Goal: Task Accomplishment & Management: Manage account settings

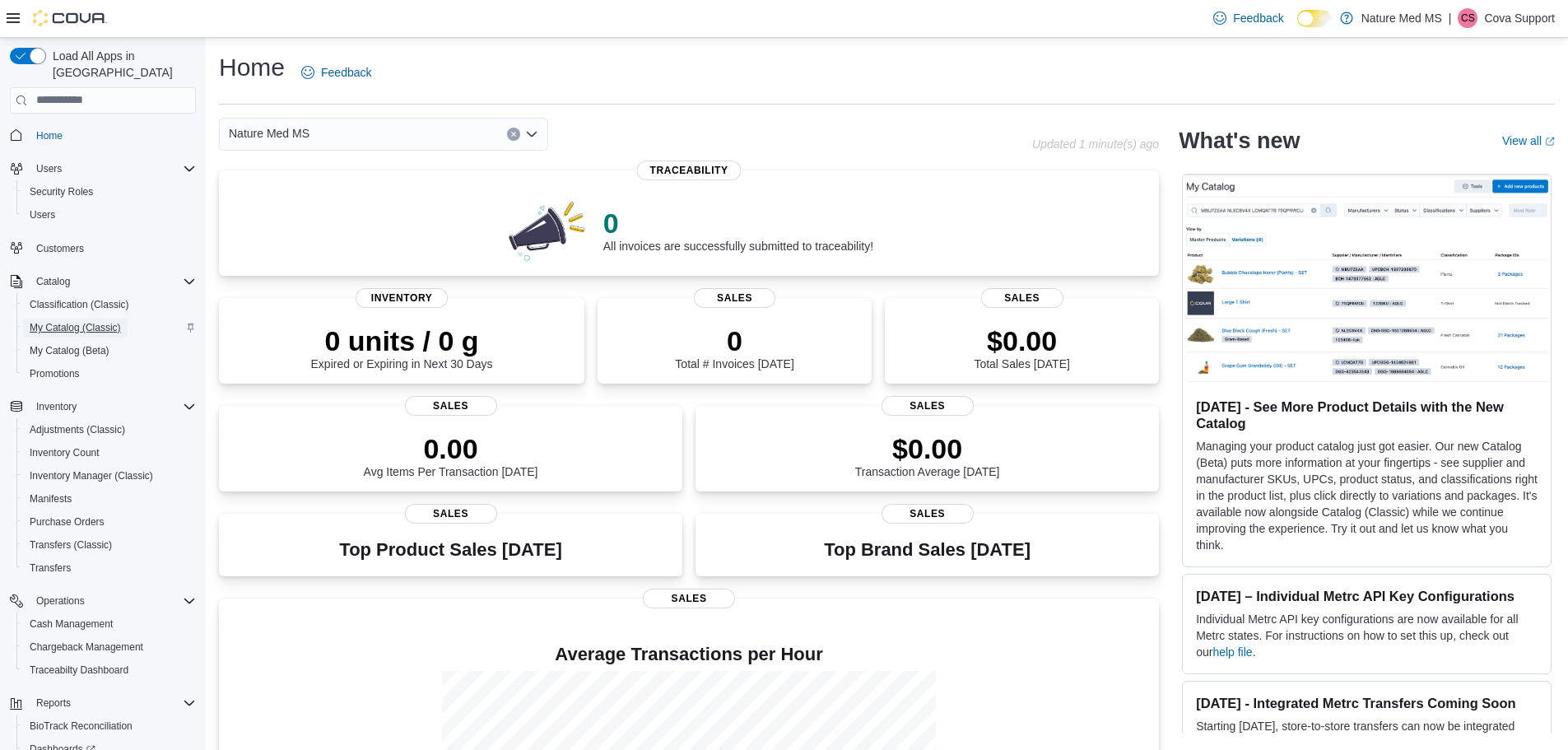
click at [57, 321] on span "My Catalog (Classic)" at bounding box center [75, 327] width 92 height 13
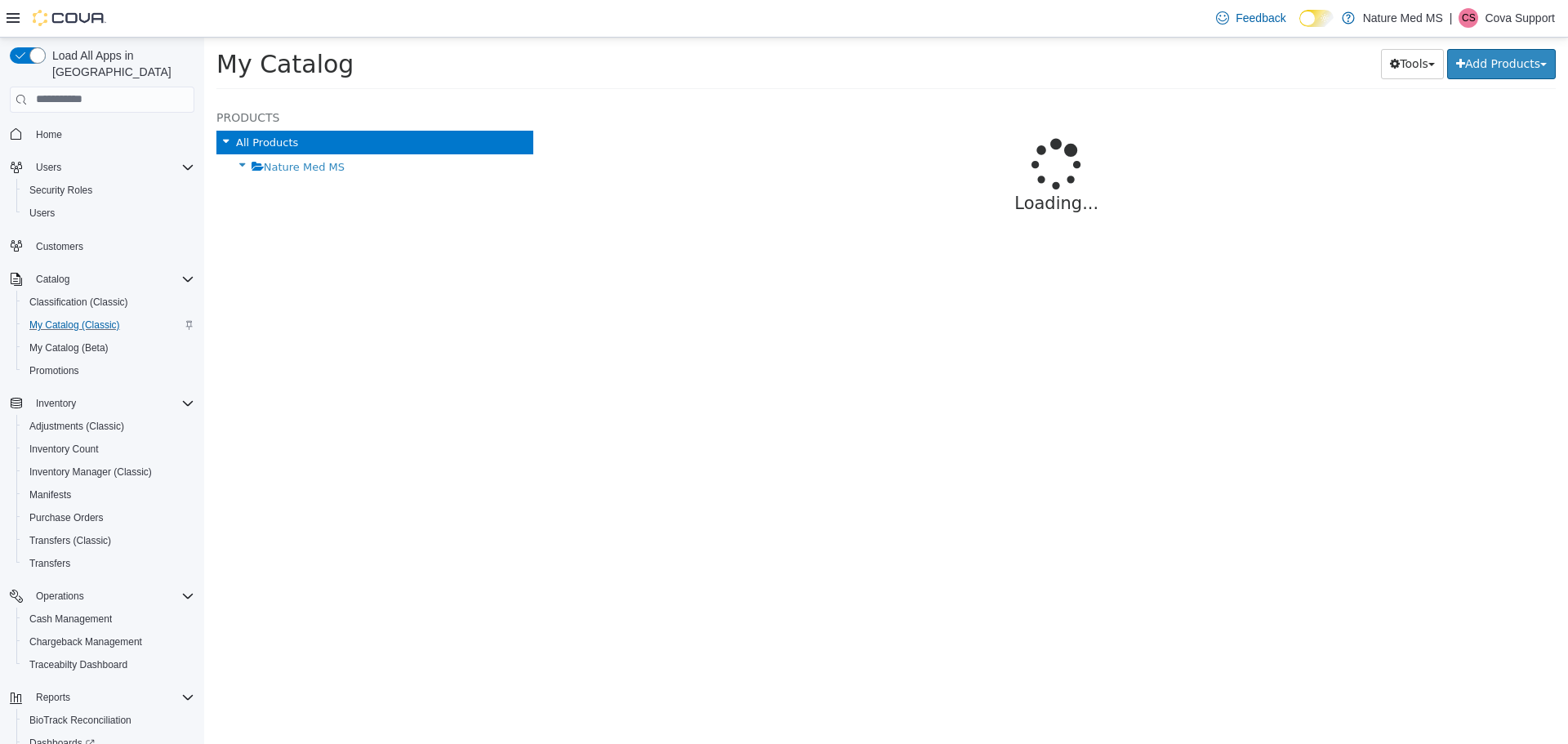
select select "**********"
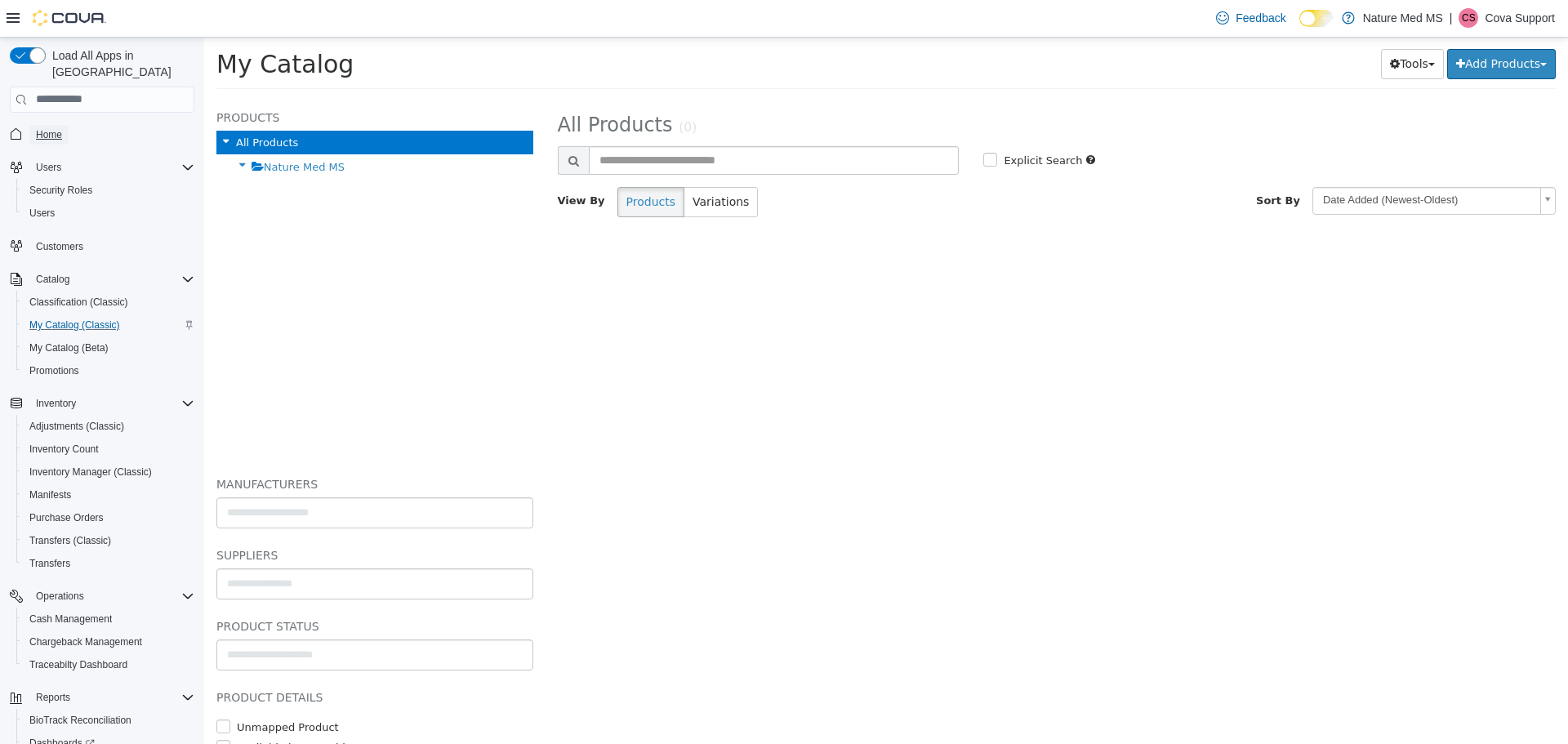
click at [58, 128] on span "Home" at bounding box center [49, 134] width 26 height 13
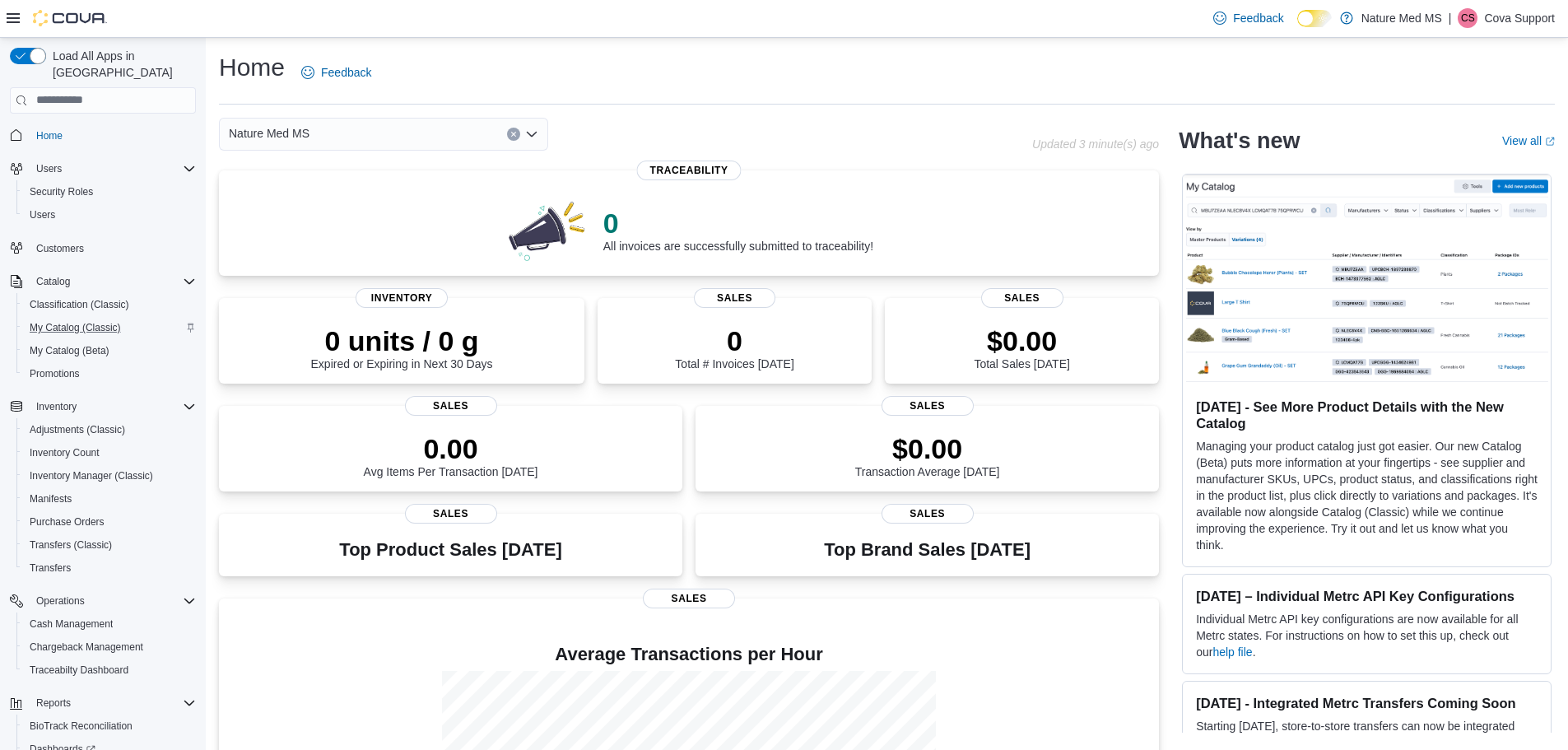
click at [16, 23] on icon at bounding box center [13, 17] width 13 height 10
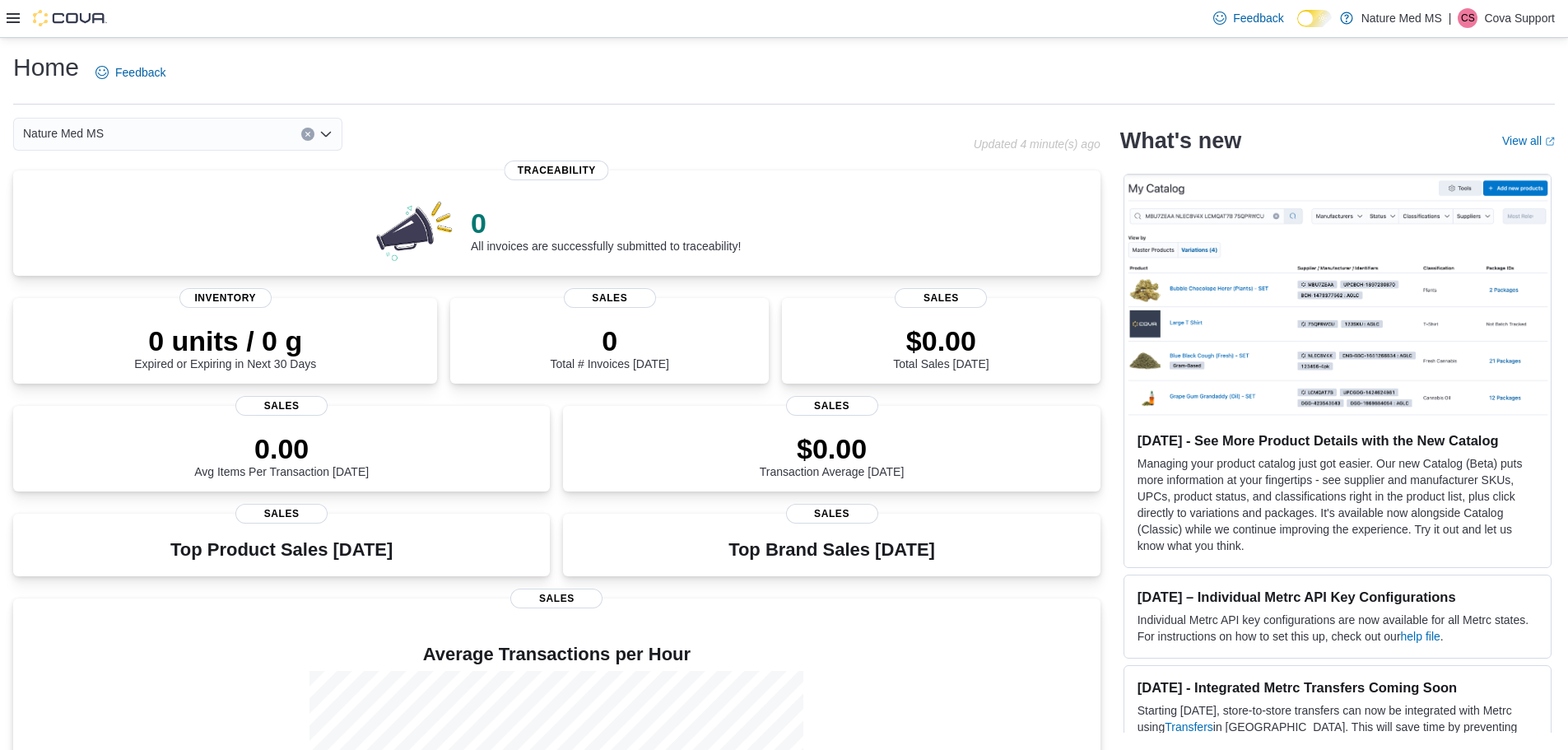
click at [443, 60] on div "Home Feedback" at bounding box center [784, 72] width 1542 height 42
click at [17, 22] on icon at bounding box center [13, 17] width 13 height 13
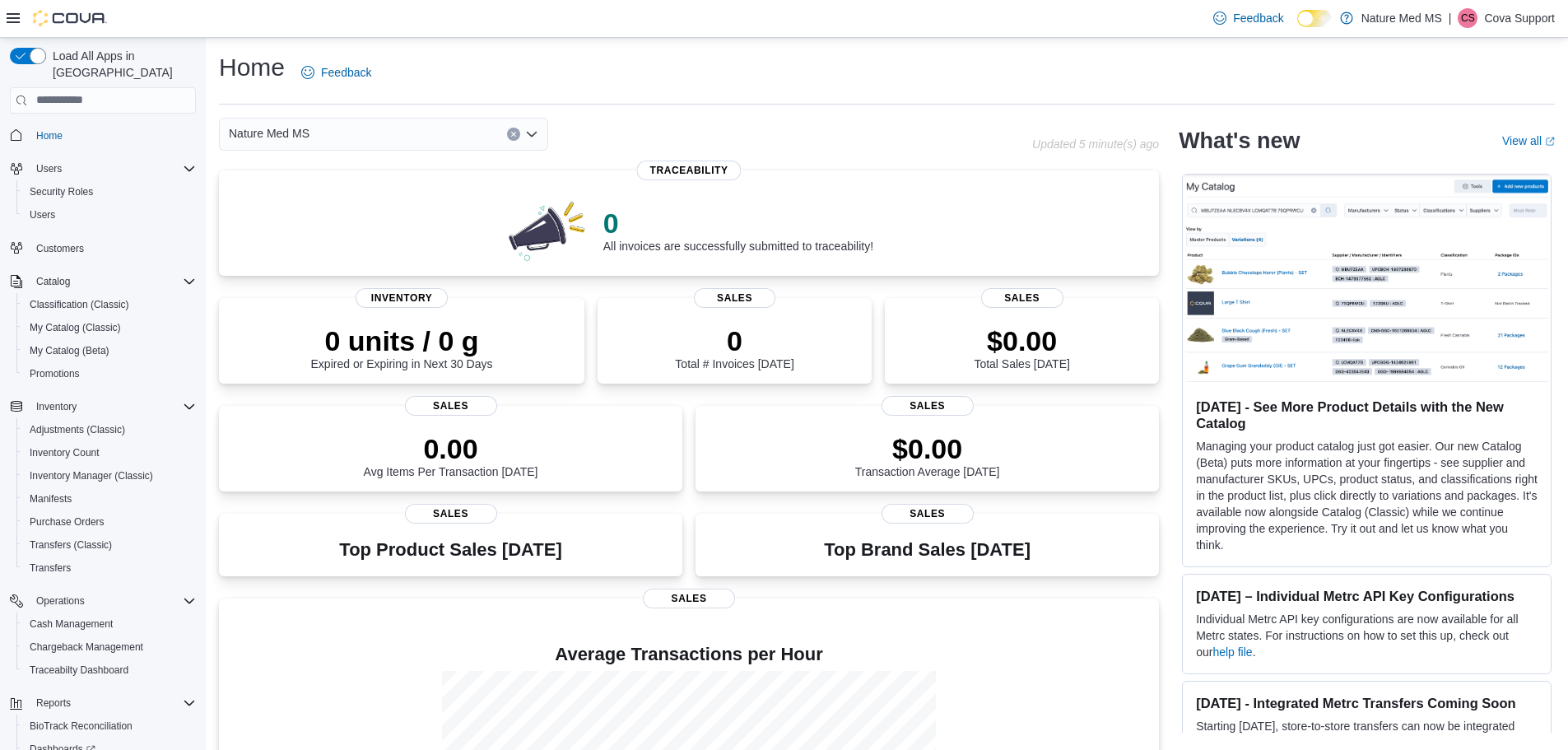
click at [1495, 23] on p "Cova Support" at bounding box center [1520, 18] width 71 height 20
click at [1112, 75] on div "Home Feedback" at bounding box center [887, 72] width 1336 height 42
click at [58, 185] on span "Security Roles" at bounding box center [61, 191] width 63 height 13
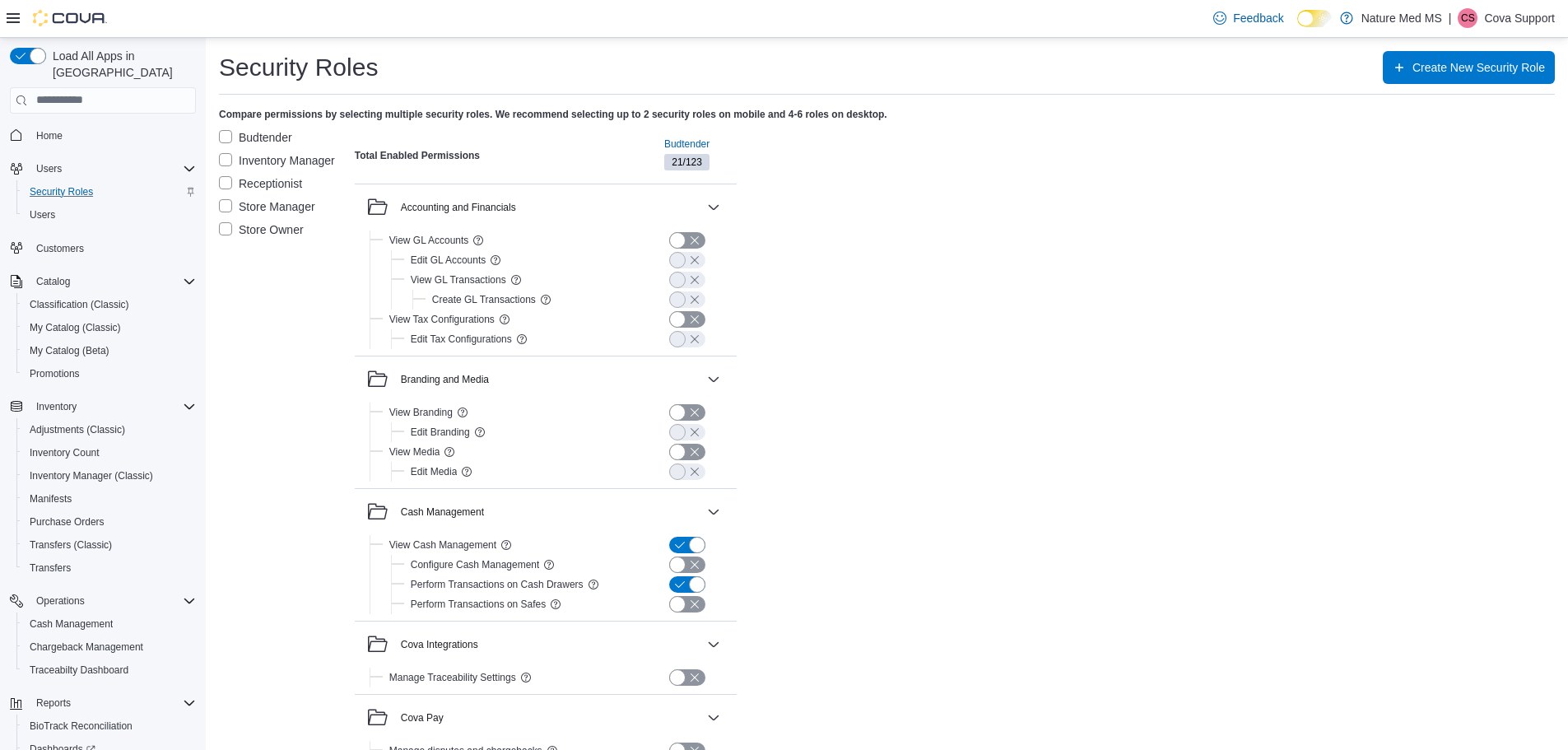
click at [224, 230] on label "Store Owner" at bounding box center [261, 230] width 85 height 20
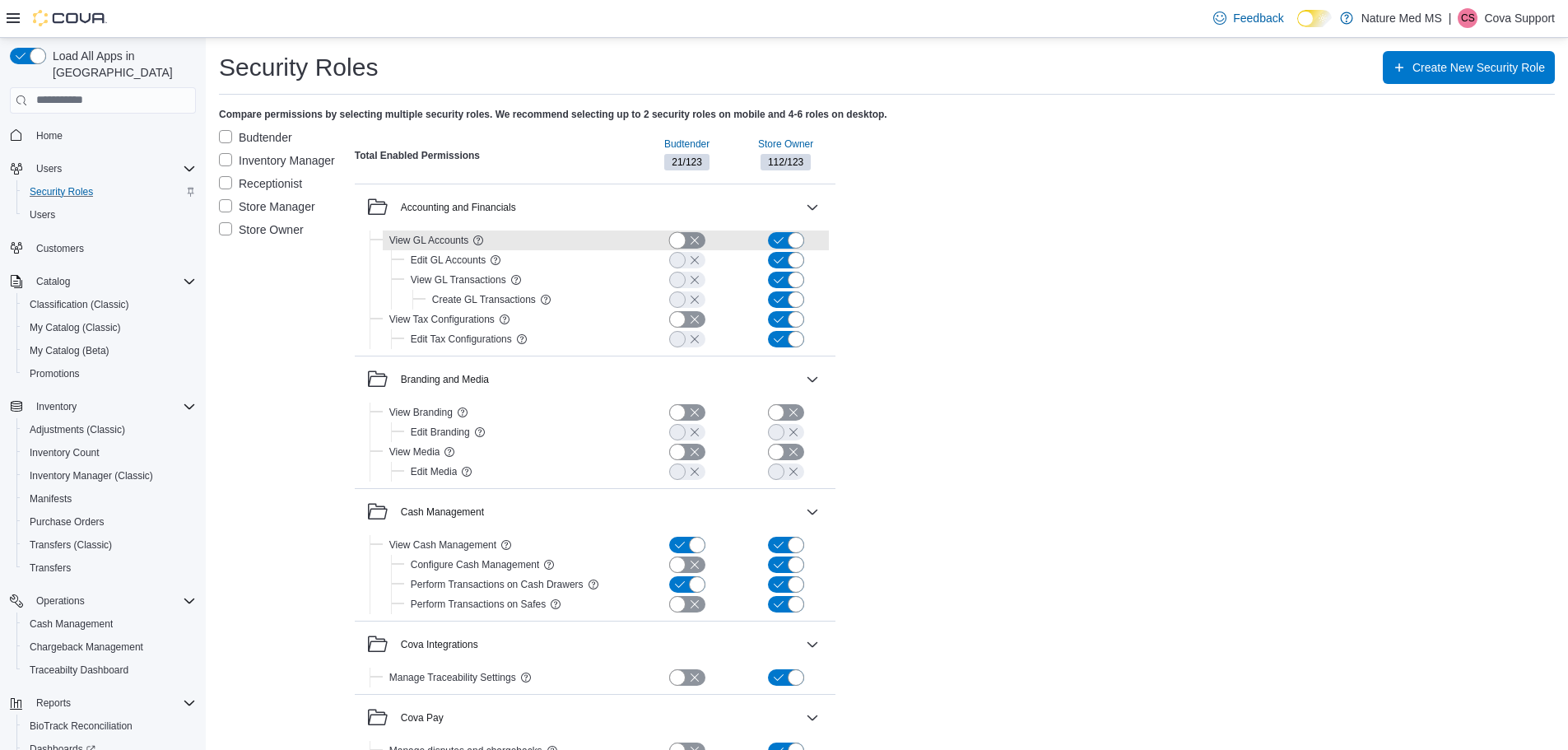
click at [689, 238] on button "button" at bounding box center [687, 240] width 36 height 16
click at [692, 241] on button "button" at bounding box center [687, 240] width 36 height 16
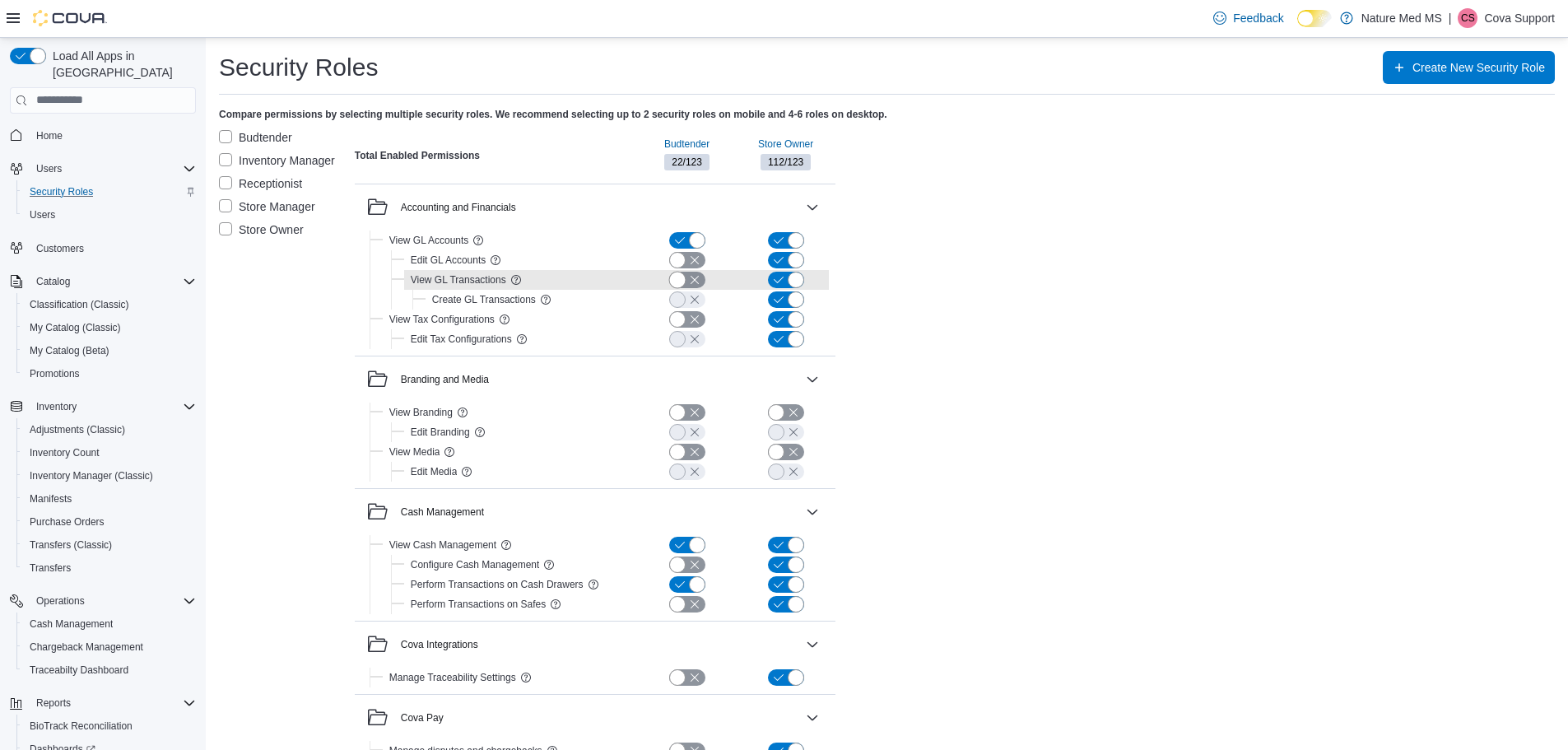
click at [678, 281] on button "button" at bounding box center [687, 280] width 36 height 16
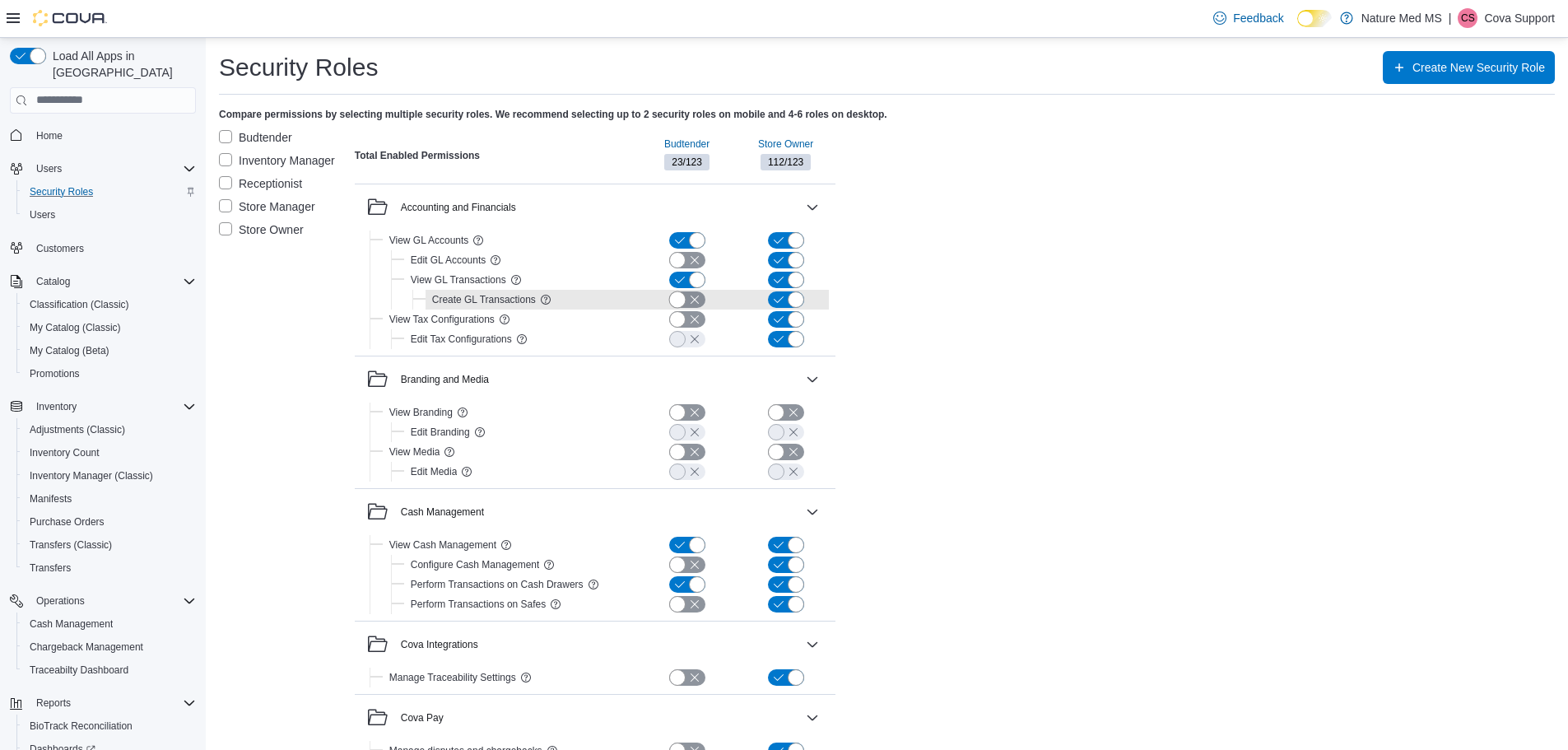
click at [687, 297] on button "button" at bounding box center [687, 300] width 36 height 16
click at [695, 298] on button "button" at bounding box center [687, 300] width 36 height 16
click at [695, 283] on button "button" at bounding box center [687, 280] width 36 height 16
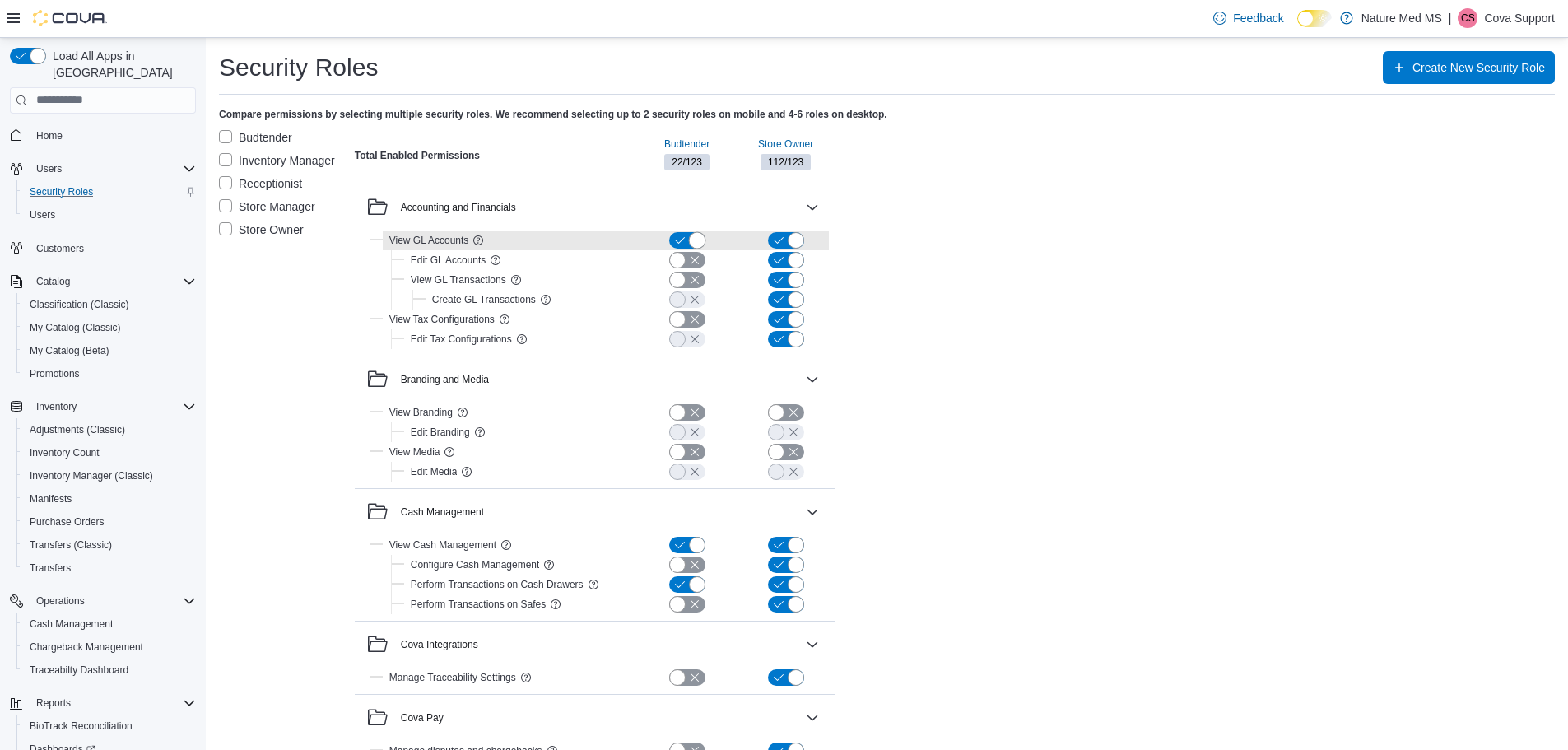
click at [694, 242] on button "button" at bounding box center [687, 240] width 36 height 16
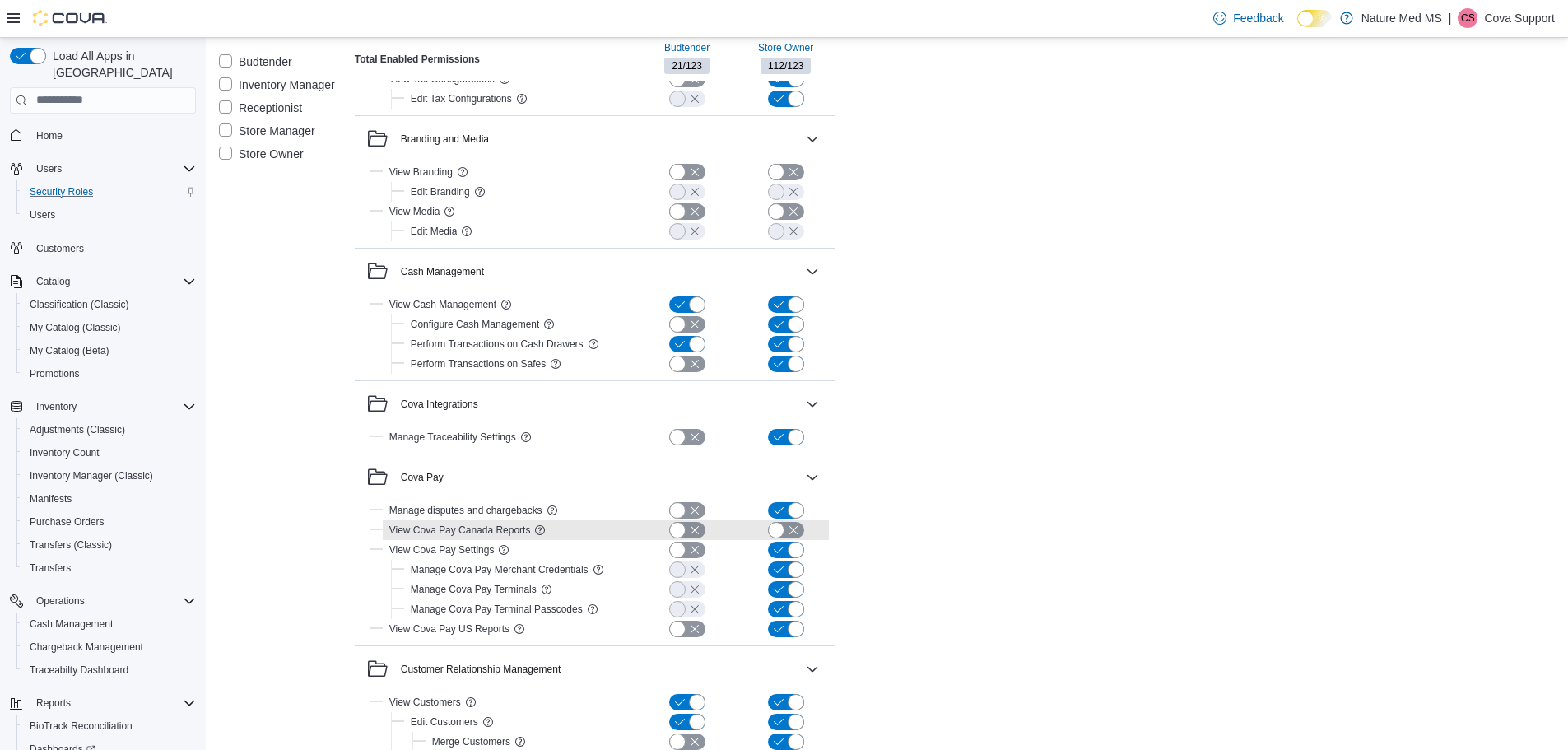
scroll to position [247, 0]
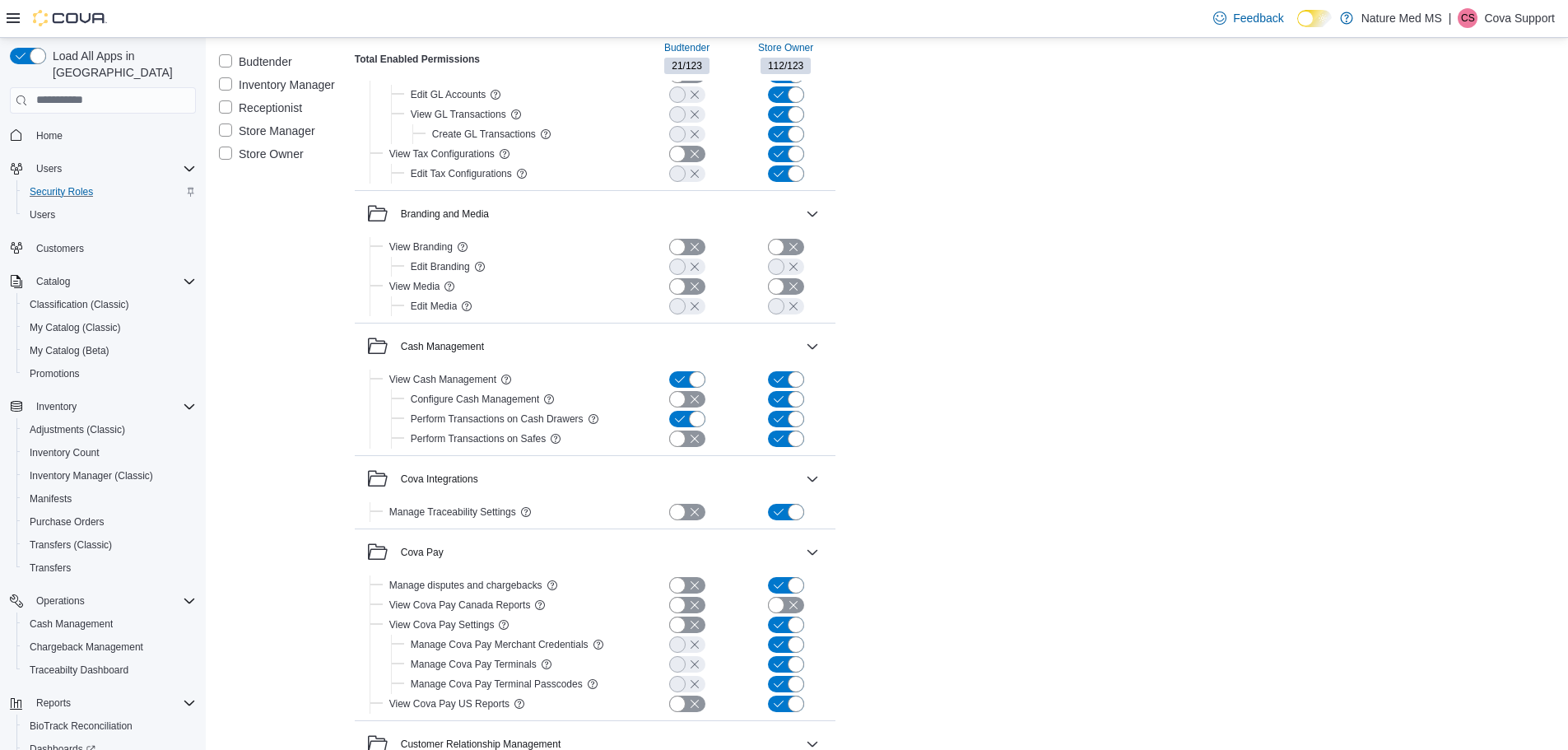
scroll to position [0, 0]
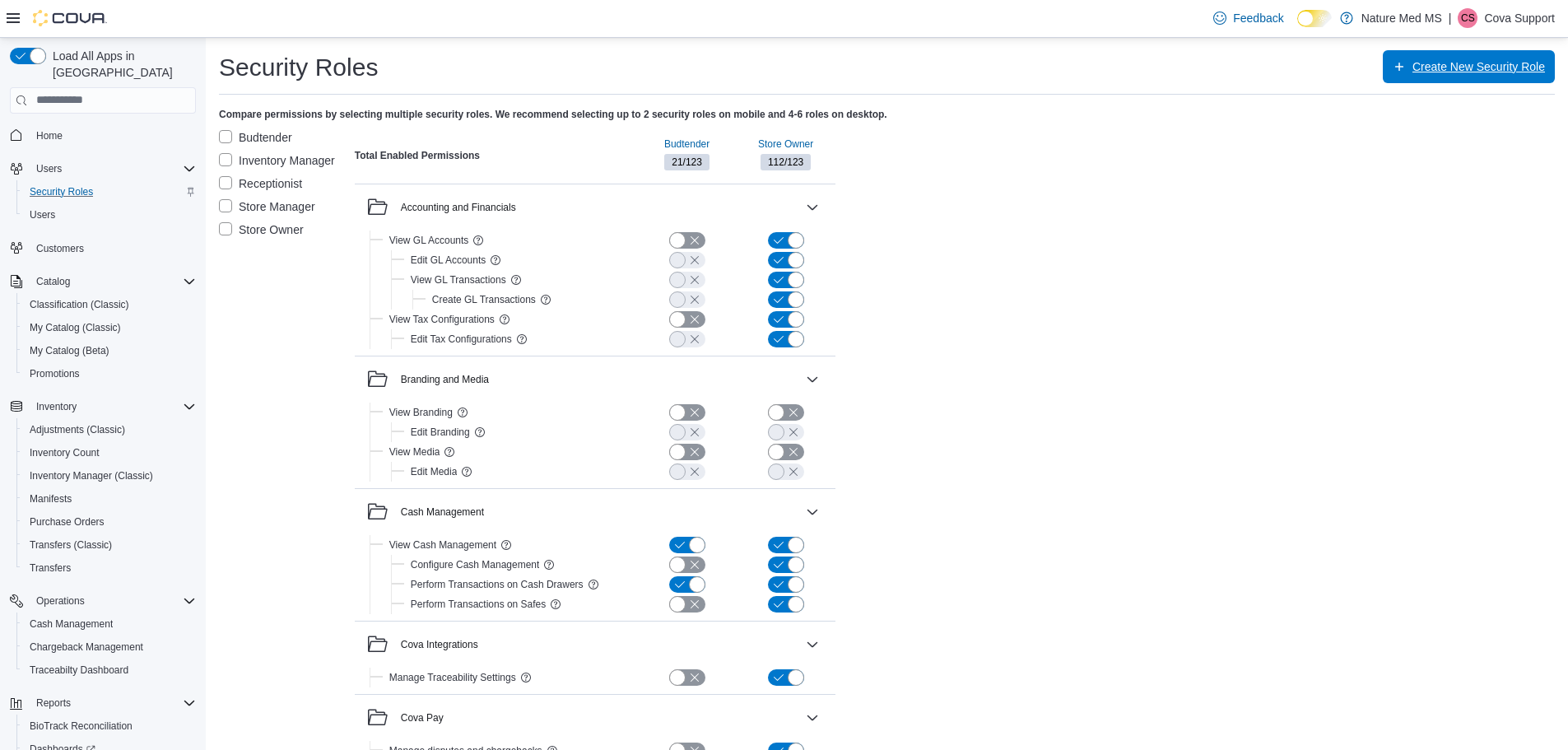
drag, startPoint x: 1462, startPoint y: 73, endPoint x: 1474, endPoint y: 72, distance: 12.0
click at [1474, 72] on span "Create New Security Role" at bounding box center [1479, 67] width 132 height 16
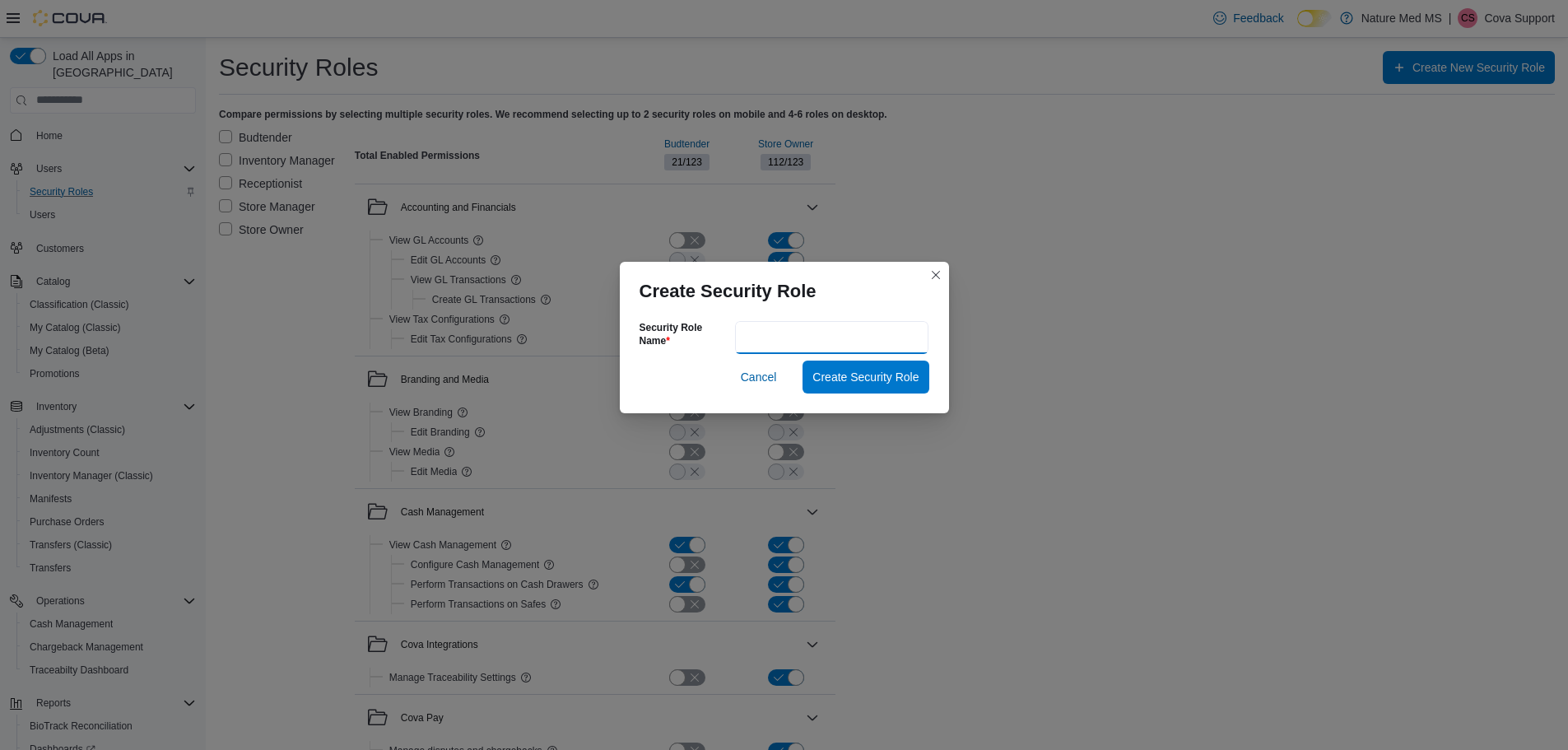
click at [778, 343] on input "Security Role Name" at bounding box center [832, 338] width 194 height 33
type input "****"
click at [866, 378] on span "Create Security Role" at bounding box center [865, 376] width 106 height 16
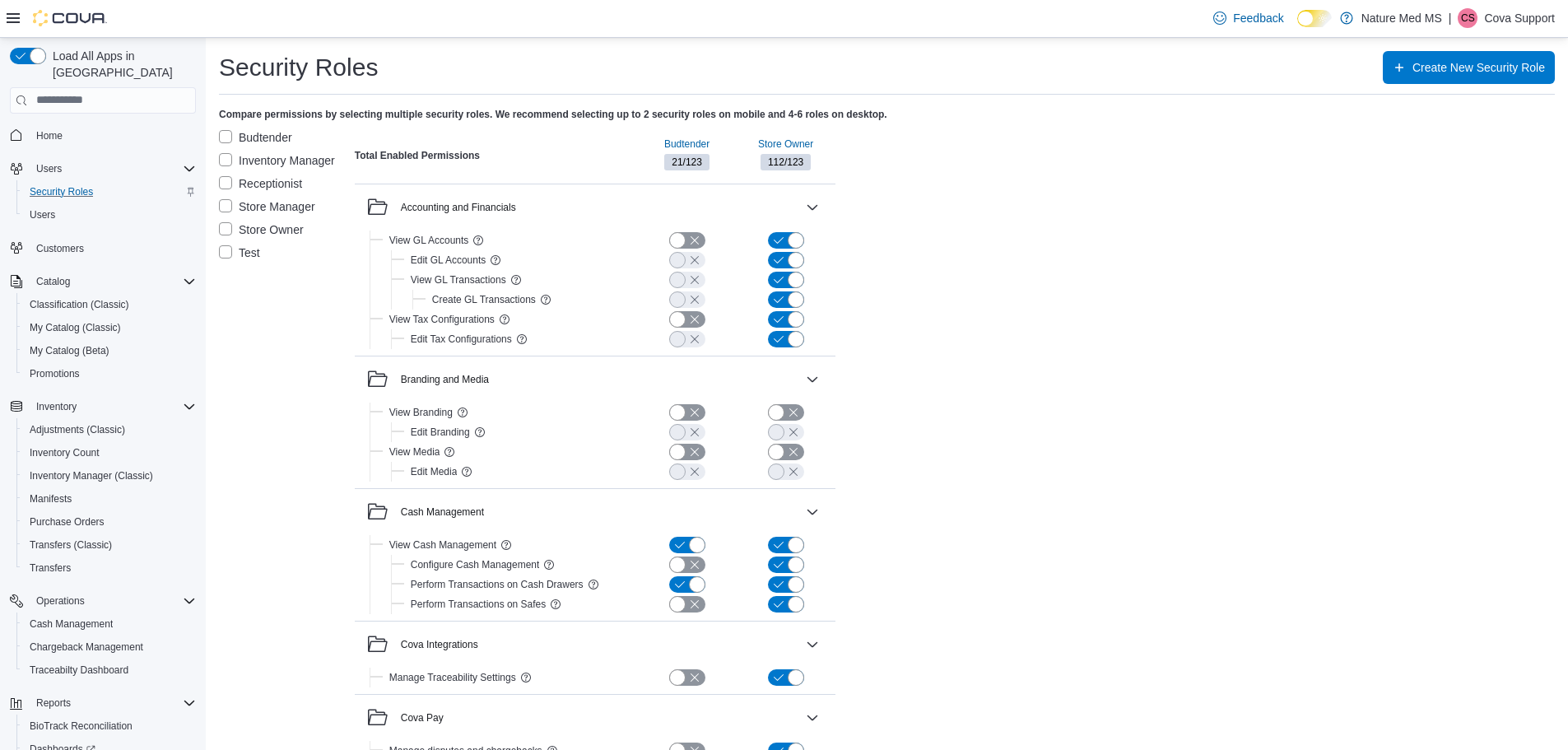
click at [223, 252] on label "Test" at bounding box center [240, 252] width 42 height 20
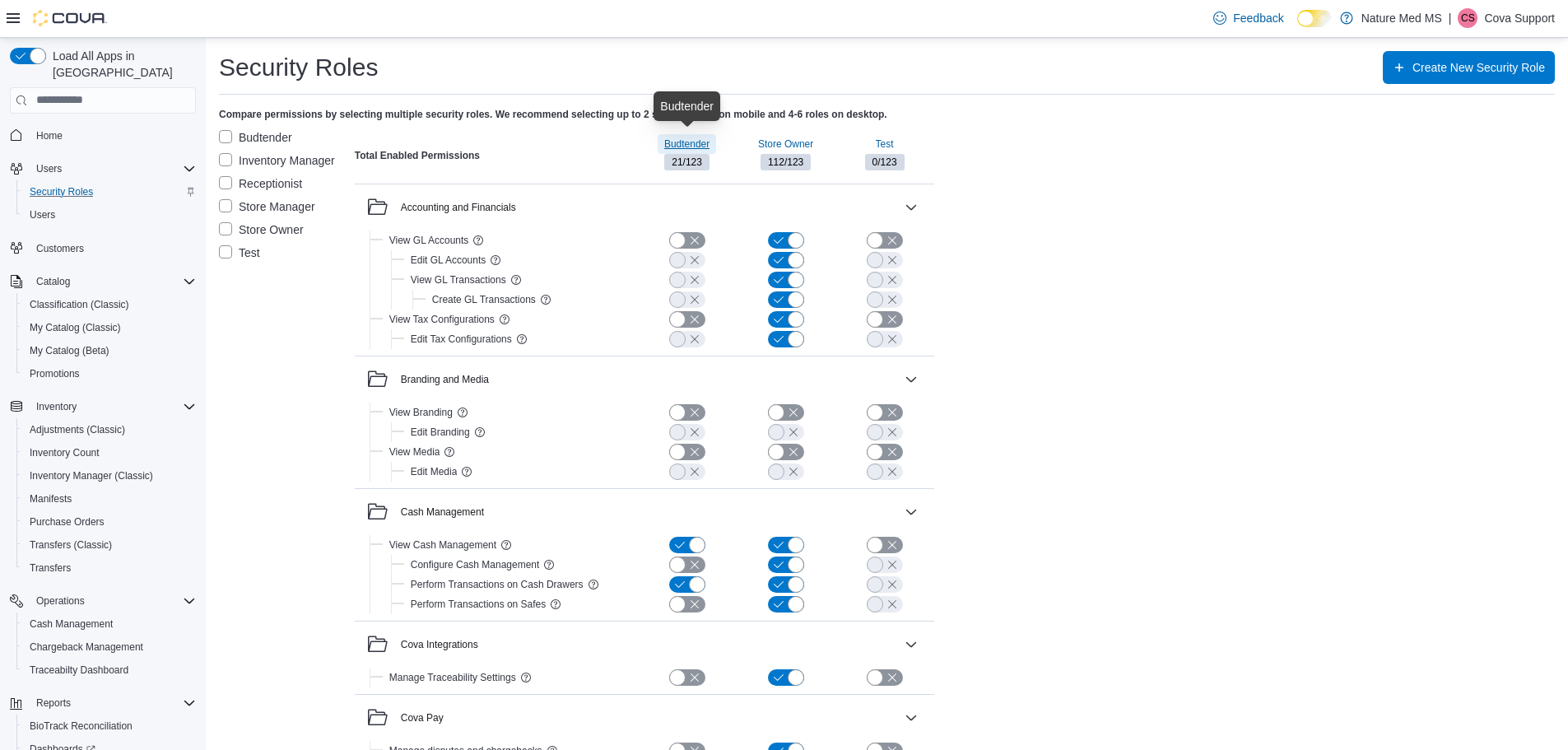
click at [680, 140] on span "Budtender" at bounding box center [687, 144] width 45 height 13
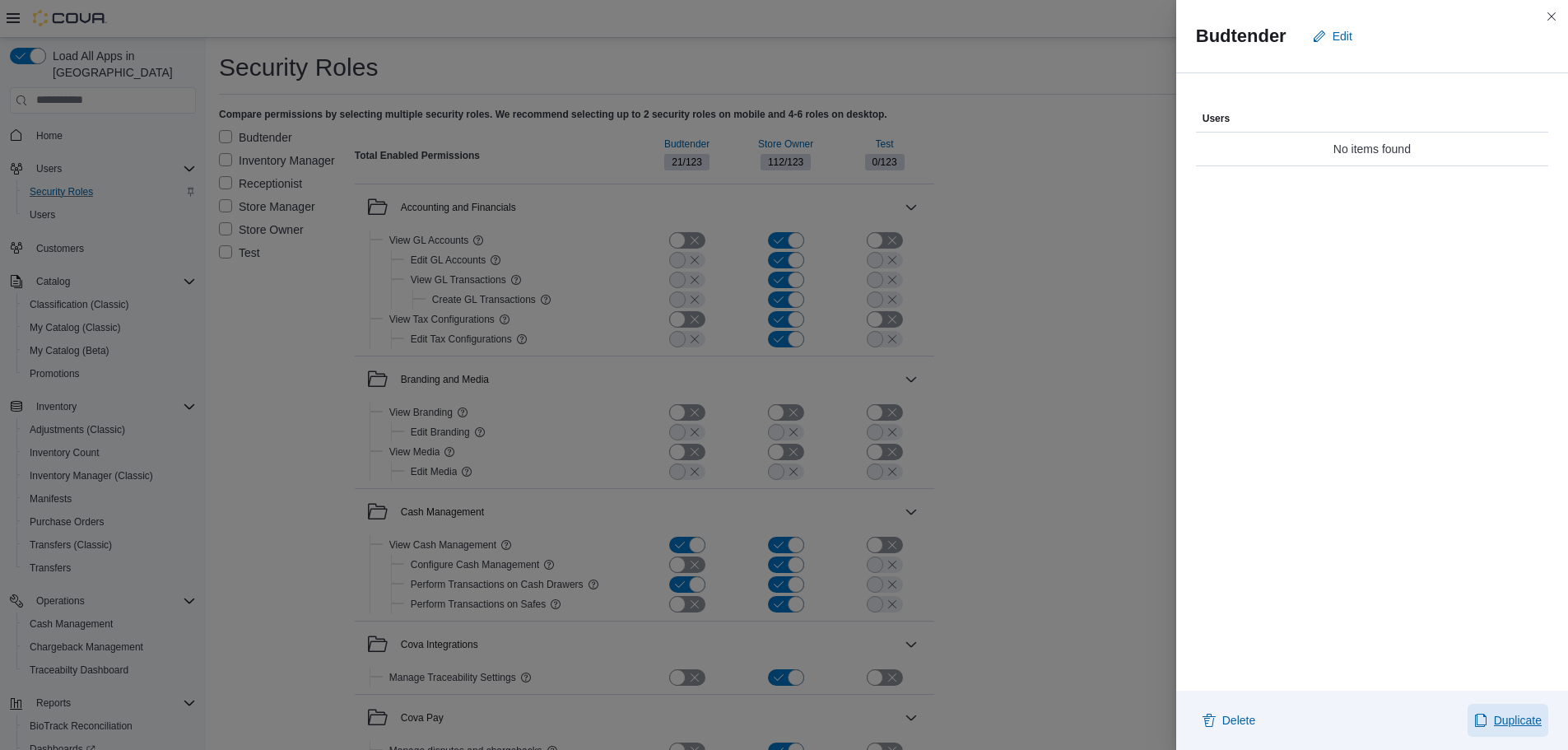
click at [1511, 720] on span "Duplicate" at bounding box center [1518, 720] width 48 height 16
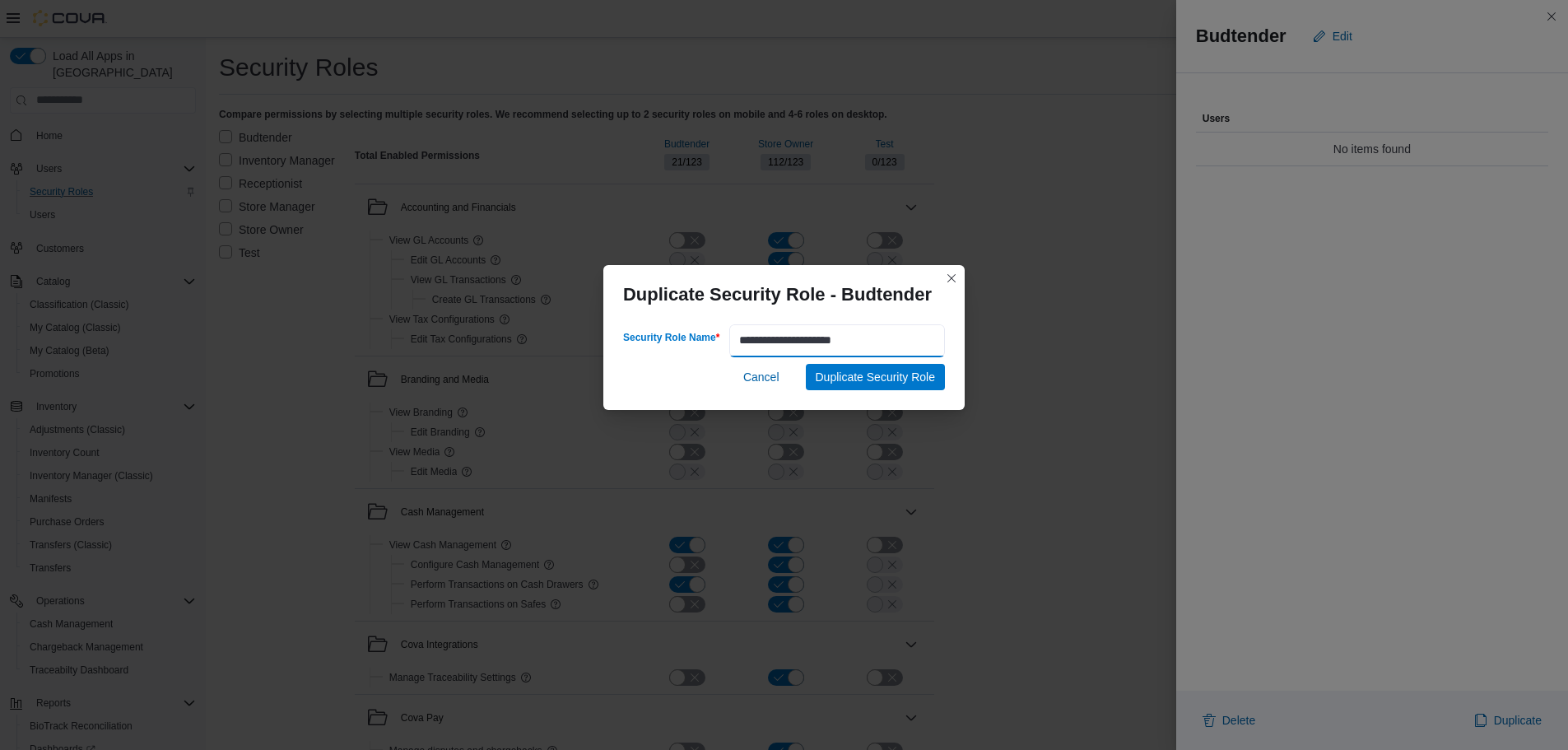
drag, startPoint x: 801, startPoint y: 342, endPoint x: 701, endPoint y: 340, distance: 100.0
click at [701, 340] on div "**********" at bounding box center [784, 341] width 322 height 33
type input "**********"
click at [863, 378] on span "Duplicate Security Role" at bounding box center [875, 376] width 120 height 16
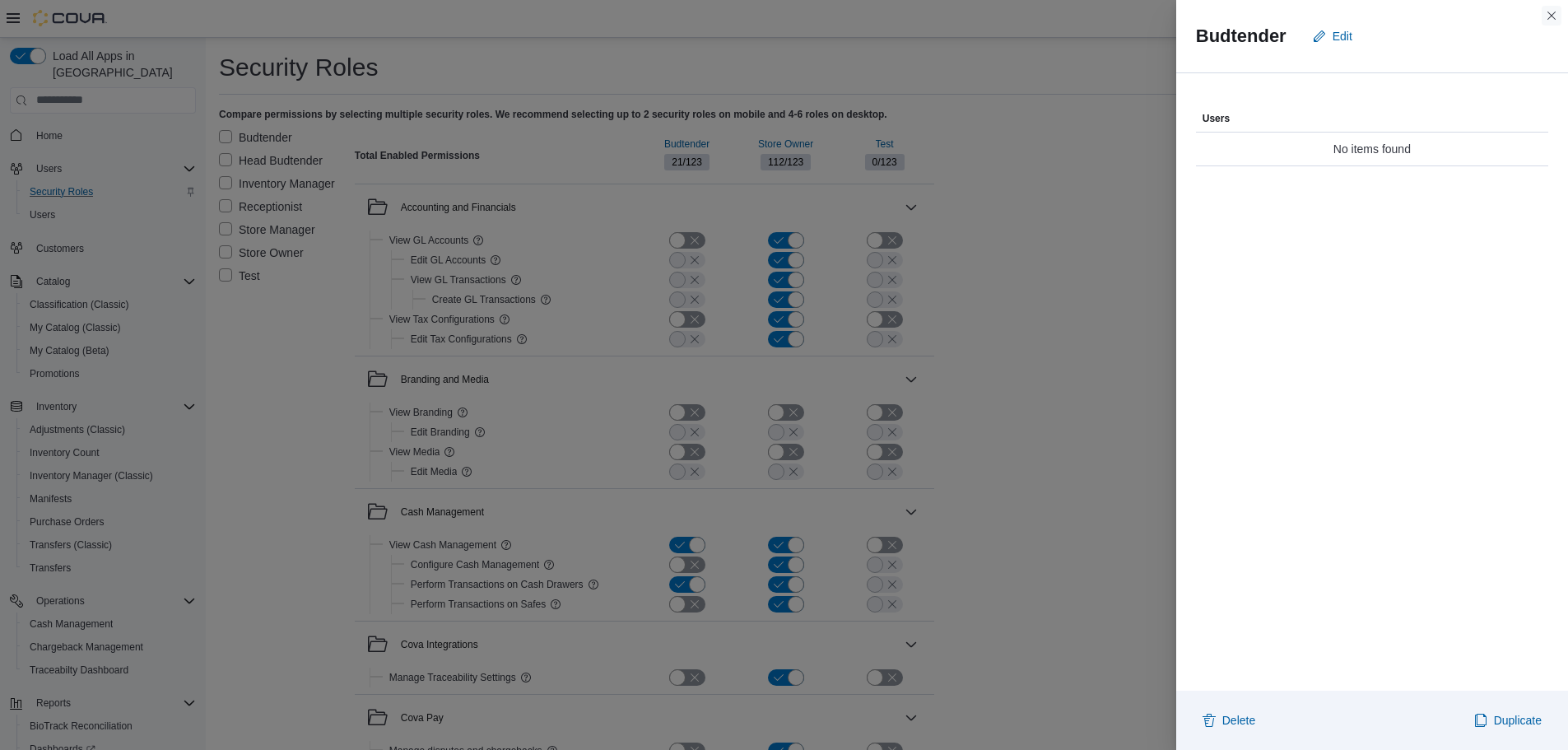
click at [1547, 16] on button "Close this dialog" at bounding box center [1552, 16] width 20 height 20
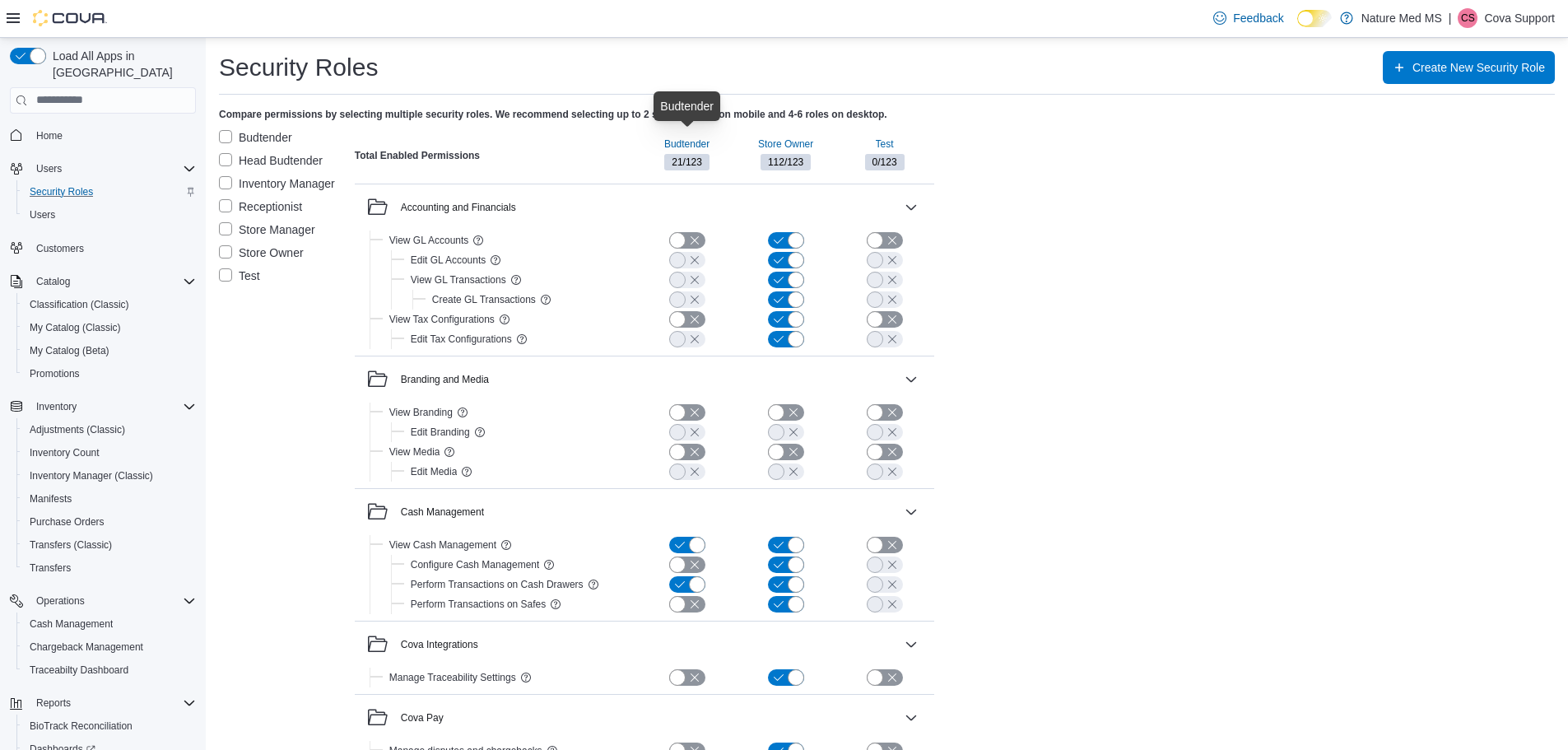
click at [226, 158] on label "Head Budtender" at bounding box center [271, 160] width 104 height 20
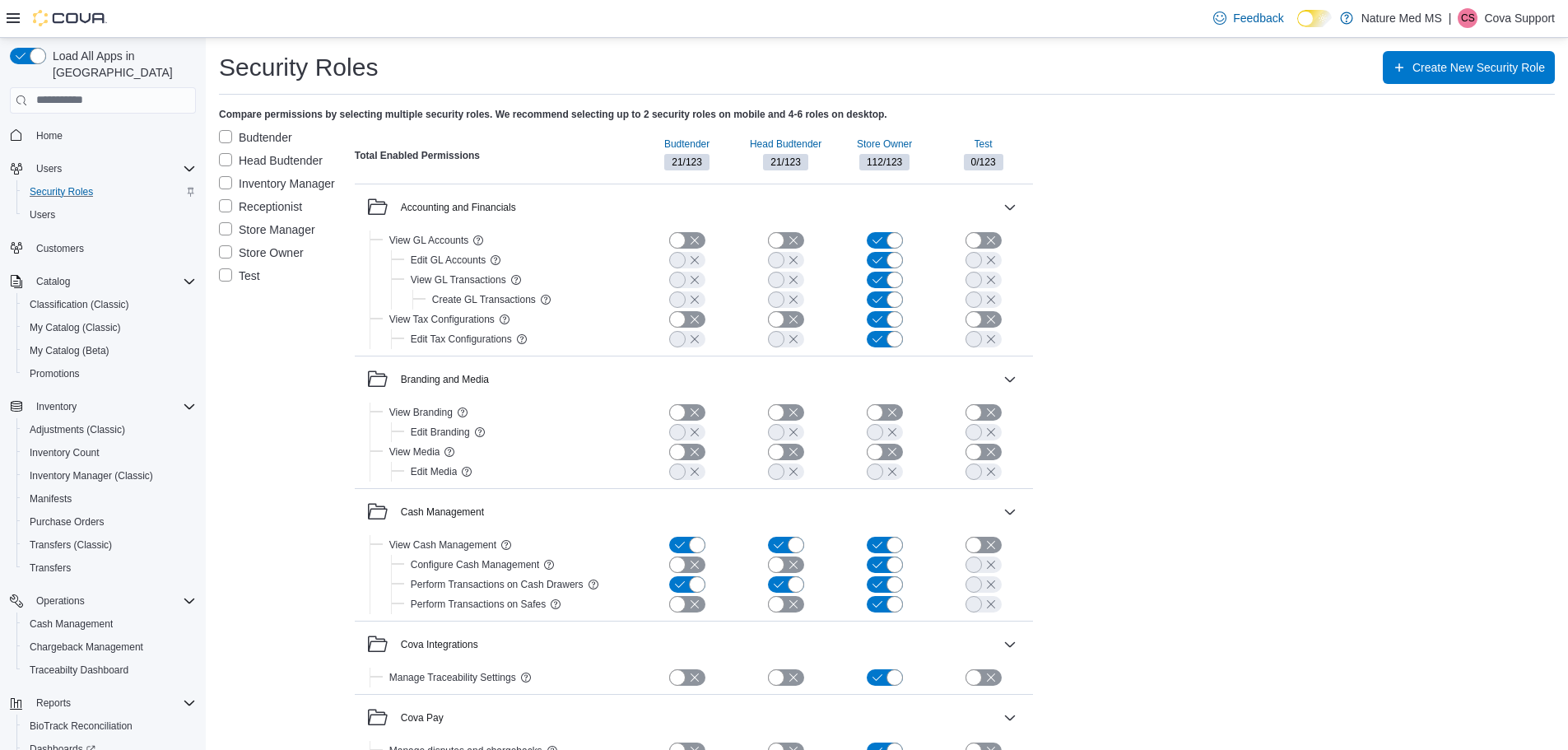
click at [225, 248] on label "Store Owner" at bounding box center [261, 252] width 85 height 20
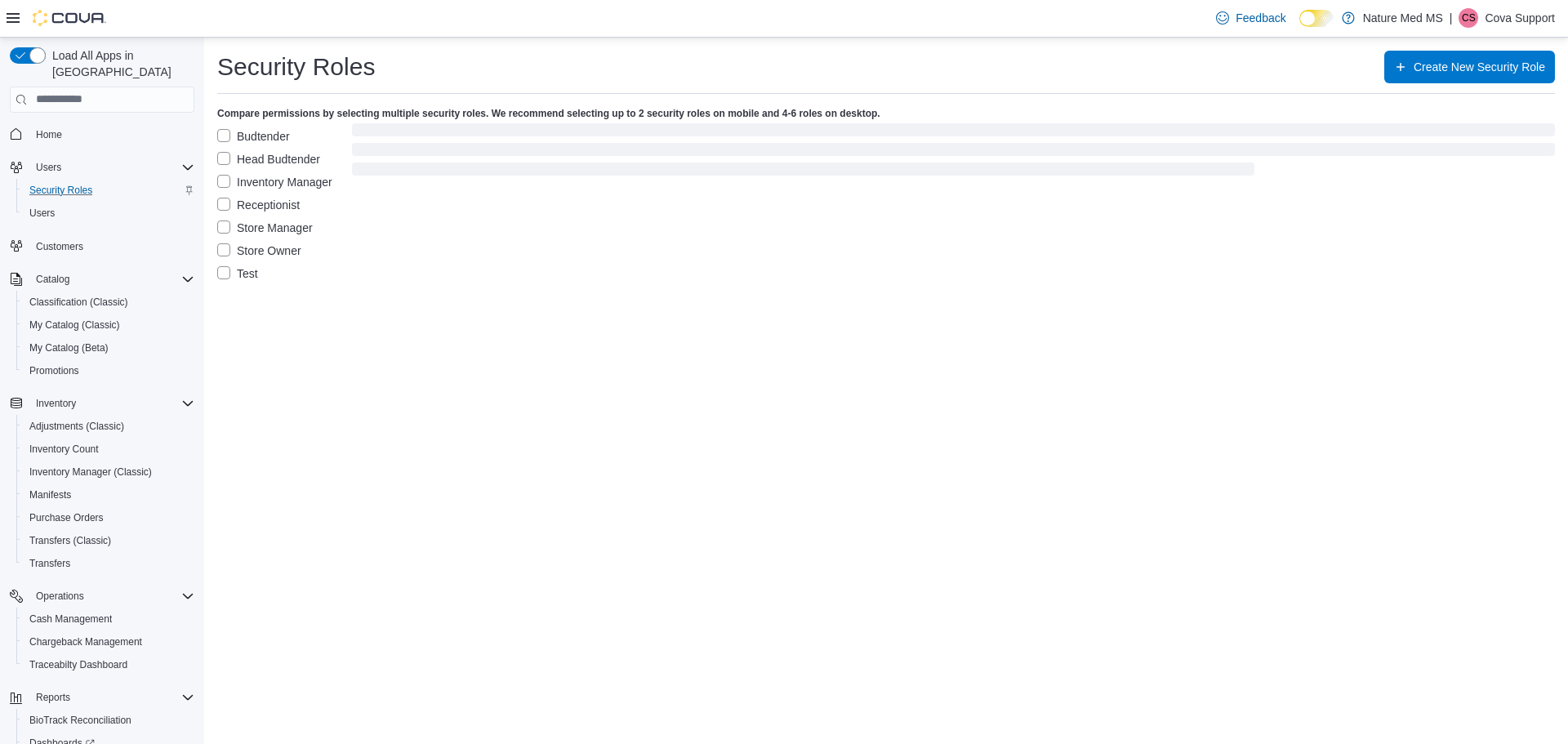
click at [221, 271] on label "Test" at bounding box center [238, 273] width 41 height 20
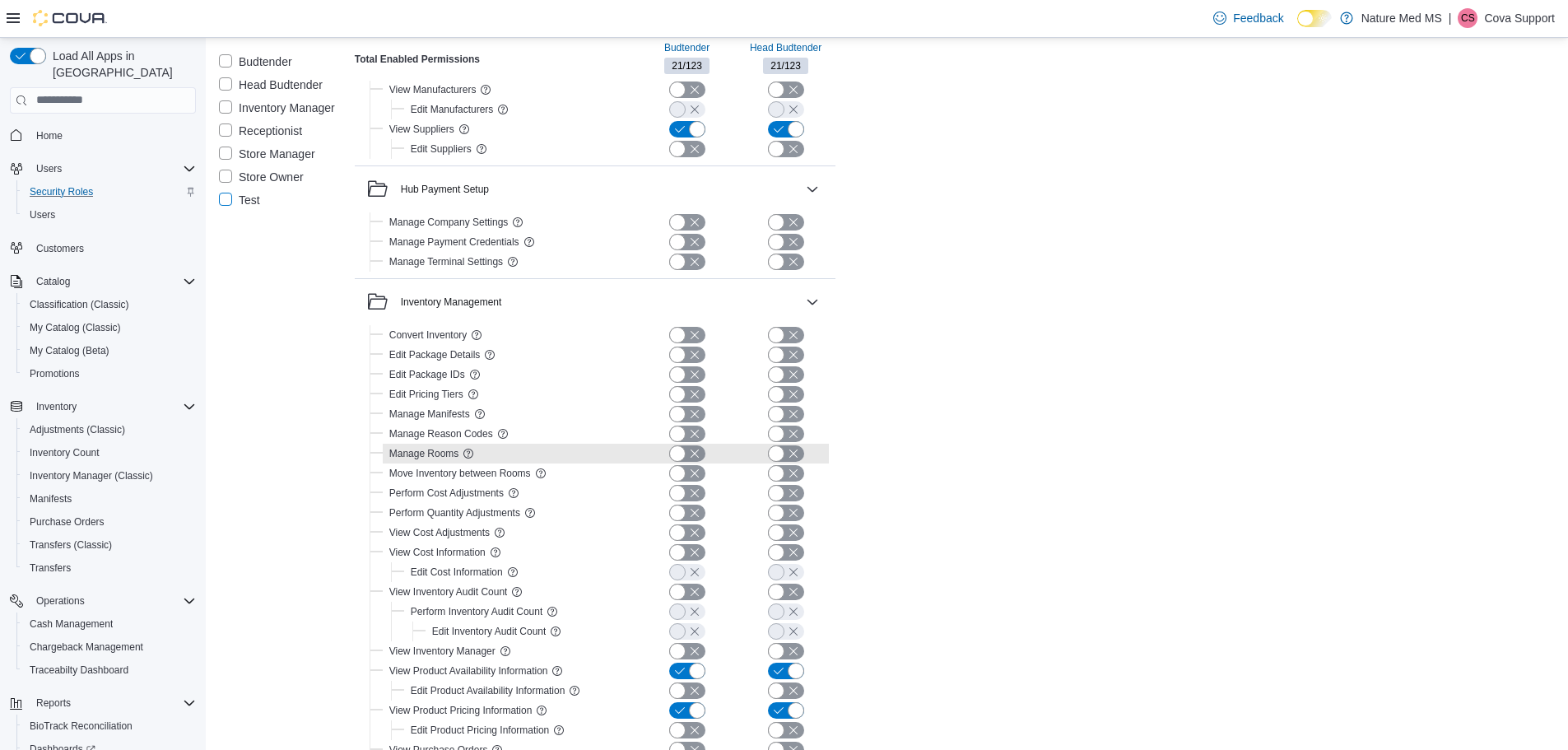
scroll to position [1235, 0]
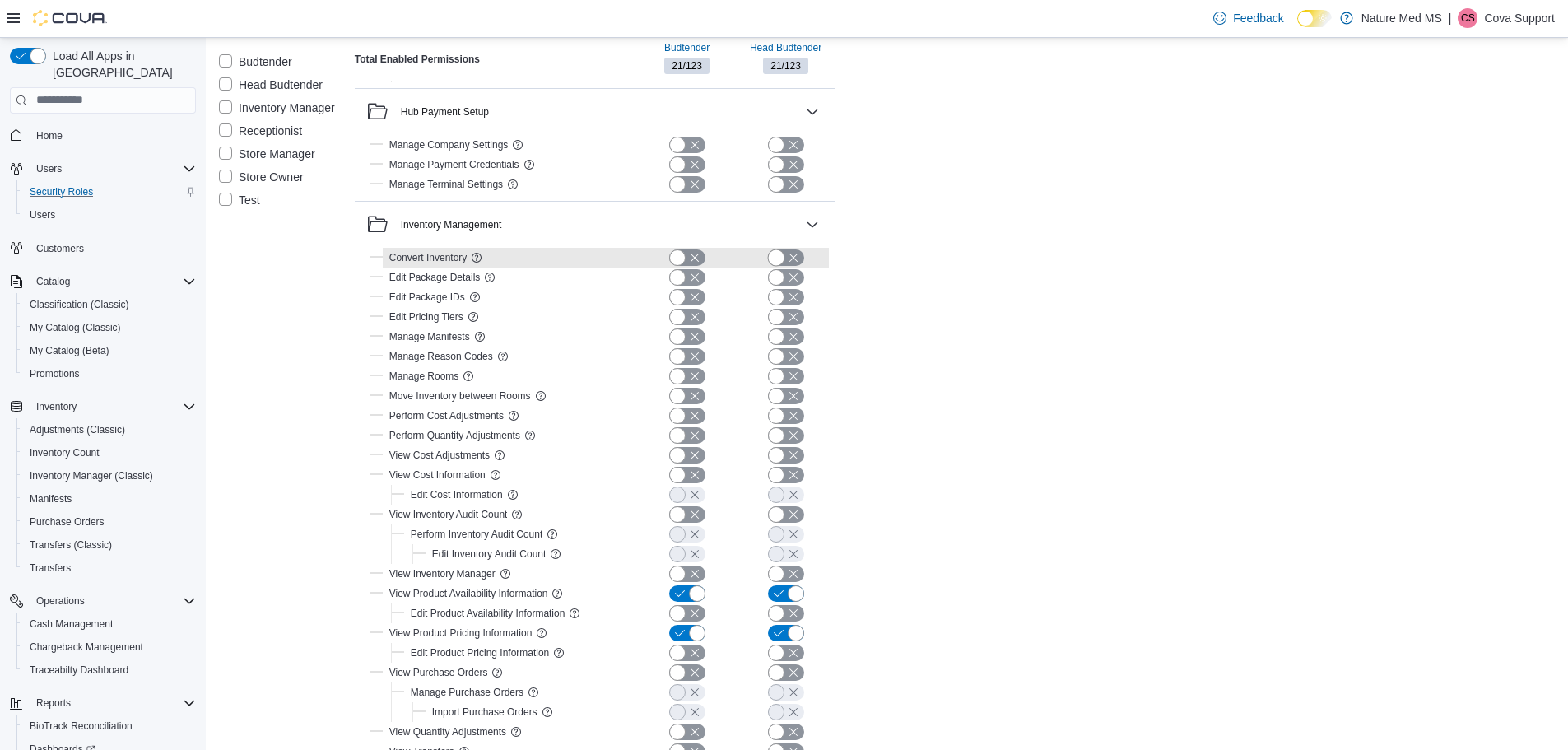
click at [780, 255] on button "button" at bounding box center [786, 257] width 36 height 16
click at [780, 282] on button "button" at bounding box center [786, 277] width 36 height 16
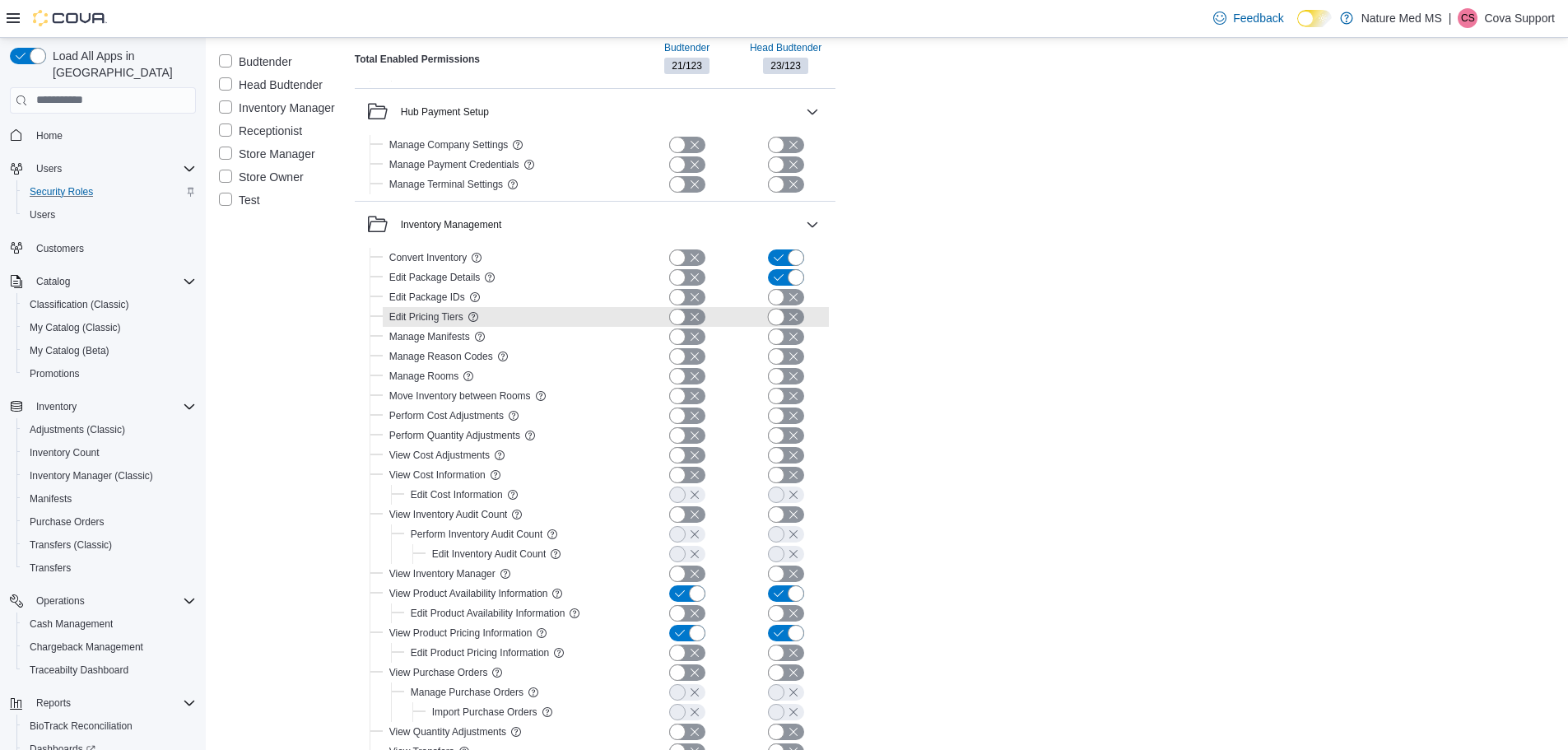
drag, startPoint x: 780, startPoint y: 301, endPoint x: 780, endPoint y: 321, distance: 20.0
click at [780, 302] on button "button" at bounding box center [786, 297] width 36 height 16
click at [780, 325] on button "button" at bounding box center [786, 317] width 36 height 16
click at [784, 320] on button "button" at bounding box center [786, 317] width 36 height 16
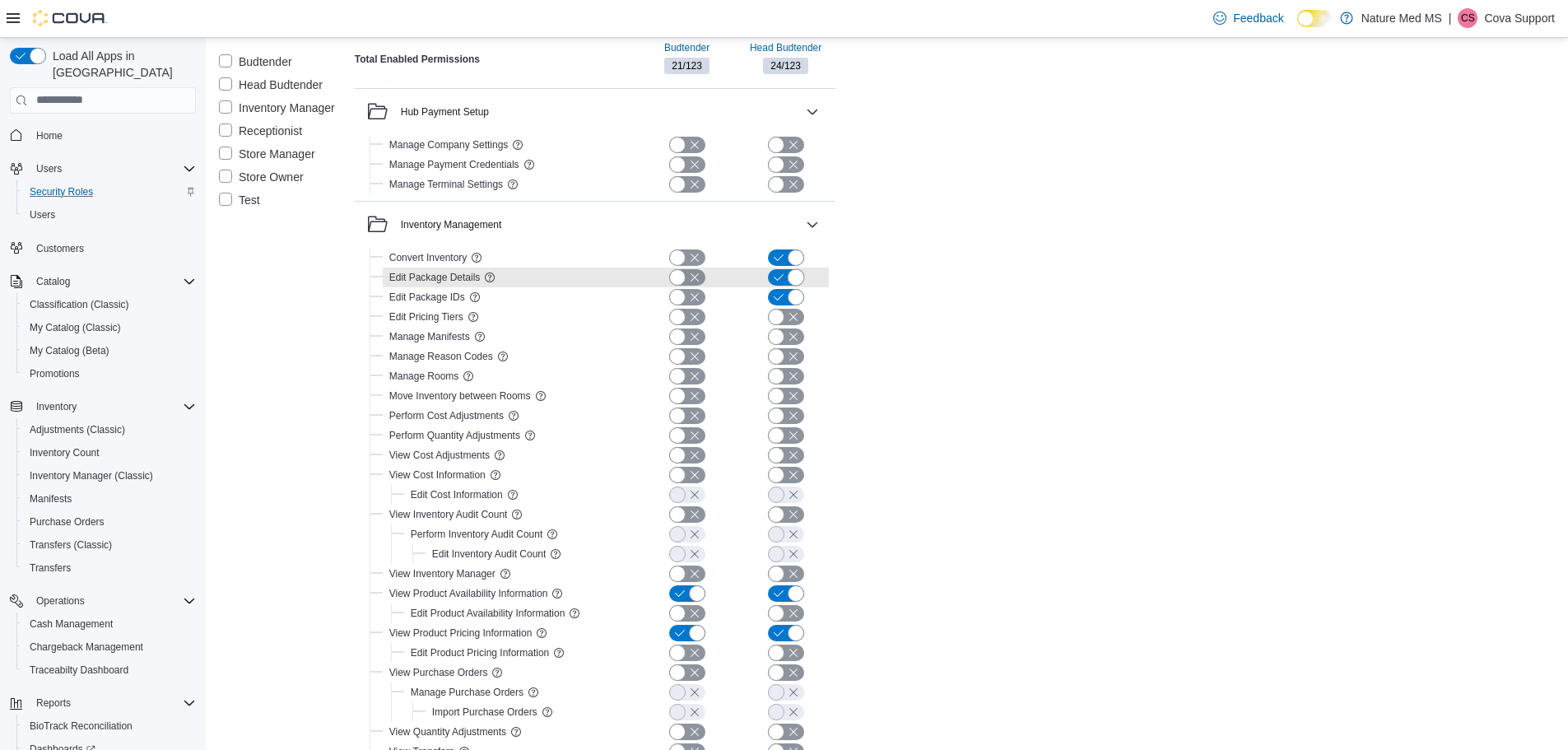
click at [783, 297] on button "button" at bounding box center [786, 297] width 36 height 16
click at [783, 274] on button "button" at bounding box center [786, 277] width 36 height 16
click at [782, 254] on button "button" at bounding box center [786, 257] width 36 height 16
click at [222, 199] on label "Test" at bounding box center [240, 200] width 42 height 20
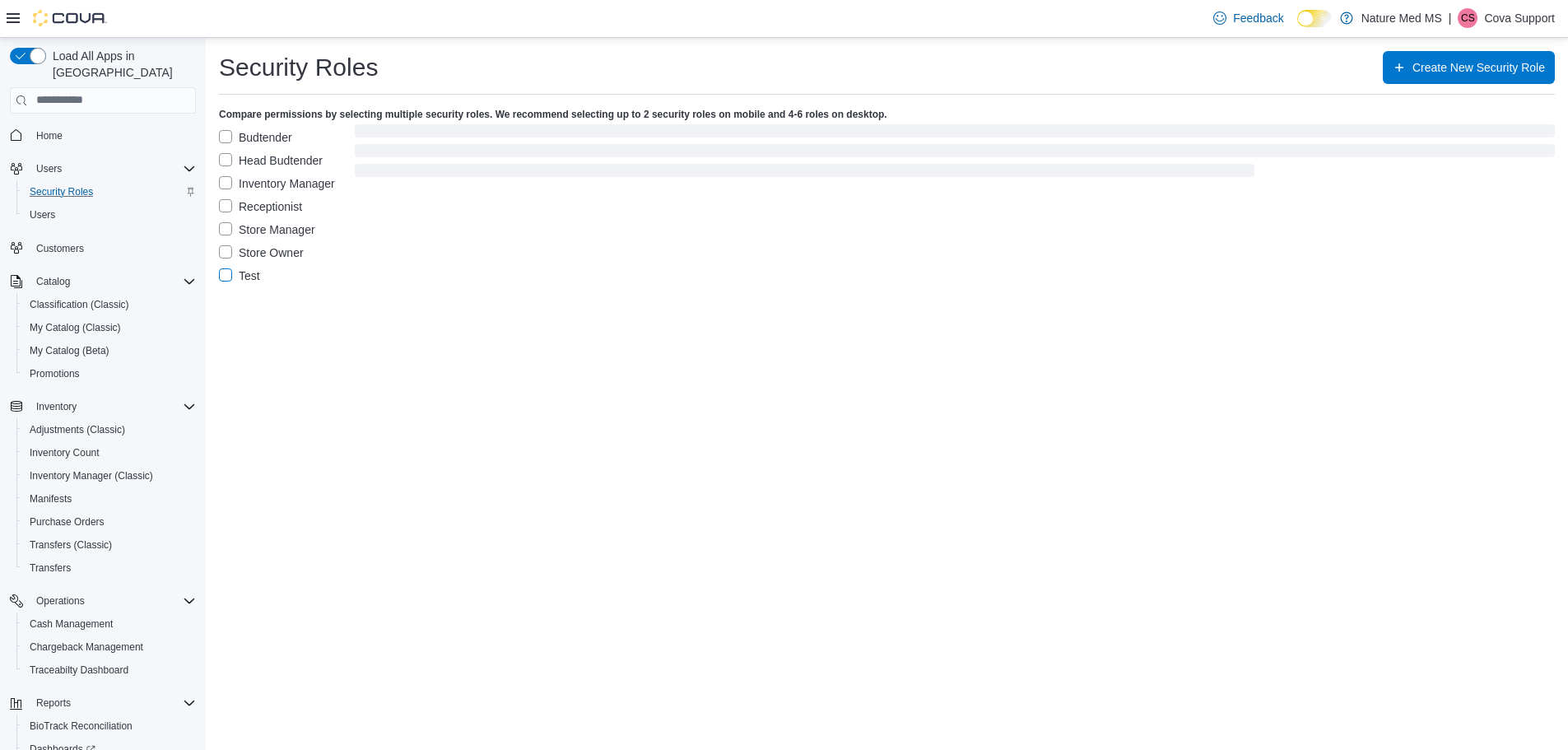
scroll to position [0, 0]
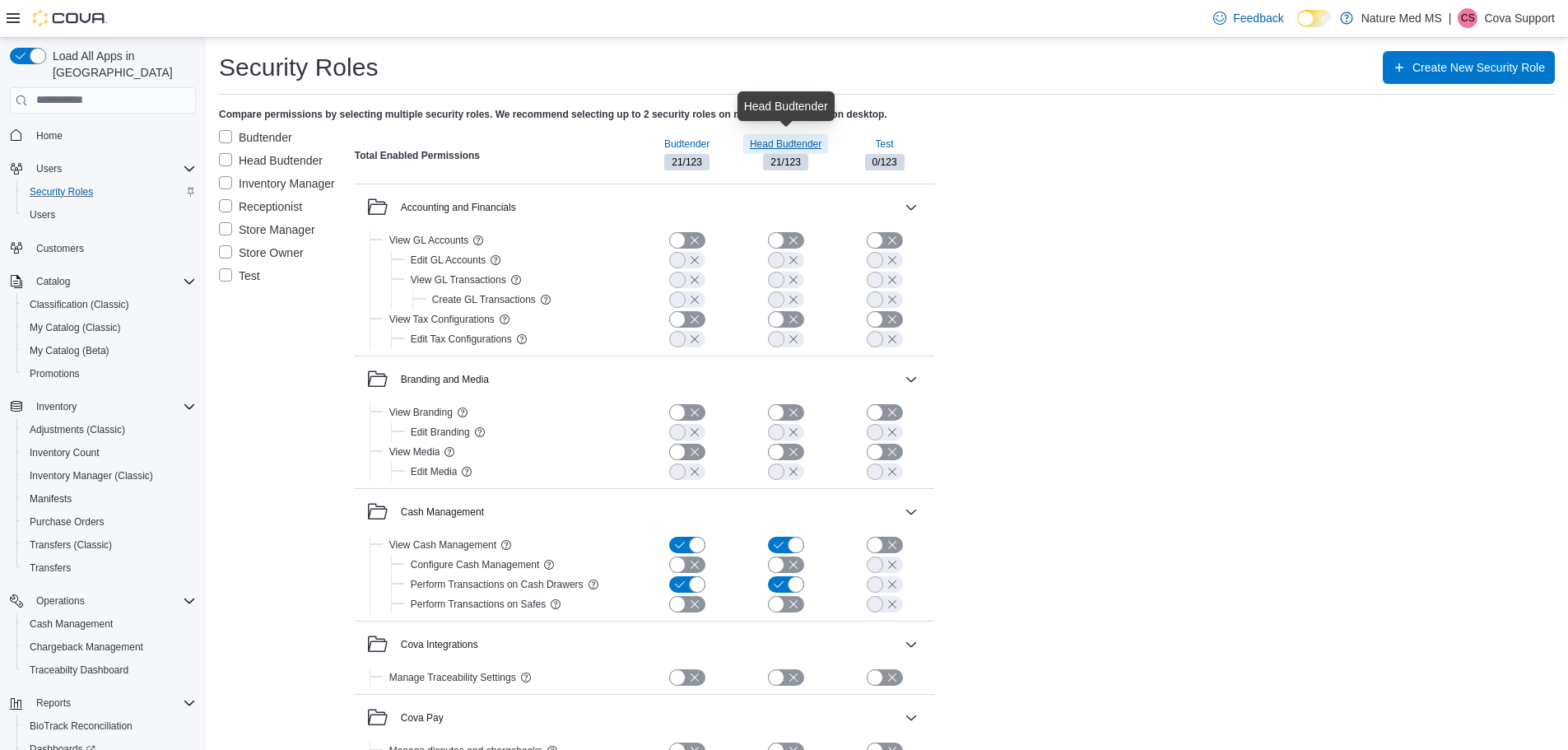
click at [781, 144] on span "Head Budtender" at bounding box center [785, 144] width 72 height 13
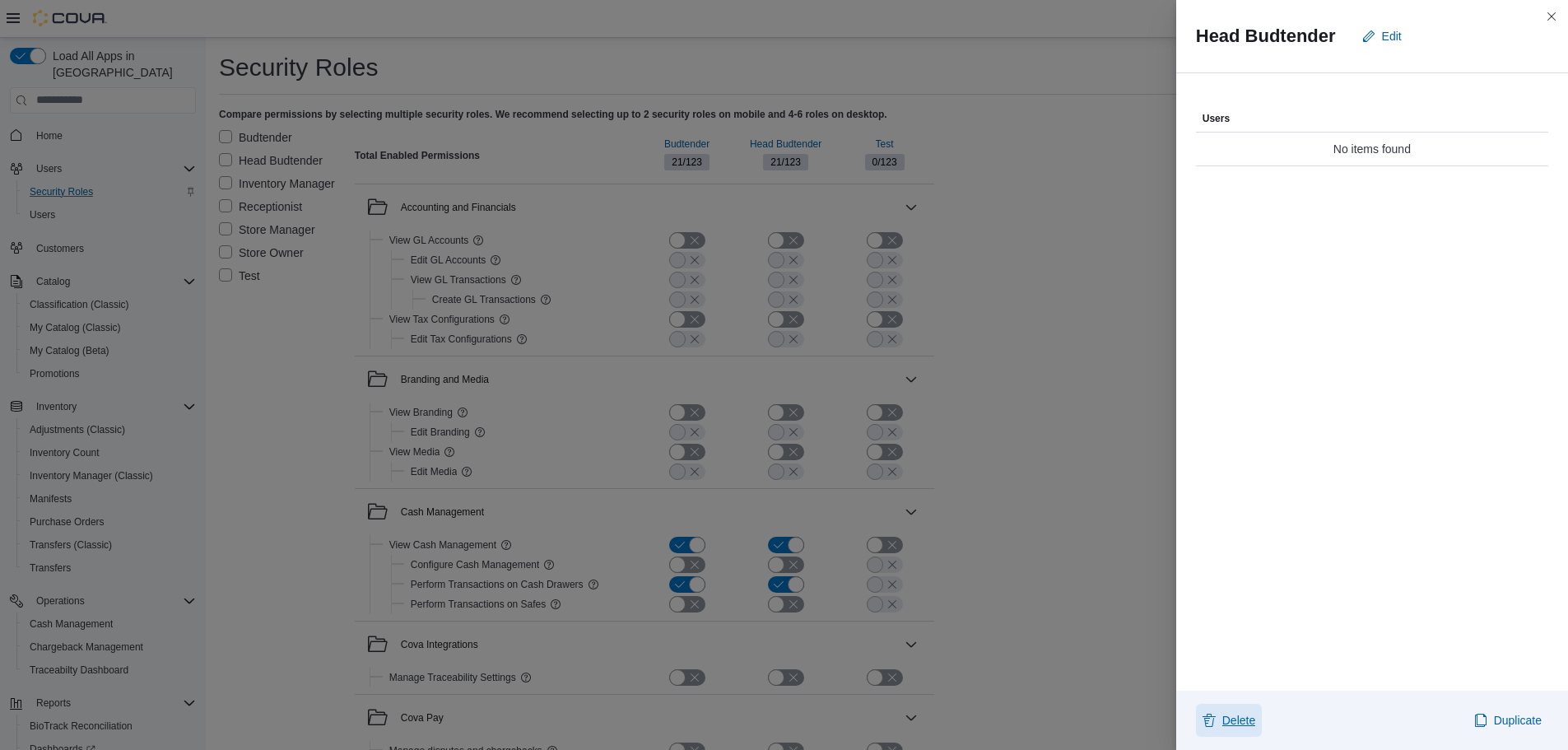
click at [1232, 720] on span "Delete" at bounding box center [1239, 720] width 33 height 16
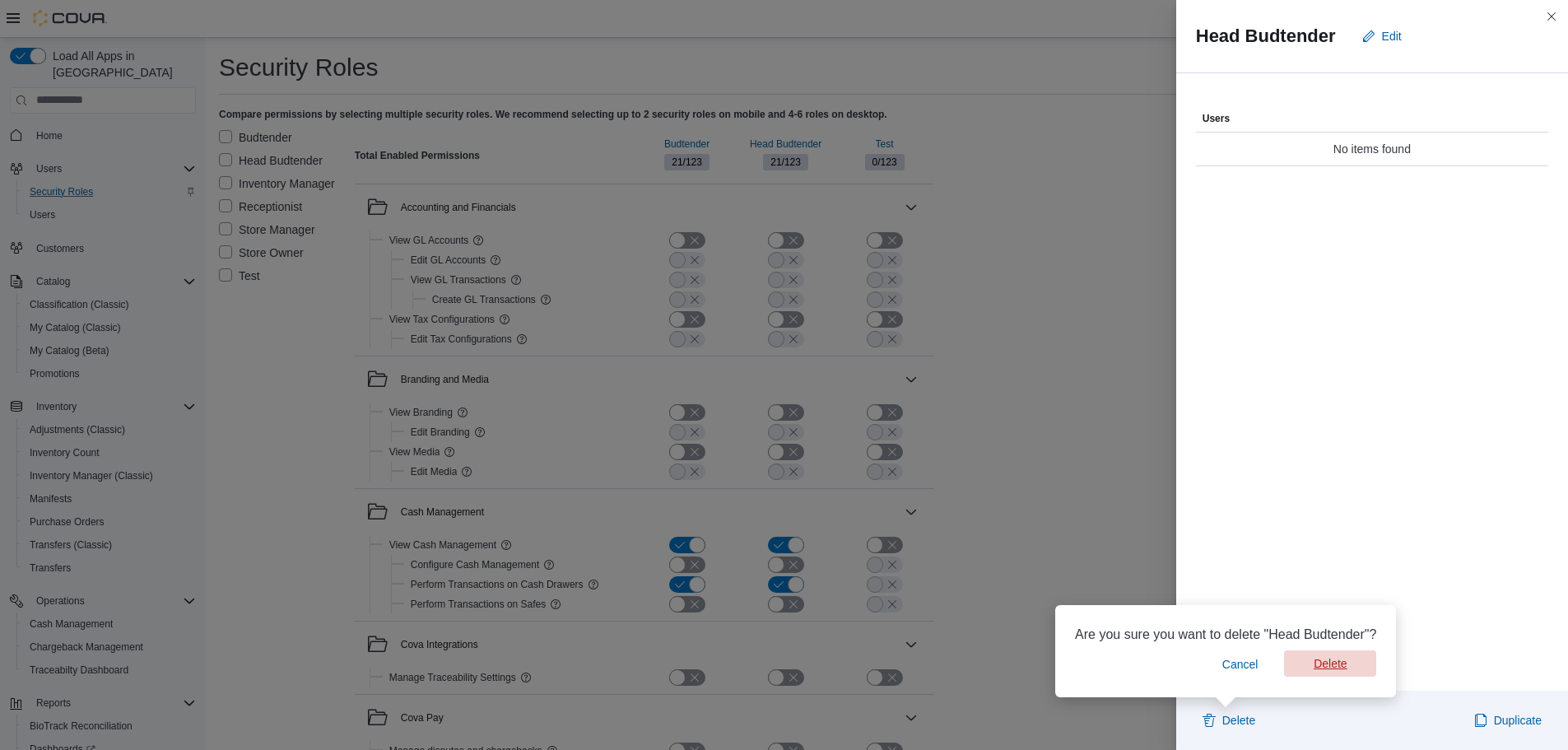
click at [1332, 666] on span "Delete" at bounding box center [1330, 663] width 33 height 16
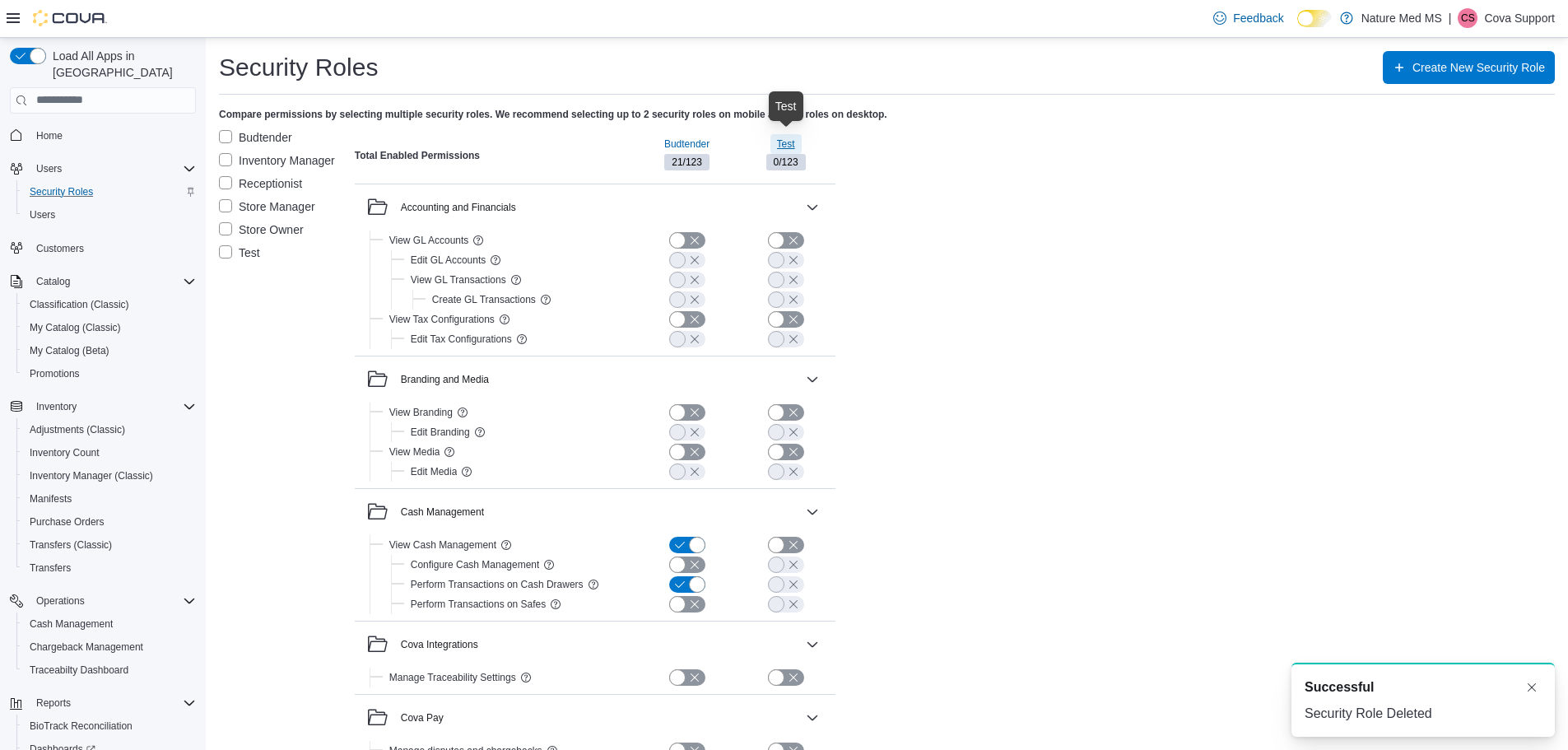
click at [786, 143] on span "Test" at bounding box center [786, 144] width 18 height 13
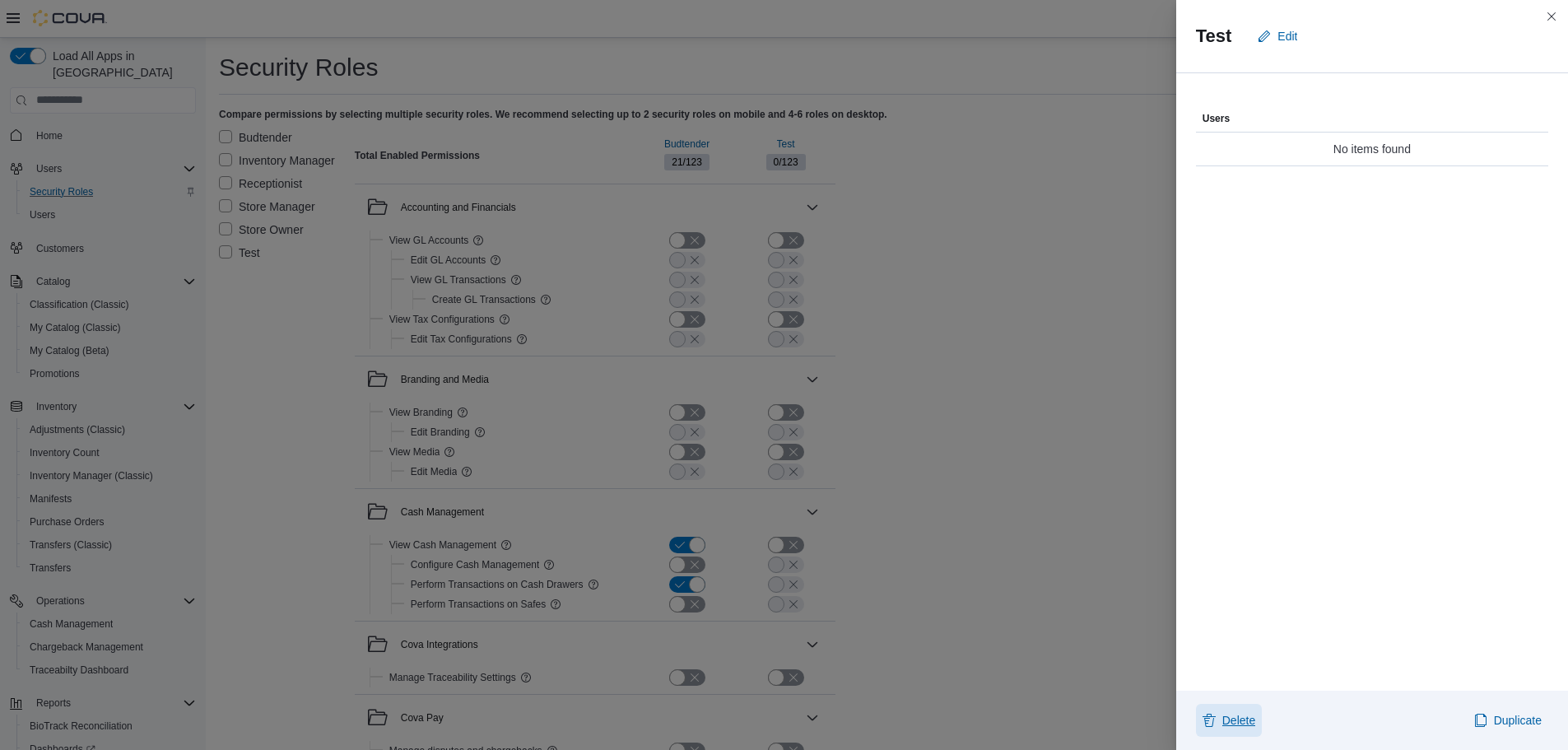
click at [1232, 714] on span "Delete" at bounding box center [1239, 720] width 33 height 16
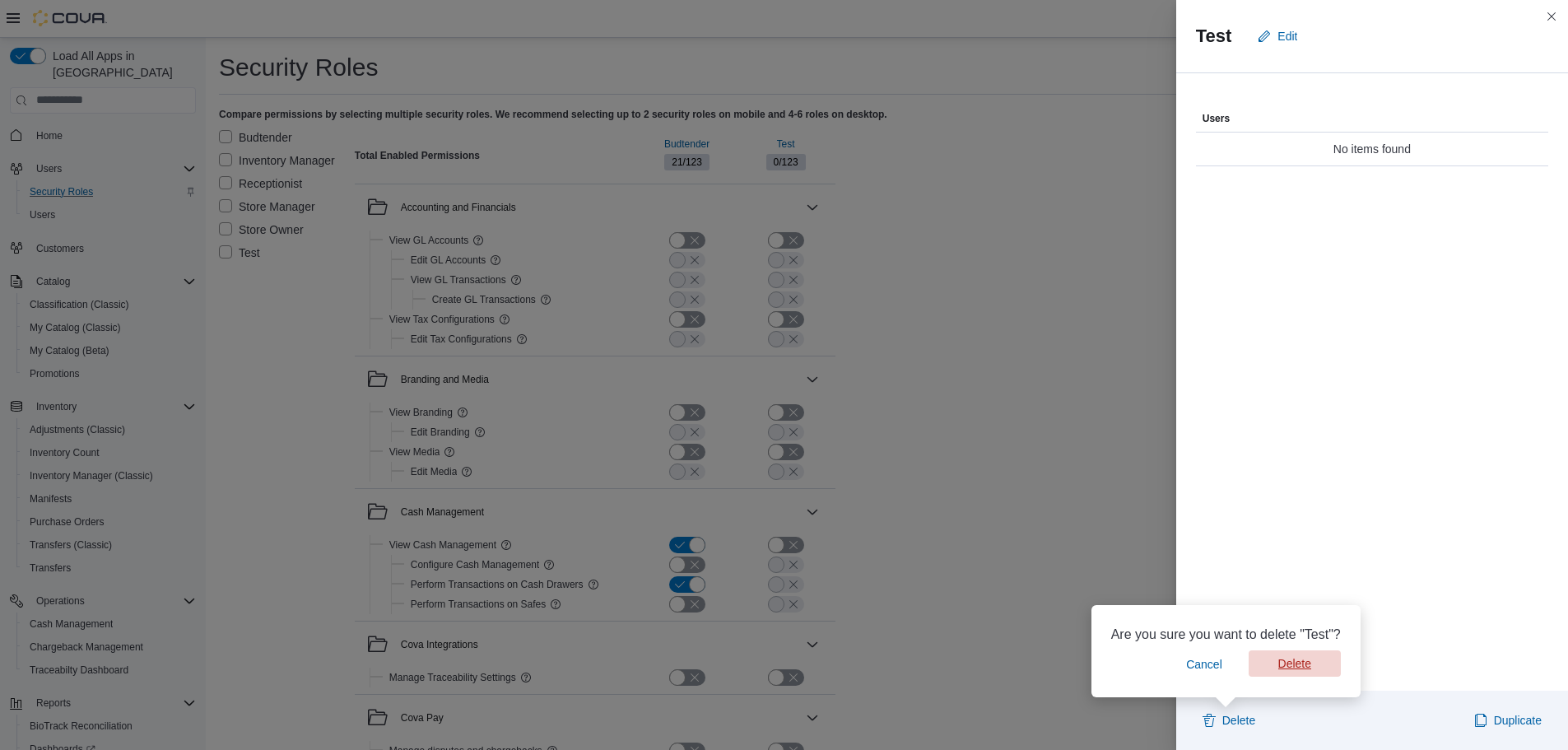
click at [1309, 664] on span "Delete" at bounding box center [1295, 663] width 33 height 16
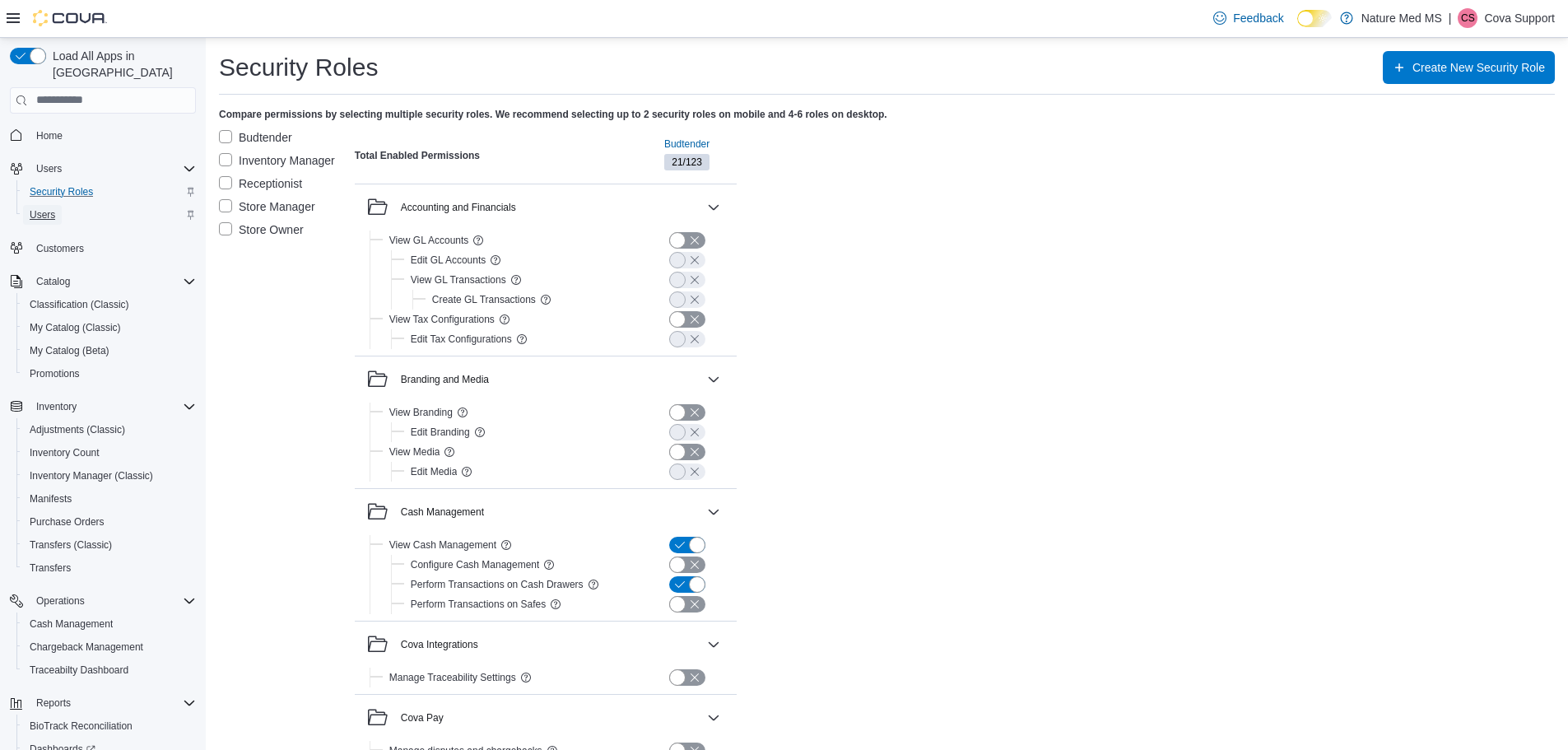
click at [53, 209] on span "Users" at bounding box center [42, 215] width 25 height 13
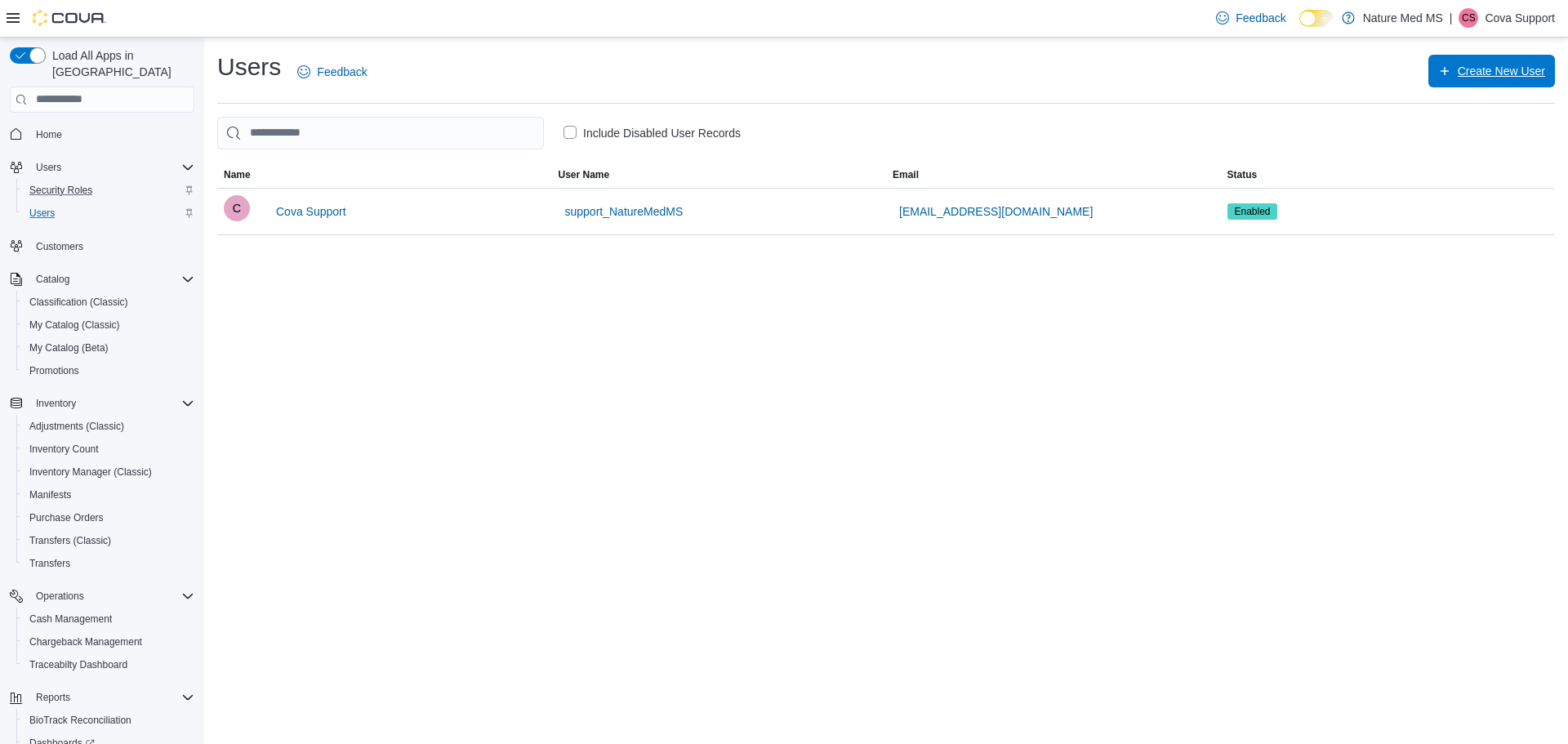
click at [1494, 69] on span "Create New User" at bounding box center [1502, 70] width 88 height 16
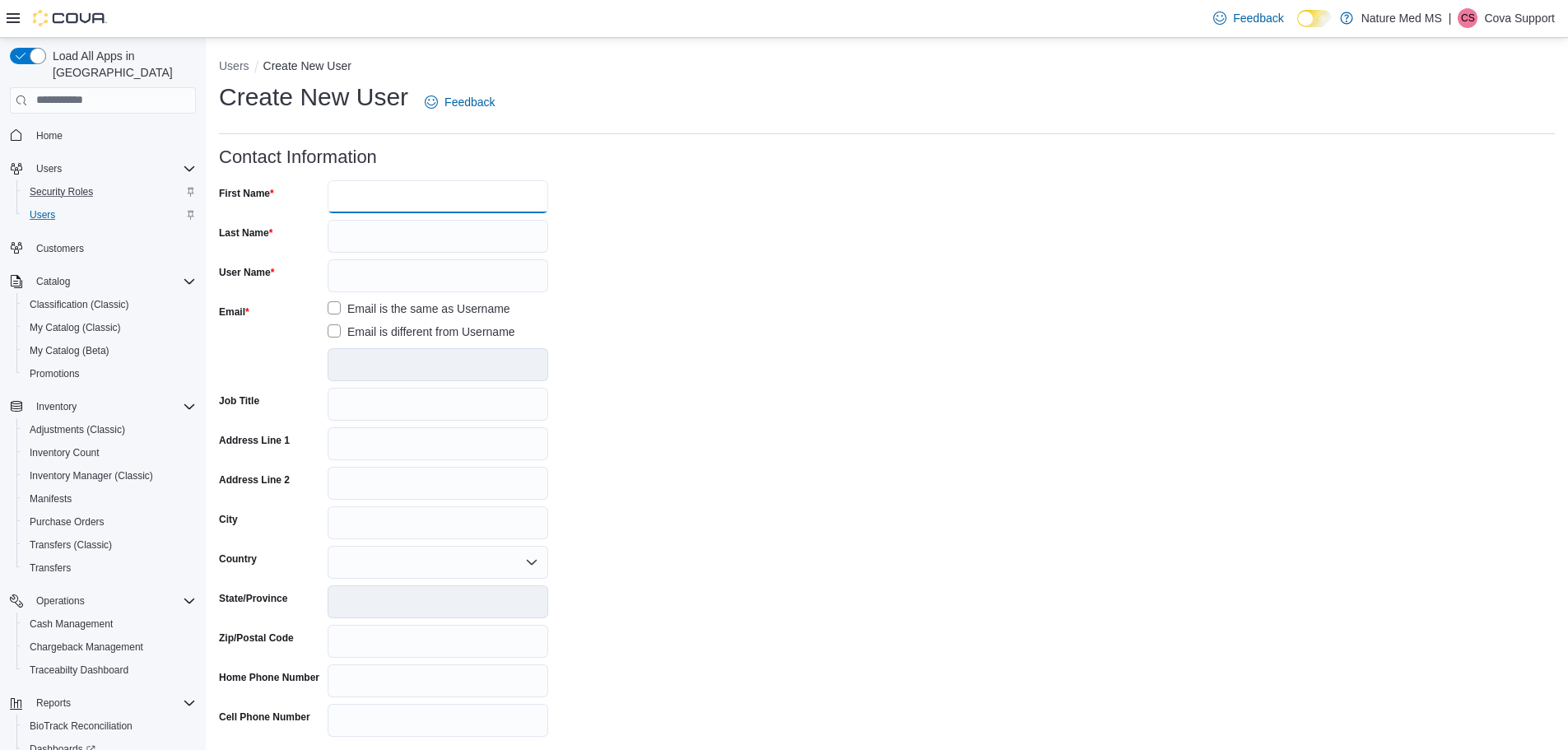
click at [359, 195] on input "First Name" at bounding box center [437, 197] width 221 height 33
type input "*****"
click at [421, 240] on input "Last Name" at bounding box center [437, 236] width 221 height 33
type input "********"
click at [404, 275] on input "User Name" at bounding box center [437, 275] width 221 height 33
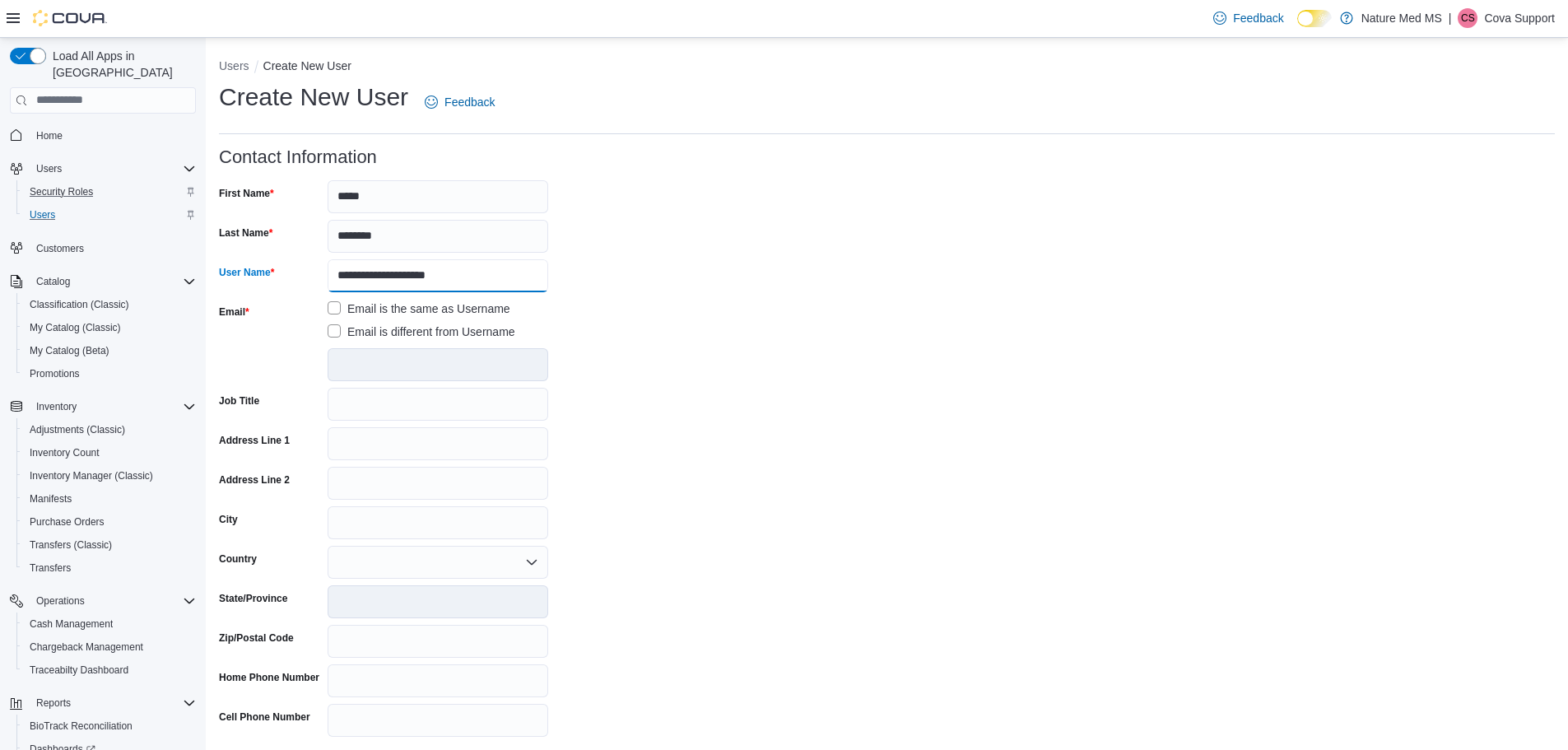
type input "**********"
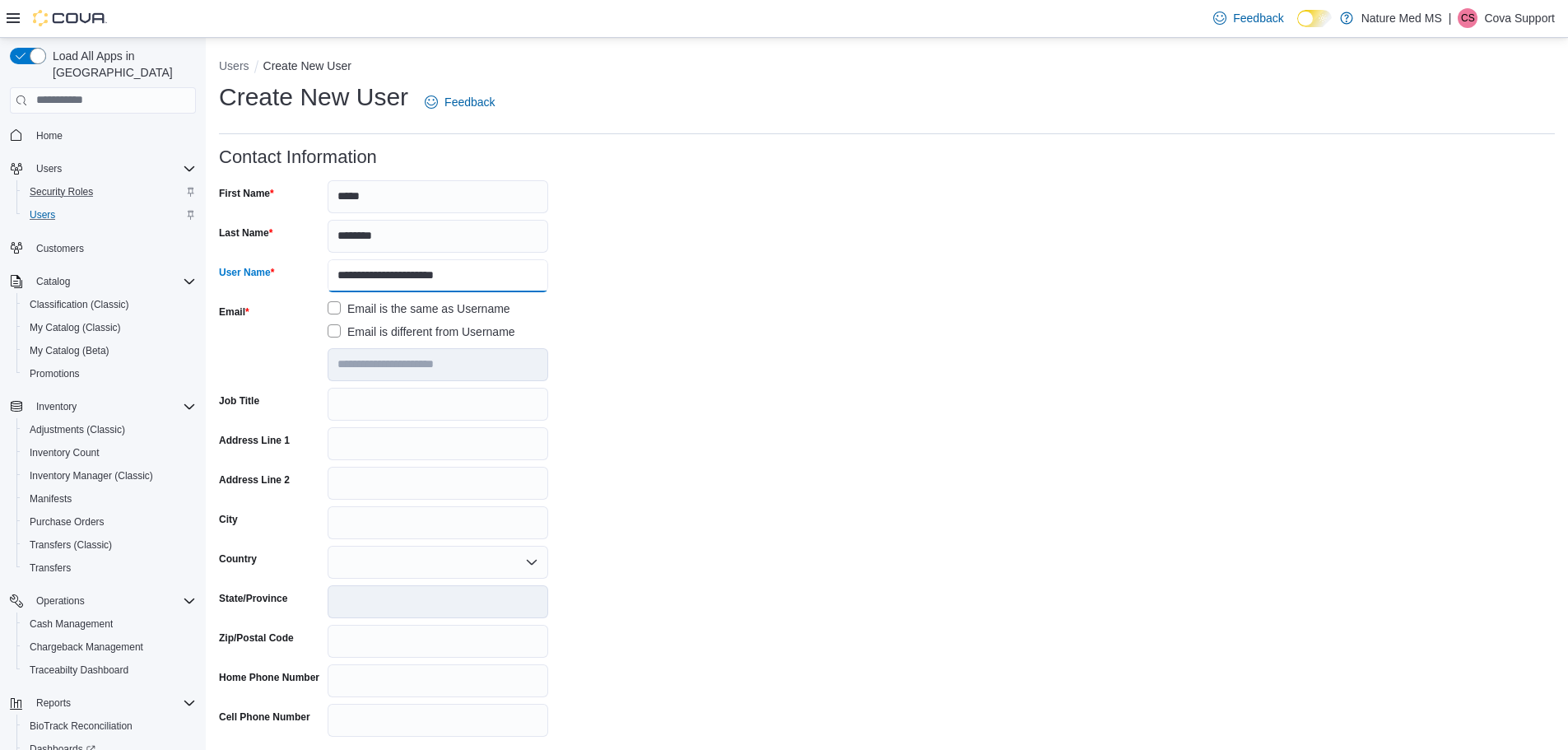
type input "**********"
drag, startPoint x: 611, startPoint y: 347, endPoint x: 552, endPoint y: 352, distance: 59.2
click at [591, 351] on form "**********" at bounding box center [887, 508] width 1336 height 721
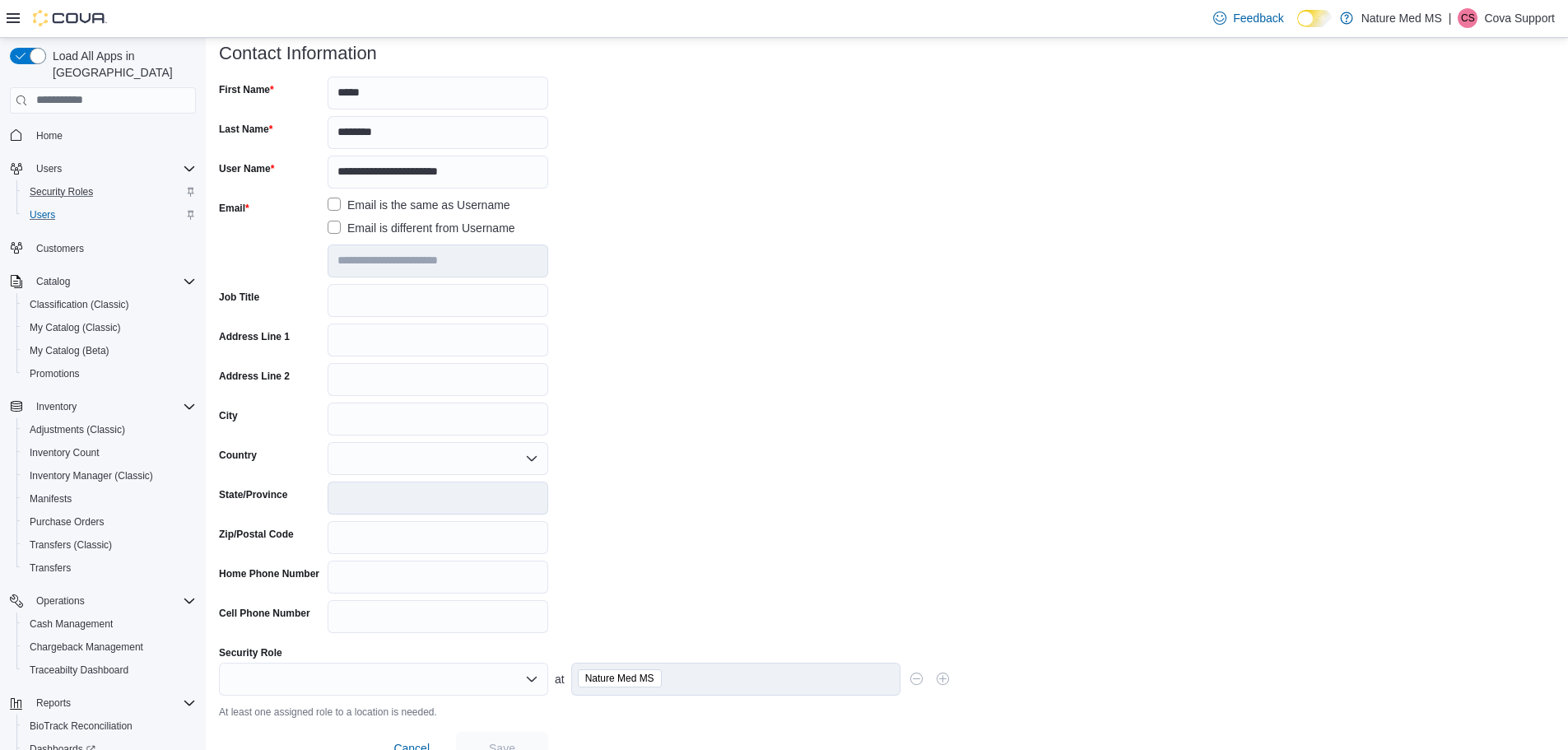
scroll to position [132, 0]
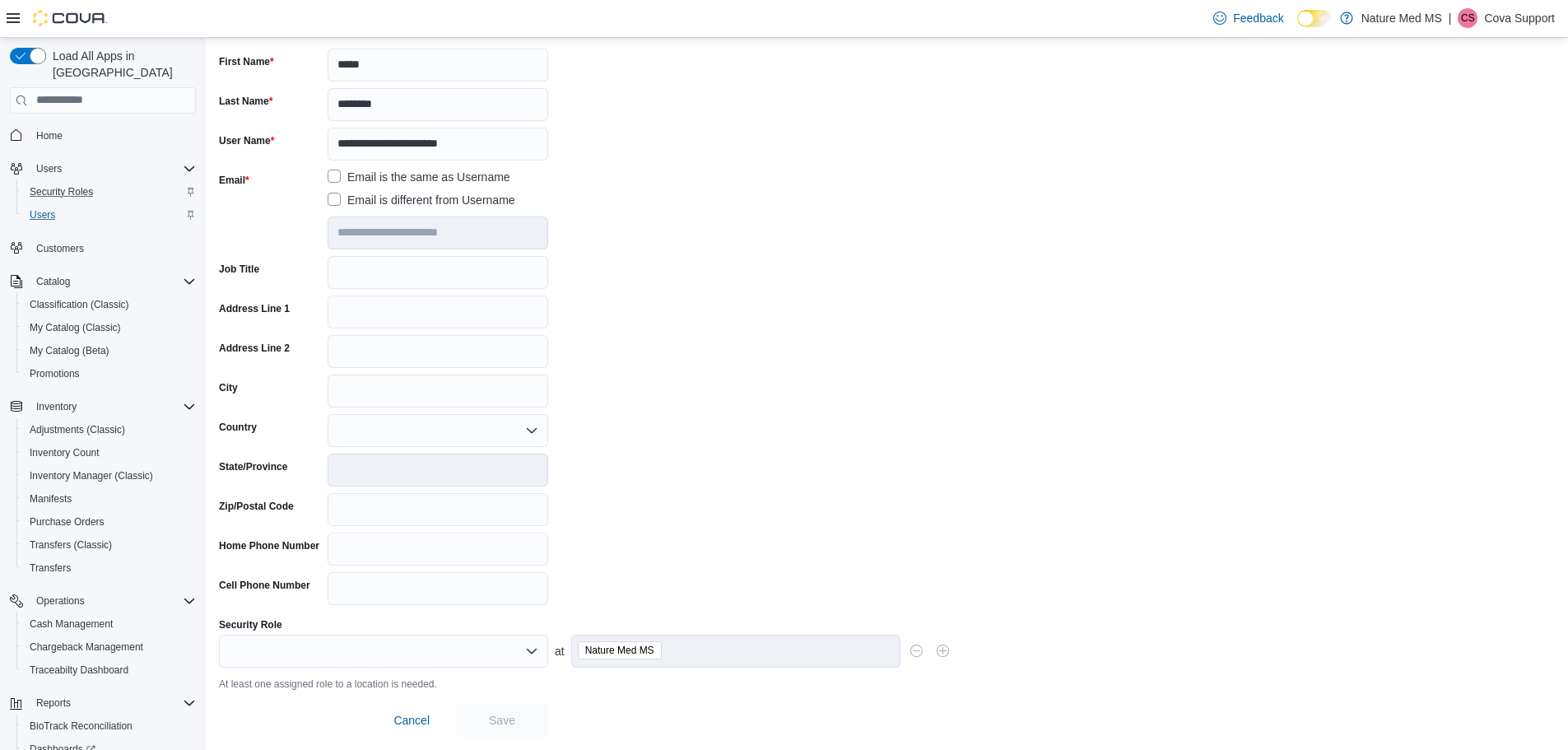
click at [532, 650] on icon "Open list of options" at bounding box center [532, 650] width 13 height 13
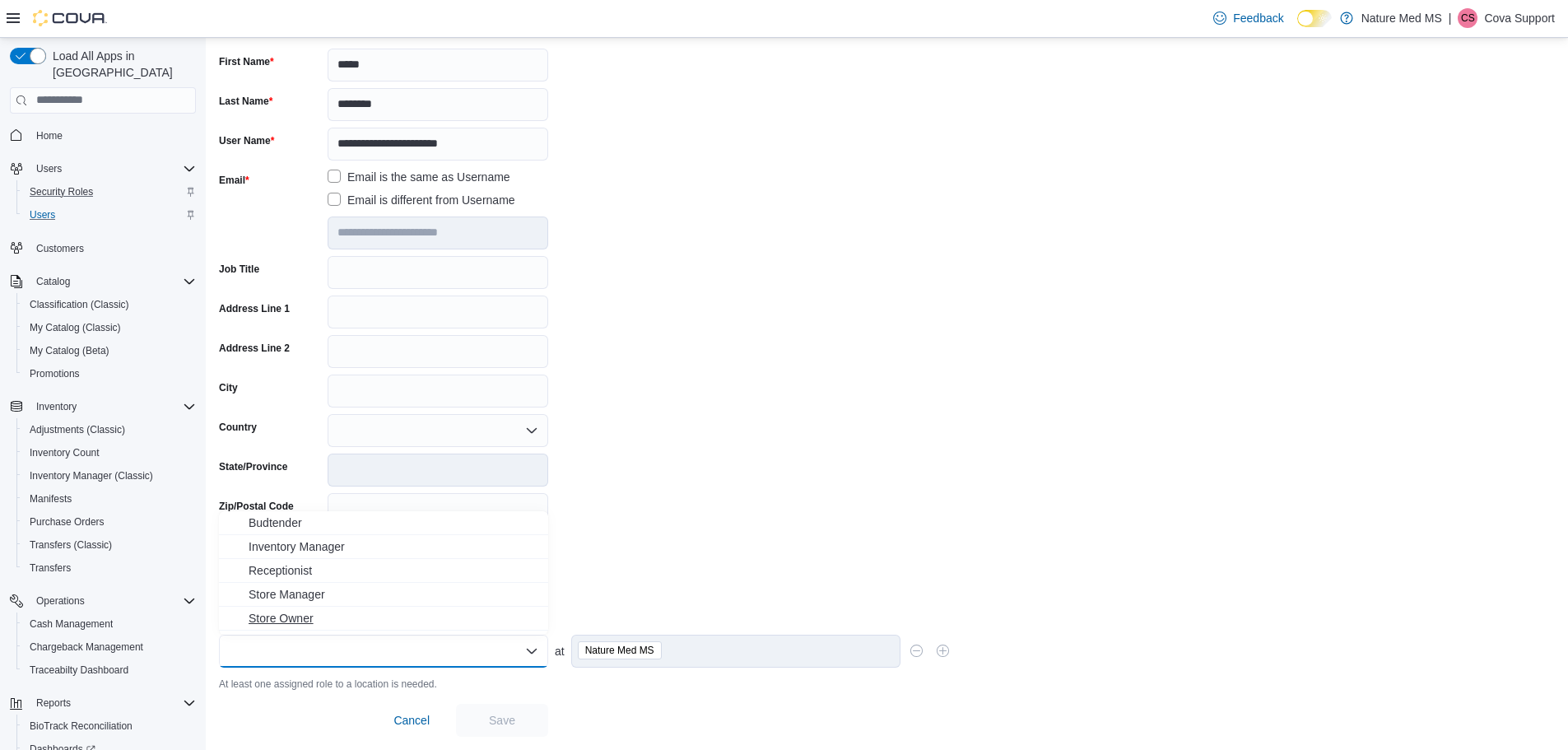
click at [298, 618] on span "Store Owner" at bounding box center [393, 618] width 290 height 16
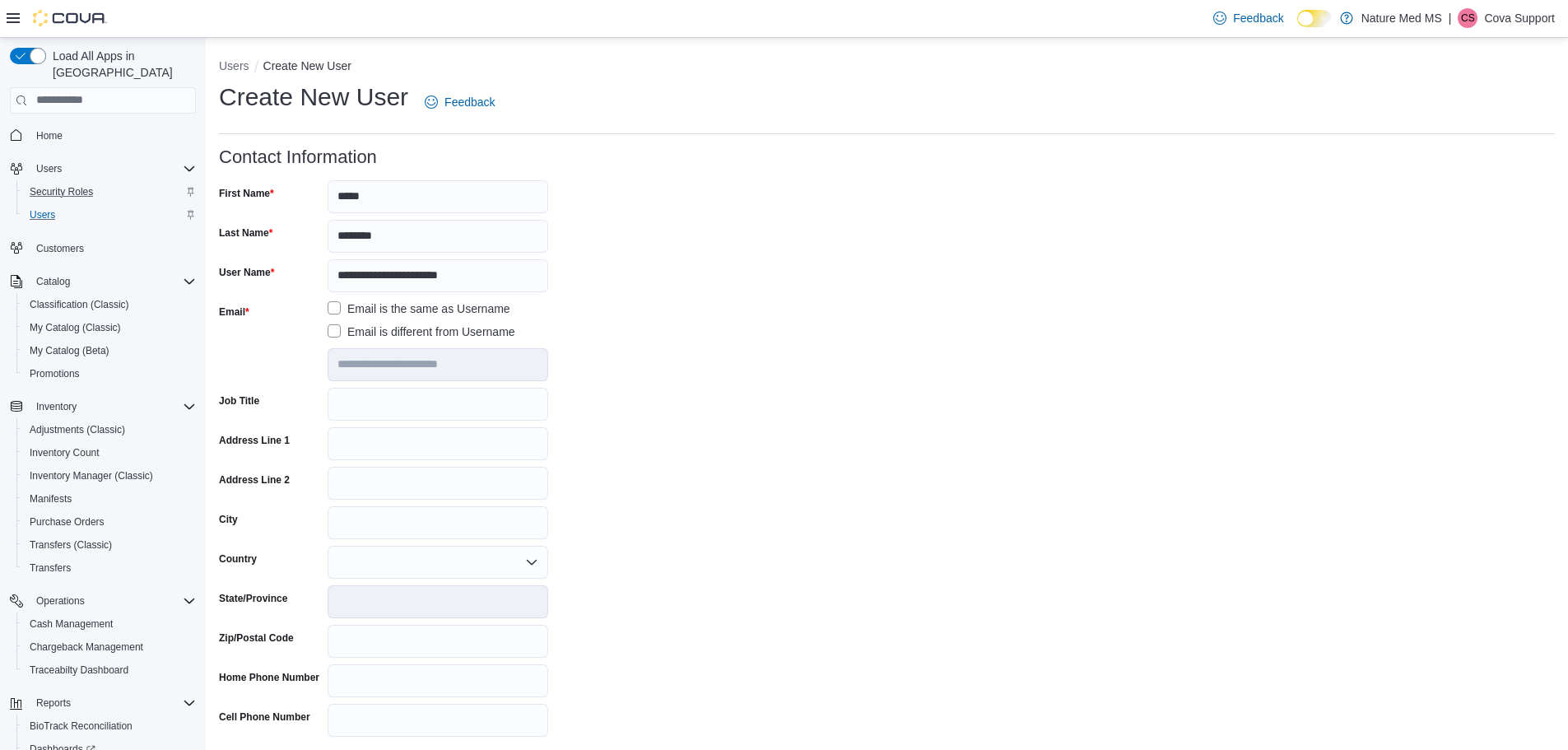
scroll to position [115, 0]
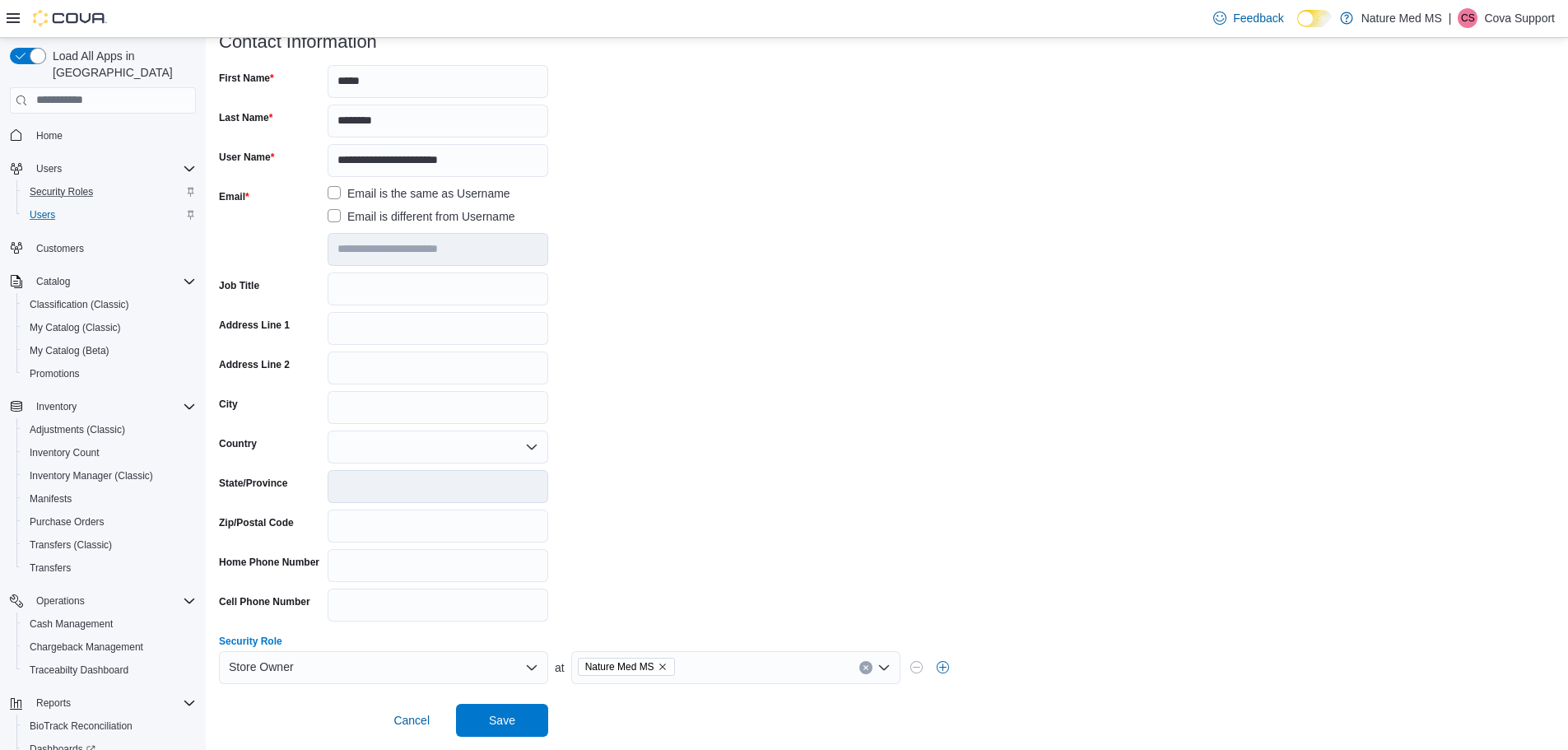
click at [528, 668] on icon "Open list of options" at bounding box center [532, 667] width 13 height 13
click at [318, 611] on span "Store Manager" at bounding box center [393, 611] width 290 height 16
click at [737, 559] on form "**********" at bounding box center [887, 385] width 1336 height 705
click at [529, 669] on icon "Open list of options" at bounding box center [532, 667] width 13 height 13
click at [282, 632] on span "Store Owner" at bounding box center [393, 635] width 290 height 16
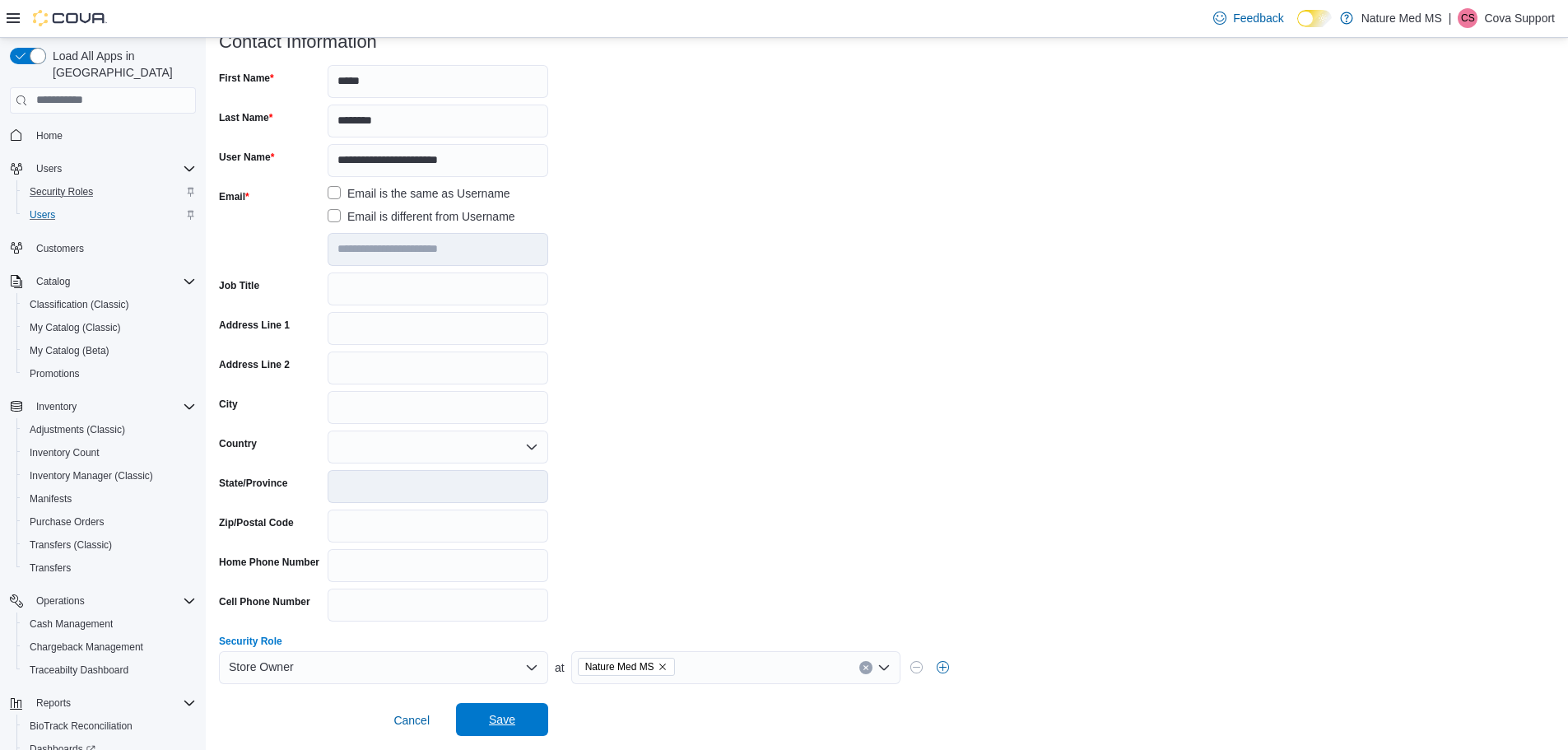
click at [495, 722] on span "Save" at bounding box center [502, 719] width 26 height 16
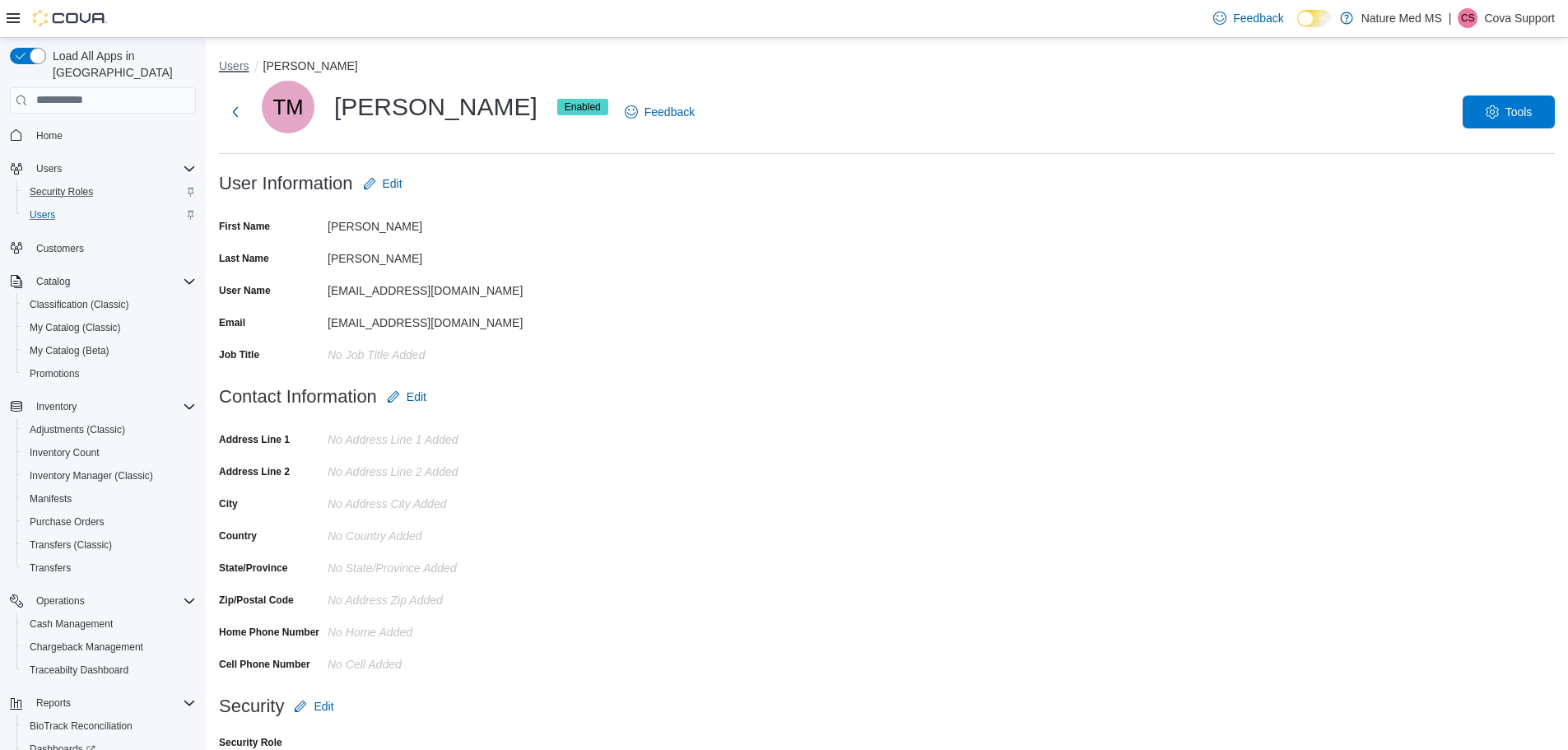
click at [231, 64] on button "Users" at bounding box center [234, 65] width 30 height 13
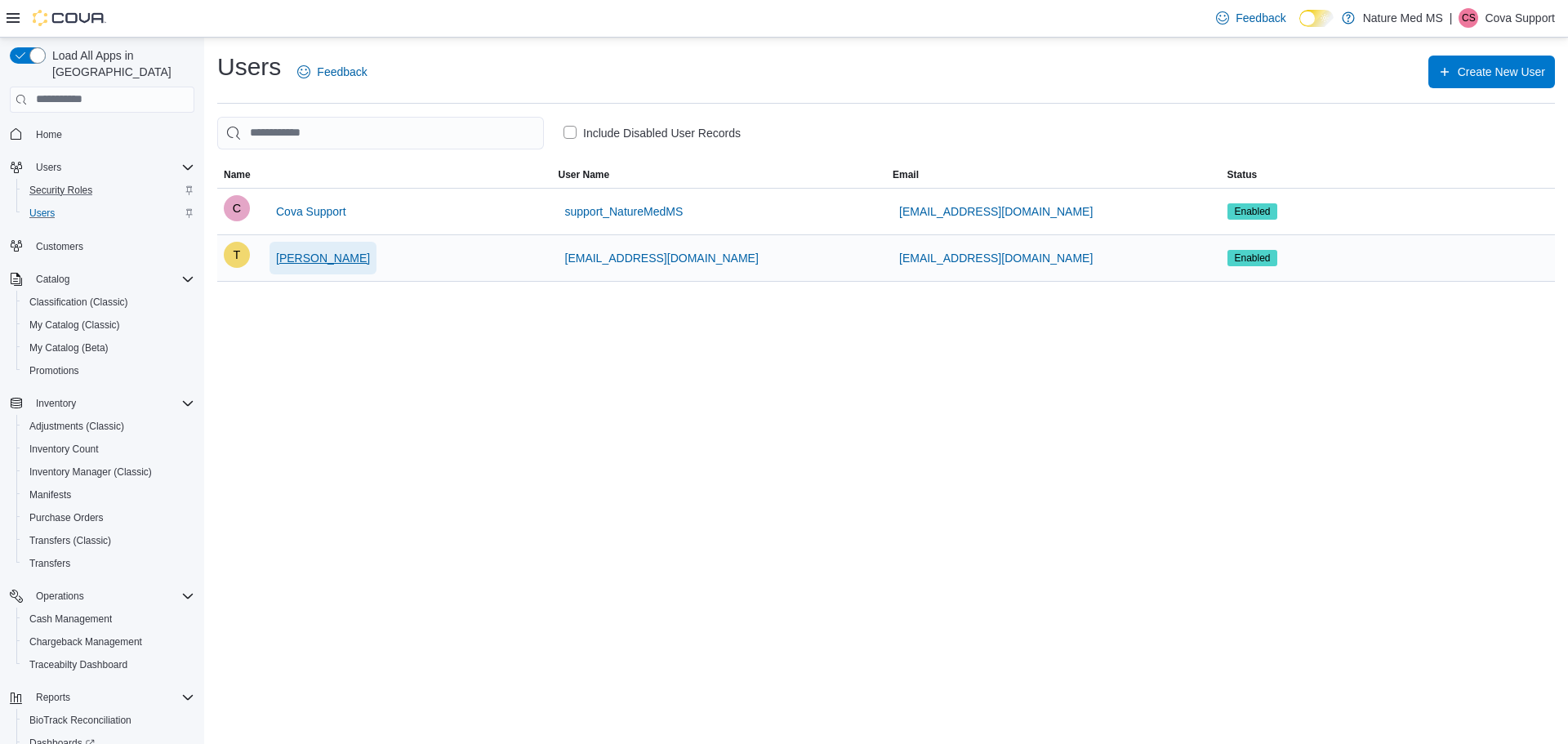
click at [320, 257] on span "Terri McFarlin" at bounding box center [322, 258] width 94 height 16
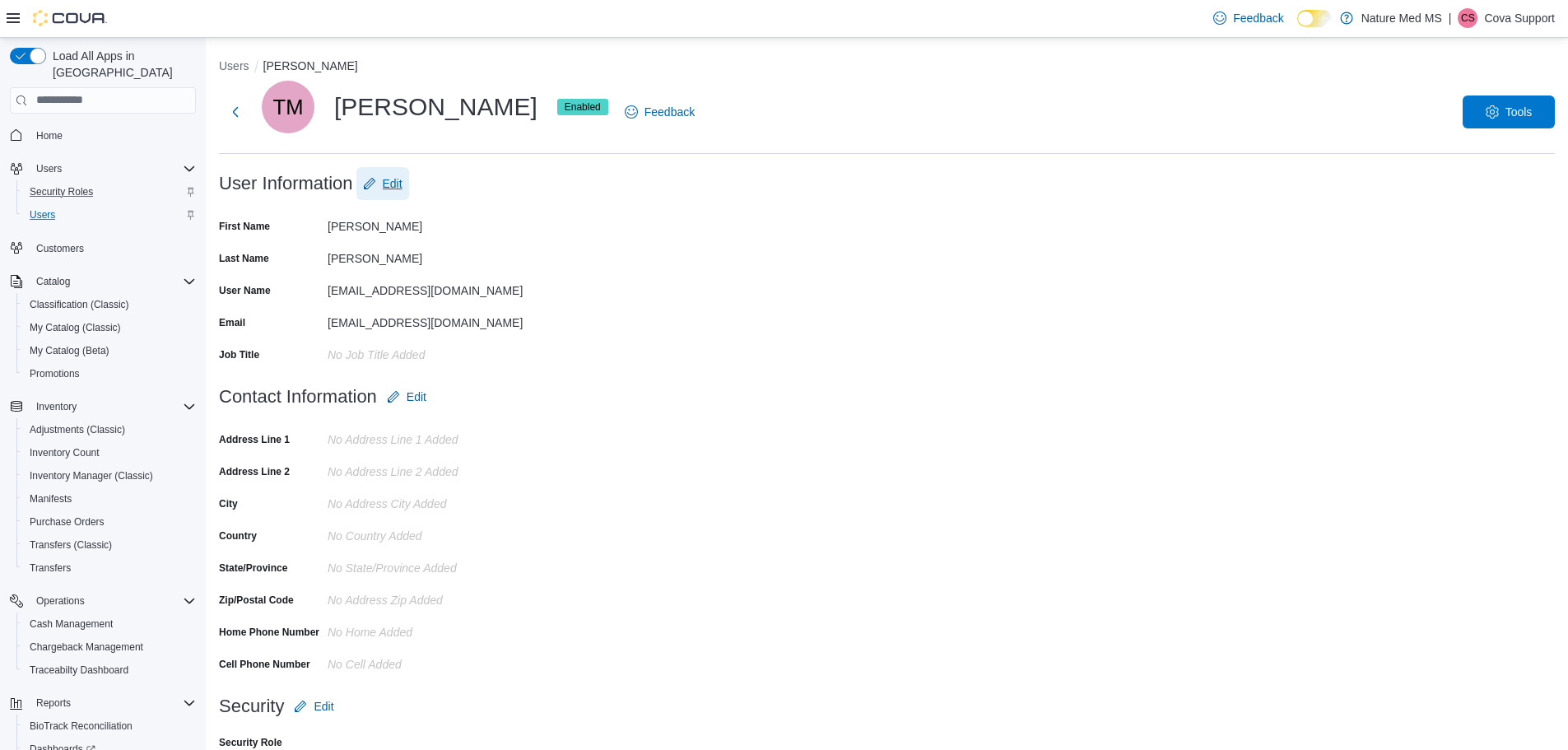
click at [393, 183] on span "Edit" at bounding box center [392, 184] width 20 height 16
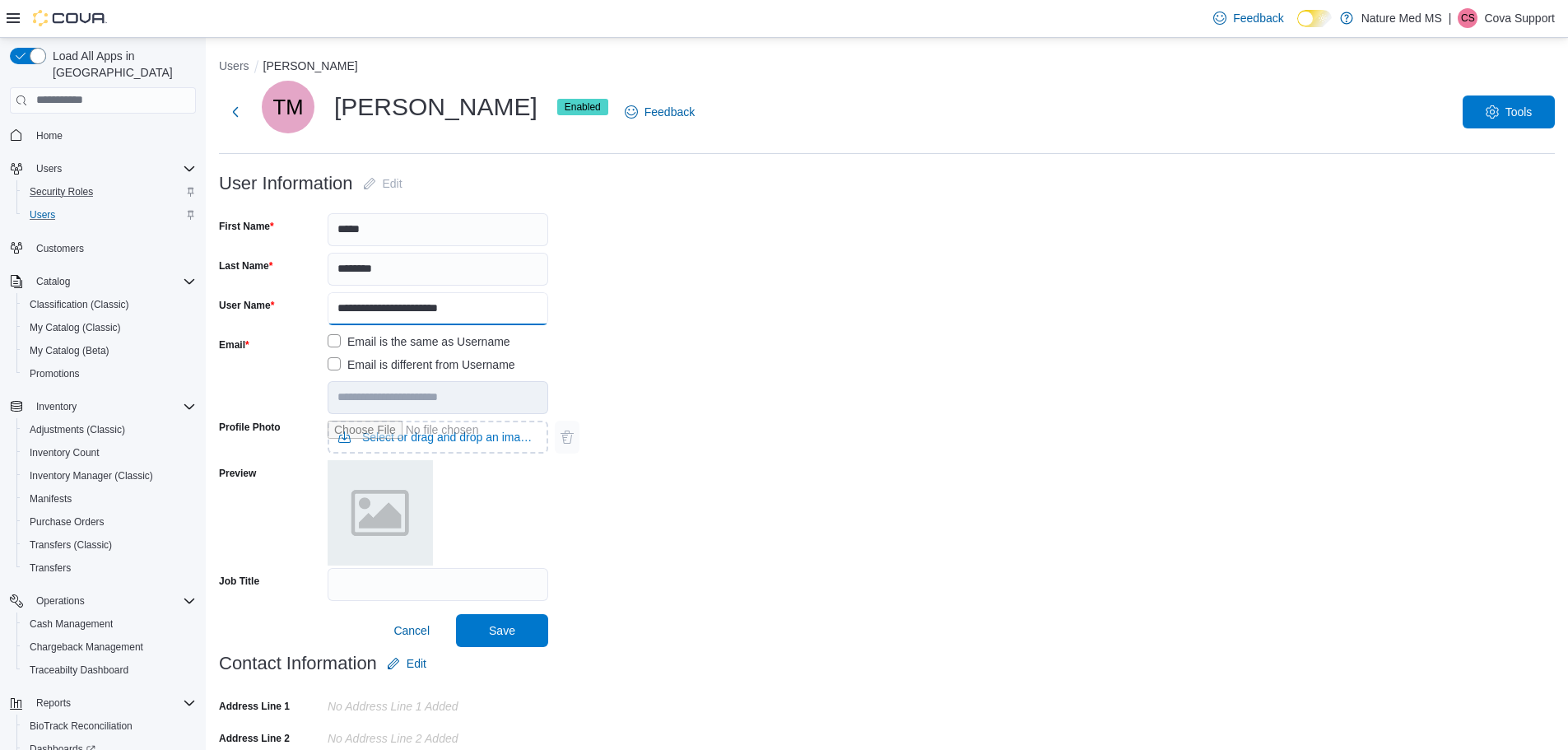
type input "**********"
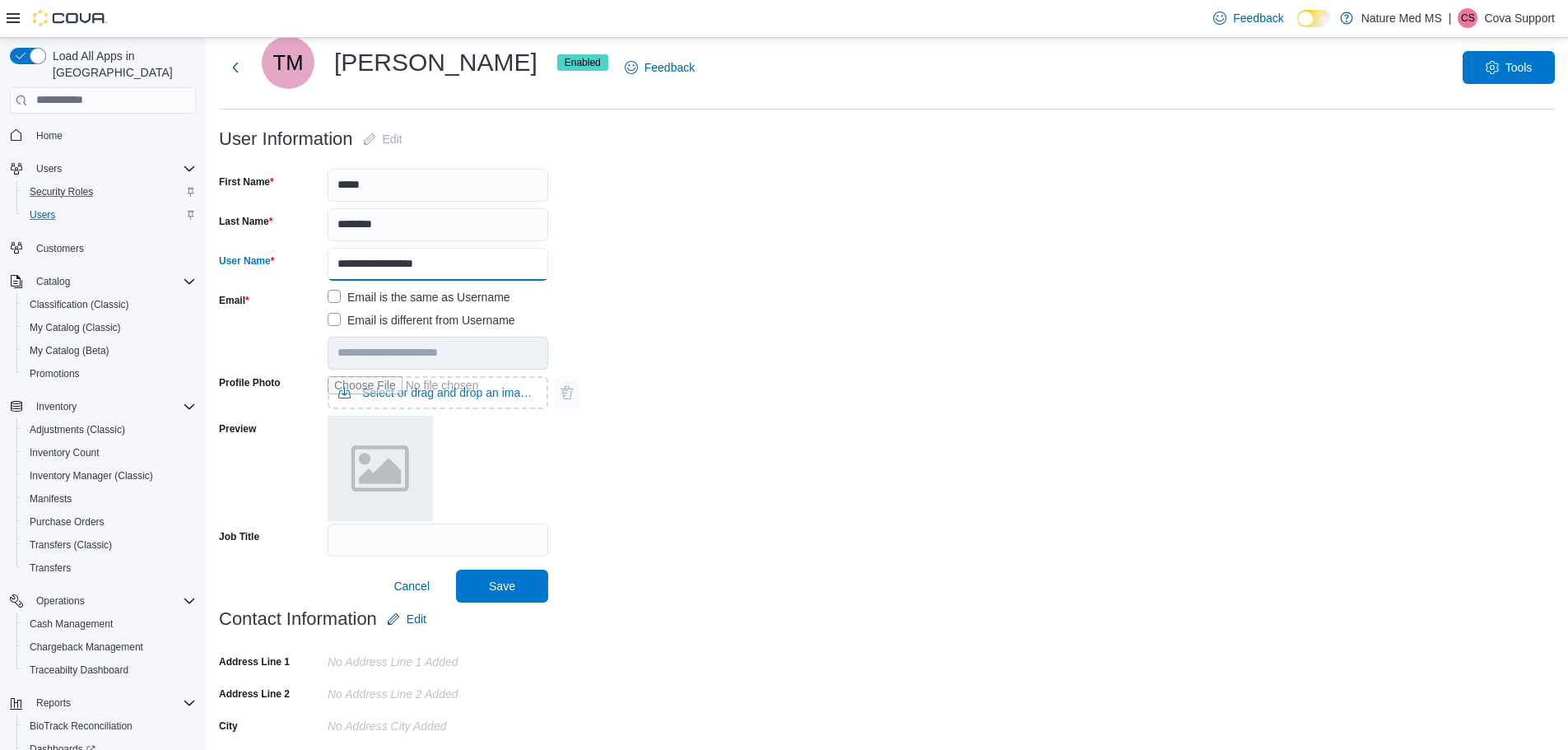
scroll to position [82, 0]
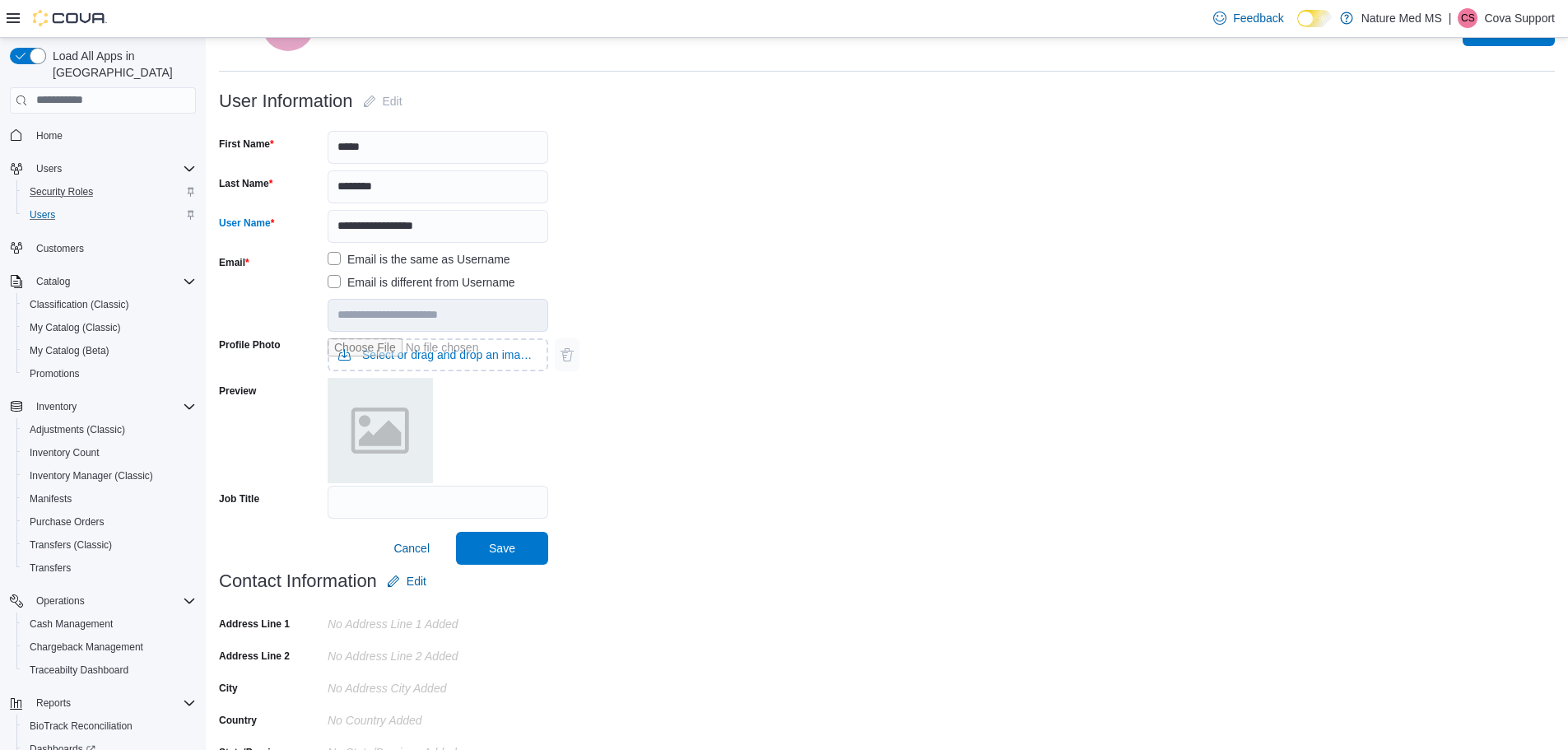
click at [670, 393] on div "Profile Photo Select or drag and drop an image file Preview" at bounding box center [887, 409] width 1336 height 154
click at [668, 443] on div "Profile Photo Select or drag and drop an image file Preview" at bounding box center [887, 409] width 1336 height 154
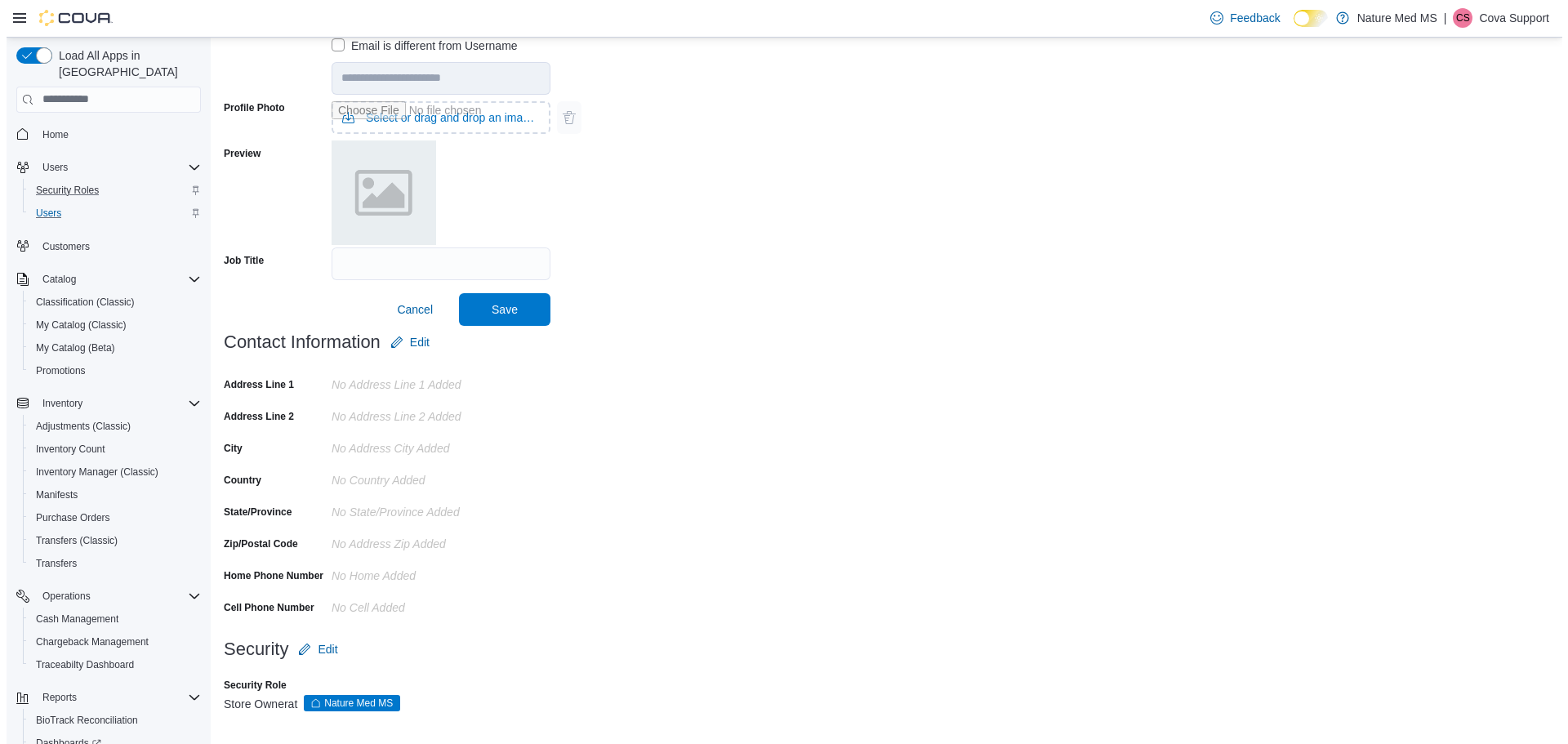
scroll to position [0, 0]
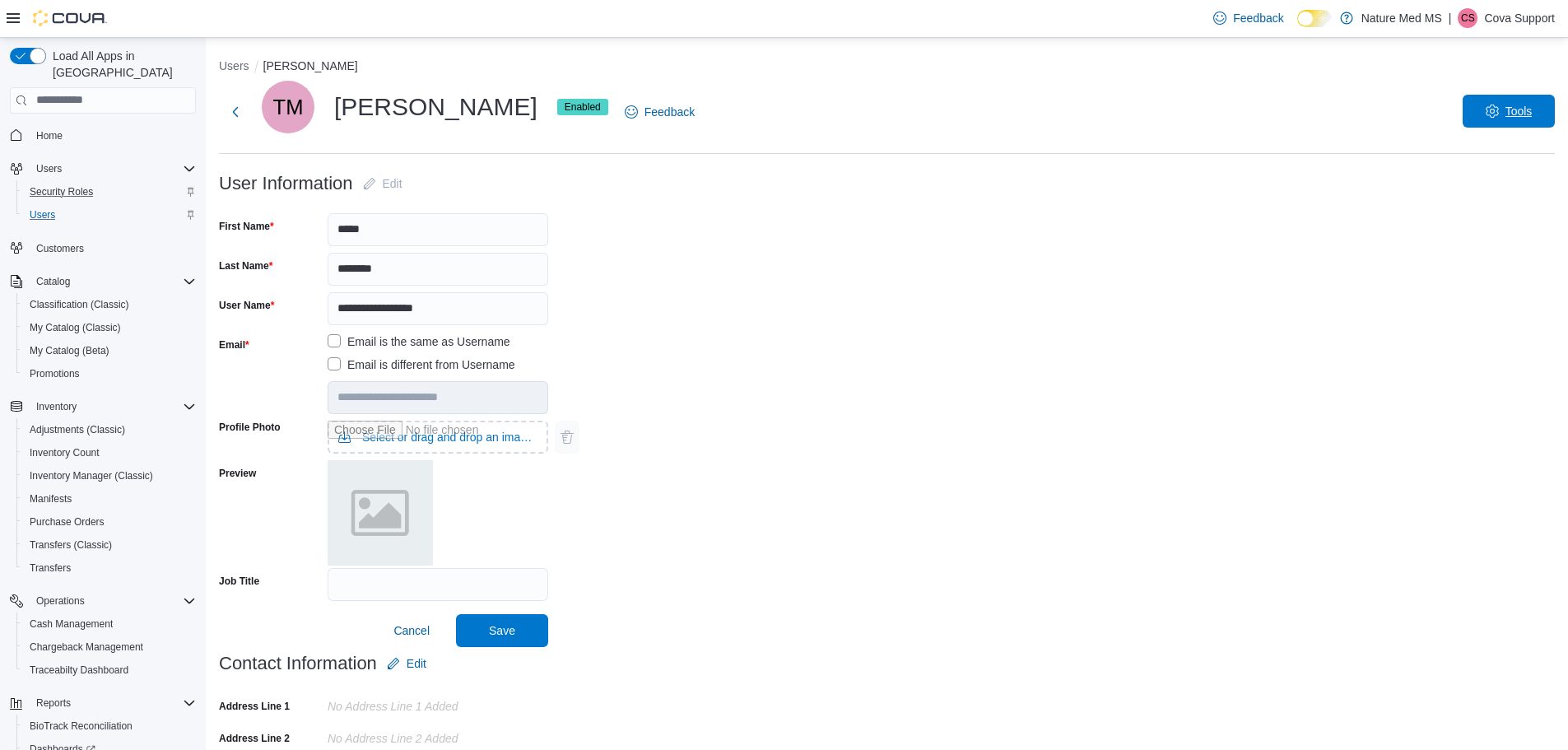
click at [1518, 112] on span "Tools" at bounding box center [1519, 111] width 27 height 16
click at [1496, 154] on span "Reset Password" at bounding box center [1494, 154] width 96 height 20
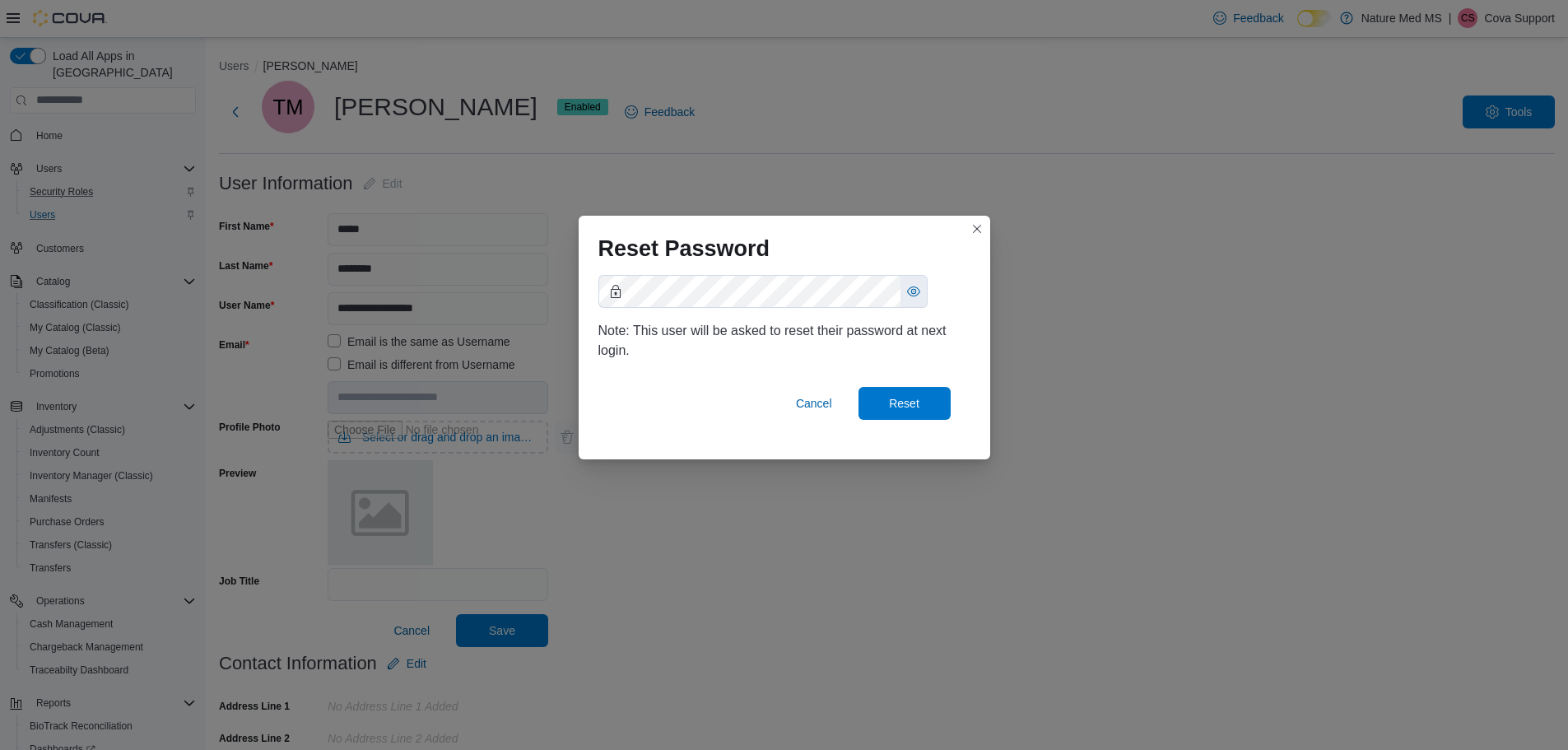
click at [1011, 463] on div "Reset Password Note: This user will be asked to reset their password at next lo…" at bounding box center [784, 375] width 1568 height 750
click at [825, 401] on span "Cancel" at bounding box center [814, 403] width 36 height 16
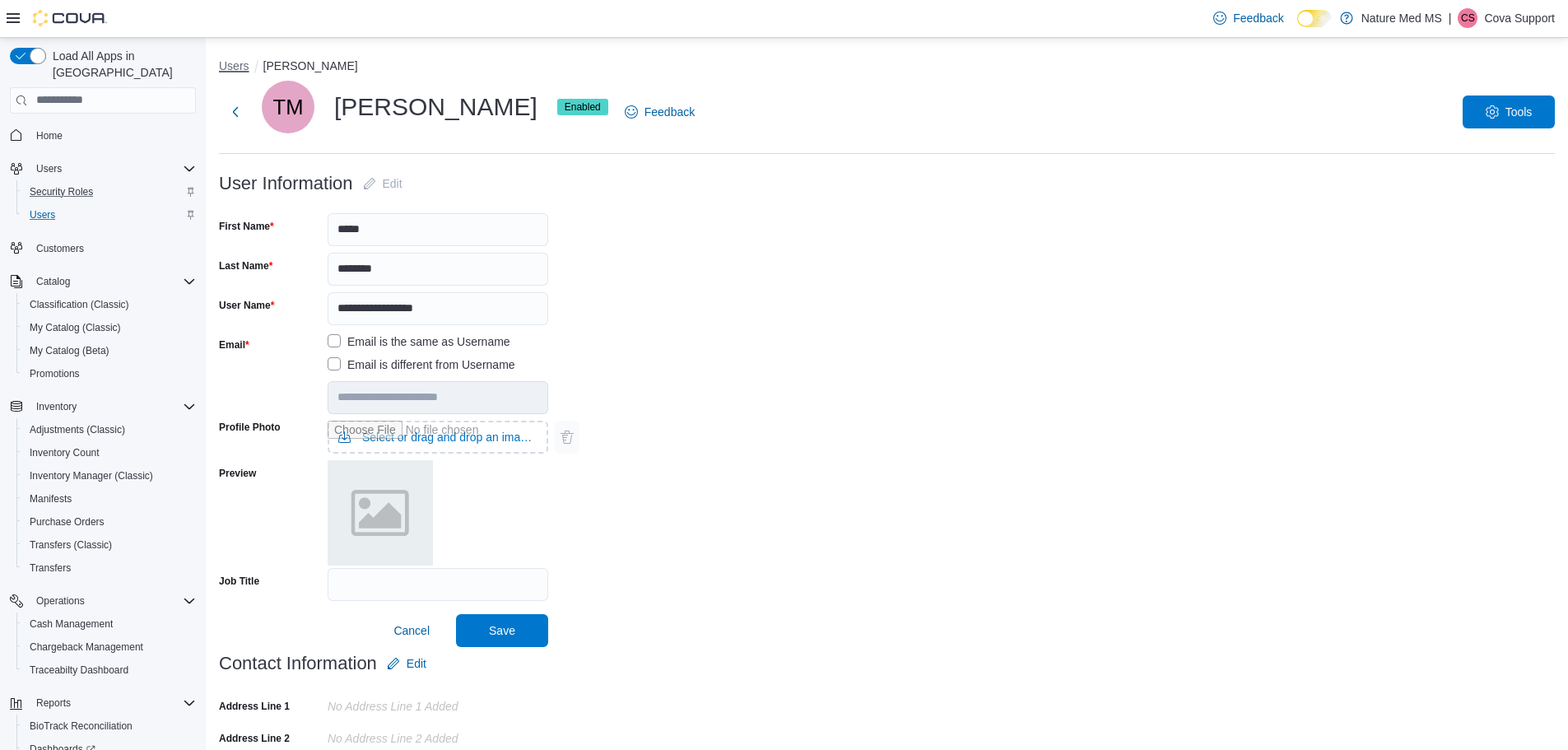
click at [234, 62] on button "Users" at bounding box center [234, 65] width 30 height 13
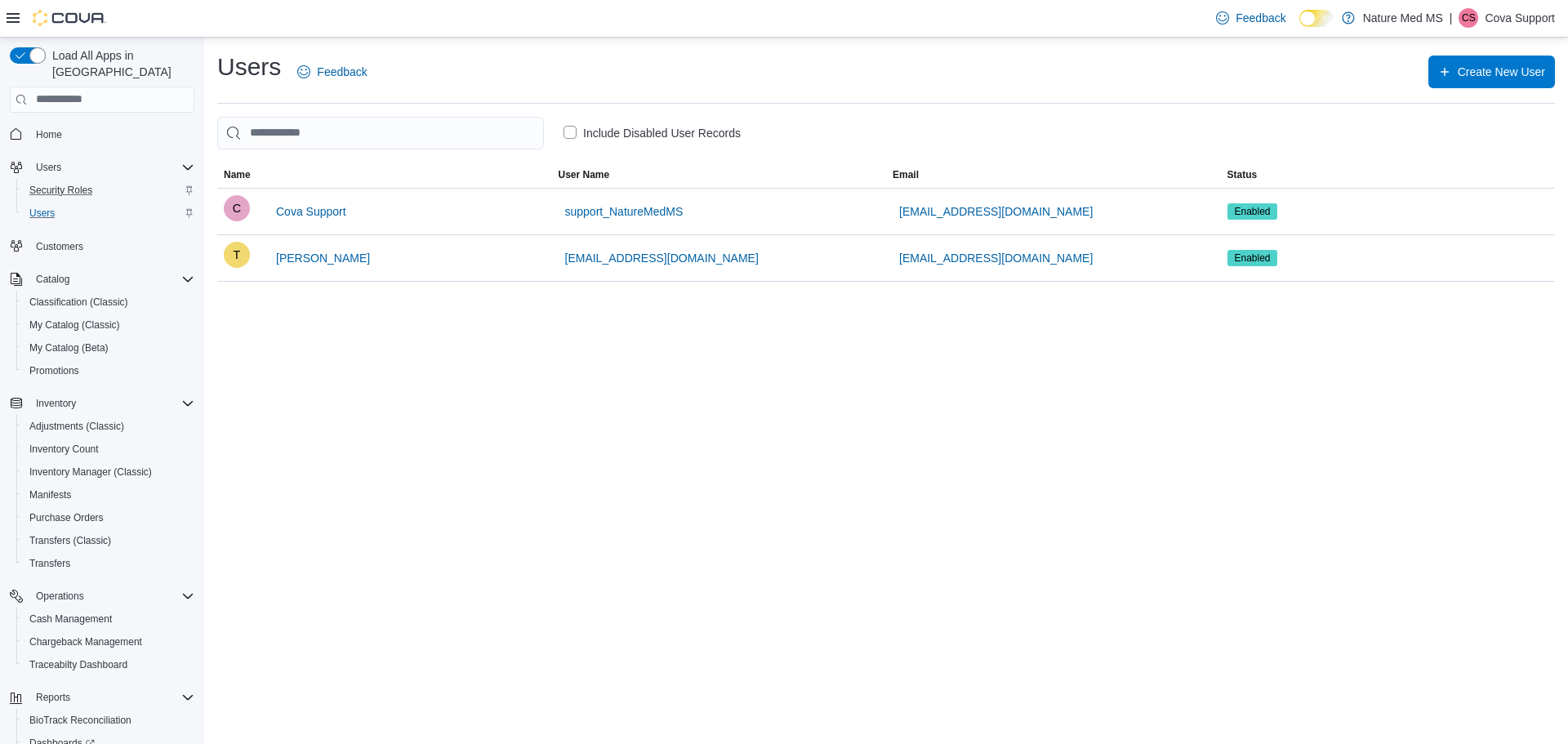
click at [571, 131] on label "Include Disabled User Records" at bounding box center [652, 133] width 177 height 20
click at [569, 131] on label "Include Disabled User Records" at bounding box center [652, 133] width 177 height 20
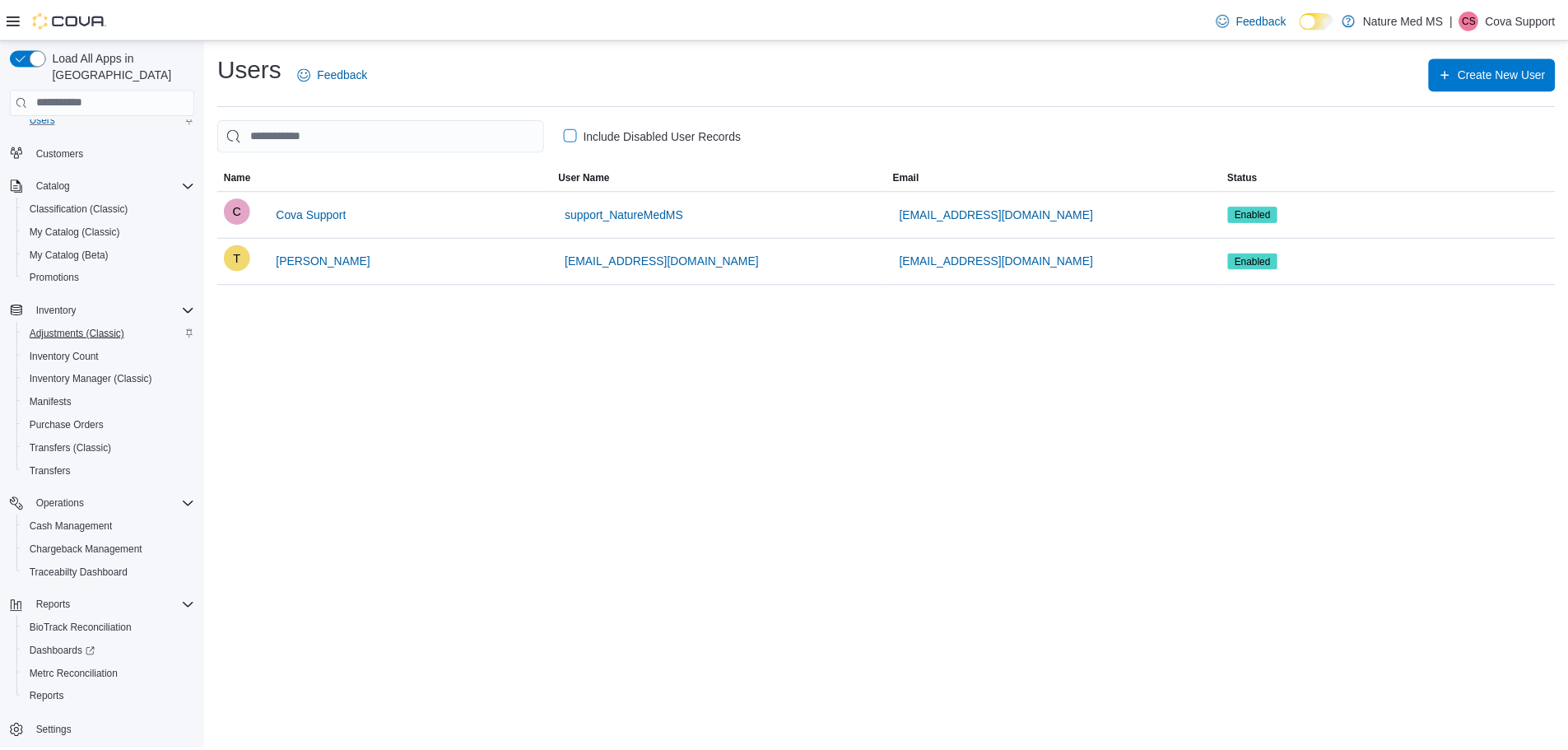
scroll to position [100, 0]
click at [63, 518] on span "Cash Management" at bounding box center [71, 524] width 83 height 13
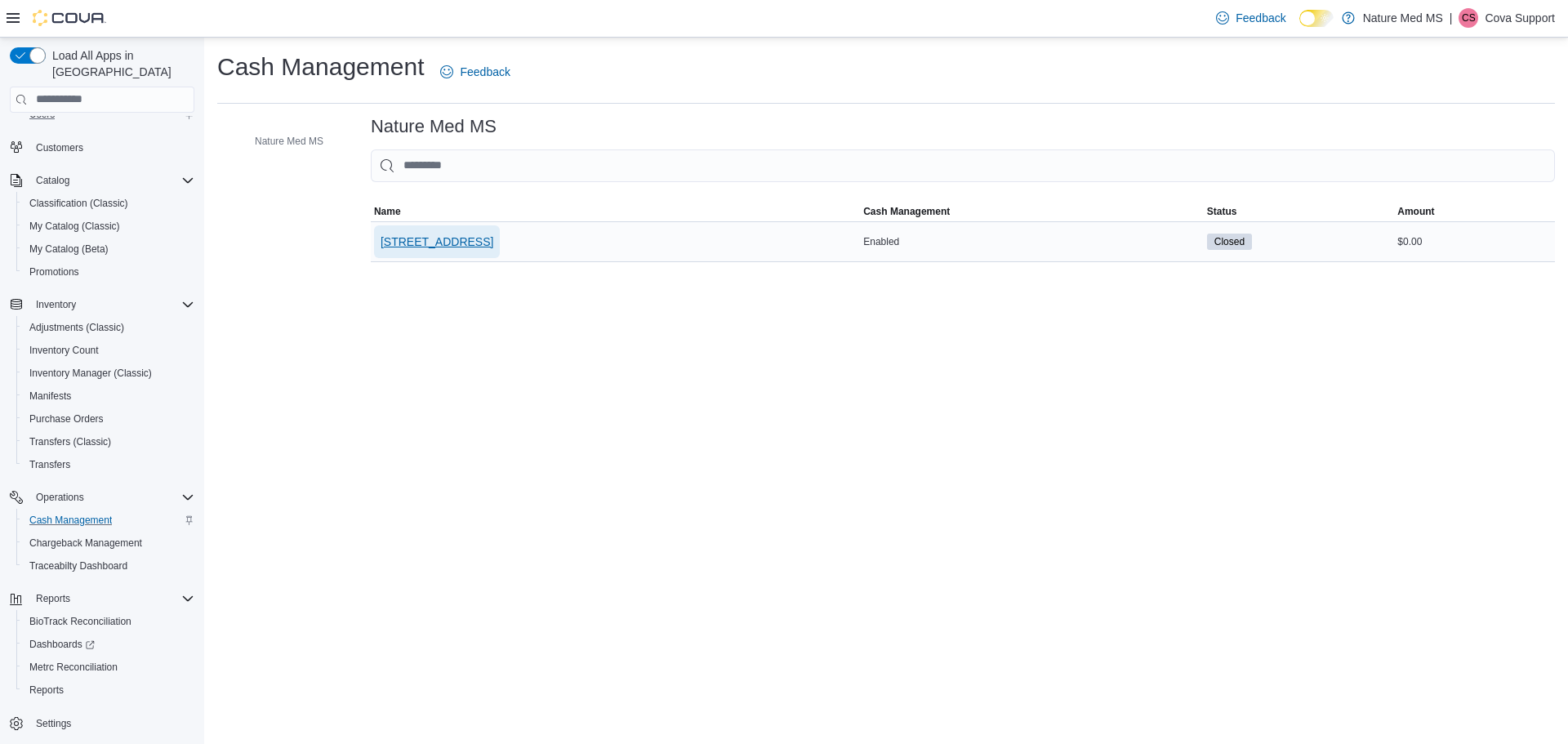
click at [438, 241] on span "[STREET_ADDRESS]" at bounding box center [436, 241] width 113 height 16
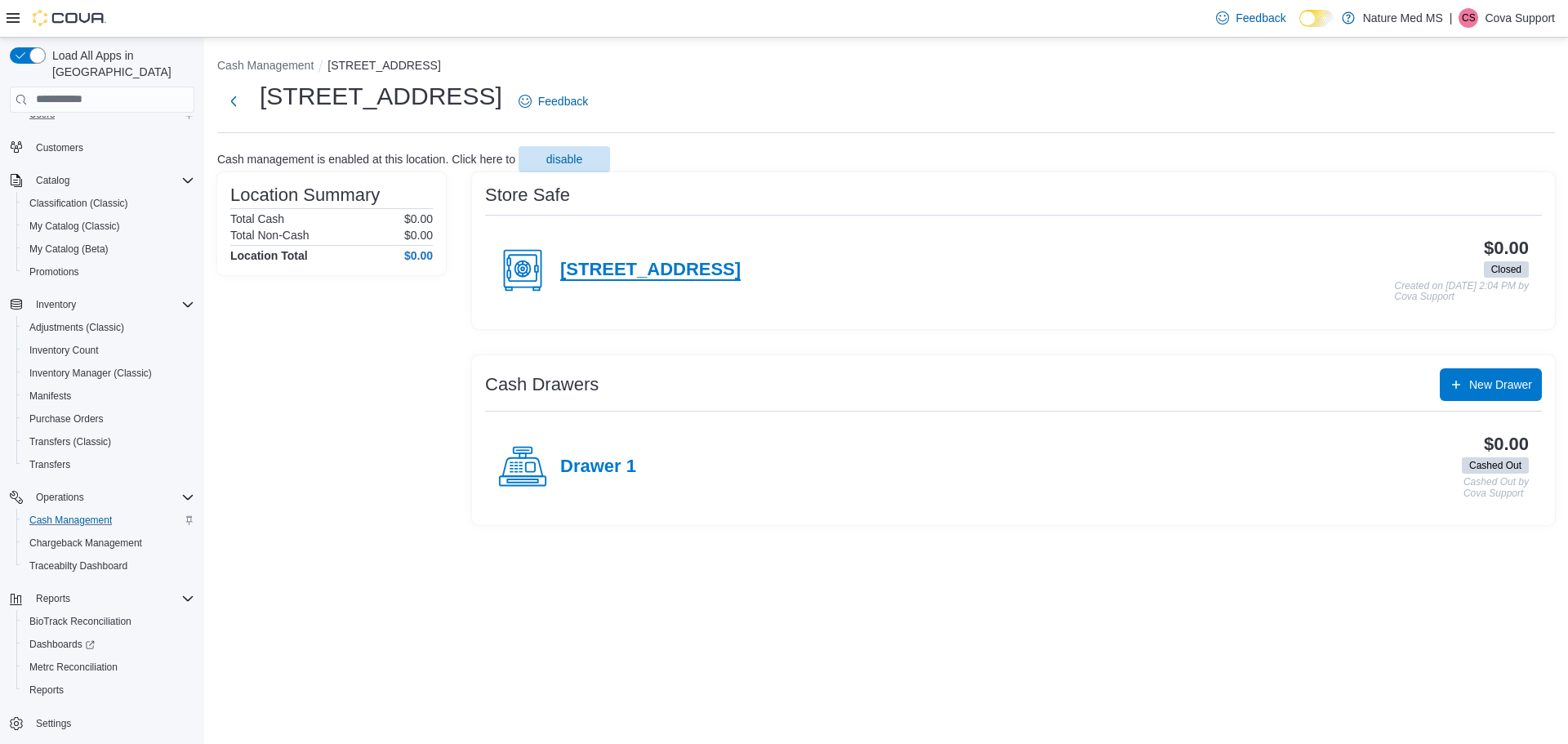
click at [654, 271] on h4 "[STREET_ADDRESS]" at bounding box center [650, 270] width 180 height 21
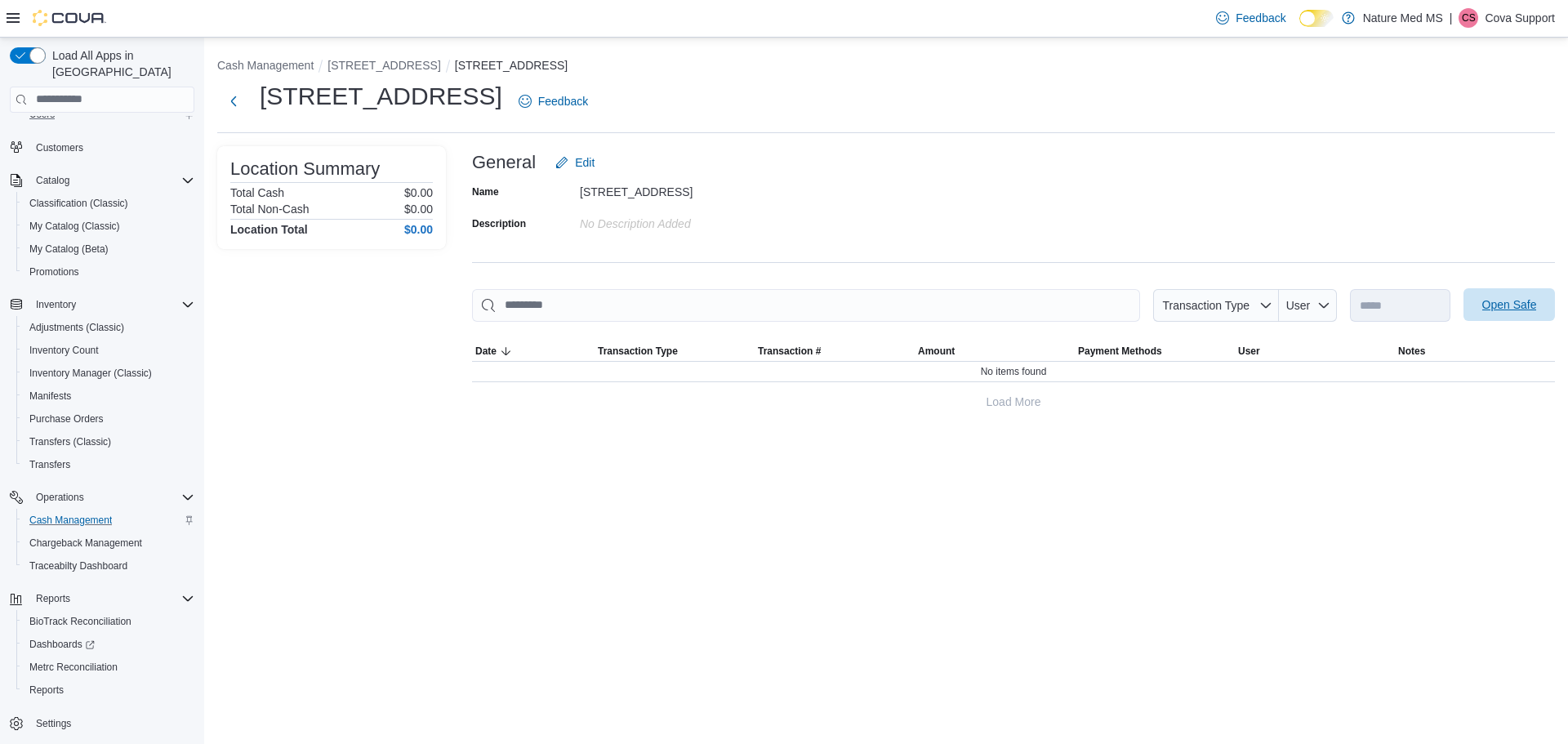
click at [1496, 304] on span "Open Safe" at bounding box center [1510, 304] width 55 height 16
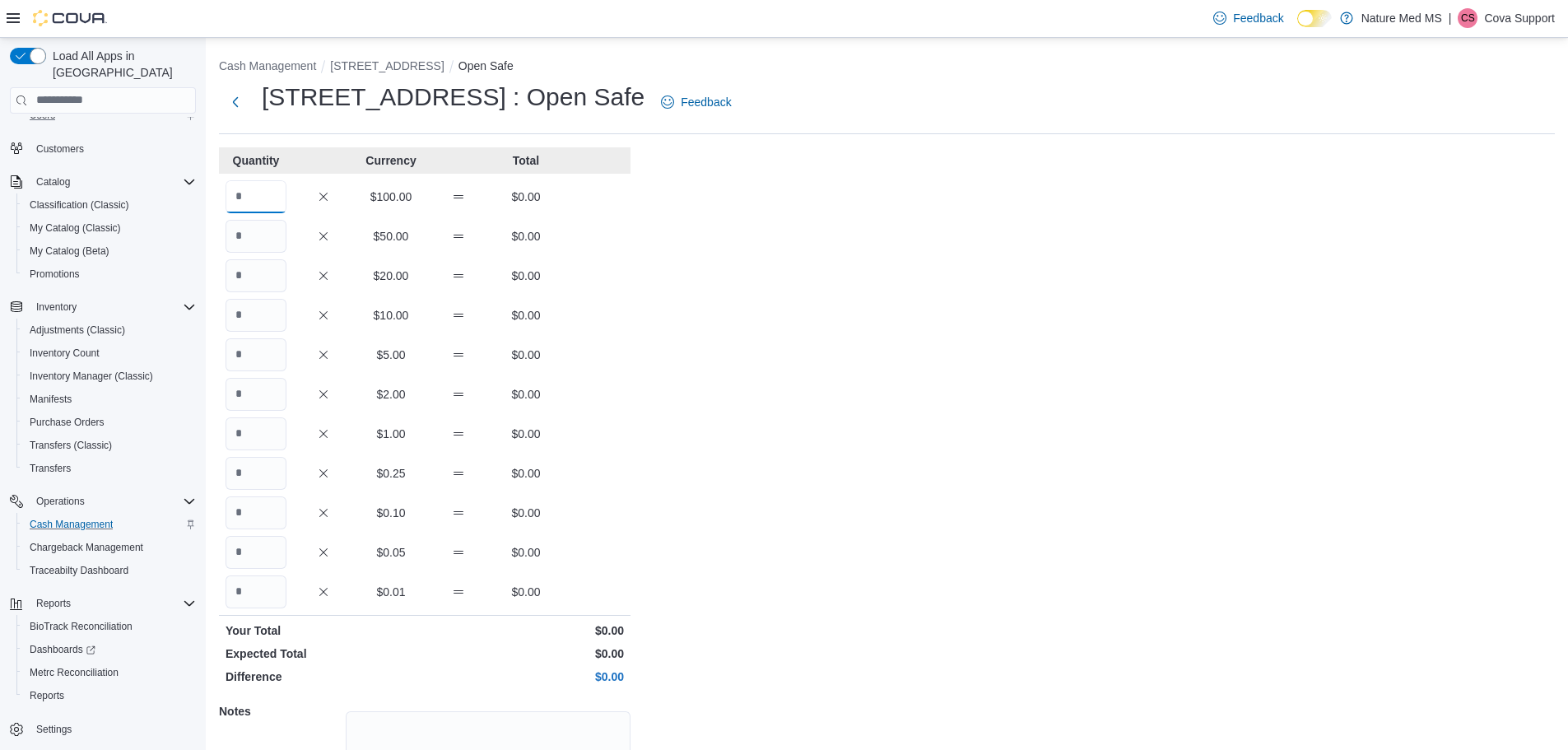
drag, startPoint x: 264, startPoint y: 197, endPoint x: 248, endPoint y: 197, distance: 16.0
click at [248, 197] on input "Quantity" at bounding box center [256, 197] width 61 height 33
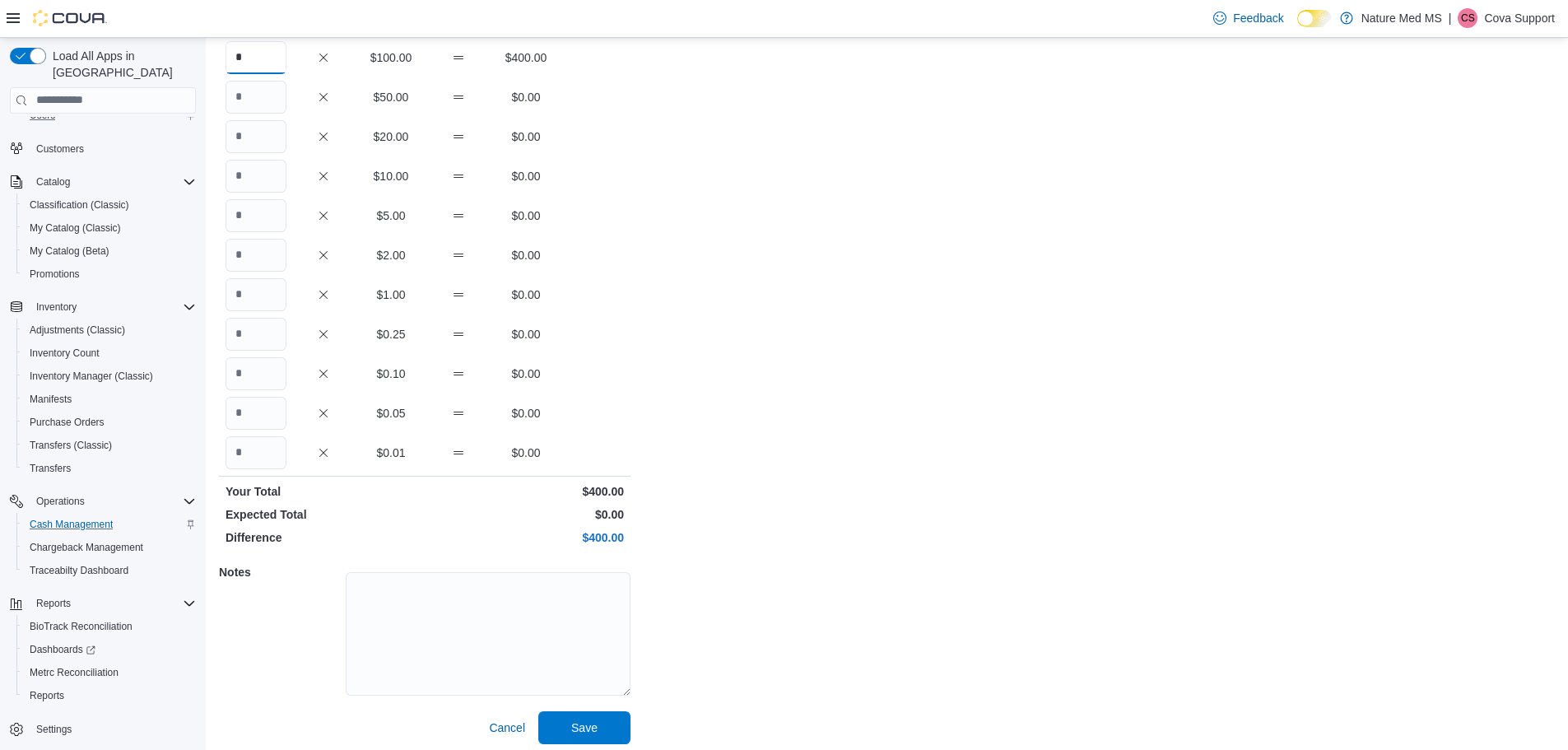
scroll to position [146, 0]
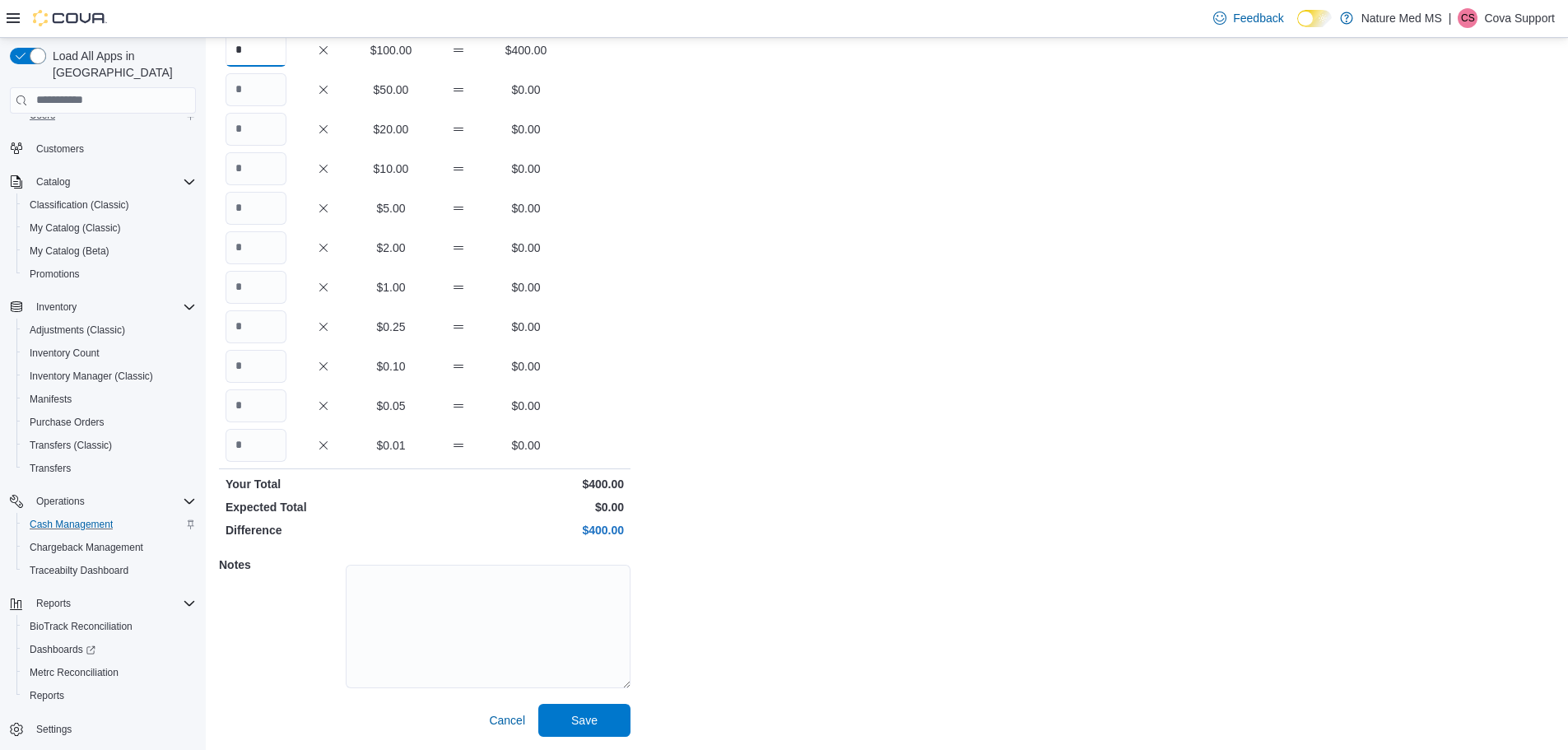
type input "*"
click at [508, 595] on textarea at bounding box center [487, 626] width 285 height 124
type textarea "****"
click at [603, 724] on span "Save" at bounding box center [584, 720] width 73 height 33
click at [587, 712] on span "Save" at bounding box center [584, 719] width 26 height 16
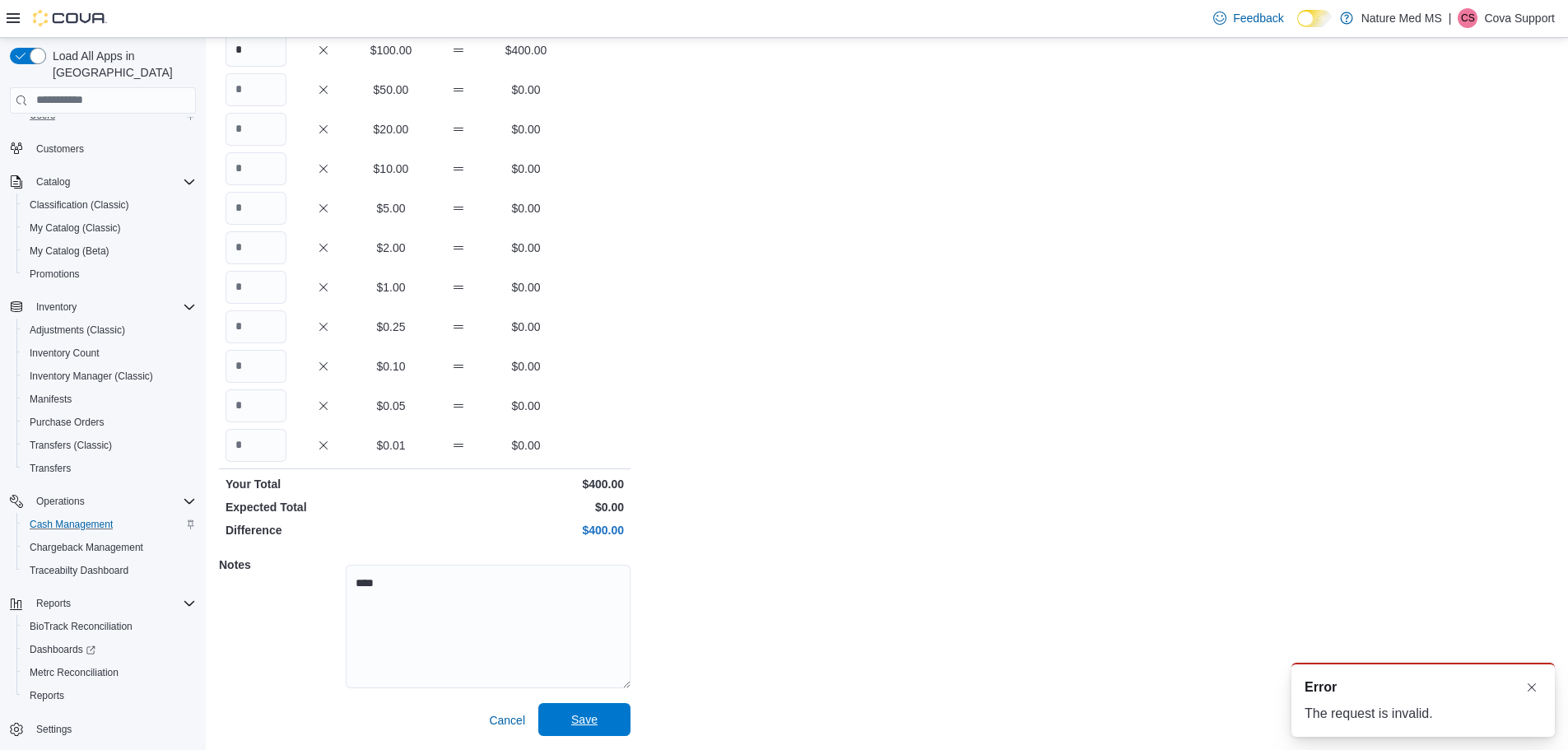
scroll to position [0, 0]
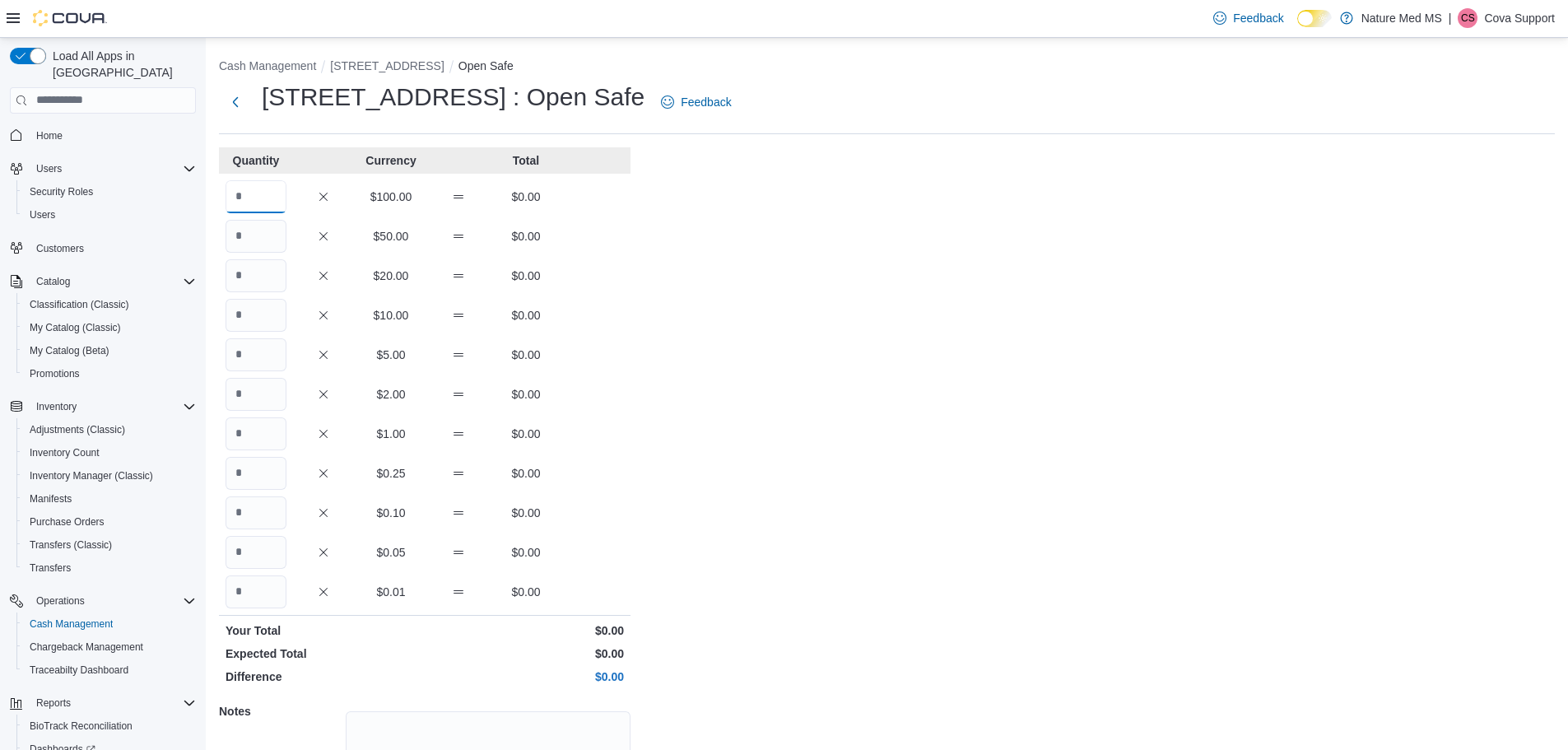
drag, startPoint x: 267, startPoint y: 191, endPoint x: 223, endPoint y: 192, distance: 44.0
click at [223, 192] on div "$100.00 $0.00" at bounding box center [424, 197] width 411 height 33
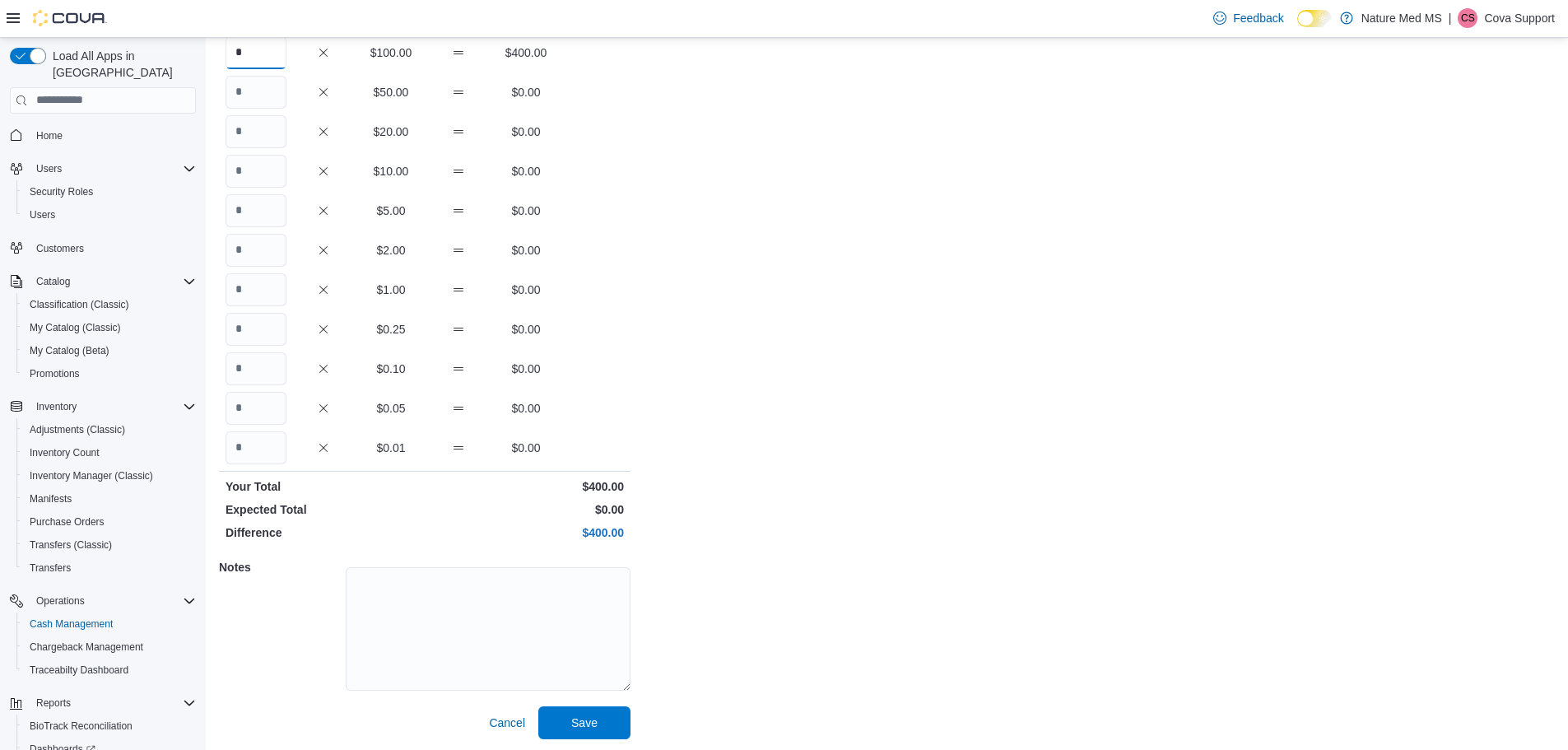
scroll to position [146, 0]
type input "*"
click at [470, 637] on textarea at bounding box center [487, 626] width 285 height 124
type textarea "****"
click at [610, 726] on span "Save" at bounding box center [584, 720] width 73 height 33
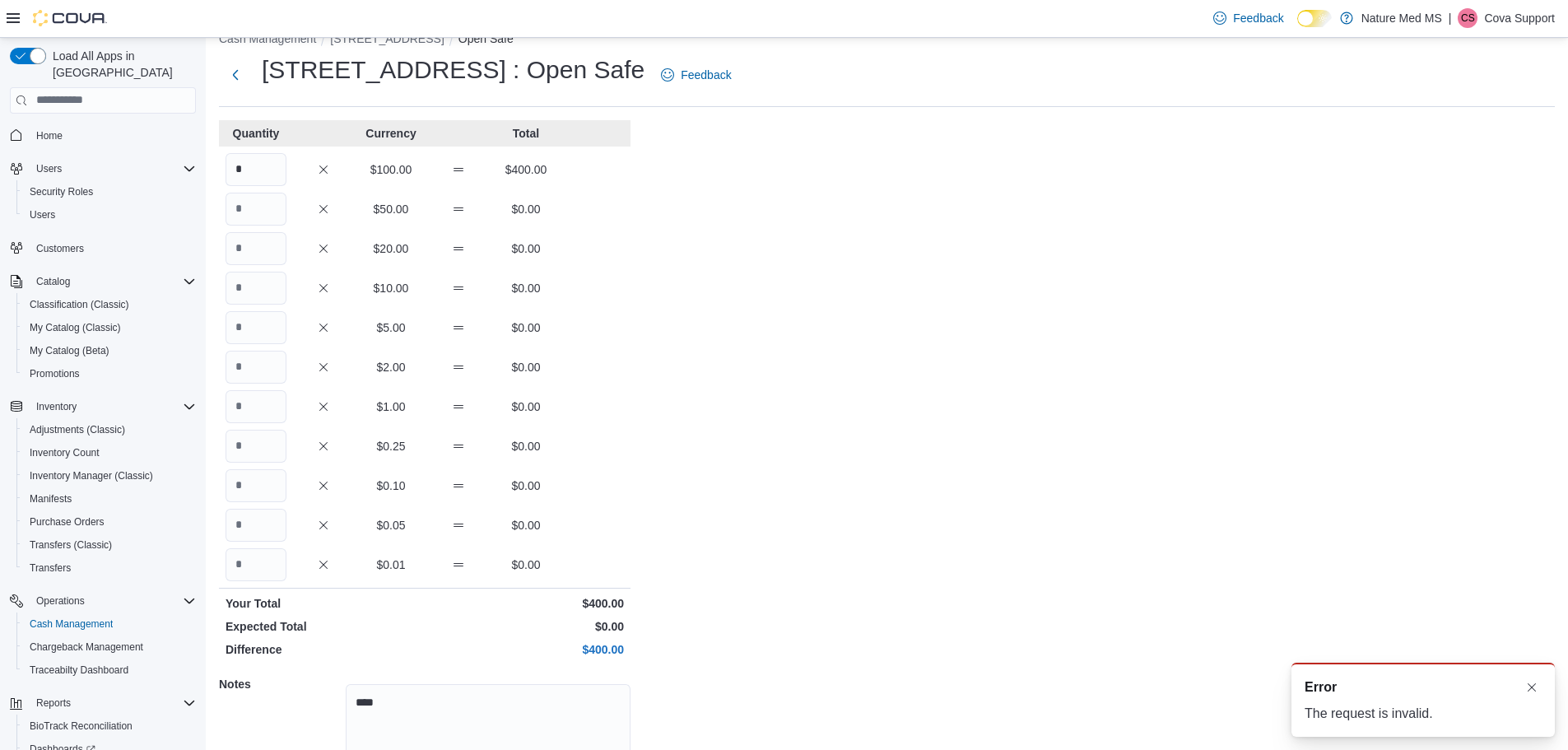
scroll to position [0, 0]
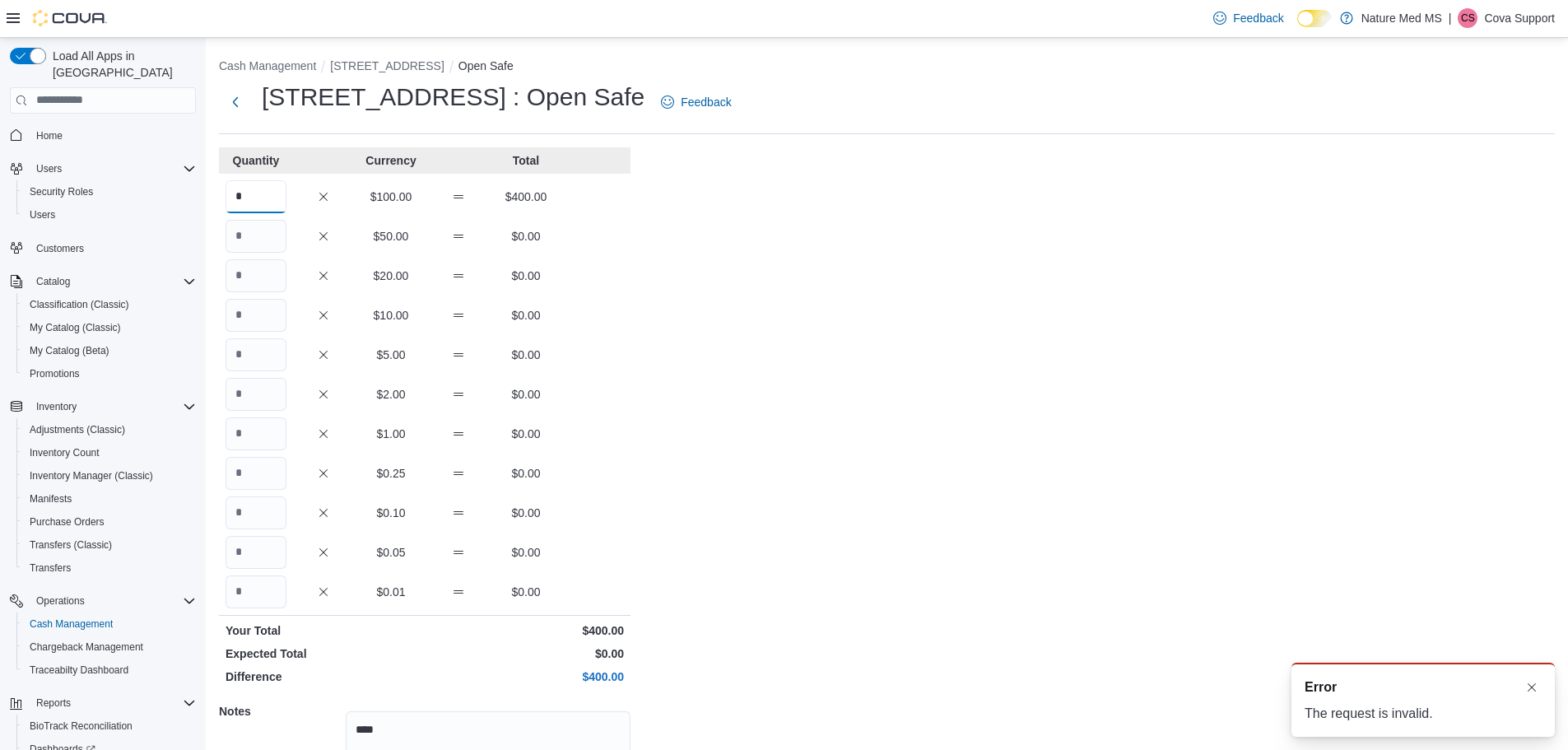
drag, startPoint x: 247, startPoint y: 192, endPoint x: 217, endPoint y: 193, distance: 30.0
click at [217, 193] on div "Cash Management 6401 US Hwy 49 Open Safe 6401 US Hwy 49 : Open Safe Feedback Qu…" at bounding box center [887, 468] width 1363 height 859
type input "*"
drag, startPoint x: 204, startPoint y: 239, endPoint x: 192, endPoint y: 242, distance: 12.4
click at [192, 242] on div "Load All Apps in New Hub Home Users Security Roles Users Customers Catalog Clas…" at bounding box center [784, 468] width 1568 height 859
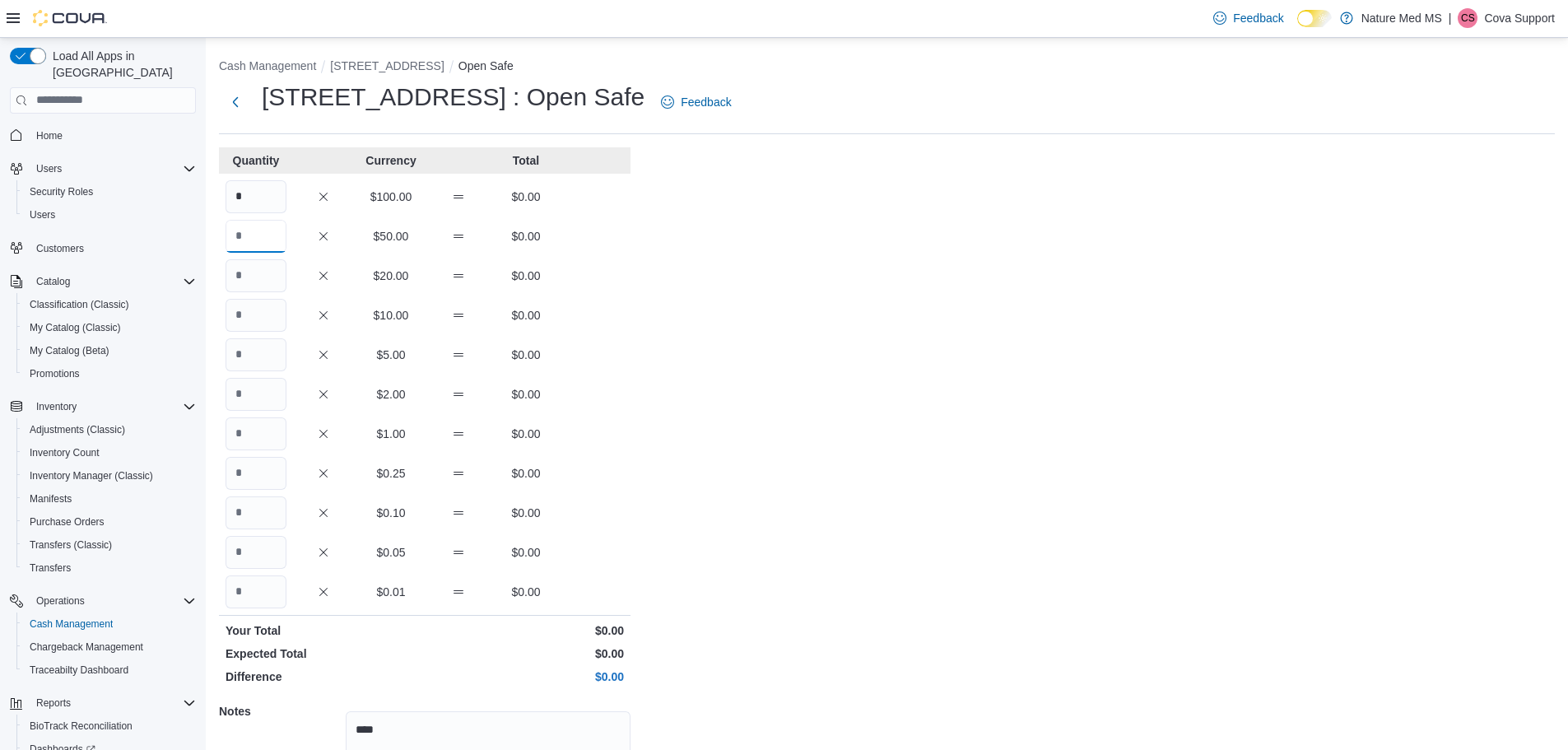
drag, startPoint x: 259, startPoint y: 238, endPoint x: 217, endPoint y: 239, distance: 42.0
click at [217, 239] on div "Cash Management 6401 US Hwy 49 Open Safe 6401 US Hwy 49 : Open Safe Feedback Qu…" at bounding box center [887, 468] width 1363 height 859
type input "*"
click at [658, 349] on div "Cash Management 6401 US Hwy 49 Open Safe 6401 US Hwy 49 : Open Safe Feedback Qu…" at bounding box center [887, 468] width 1363 height 859
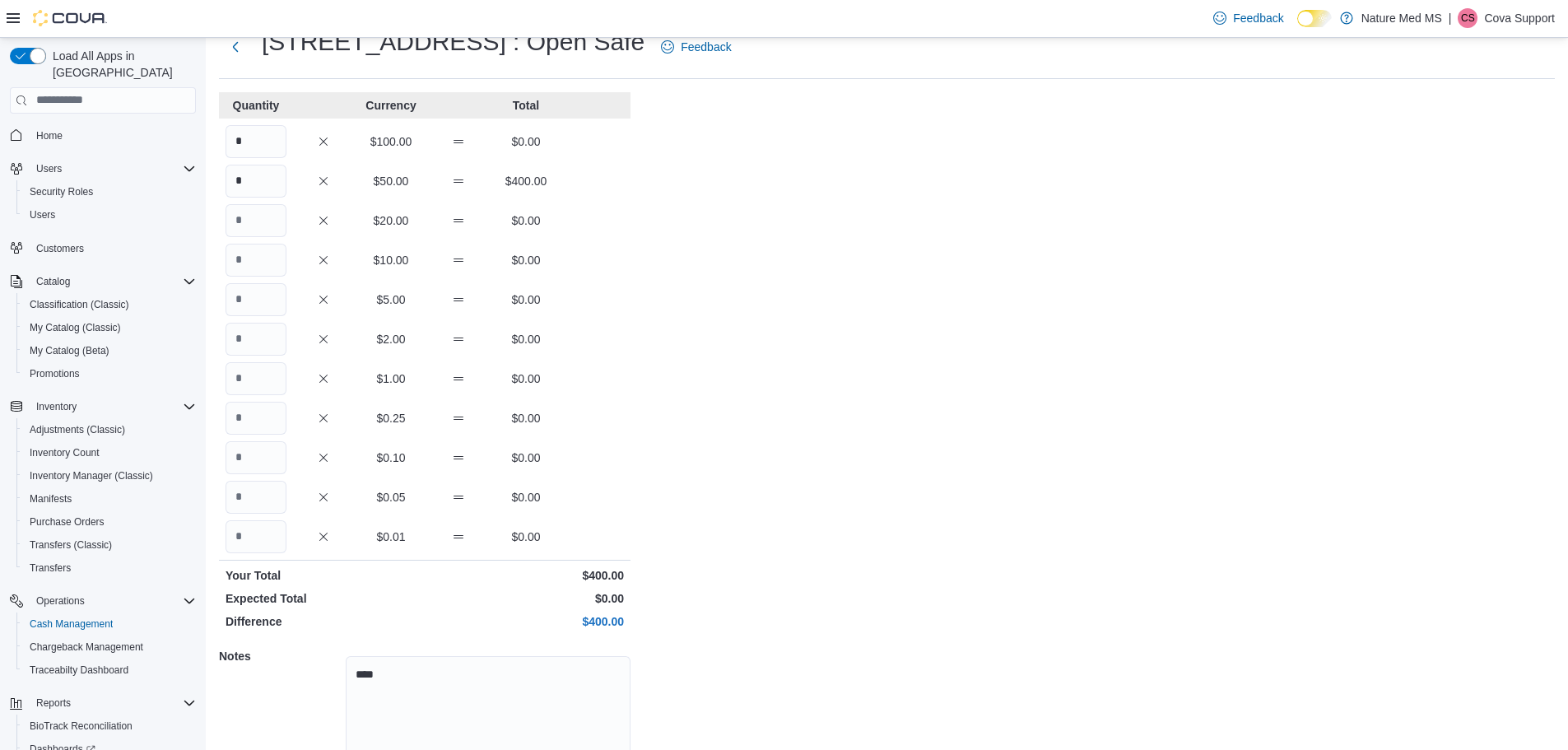
scroll to position [146, 0]
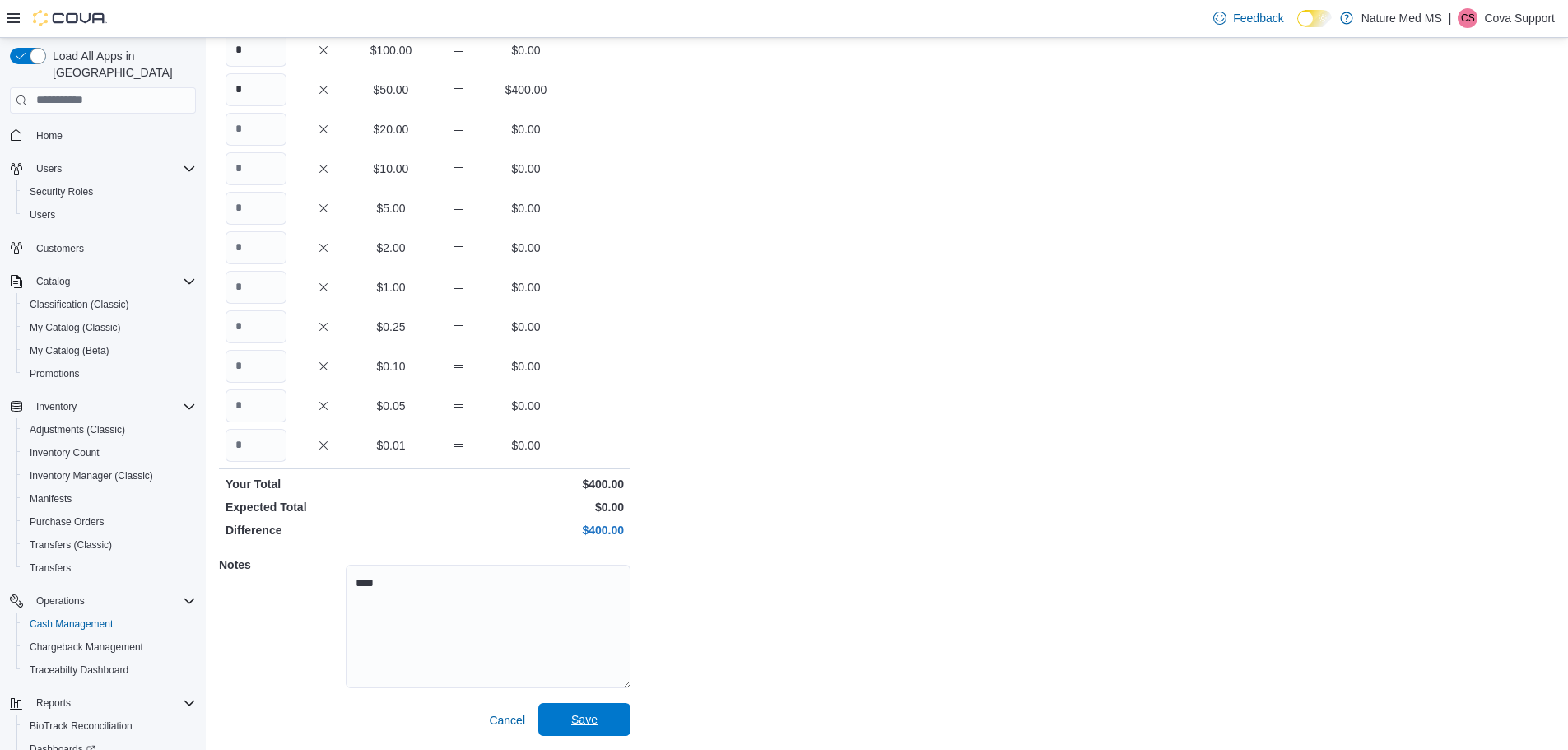
click at [589, 726] on span "Save" at bounding box center [584, 719] width 26 height 16
drag, startPoint x: 508, startPoint y: 722, endPoint x: 731, endPoint y: 567, distance: 271.6
click at [743, 562] on div "Cash Management 6401 US Hwy 49 Open Safe 6401 US Hwy 49 : Open Safe Feedback Qu…" at bounding box center [887, 320] width 1363 height 859
click at [512, 722] on span "Cancel" at bounding box center [507, 720] width 36 height 16
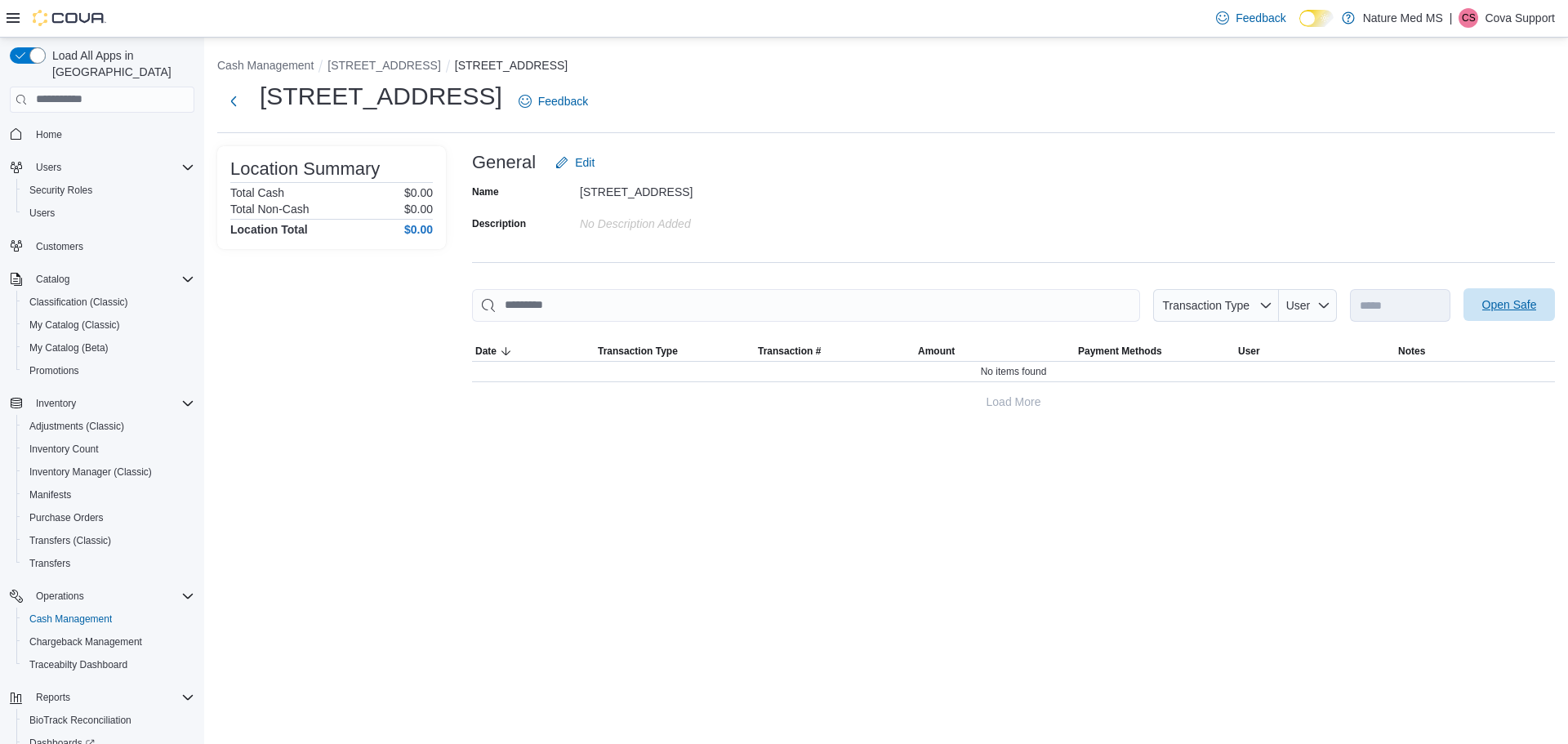
click at [1485, 307] on span "Open Safe" at bounding box center [1510, 304] width 55 height 16
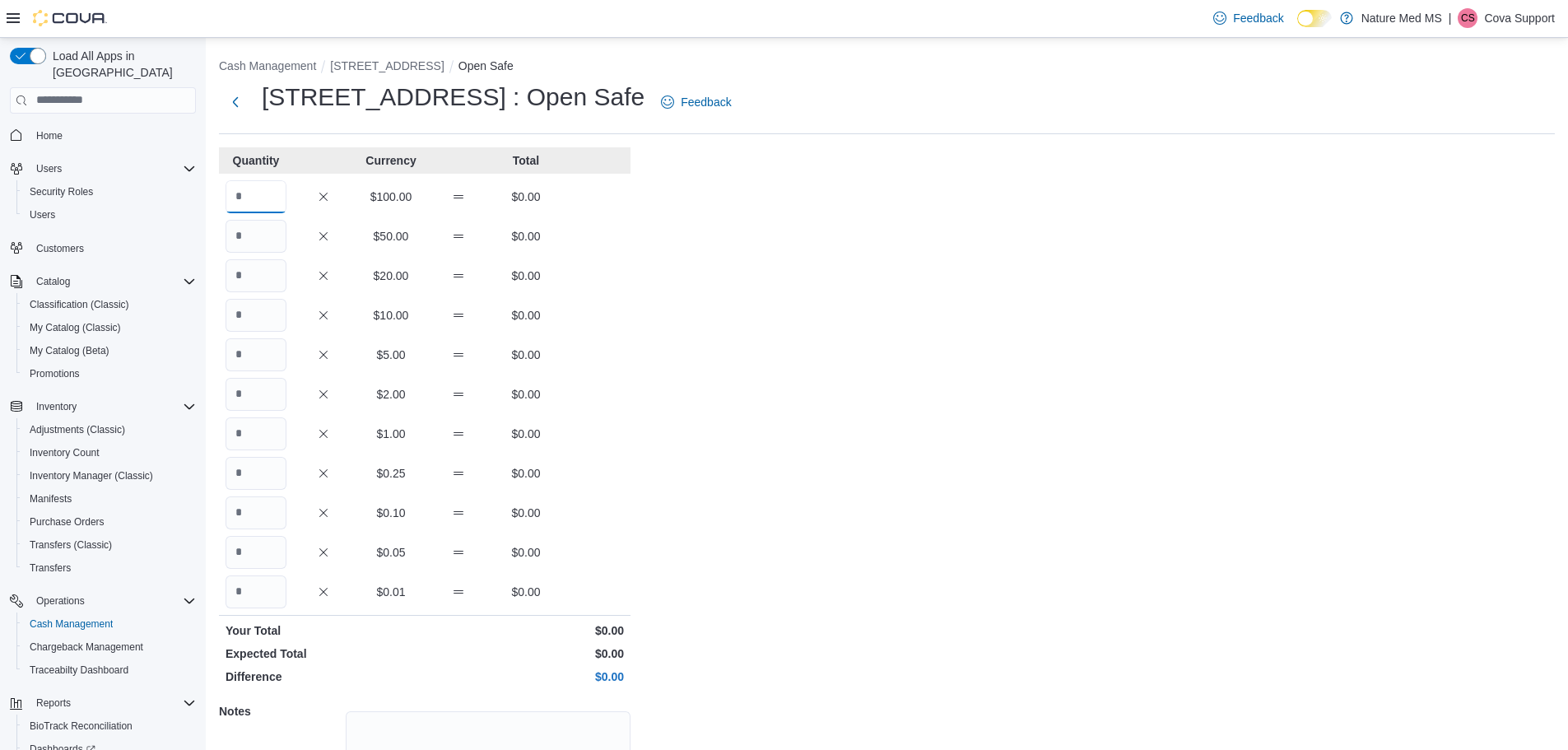
drag, startPoint x: 268, startPoint y: 189, endPoint x: 221, endPoint y: 196, distance: 47.5
click at [221, 195] on div "$100.00 $0.00" at bounding box center [424, 197] width 411 height 33
type input "*"
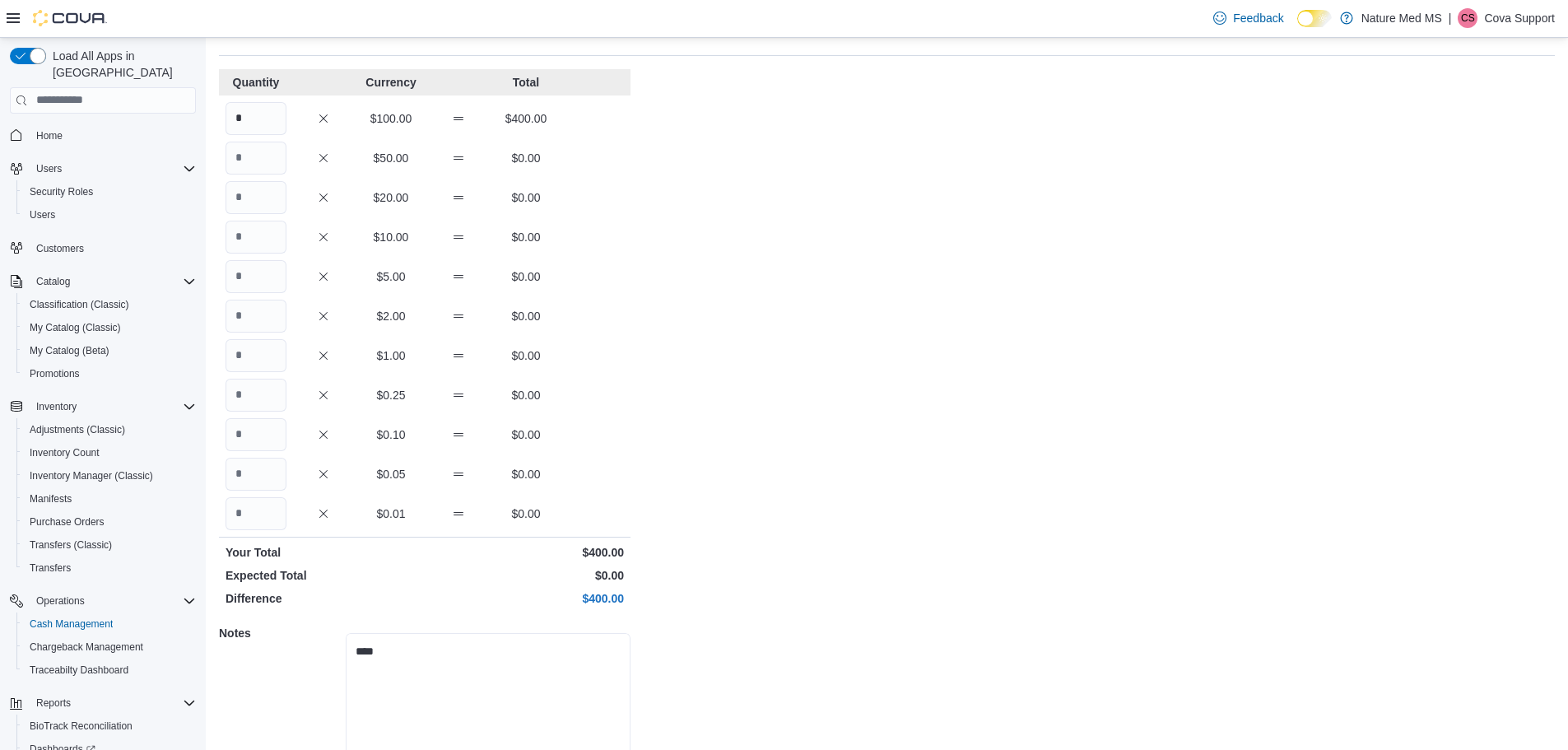
scroll to position [146, 0]
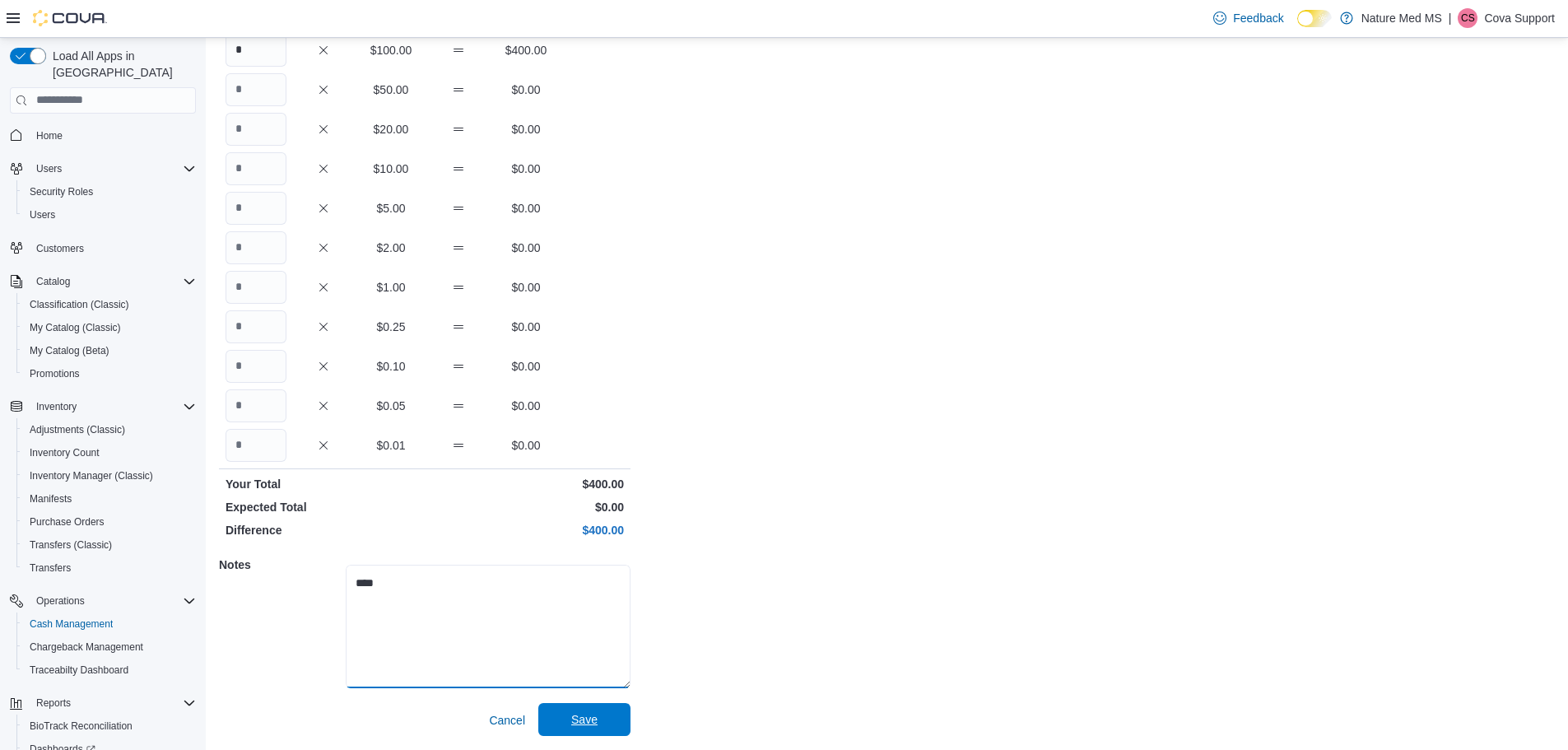
type textarea "****"
click at [591, 714] on span "Save" at bounding box center [584, 719] width 26 height 16
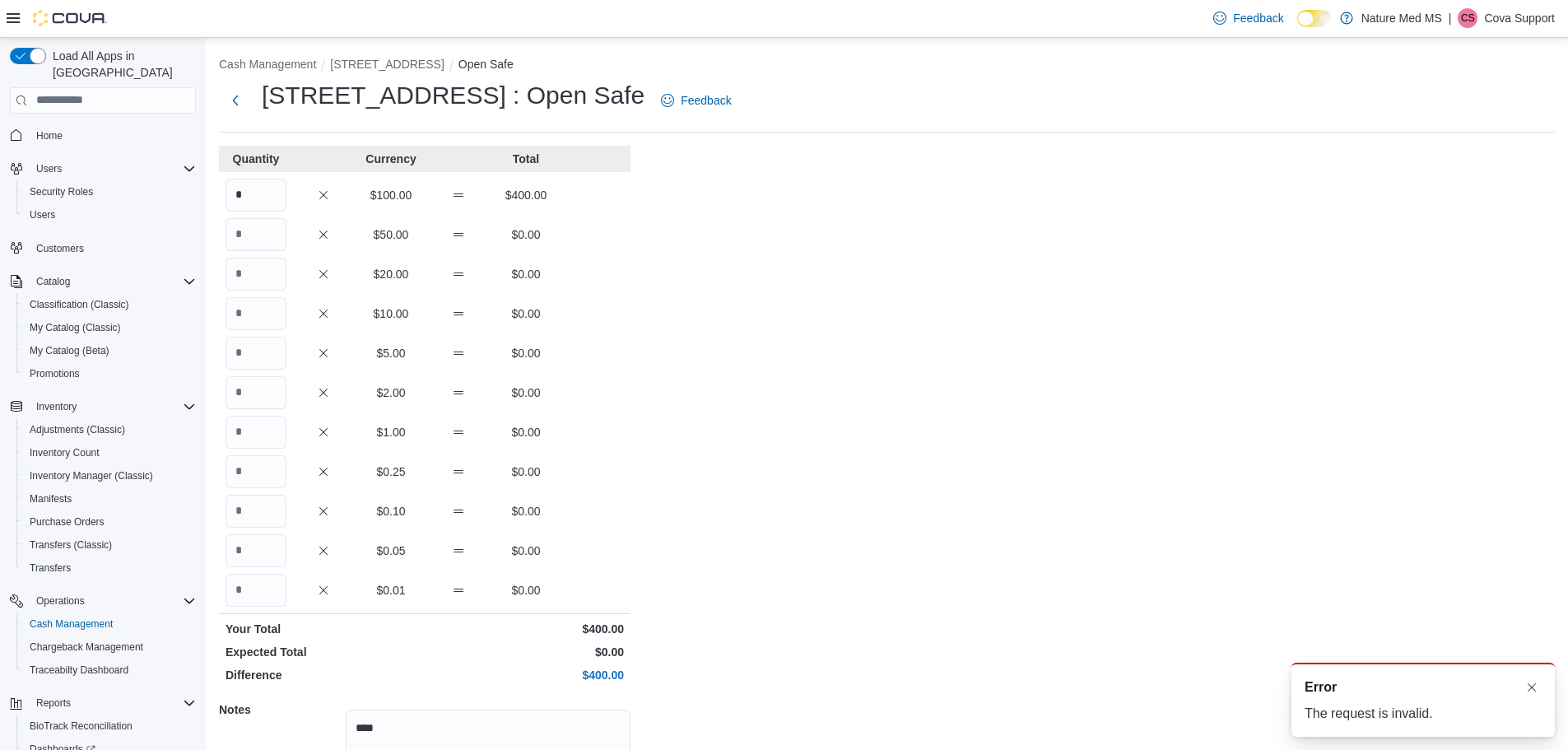
scroll to position [0, 0]
click at [376, 64] on button "[STREET_ADDRESS]" at bounding box center [386, 65] width 113 height 13
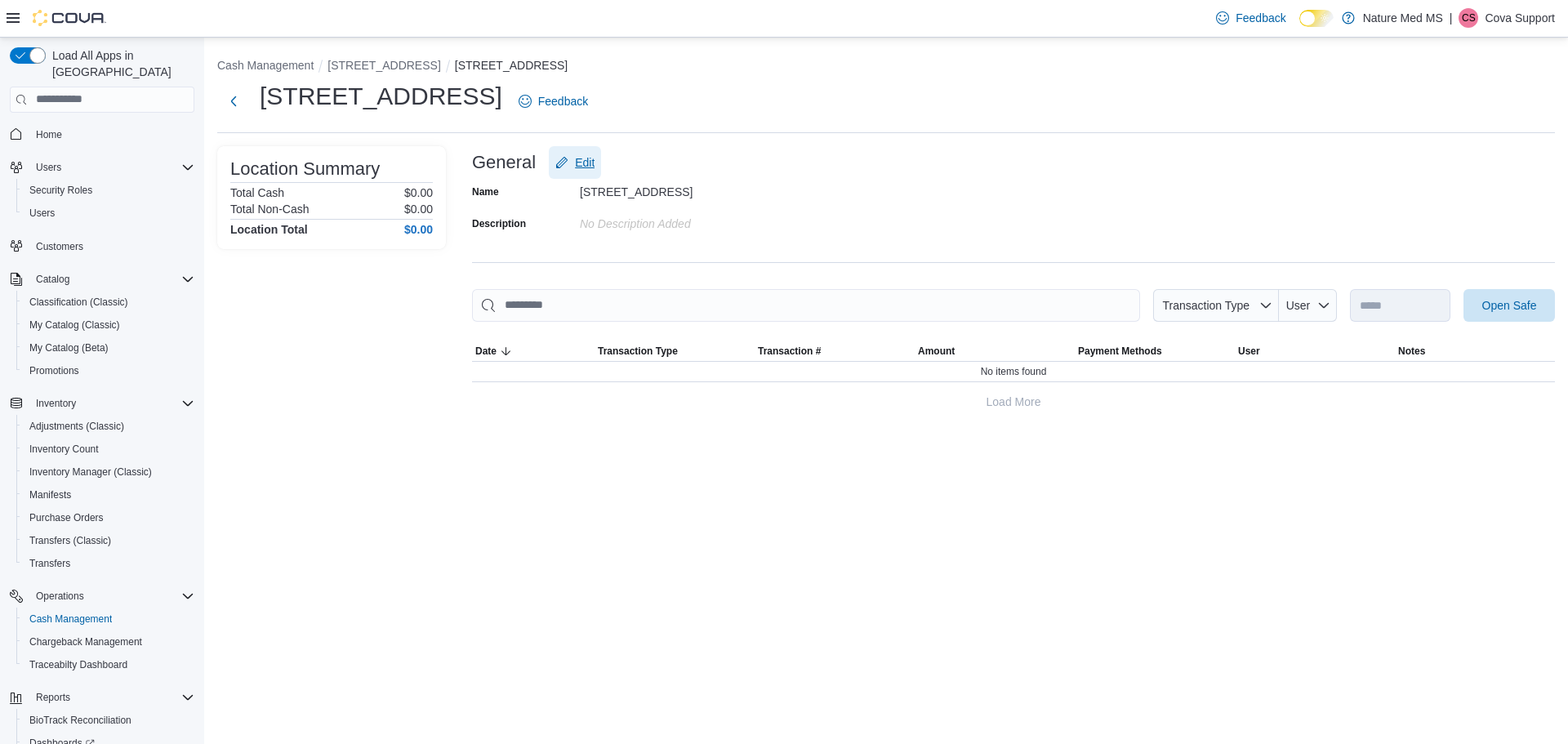
click at [574, 159] on span "Edit" at bounding box center [576, 162] width 40 height 33
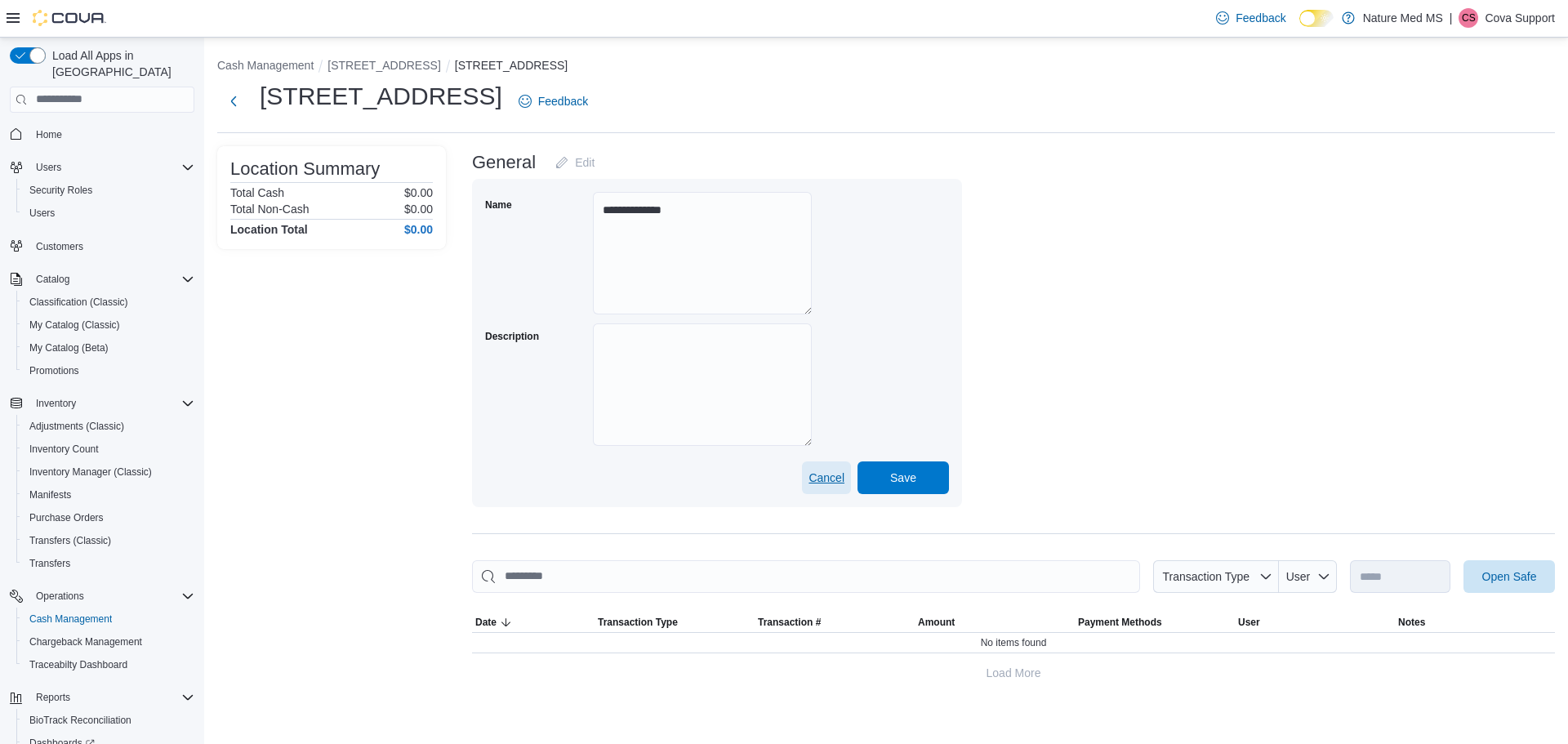
click at [825, 485] on span "Cancel" at bounding box center [827, 478] width 36 height 16
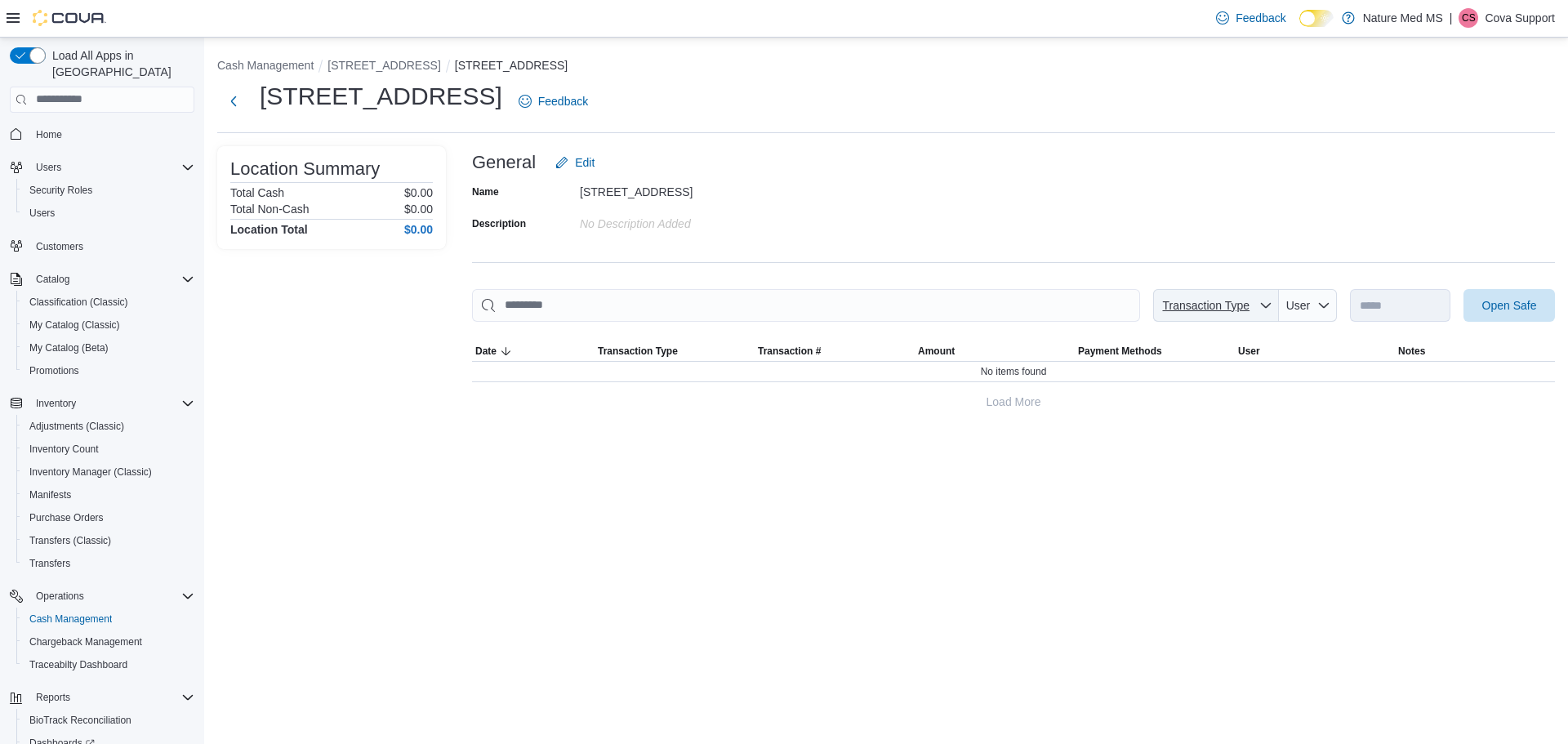
click at [1200, 313] on span "Transaction Type" at bounding box center [1206, 305] width 93 height 16
click at [1249, 237] on div "**********" at bounding box center [1014, 282] width 1083 height 272
click at [1503, 302] on span "Open Safe" at bounding box center [1510, 304] width 55 height 16
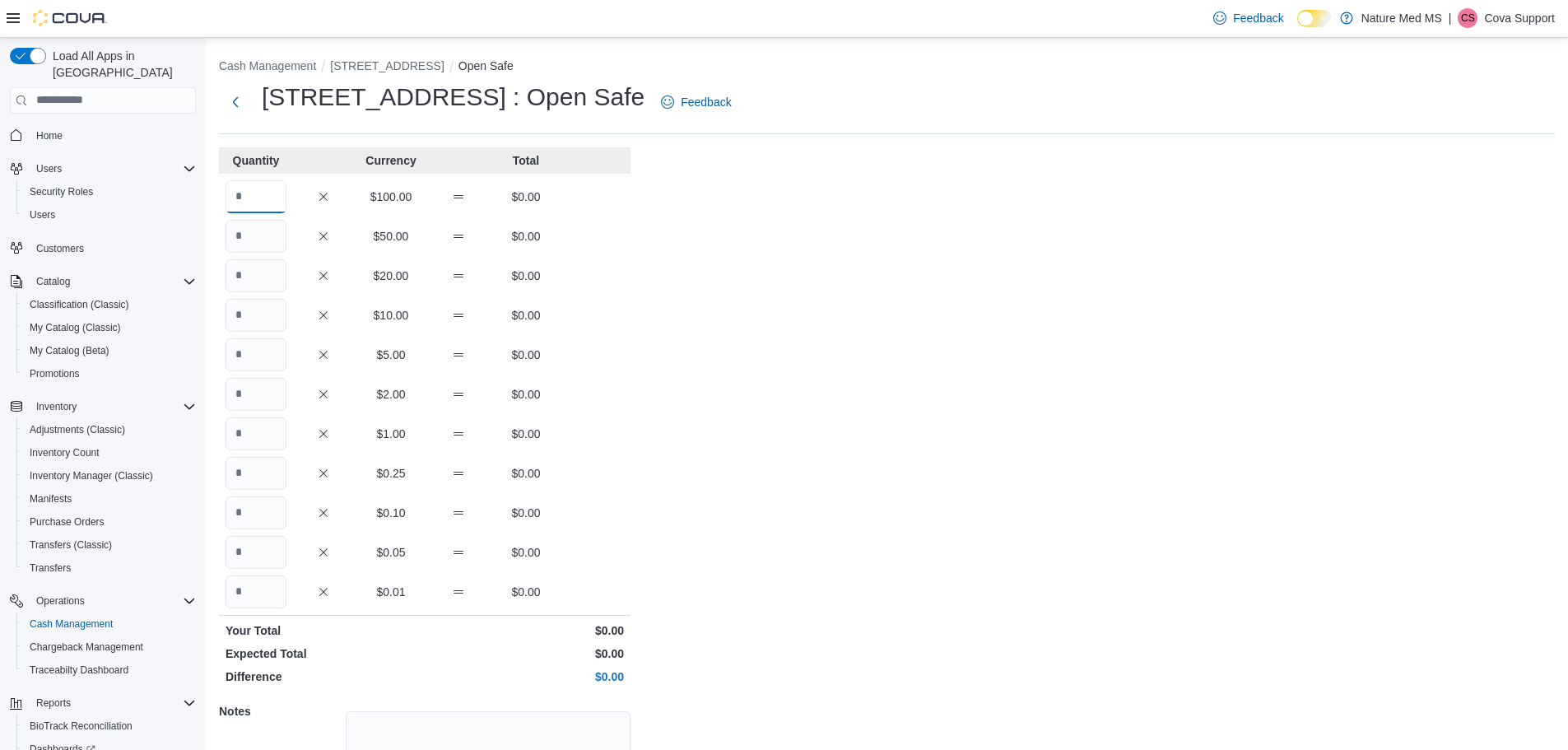
drag, startPoint x: 266, startPoint y: 193, endPoint x: 234, endPoint y: 196, distance: 32.1
click at [234, 196] on input "Quantity" at bounding box center [256, 197] width 61 height 33
type input "*"
click at [729, 327] on div "Cash Management 6401 US Hwy 49 Open Safe 6401 US Hwy 49 : Open Safe Feedback Qu…" at bounding box center [887, 468] width 1363 height 859
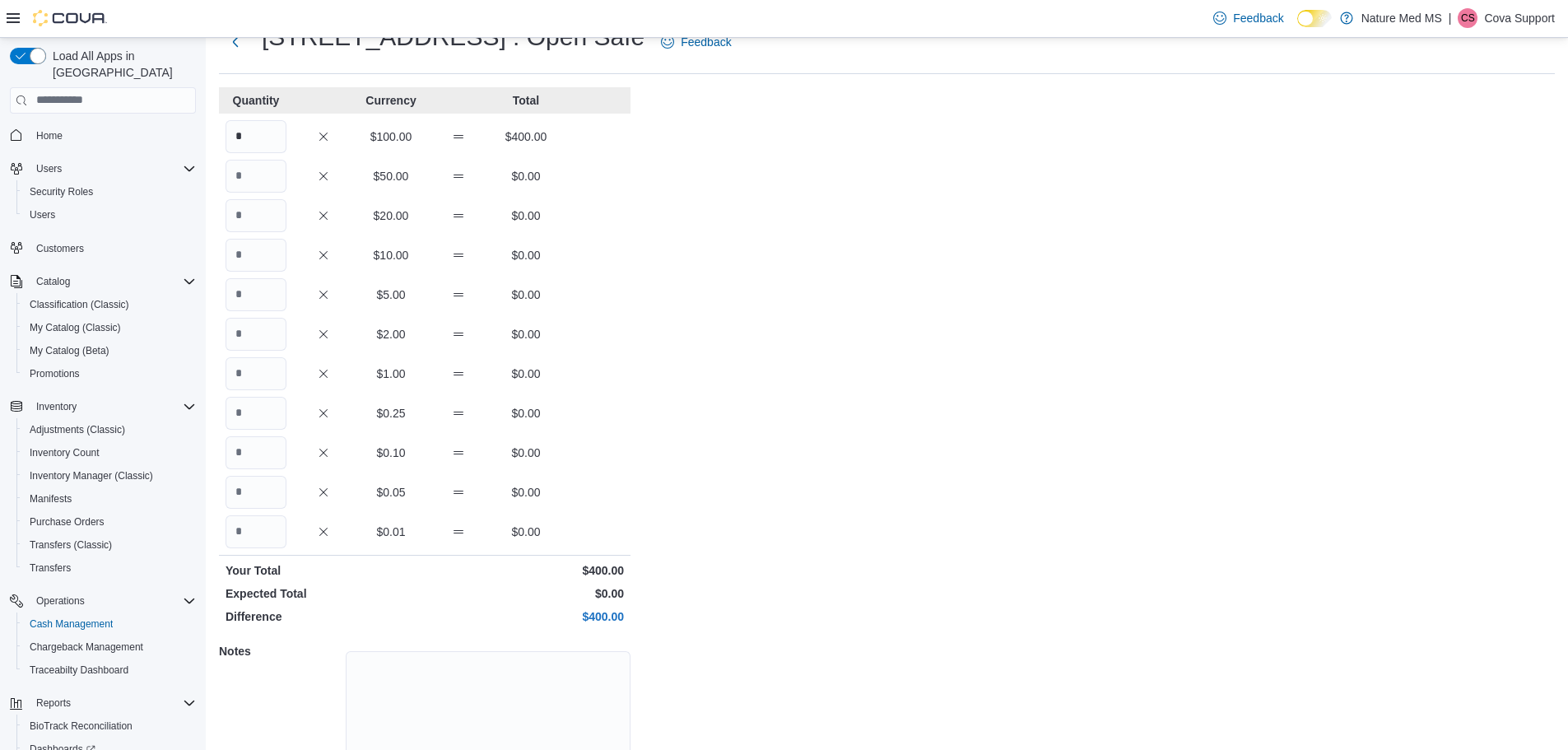
scroll to position [146, 0]
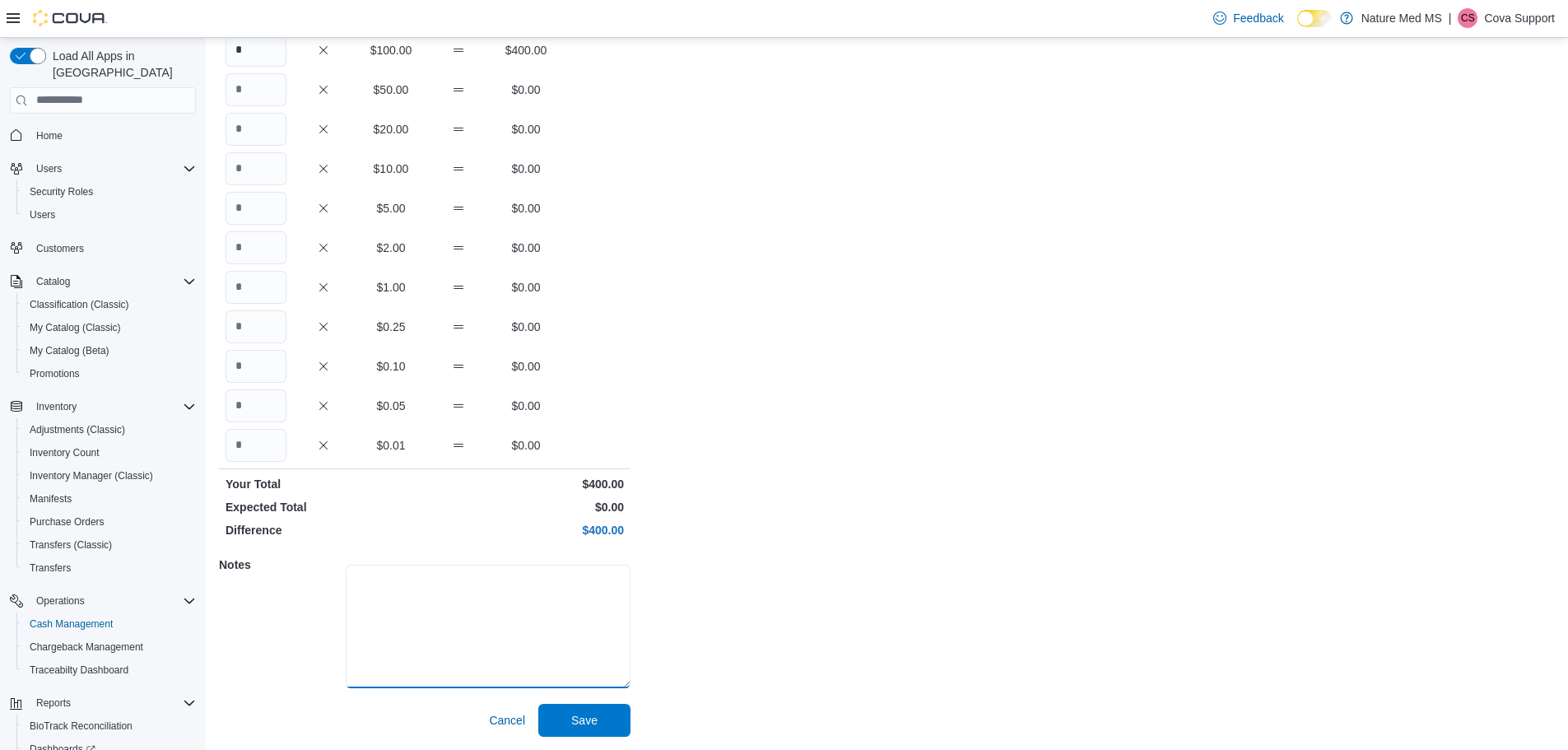
click at [434, 628] on textarea at bounding box center [487, 626] width 285 height 124
type textarea "****"
click at [601, 717] on span "Save" at bounding box center [584, 720] width 73 height 33
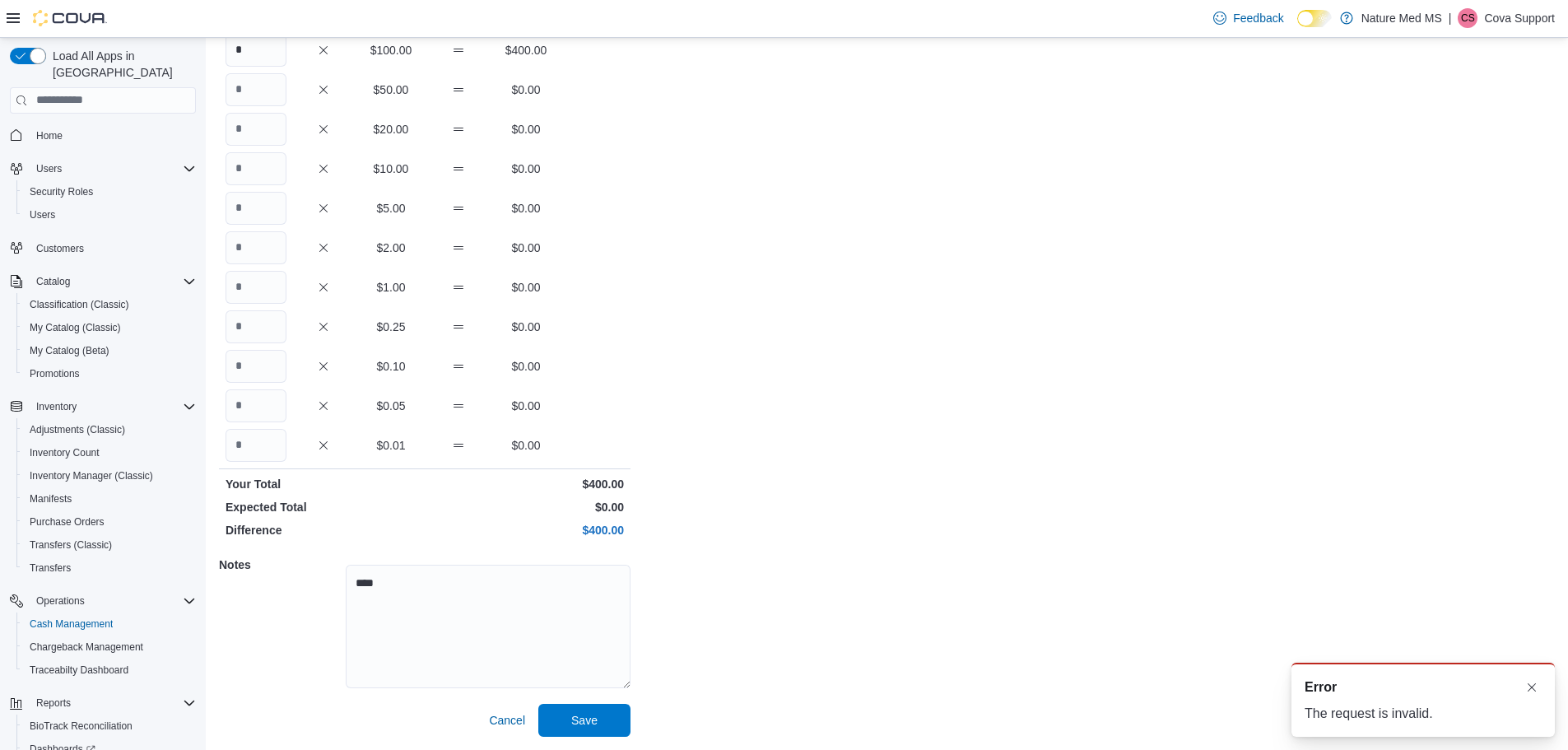
scroll to position [0, 0]
click at [1532, 689] on button "Dismiss toast" at bounding box center [1532, 687] width 20 height 20
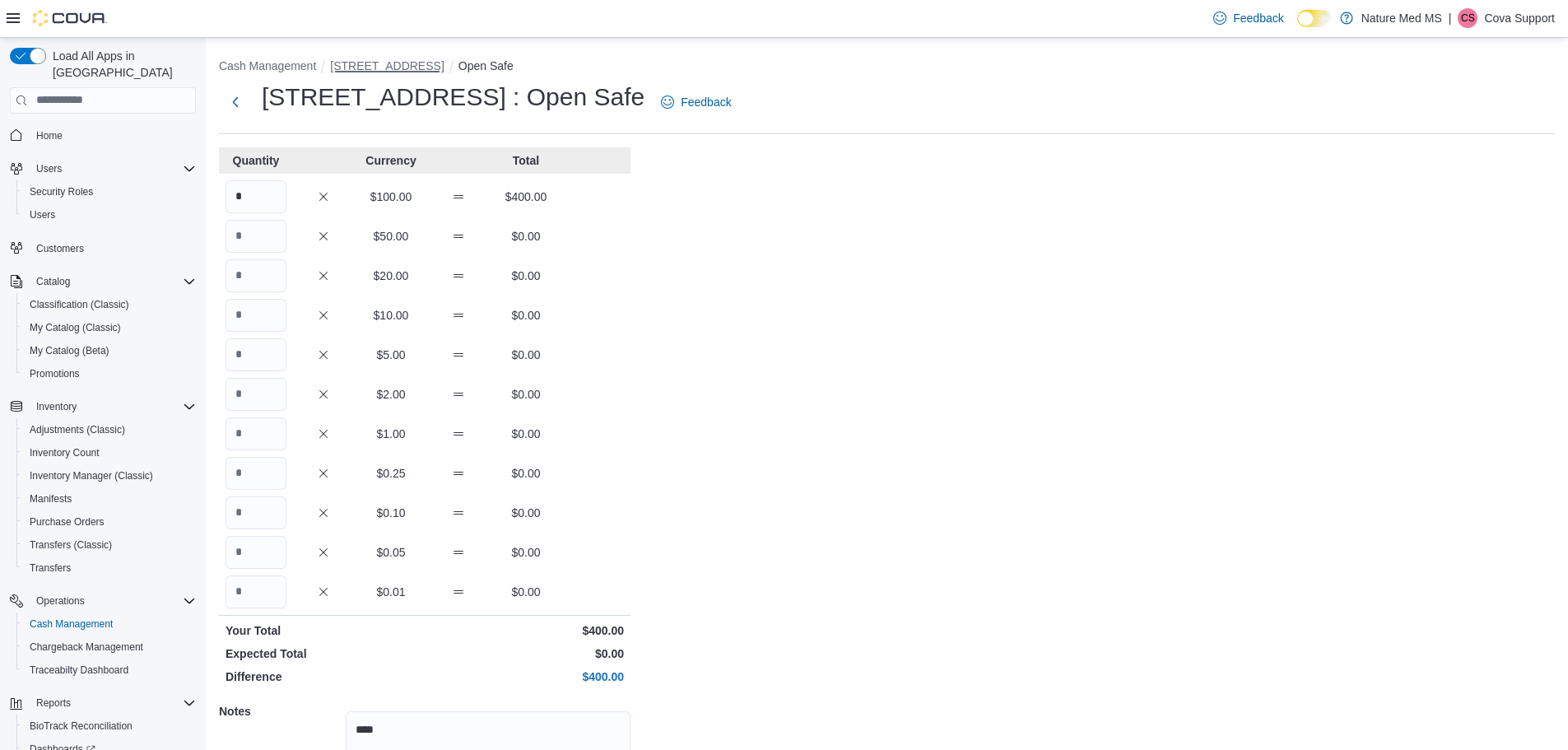
click at [362, 67] on button "[STREET_ADDRESS]" at bounding box center [386, 65] width 113 height 13
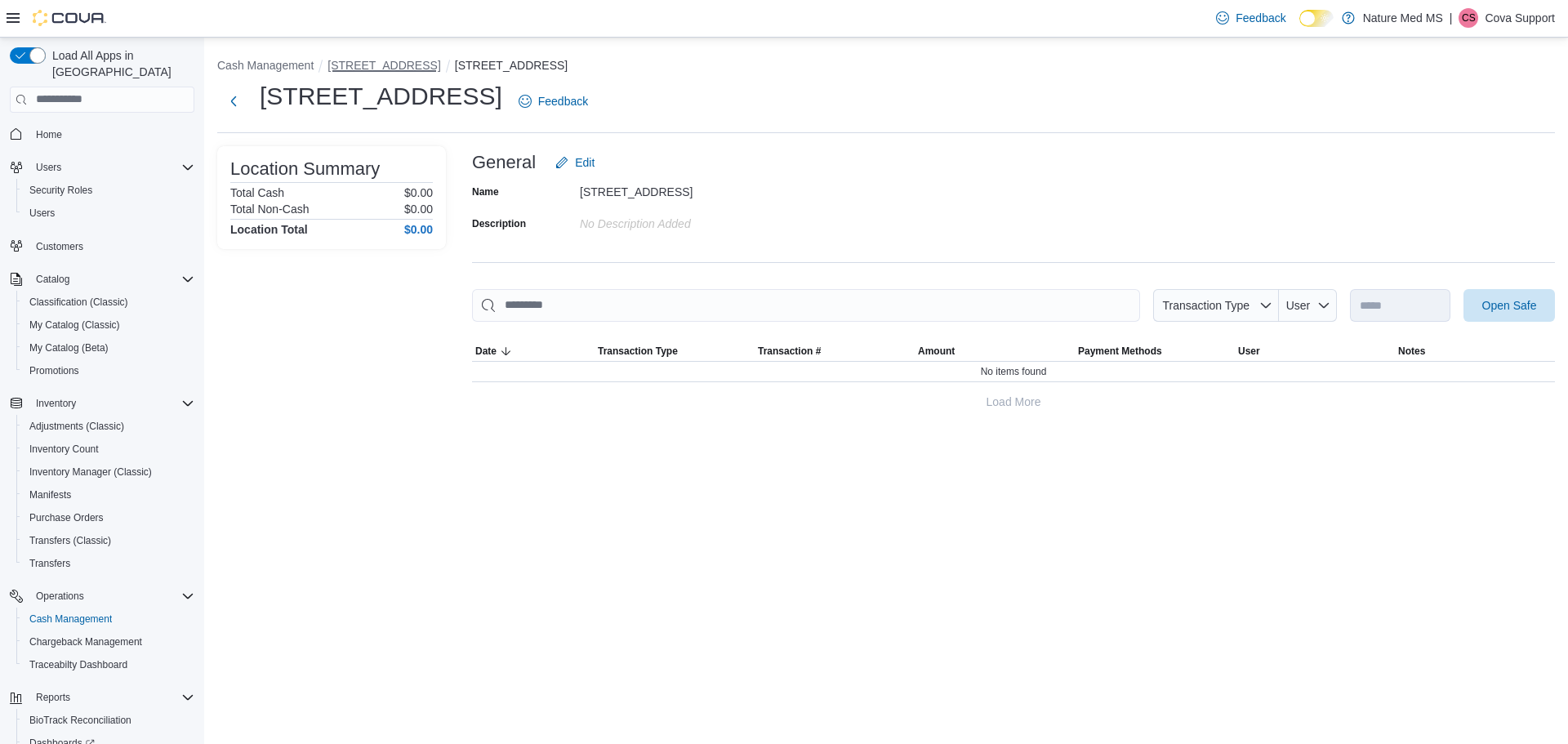
click at [375, 66] on button "[STREET_ADDRESS]" at bounding box center [383, 64] width 113 height 13
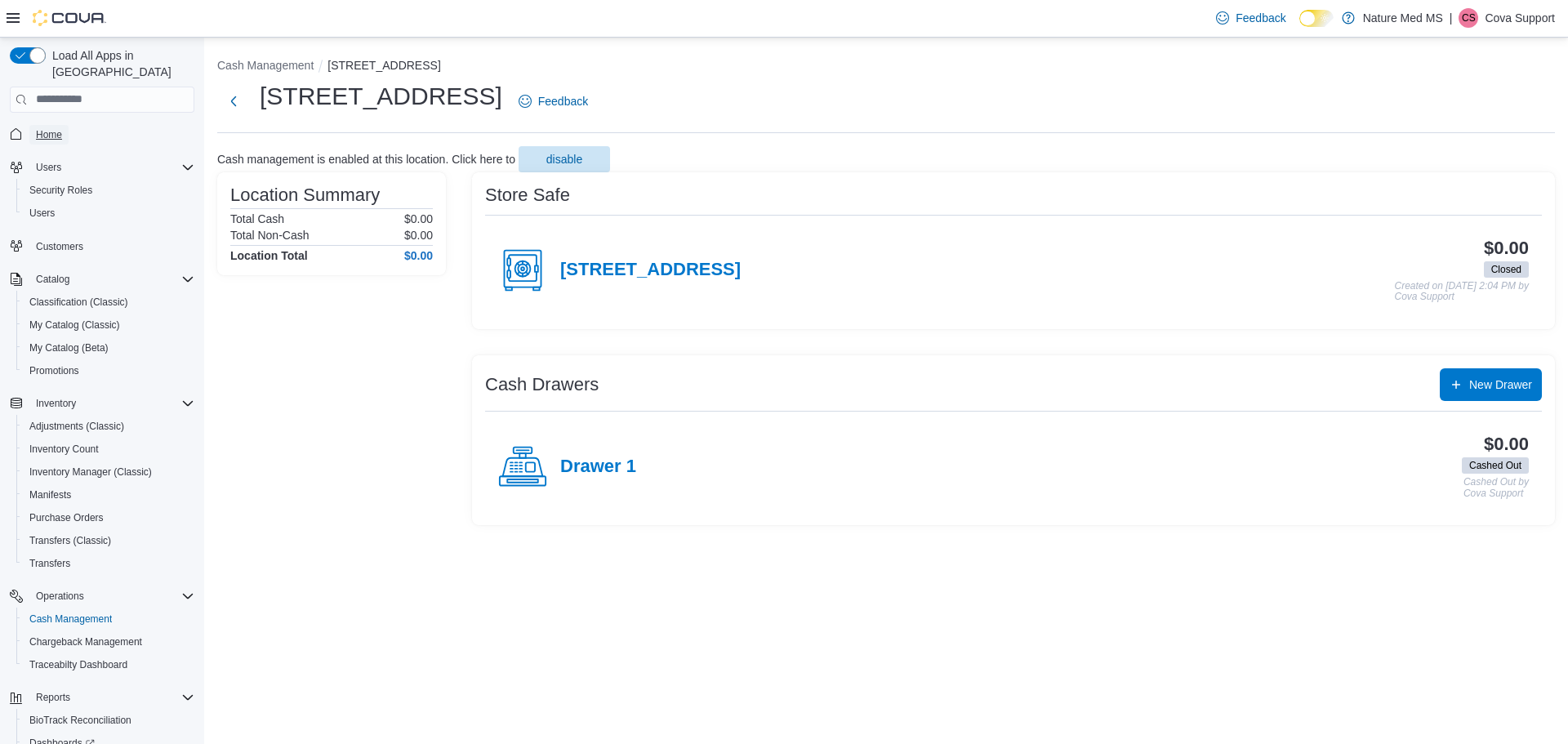
click at [49, 128] on span "Home" at bounding box center [49, 134] width 26 height 13
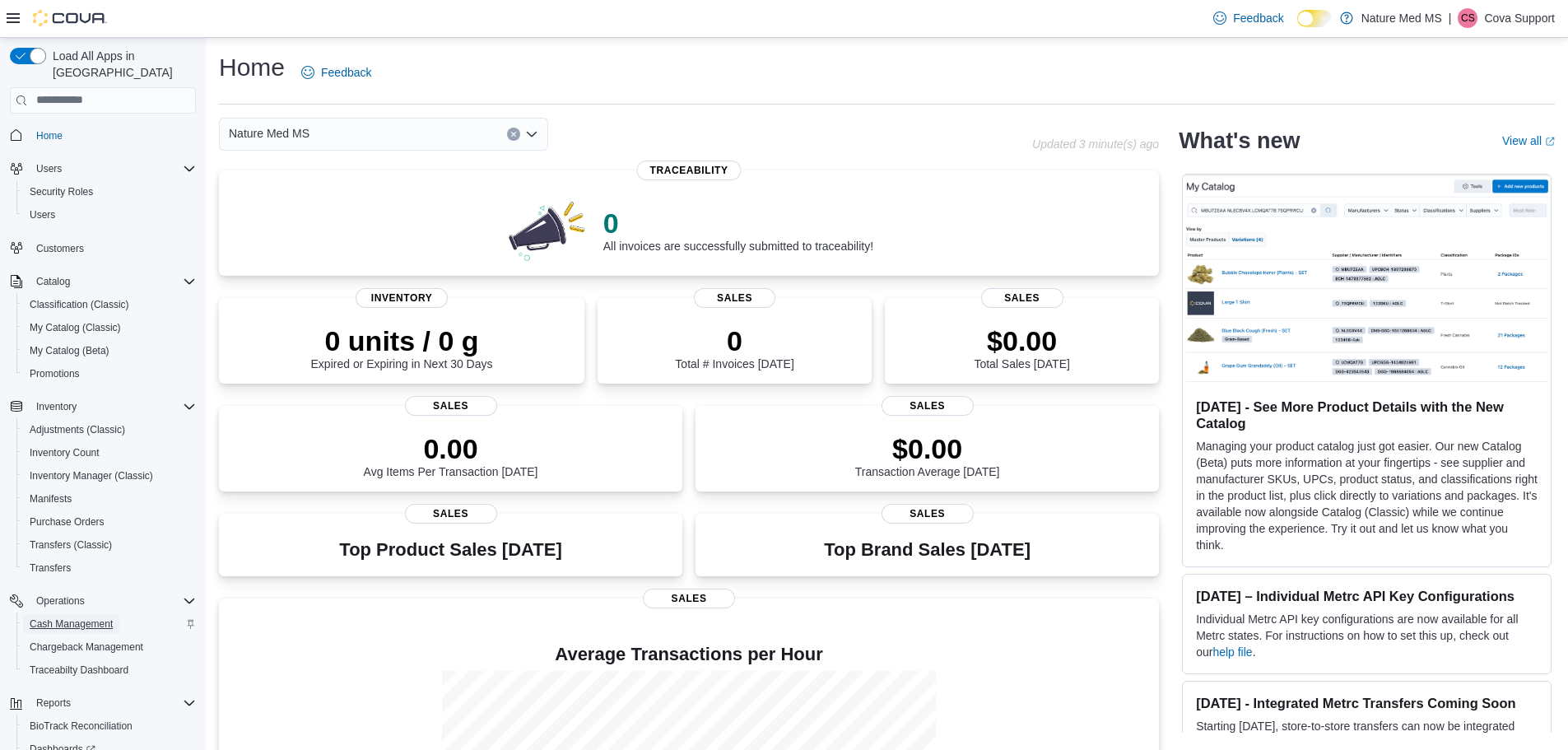
click at [68, 617] on span "Cash Management" at bounding box center [71, 624] width 83 height 13
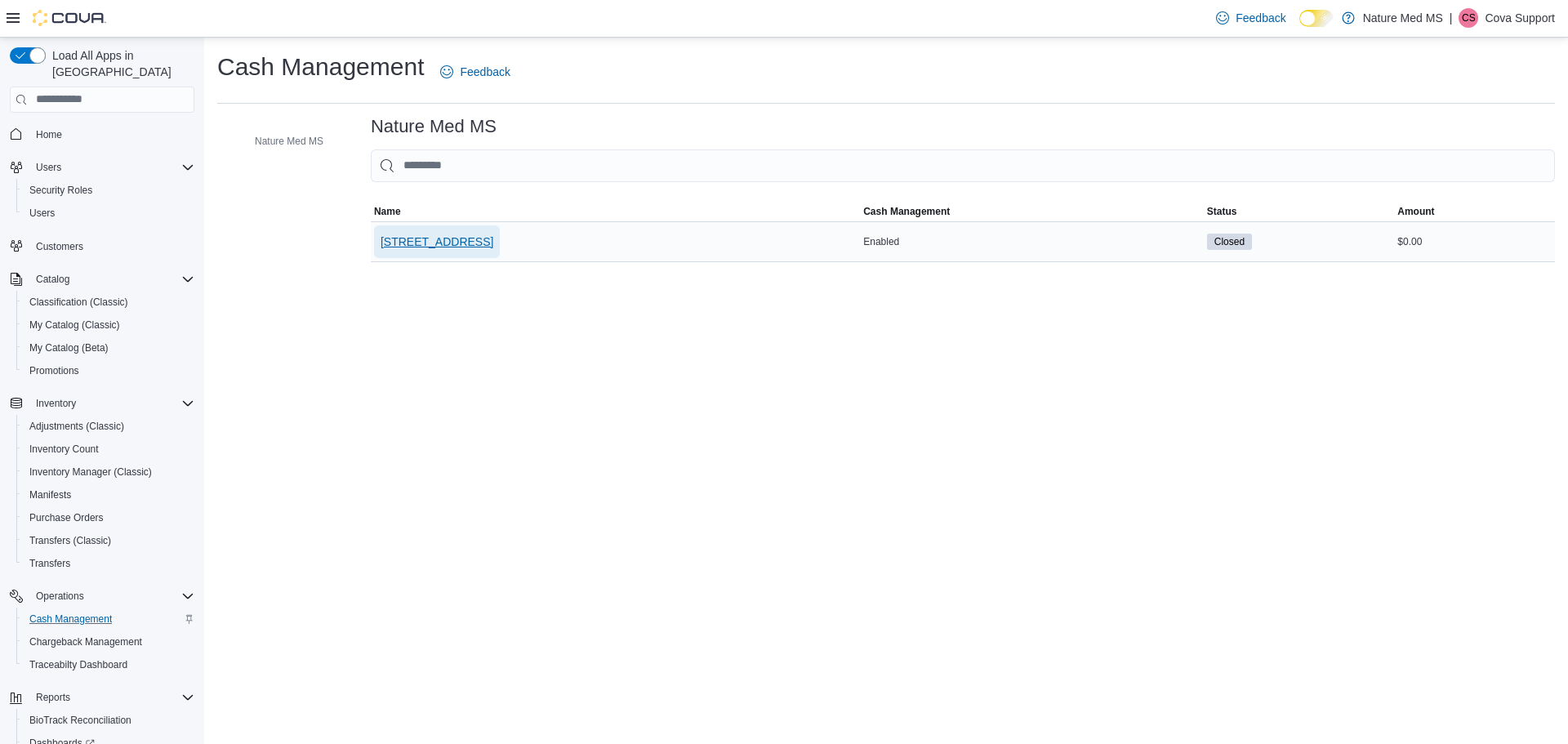
click at [450, 242] on span "[STREET_ADDRESS]" at bounding box center [436, 241] width 113 height 16
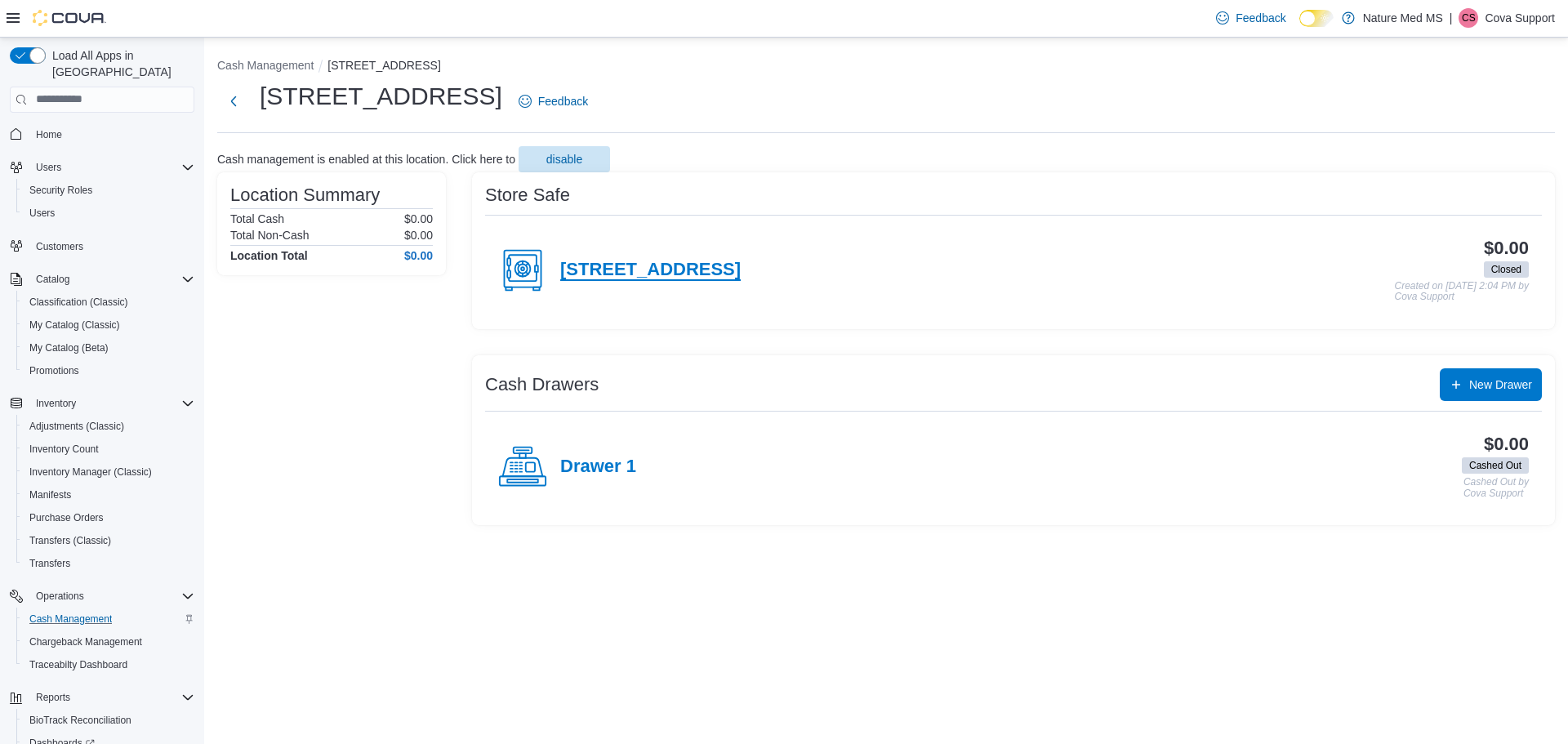
click at [635, 268] on h4 "[STREET_ADDRESS]" at bounding box center [650, 270] width 180 height 21
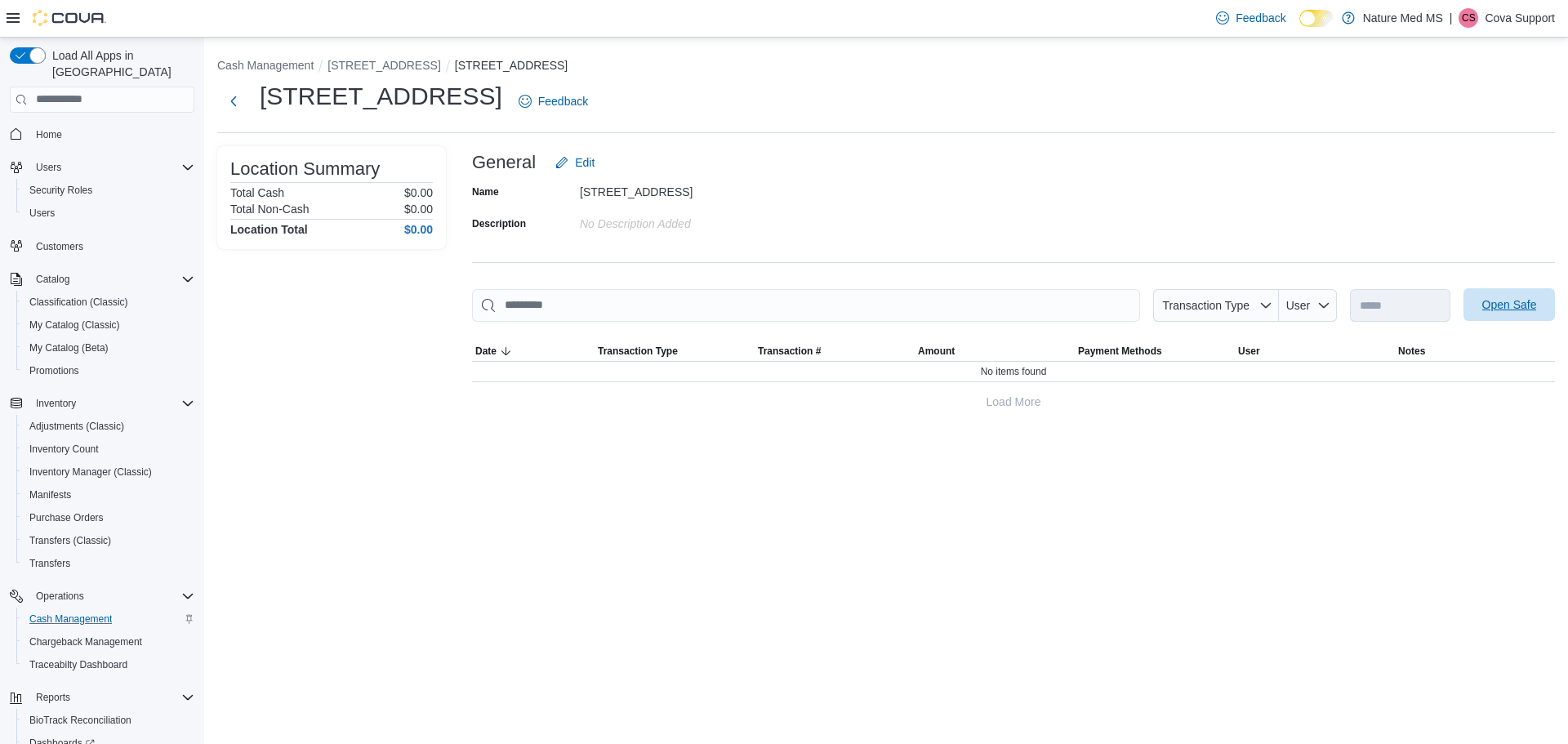
click at [1499, 299] on span "Open Safe" at bounding box center [1510, 304] width 55 height 16
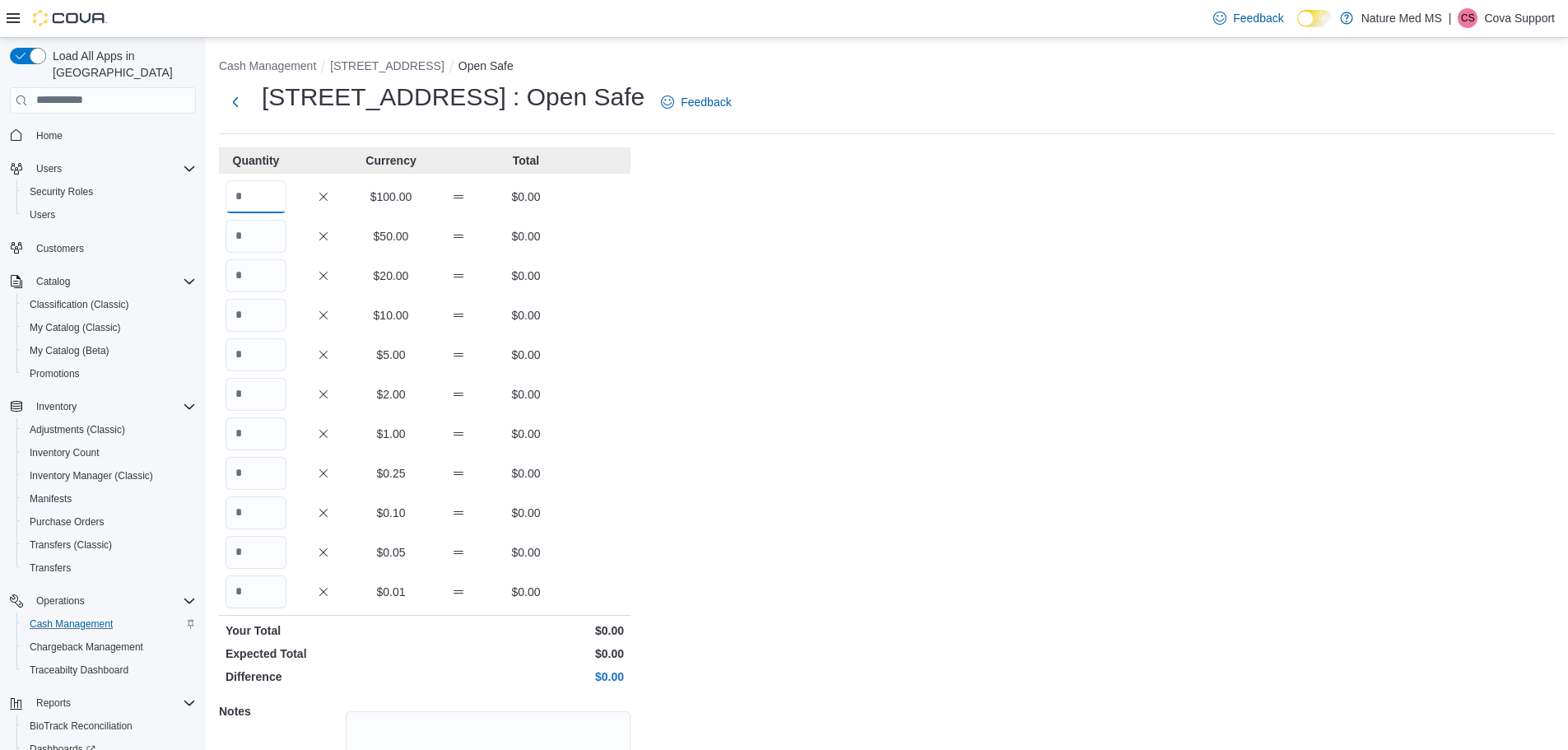
click at [267, 192] on input "Quantity" at bounding box center [256, 197] width 61 height 33
type input "*"
click at [748, 385] on div "Cash Management 6401 US Hwy 49 Open Safe 6401 US Hwy 49 : Open Safe Feedback Qu…" at bounding box center [887, 468] width 1363 height 859
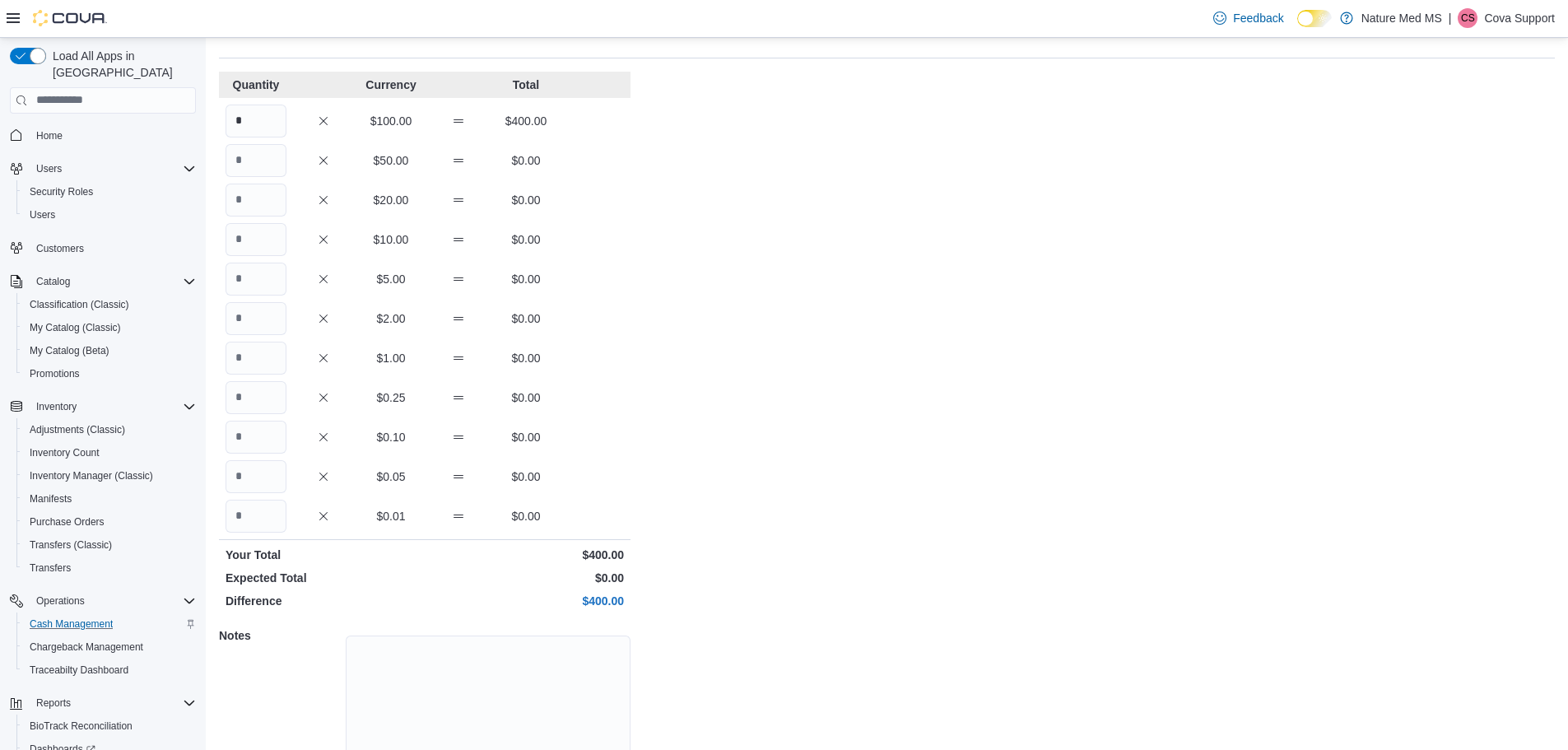
scroll to position [146, 0]
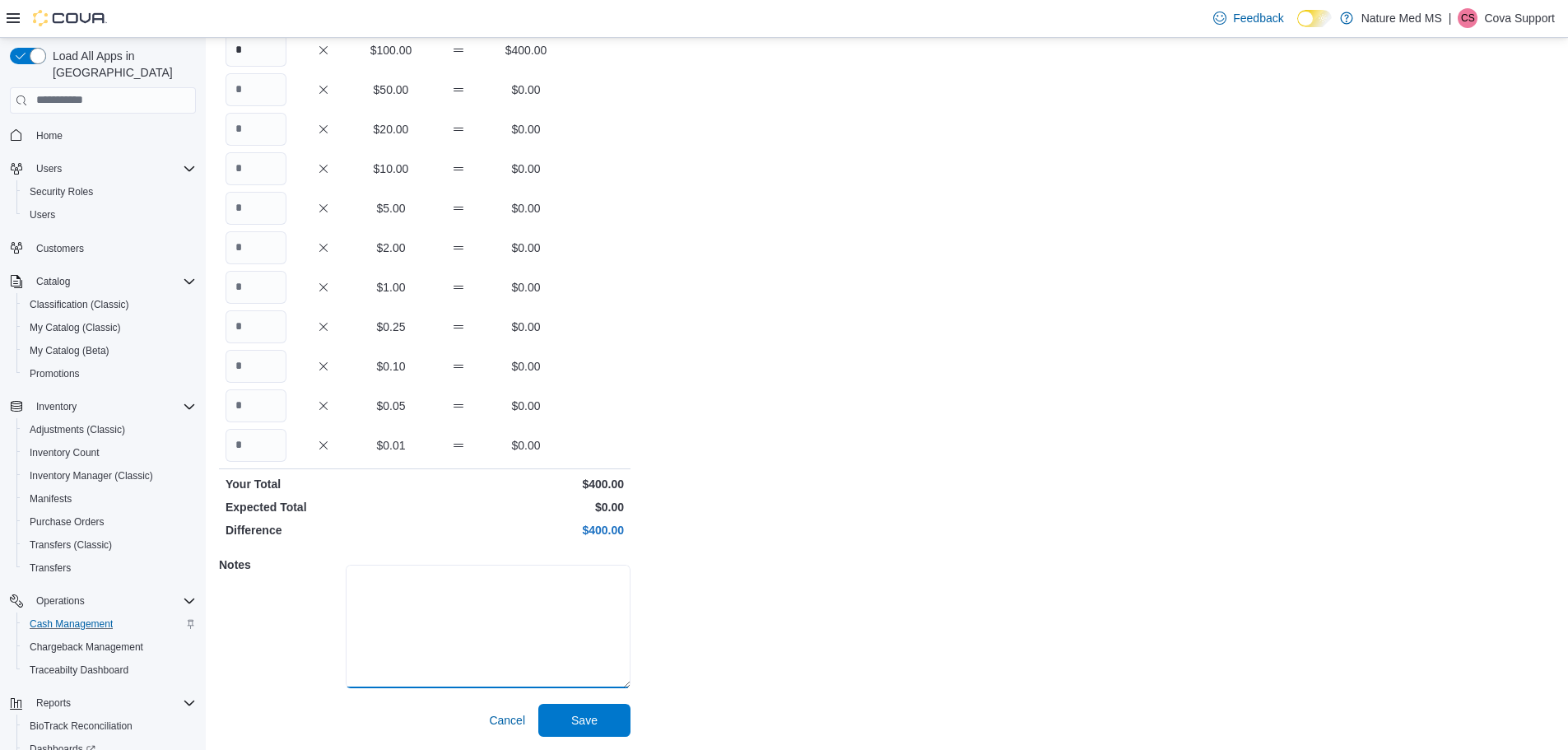
click at [524, 616] on textarea at bounding box center [487, 626] width 285 height 124
type textarea "****"
click at [584, 728] on span "Save" at bounding box center [584, 720] width 73 height 33
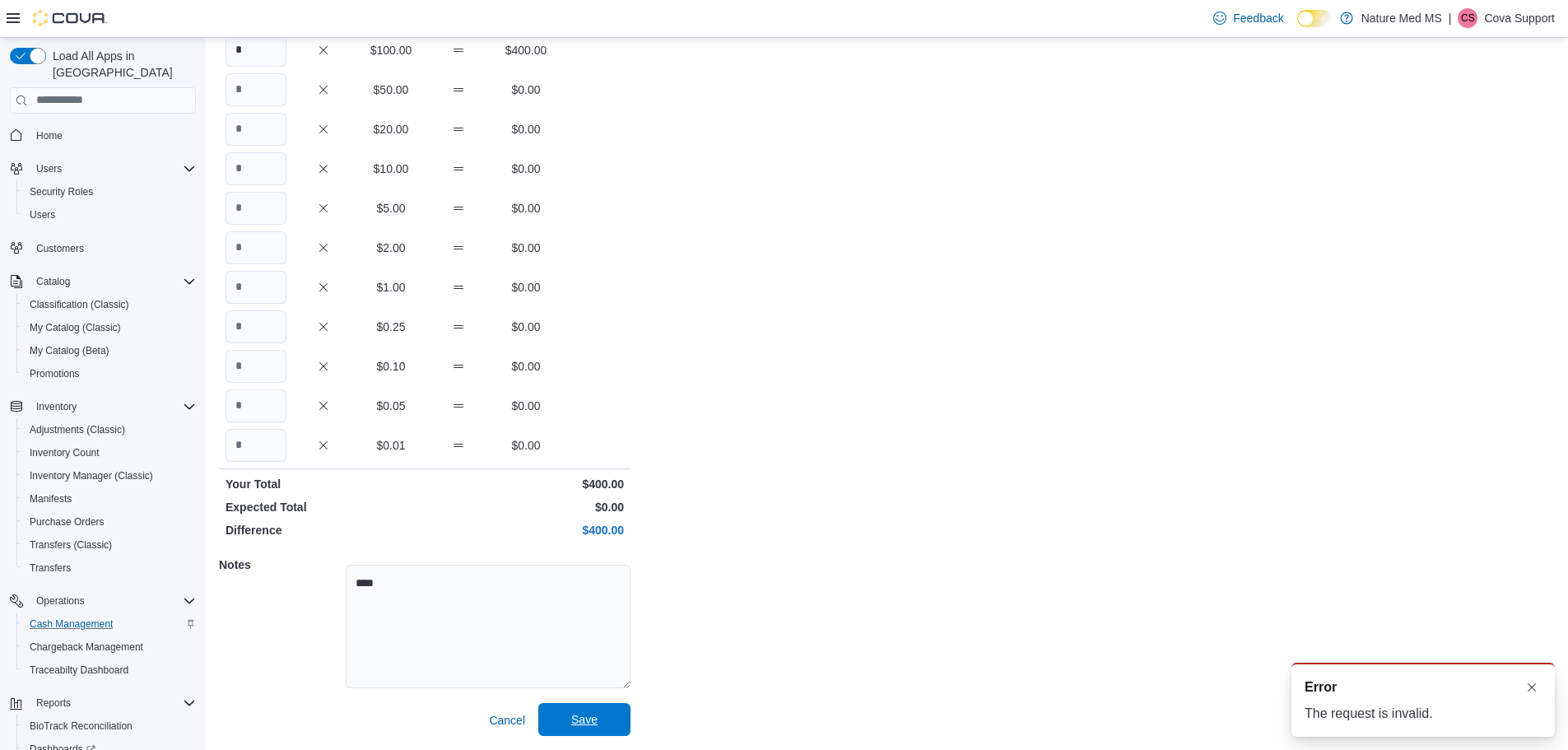
scroll to position [0, 0]
click at [391, 559] on div "****" at bounding box center [487, 624] width 285 height 133
drag, startPoint x: 405, startPoint y: 577, endPoint x: 264, endPoint y: 568, distance: 141.3
click at [264, 568] on div "Notes ****" at bounding box center [424, 624] width 411 height 158
click at [581, 729] on span "Save" at bounding box center [584, 720] width 73 height 33
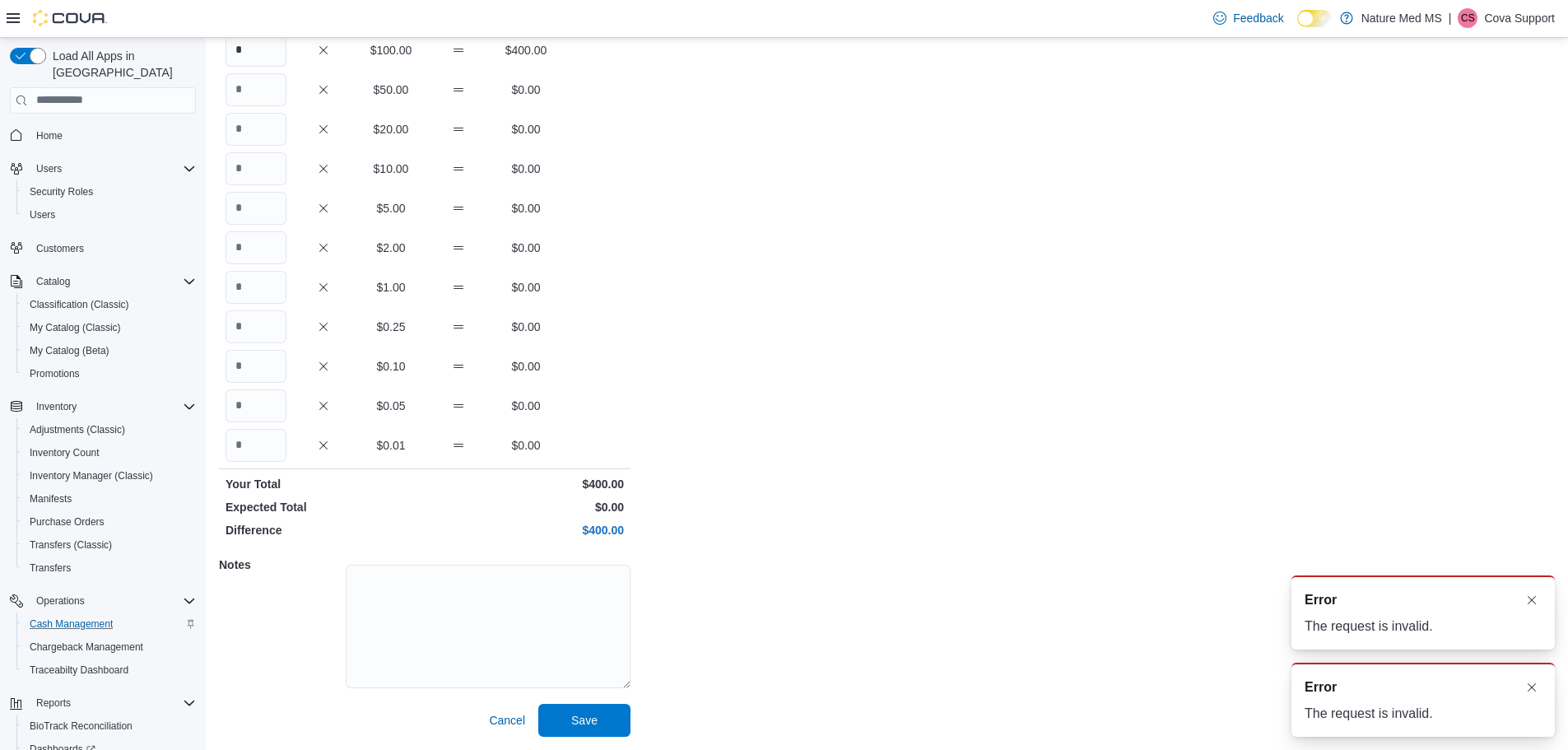
click at [745, 551] on div "Cash Management 6401 US Hwy 49 Open Safe 6401 US Hwy 49 : Open Safe Feedback Qu…" at bounding box center [887, 320] width 1363 height 859
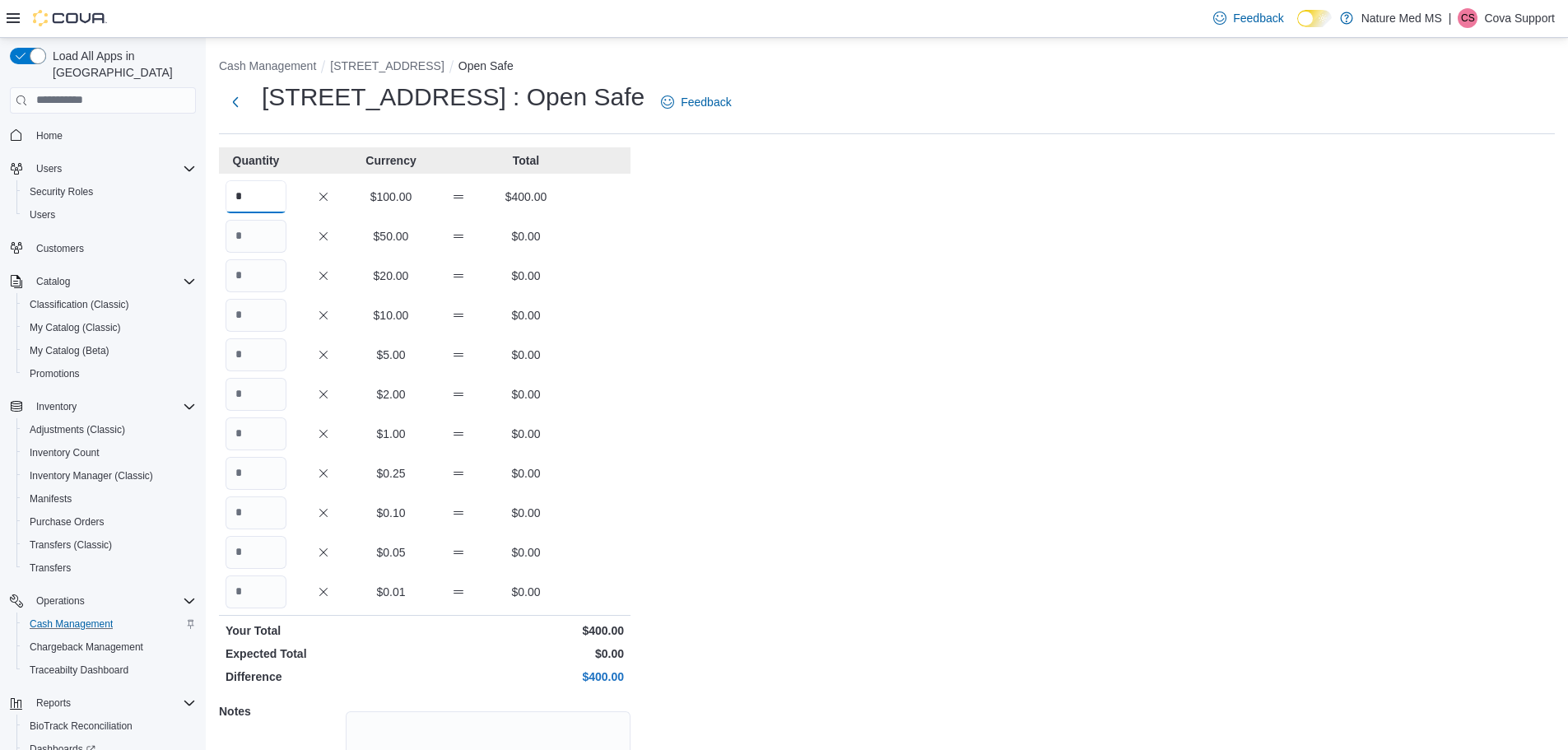
drag, startPoint x: 248, startPoint y: 197, endPoint x: 219, endPoint y: 197, distance: 29.0
click at [219, 197] on div "* $100.00 $400.00" at bounding box center [424, 197] width 411 height 33
type input "*"
click at [694, 267] on div "Cash Management 6401 US Hwy 49 Open Safe 6401 US Hwy 49 : Open Safe Feedback Qu…" at bounding box center [887, 468] width 1363 height 859
click at [271, 314] on input "Quantity" at bounding box center [256, 315] width 61 height 33
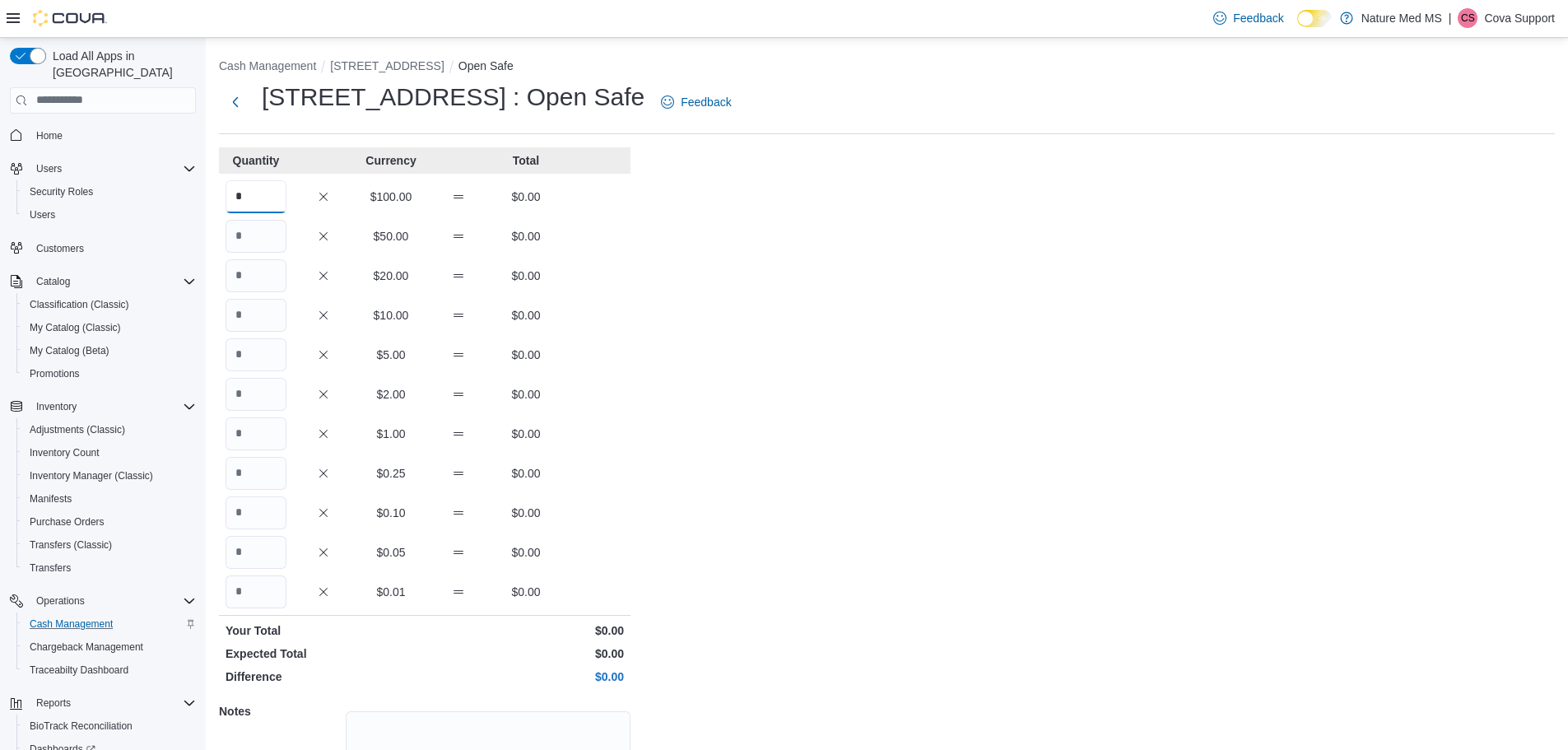
drag, startPoint x: 268, startPoint y: 193, endPoint x: 242, endPoint y: 200, distance: 26.9
click at [242, 200] on input "*" at bounding box center [256, 197] width 61 height 33
drag, startPoint x: 246, startPoint y: 200, endPoint x: 232, endPoint y: 199, distance: 14.0
click at [232, 199] on input "*" at bounding box center [256, 197] width 61 height 33
click at [390, 63] on button "[STREET_ADDRESS]" at bounding box center [386, 65] width 113 height 13
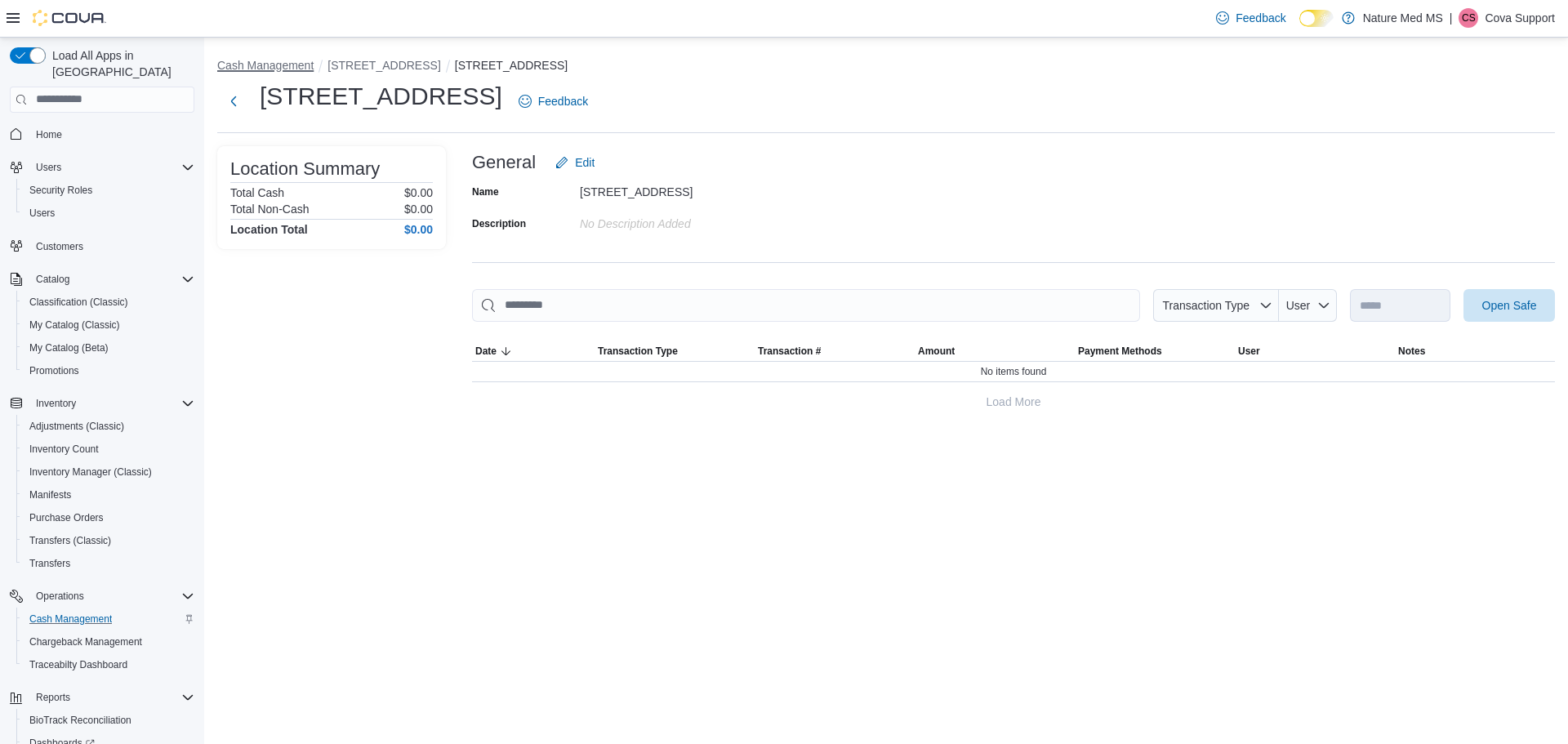
click at [296, 64] on button "Cash Management" at bounding box center [265, 64] width 96 height 13
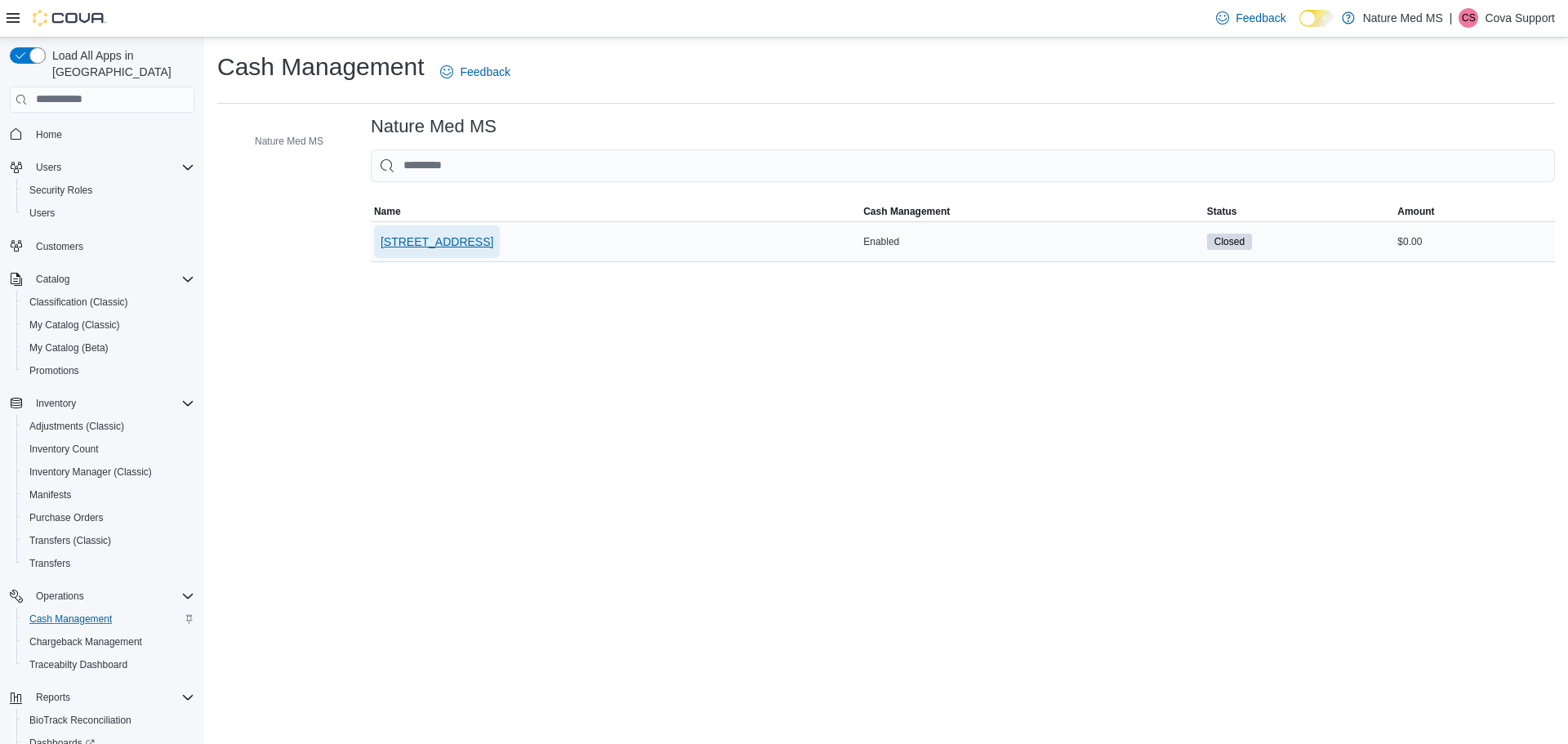
click at [432, 241] on span "[STREET_ADDRESS]" at bounding box center [436, 241] width 113 height 16
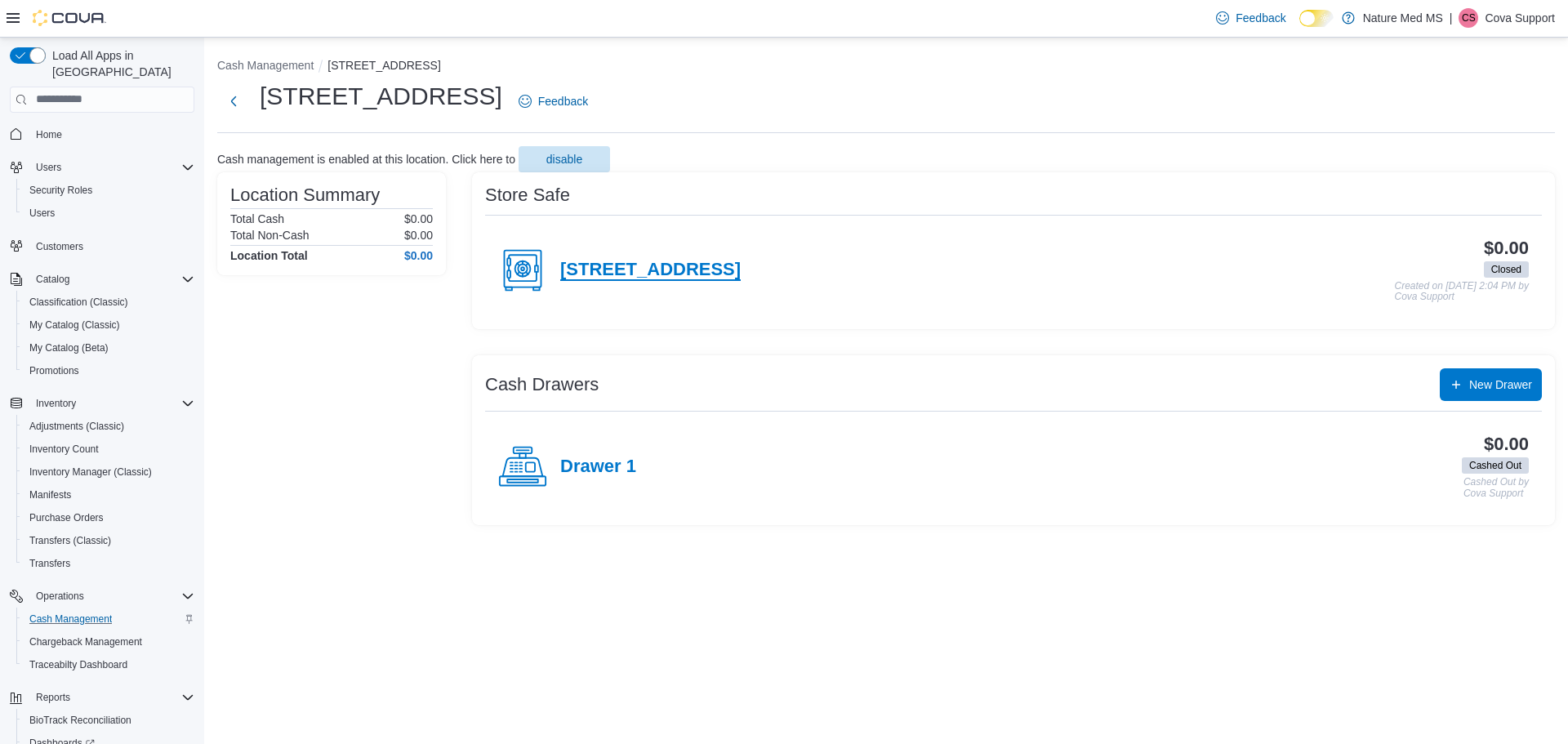
click at [635, 264] on h4 "[STREET_ADDRESS]" at bounding box center [650, 270] width 180 height 21
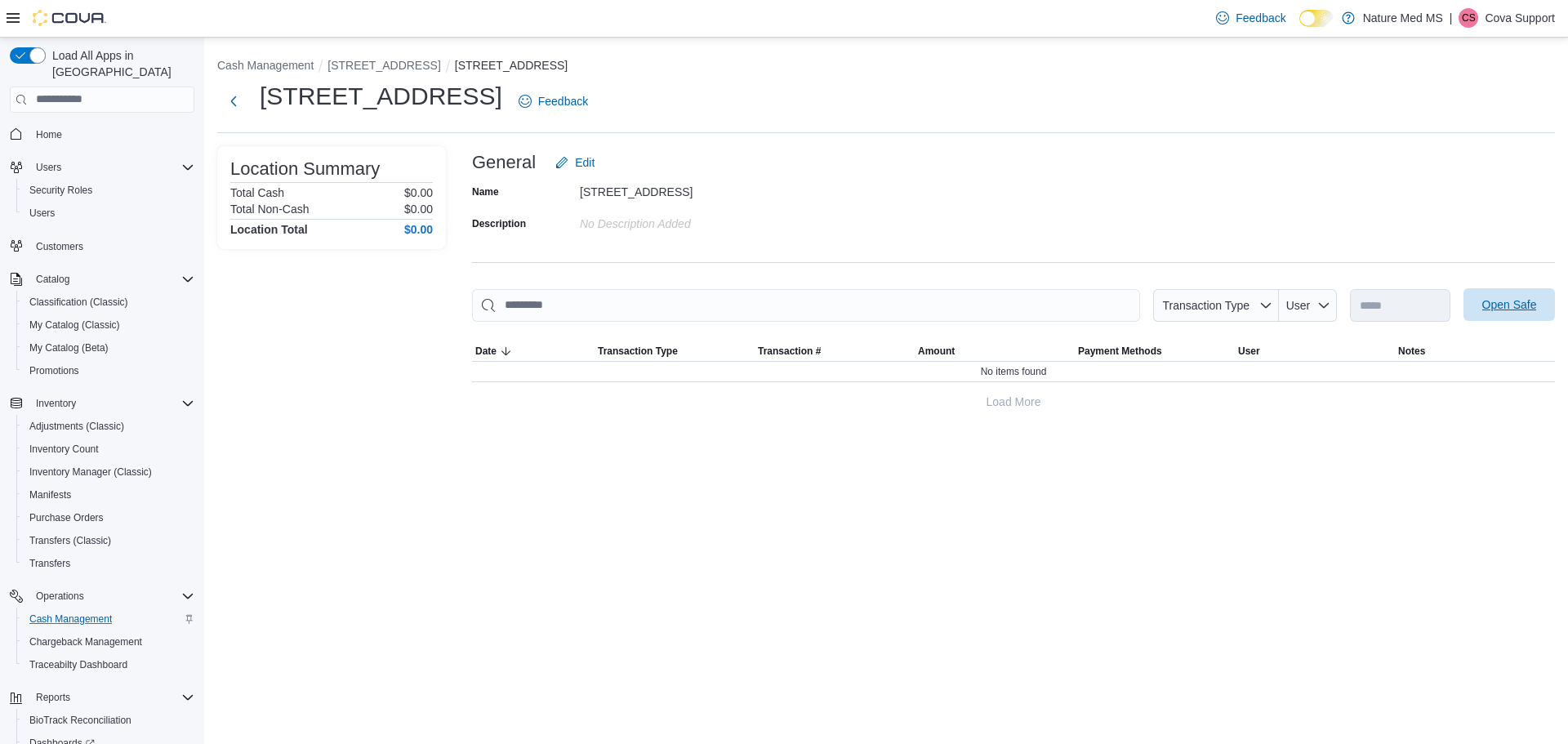
click at [1502, 299] on span "Open Safe" at bounding box center [1510, 304] width 55 height 16
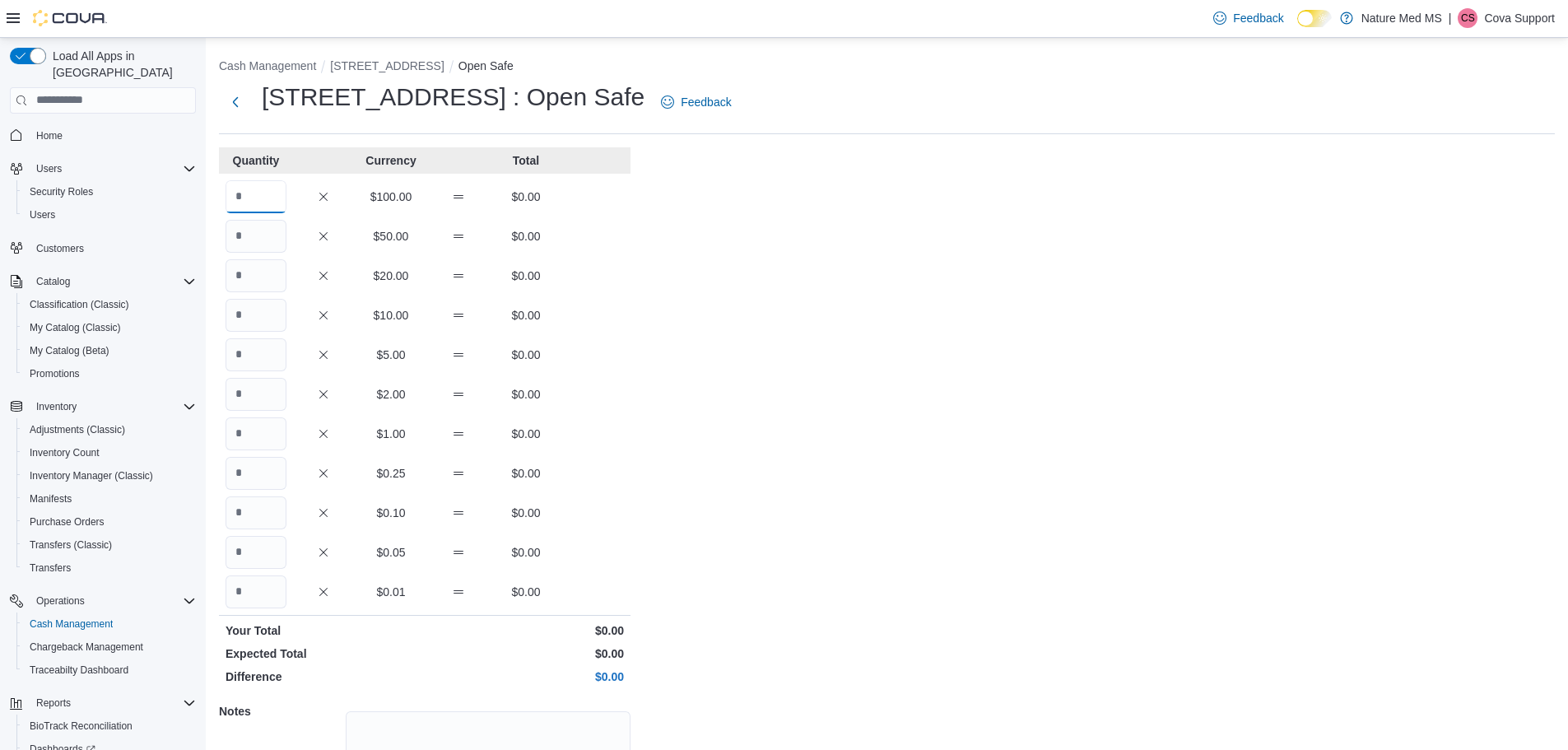
click at [263, 199] on input "Quantity" at bounding box center [256, 197] width 61 height 33
type input "*"
click at [765, 299] on div "Cash Management 6401 US Hwy 49 Open Safe 6401 US Hwy 49 : Open Safe Feedback Qu…" at bounding box center [887, 468] width 1363 height 859
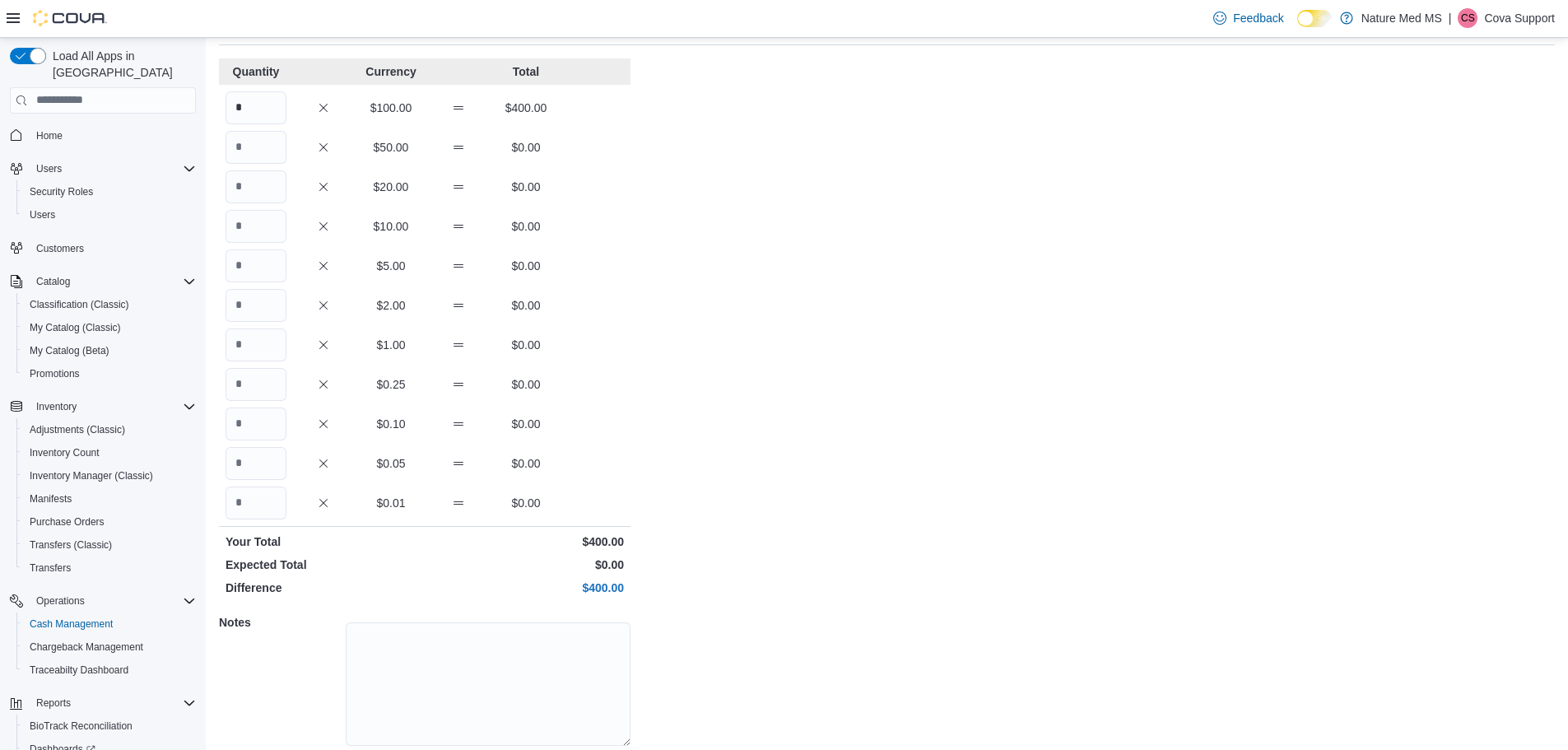
scroll to position [146, 0]
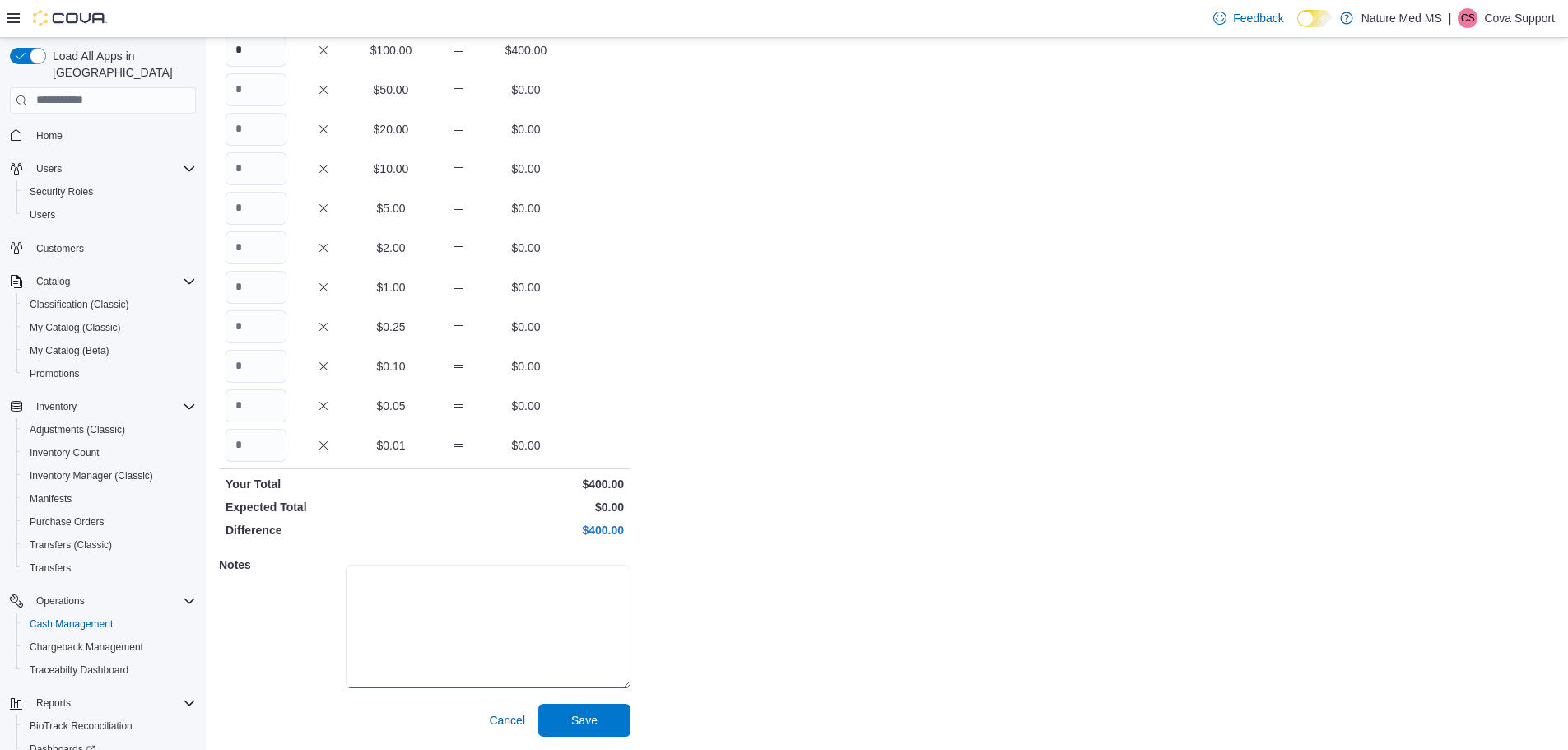
click at [524, 603] on textarea at bounding box center [487, 626] width 285 height 124
type textarea "****"
click at [582, 718] on span "Save" at bounding box center [584, 719] width 26 height 16
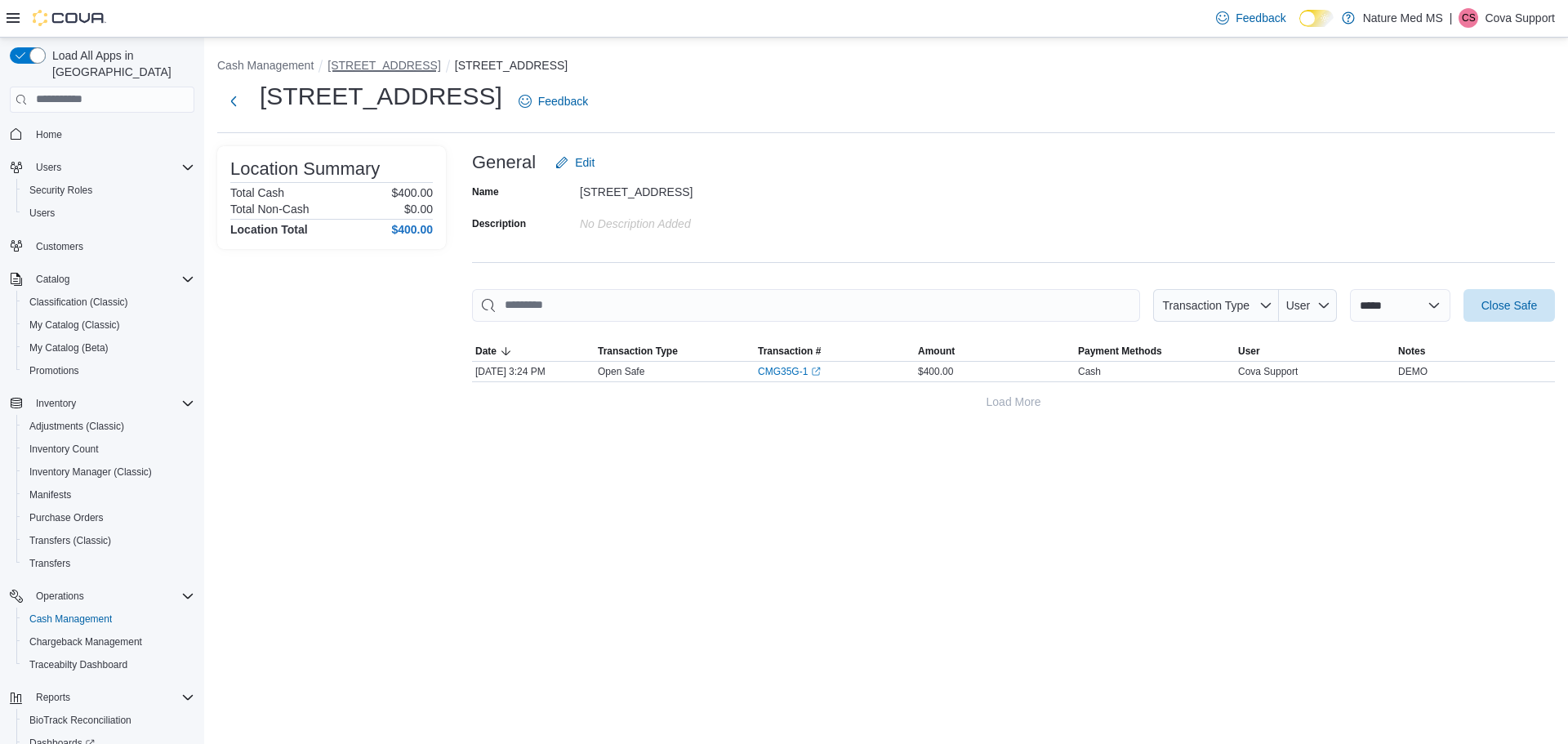
click at [400, 64] on button "6401 US Hwy 49" at bounding box center [383, 64] width 113 height 13
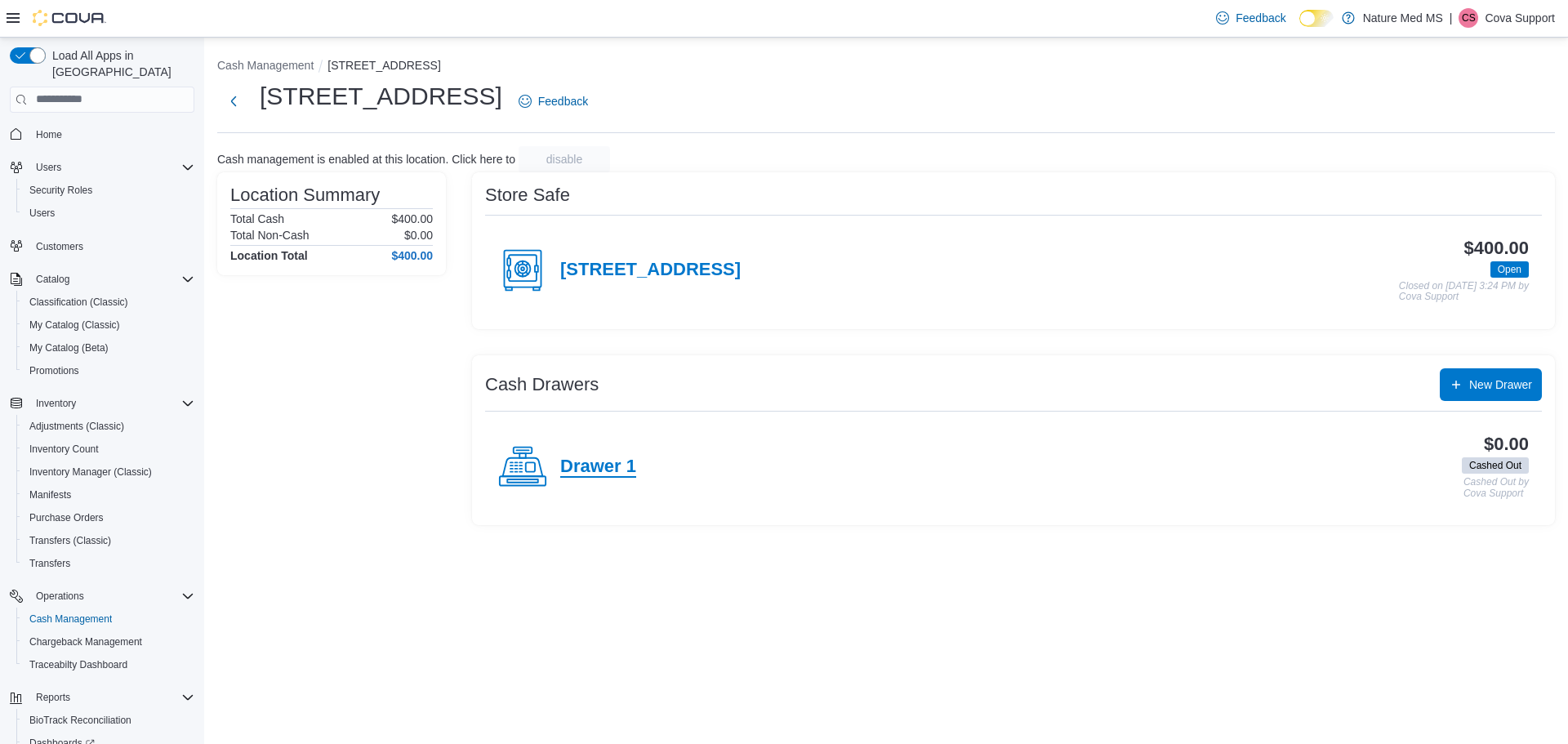
click at [583, 469] on h4 "Drawer 1" at bounding box center [598, 467] width 76 height 21
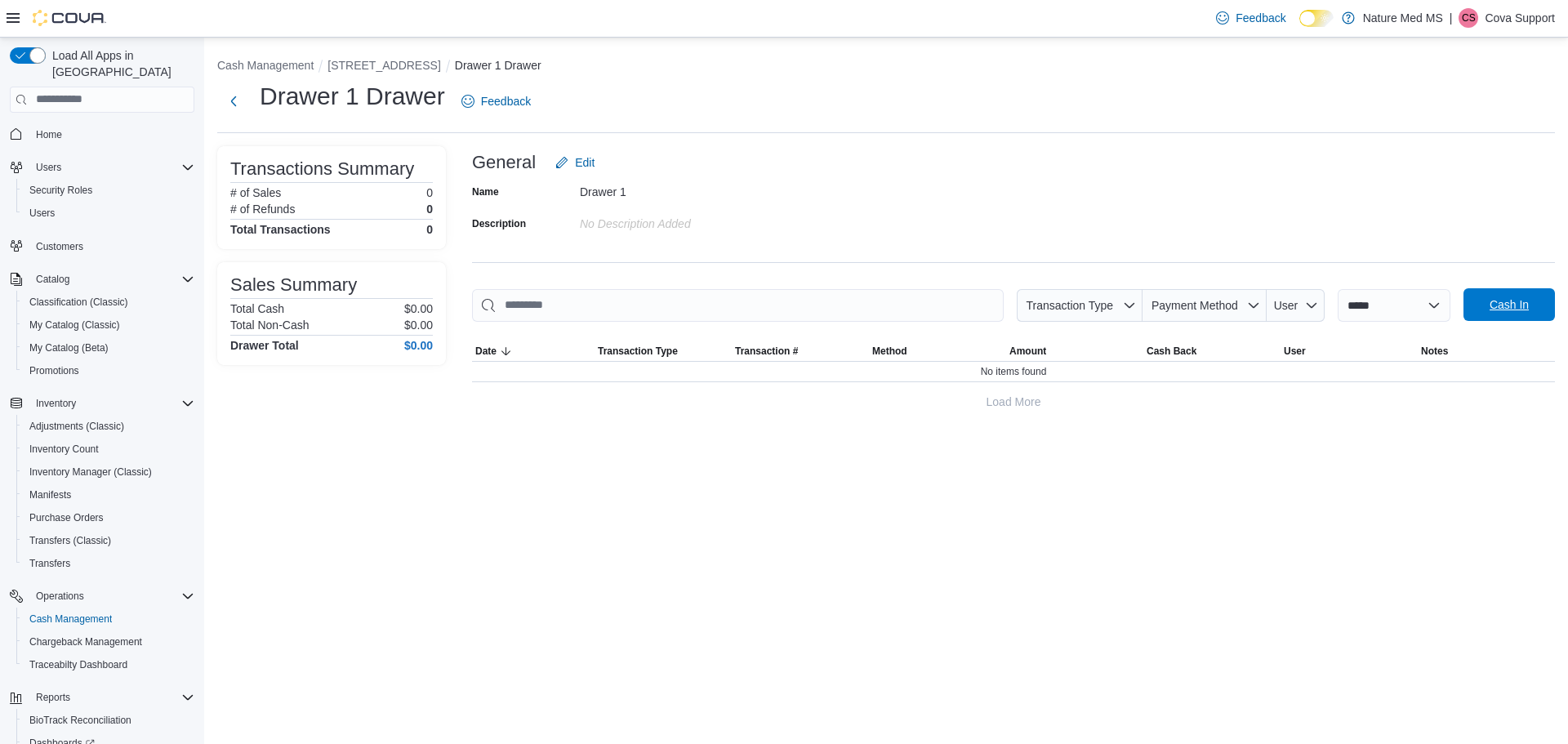
click at [1509, 304] on span "Cash In" at bounding box center [1510, 304] width 40 height 16
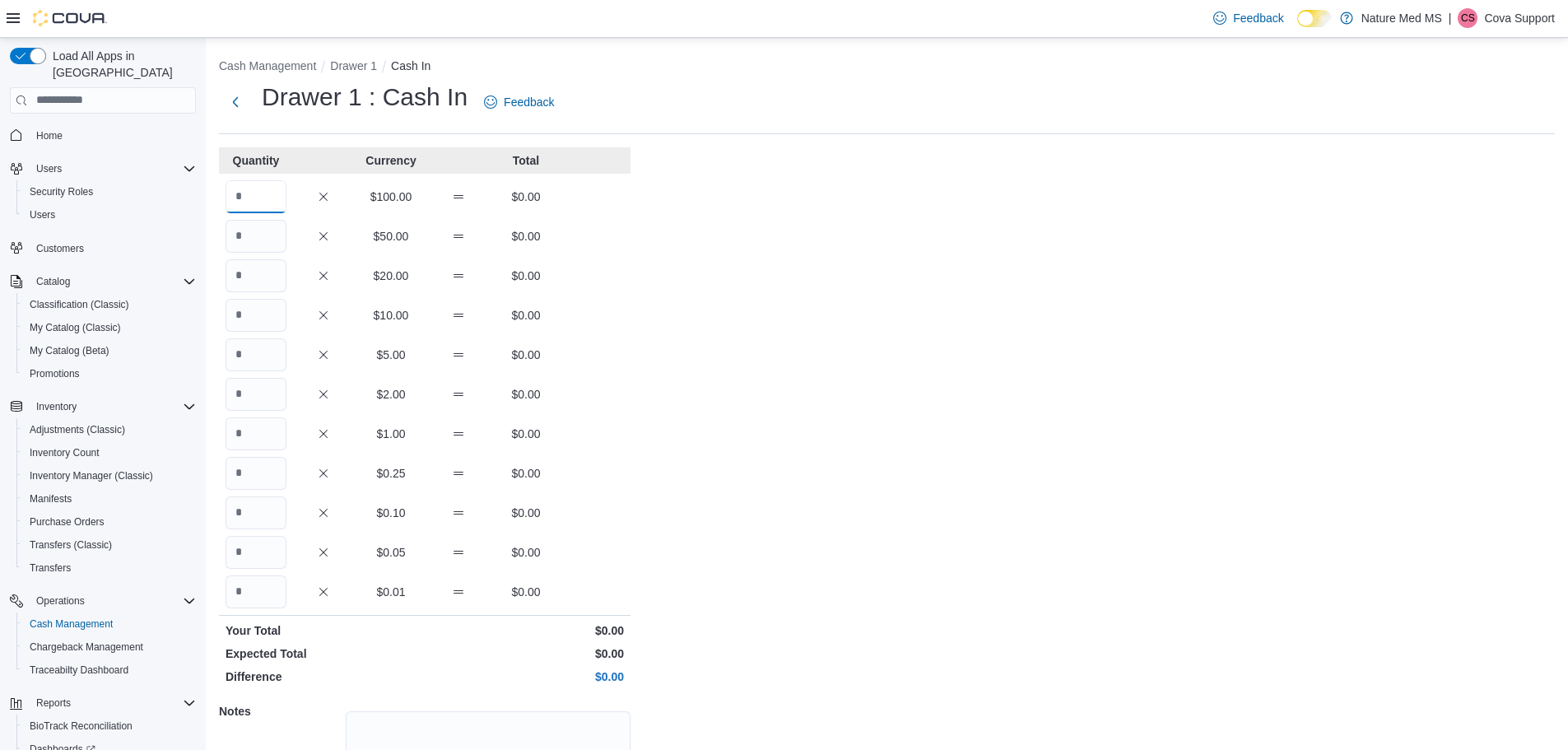
drag, startPoint x: 256, startPoint y: 201, endPoint x: 229, endPoint y: 199, distance: 27.1
click at [229, 199] on input "Quantity" at bounding box center [256, 197] width 61 height 33
drag, startPoint x: 254, startPoint y: 196, endPoint x: 220, endPoint y: 193, distance: 34.1
click at [220, 193] on div "$100.00 $0.00" at bounding box center [424, 197] width 411 height 33
type input "*"
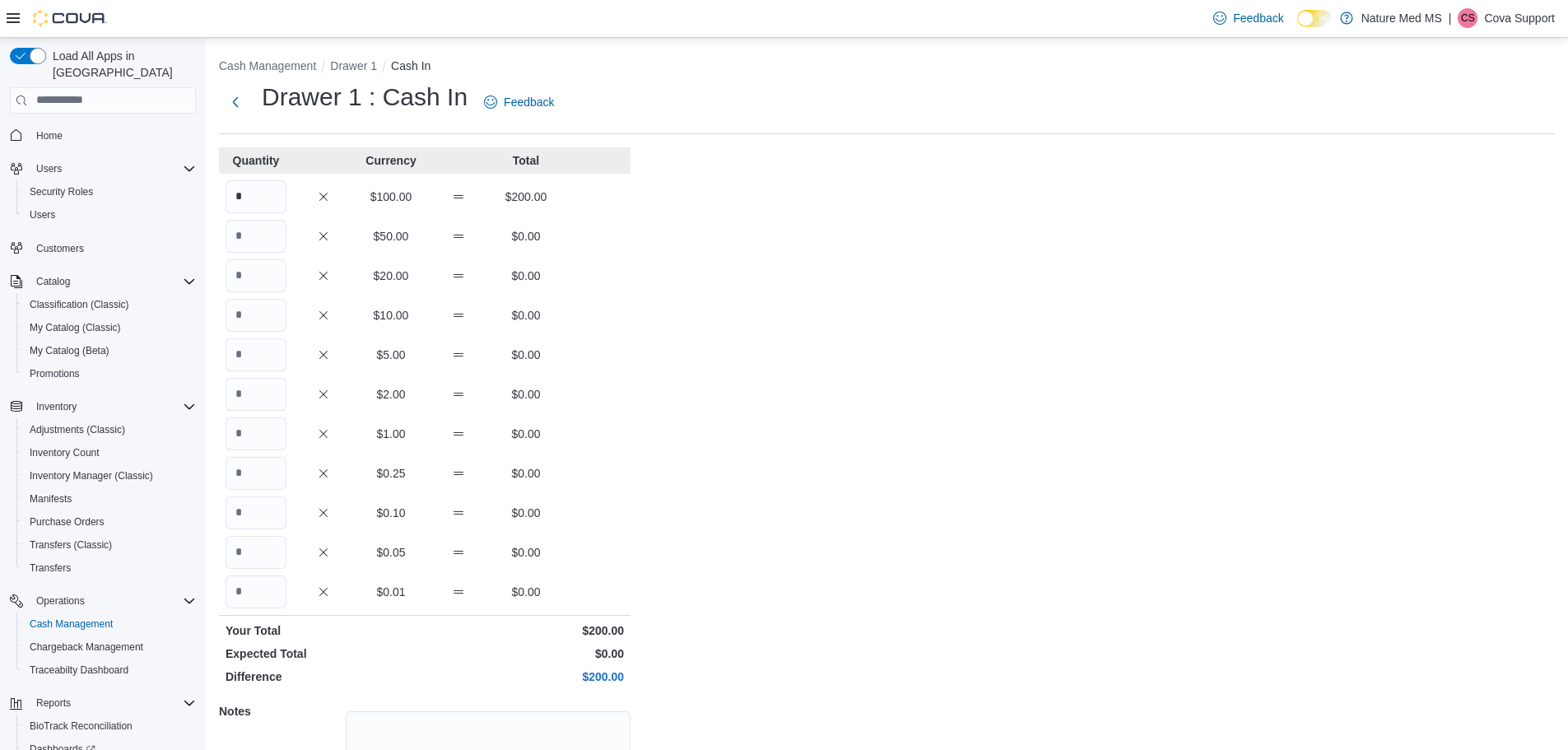
click at [669, 276] on div "Cash Management Drawer 1 Cash In Drawer 1 : Cash In Feedback Quantity Currency …" at bounding box center [887, 468] width 1363 height 859
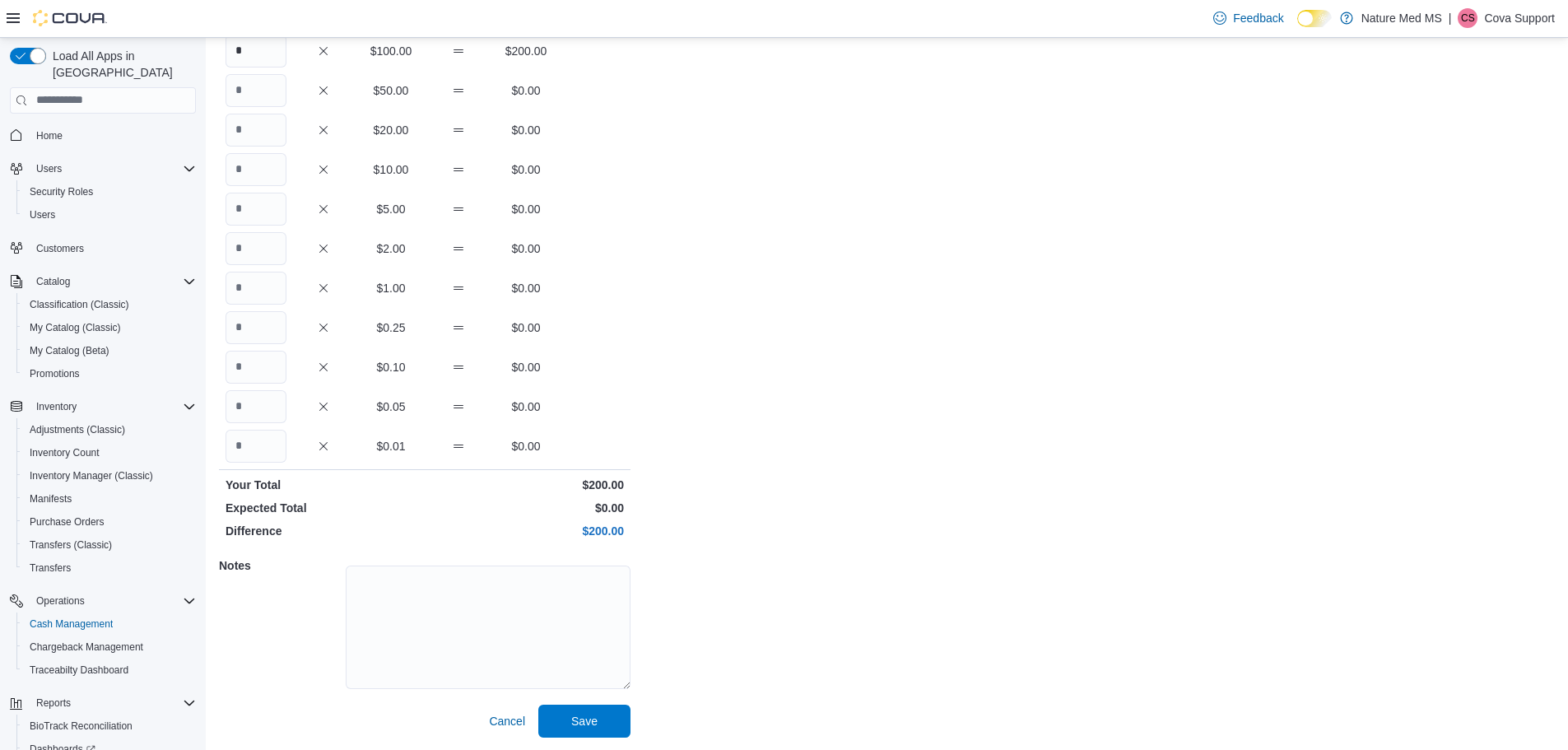
scroll to position [146, 0]
click at [444, 579] on textarea at bounding box center [487, 626] width 285 height 124
type textarea "****"
click at [570, 725] on span "Save" at bounding box center [584, 720] width 73 height 33
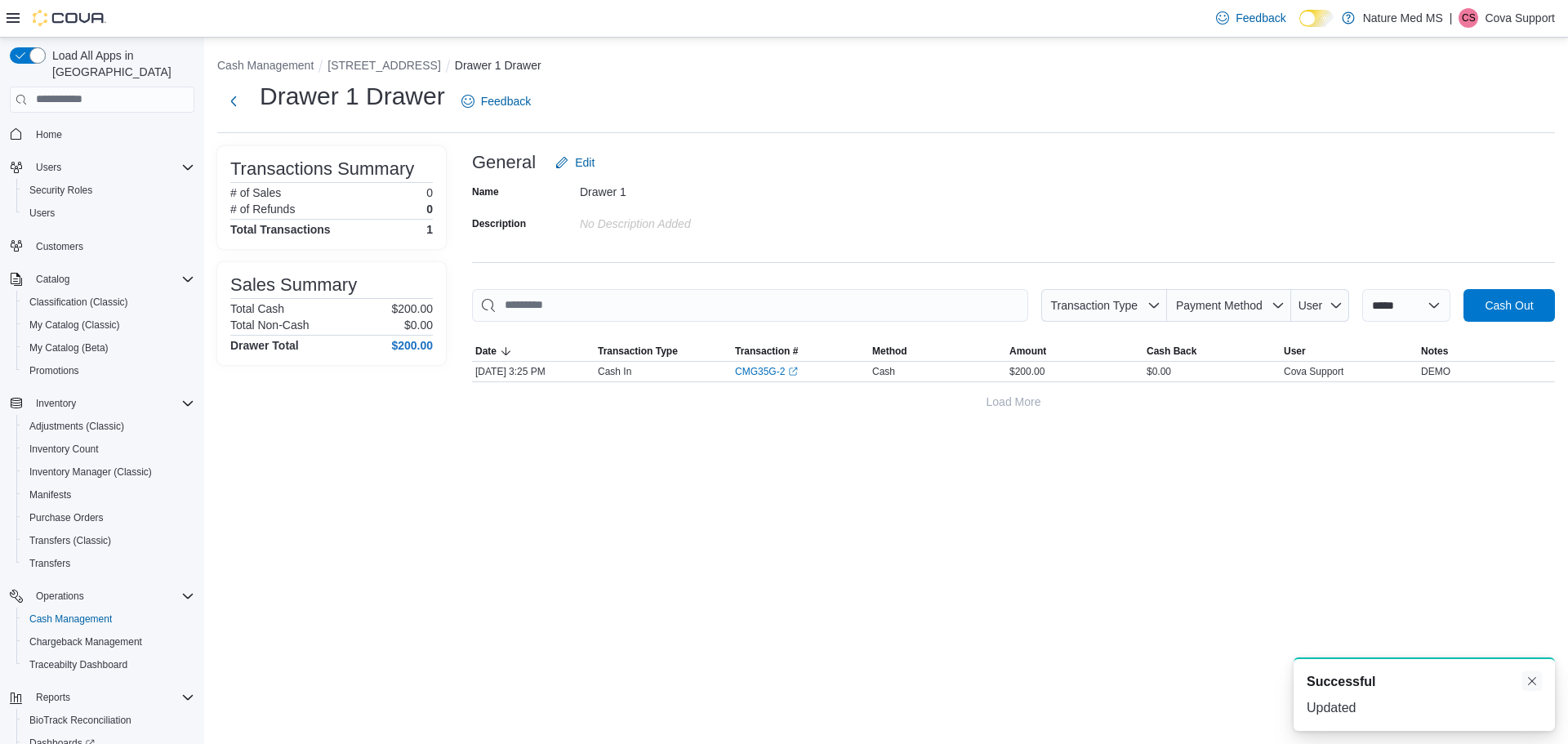
click at [1532, 685] on button "Dismiss toast" at bounding box center [1532, 681] width 20 height 20
click at [1428, 308] on select "**********" at bounding box center [1406, 306] width 88 height 33
select select "*********"
click at [1363, 290] on select "**********" at bounding box center [1406, 306] width 88 height 33
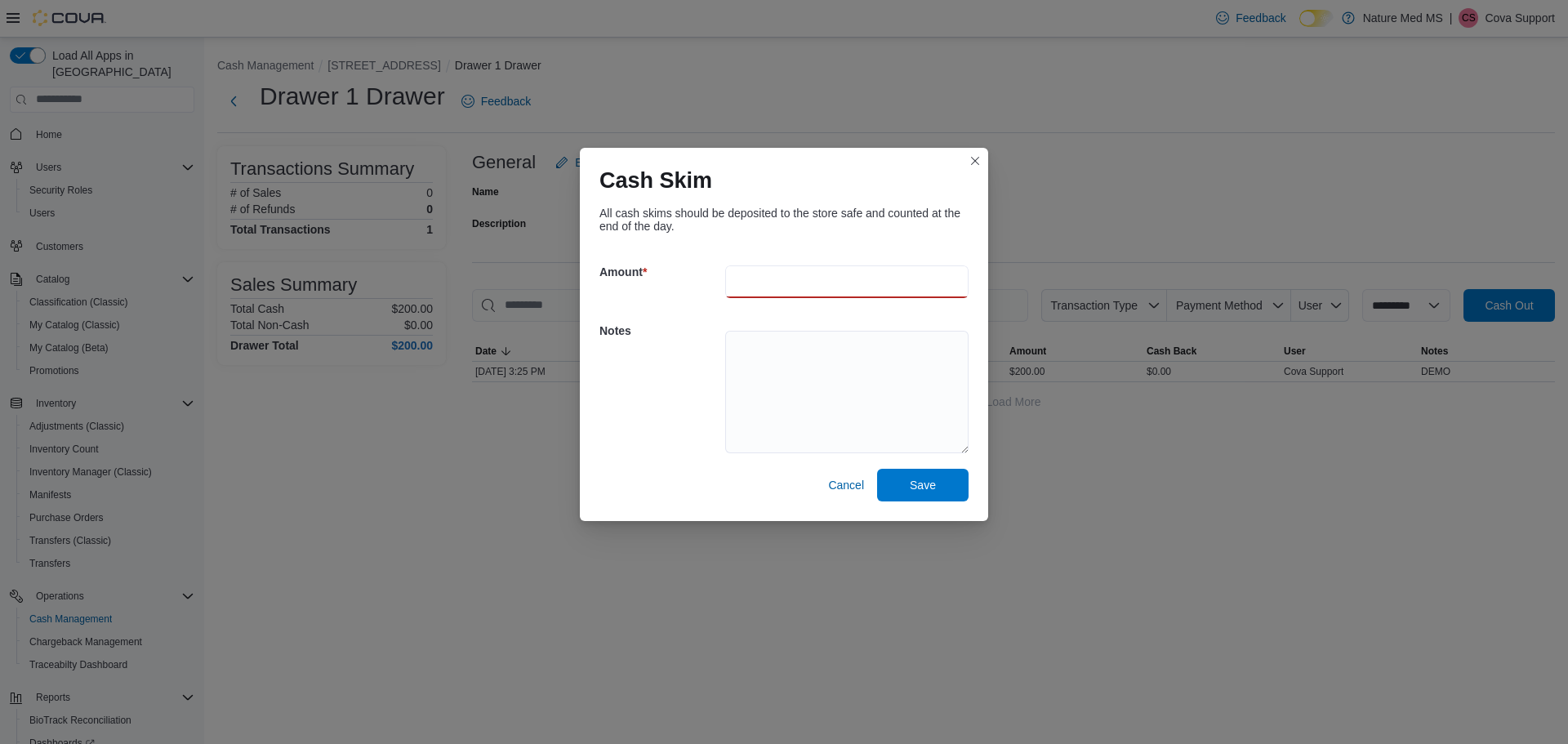
click at [779, 275] on input "number" at bounding box center [846, 282] width 243 height 33
type input "*****"
click at [774, 361] on textarea at bounding box center [846, 392] width 243 height 123
type textarea "****"
click at [935, 491] on span "Save" at bounding box center [923, 484] width 26 height 16
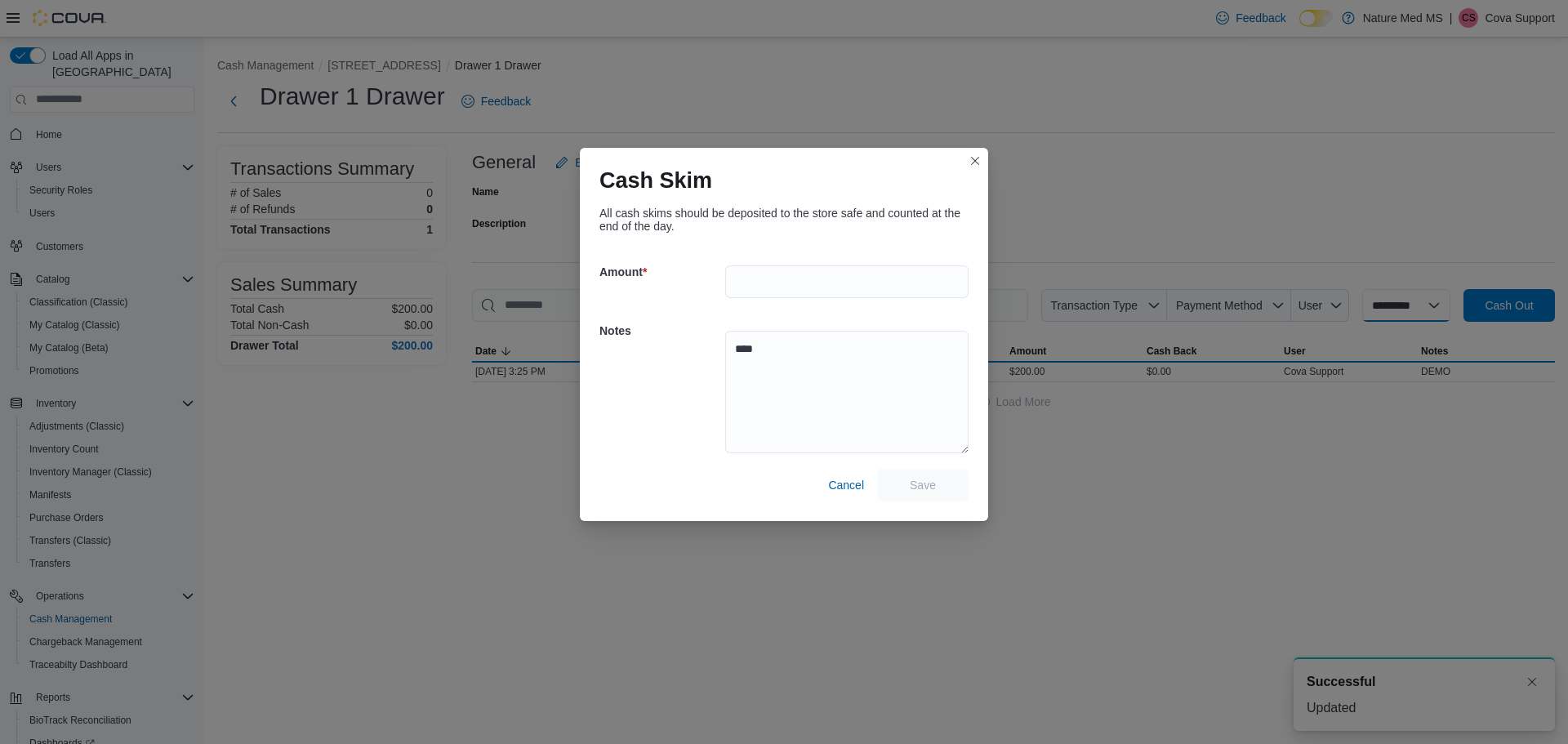
select select
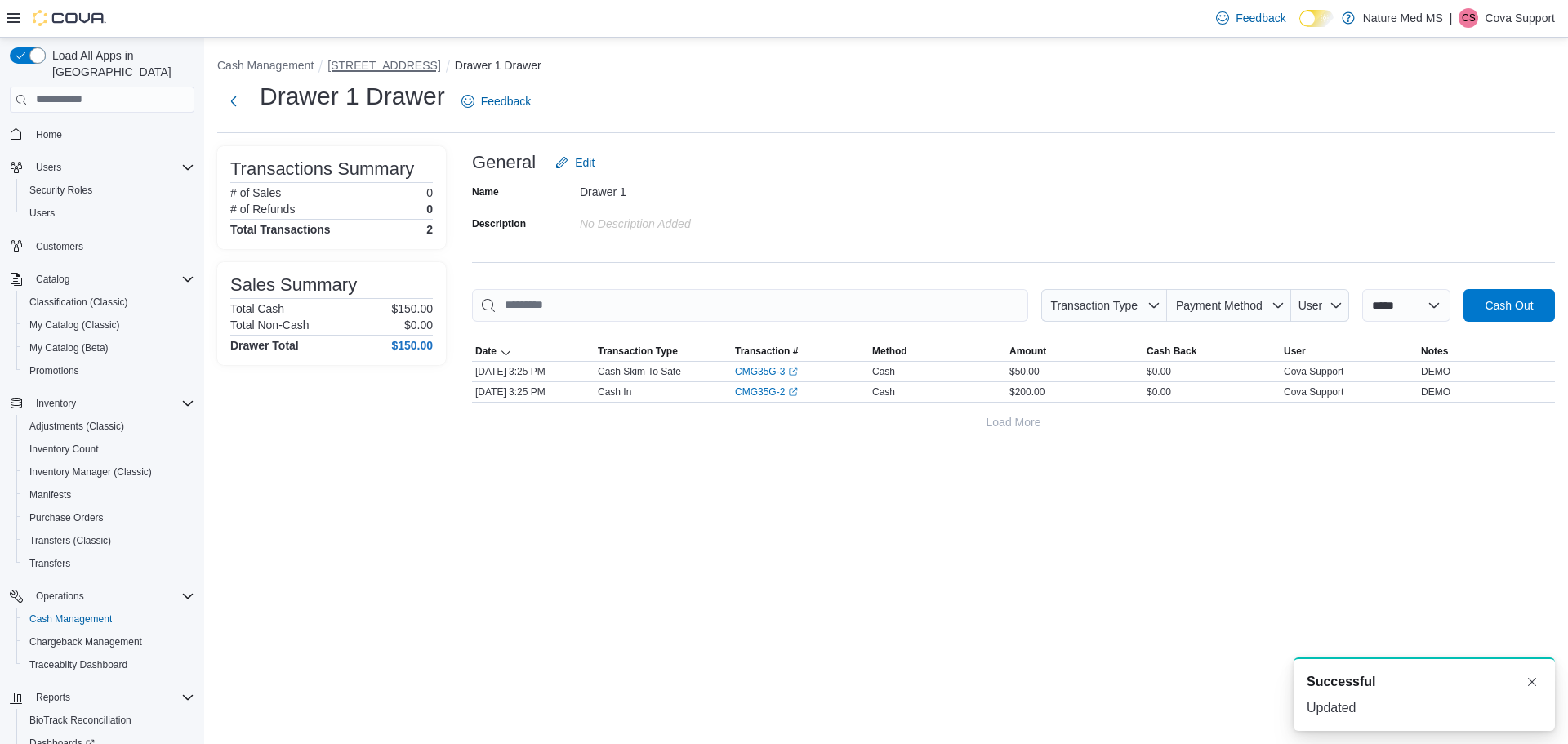
click at [394, 65] on button "6401 US Hwy 49" at bounding box center [383, 64] width 113 height 13
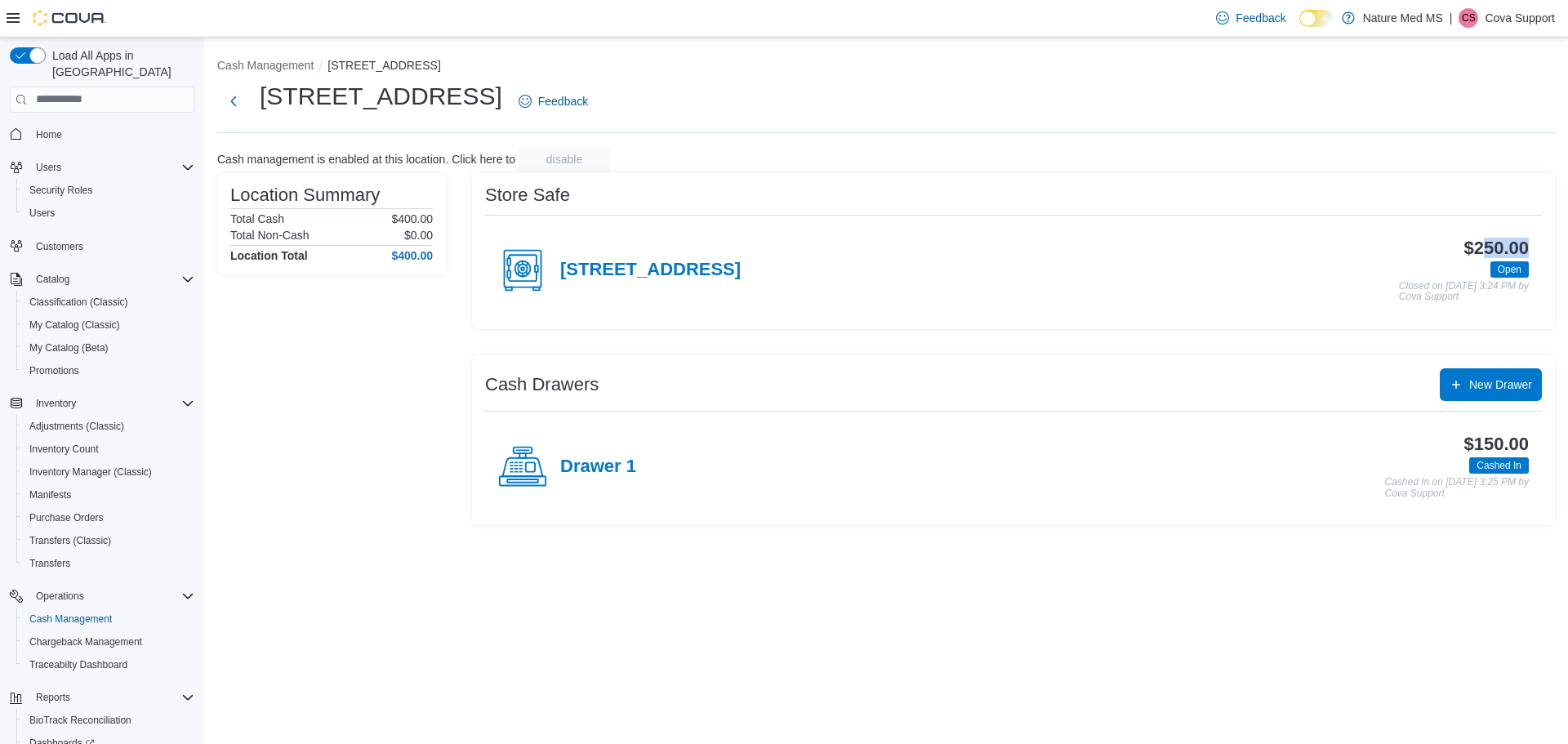
drag, startPoint x: 1481, startPoint y: 243, endPoint x: 1522, endPoint y: 244, distance: 41.0
click at [1528, 244] on h3 "$250.00" at bounding box center [1497, 248] width 64 height 20
click at [1485, 247] on h3 "$250.00" at bounding box center [1497, 248] width 64 height 20
click at [613, 265] on h4 "[STREET_ADDRESS]" at bounding box center [650, 270] width 180 height 21
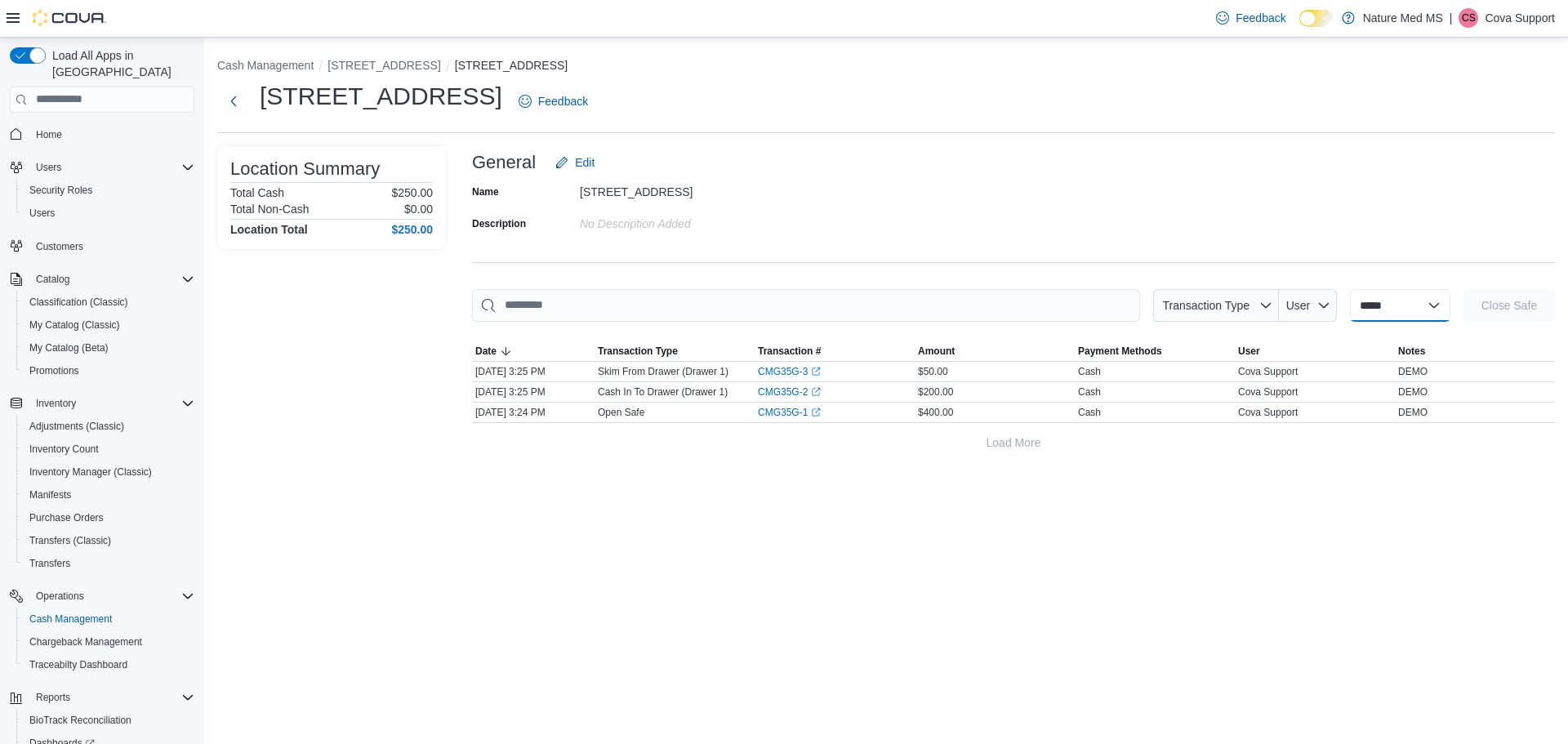
click at [1403, 304] on select "**********" at bounding box center [1400, 306] width 101 height 33
select select "**********"
click at [1351, 290] on select "**********" at bounding box center [1400, 306] width 101 height 33
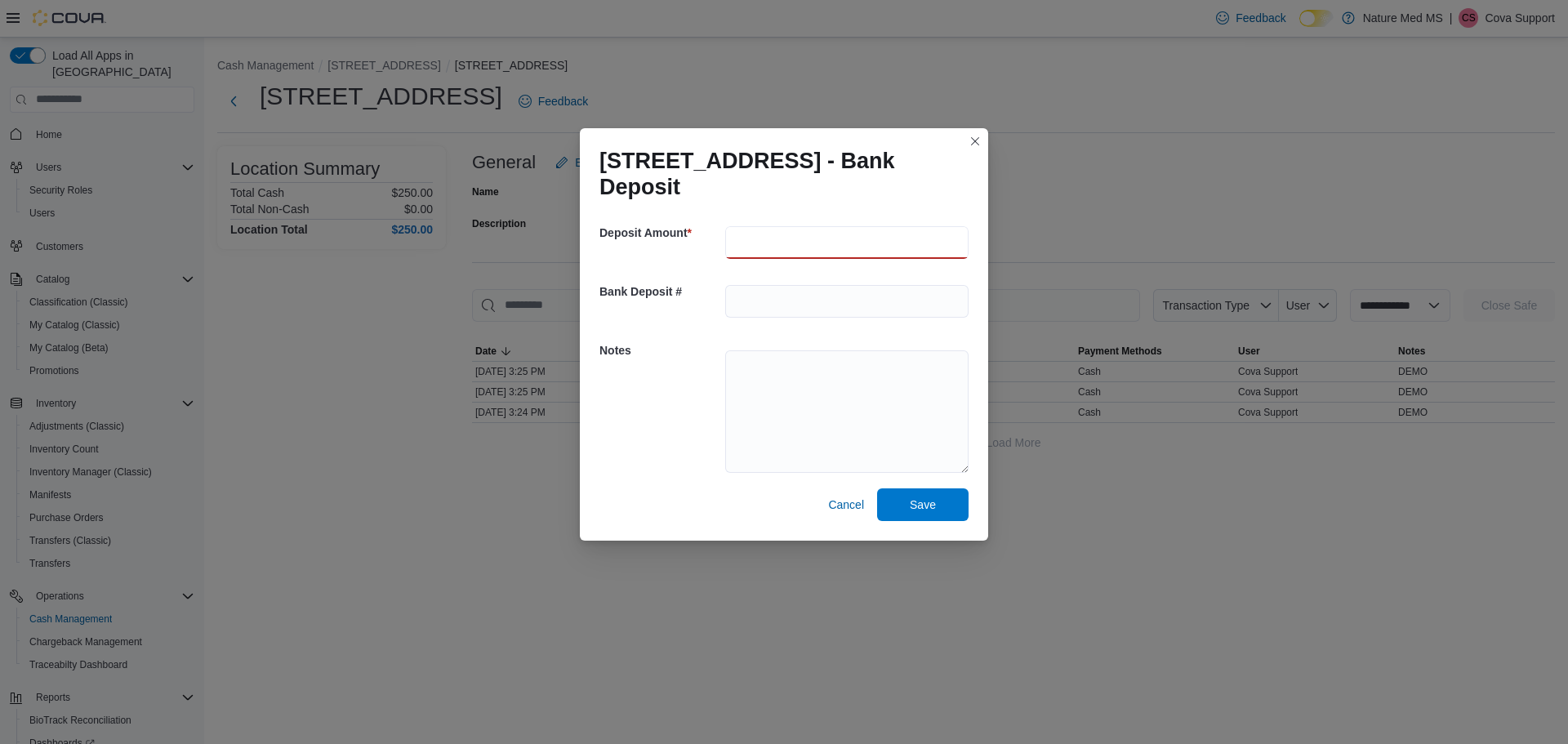
click at [768, 226] on input "number" at bounding box center [846, 242] width 243 height 33
type input "***"
click at [765, 290] on input "text" at bounding box center [846, 302] width 243 height 33
click at [762, 295] on input "text" at bounding box center [846, 302] width 243 height 33
click at [759, 356] on textarea at bounding box center [846, 412] width 243 height 123
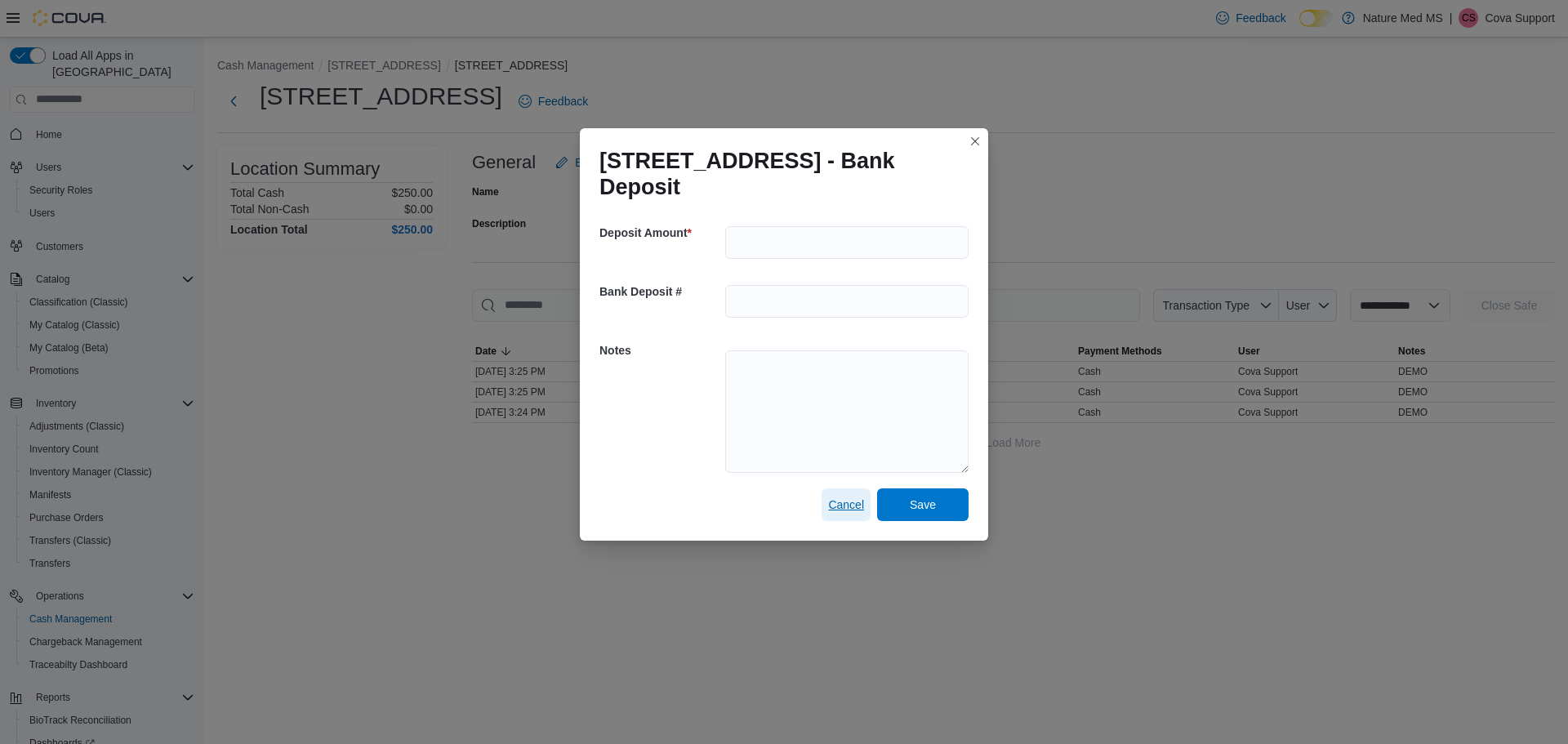
click at [855, 497] on span "Cancel" at bounding box center [846, 504] width 36 height 16
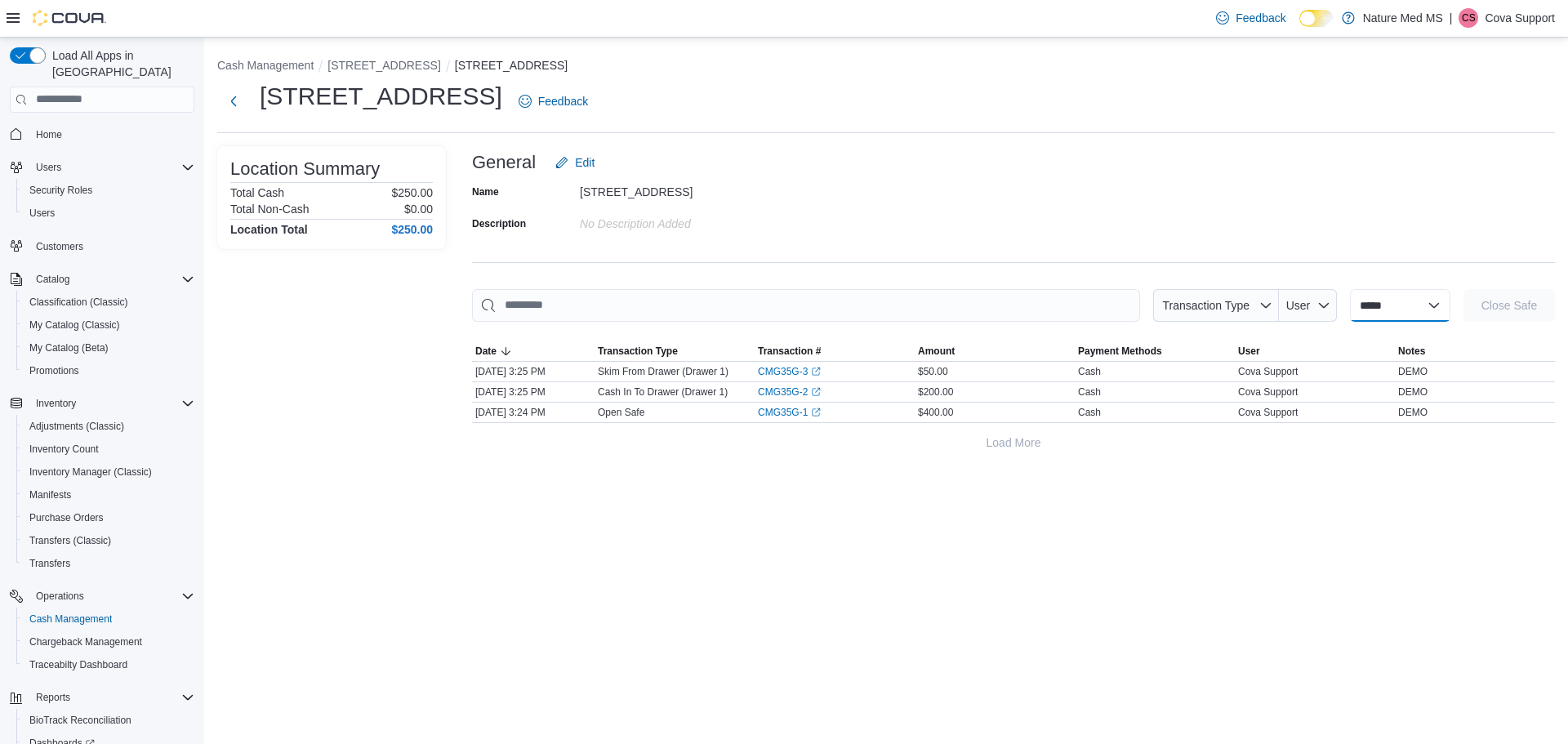
click at [1435, 306] on select "**********" at bounding box center [1400, 306] width 101 height 33
select select "**********"
click at [1351, 290] on select "**********" at bounding box center [1400, 306] width 101 height 33
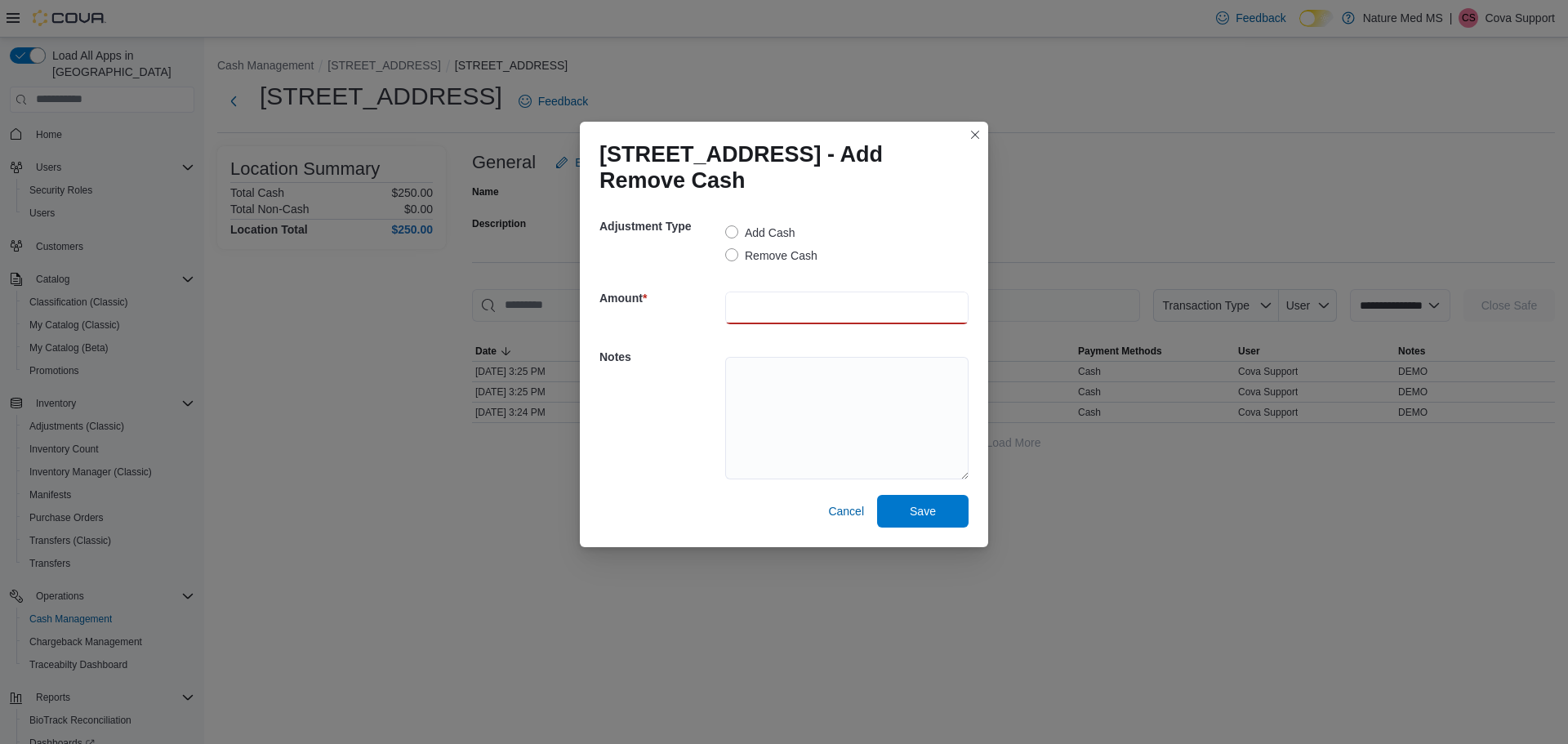
click at [840, 299] on input "number" at bounding box center [846, 308] width 243 height 33
click at [774, 255] on label "Remove Cash" at bounding box center [771, 255] width 92 height 20
click at [767, 254] on label "Remove Cash" at bounding box center [771, 255] width 92 height 20
click at [767, 308] on input "number" at bounding box center [846, 308] width 243 height 33
click at [813, 386] on textarea at bounding box center [846, 418] width 243 height 123
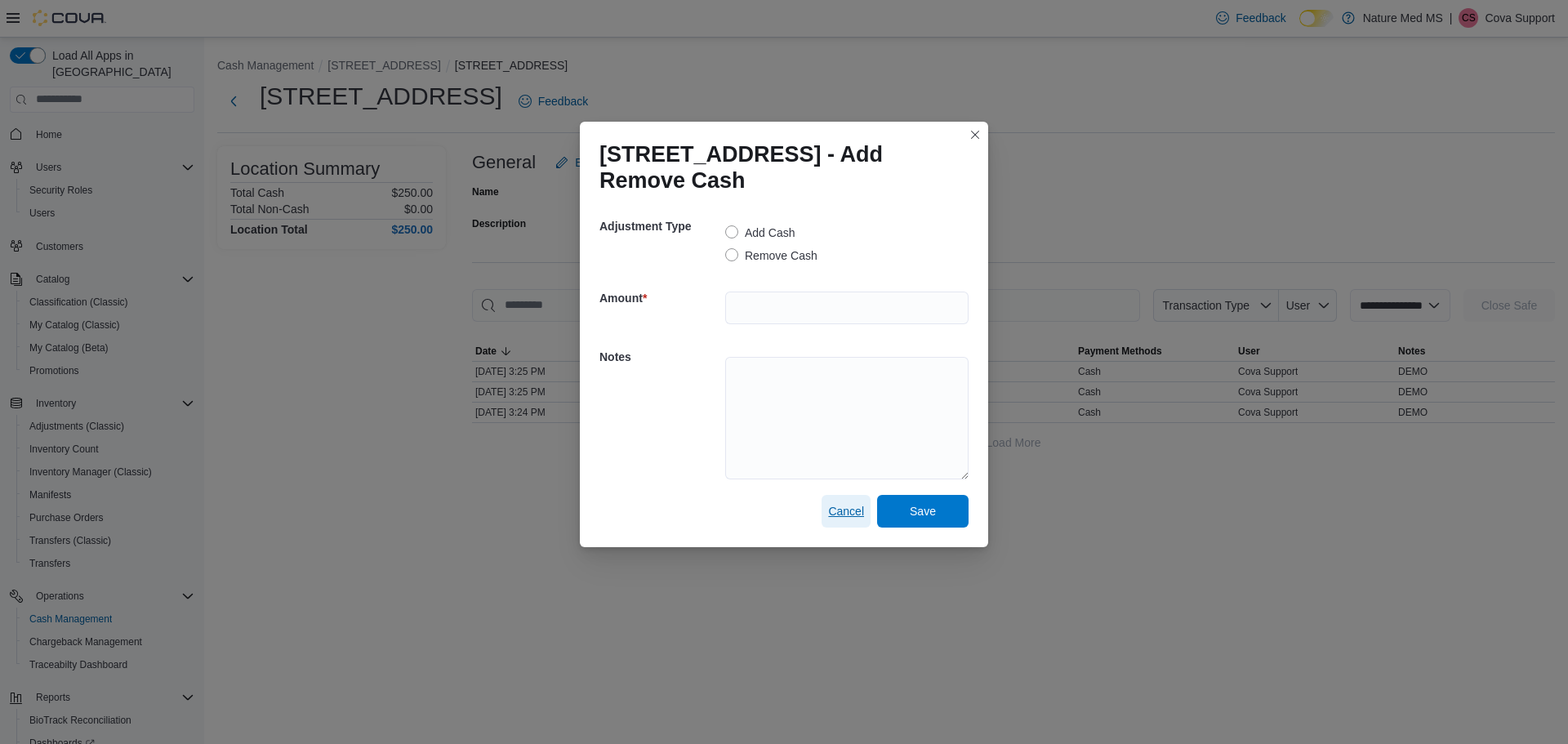
click at [840, 510] on span "Cancel" at bounding box center [846, 511] width 36 height 16
select select
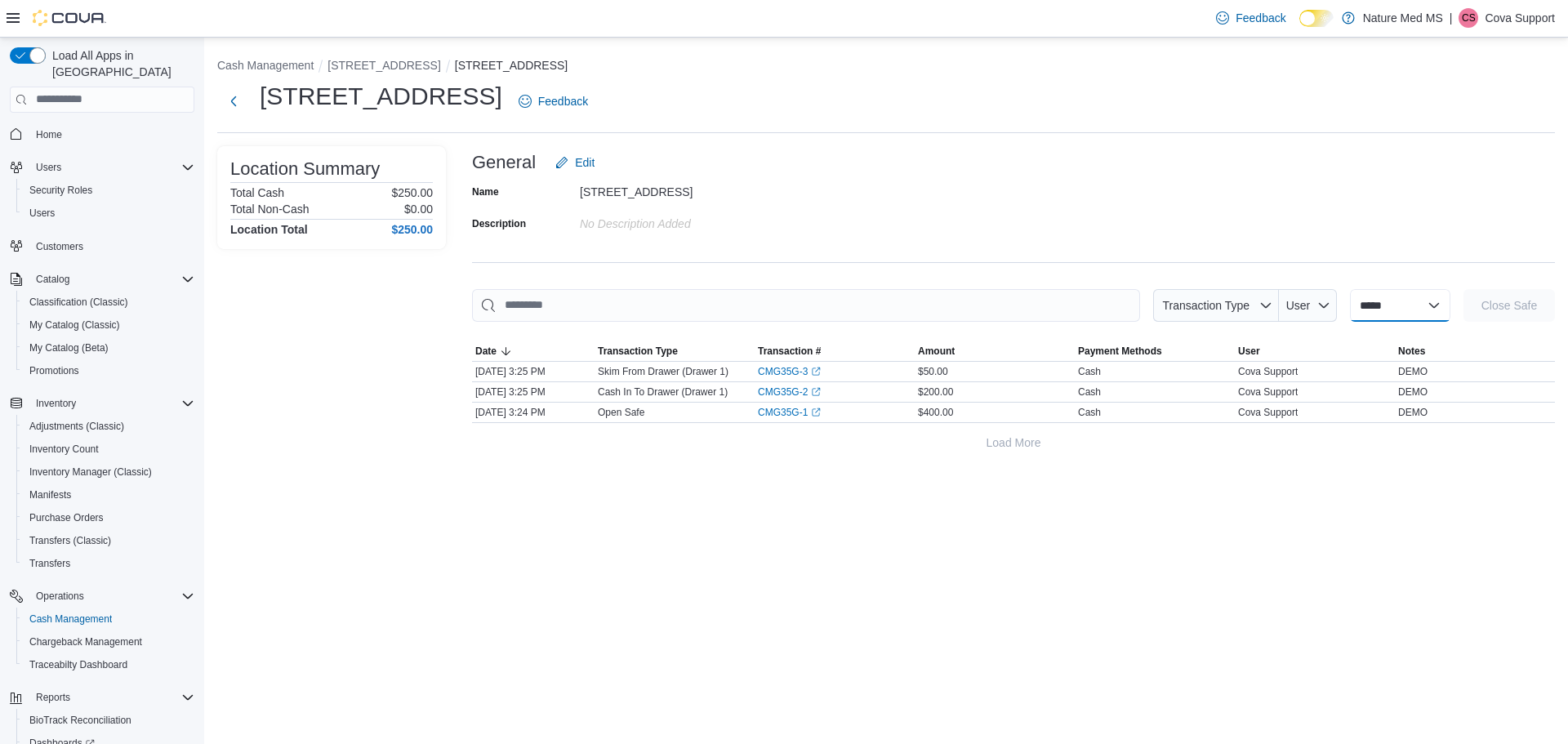
click at [1421, 307] on select "**********" at bounding box center [1400, 306] width 101 height 33
click at [1237, 480] on div "**********" at bounding box center [887, 391] width 1364 height 706
click at [395, 69] on button "[STREET_ADDRESS]" at bounding box center [383, 64] width 113 height 13
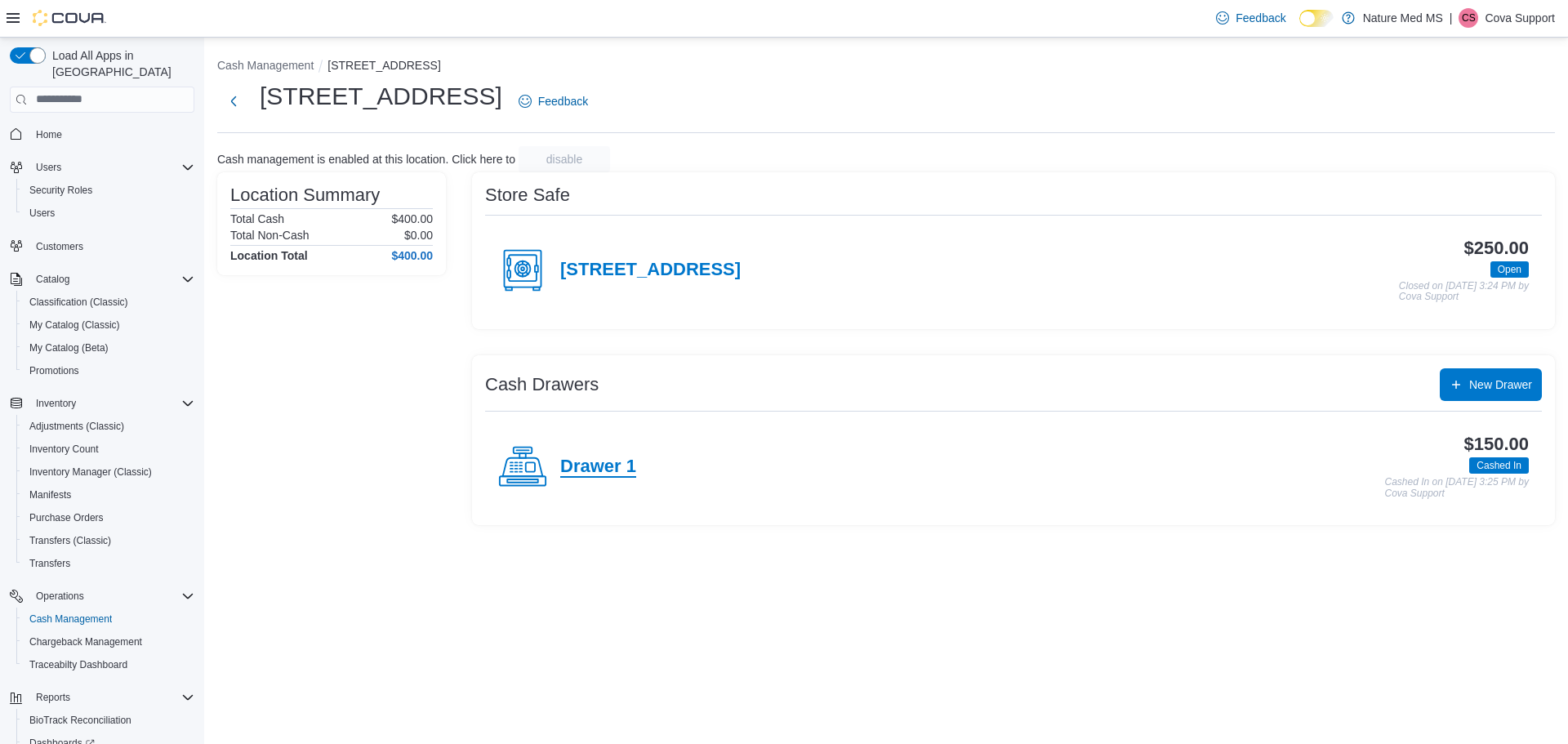
click at [593, 466] on h4 "Drawer 1" at bounding box center [598, 467] width 76 height 21
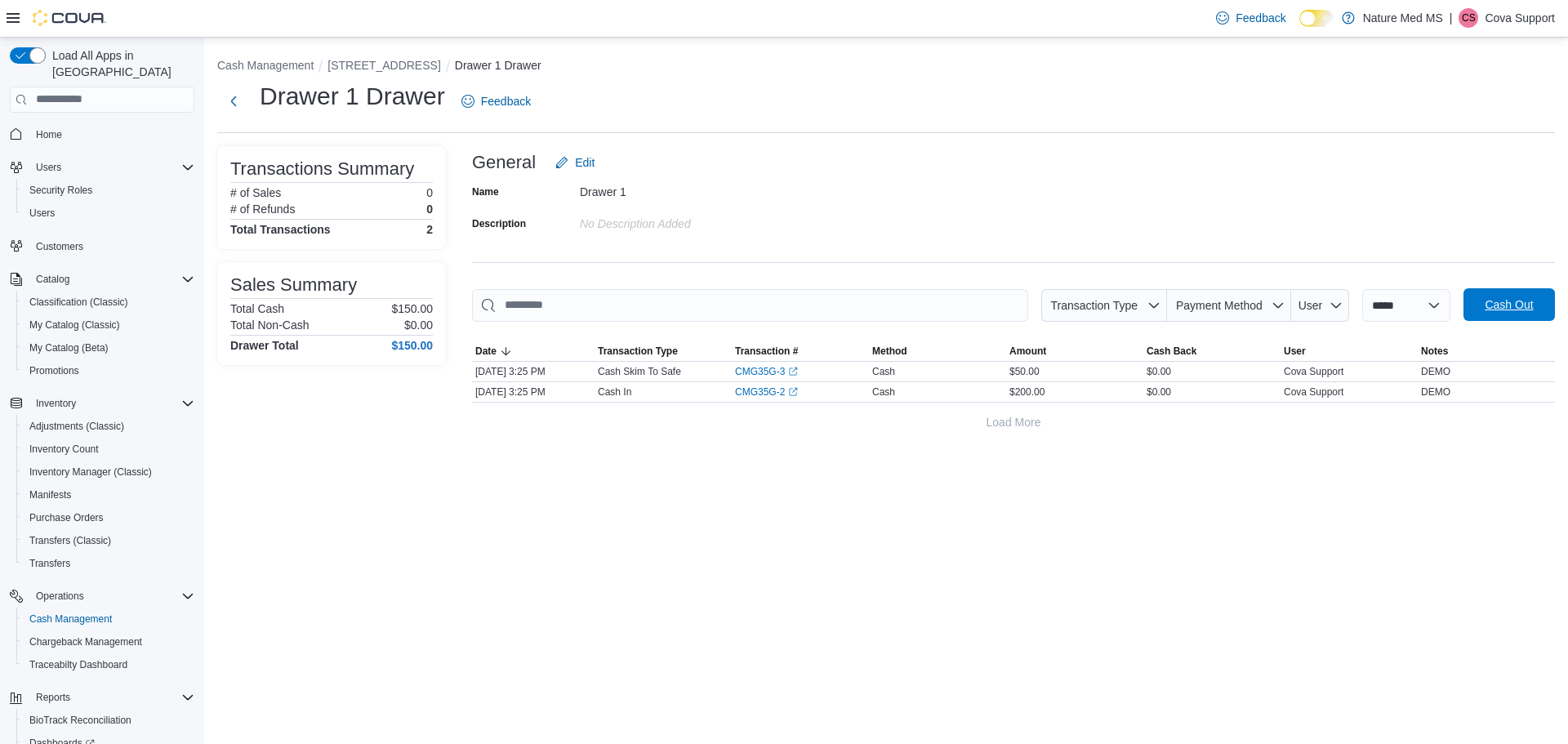
click at [1493, 302] on span "Cash Out" at bounding box center [1509, 304] width 48 height 16
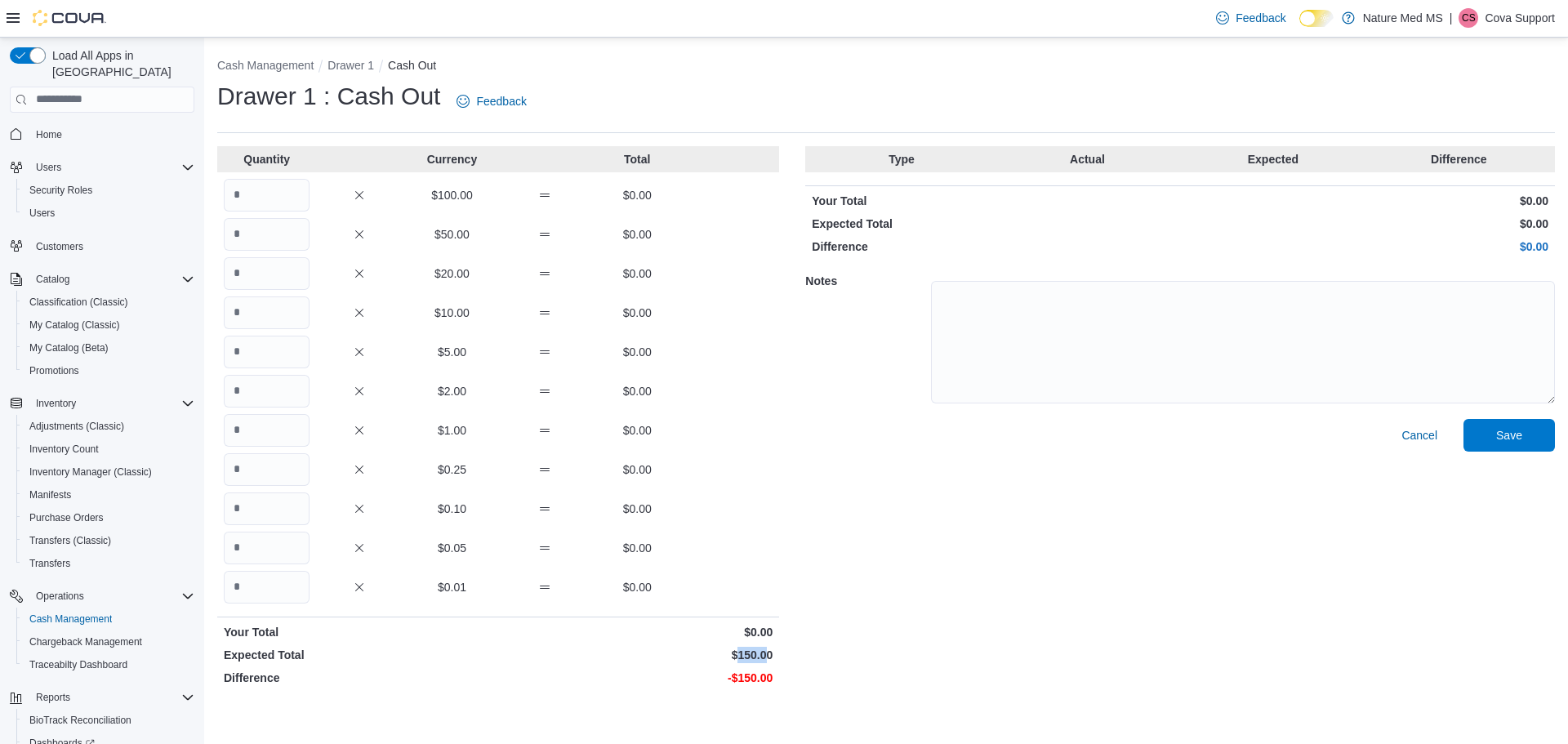
drag, startPoint x: 739, startPoint y: 660, endPoint x: 766, endPoint y: 658, distance: 27.1
click at [766, 658] on p "$150.00" at bounding box center [638, 655] width 272 height 16
click at [772, 657] on p "$150.00" at bounding box center [638, 655] width 272 height 16
drag, startPoint x: 771, startPoint y: 657, endPoint x: 715, endPoint y: 658, distance: 56.0
click at [715, 658] on p "$150.00" at bounding box center [638, 655] width 272 height 16
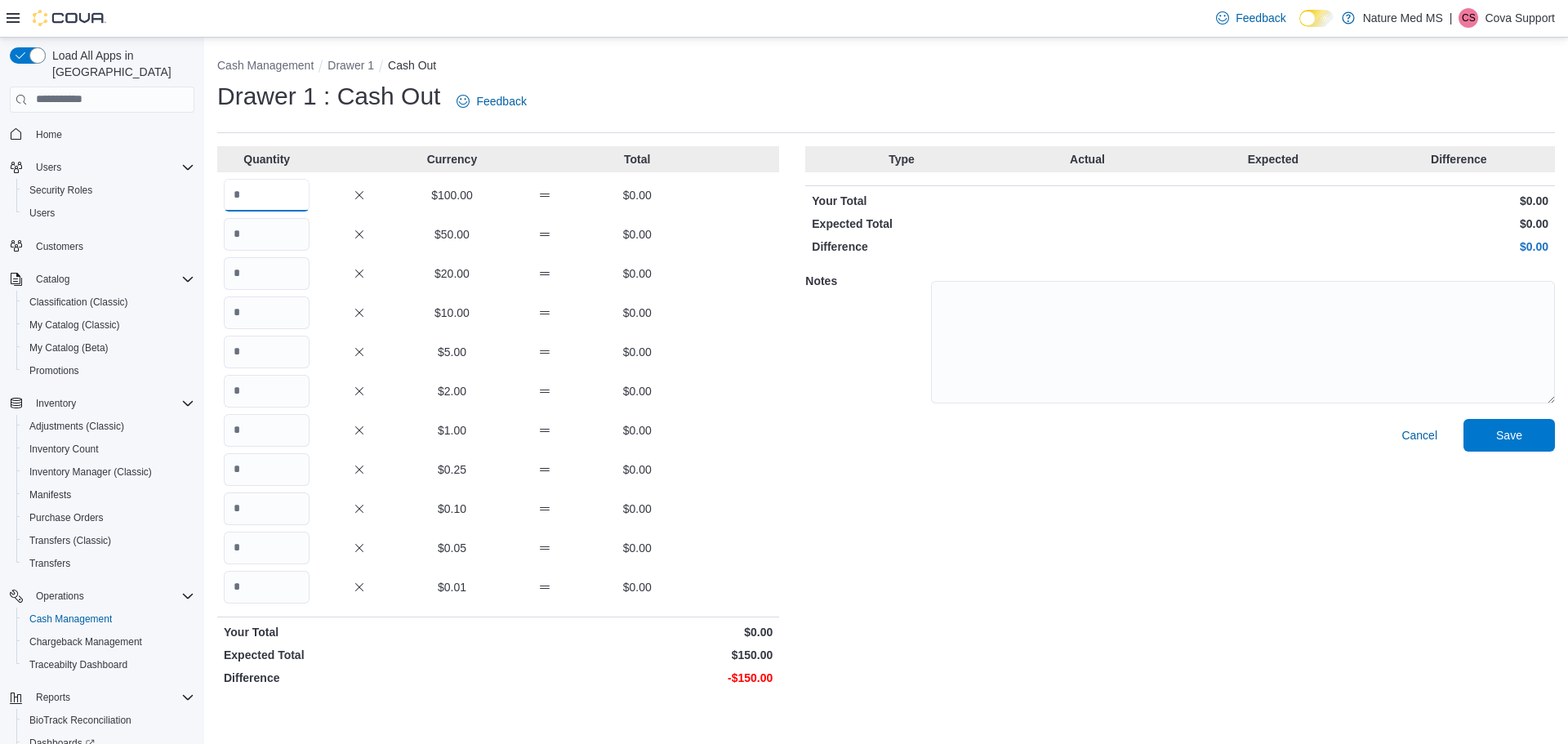
click at [248, 199] on input "Quantity" at bounding box center [267, 195] width 86 height 33
type input "*"
click at [259, 237] on input "Quantity" at bounding box center [267, 235] width 86 height 33
type input "*"
click at [895, 495] on div "Cancel Save" at bounding box center [1180, 556] width 750 height 274
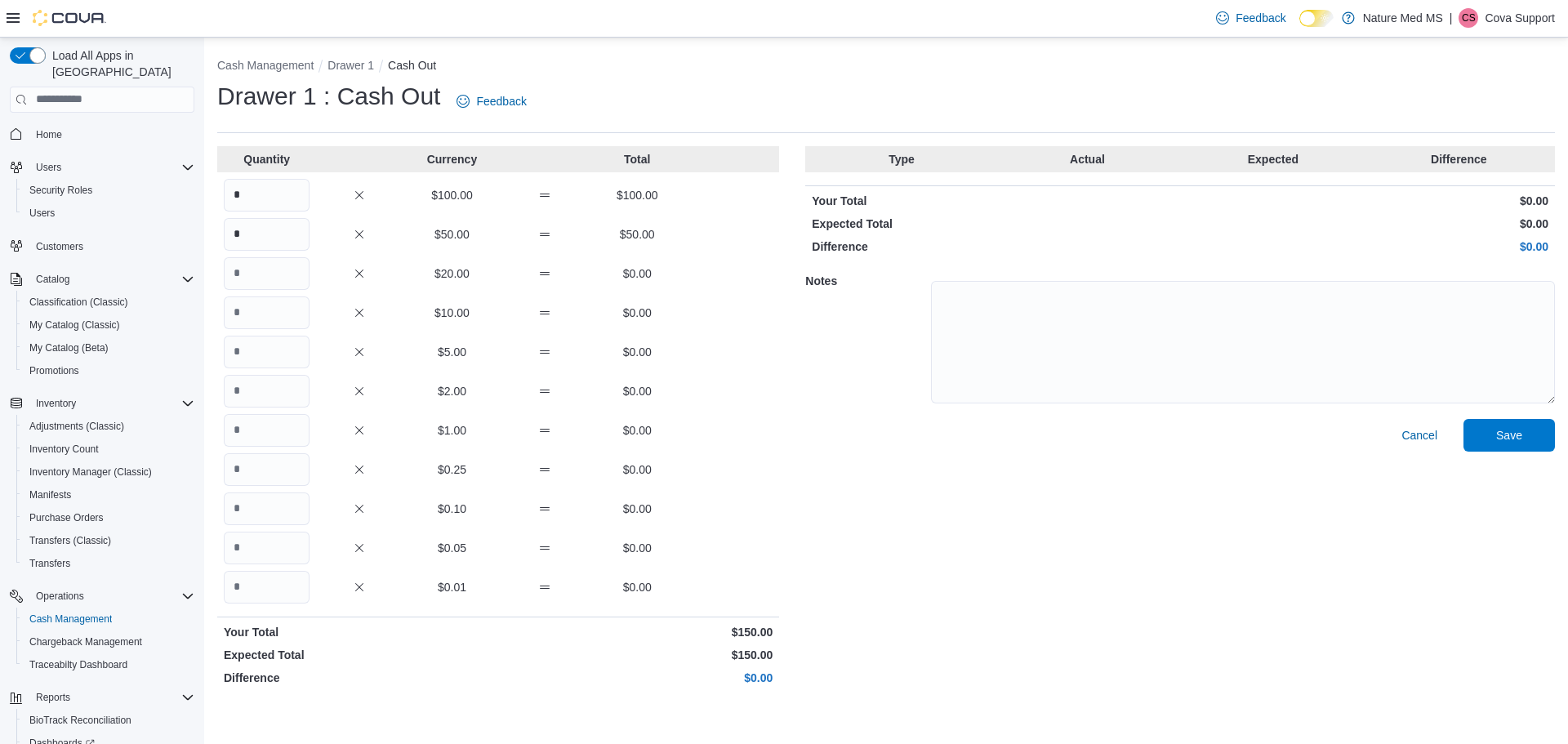
drag, startPoint x: 1286, startPoint y: 569, endPoint x: 735, endPoint y: 559, distance: 551.1
click at [1285, 569] on div "Cancel Save" at bounding box center [1180, 556] width 750 height 274
drag, startPoint x: 1524, startPoint y: 436, endPoint x: 1146, endPoint y: 340, distance: 390.0
click at [1258, 470] on div "Cancel Save" at bounding box center [1180, 556] width 750 height 274
click at [1144, 339] on textarea at bounding box center [1243, 342] width 624 height 123
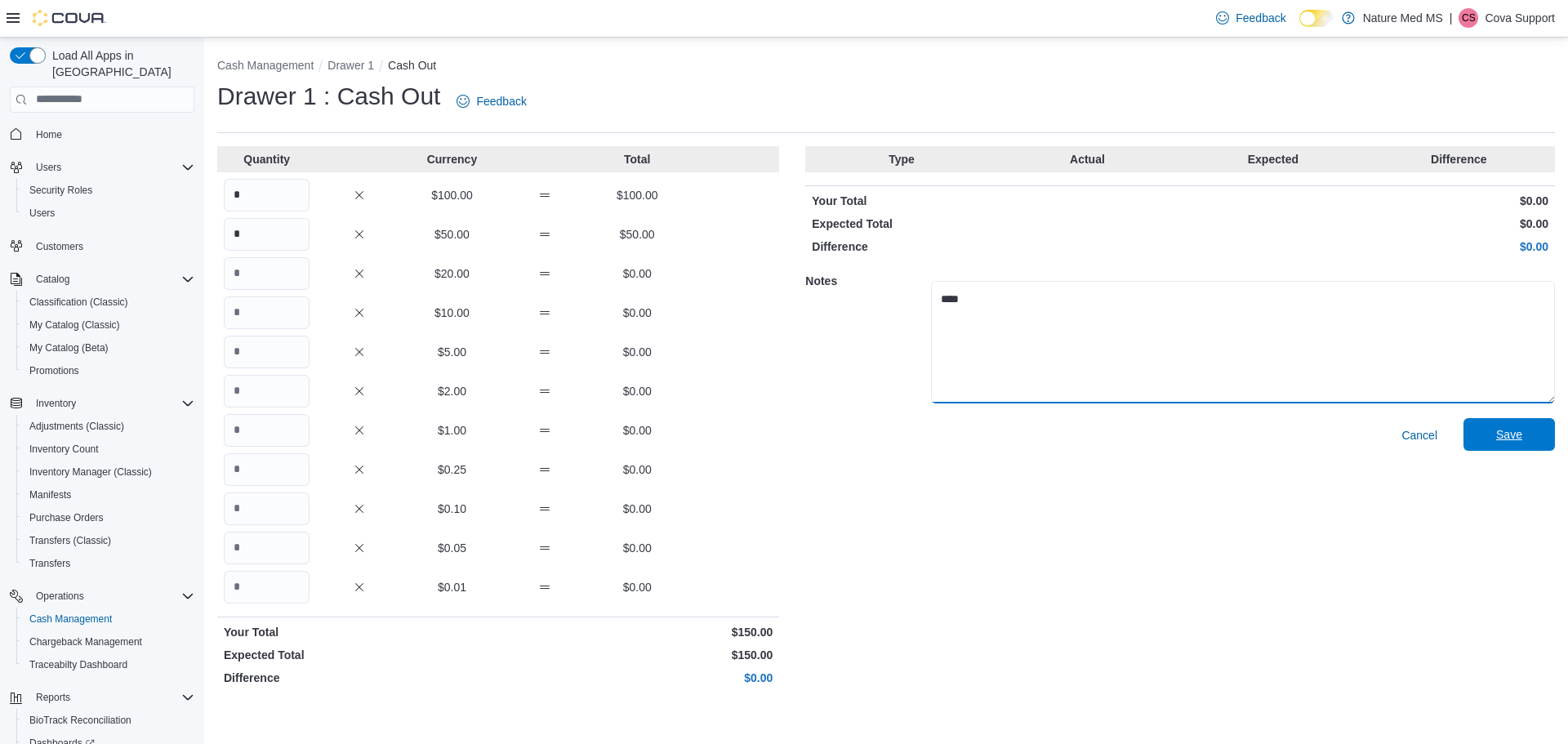
type textarea "****"
click at [1488, 438] on span "Save" at bounding box center [1510, 435] width 72 height 33
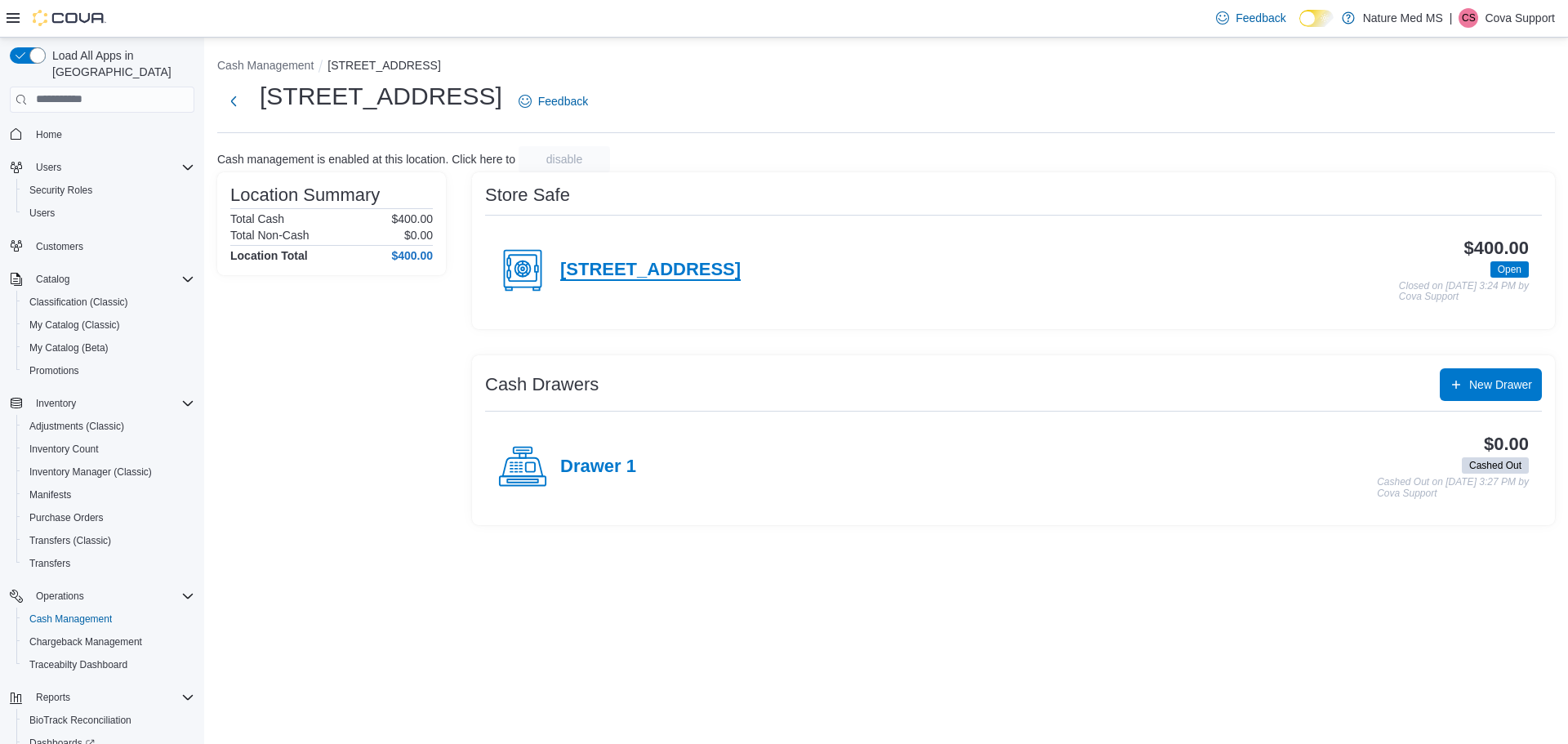
click at [648, 268] on h4 "[STREET_ADDRESS]" at bounding box center [650, 270] width 180 height 21
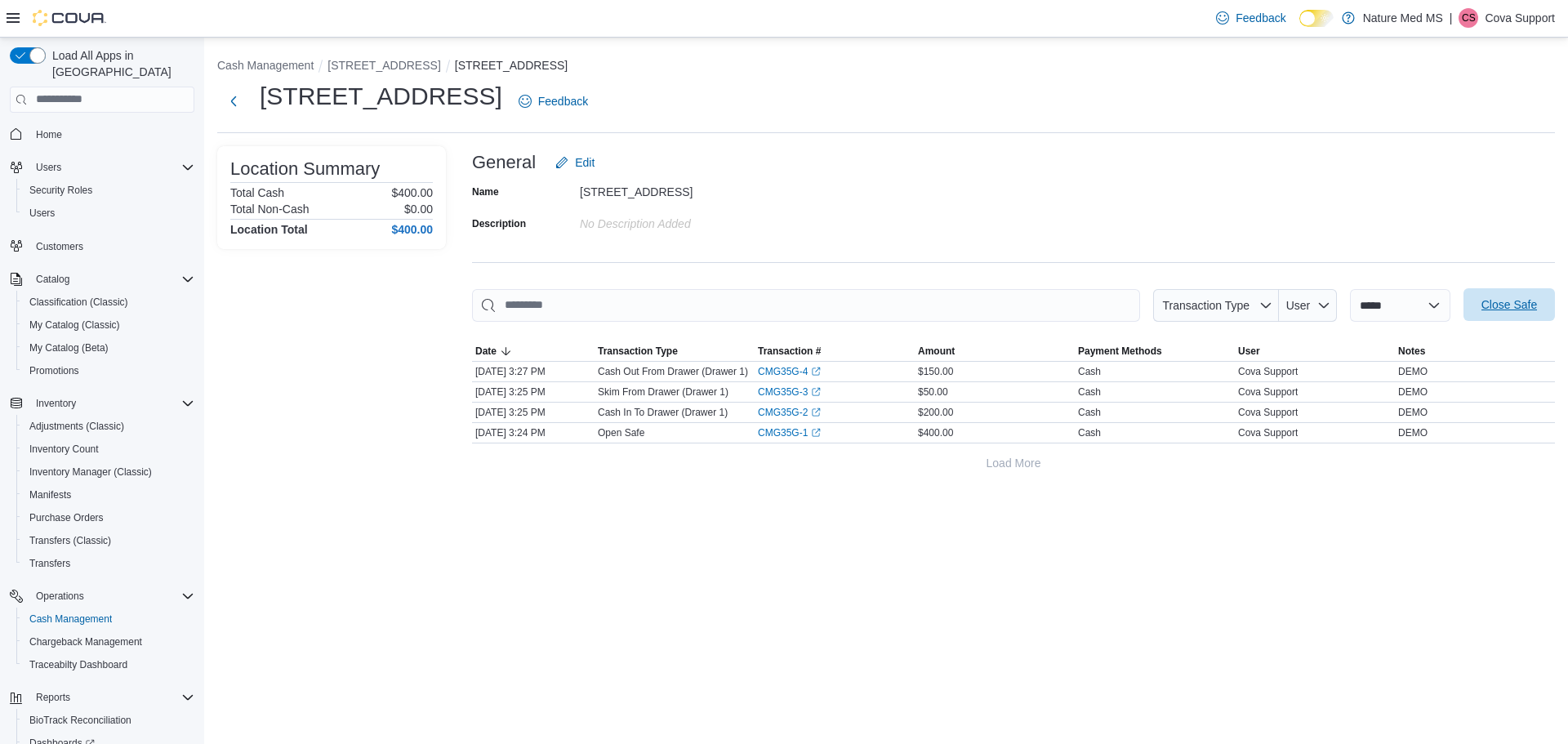
click at [1515, 303] on span "Close Safe" at bounding box center [1510, 304] width 56 height 16
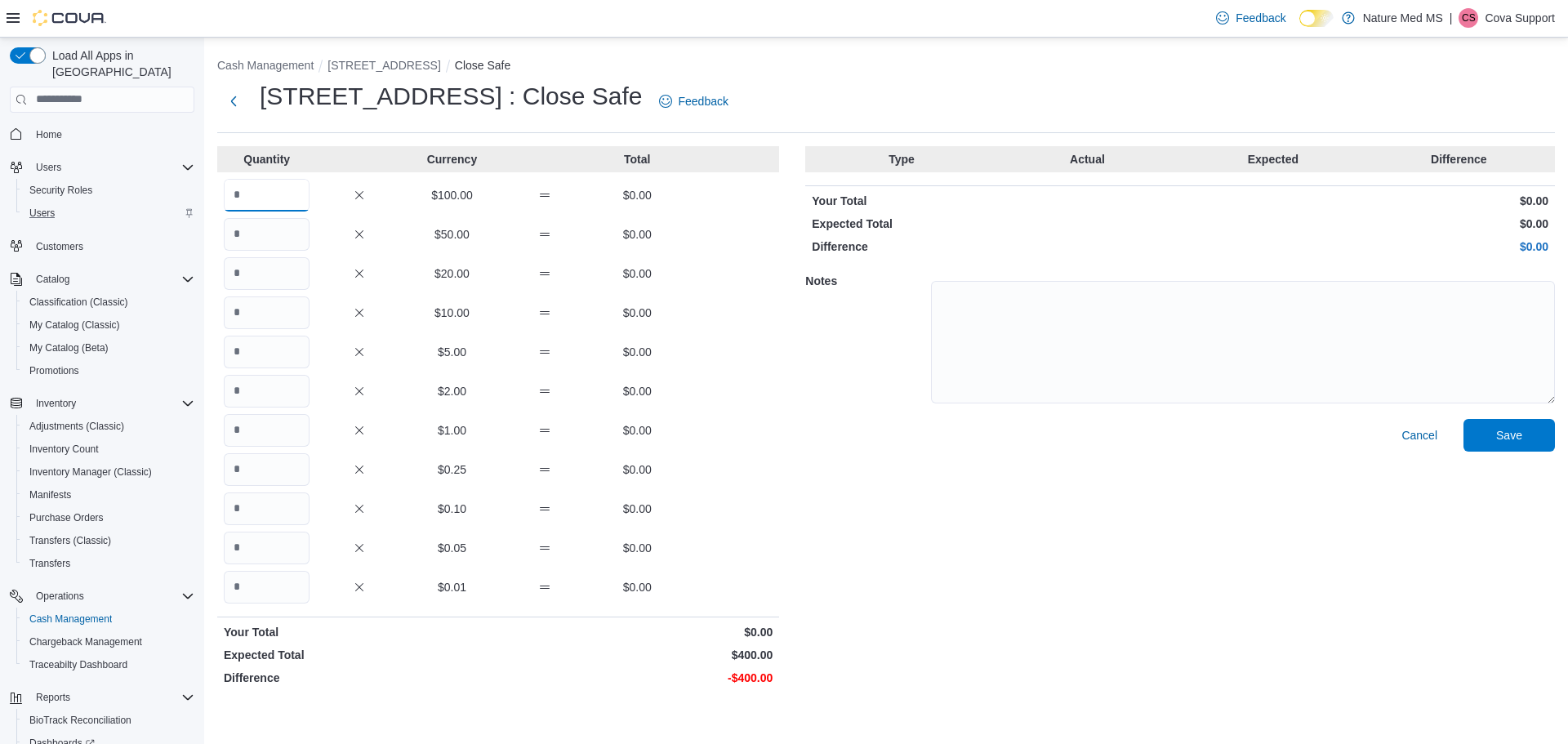
drag, startPoint x: 274, startPoint y: 197, endPoint x: 191, endPoint y: 202, distance: 83.2
click at [191, 202] on div "Load All Apps in New Hub Home Users Security Roles Users Customers Catalog Clas…" at bounding box center [784, 391] width 1568 height 706
type input "*"
click at [988, 518] on div "Cancel Save" at bounding box center [1180, 556] width 750 height 274
click at [1279, 346] on textarea at bounding box center [1243, 342] width 624 height 123
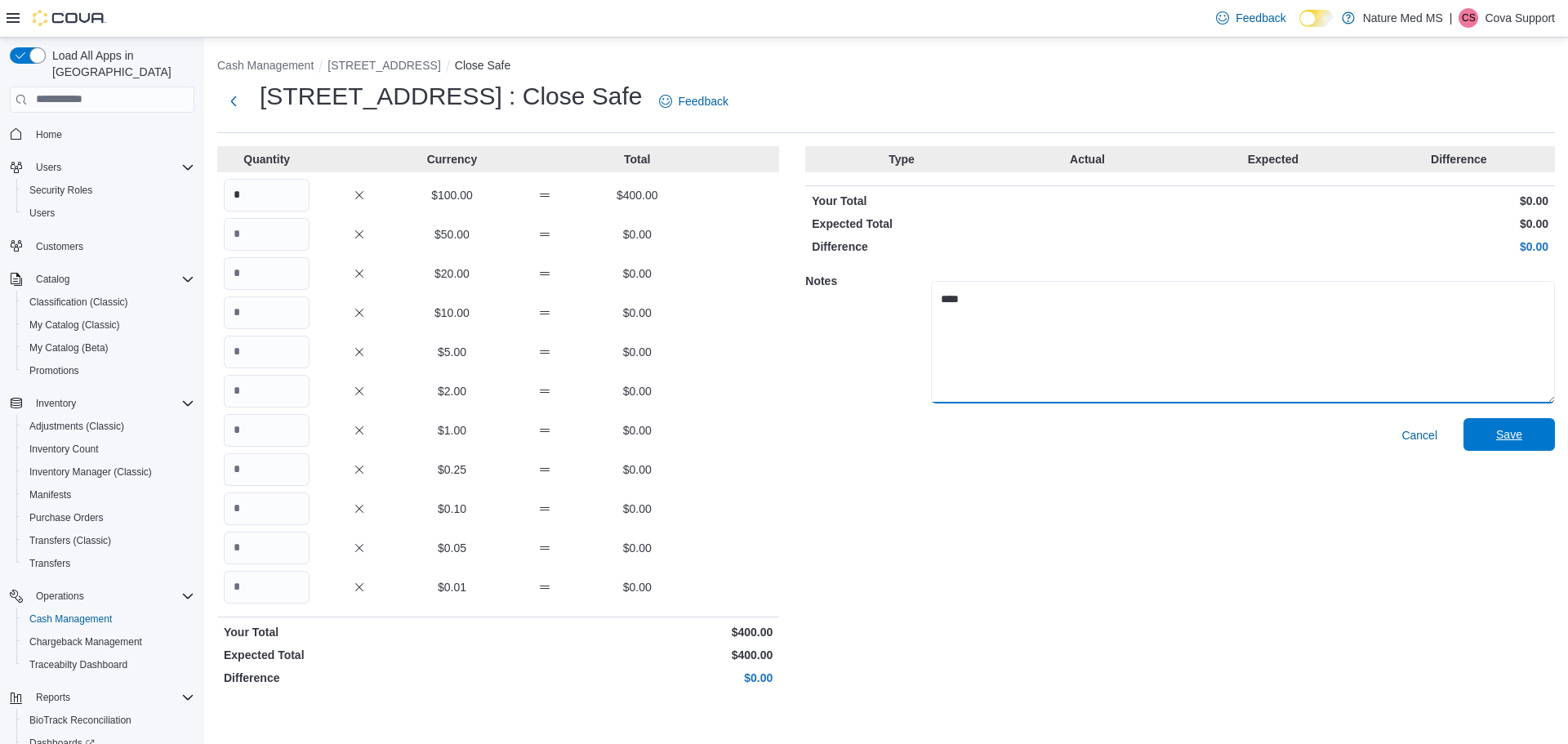
type textarea "****"
click at [1507, 436] on span "Save" at bounding box center [1510, 434] width 26 height 16
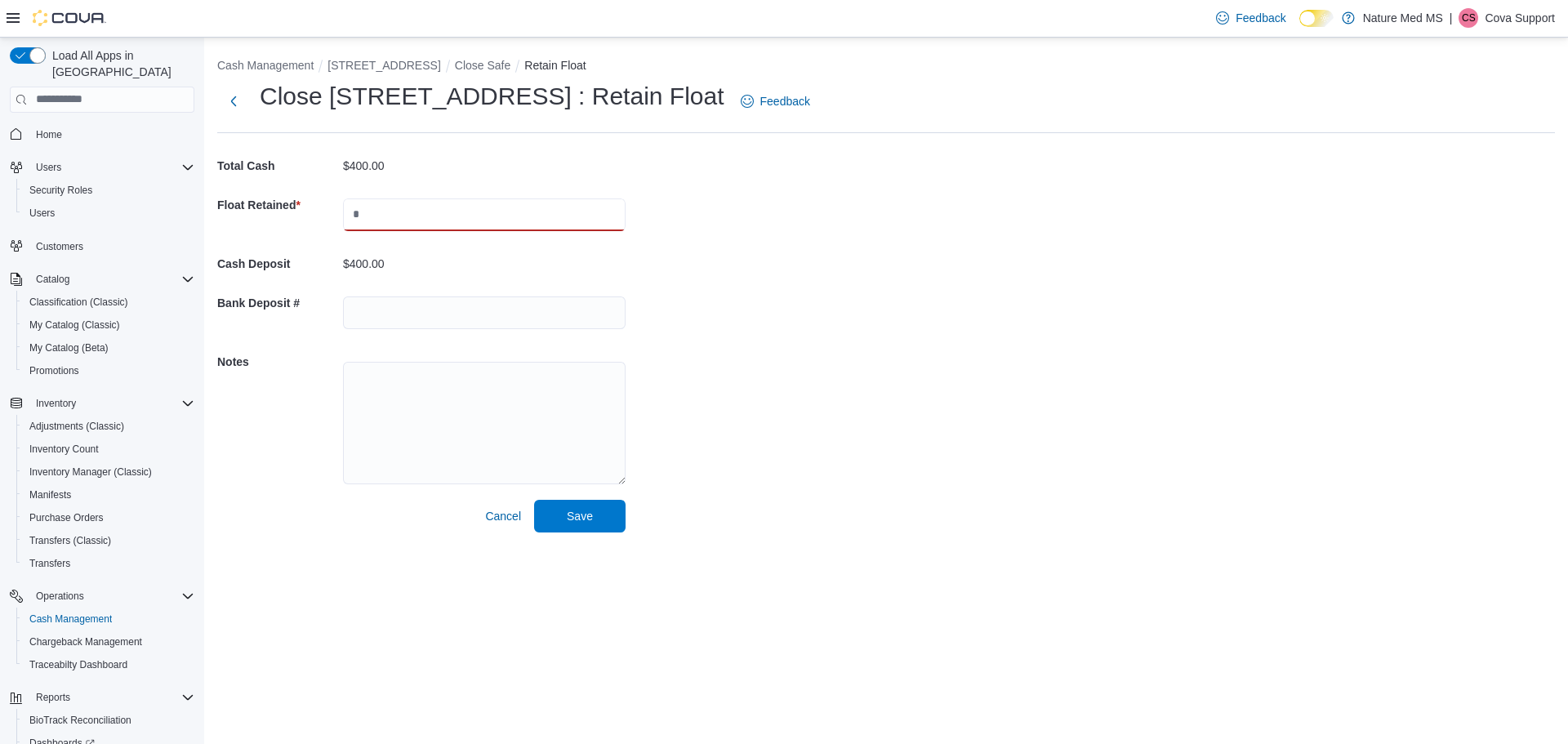
click at [369, 210] on input "text" at bounding box center [484, 215] width 283 height 33
click at [379, 211] on input "text" at bounding box center [484, 215] width 283 height 33
click at [382, 217] on input "text" at bounding box center [484, 215] width 283 height 33
click at [372, 314] on input "text" at bounding box center [484, 313] width 283 height 33
click at [373, 209] on input "text" at bounding box center [484, 215] width 283 height 33
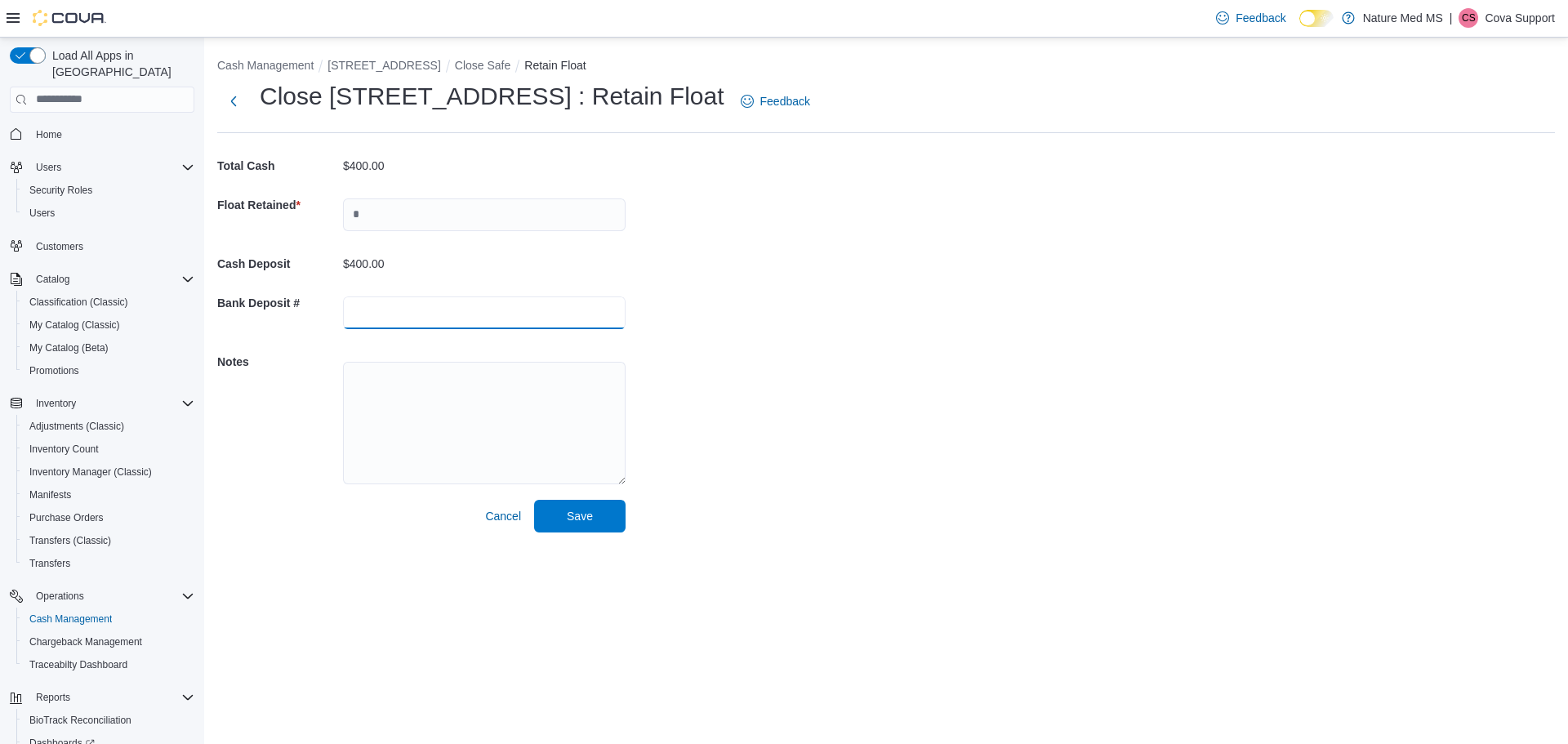
click at [365, 314] on input "text" at bounding box center [484, 313] width 283 height 33
type input "****"
click at [447, 406] on textarea at bounding box center [484, 423] width 283 height 123
type textarea "****"
click at [592, 520] on span "Save" at bounding box center [580, 515] width 26 height 16
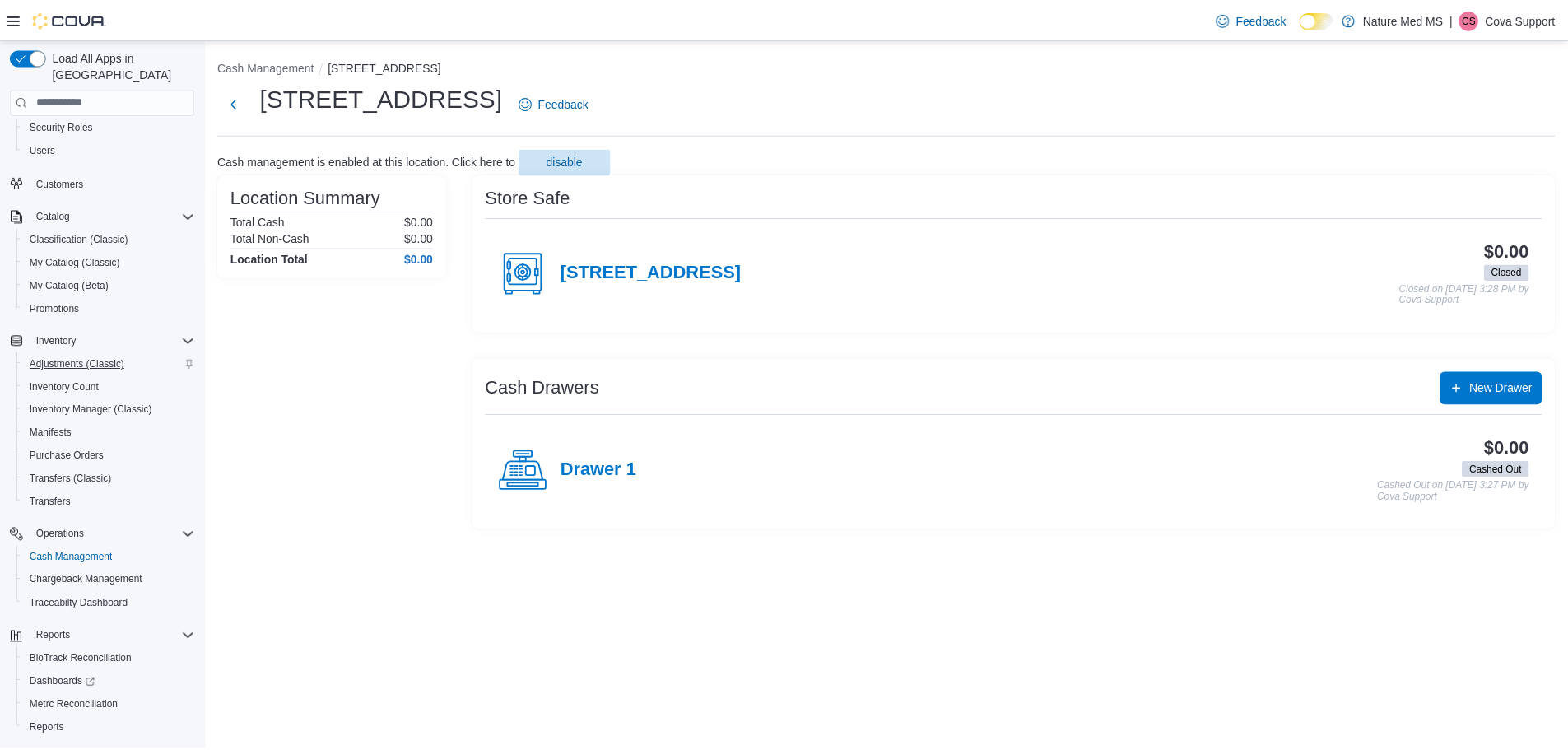
scroll to position [100, 0]
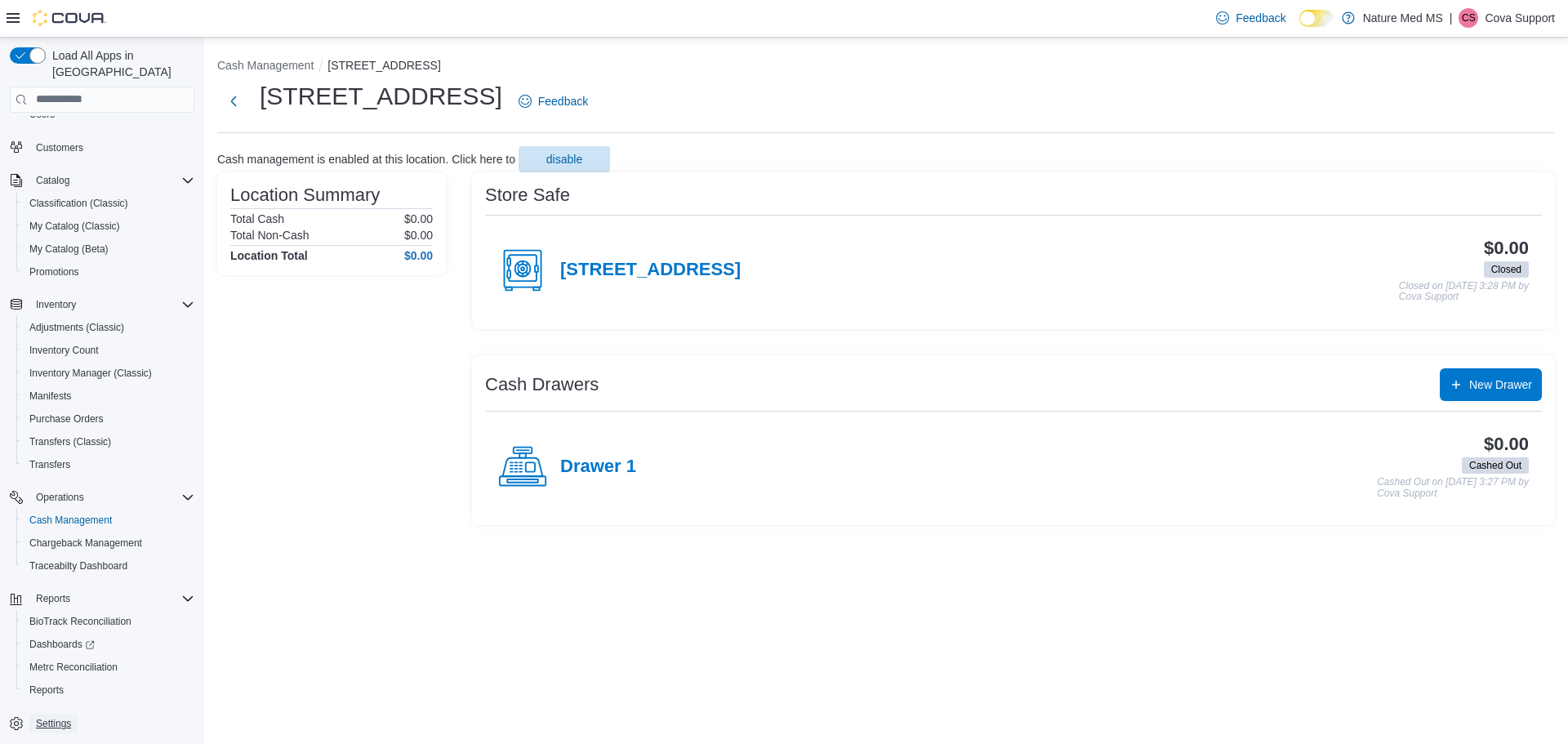
click at [58, 717] on span "Settings" at bounding box center [53, 723] width 35 height 13
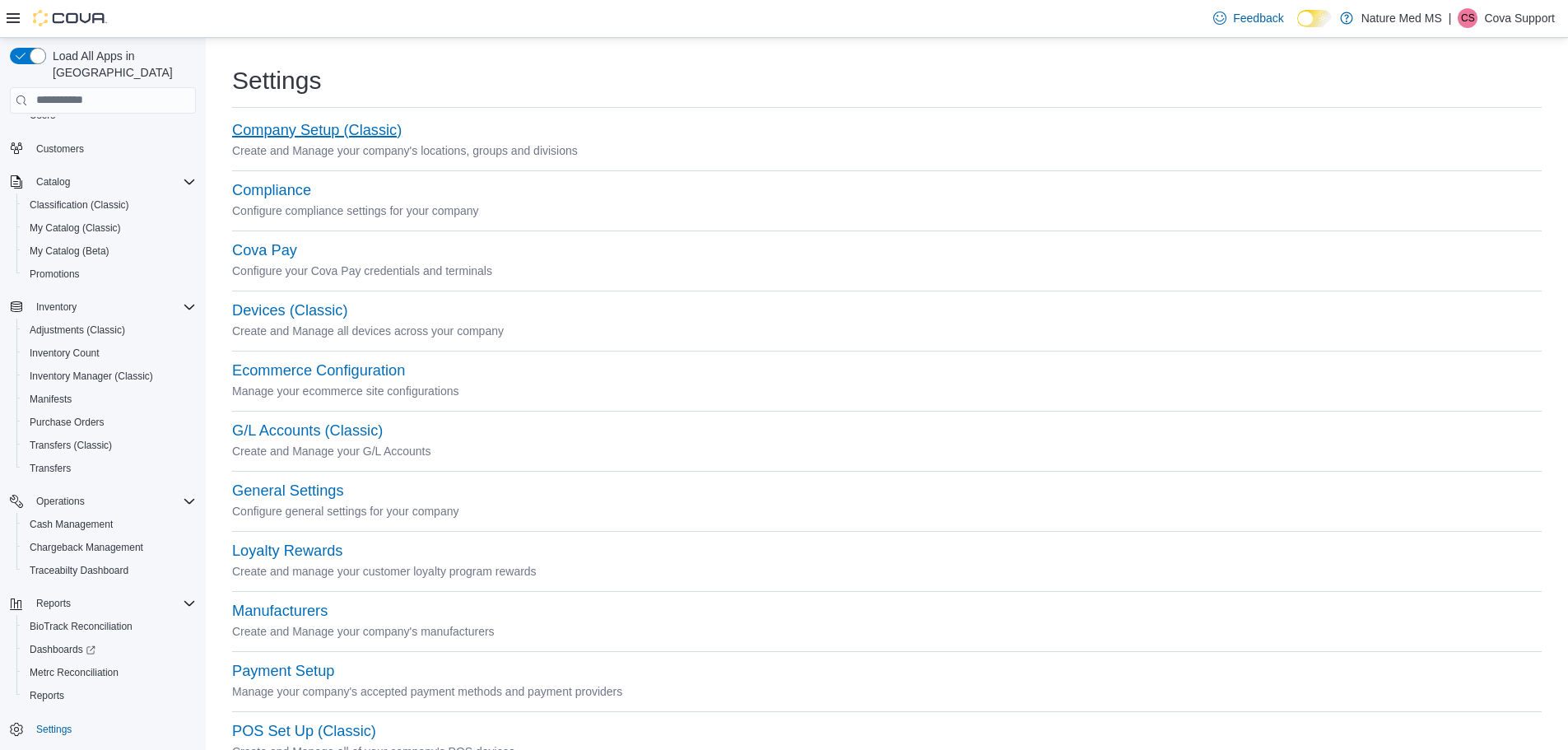
click at [326, 126] on button "Company Setup (Classic)" at bounding box center [317, 131] width 170 height 17
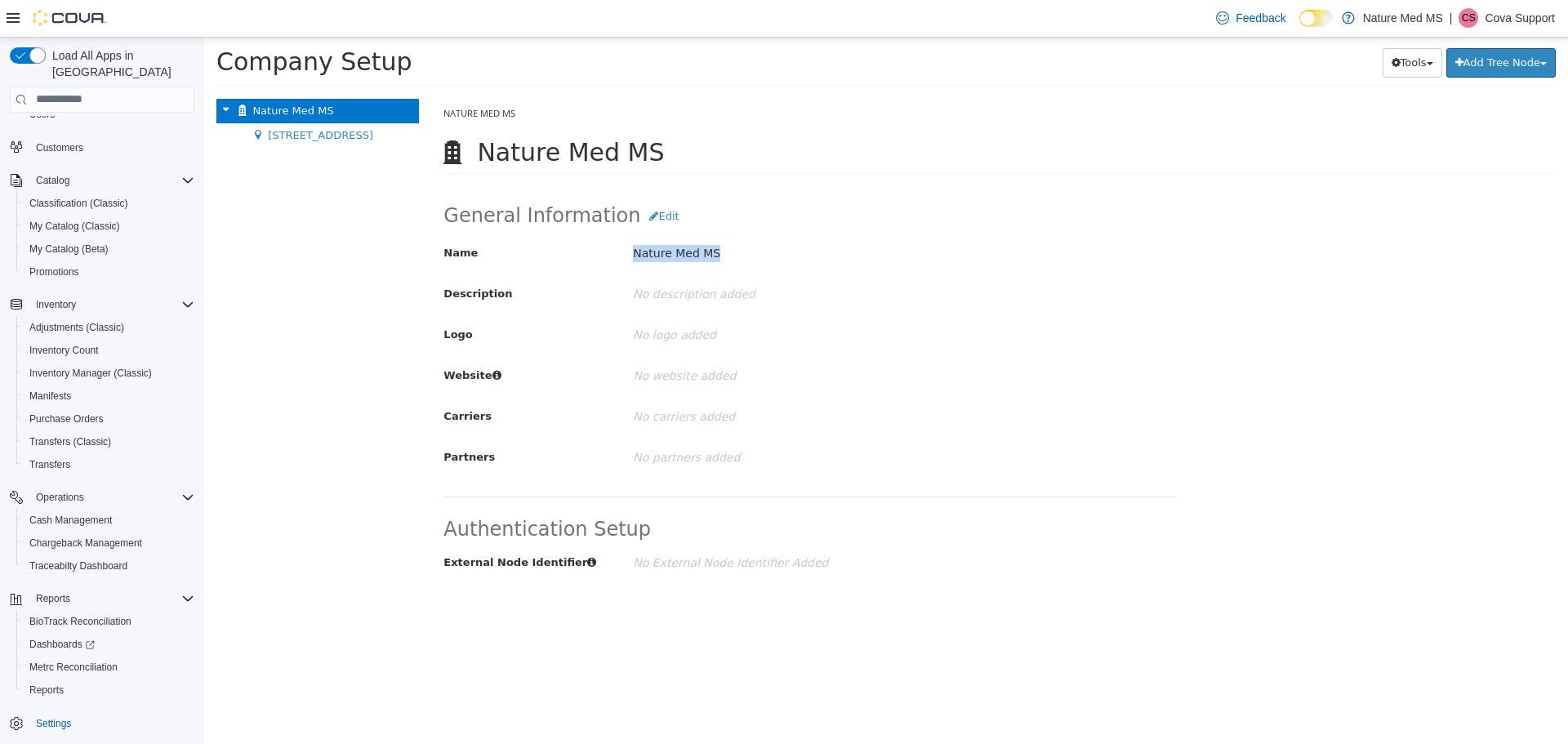
drag, startPoint x: 638, startPoint y: 257, endPoint x: 714, endPoint y: 257, distance: 76.0
click at [714, 257] on p "Nature Med MS" at bounding box center [874, 253] width 481 height 28
drag, startPoint x: 635, startPoint y: 336, endPoint x: 705, endPoint y: 338, distance: 70.0
click at [695, 338] on p "No logo added" at bounding box center [874, 334] width 481 height 28
drag, startPoint x: 705, startPoint y: 336, endPoint x: 631, endPoint y: 338, distance: 74.0
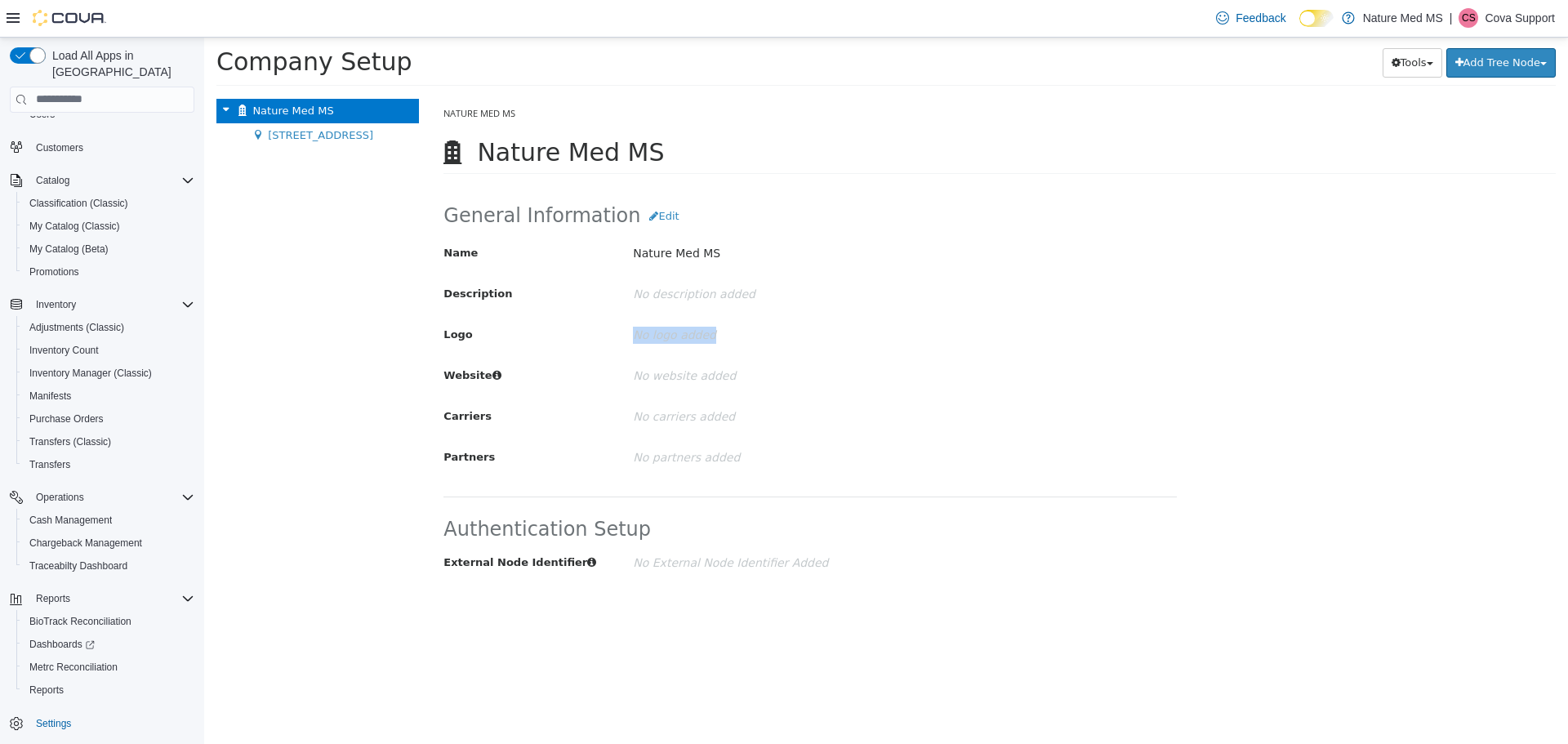
click at [631, 338] on div "No logo added" at bounding box center [874, 334] width 506 height 28
click at [656, 369] on p "No website added" at bounding box center [874, 375] width 481 height 28
click at [325, 134] on span "[STREET_ADDRESS]" at bounding box center [320, 134] width 106 height 12
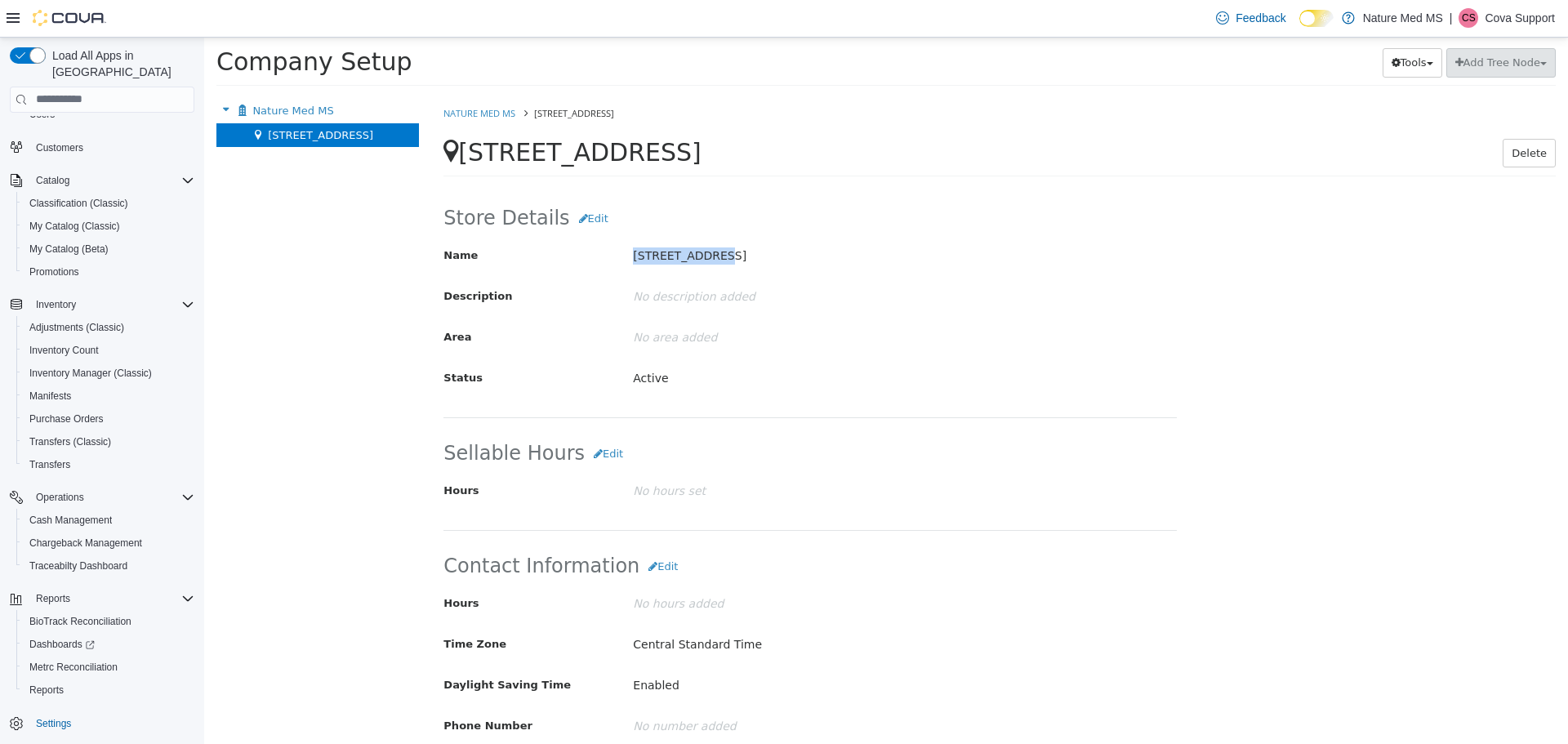
drag, startPoint x: 631, startPoint y: 255, endPoint x: 719, endPoint y: 258, distance: 88.1
click at [719, 258] on p "[STREET_ADDRESS]" at bounding box center [874, 254] width 481 height 28
click at [586, 217] on button "Edit" at bounding box center [594, 218] width 47 height 29
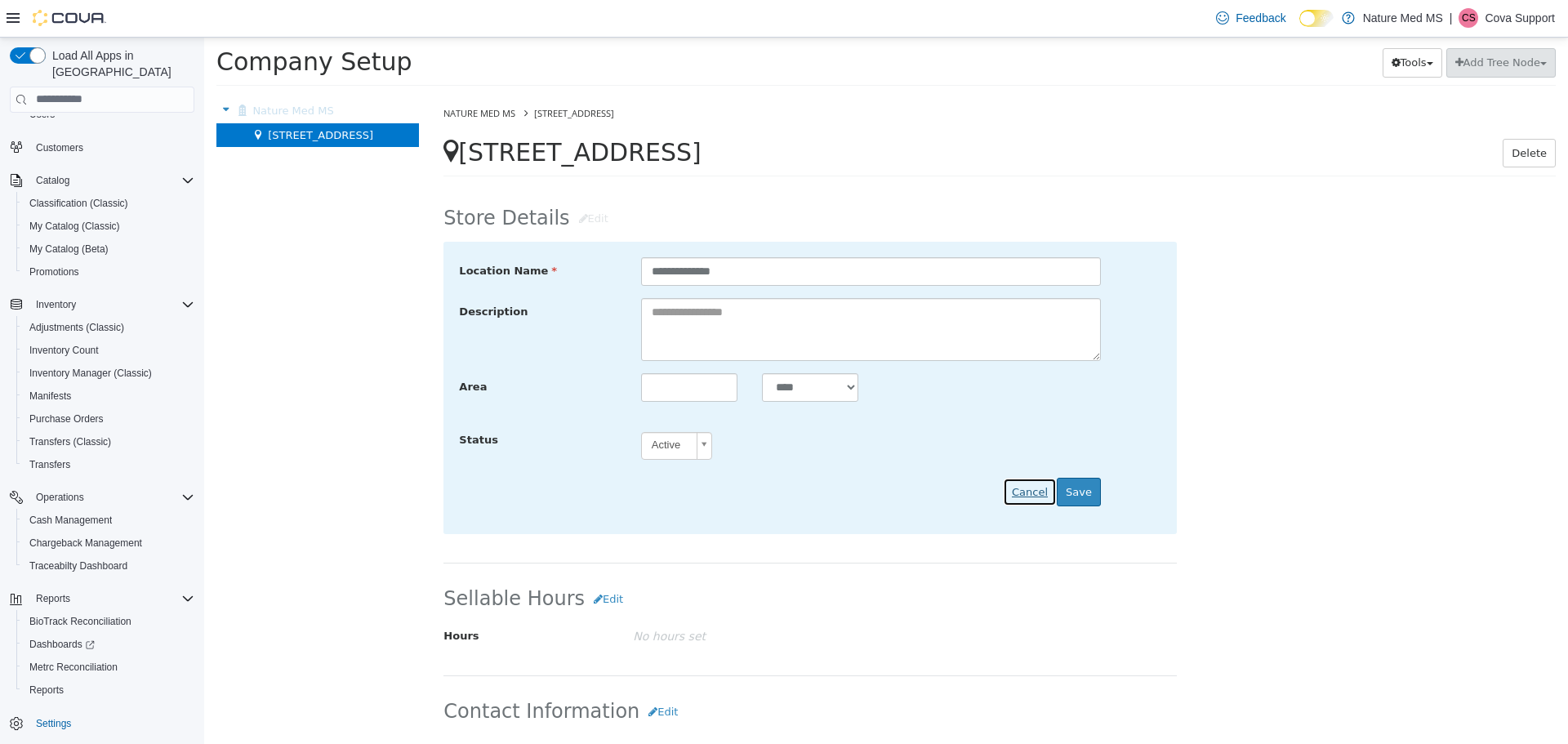
click at [1035, 491] on button "Cancel" at bounding box center [1030, 491] width 54 height 29
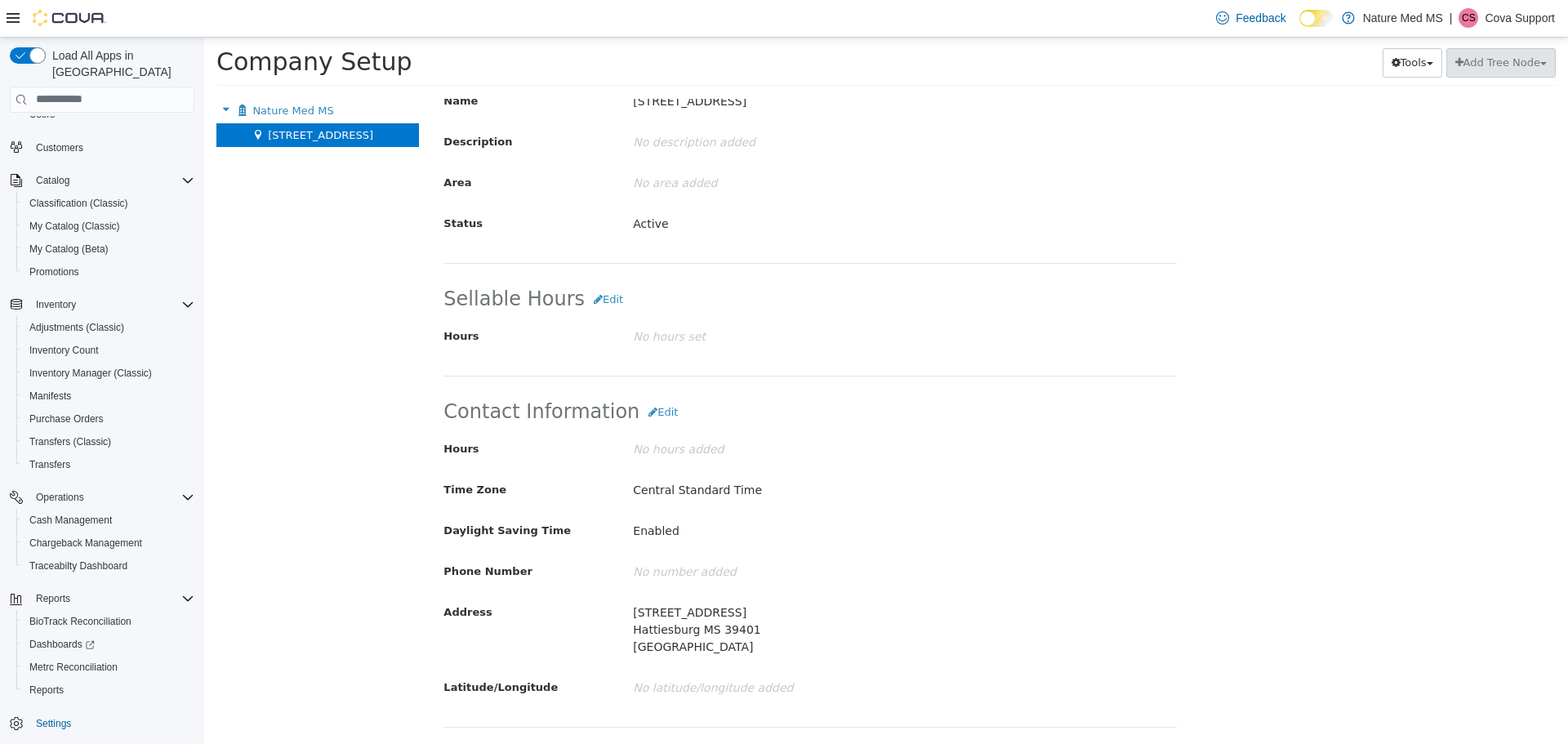
scroll to position [163, 0]
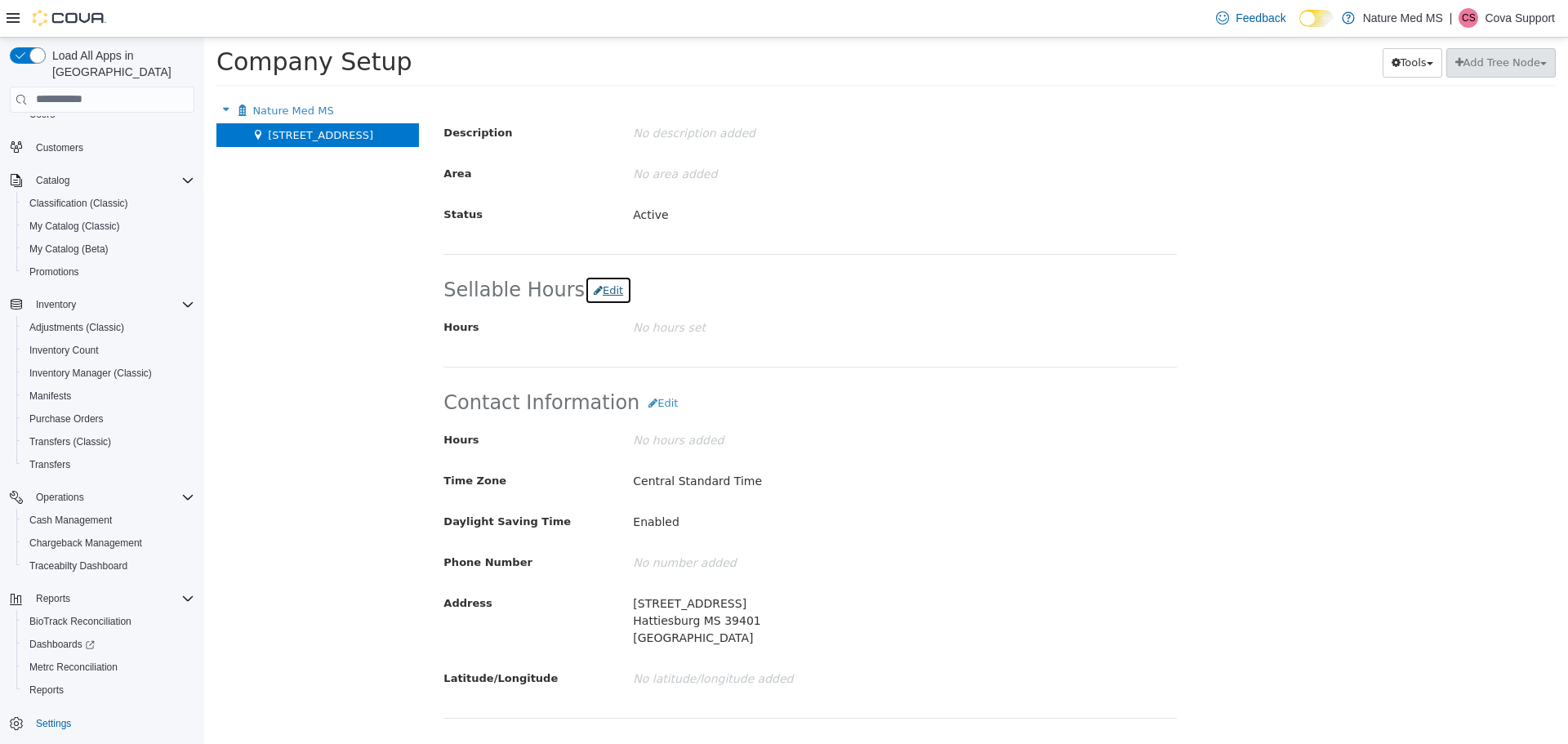
click at [592, 293] on button "Edit" at bounding box center [608, 290] width 47 height 29
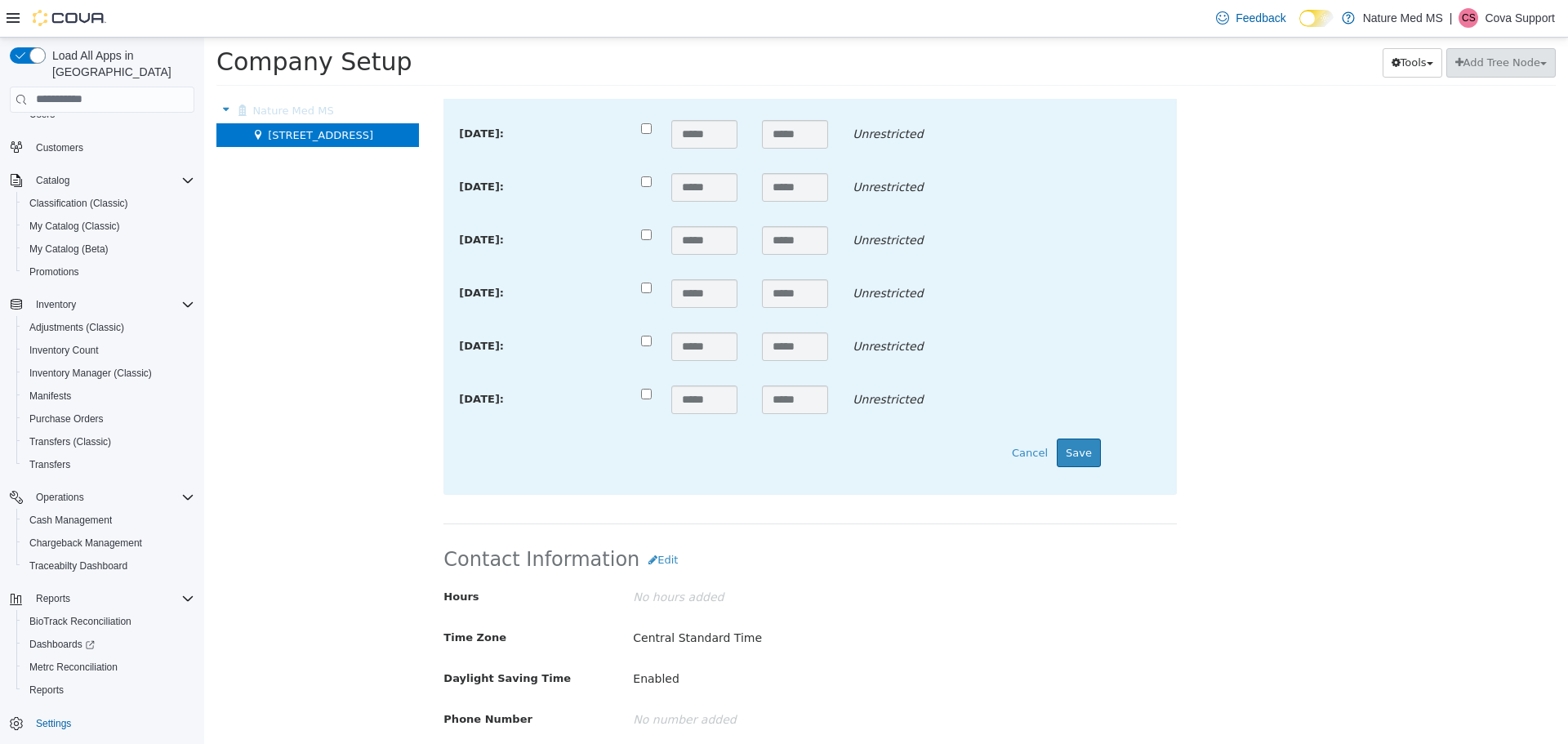
scroll to position [490, 0]
click at [1029, 454] on button "Cancel" at bounding box center [1030, 452] width 54 height 29
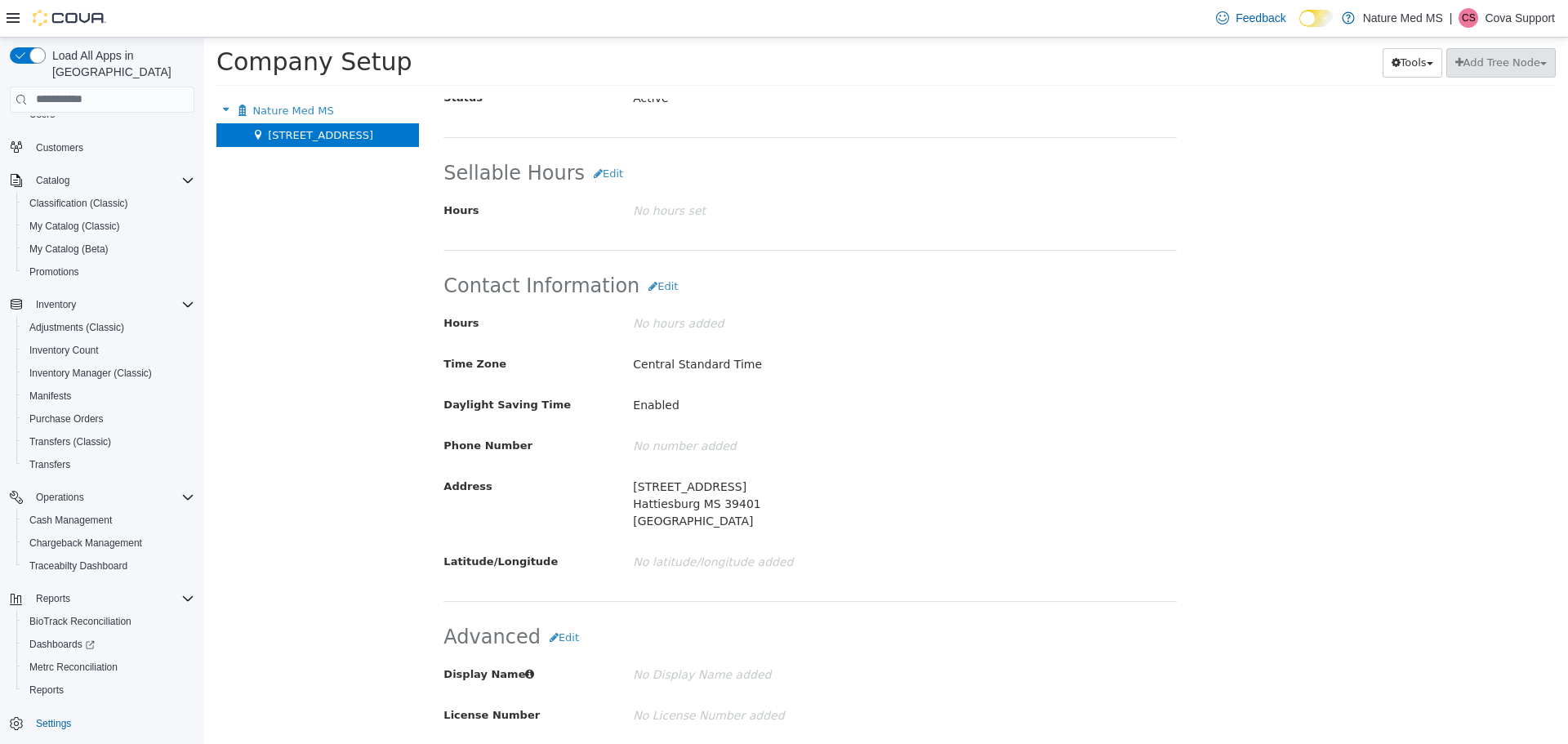
scroll to position [253, 0]
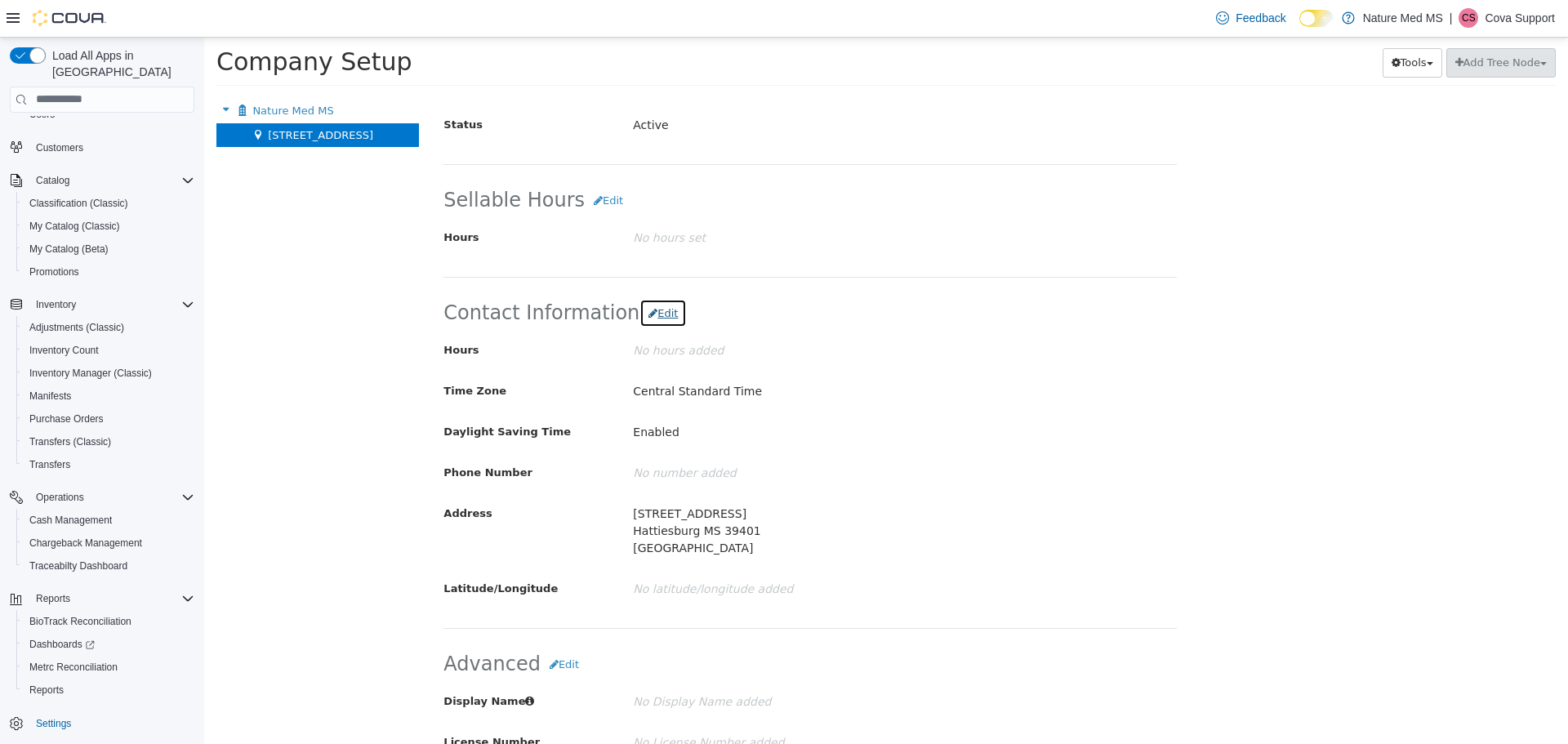
click at [649, 314] on button "Edit" at bounding box center [662, 313] width 47 height 29
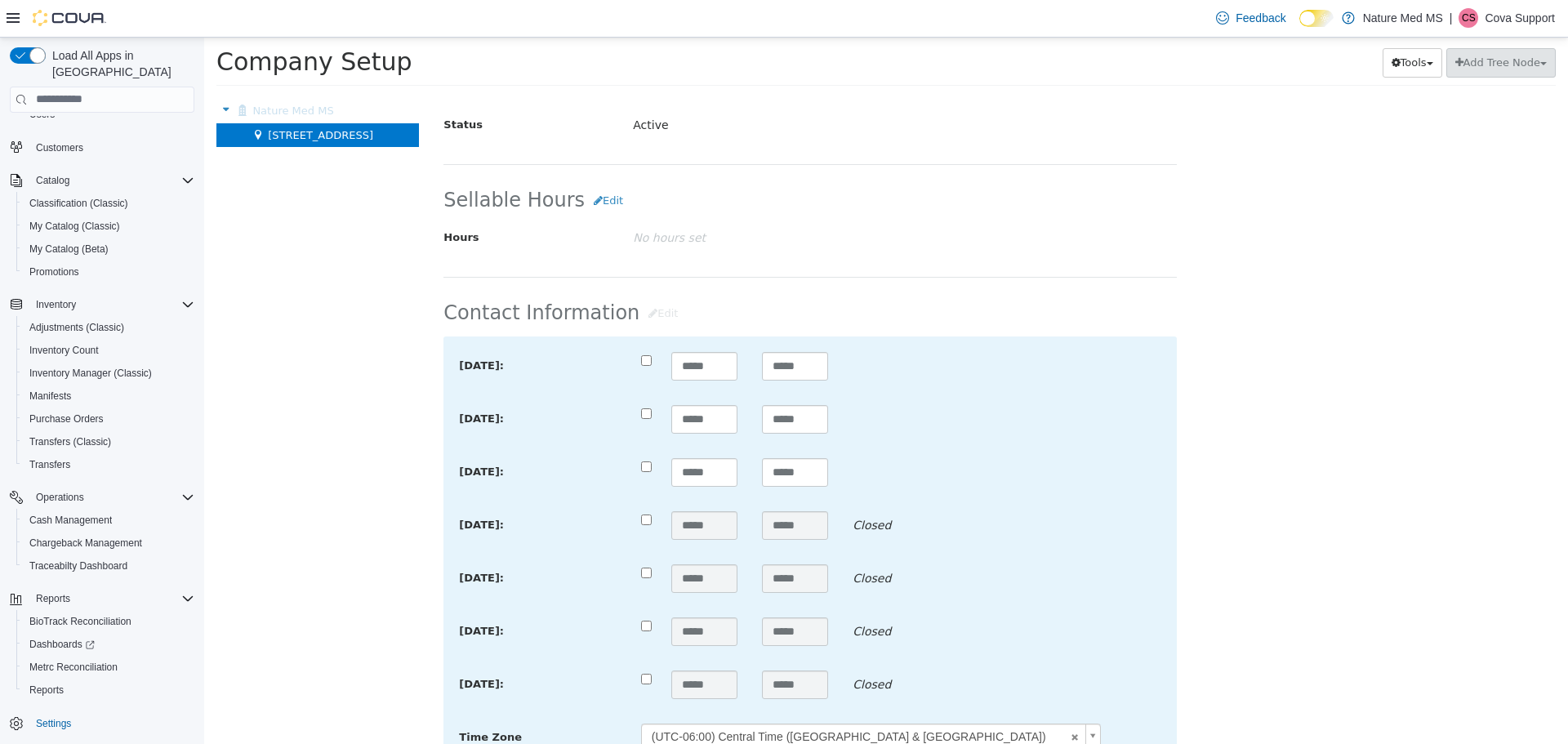
click at [644, 526] on div at bounding box center [644, 520] width 30 height 19
click at [713, 369] on input "*****" at bounding box center [705, 365] width 66 height 28
click at [811, 368] on input "*****" at bounding box center [795, 365] width 66 height 28
drag, startPoint x: 719, startPoint y: 368, endPoint x: 620, endPoint y: 372, distance: 99.1
click at [620, 372] on div "Monday: ***** *****" at bounding box center [810, 372] width 727 height 41
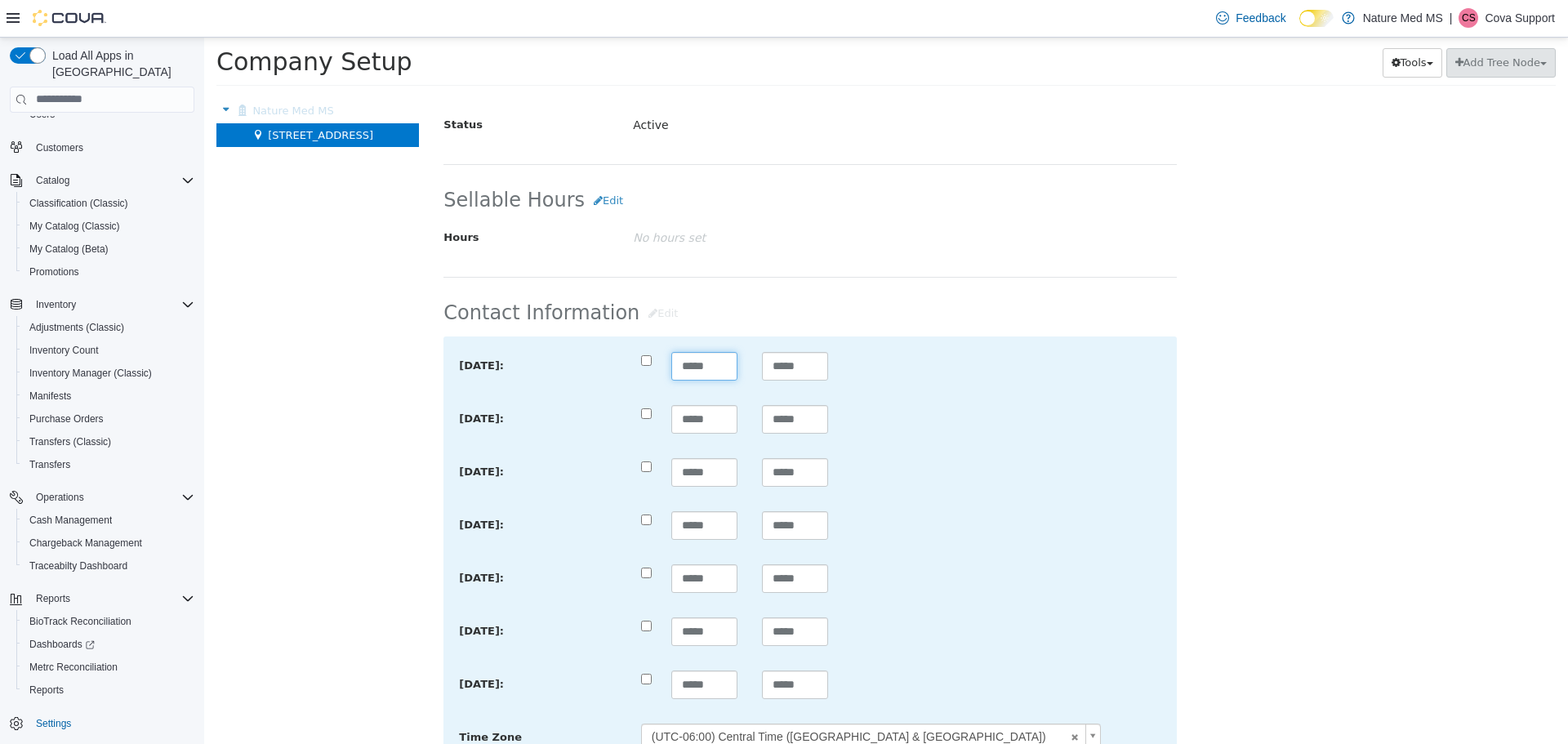
click at [683, 363] on input "*****" at bounding box center [705, 365] width 66 height 28
type input "****"
click at [684, 418] on input "*****" at bounding box center [705, 418] width 66 height 28
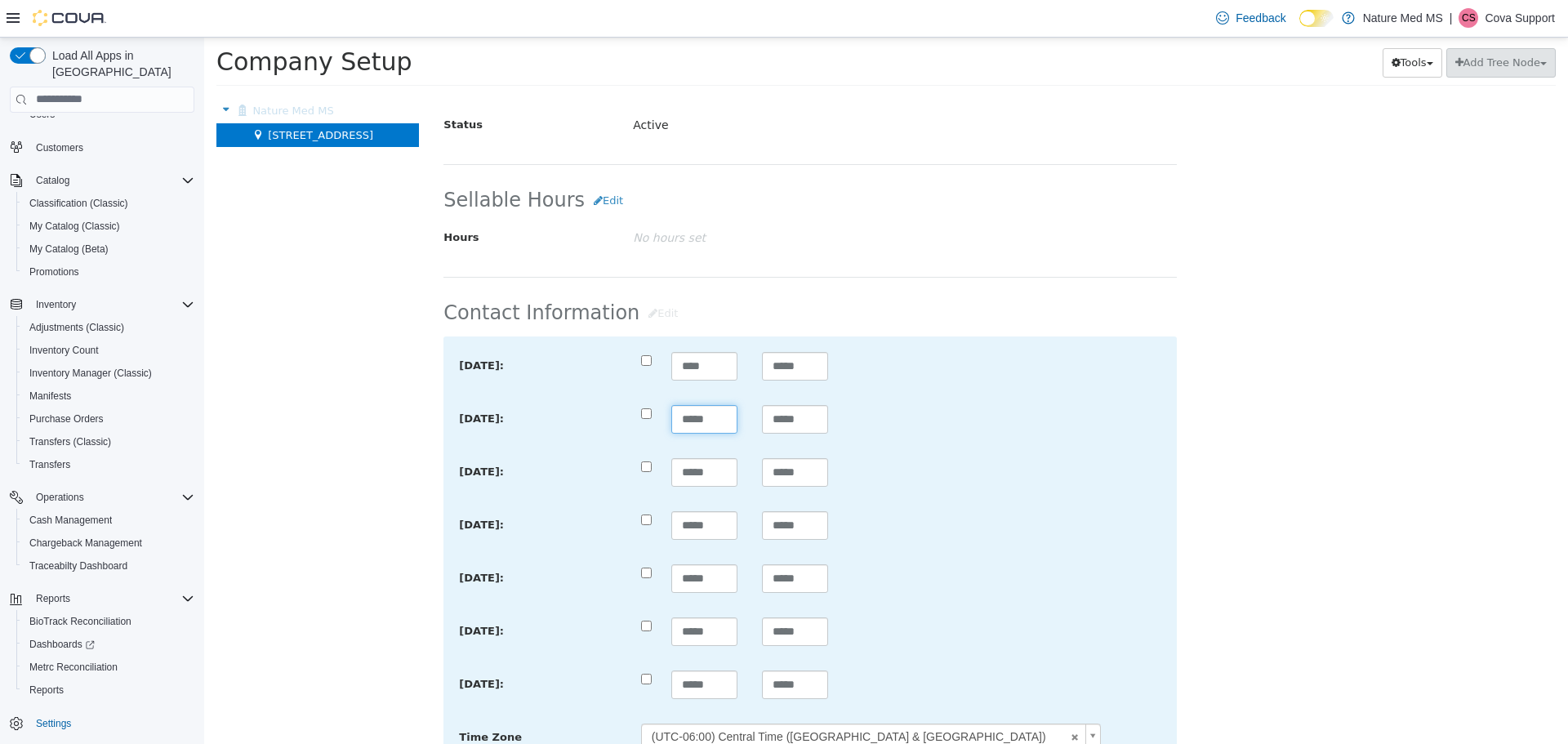
click at [684, 418] on input "*****" at bounding box center [705, 418] width 66 height 28
type input "****"
click at [686, 470] on input "*****" at bounding box center [705, 471] width 66 height 28
type input "****"
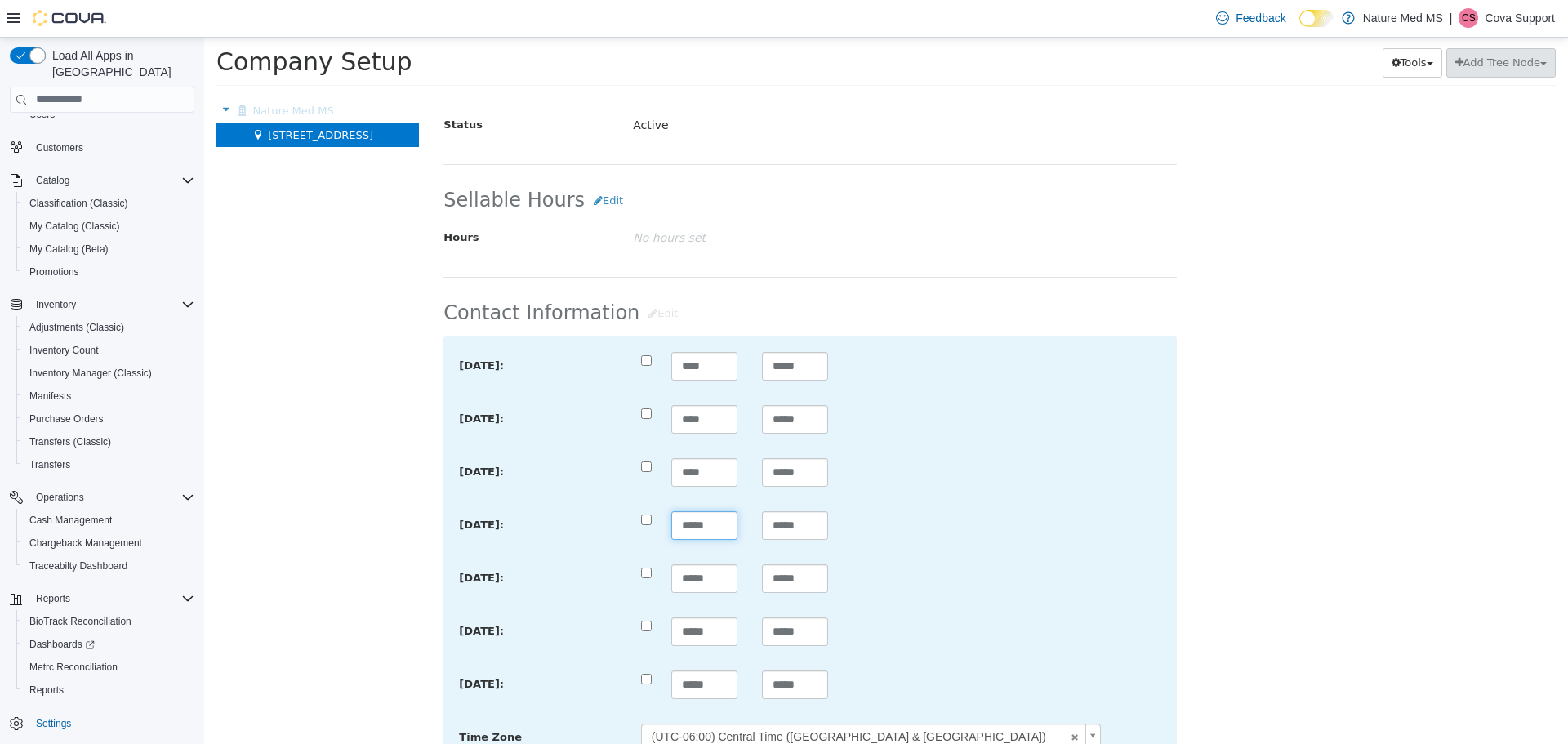
click at [684, 523] on input "*****" at bounding box center [705, 524] width 66 height 28
type input "****"
click at [689, 578] on input "*****" at bounding box center [705, 577] width 66 height 28
click at [688, 578] on input "*****" at bounding box center [705, 577] width 66 height 28
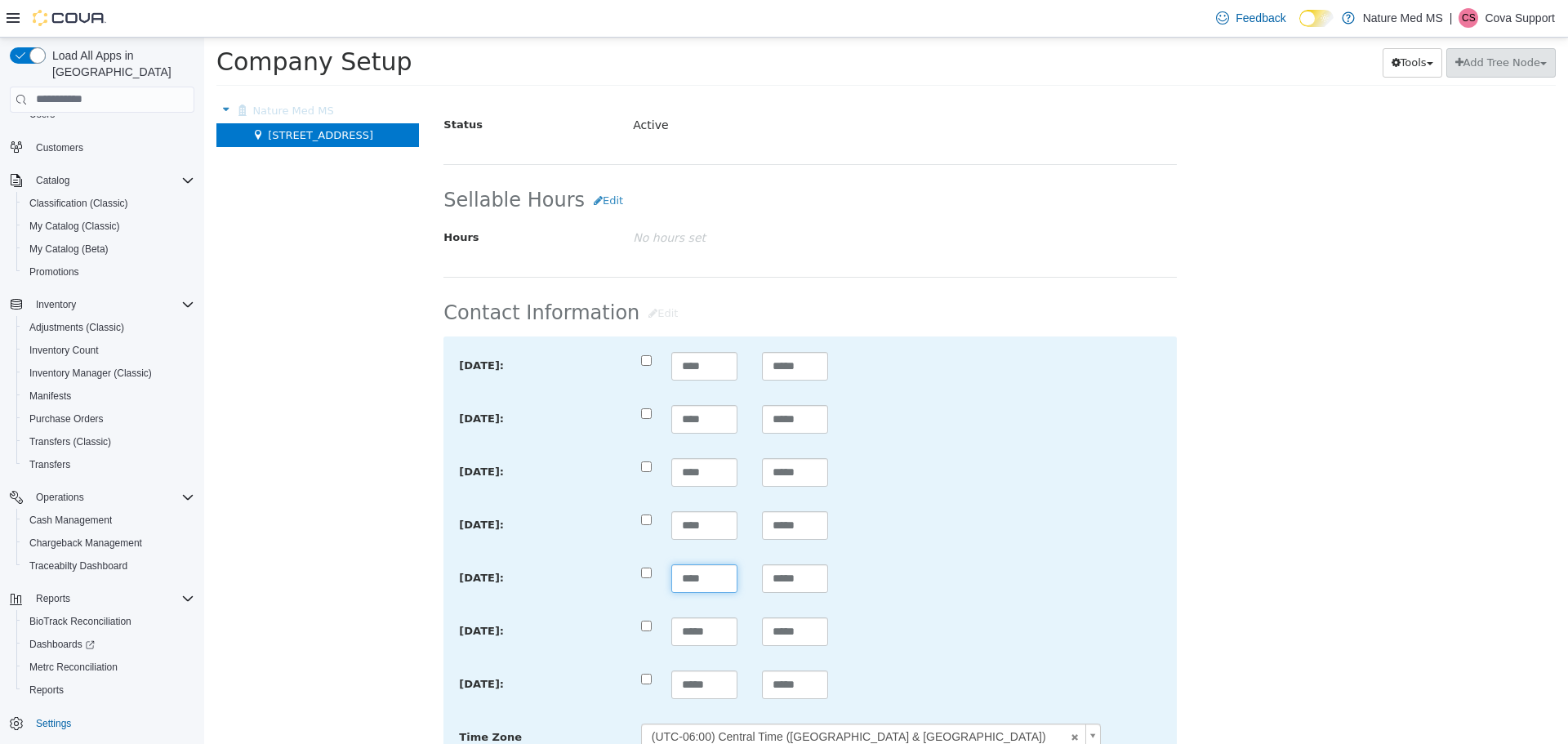
type input "****"
click at [686, 628] on input "*****" at bounding box center [705, 631] width 66 height 28
type input "****"
click at [685, 688] on input "*****" at bounding box center [705, 684] width 66 height 28
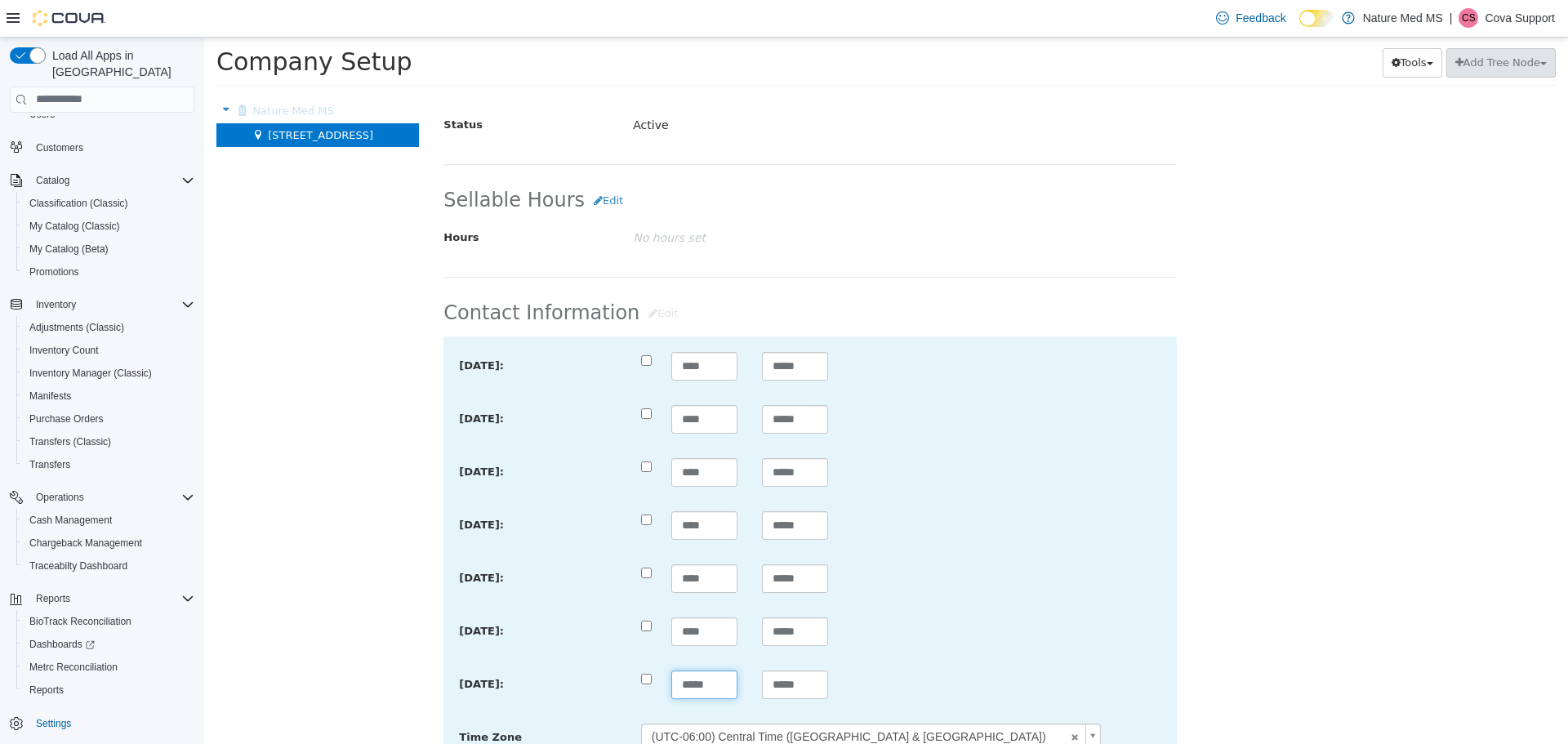
click at [685, 688] on input "*****" at bounding box center [705, 684] width 66 height 28
type input "*****"
click at [773, 686] on input "*****" at bounding box center [795, 684] width 66 height 28
type input "*****"
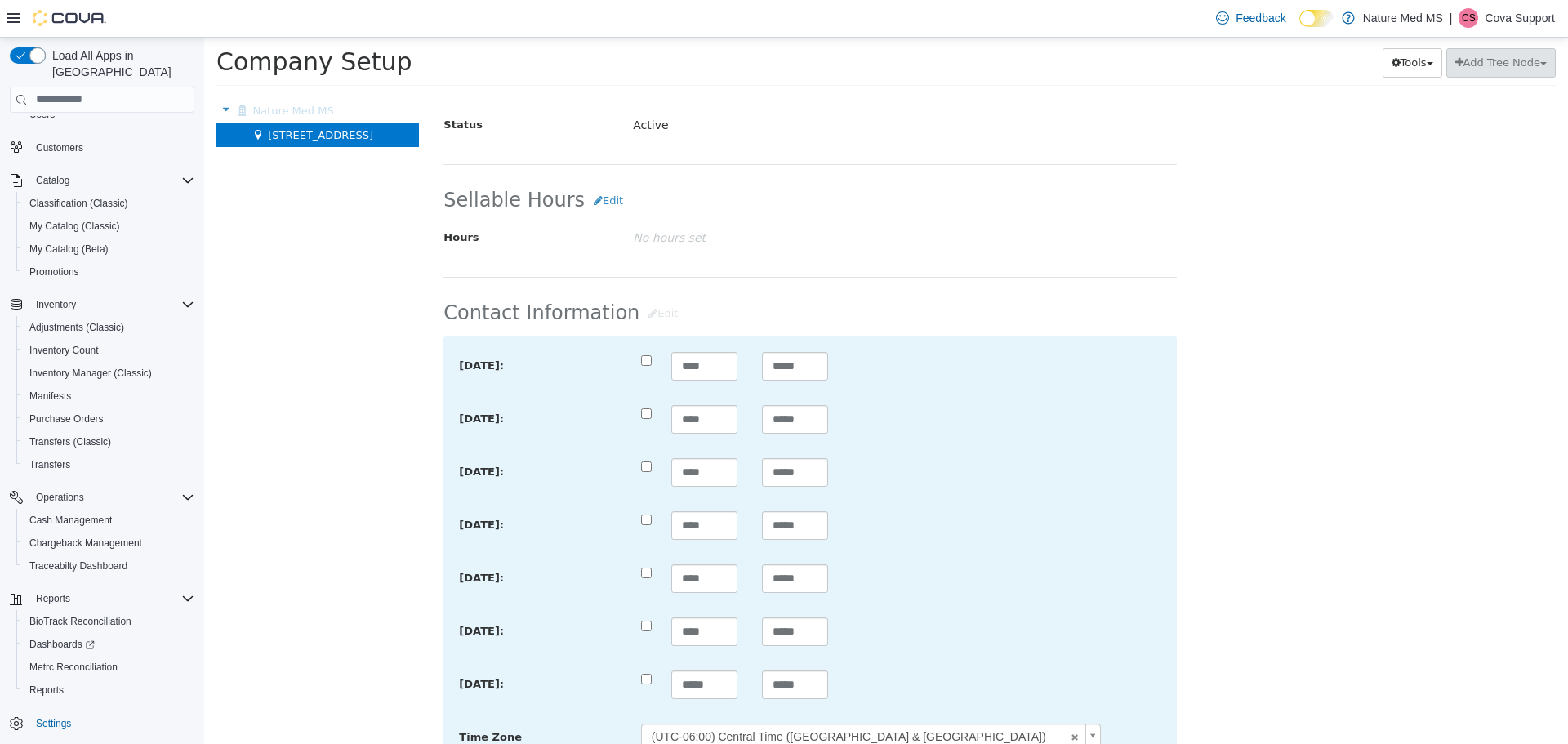
click at [943, 631] on div "**** *****" at bounding box center [810, 631] width 363 height 28
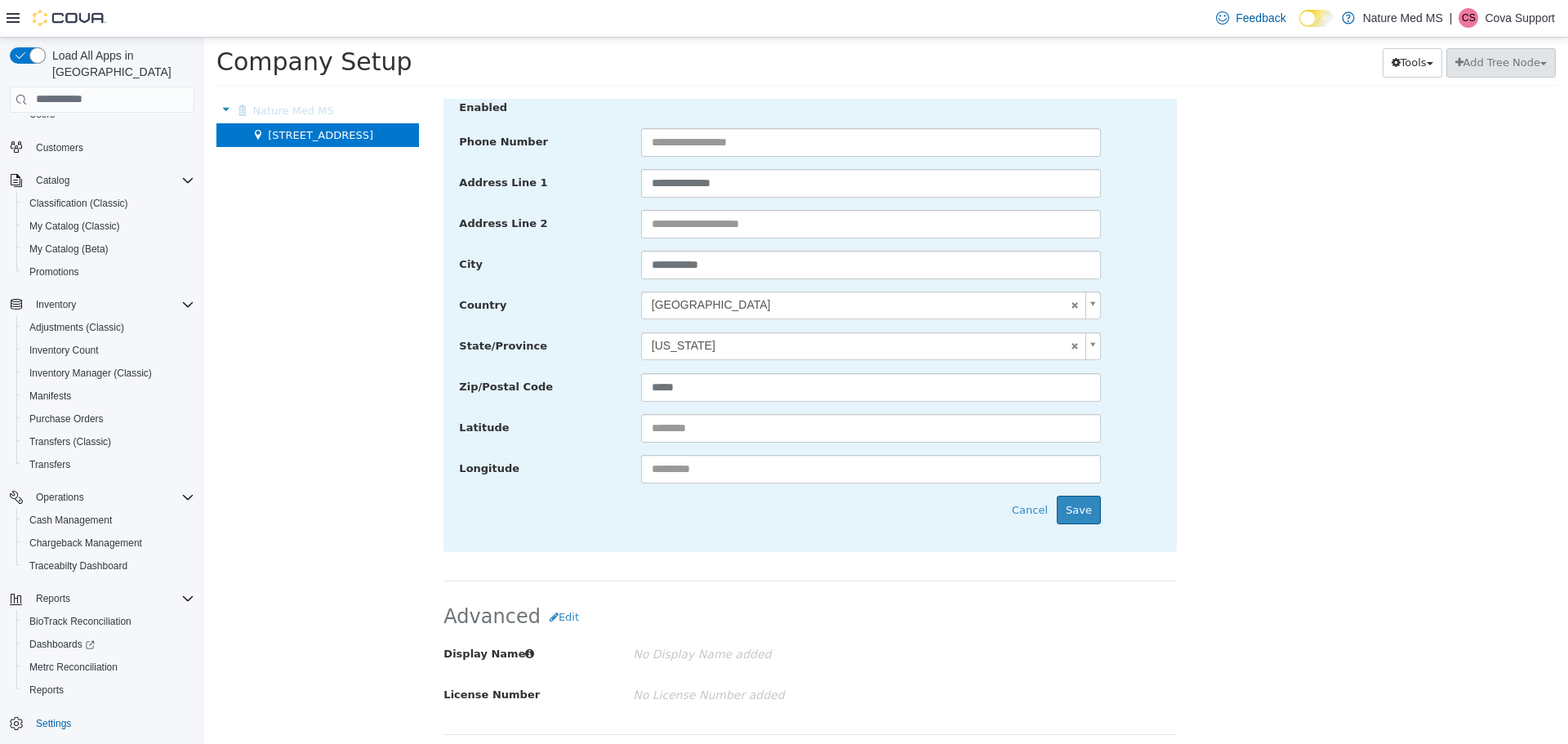
scroll to position [988, 0]
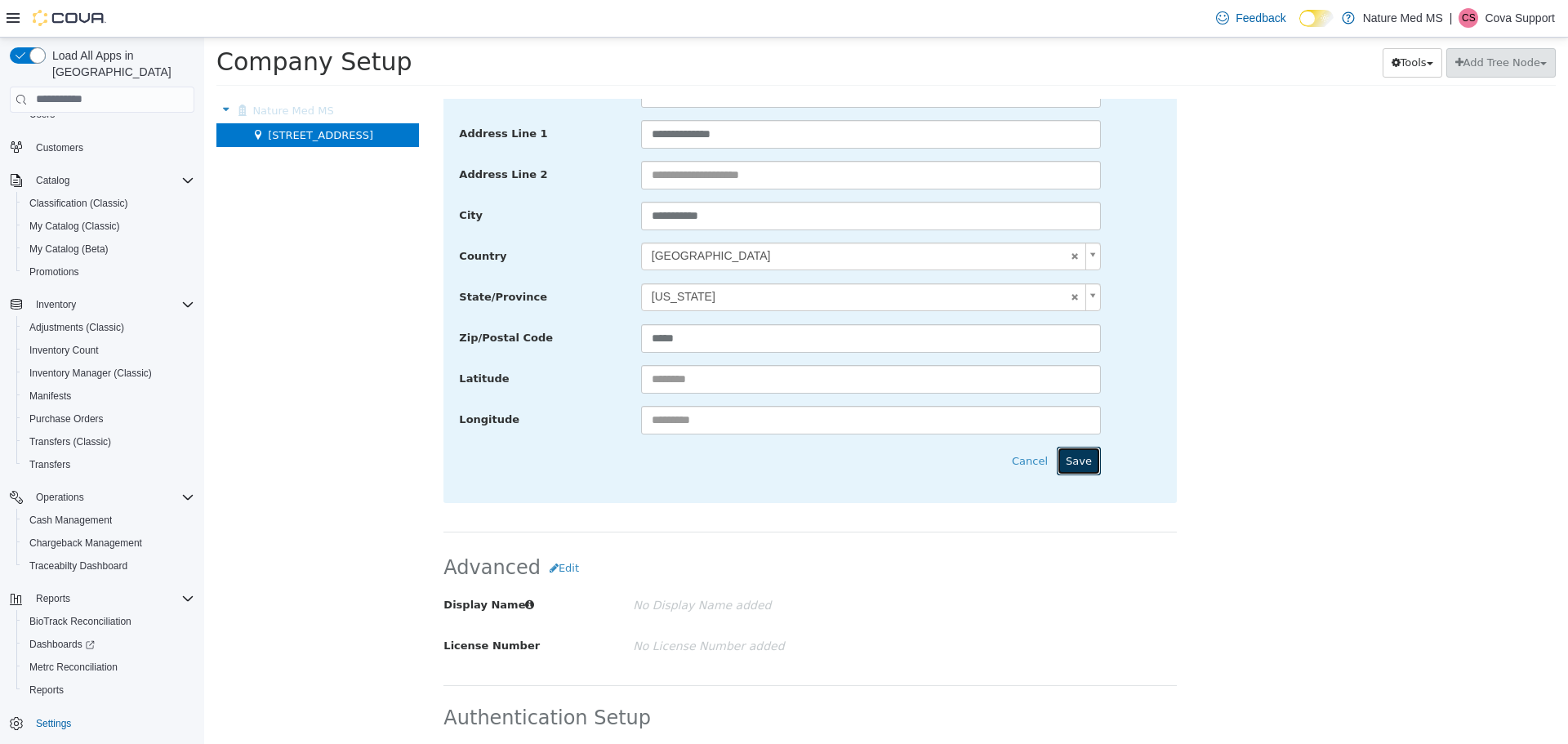
click at [1073, 448] on button "Save" at bounding box center [1078, 460] width 44 height 29
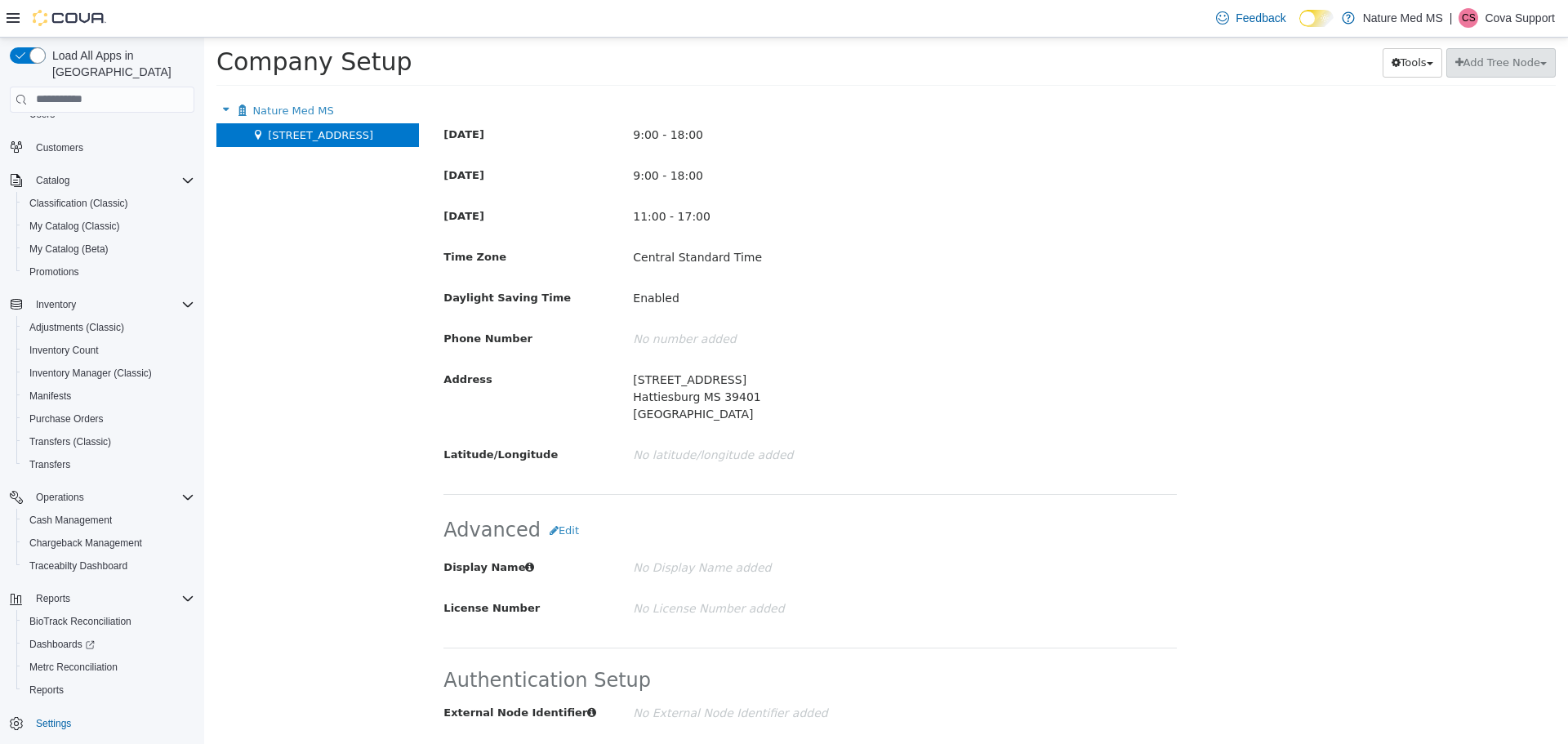
scroll to position [662, 0]
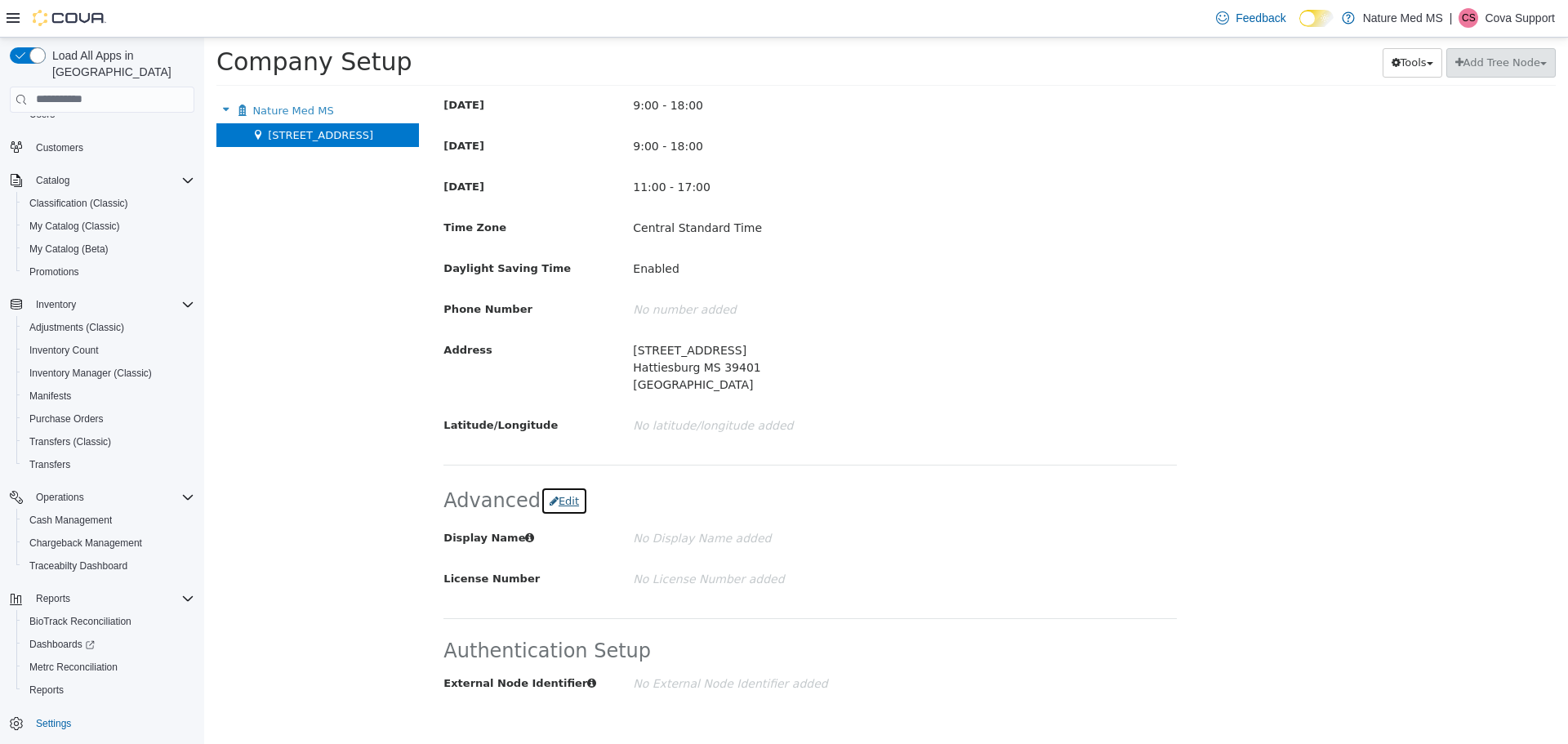
click at [557, 502] on button "Edit" at bounding box center [564, 501] width 47 height 29
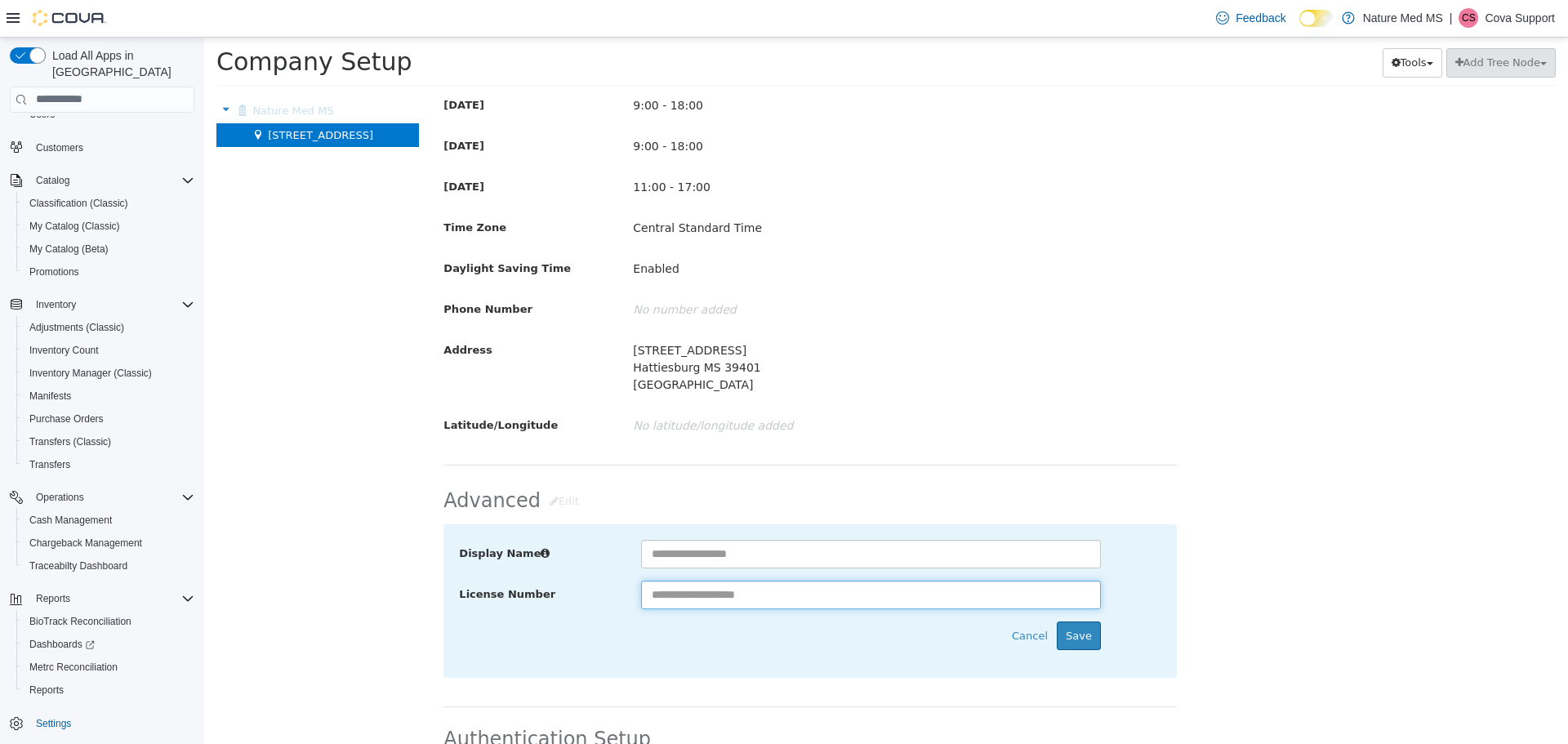
click at [753, 589] on input "text" at bounding box center [870, 594] width 460 height 28
type input "**********"
click at [1073, 641] on button "Save" at bounding box center [1078, 636] width 44 height 29
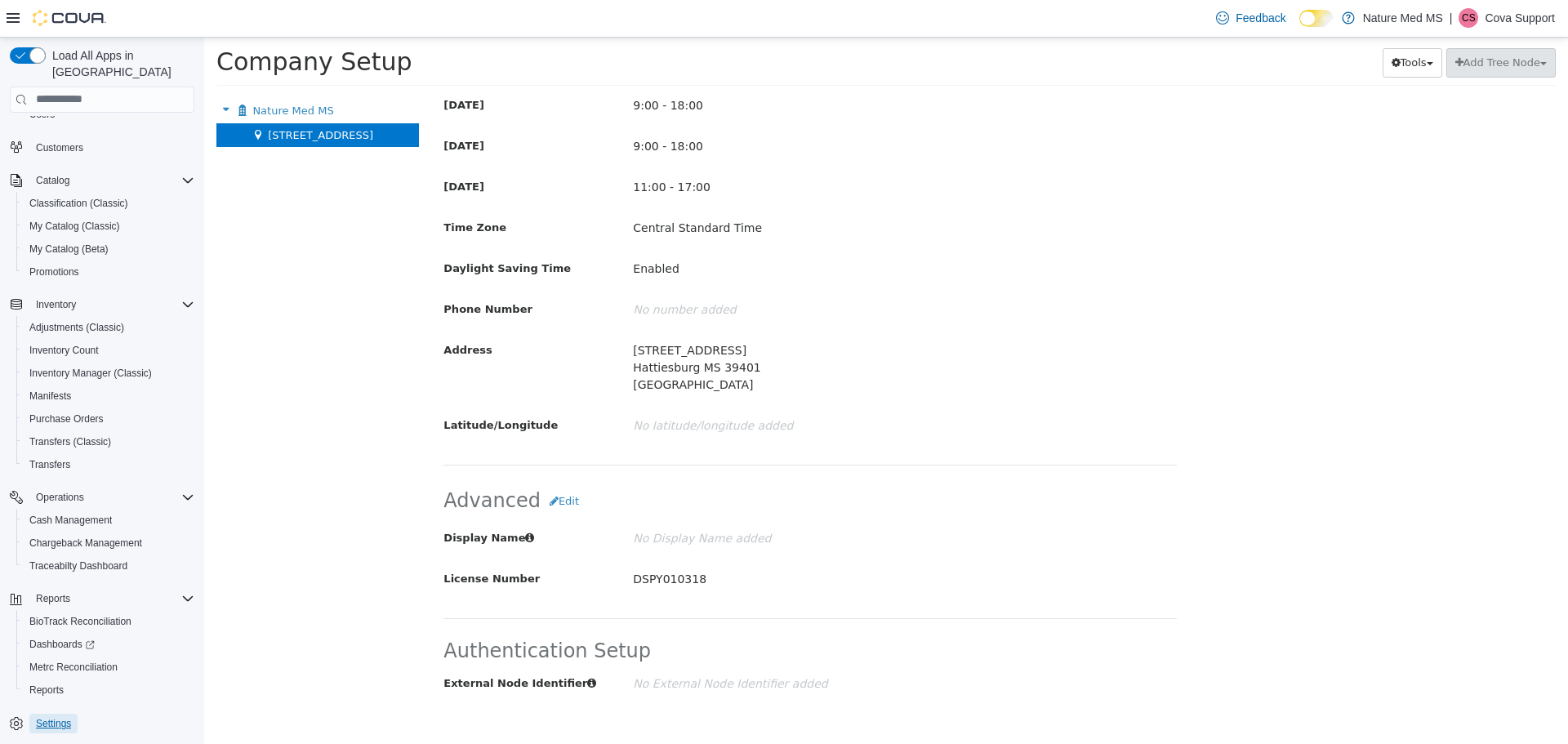
click at [55, 717] on span "Settings" at bounding box center [53, 723] width 35 height 13
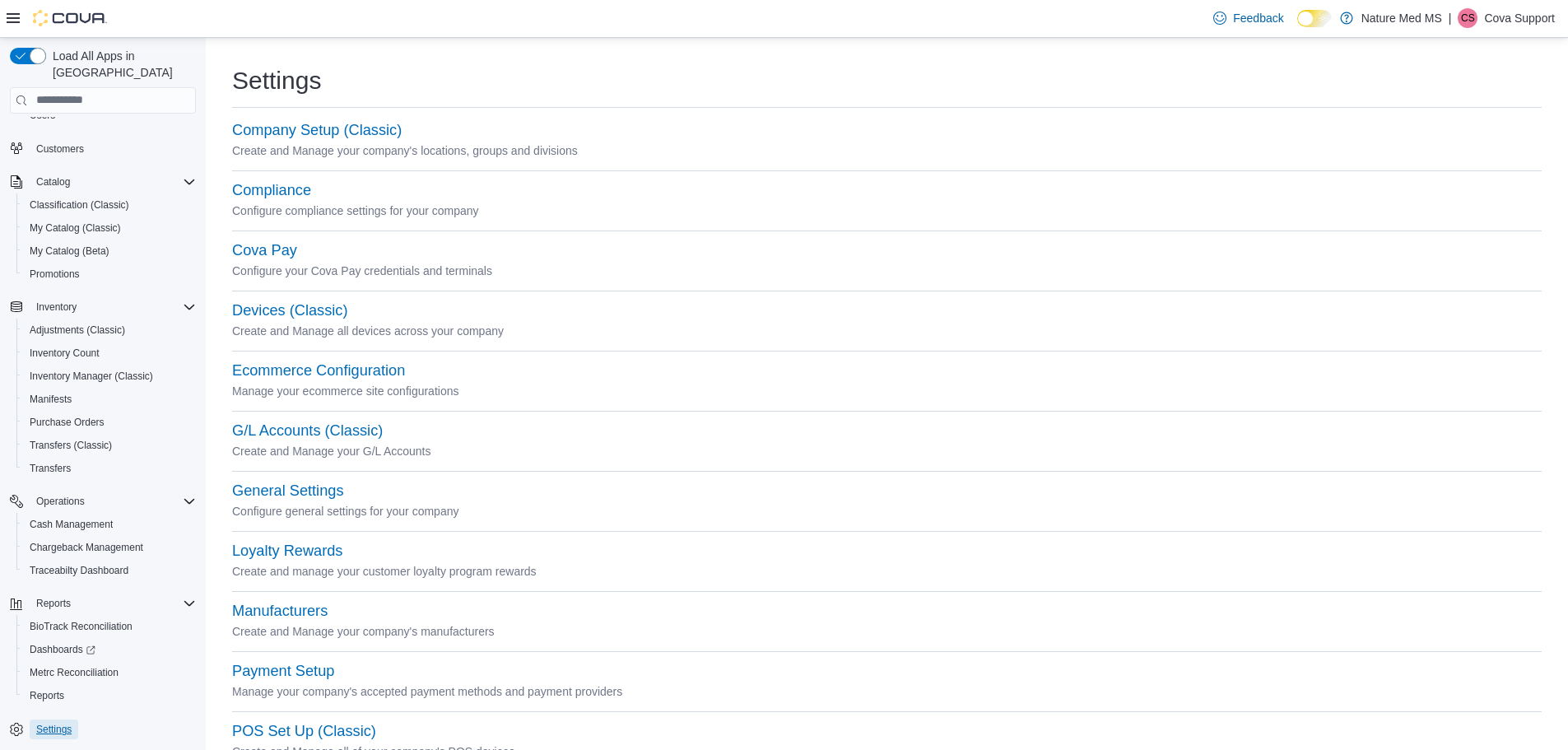
scroll to position [82, 0]
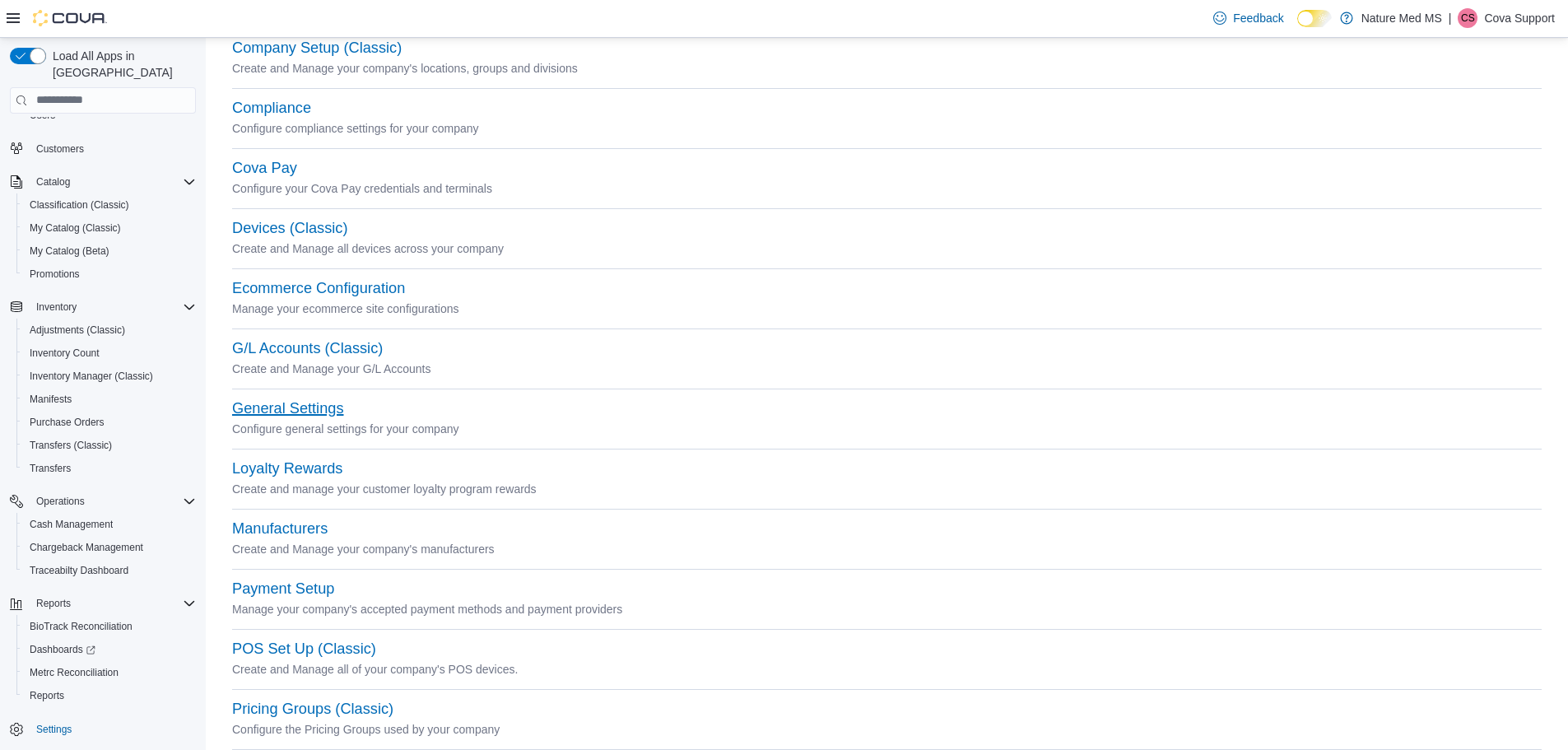
click at [292, 408] on button "General Settings" at bounding box center [287, 409] width 111 height 17
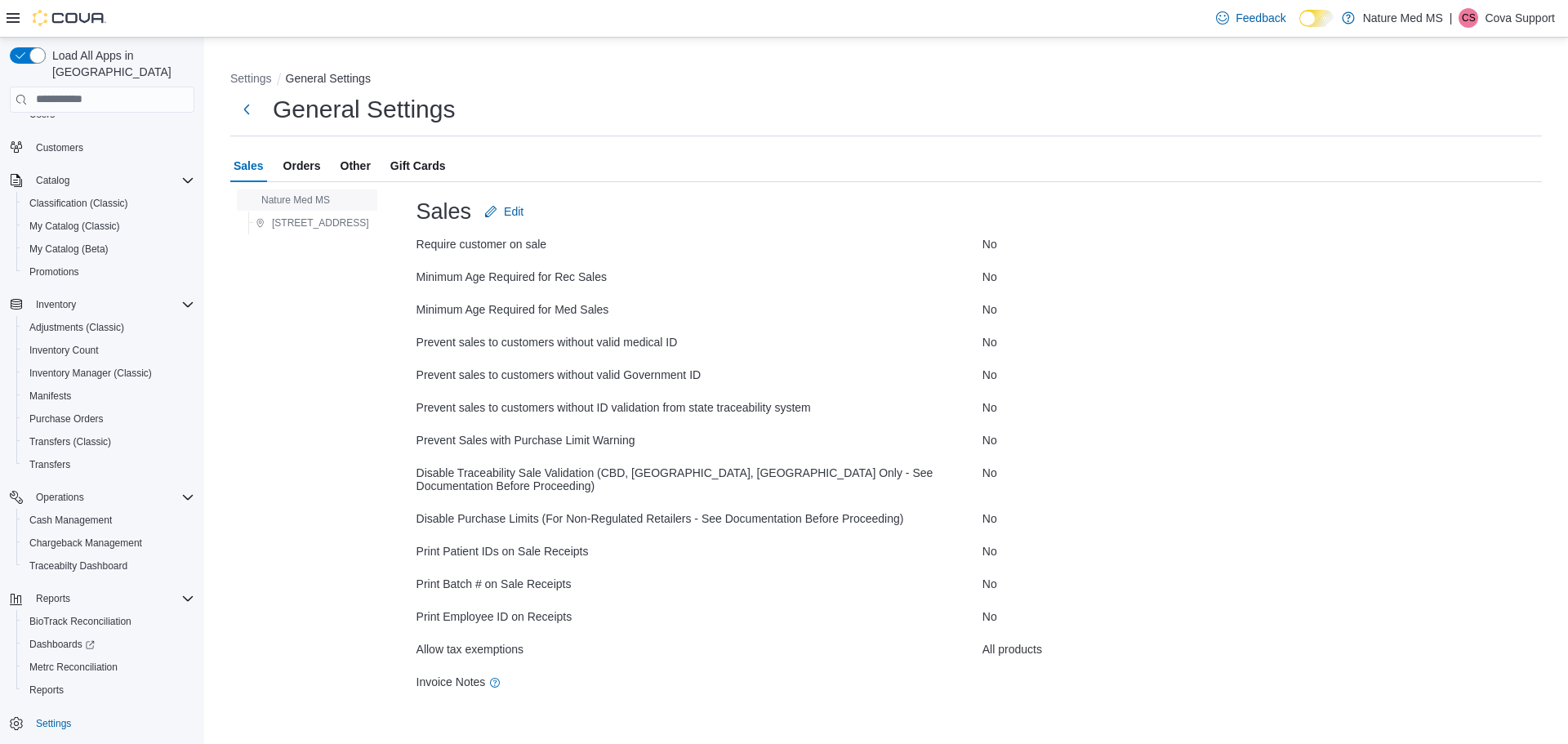
click at [305, 200] on span "Nature Med MS" at bounding box center [296, 199] width 69 height 13
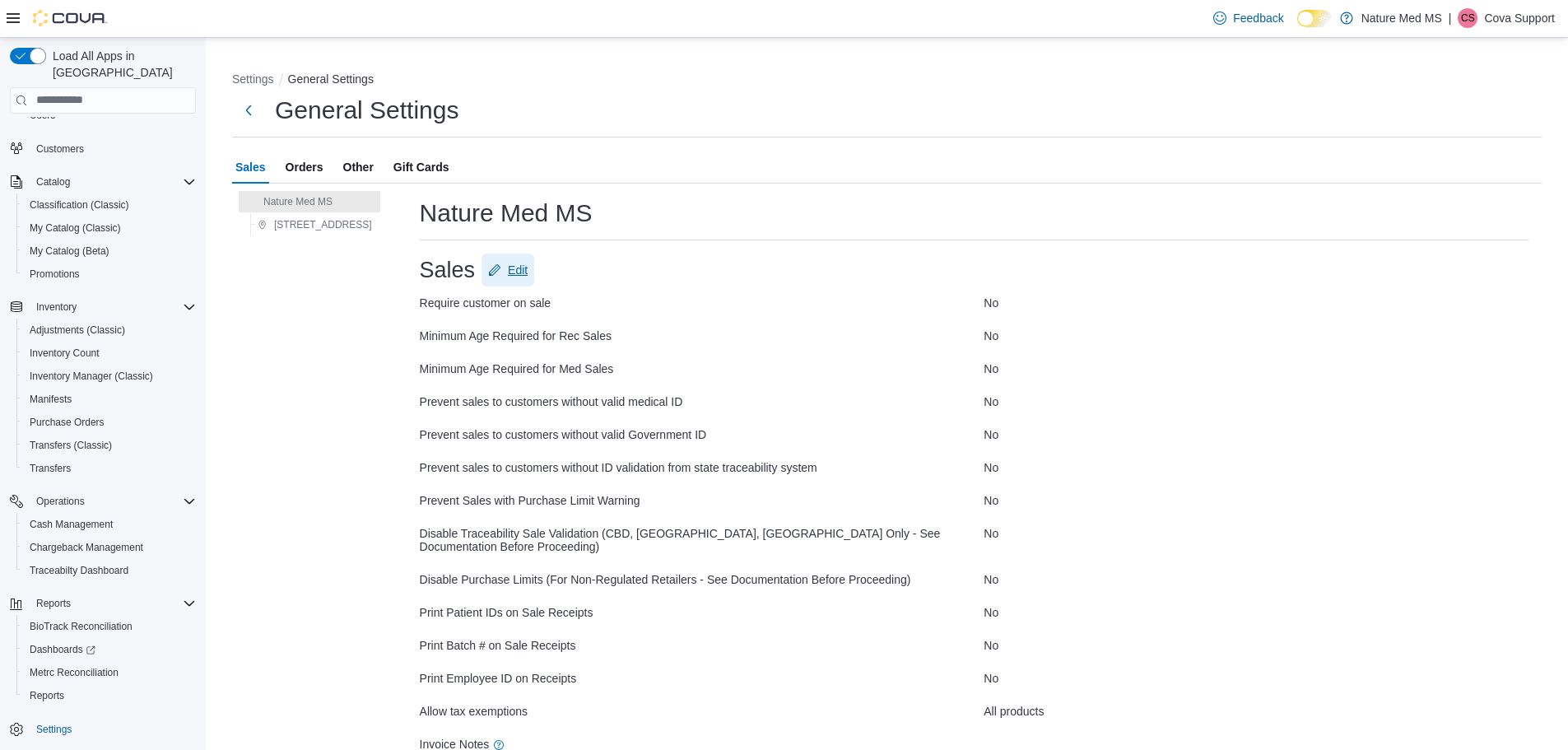
click at [508, 268] on span "Edit" at bounding box center [518, 269] width 20 height 16
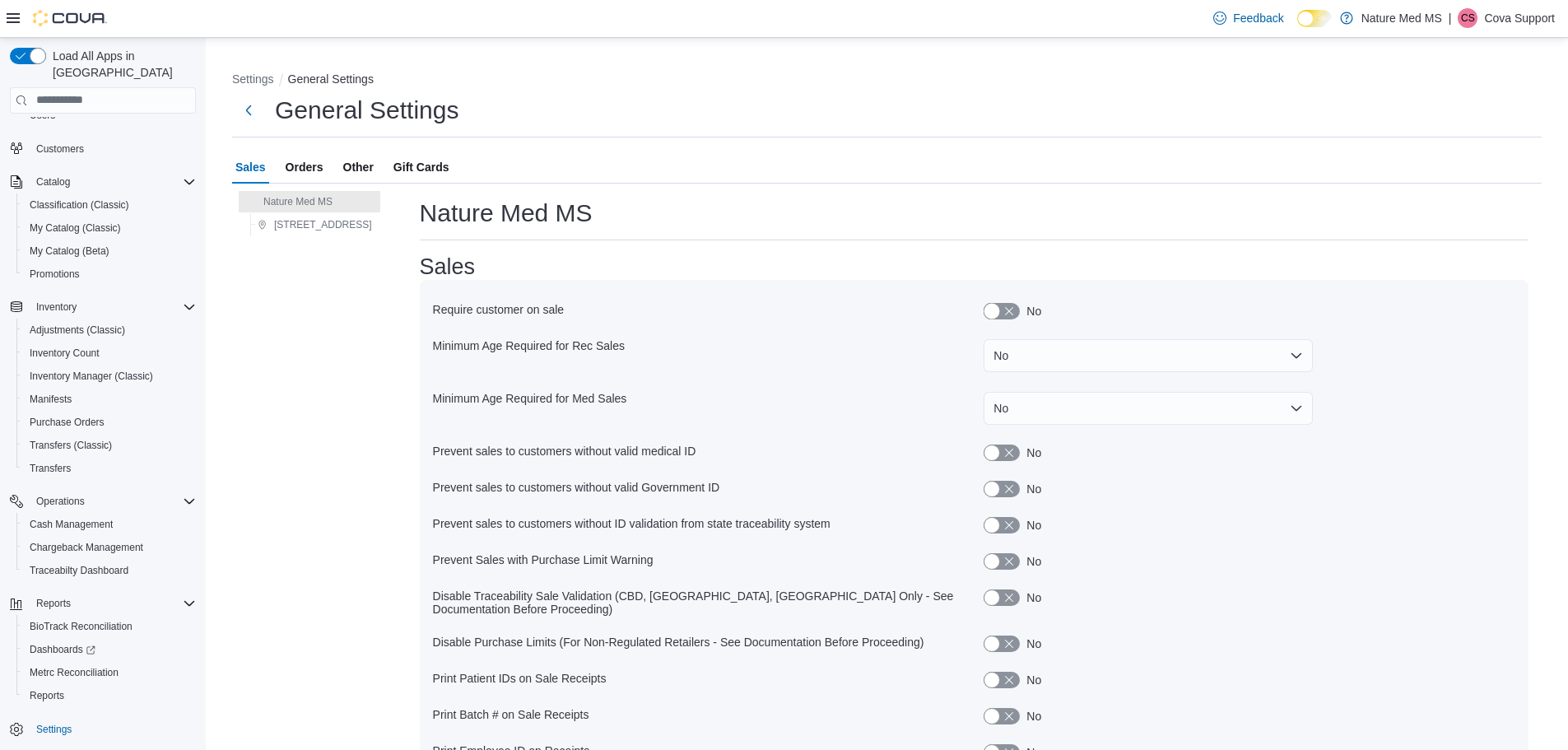
click at [1002, 309] on button "button" at bounding box center [1002, 311] width 36 height 16
click at [1036, 350] on button "No" at bounding box center [1148, 356] width 329 height 33
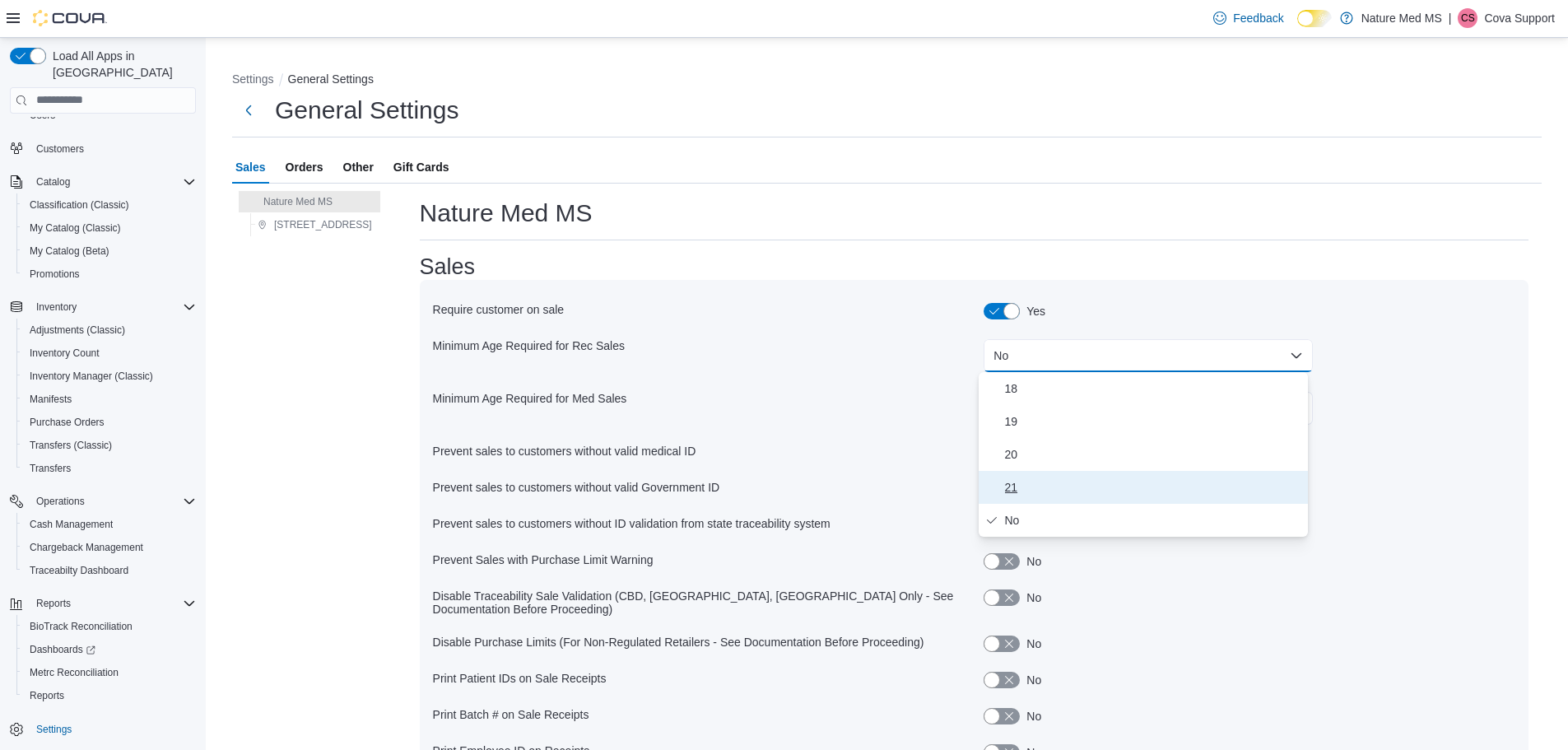
click at [1020, 489] on span "21" at bounding box center [1153, 487] width 296 height 20
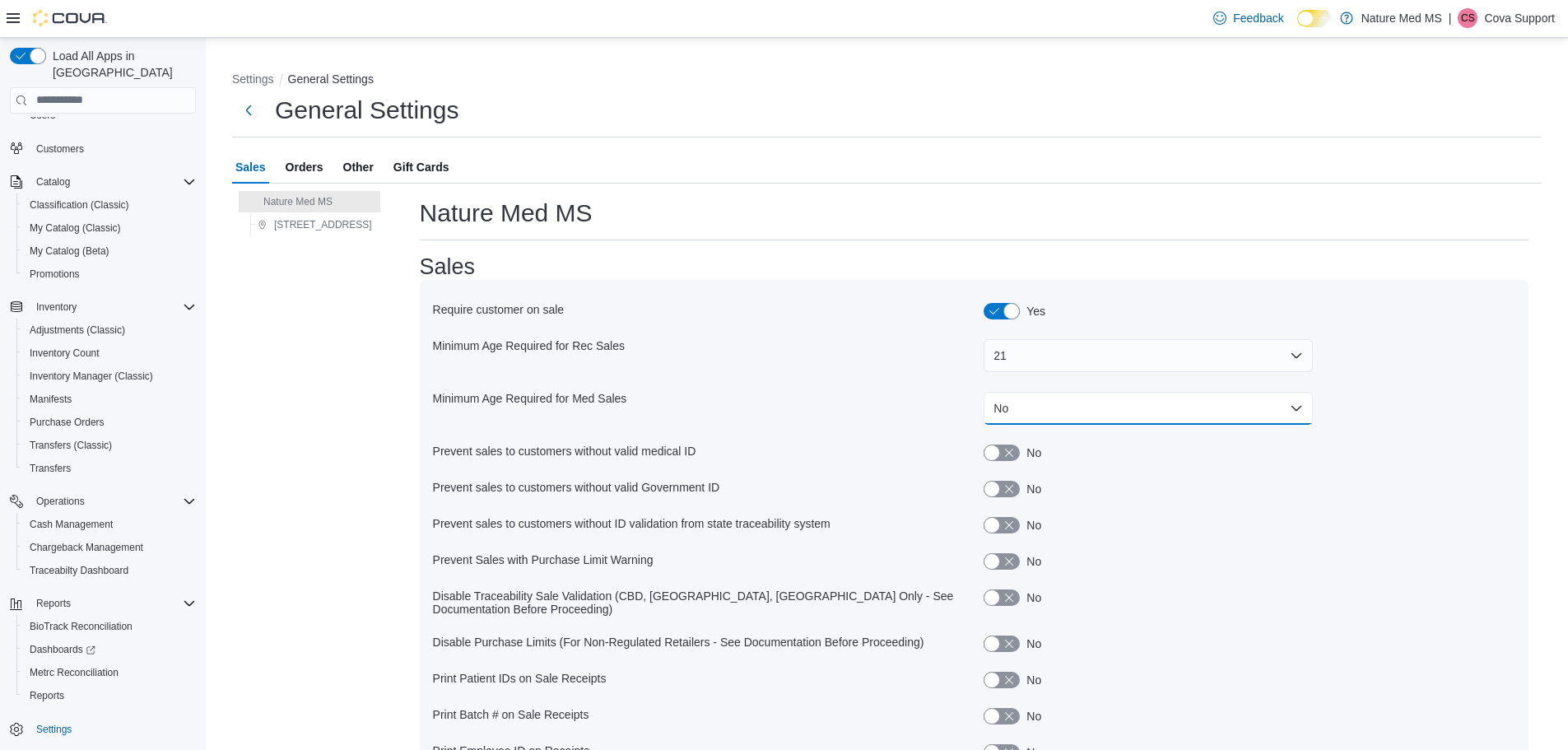
click at [1065, 411] on button "No" at bounding box center [1148, 409] width 329 height 33
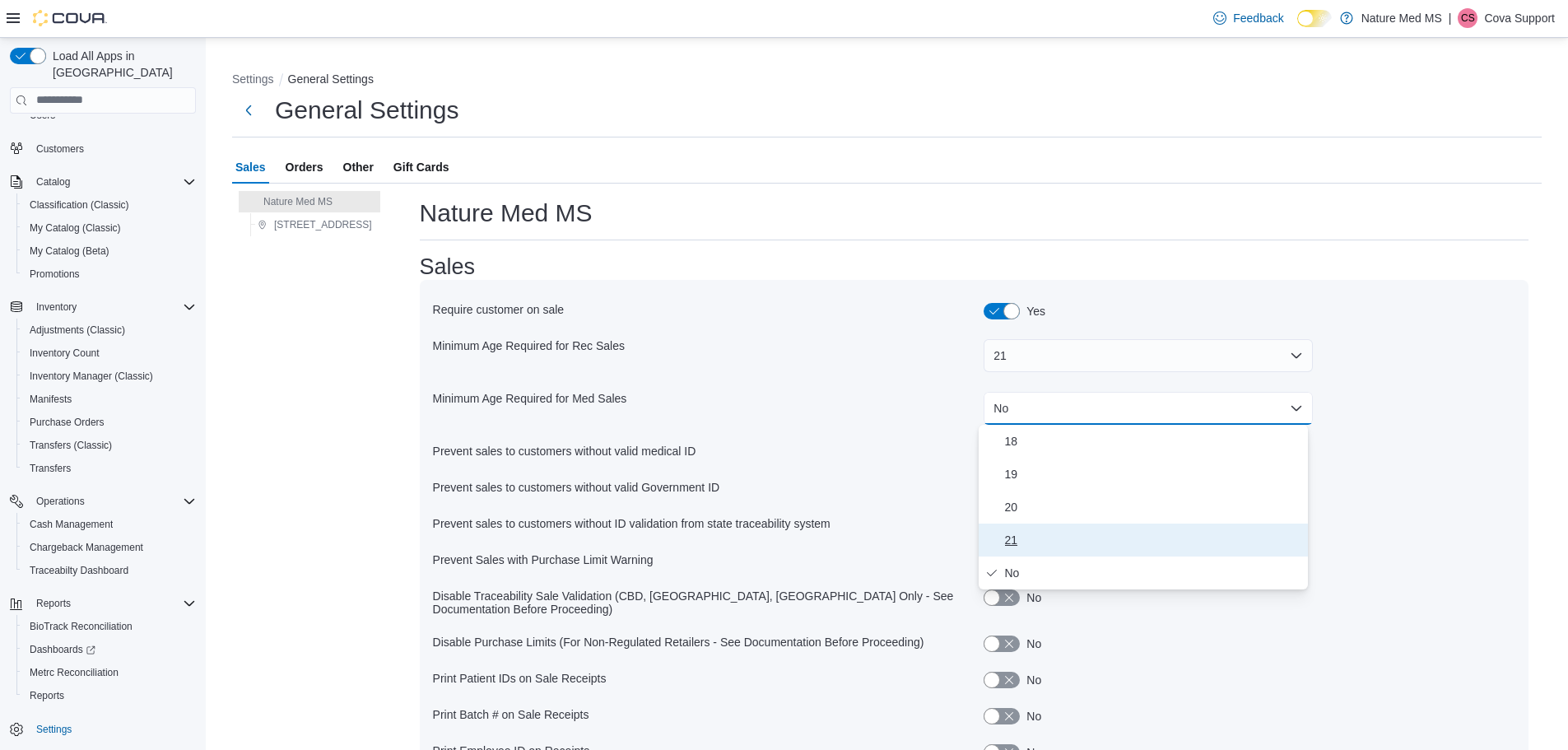
click at [1019, 544] on span "21" at bounding box center [1153, 540] width 296 height 20
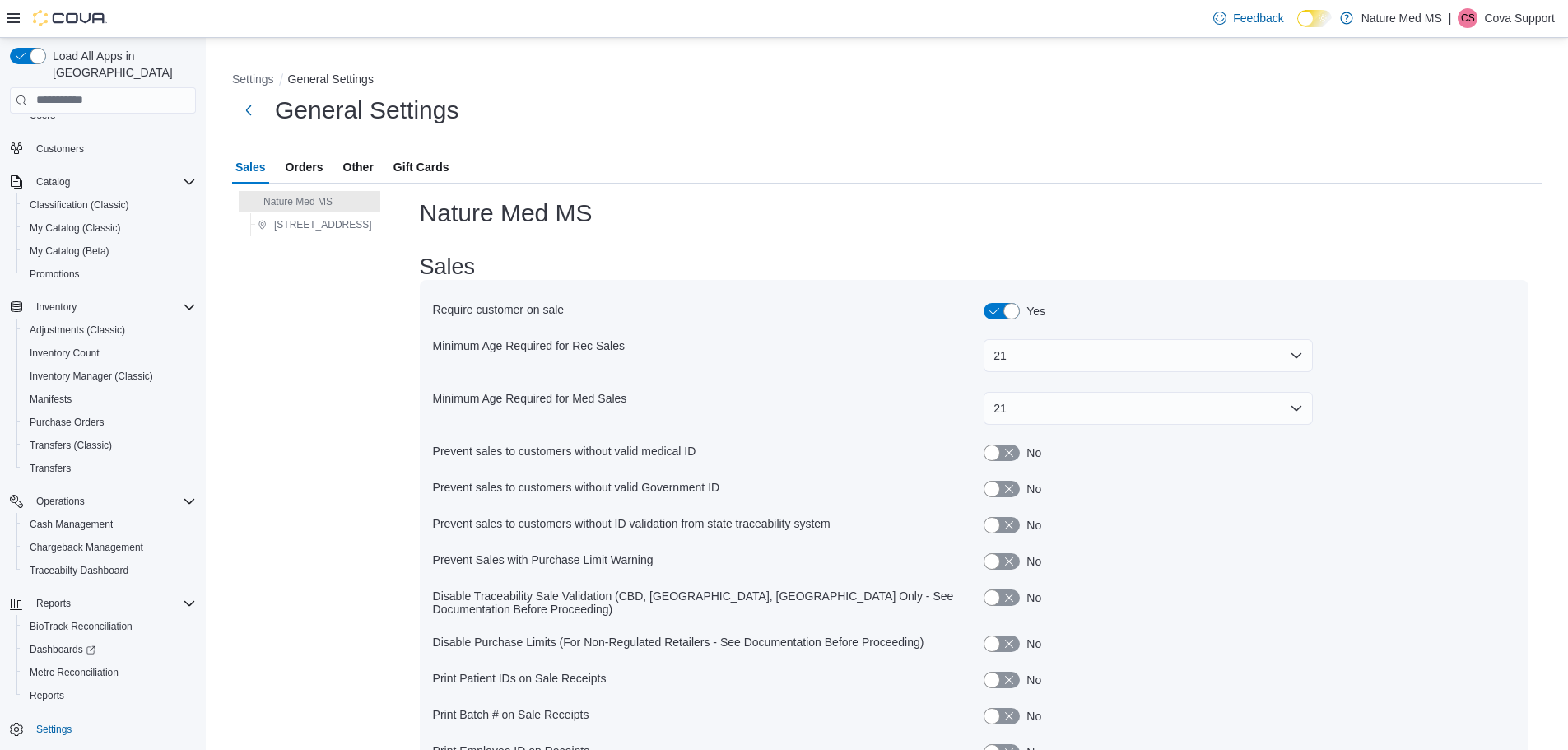
click at [1197, 465] on div "Prevent sales to customers without valid medical ID No" at bounding box center [974, 453] width 1082 height 36
click at [997, 451] on button "button" at bounding box center [1002, 452] width 36 height 16
click at [994, 490] on button "button" at bounding box center [1002, 488] width 36 height 16
click at [1002, 524] on button "button" at bounding box center [1002, 525] width 36 height 16
click at [997, 559] on button "button" at bounding box center [1002, 561] width 36 height 16
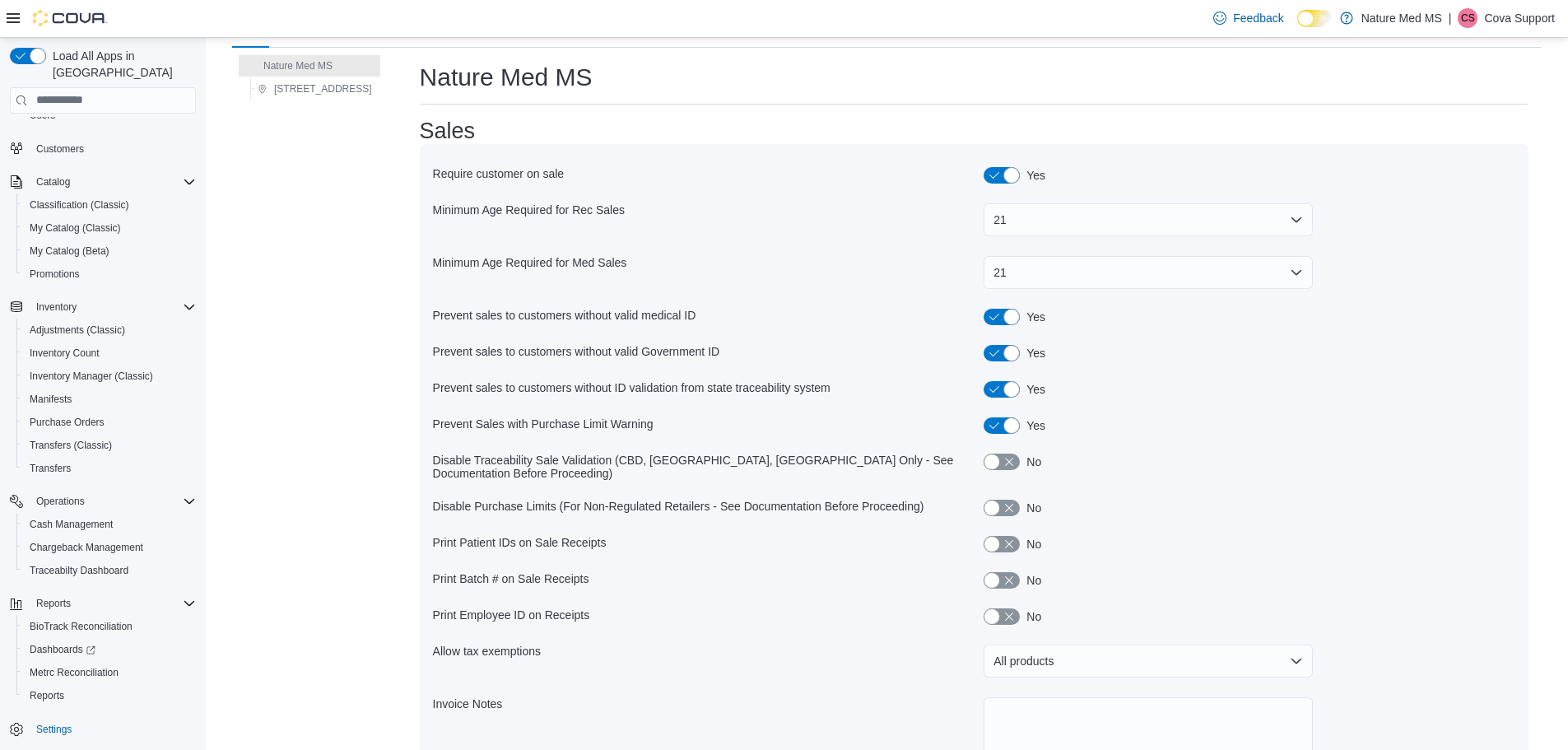
scroll to position [165, 0]
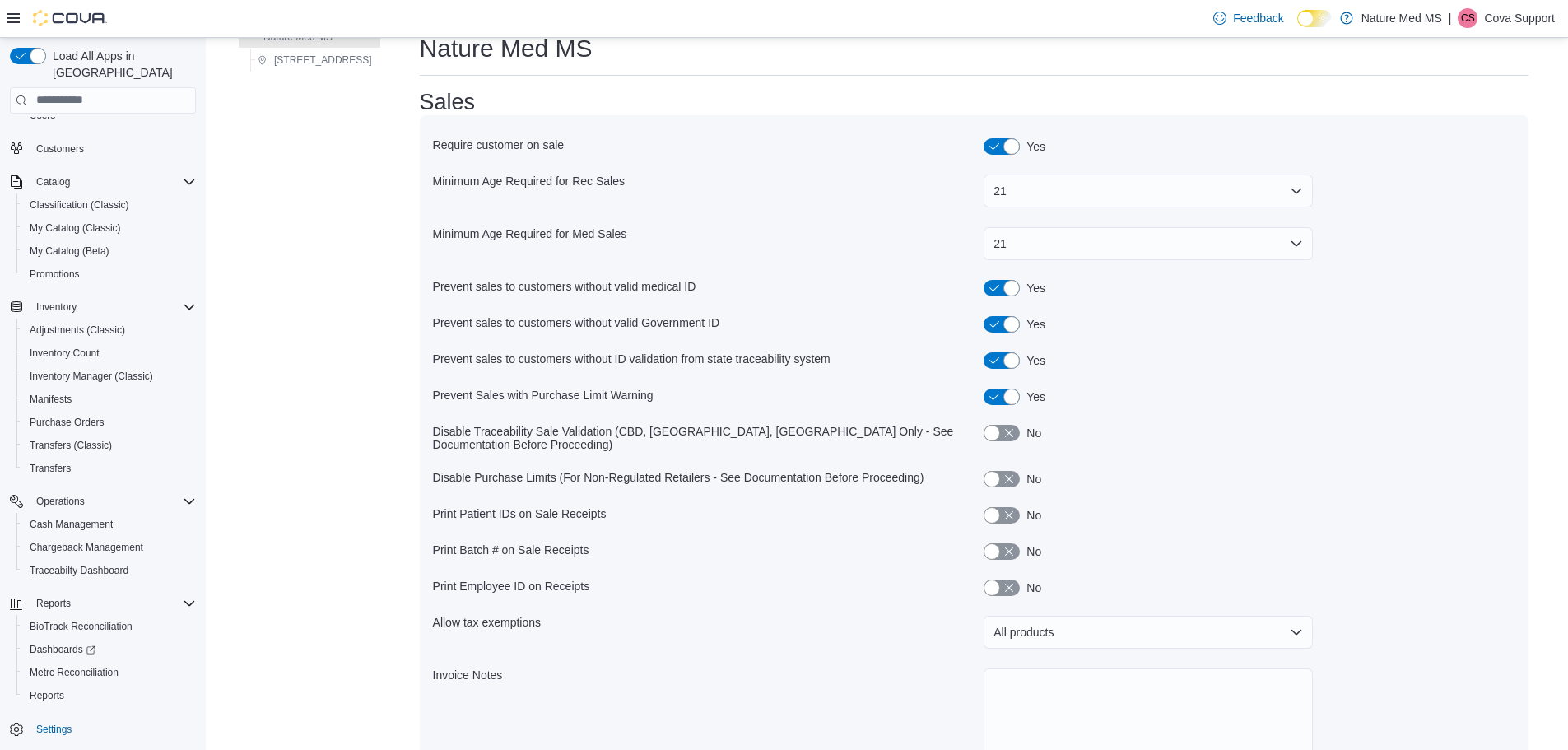
click at [503, 471] on span "Disable Purchase Limits (For Non-Regulated Retailers - See Documentation Before…" at bounding box center [679, 479] width 492 height 16
click at [993, 508] on button "button" at bounding box center [1002, 515] width 36 height 16
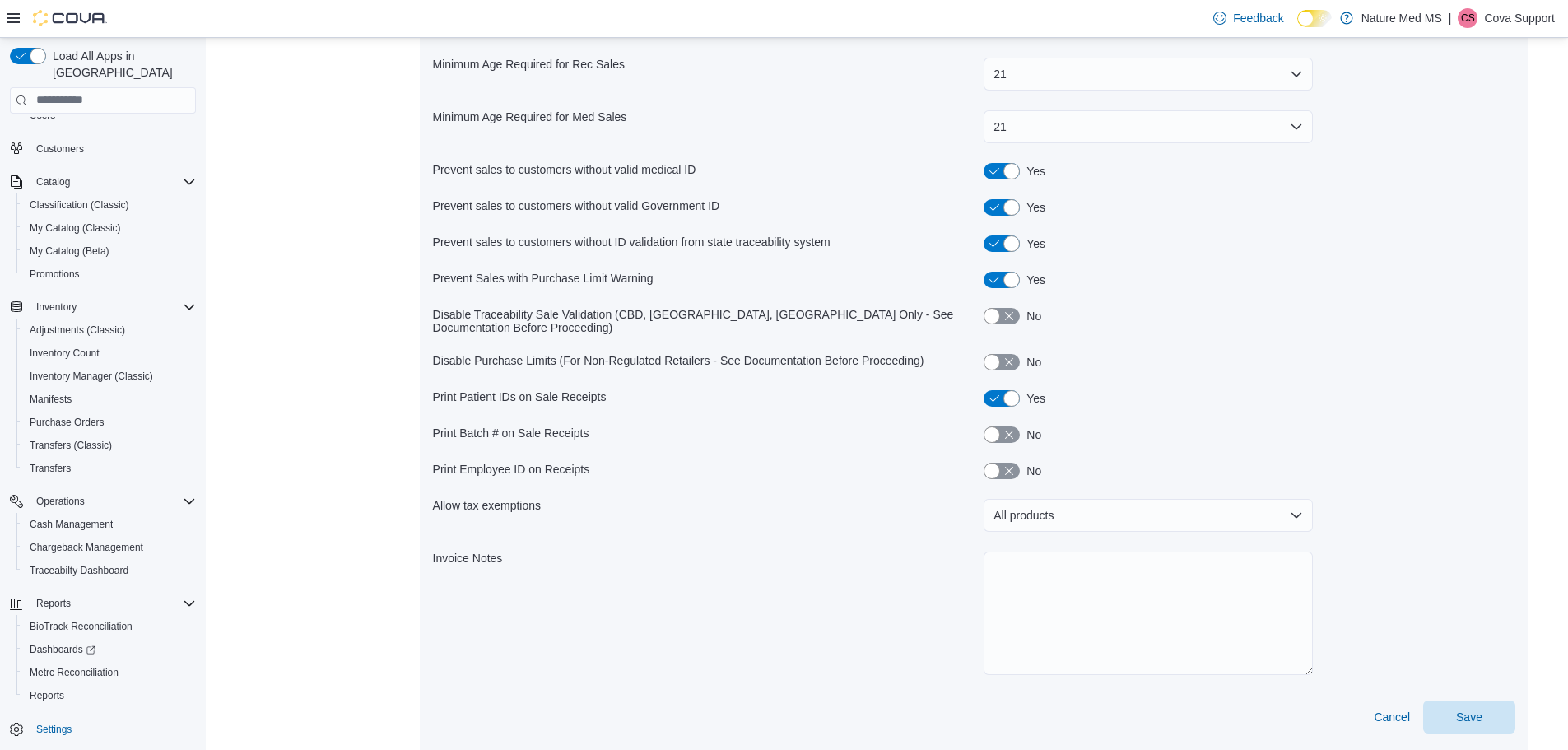
scroll to position [321, 0]
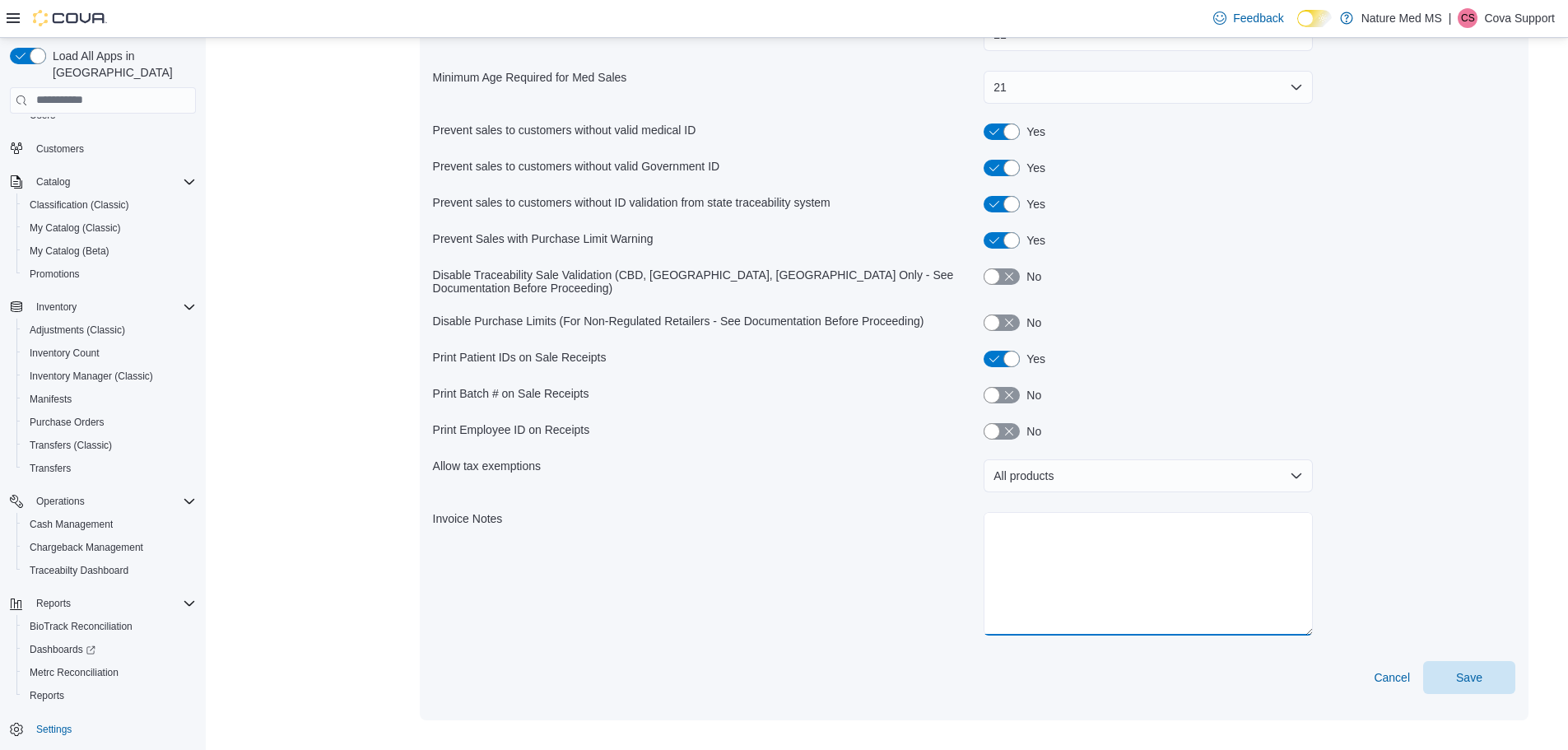
click at [1056, 524] on textarea at bounding box center [1148, 573] width 329 height 124
click at [1001, 527] on textarea at bounding box center [1148, 573] width 329 height 124
drag, startPoint x: 1010, startPoint y: 520, endPoint x: 1072, endPoint y: 538, distance: 64.6
click at [1072, 538] on textarea at bounding box center [1148, 573] width 329 height 124
click at [1479, 669] on span "Save" at bounding box center [1469, 676] width 26 height 16
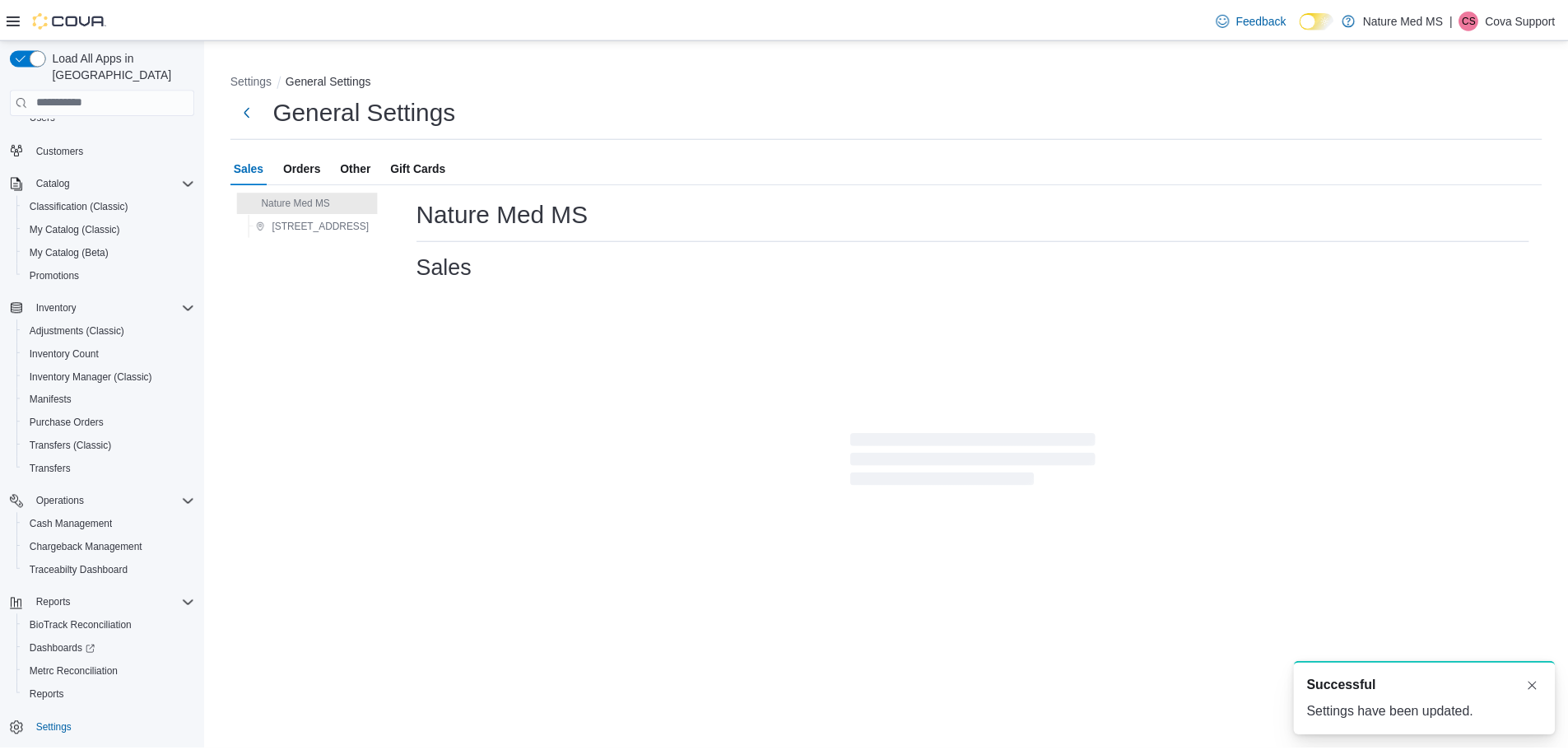
scroll to position [0, 0]
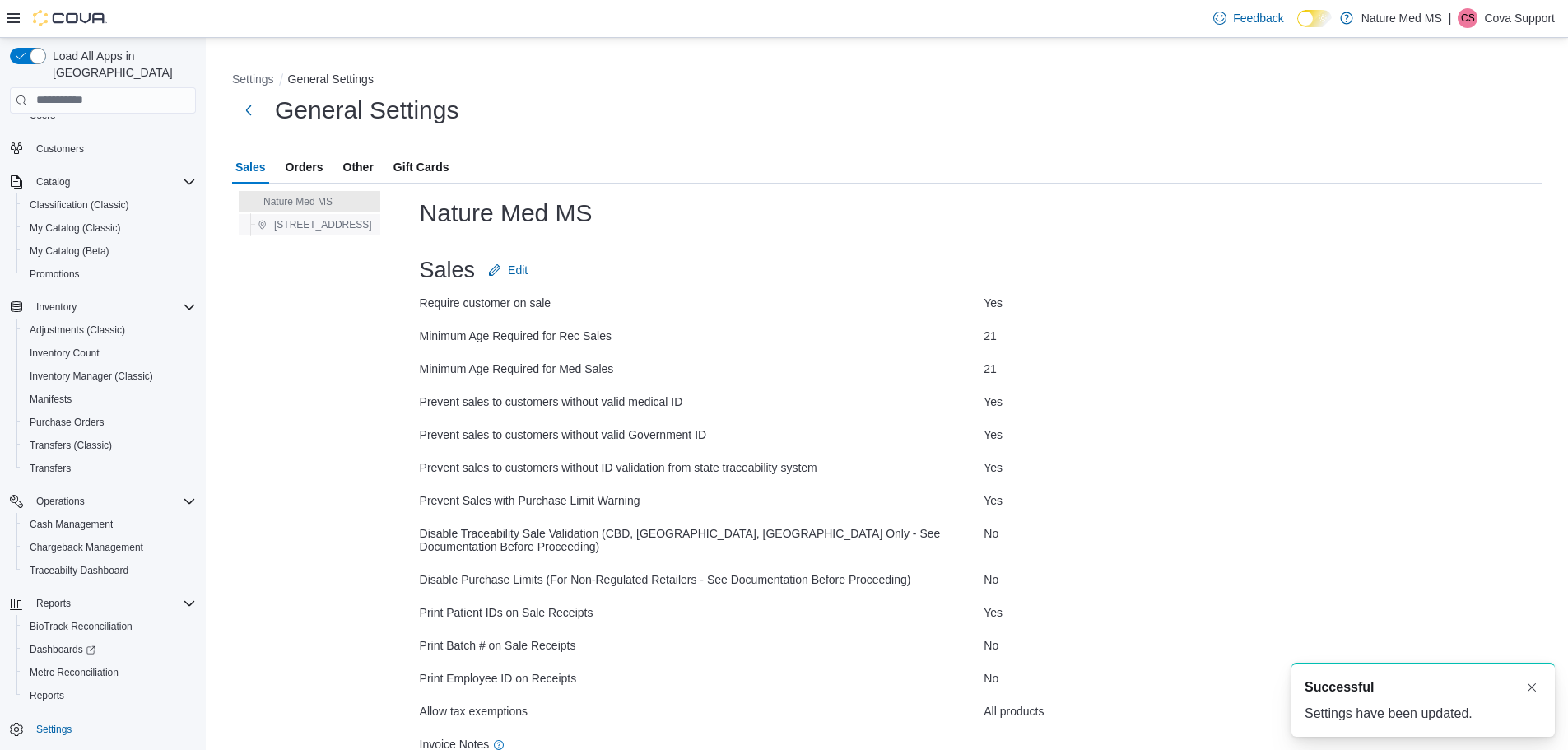
click at [313, 224] on span "[STREET_ADDRESS]" at bounding box center [323, 224] width 98 height 13
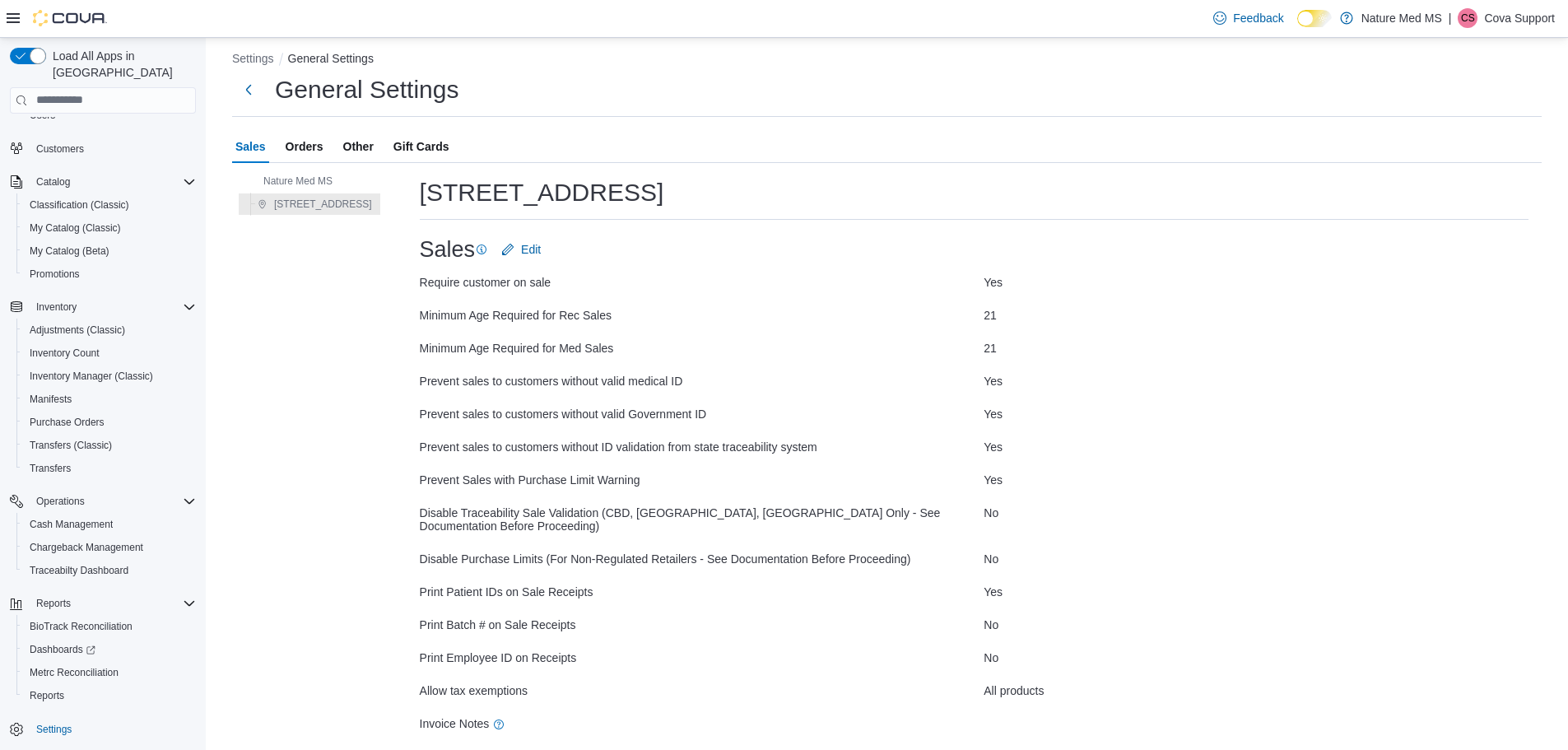
scroll to position [38, 0]
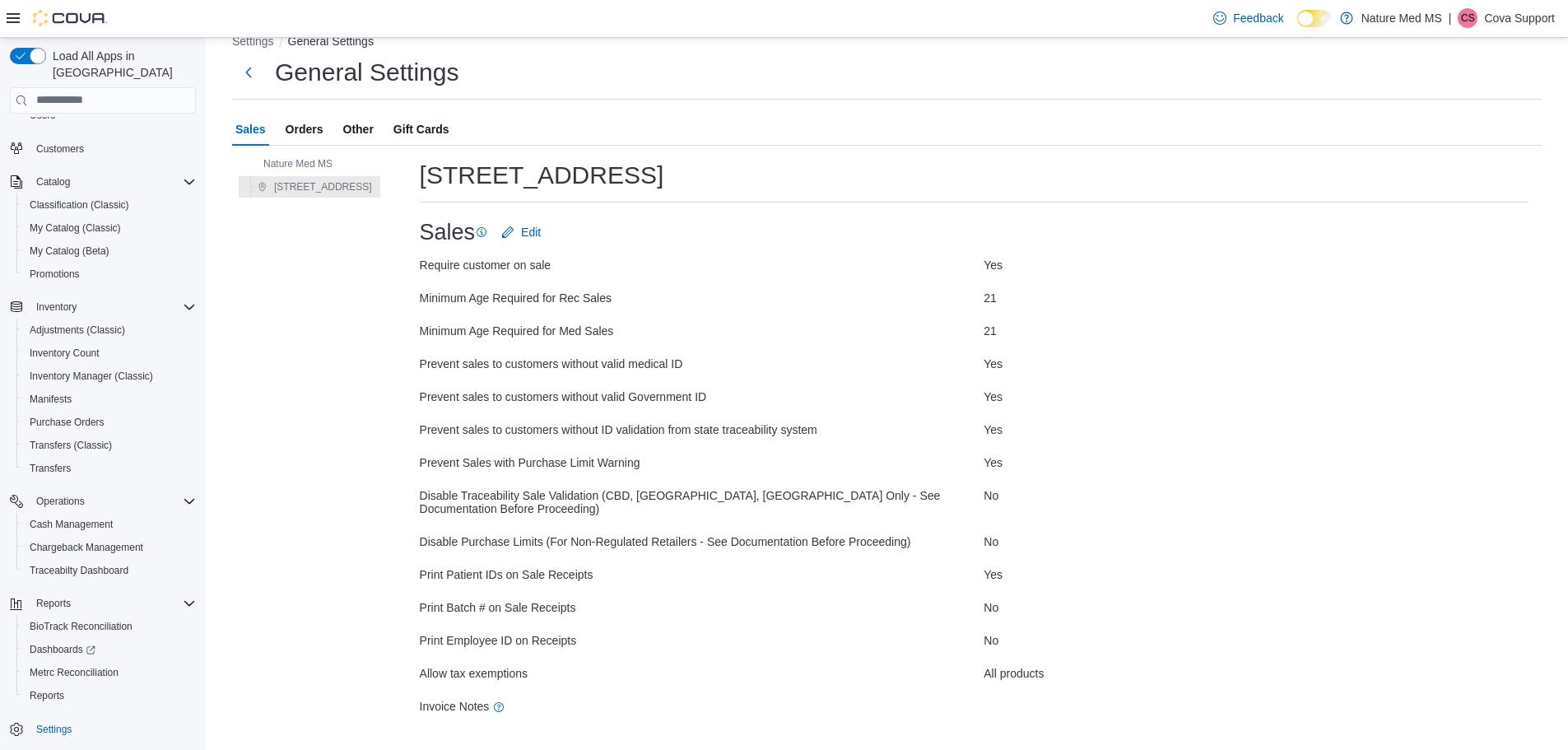
click at [304, 130] on span "Orders" at bounding box center [305, 129] width 38 height 33
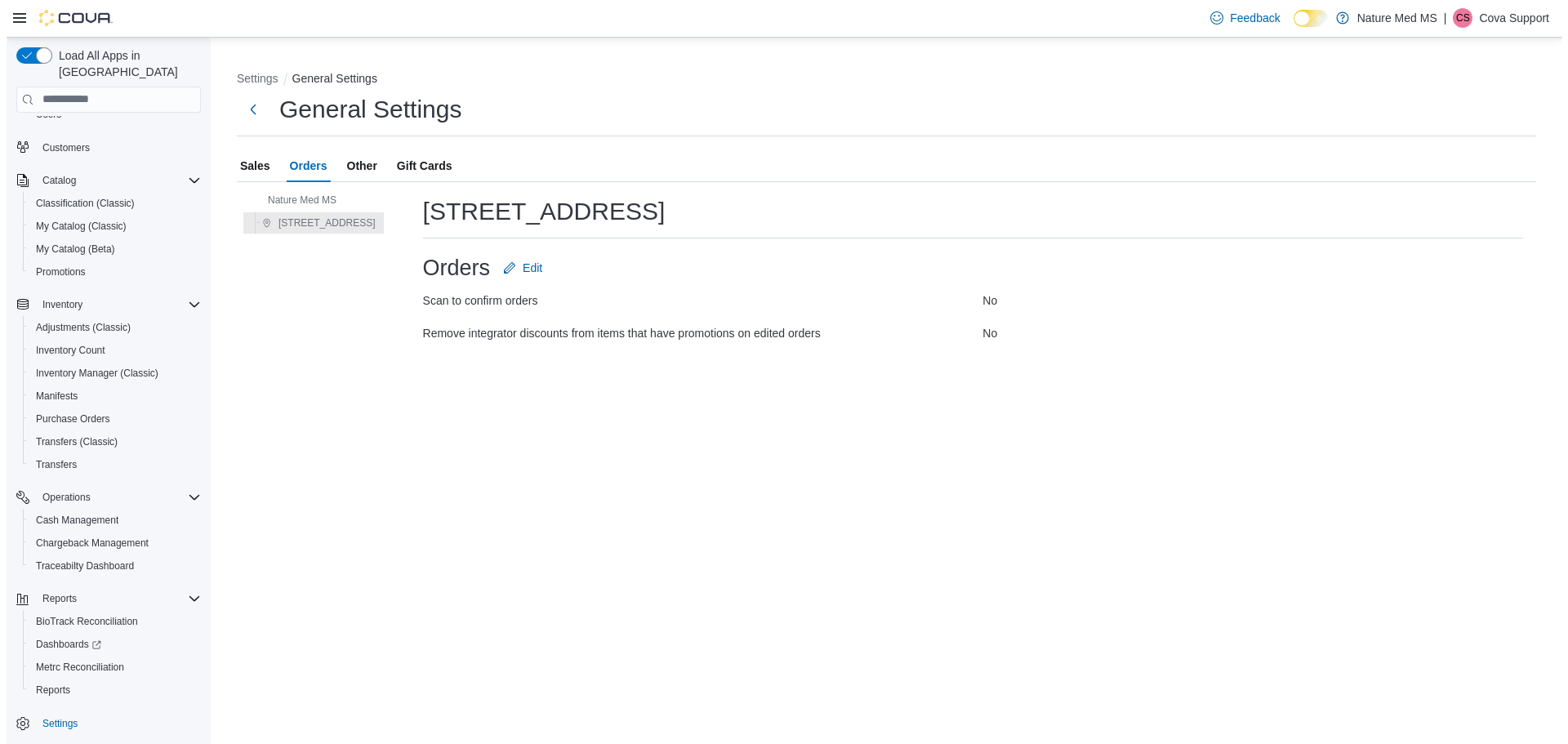
scroll to position [0, 0]
click at [516, 273] on span "Edit" at bounding box center [526, 267] width 20 height 16
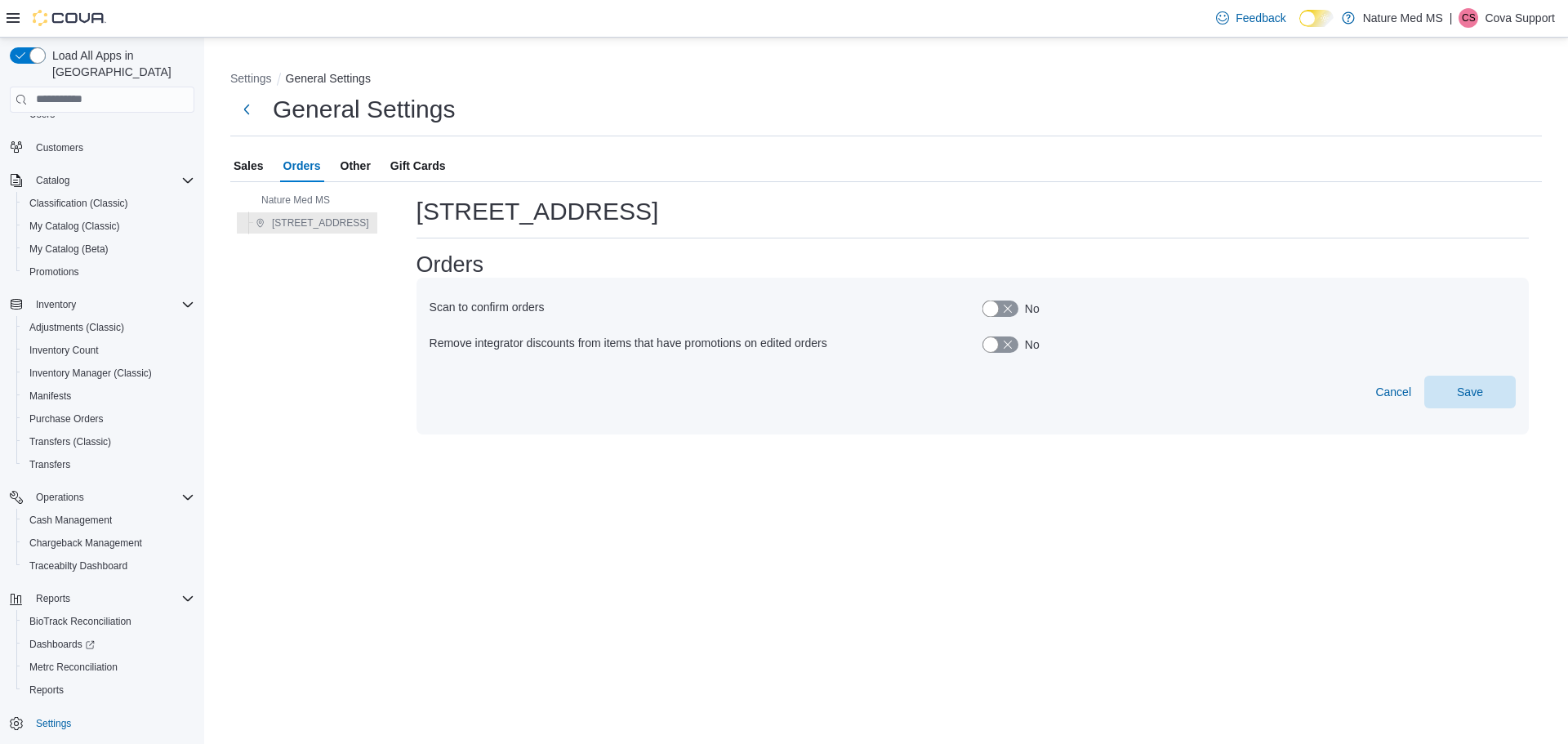
click at [988, 308] on button "button" at bounding box center [1001, 308] width 36 height 16
drag, startPoint x: 407, startPoint y: 345, endPoint x: 807, endPoint y: 349, distance: 400.0
click at [807, 349] on div "Remove integrator discounts from items that have promotions on edited orders" at bounding box center [696, 345] width 534 height 16
click at [985, 343] on button "button" at bounding box center [1001, 345] width 36 height 16
click at [1465, 393] on span "Save" at bounding box center [1470, 391] width 26 height 16
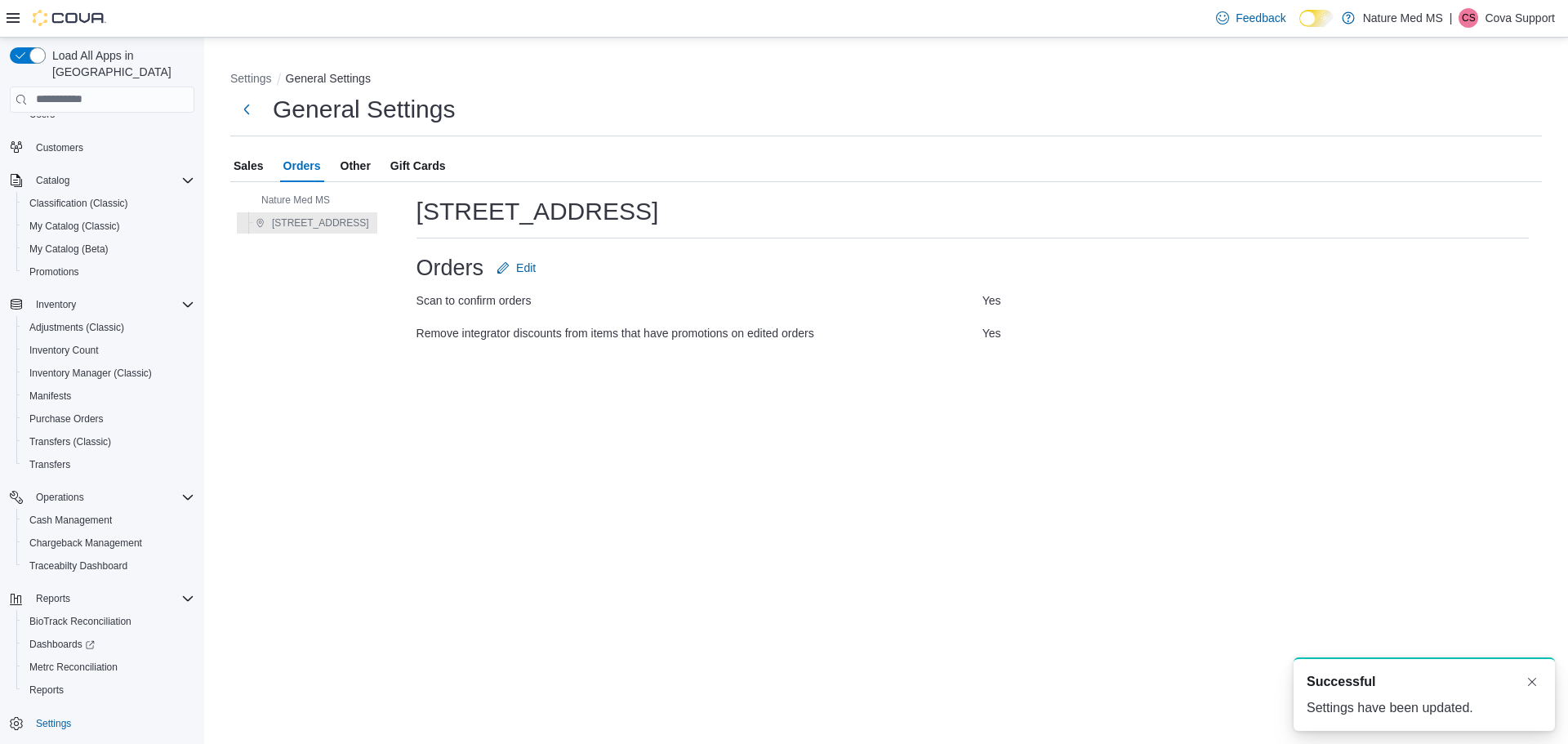
click at [952, 326] on div "Remove integrator discounts from items that have promotions on edited orders Yes" at bounding box center [973, 333] width 1113 height 33
click at [369, 167] on span "Other" at bounding box center [355, 166] width 30 height 33
click at [307, 165] on span "Orders" at bounding box center [302, 166] width 38 height 33
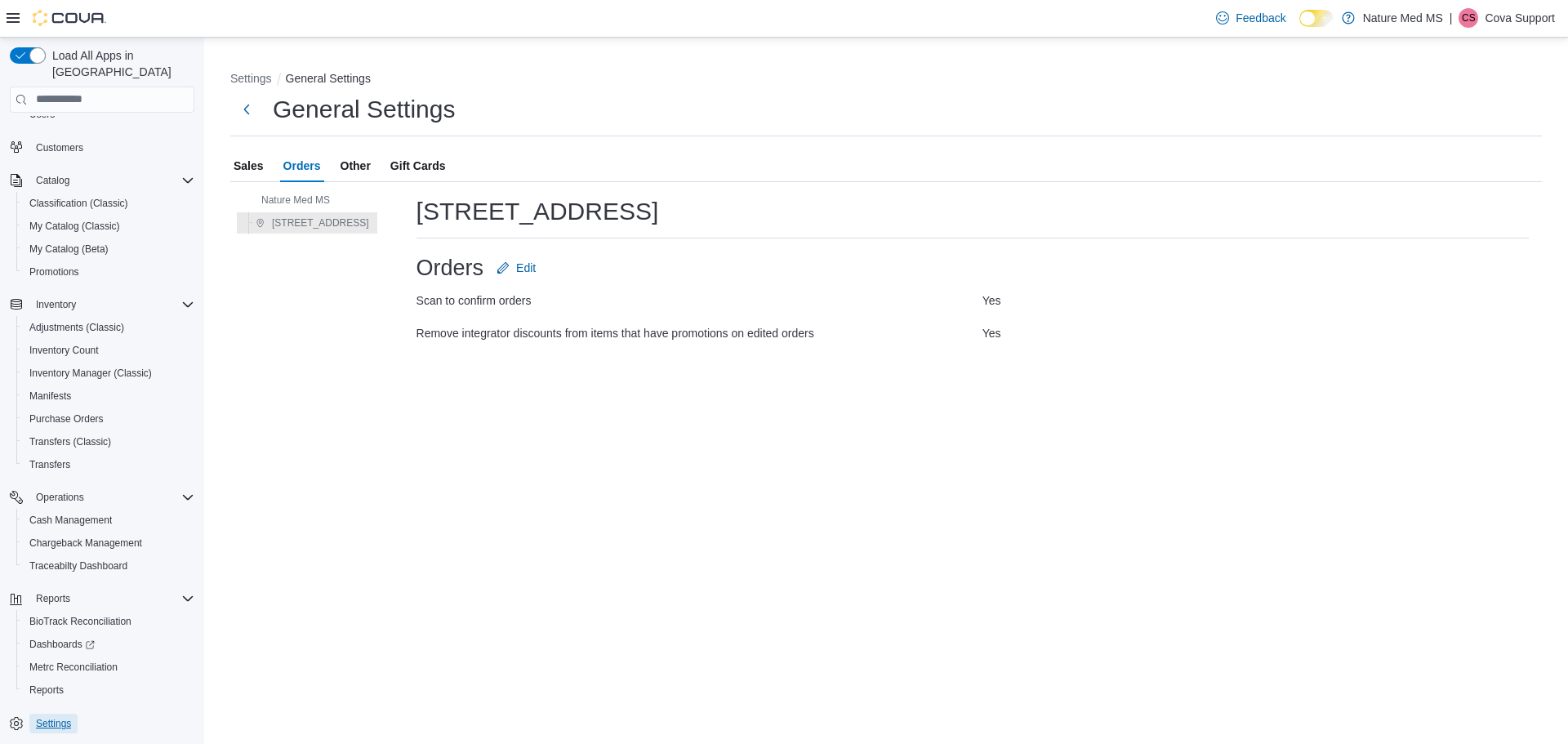
click at [64, 717] on span "Settings" at bounding box center [53, 723] width 35 height 13
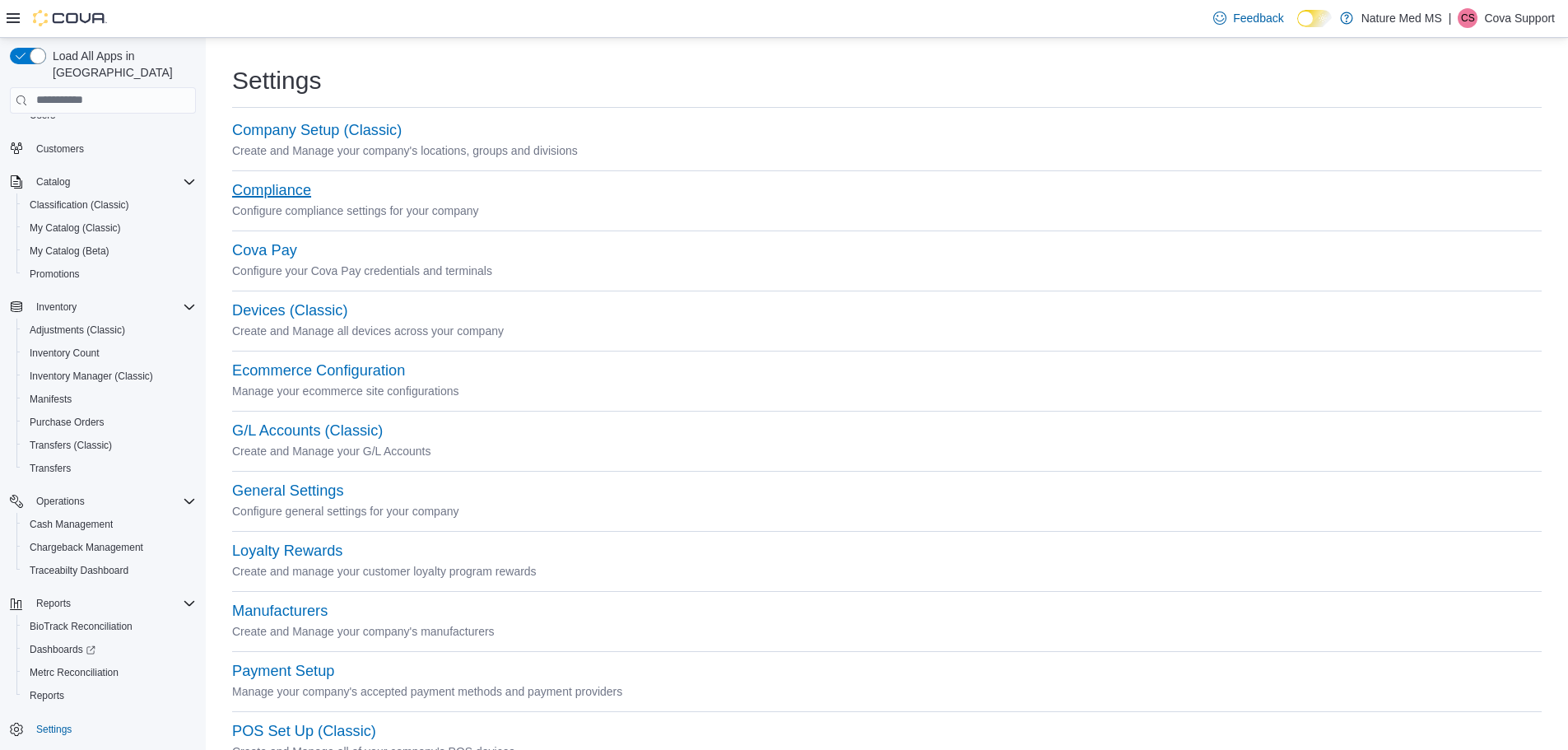
click at [274, 191] on button "Compliance" at bounding box center [271, 191] width 79 height 17
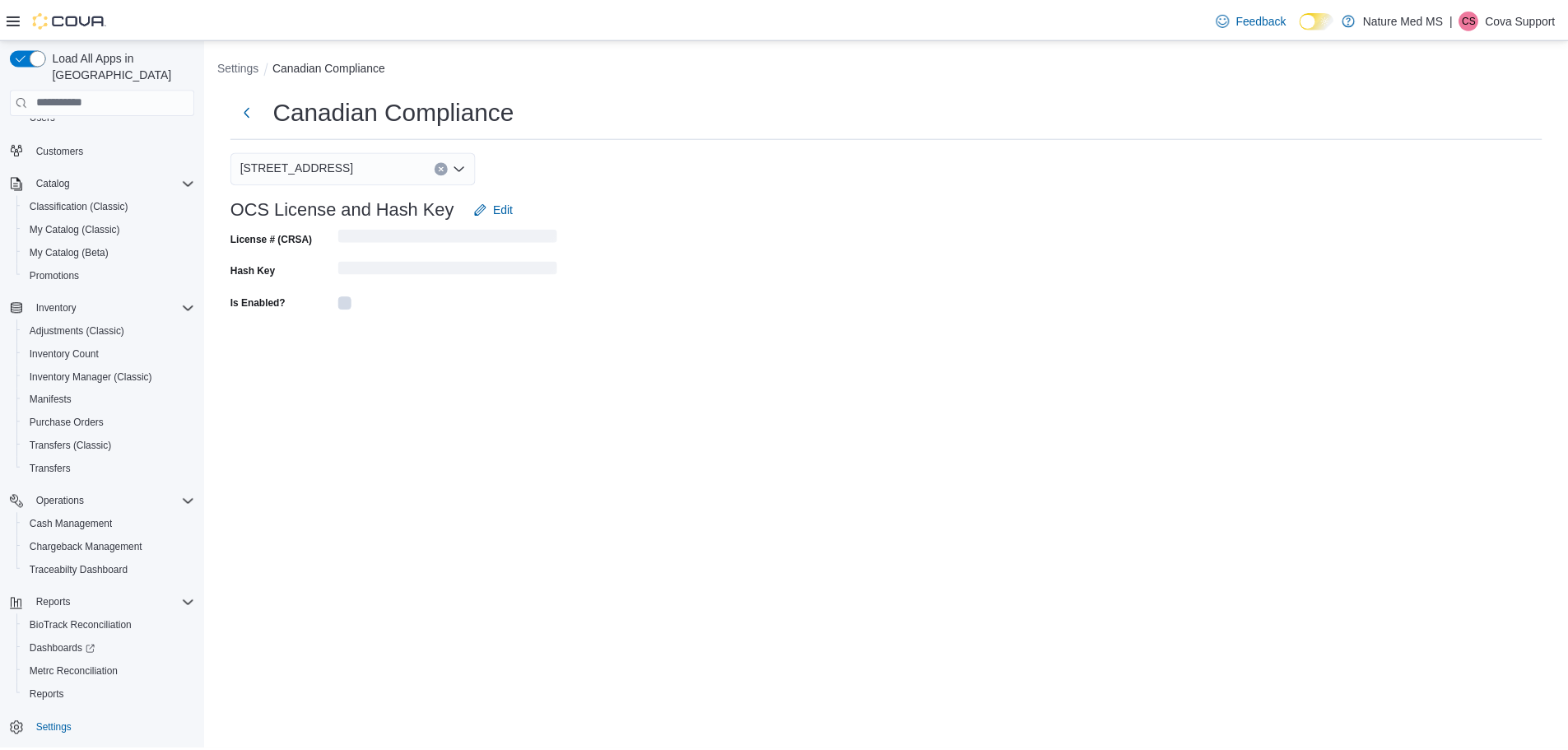
scroll to position [49, 0]
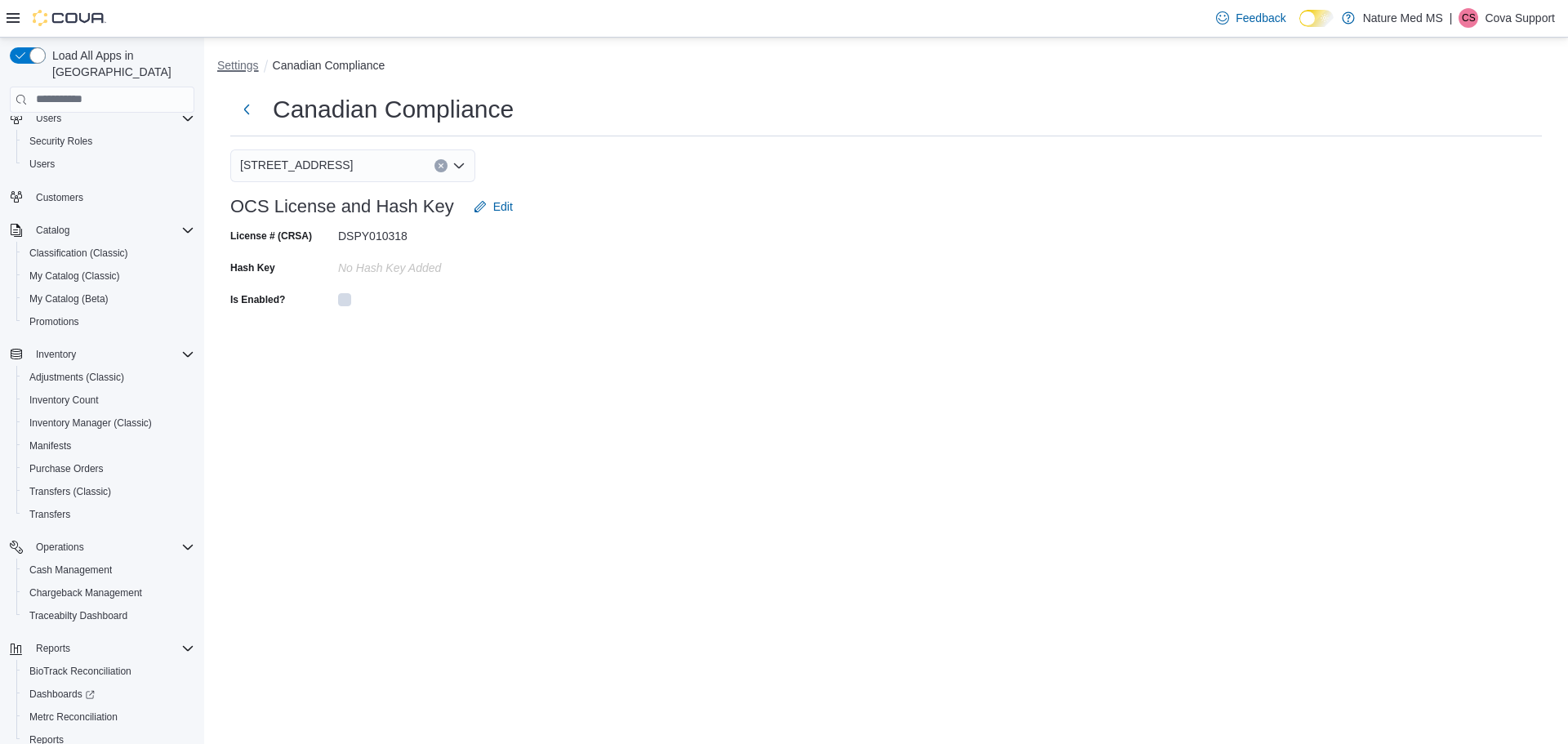
click at [252, 64] on button "Settings" at bounding box center [238, 64] width 41 height 13
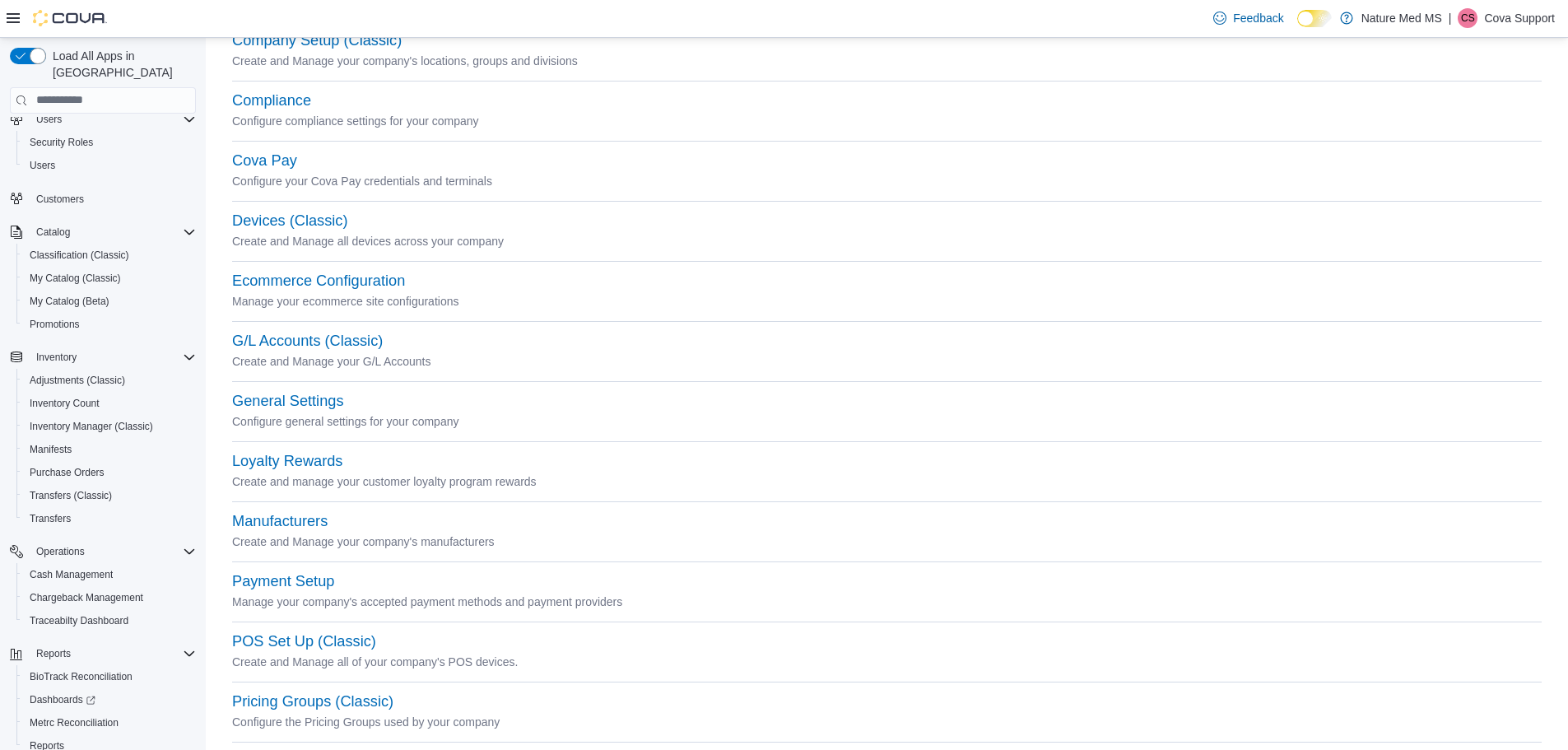
scroll to position [82, 0]
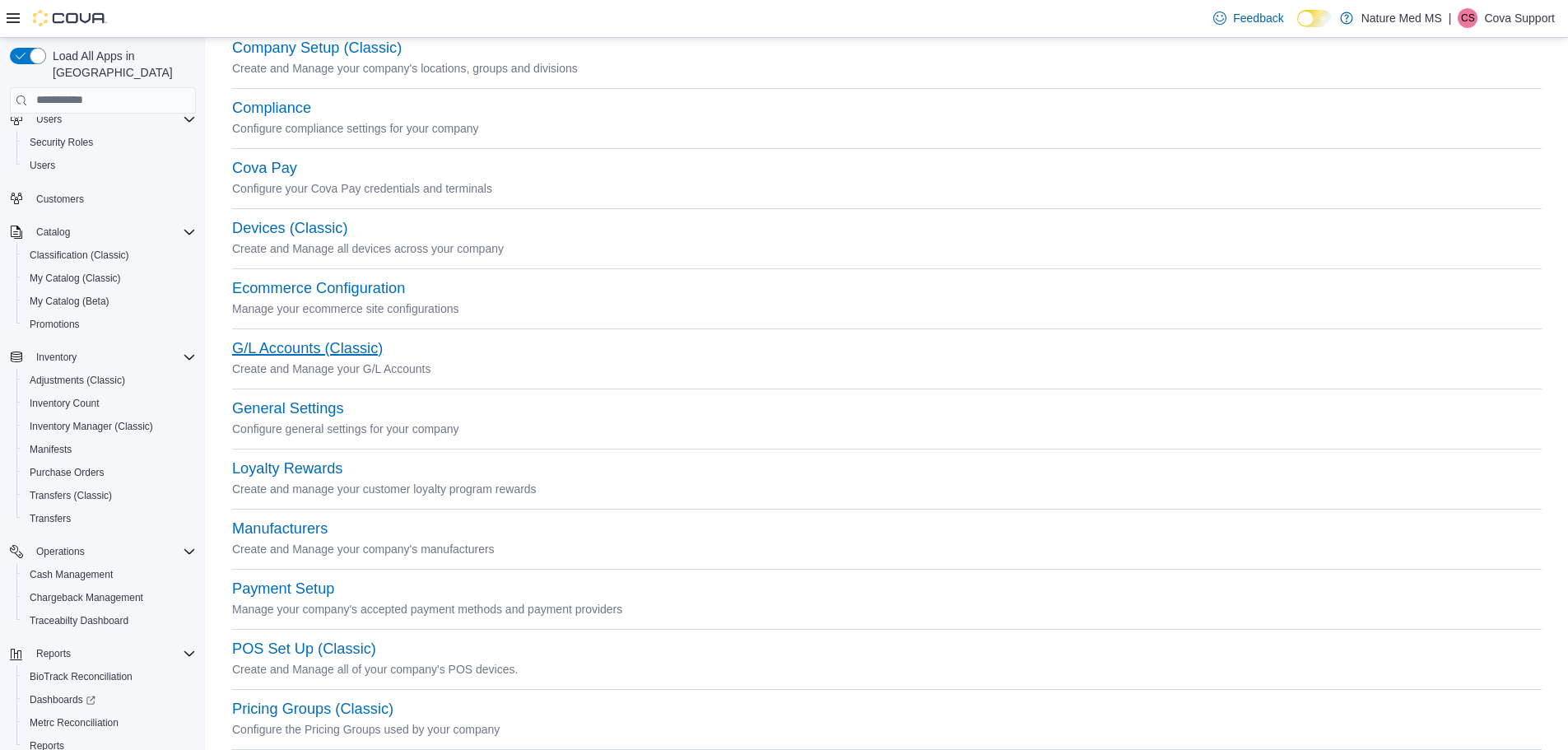
click at [302, 351] on button "G/L Accounts (Classic)" at bounding box center [307, 349] width 151 height 17
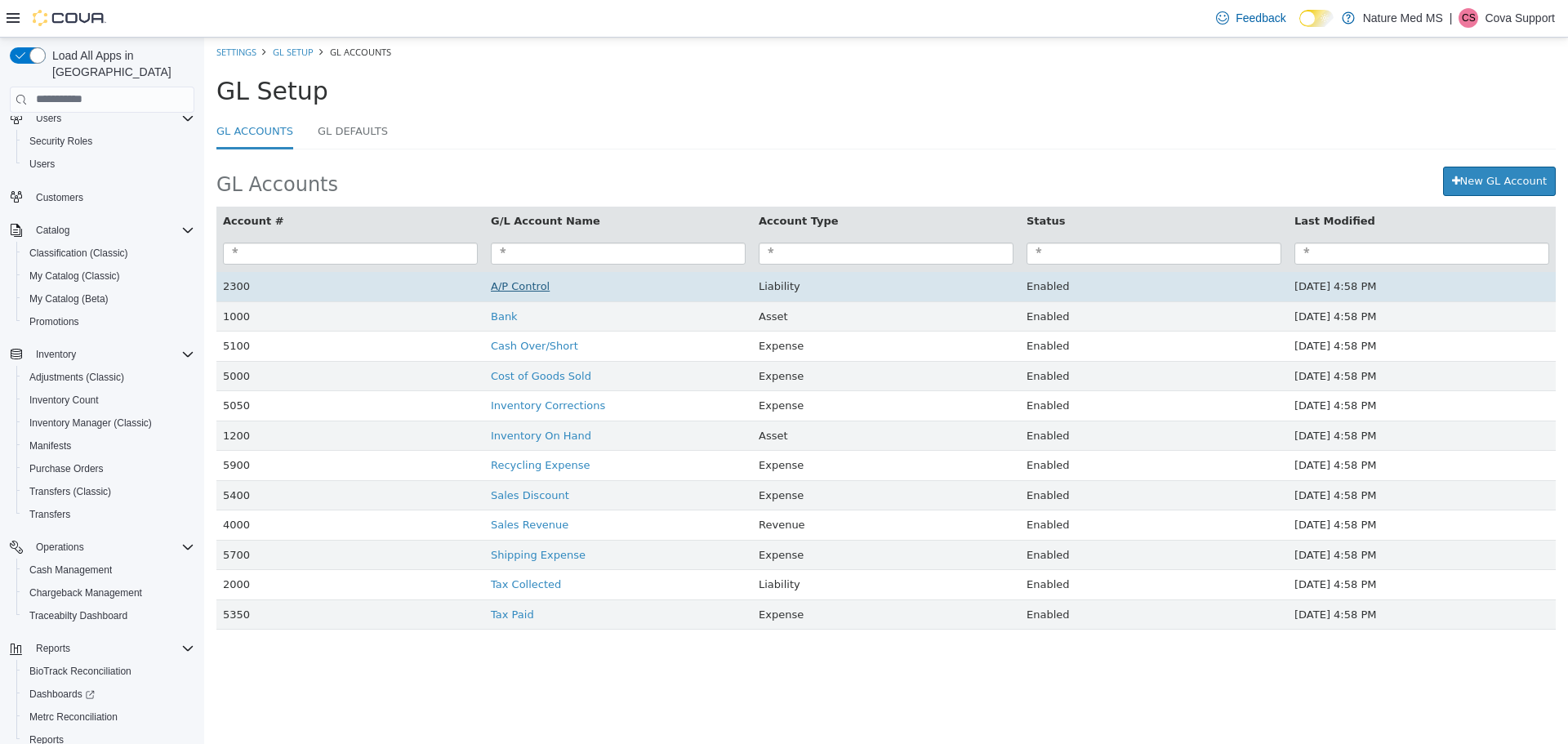
click at [520, 290] on link "A/P Control" at bounding box center [520, 285] width 58 height 12
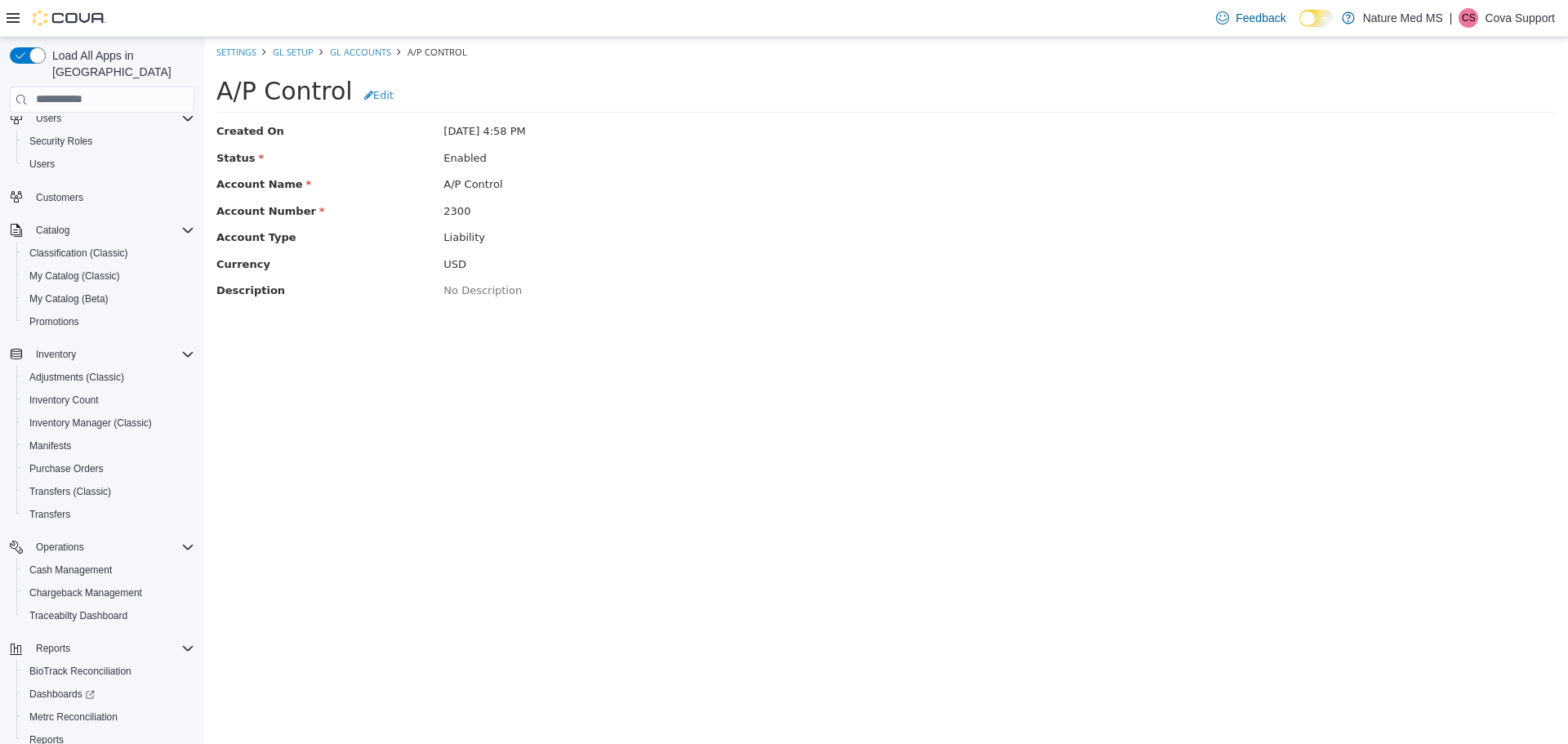
click at [520, 290] on div "No Description" at bounding box center [659, 290] width 455 height 16
click at [369, 99] on link "Edit" at bounding box center [378, 89] width 50 height 27
select select "*******"
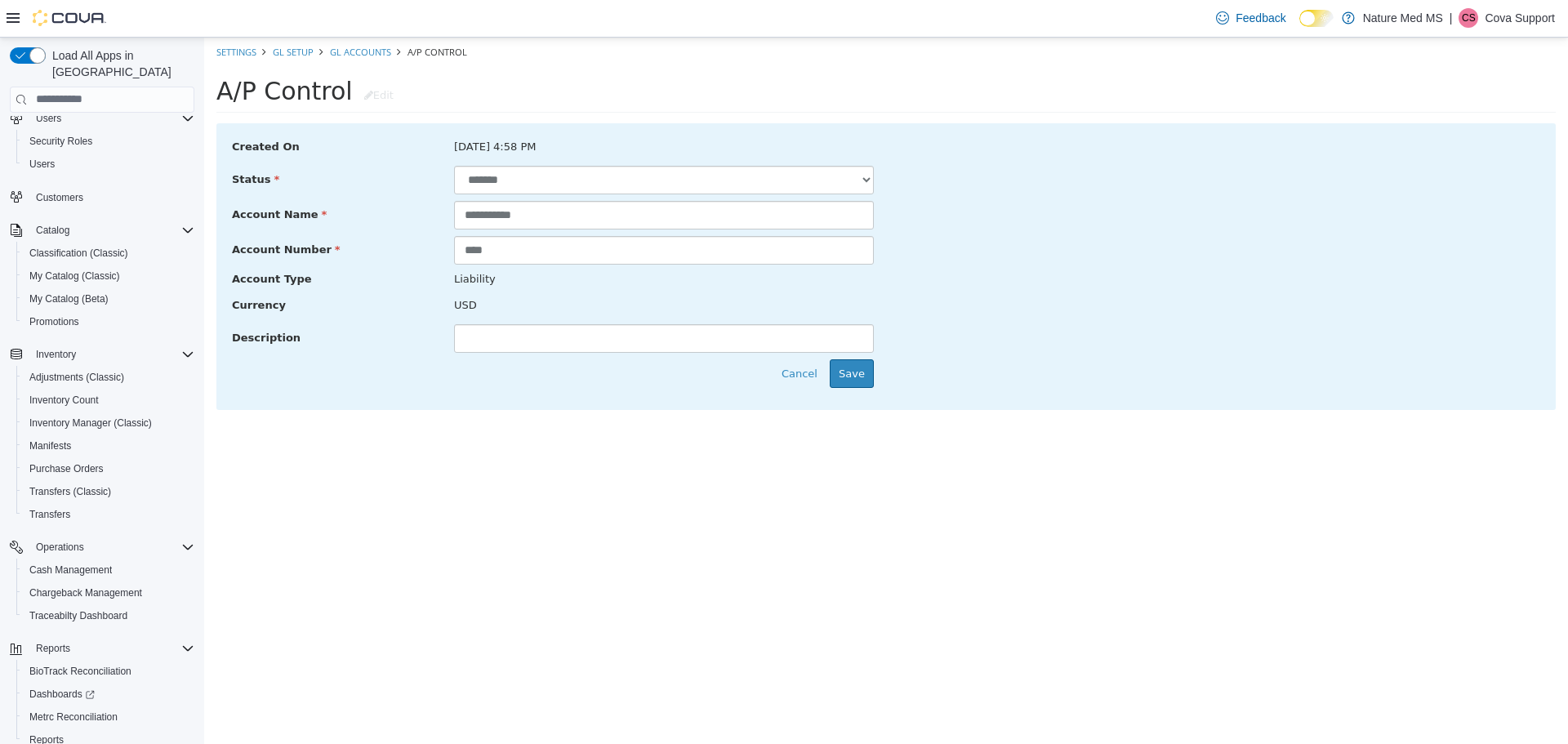
drag, startPoint x: 537, startPoint y: 210, endPoint x: 356, endPoint y: 208, distance: 181.0
click at [356, 208] on div "**********" at bounding box center [887, 214] width 1333 height 28
drag, startPoint x: 471, startPoint y: 253, endPoint x: 349, endPoint y: 252, distance: 122.0
click at [349, 252] on div "Account Number ****" at bounding box center [887, 249] width 1333 height 28
click at [787, 375] on button "Cancel" at bounding box center [799, 373] width 54 height 29
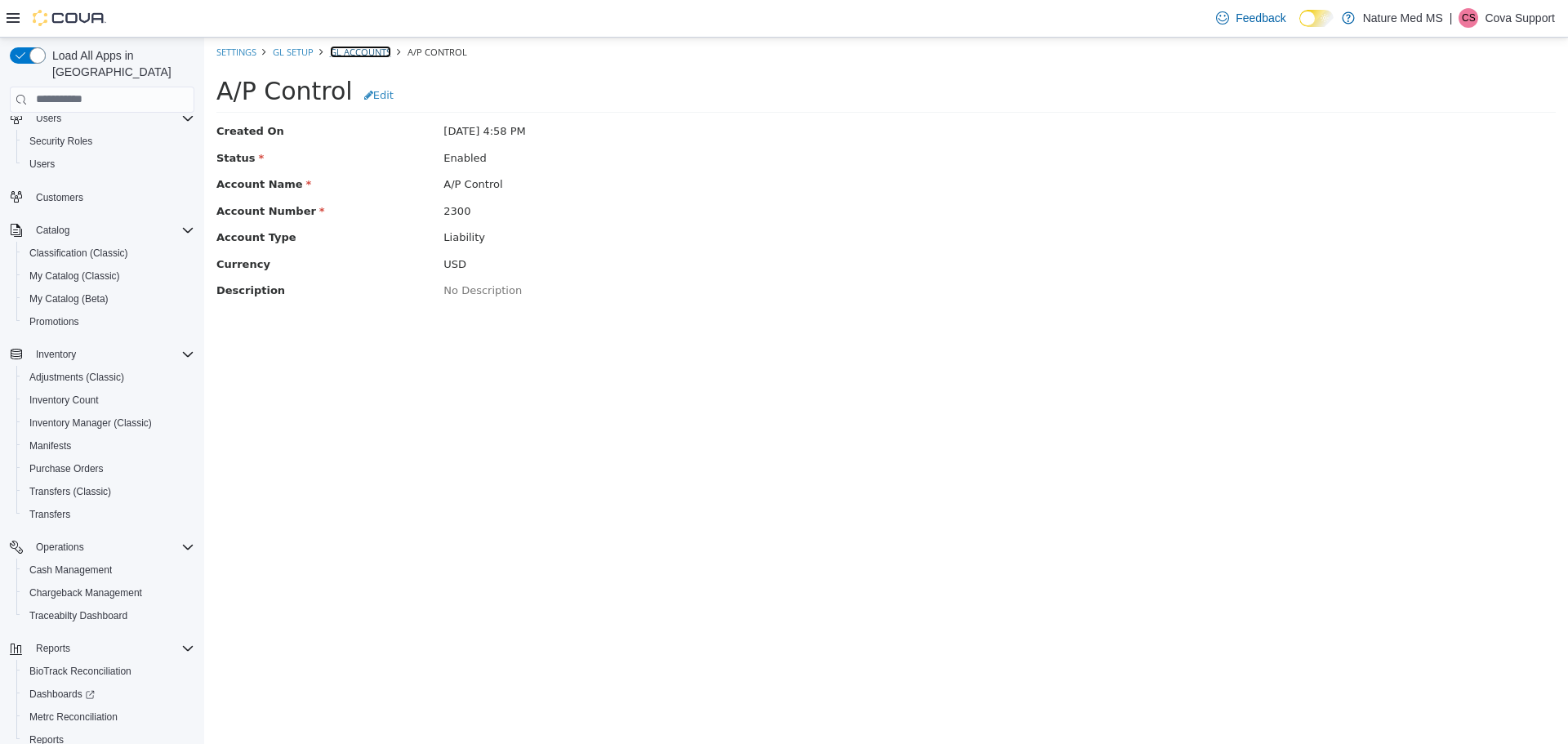
click at [363, 47] on link "GL Accounts" at bounding box center [360, 51] width 61 height 12
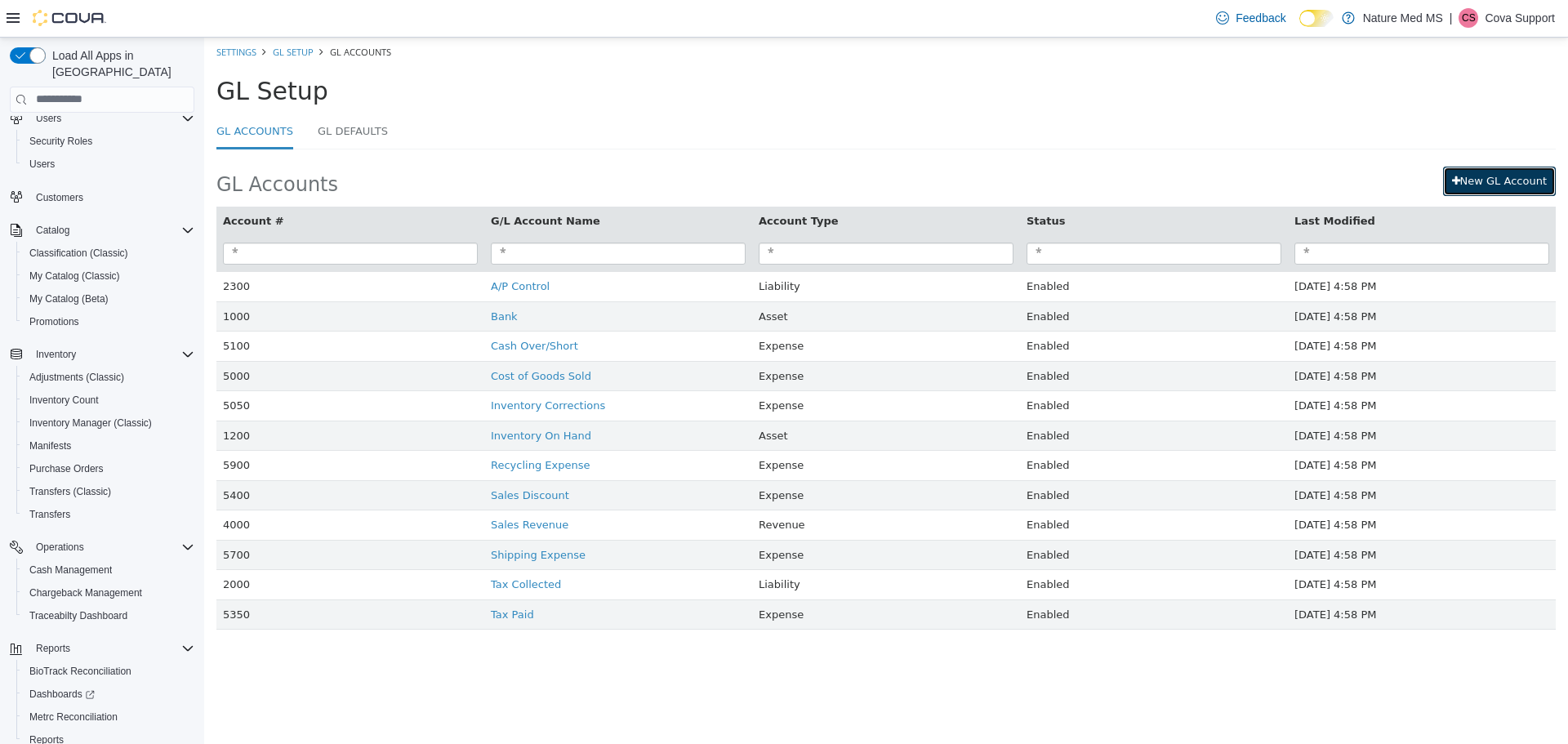
click at [1506, 179] on link "New GL Account" at bounding box center [1499, 180] width 113 height 29
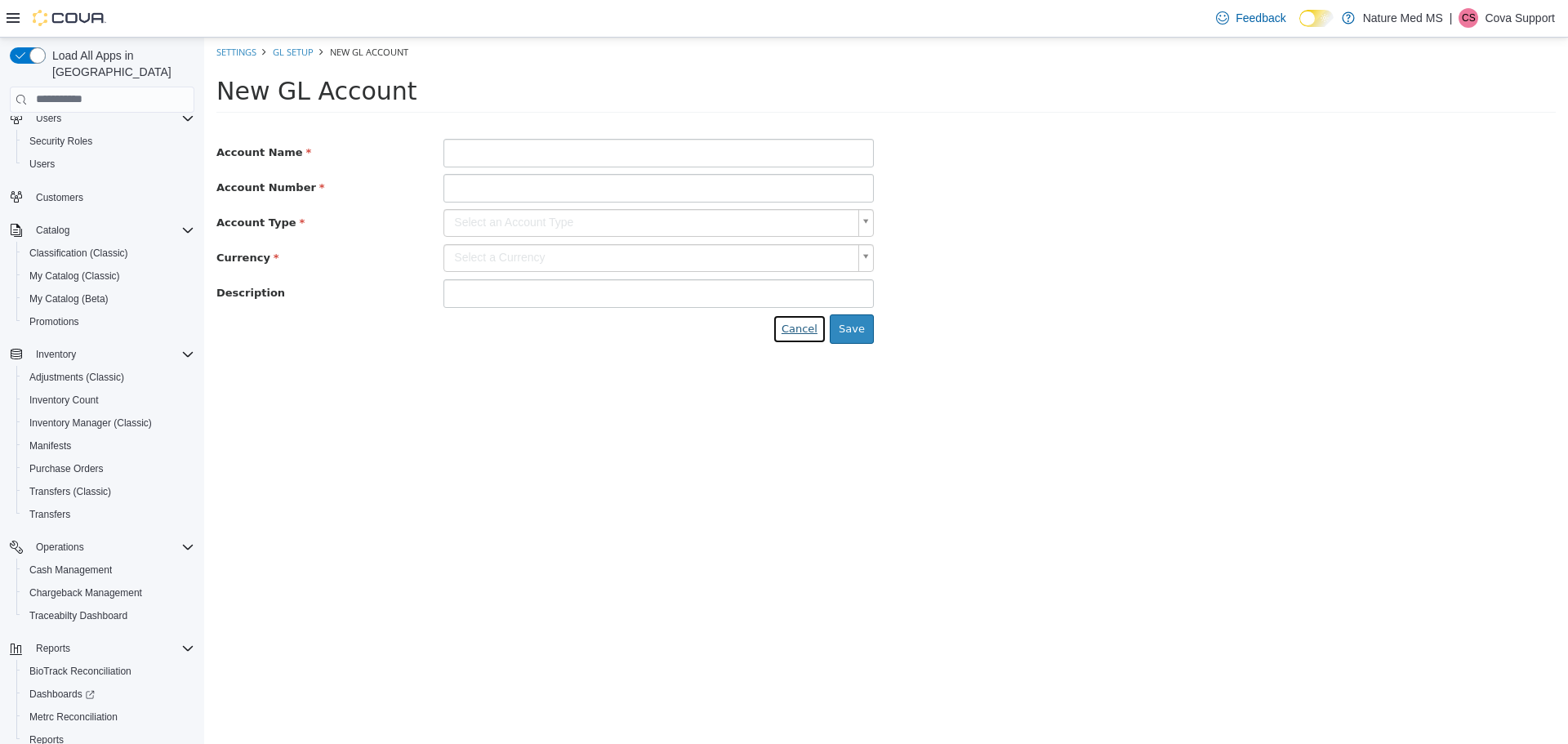
click at [813, 326] on button "Cancel" at bounding box center [799, 328] width 54 height 29
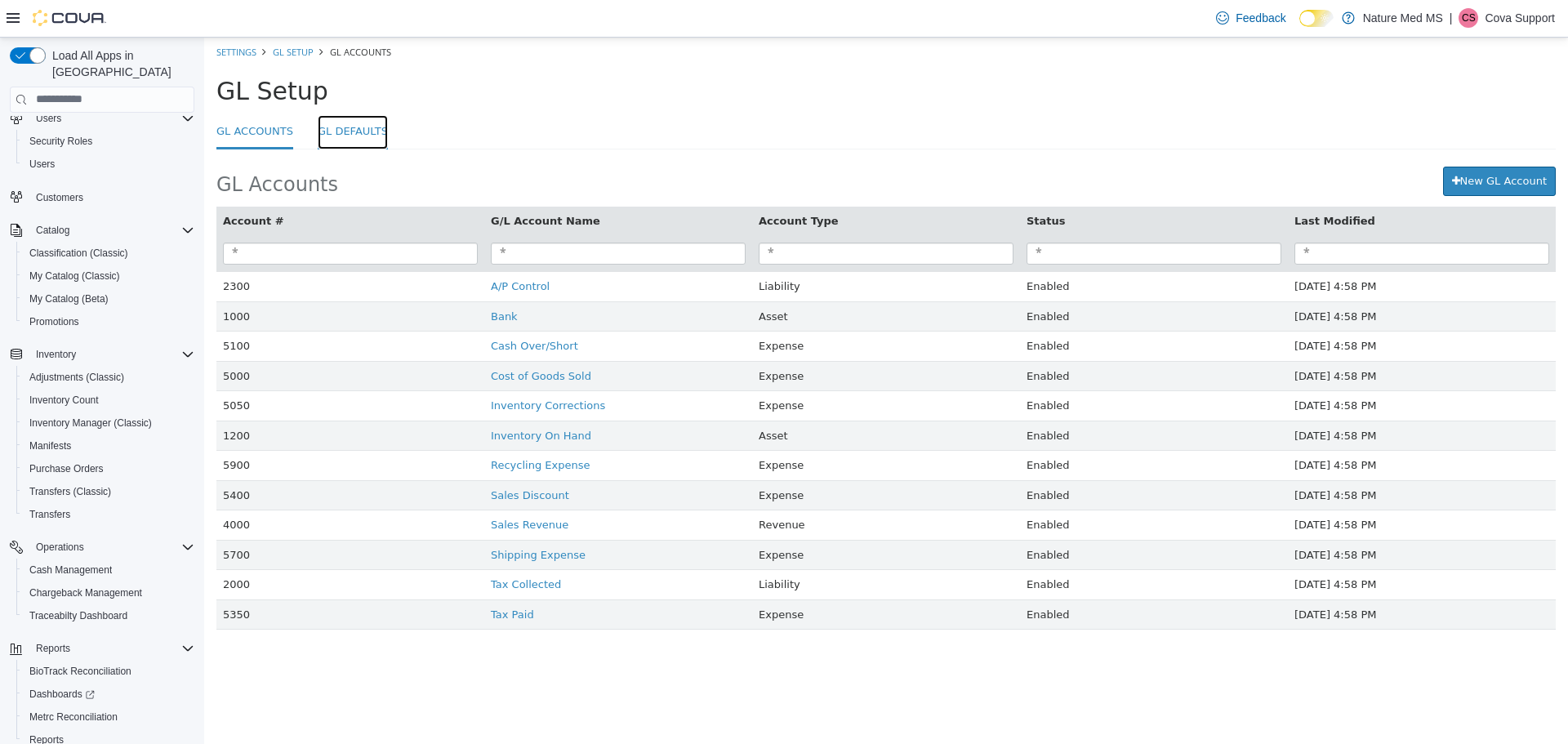
click at [357, 134] on link "GL Defaults" at bounding box center [353, 131] width 70 height 35
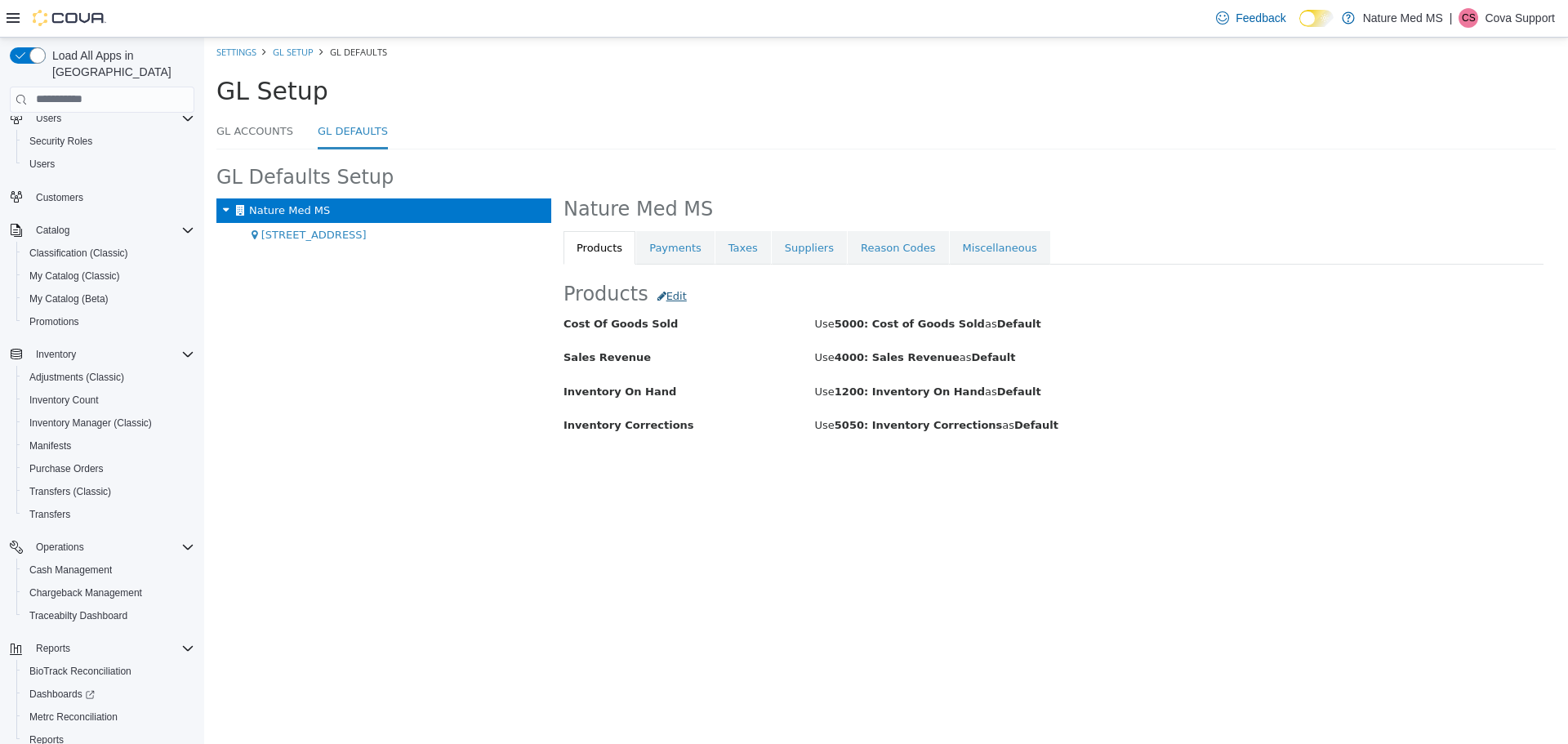
click at [663, 294] on link "Edit" at bounding box center [672, 293] width 47 height 24
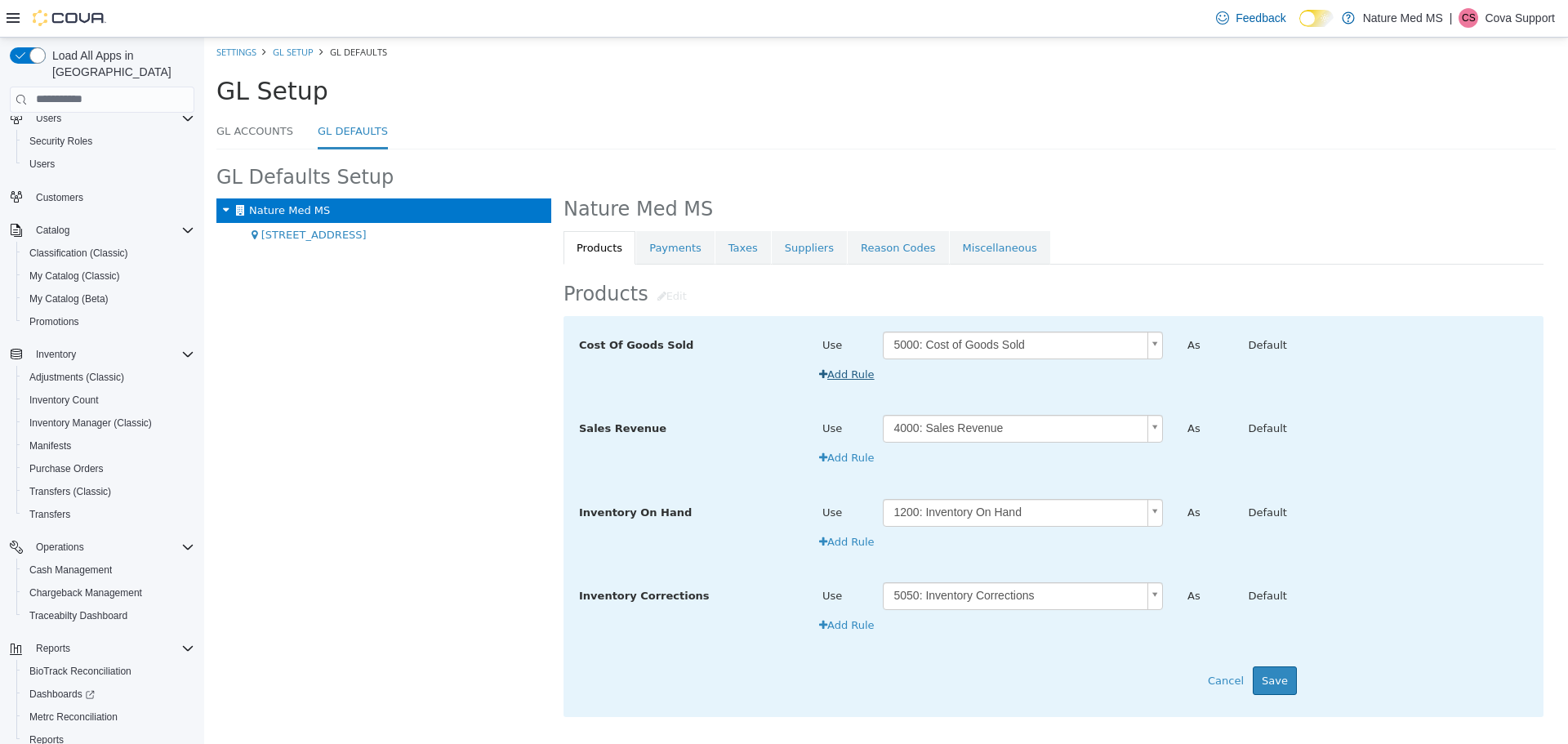
click at [839, 373] on div "Add Rule" at bounding box center [1175, 374] width 730 height 29
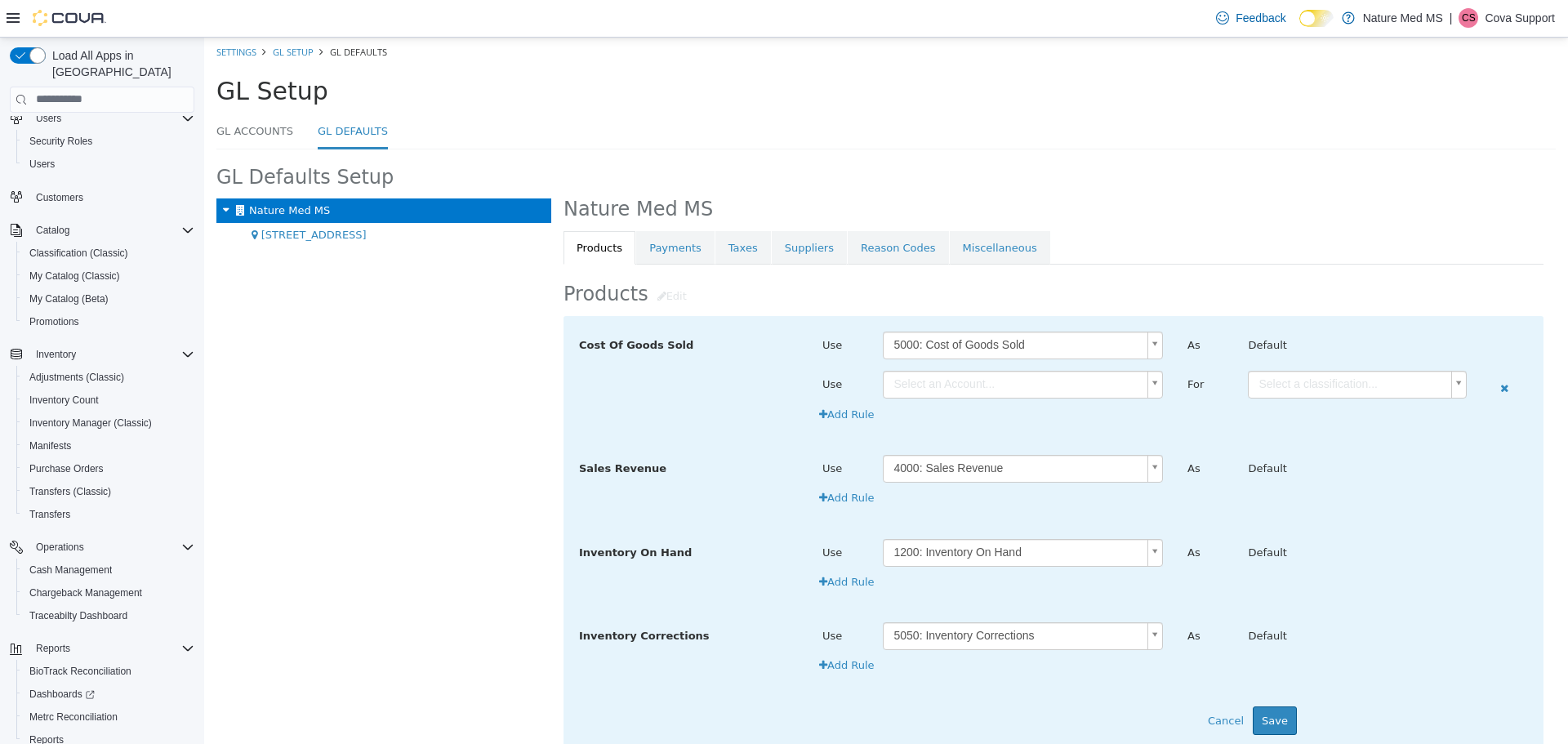
click at [1290, 381] on body "**********" at bounding box center [887, 412] width 1364 height 749
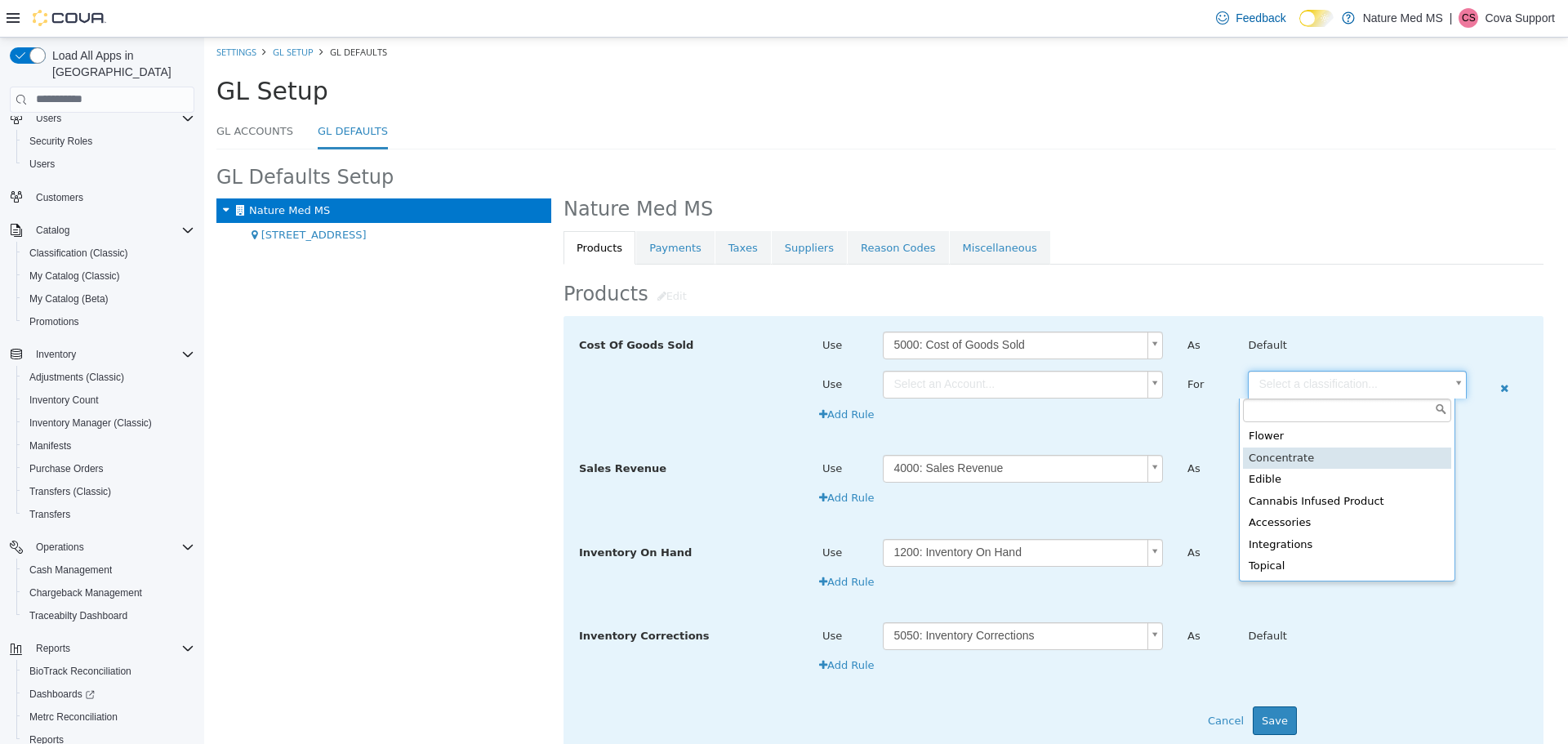
type input "*****"
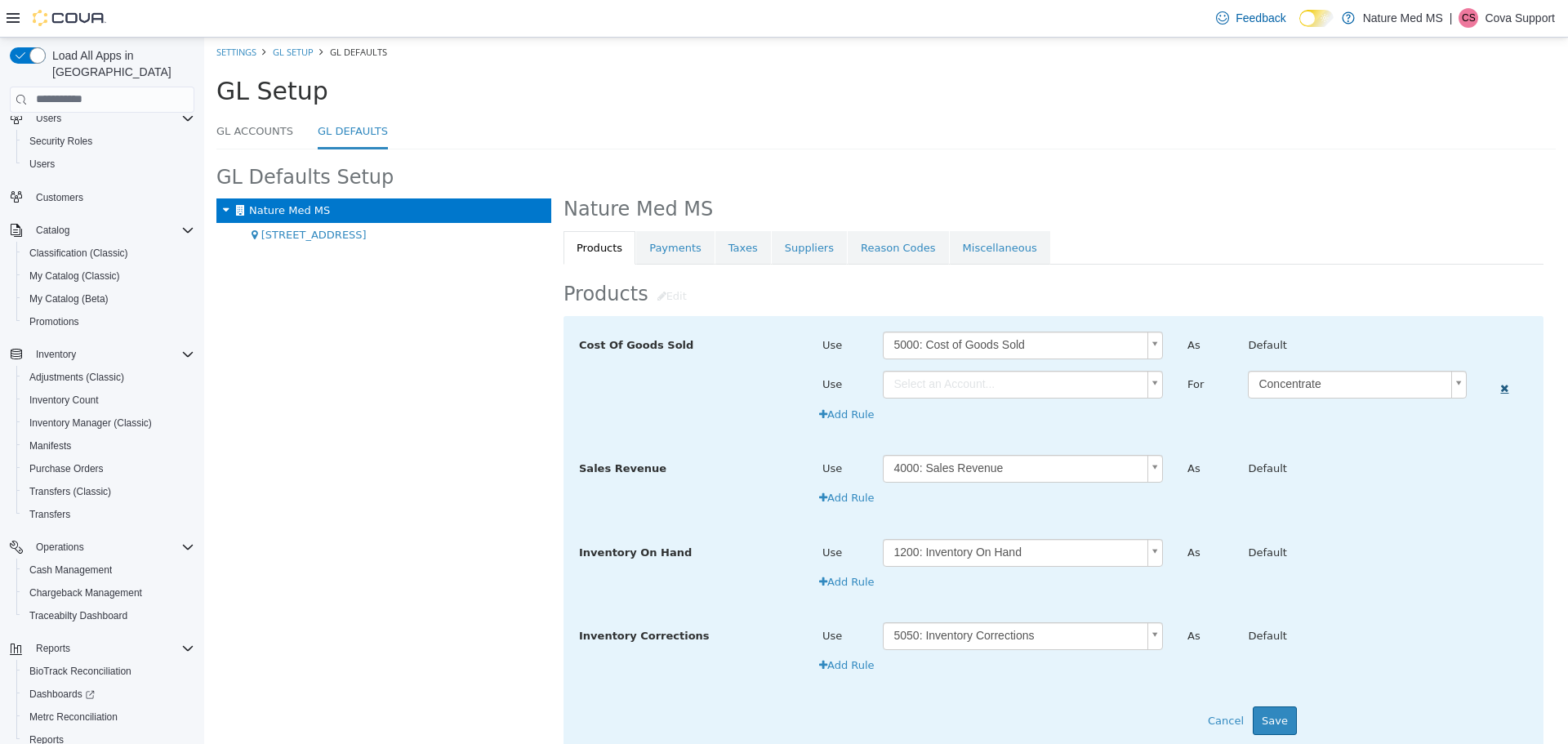
click at [1493, 387] on icon at bounding box center [1504, 387] width 26 height 24
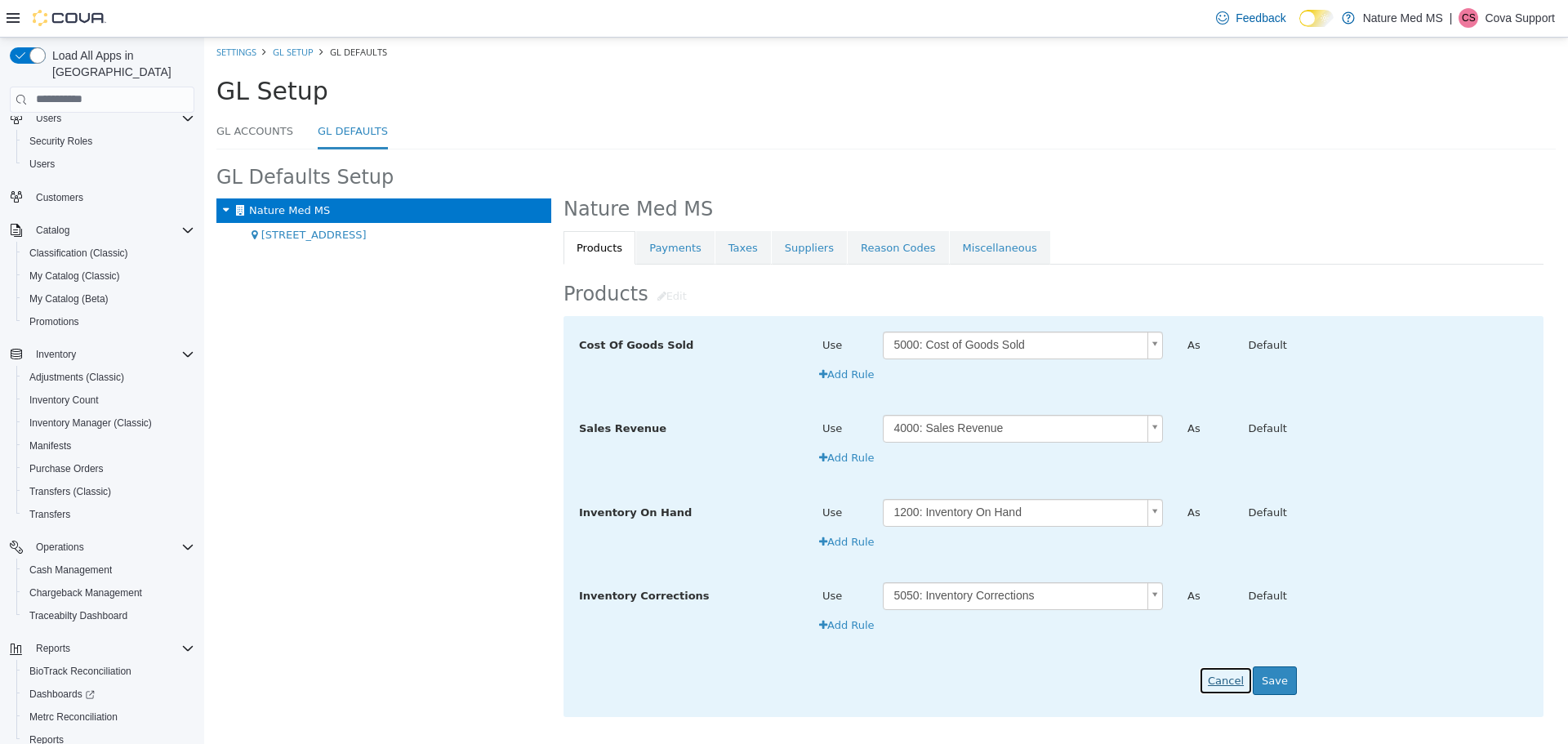
click at [1229, 680] on button "Cancel" at bounding box center [1226, 680] width 54 height 29
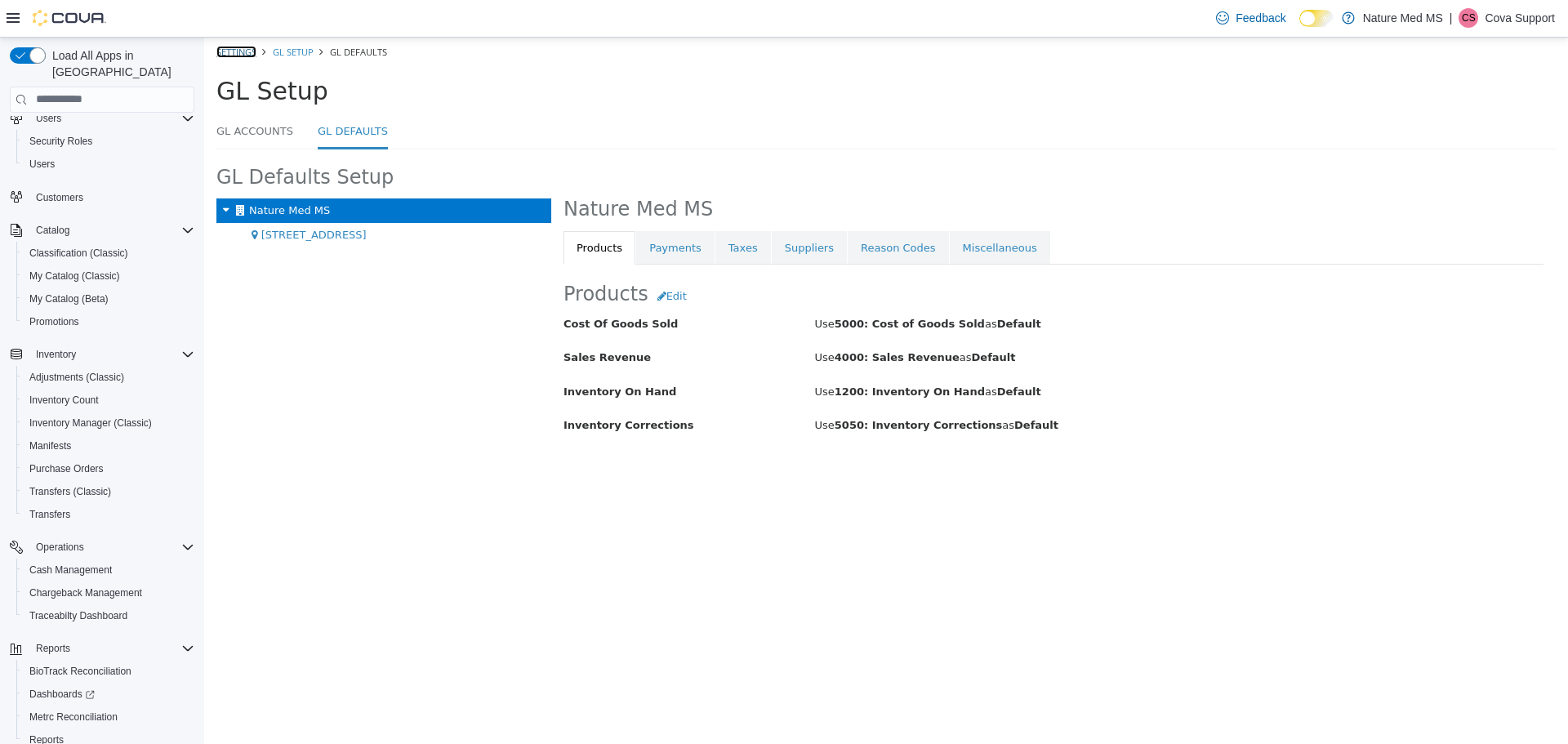
click at [245, 47] on link "Settings" at bounding box center [236, 51] width 40 height 12
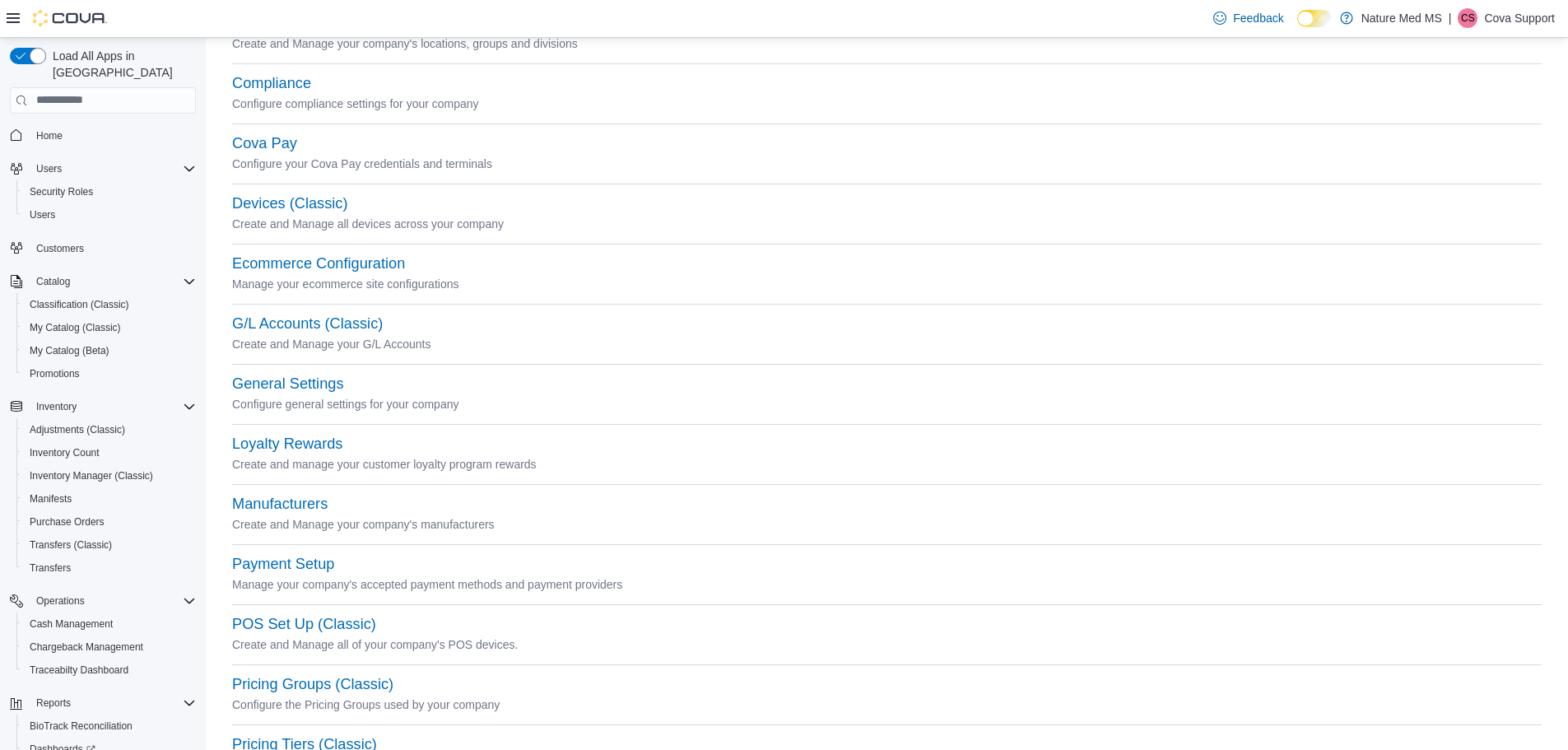
scroll to position [106, 0]
click at [295, 446] on button "Loyalty Rewards" at bounding box center [287, 446] width 110 height 17
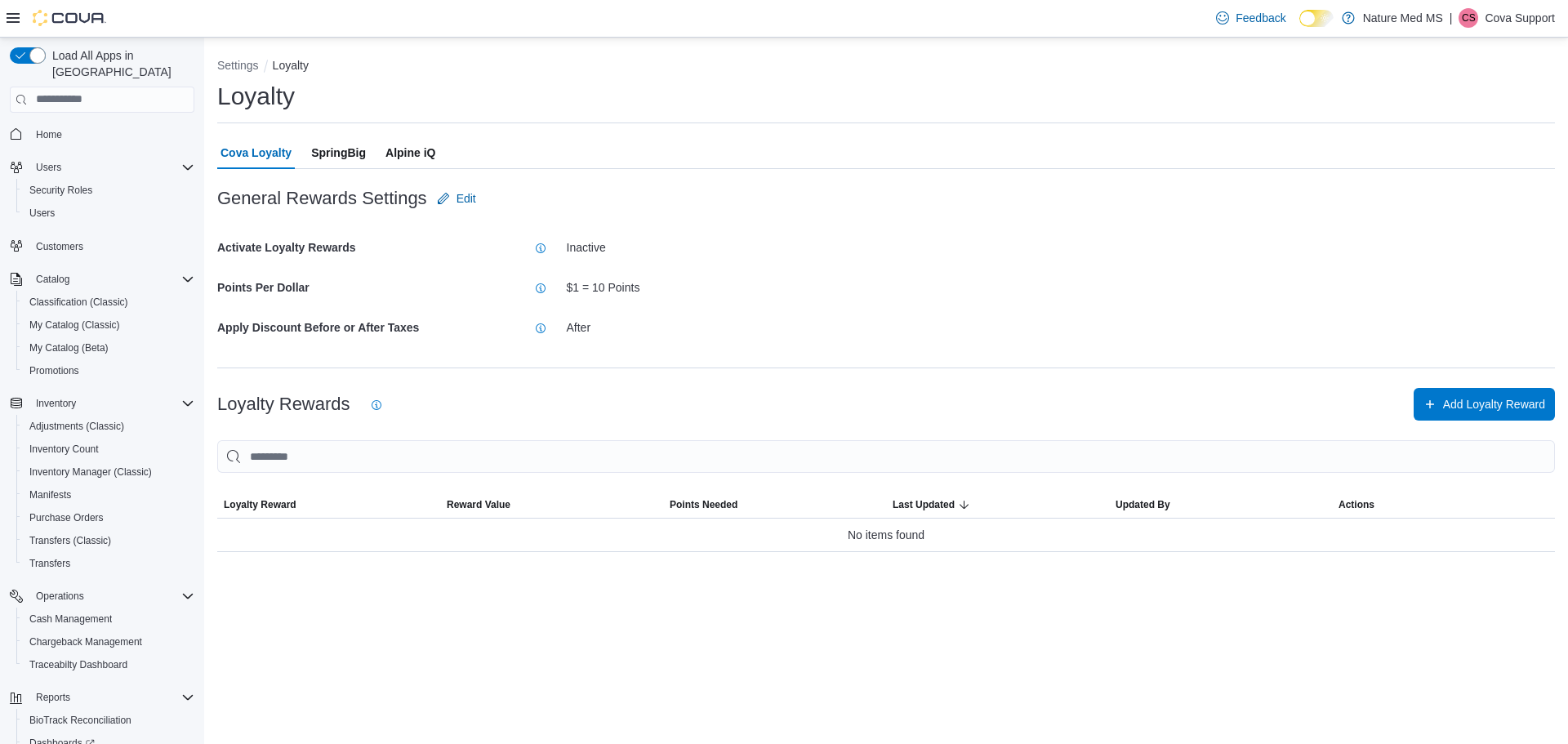
click at [569, 247] on div "Inactive" at bounding box center [1061, 247] width 989 height 14
drag, startPoint x: 583, startPoint y: 247, endPoint x: 601, endPoint y: 250, distance: 18.2
click at [600, 250] on div "Inactive" at bounding box center [1061, 247] width 989 height 14
click at [606, 249] on div "Inactive" at bounding box center [1061, 247] width 989 height 14
click at [470, 196] on span "Edit" at bounding box center [466, 198] width 20 height 16
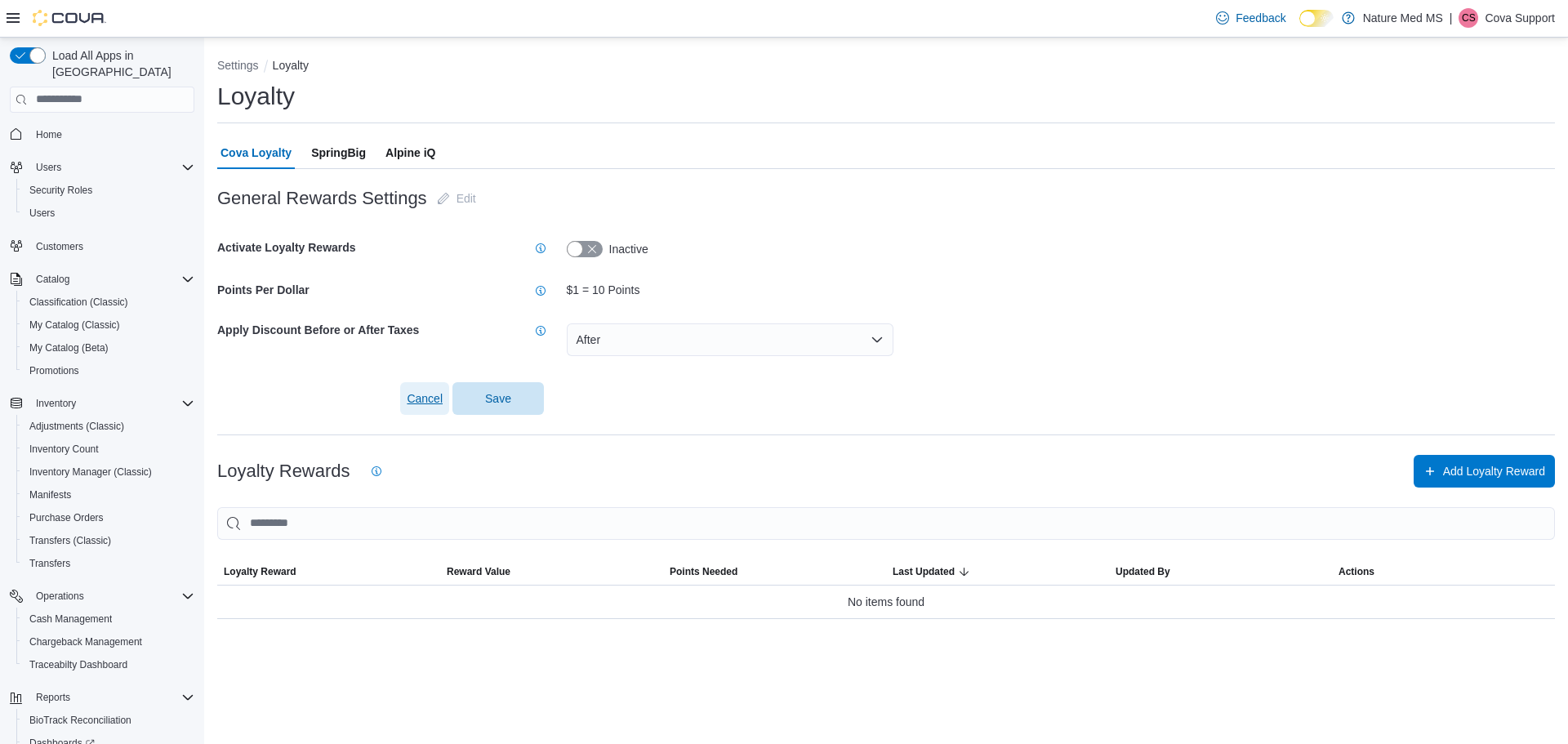
click at [422, 401] on span "Cancel" at bounding box center [424, 398] width 36 height 16
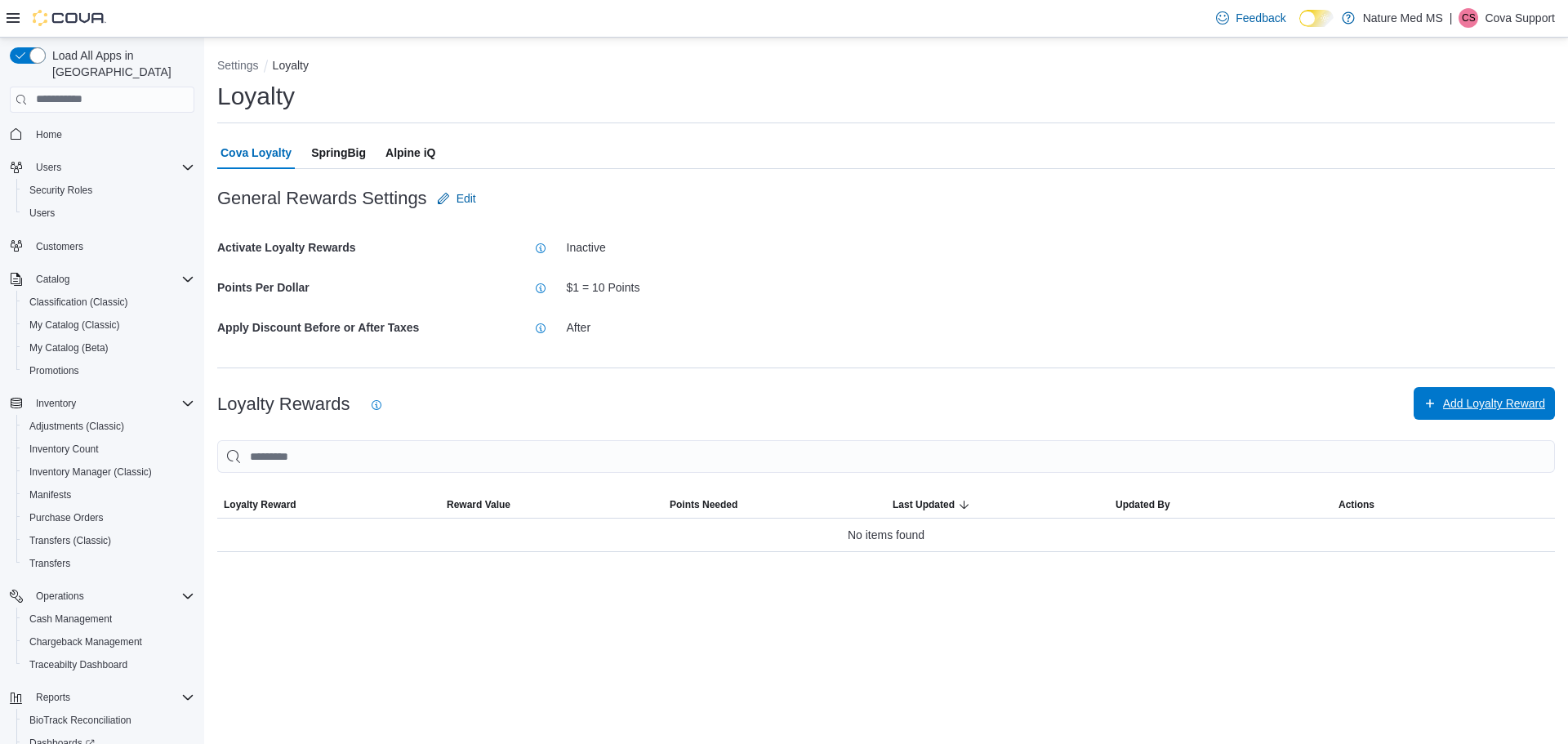
click at [1472, 402] on span "Add Loyalty Reward" at bounding box center [1494, 403] width 102 height 16
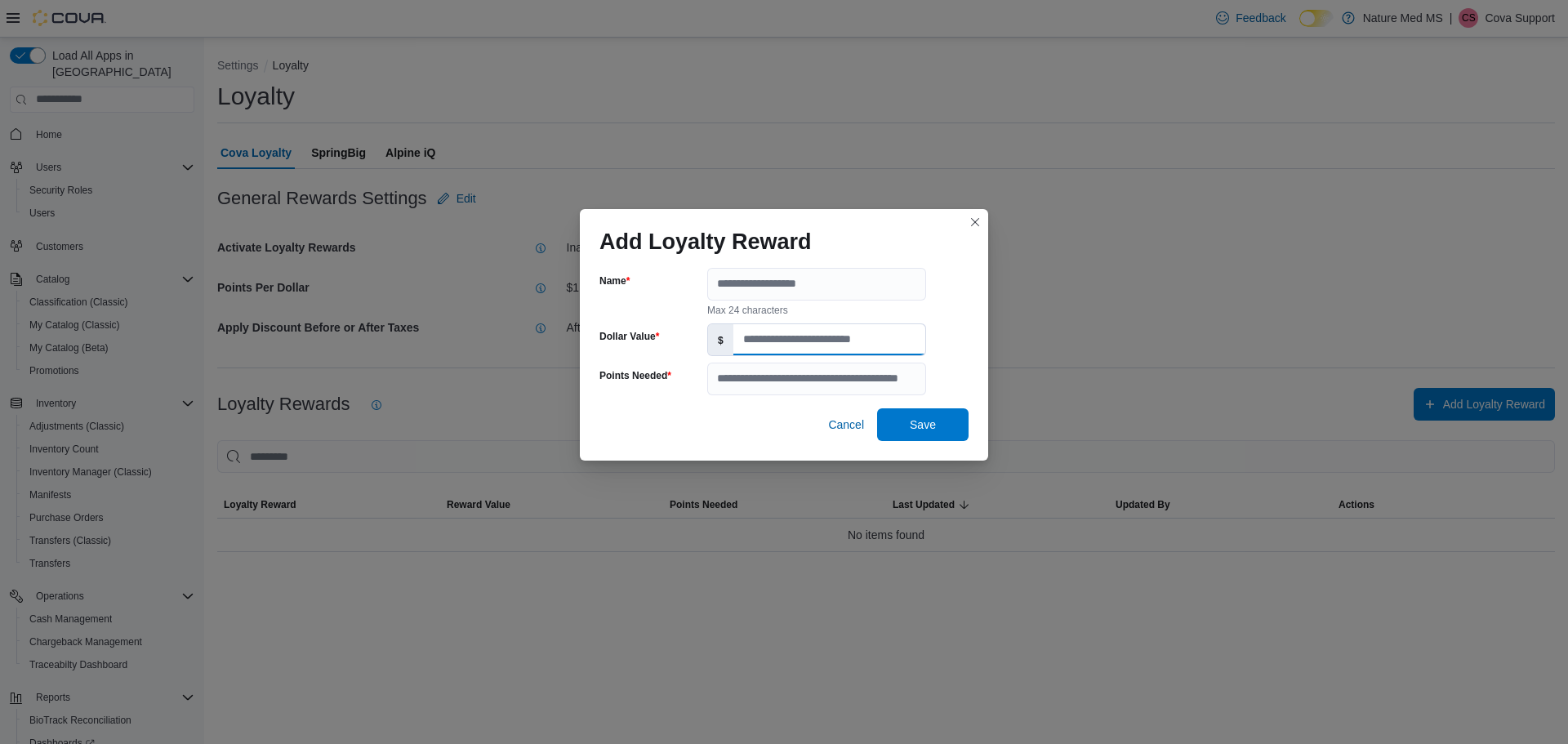
click at [753, 332] on input "Dollar Value" at bounding box center [829, 339] width 192 height 31
click at [767, 424] on div "Cancel Save" at bounding box center [784, 418] width 369 height 46
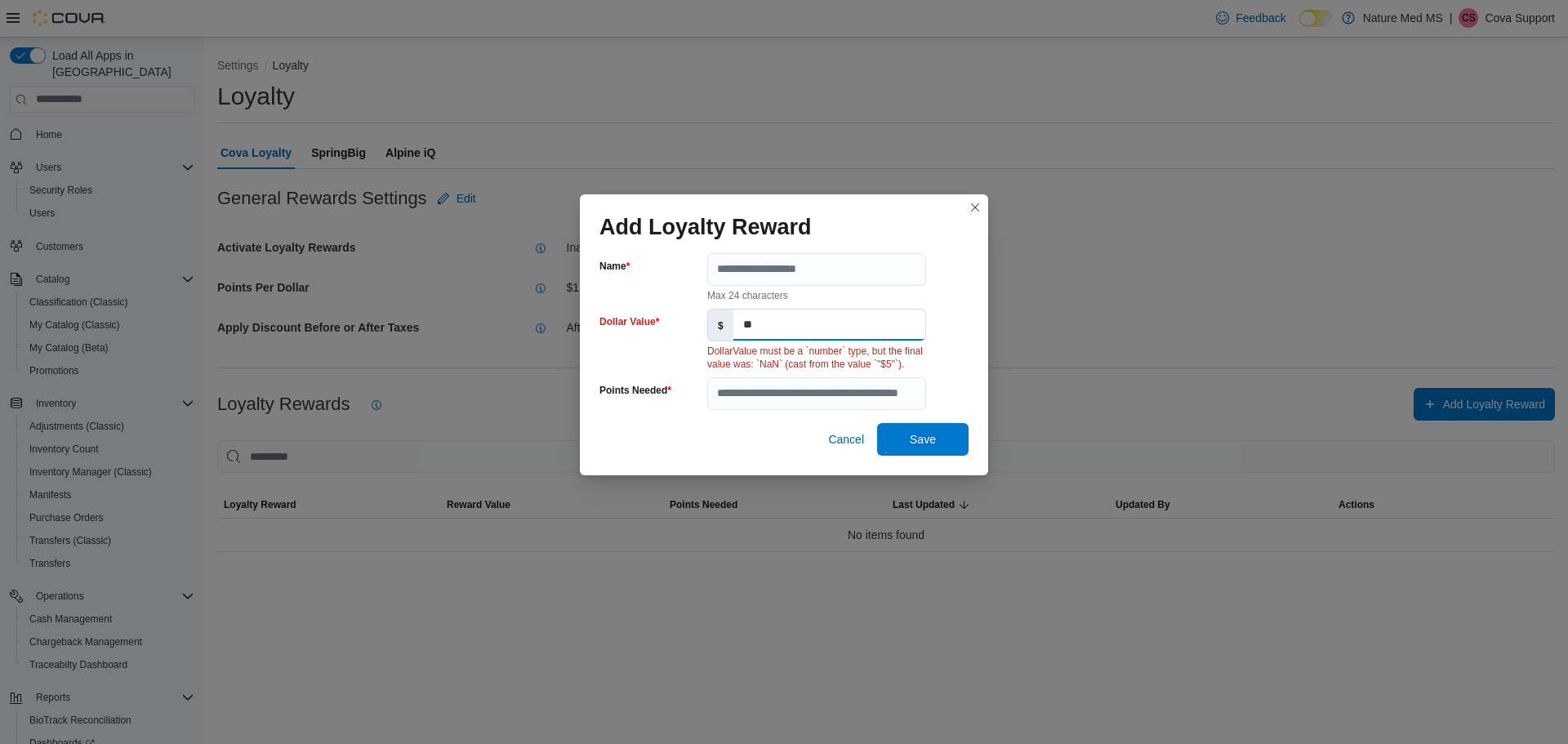
click at [751, 327] on input "**" at bounding box center [829, 325] width 192 height 31
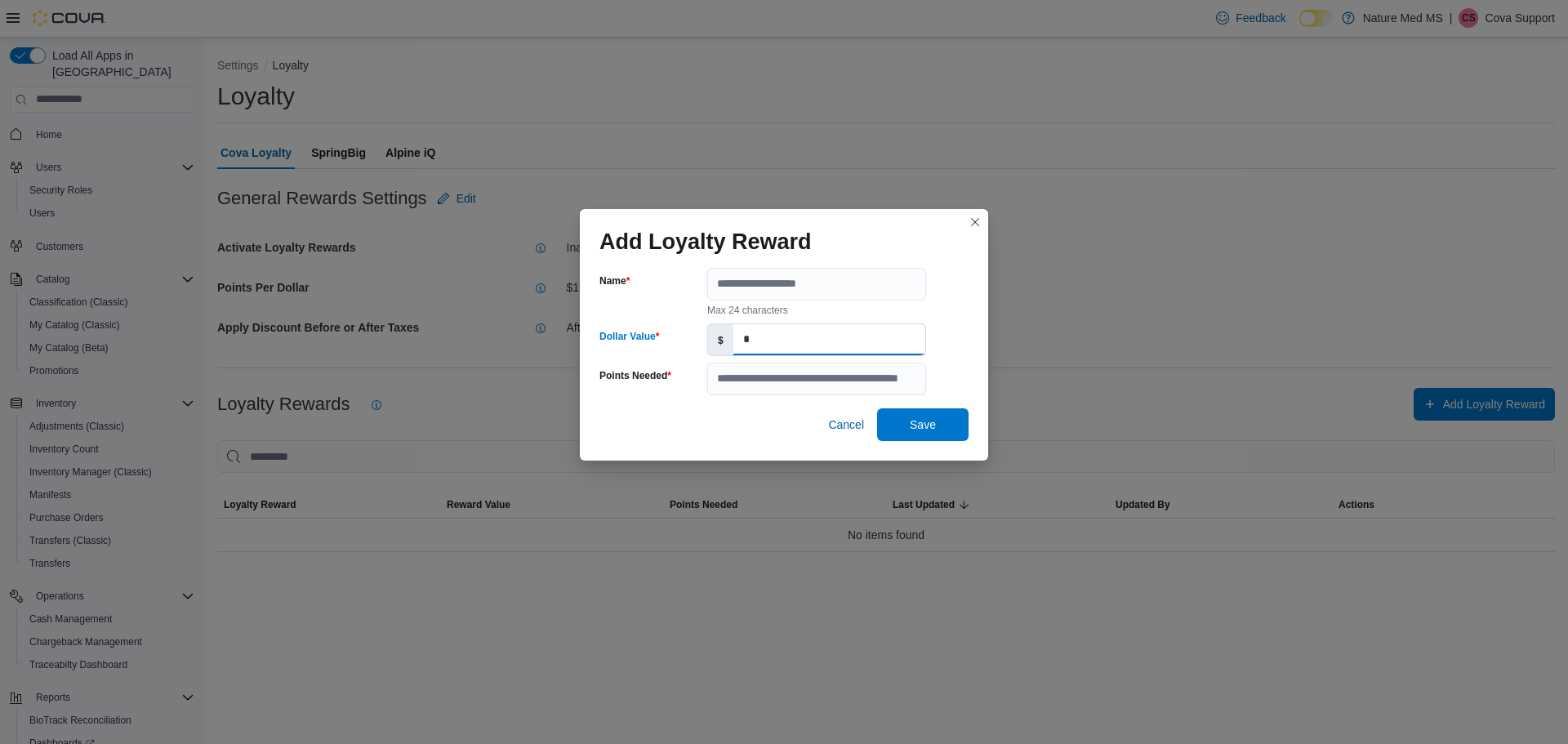
type input "*"
click at [752, 412] on div "Cancel Save" at bounding box center [784, 418] width 369 height 46
click at [764, 286] on input "Name" at bounding box center [816, 284] width 219 height 33
type input "******"
click at [638, 405] on div "Cancel Save" at bounding box center [784, 418] width 369 height 46
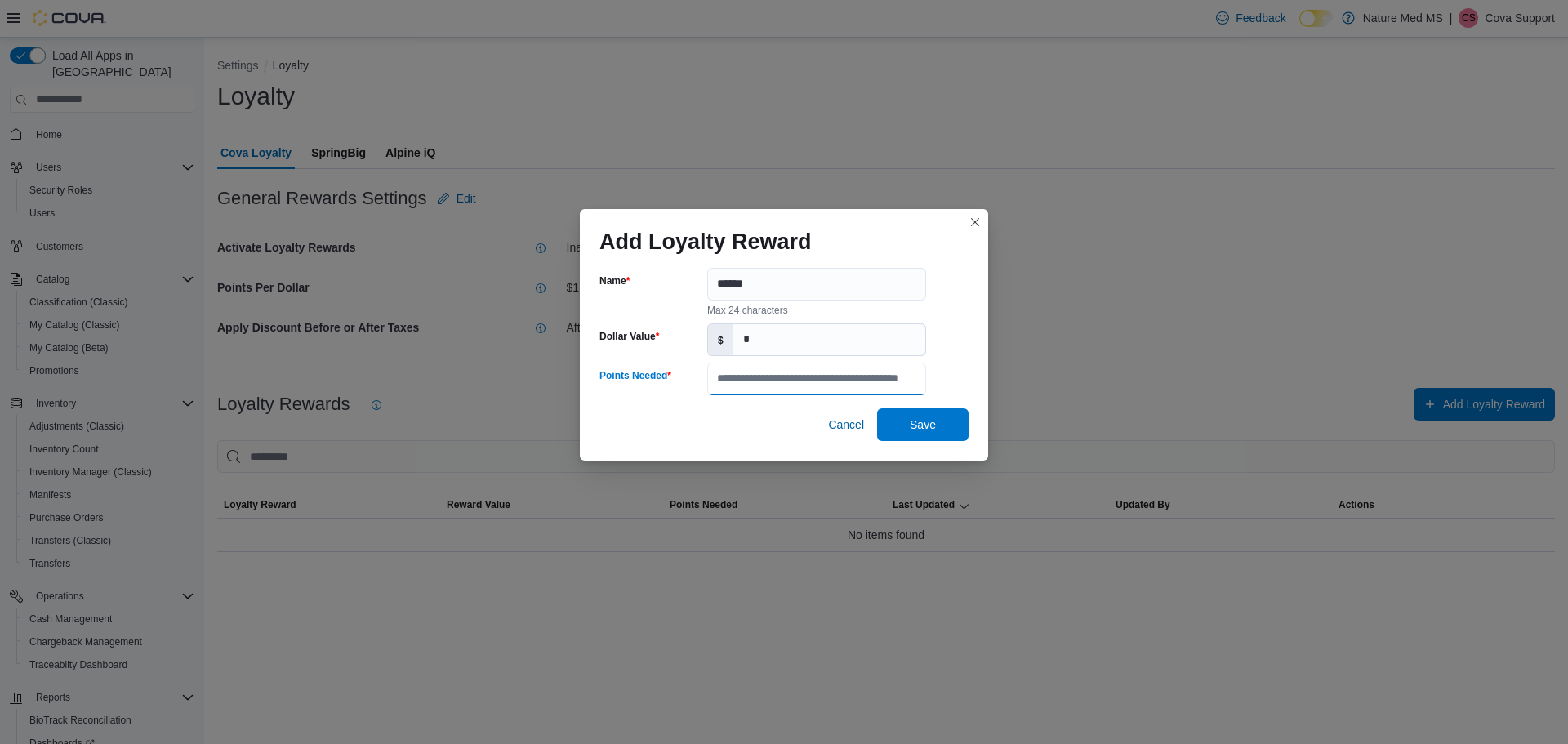
click at [755, 378] on input "Points Needed" at bounding box center [816, 379] width 219 height 33
type input "****"
click at [853, 422] on span "Cancel" at bounding box center [846, 424] width 36 height 16
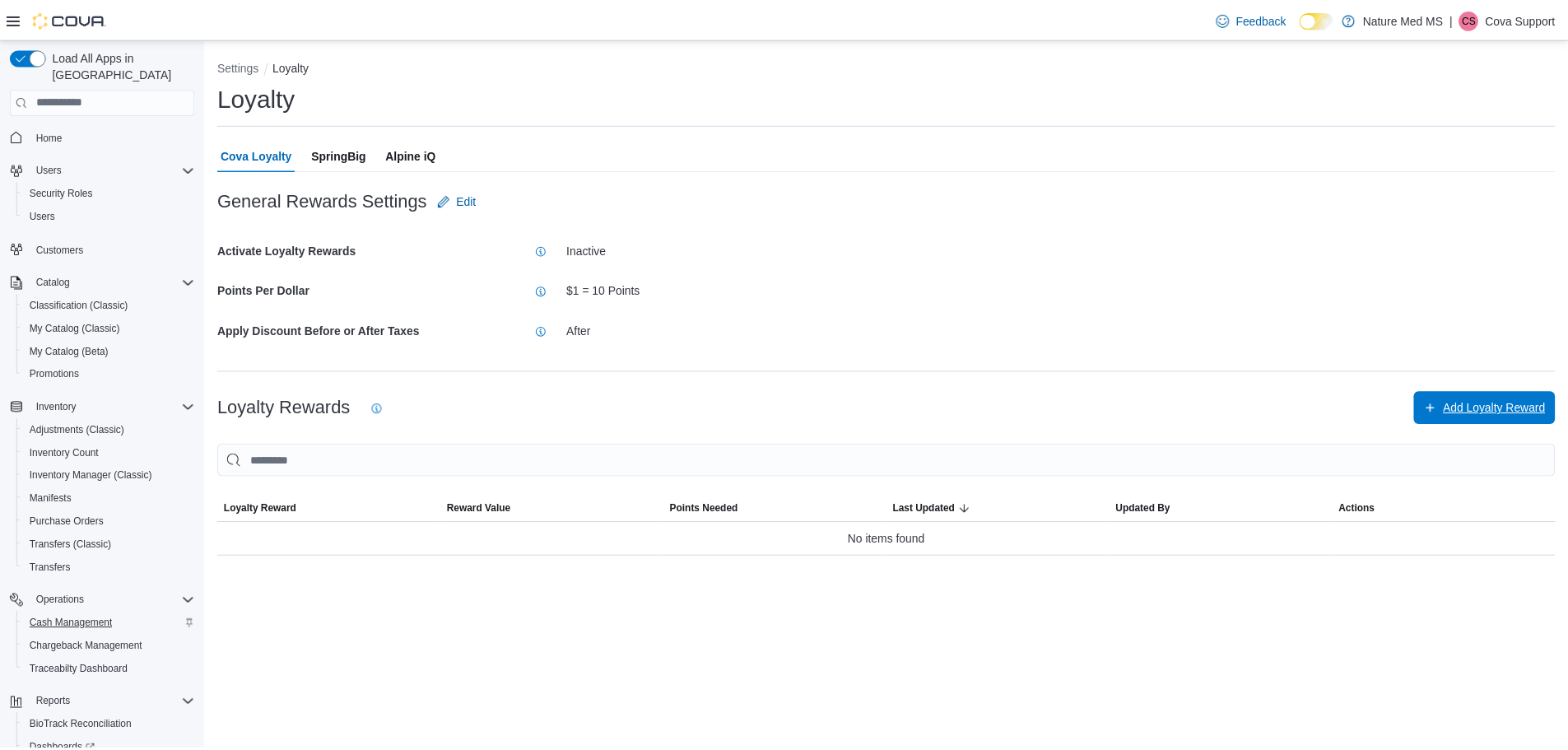
scroll to position [100, 0]
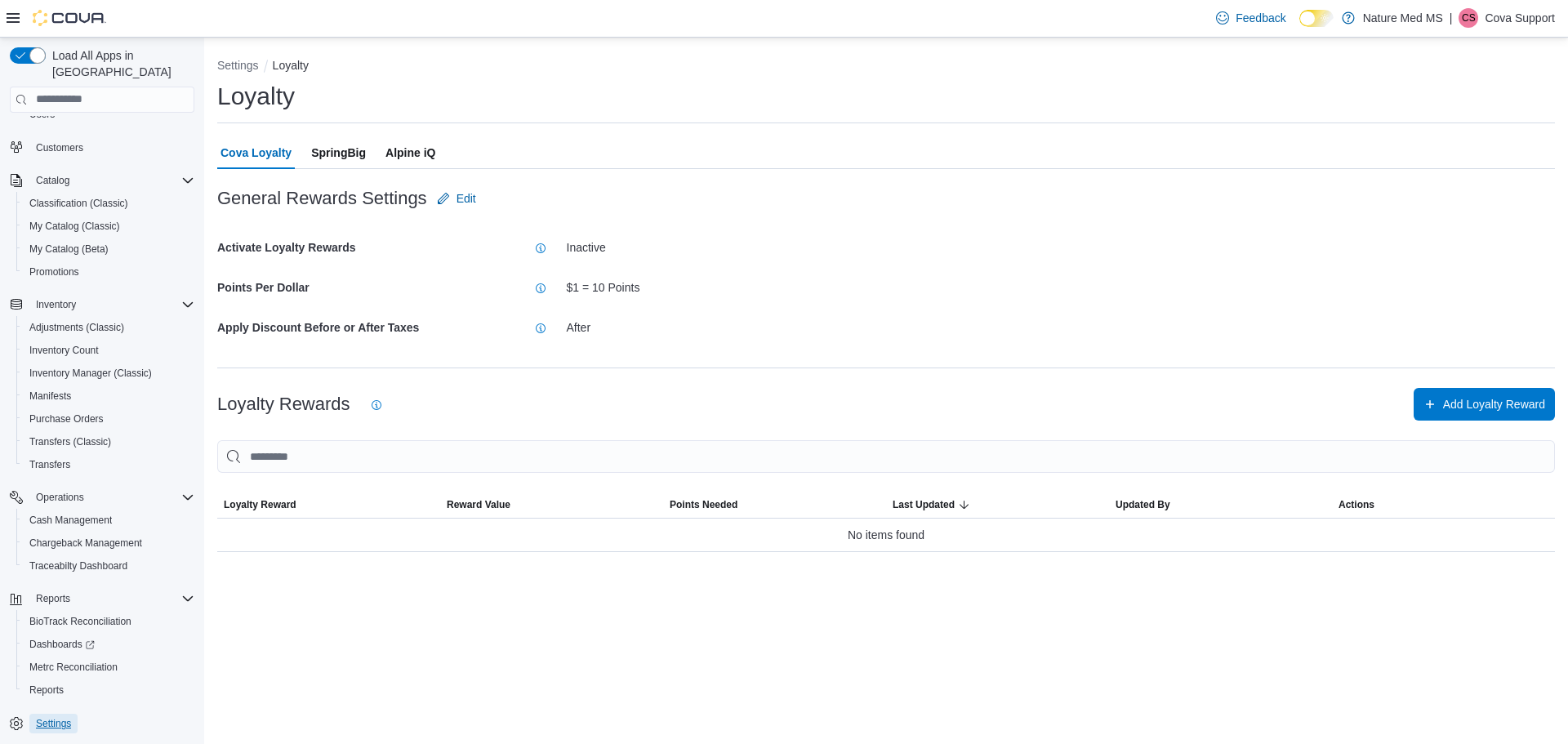
click at [50, 717] on span "Settings" at bounding box center [53, 723] width 35 height 13
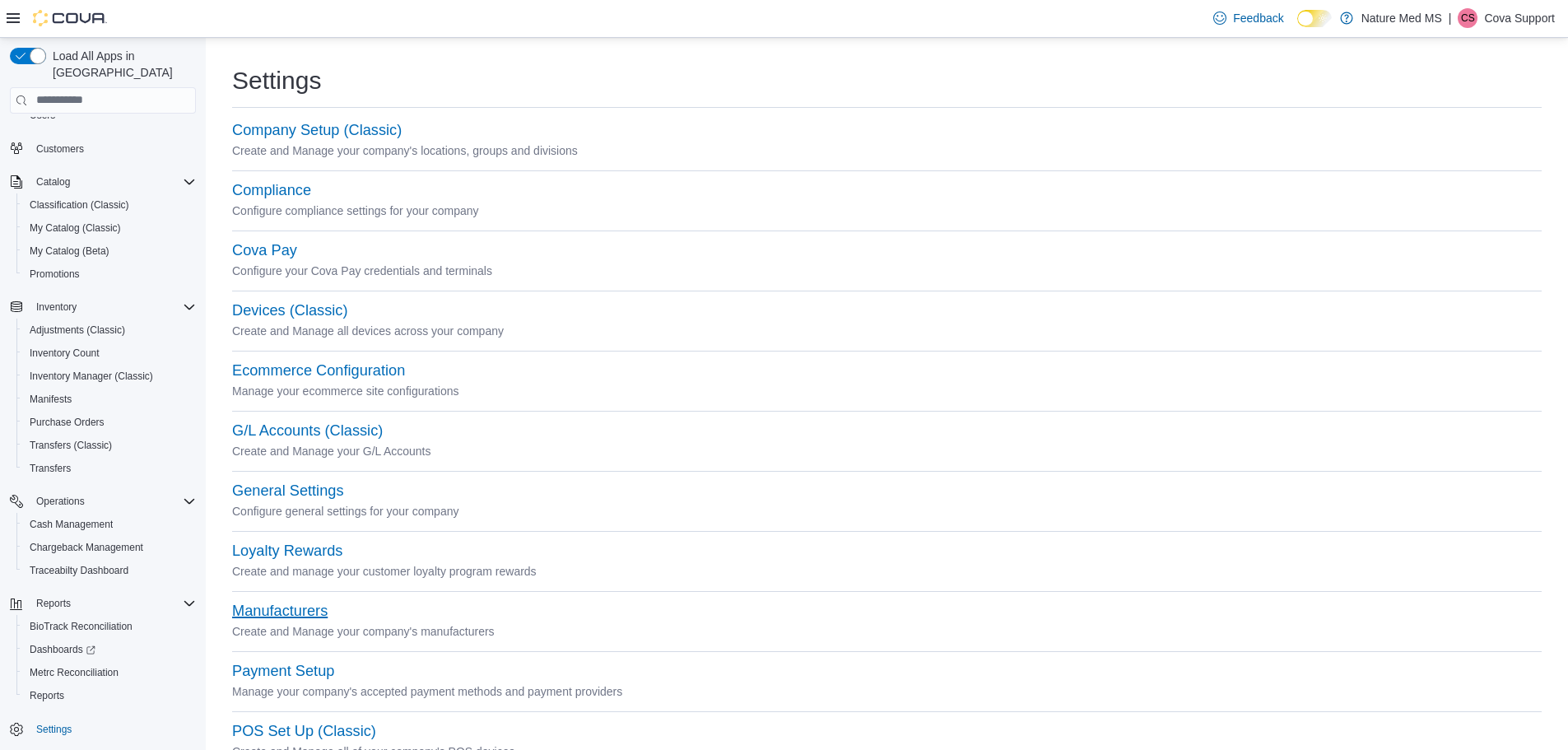
click at [296, 611] on button "Manufacturers" at bounding box center [280, 611] width 95 height 17
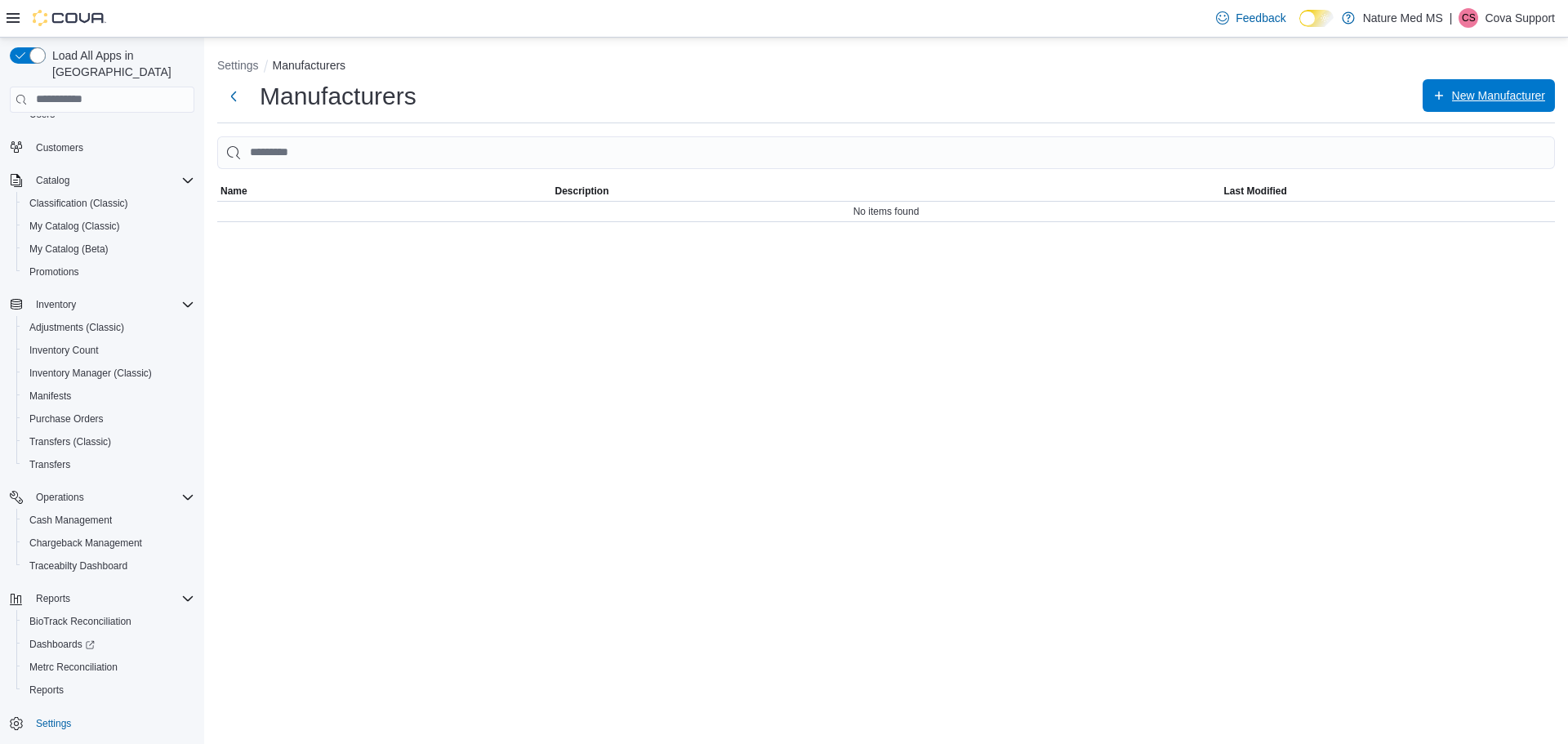
click at [1518, 91] on span "New Manufacturer" at bounding box center [1498, 95] width 93 height 16
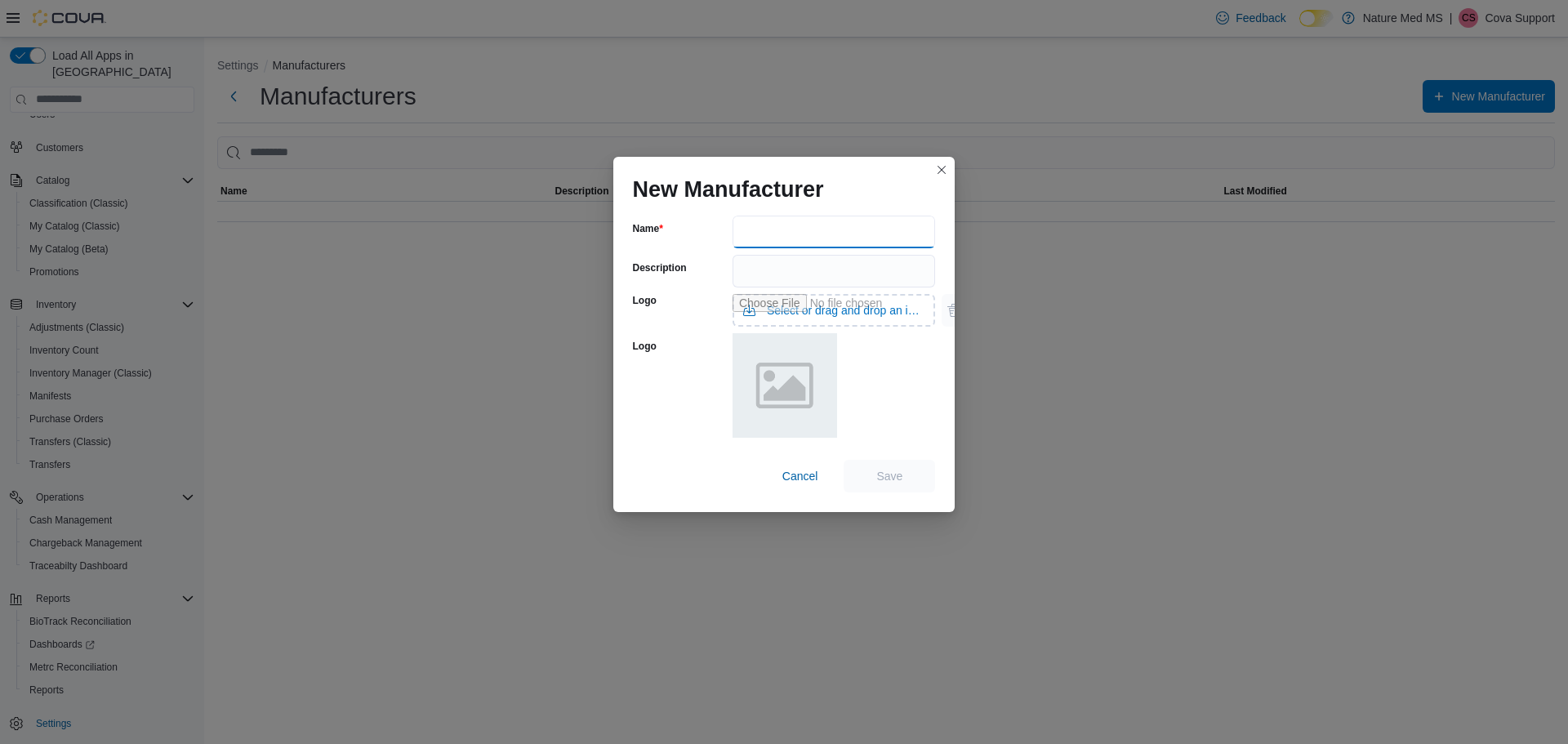
click at [760, 233] on input "Name" at bounding box center [834, 232] width 204 height 33
click at [688, 266] on div "Description" at bounding box center [680, 271] width 93 height 33
click at [941, 167] on button "Closes this modal window" at bounding box center [942, 168] width 20 height 20
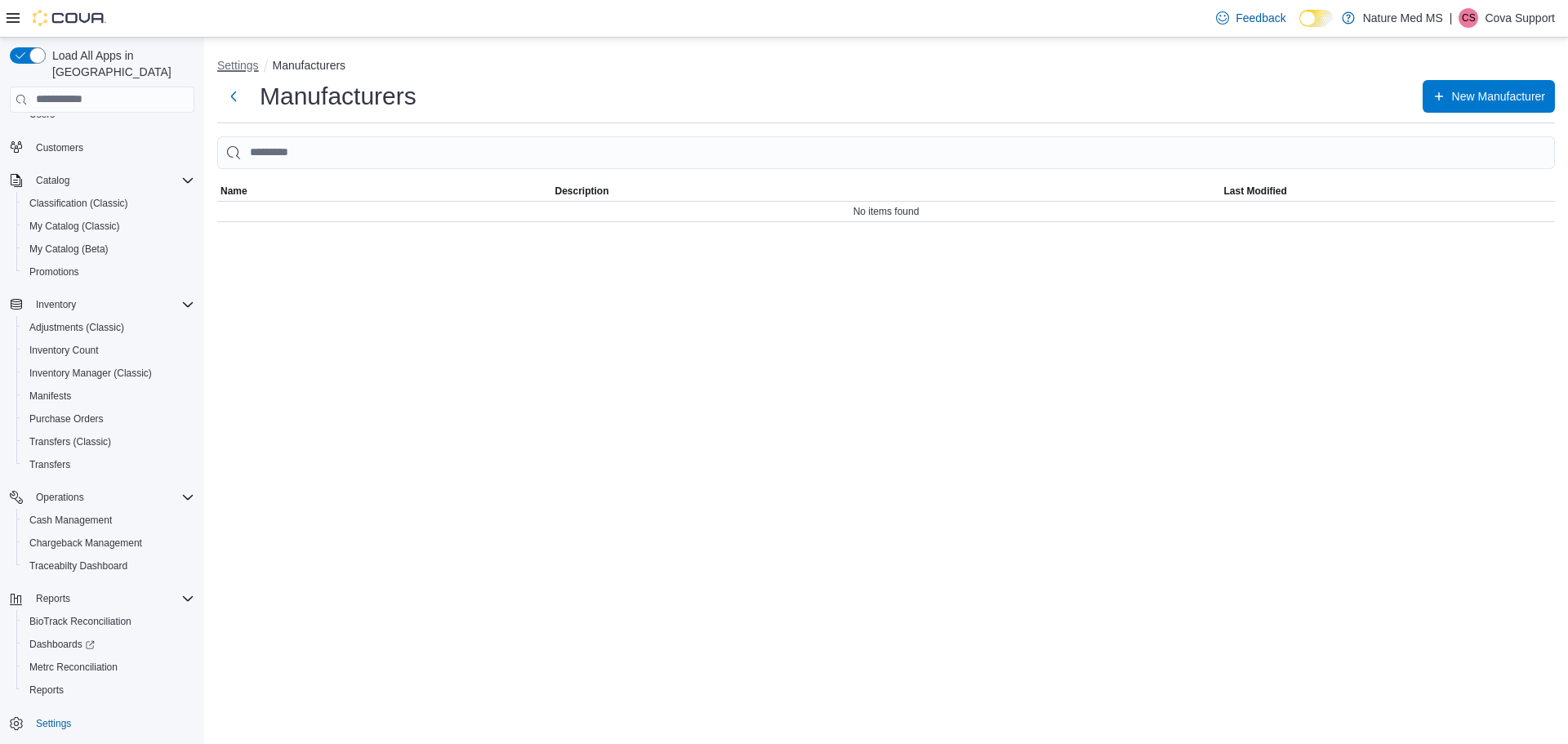
click at [240, 65] on button "Settings" at bounding box center [238, 64] width 41 height 13
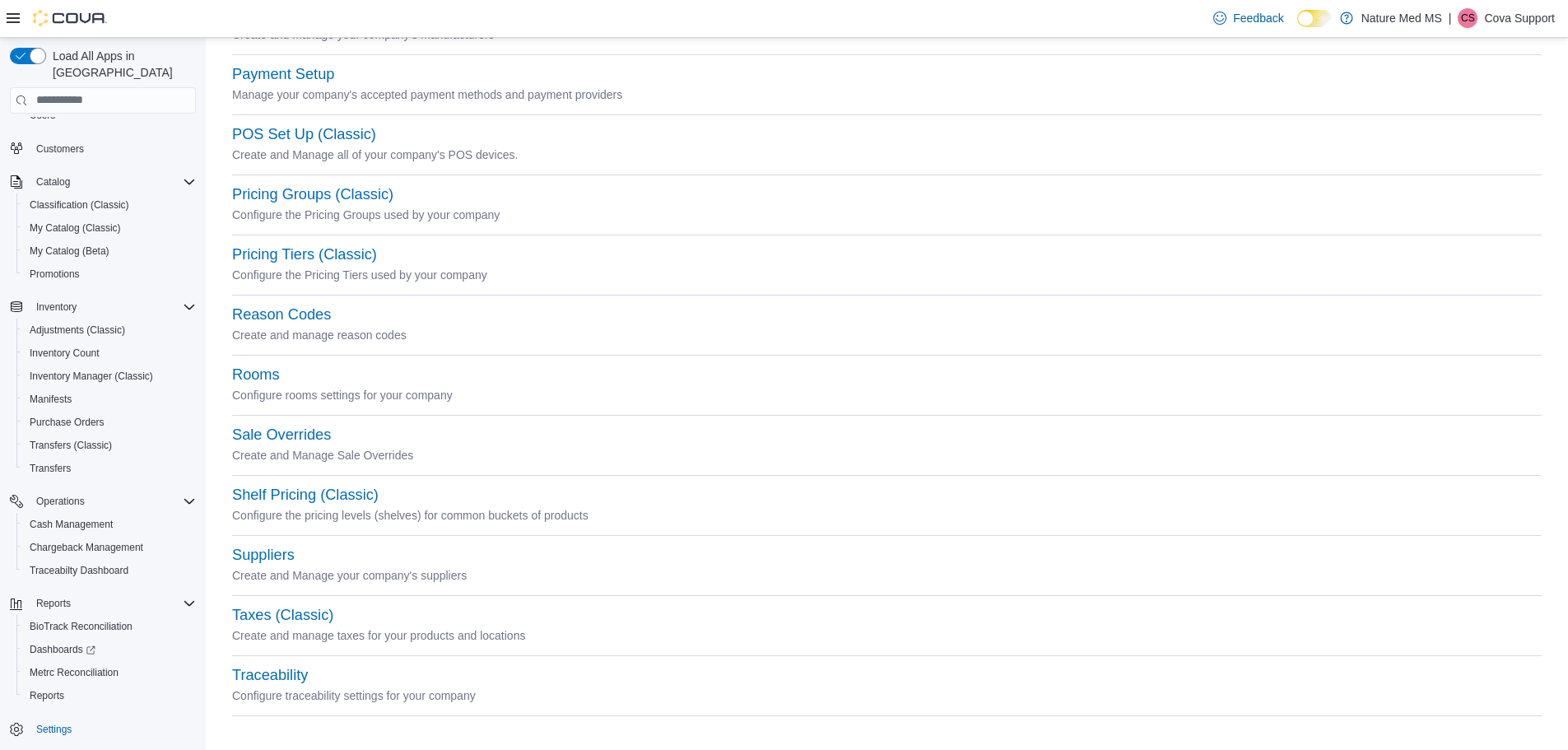
scroll to position [599, 0]
click at [263, 554] on button "Suppliers" at bounding box center [263, 553] width 62 height 17
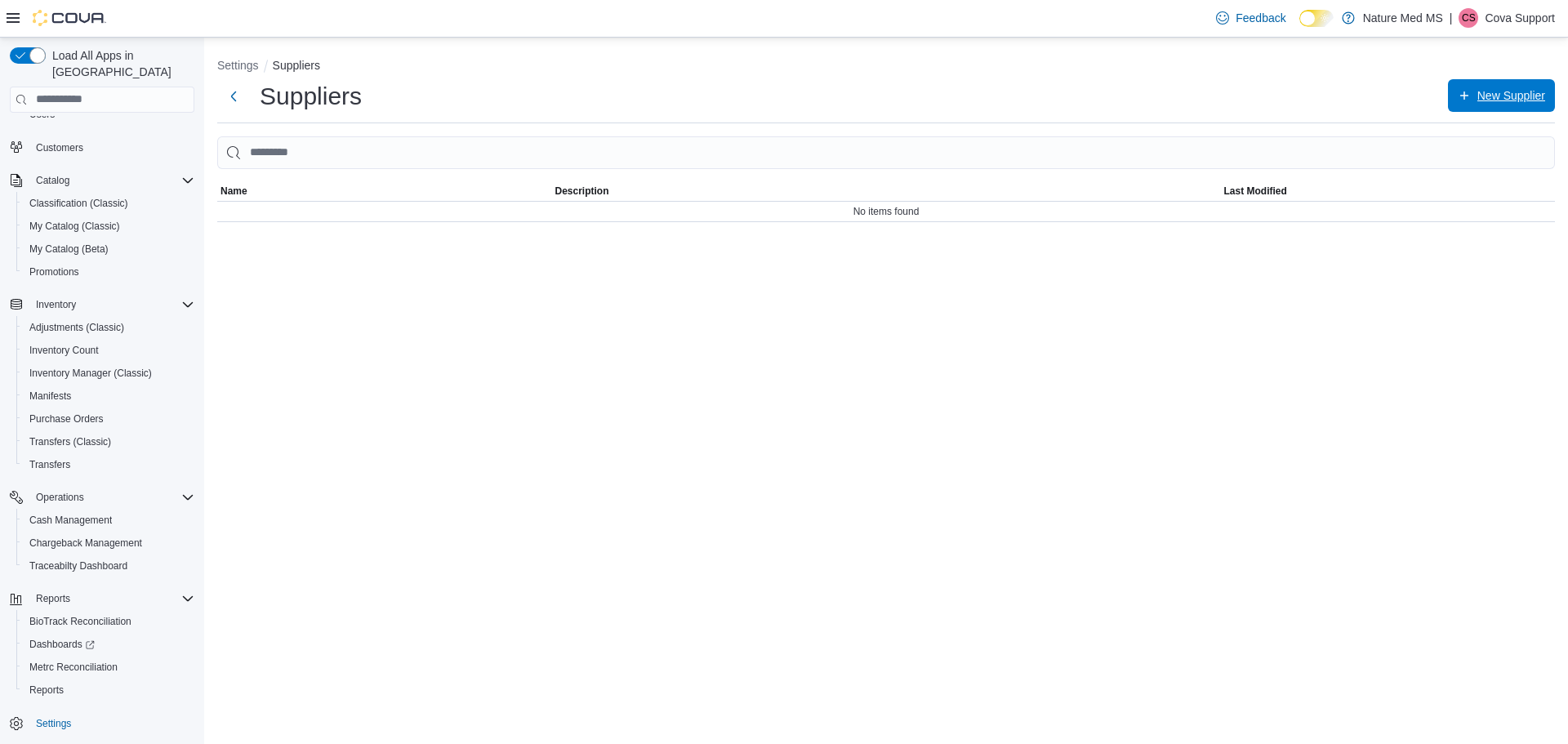
click at [1478, 92] on span "New Supplier" at bounding box center [1511, 95] width 68 height 16
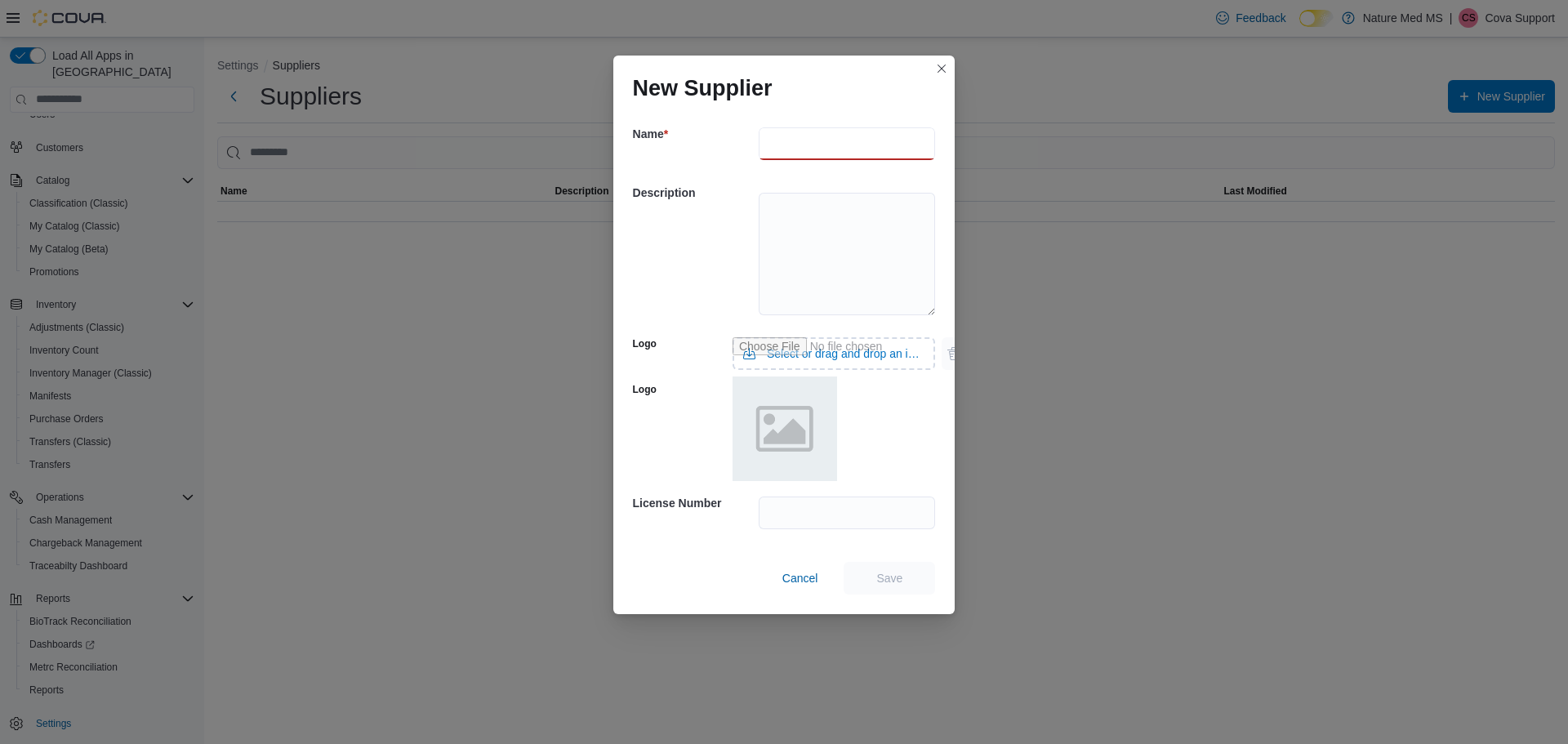
click at [853, 143] on input "text" at bounding box center [847, 143] width 177 height 33
click at [796, 512] on input "text" at bounding box center [847, 513] width 177 height 33
click at [786, 578] on span "Cancel" at bounding box center [801, 578] width 36 height 16
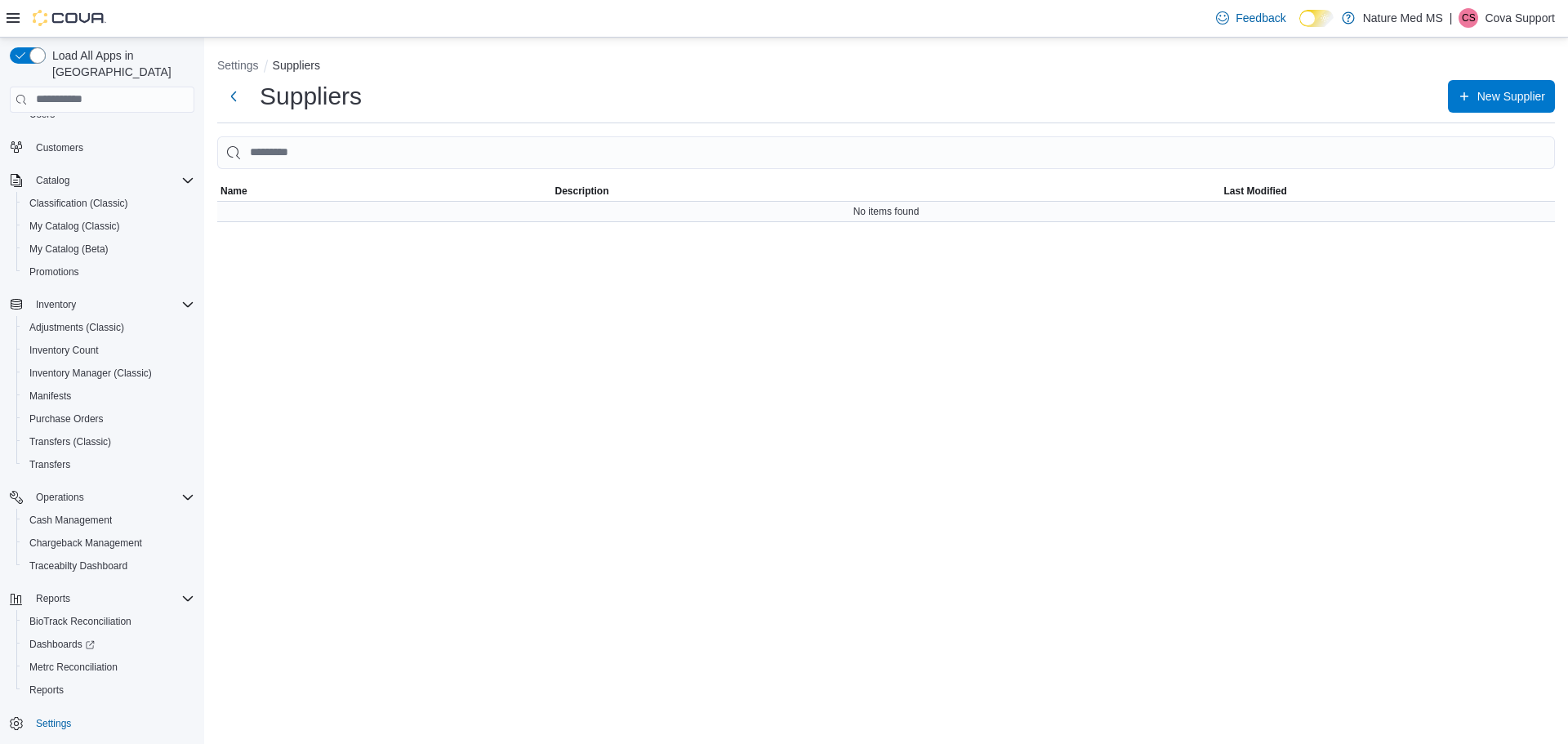
click at [923, 212] on div "No items found" at bounding box center [886, 211] width 1338 height 20
click at [241, 63] on button "Settings" at bounding box center [238, 64] width 41 height 13
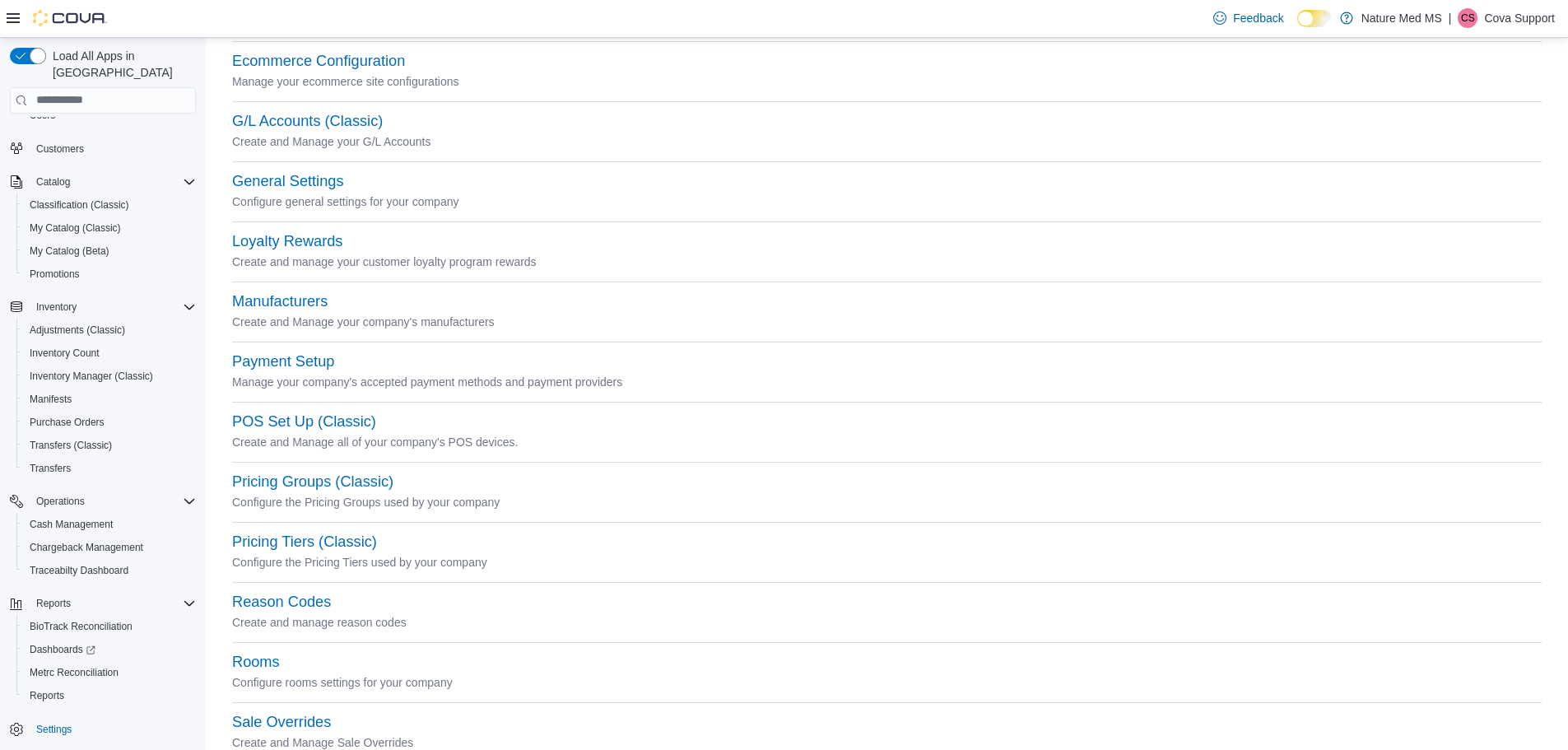
scroll to position [329, 0]
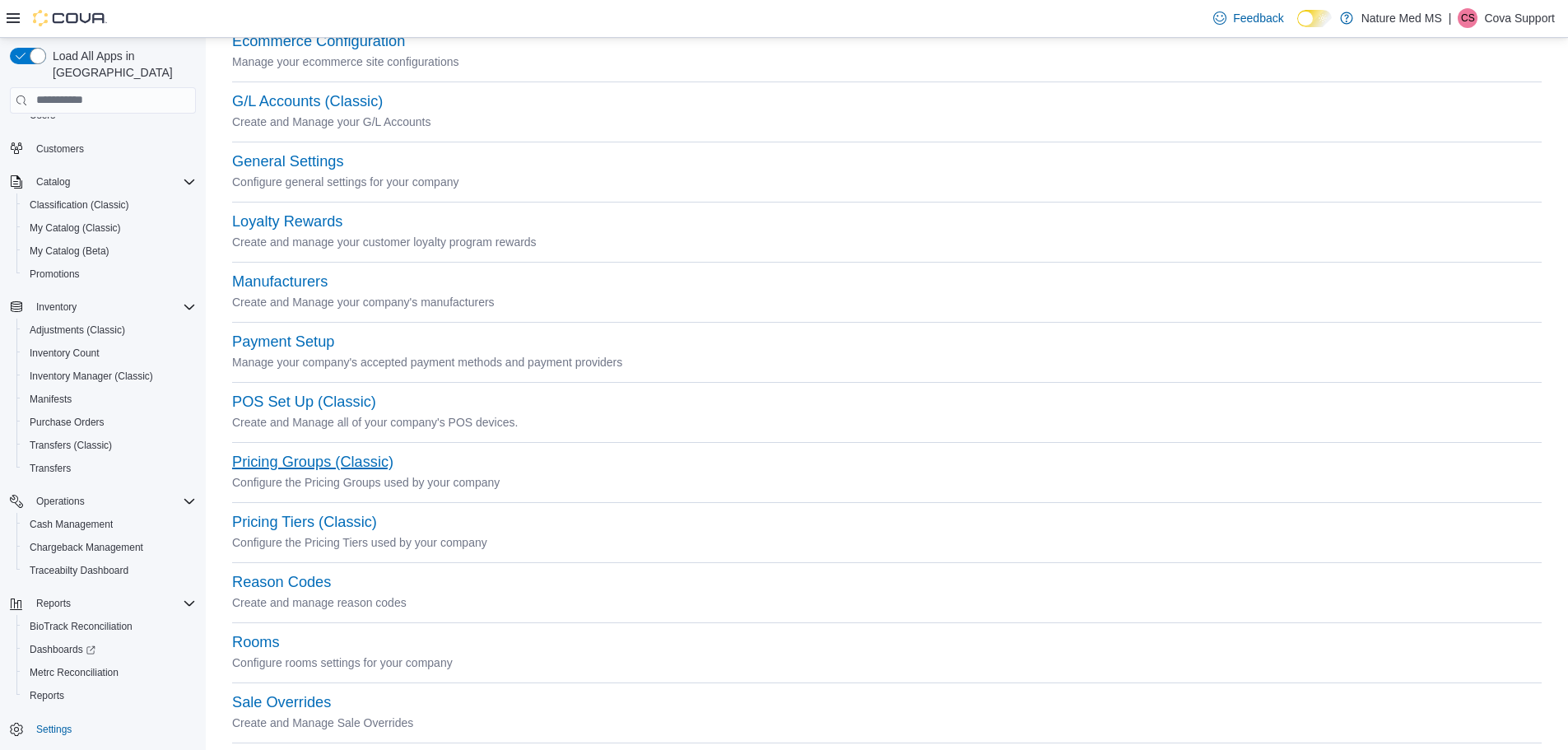
click at [367, 457] on button "Pricing Groups (Classic)" at bounding box center [313, 462] width 161 height 17
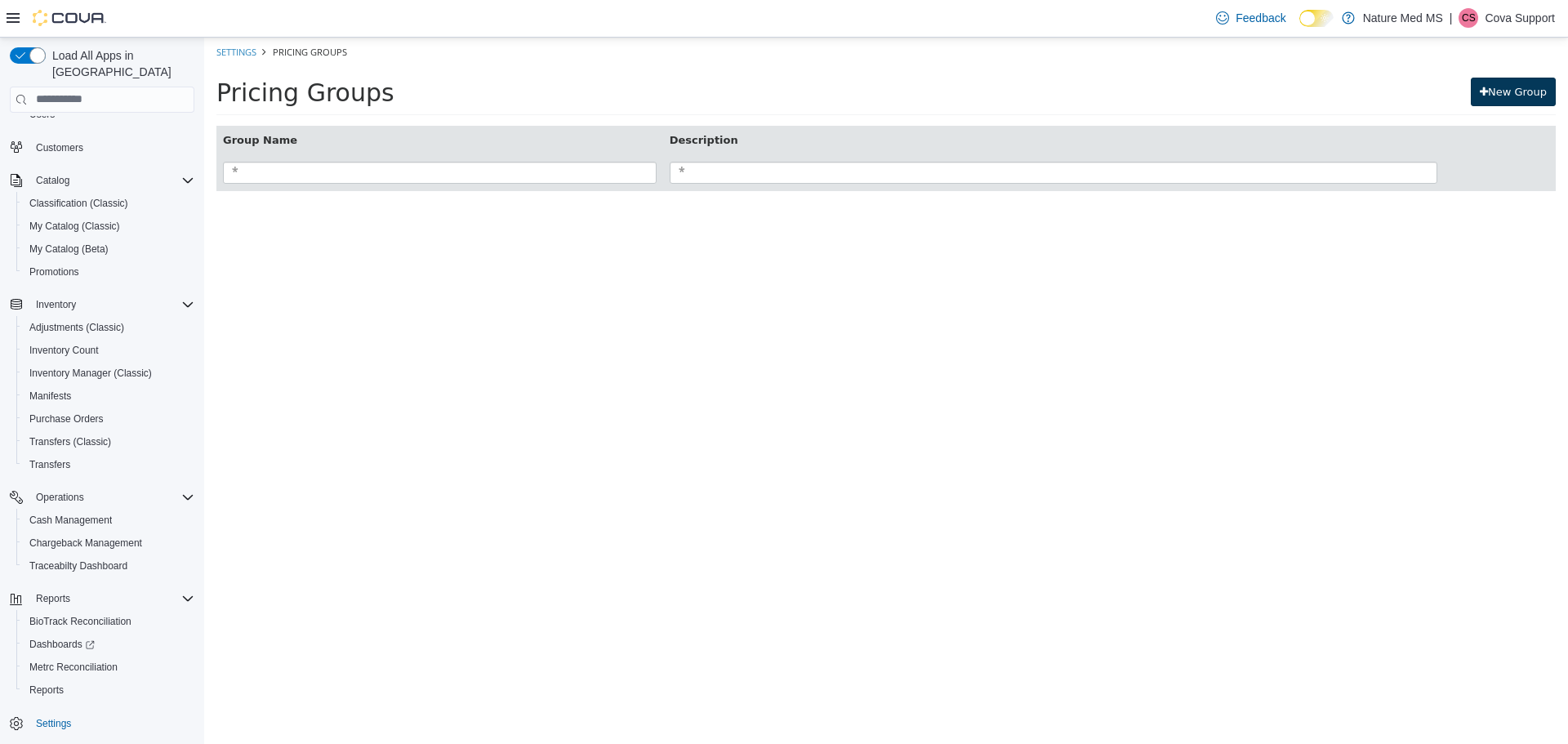
drag, startPoint x: 1529, startPoint y: 88, endPoint x: 1509, endPoint y: 101, distance: 23.9
click at [1509, 101] on link "New Group" at bounding box center [1513, 91] width 85 height 29
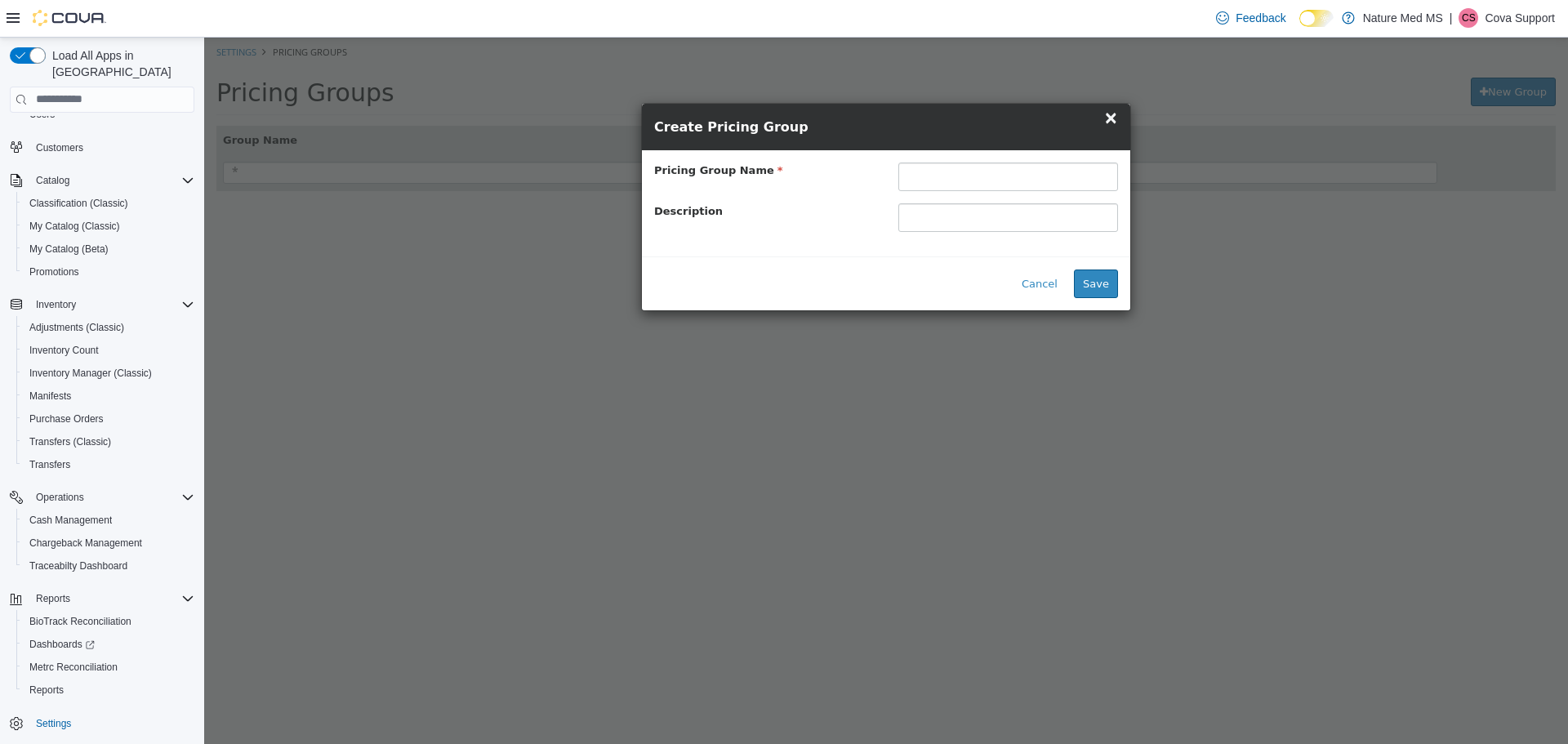
click at [966, 174] on input "text" at bounding box center [1009, 175] width 220 height 28
type input "********"
click at [1092, 284] on button "Save" at bounding box center [1095, 284] width 44 height 29
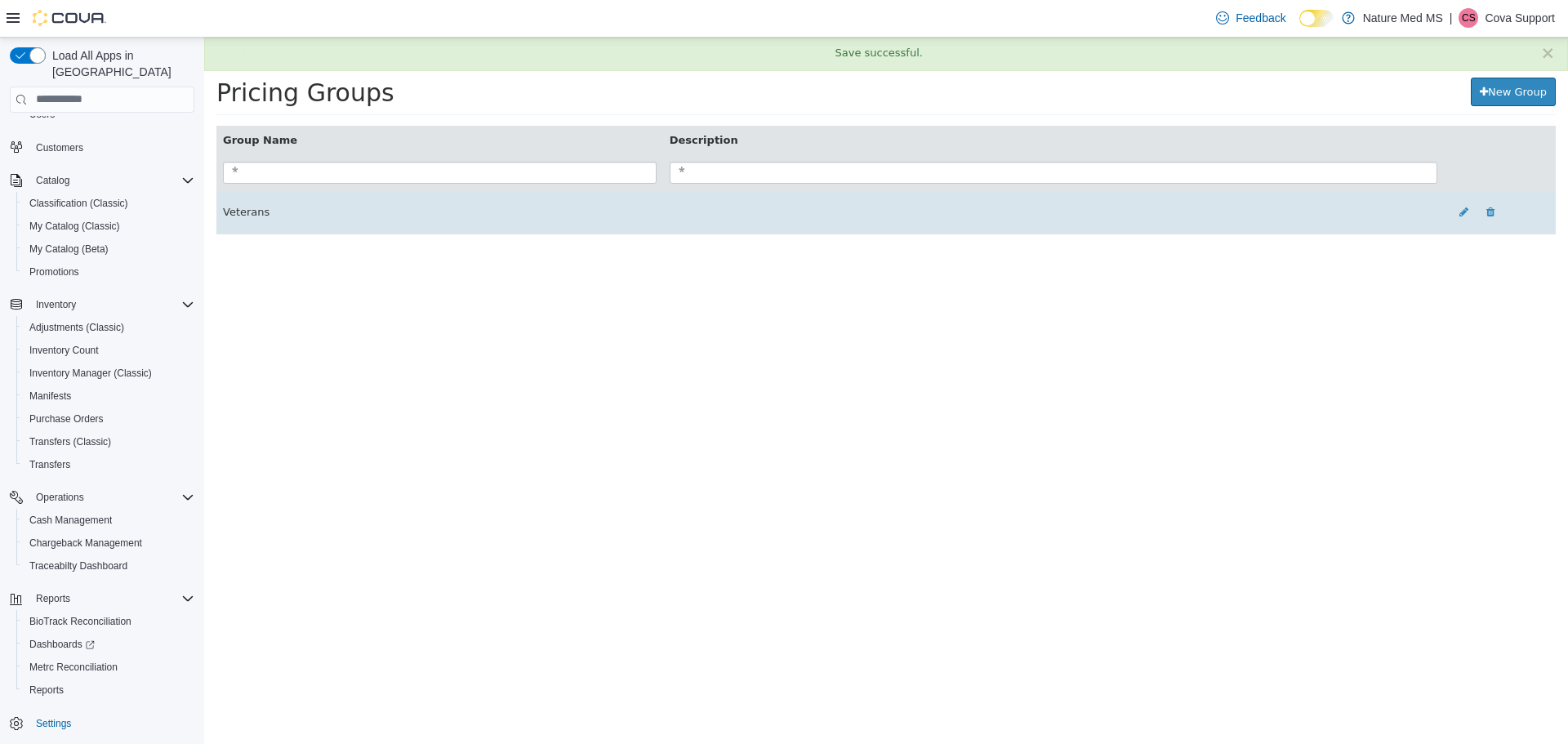
click at [246, 212] on td "Veterans" at bounding box center [440, 212] width 447 height 43
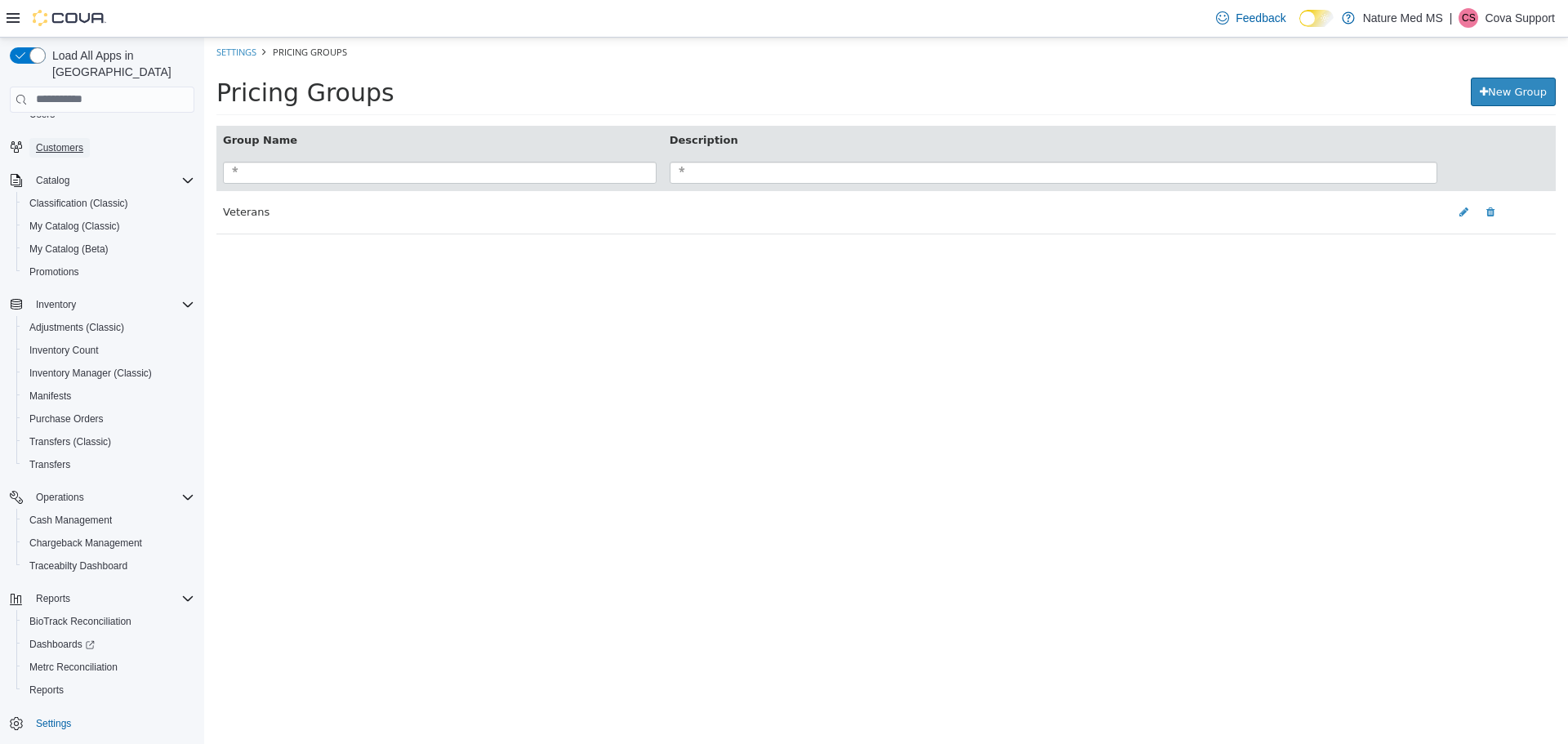
click at [59, 141] on span "Customers" at bounding box center [59, 147] width 47 height 13
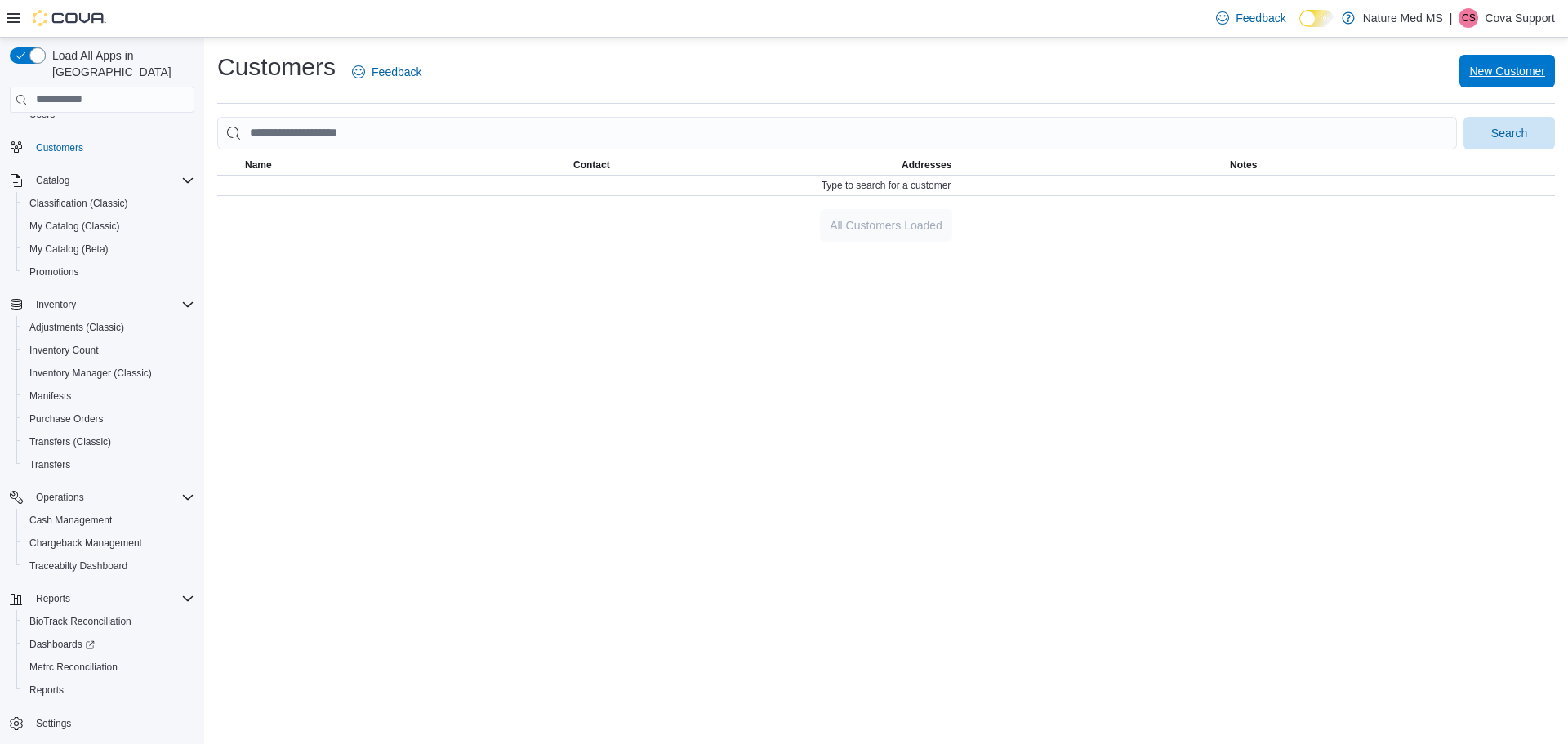
click at [1502, 75] on span "New Customer" at bounding box center [1507, 70] width 76 height 16
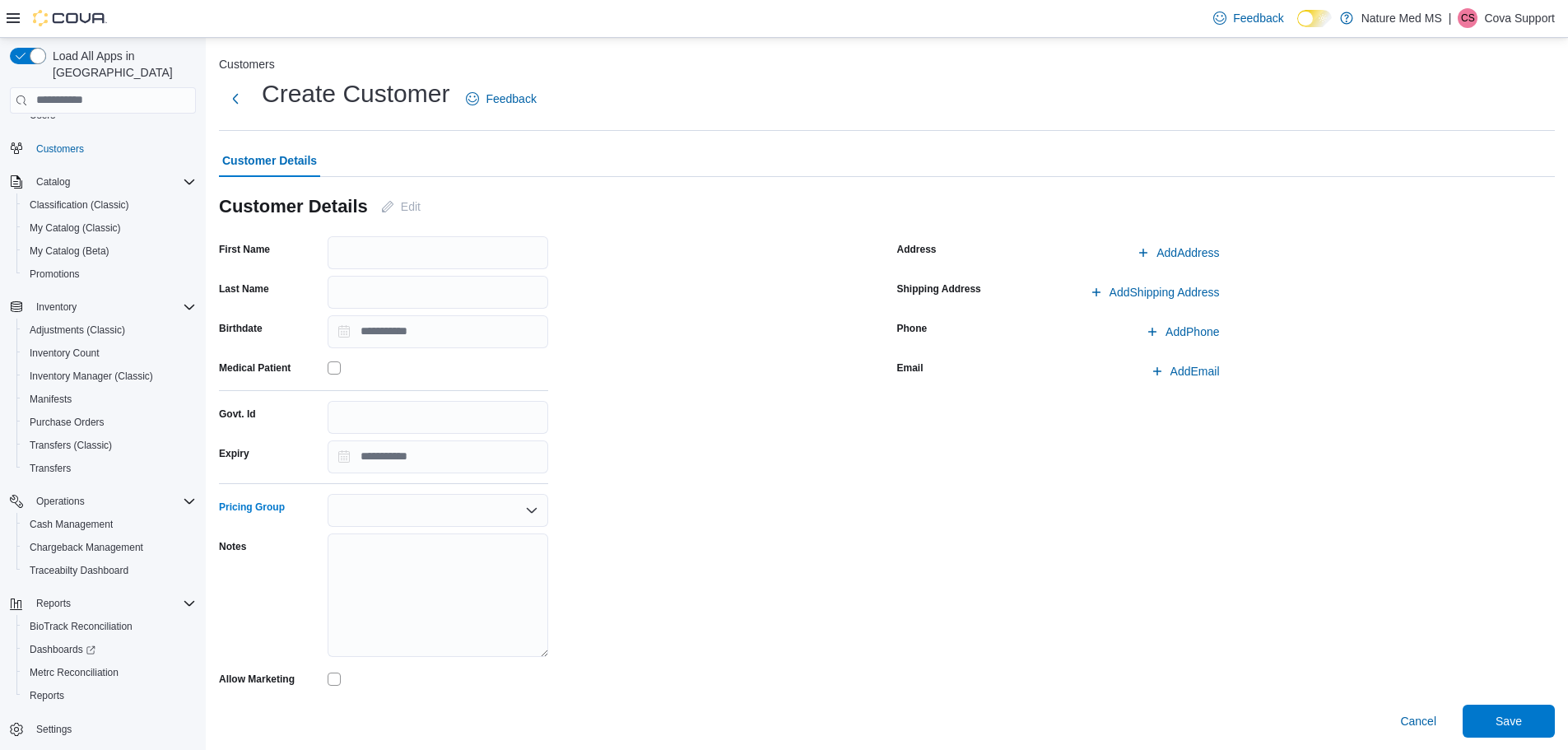
click at [387, 513] on div at bounding box center [437, 510] width 221 height 33
click at [393, 542] on span "Veterans" at bounding box center [448, 538] width 181 height 16
click at [1426, 720] on span "Cancel" at bounding box center [1418, 721] width 36 height 16
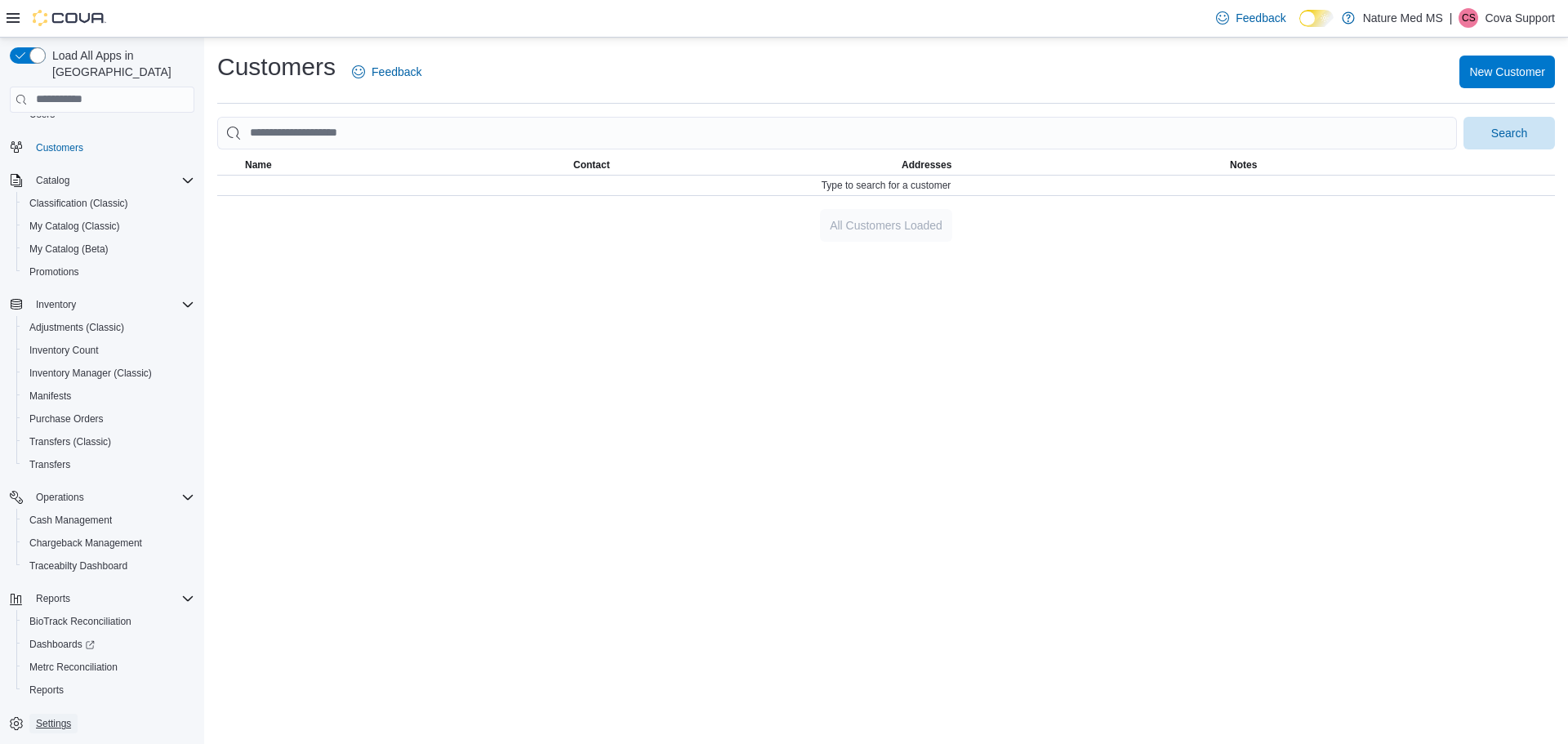
click at [60, 717] on span "Settings" at bounding box center [53, 723] width 35 height 13
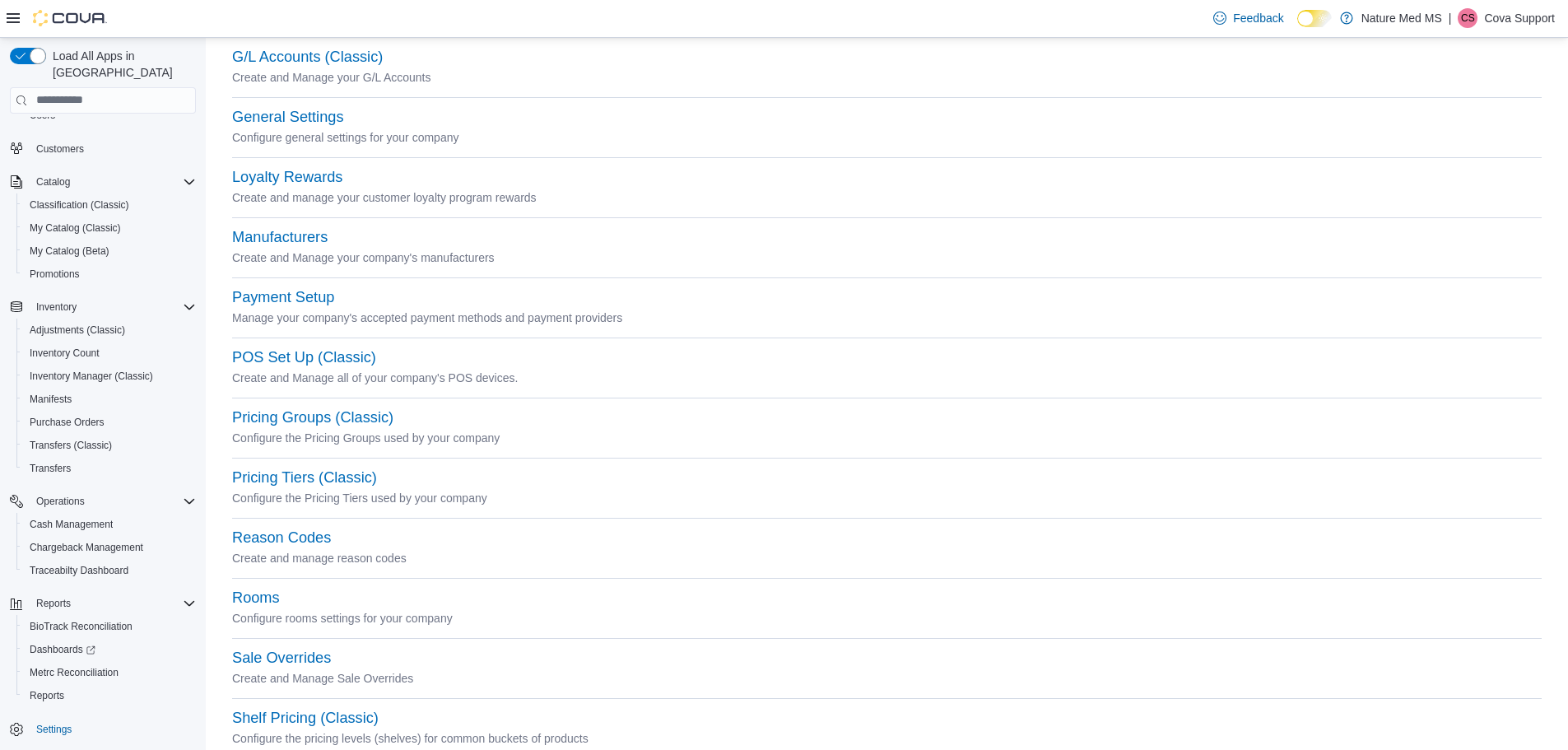
scroll to position [494, 0]
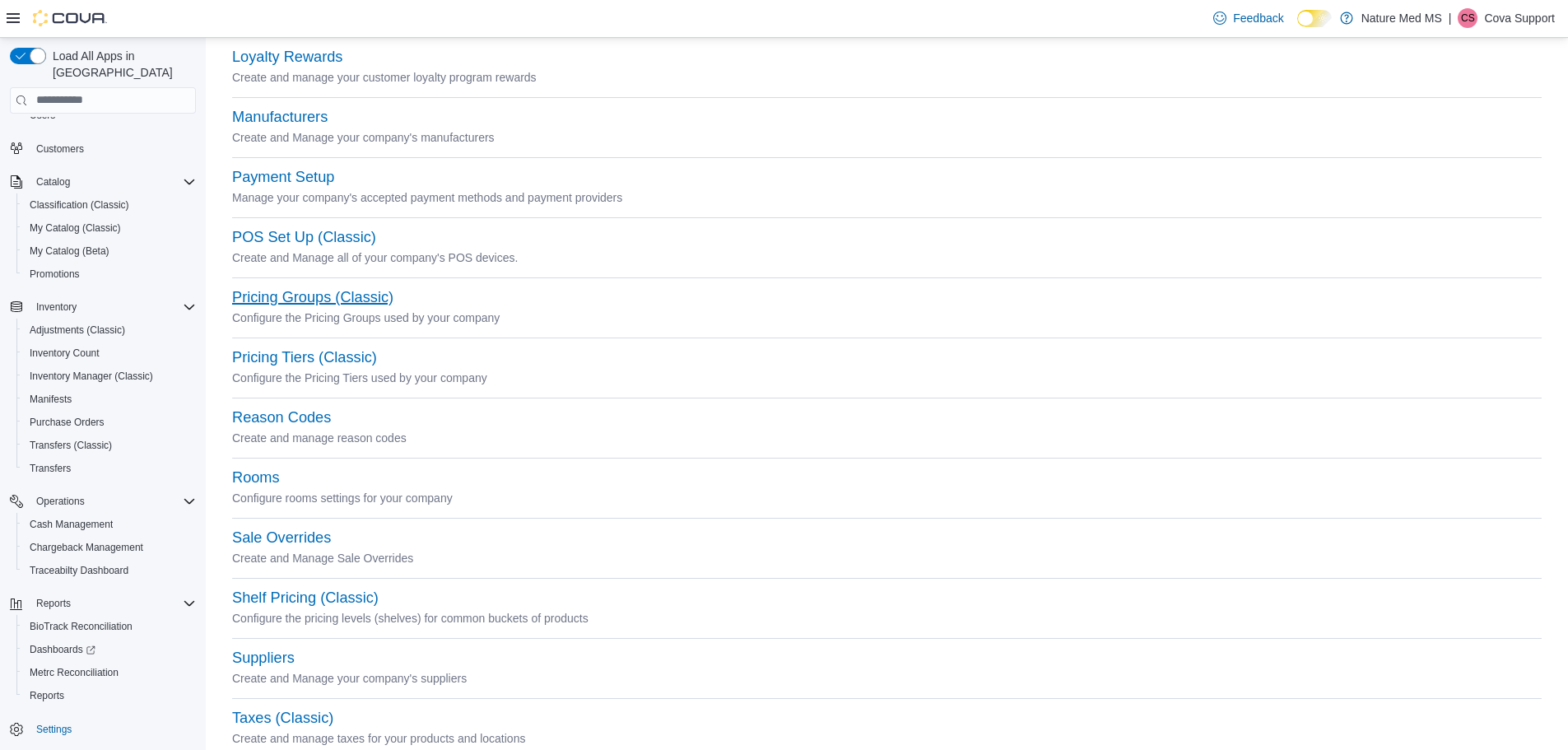
click at [290, 300] on button "Pricing Groups (Classic)" at bounding box center [313, 298] width 161 height 17
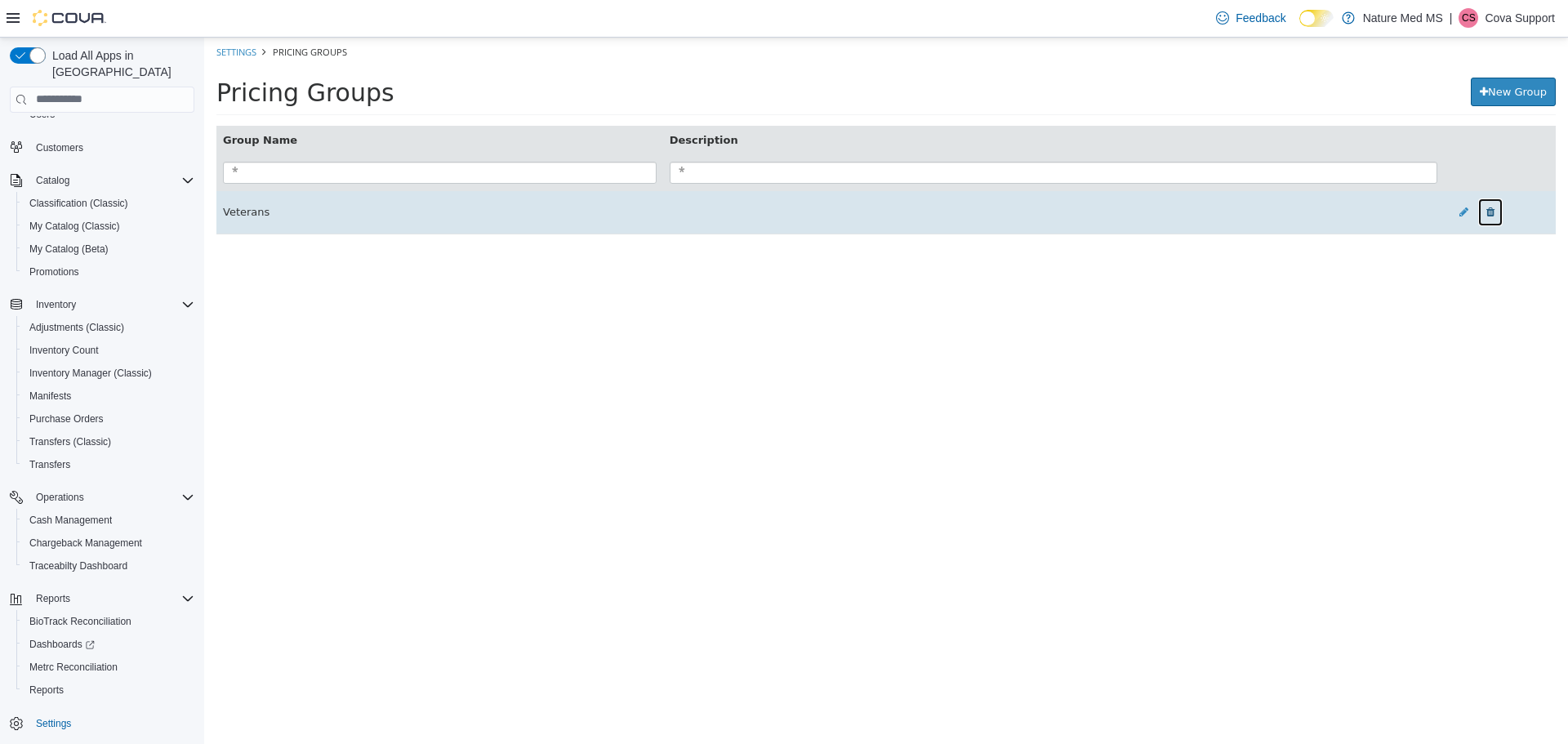
click at [1492, 213] on icon at bounding box center [1491, 211] width 9 height 10
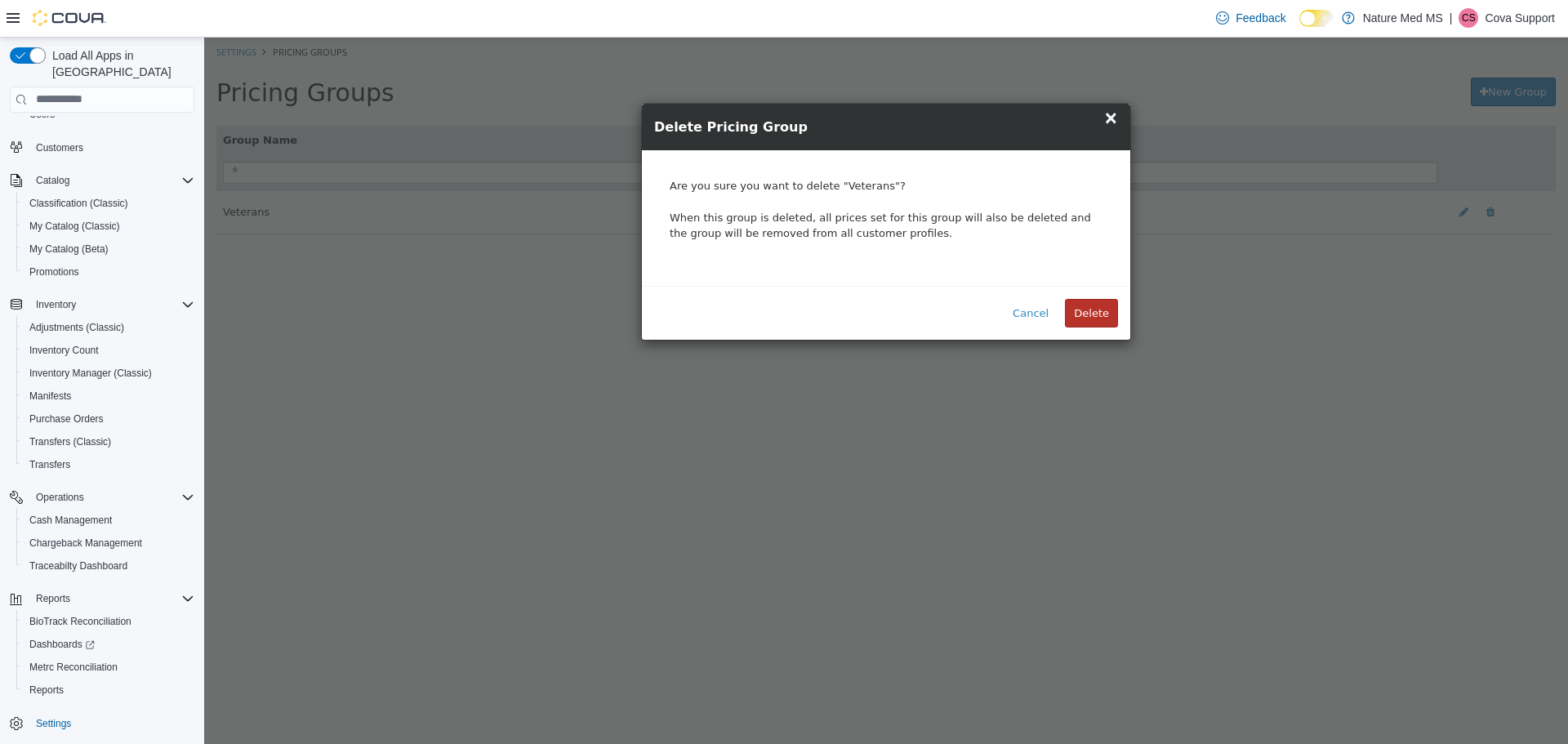
click at [1095, 317] on button "Delete" at bounding box center [1092, 313] width 53 height 29
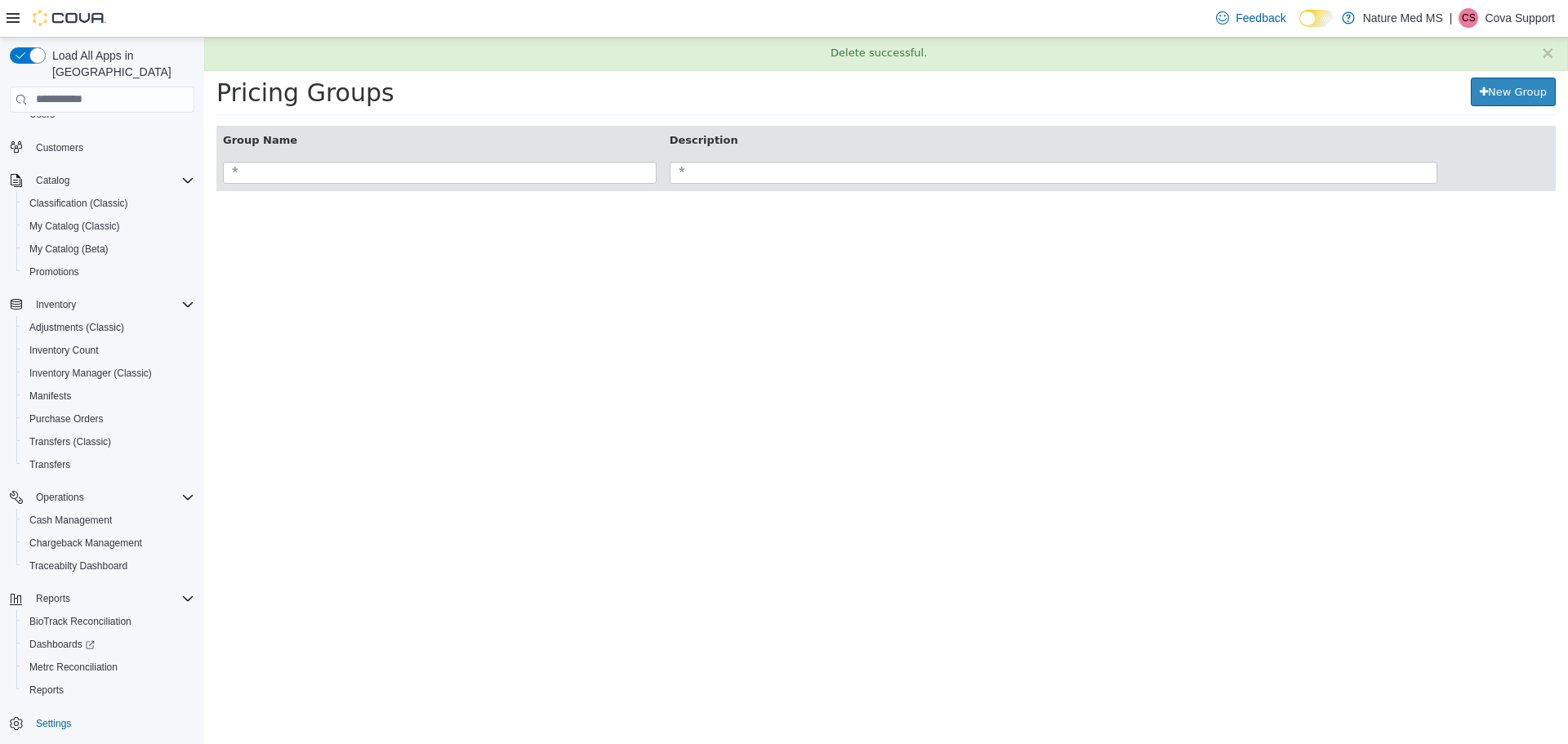
click at [591, 207] on html "× Delete successful. Settings Pricing Groups Pricing Groups New Group Group Nam…" at bounding box center [887, 122] width 1364 height 171
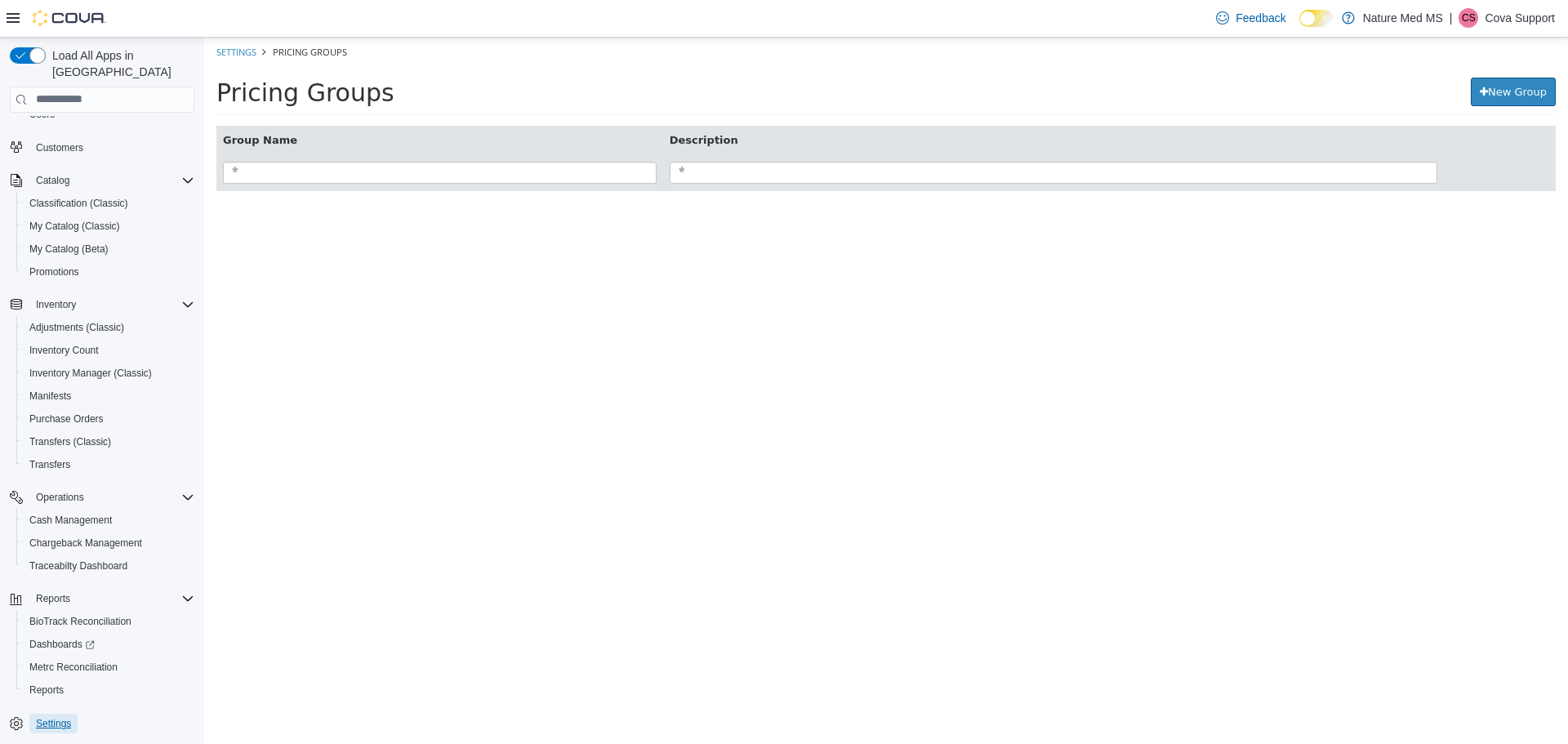
click at [67, 717] on span "Settings" at bounding box center [53, 723] width 35 height 13
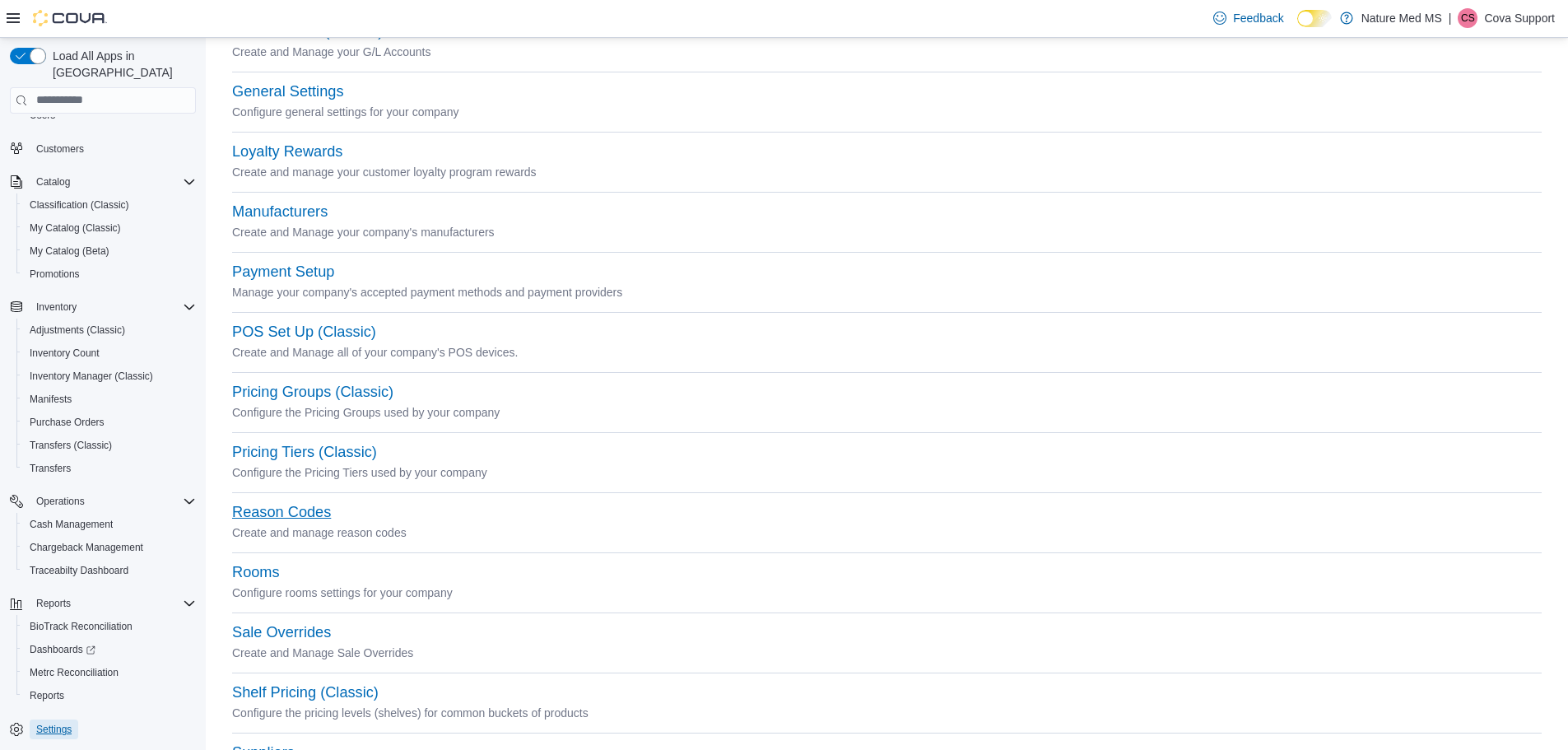
scroll to position [494, 0]
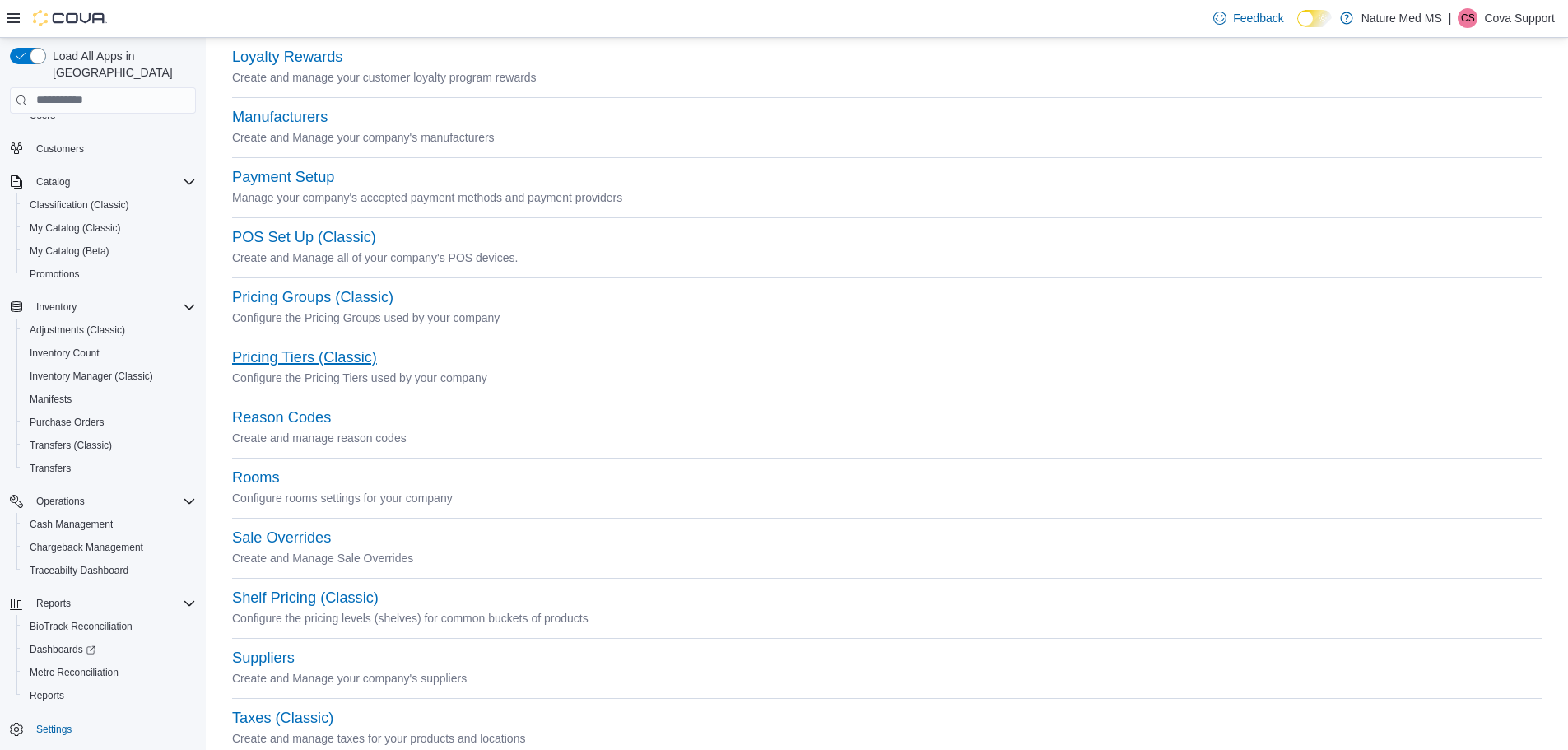
click at [285, 359] on button "Pricing Tiers (Classic)" at bounding box center [304, 358] width 145 height 17
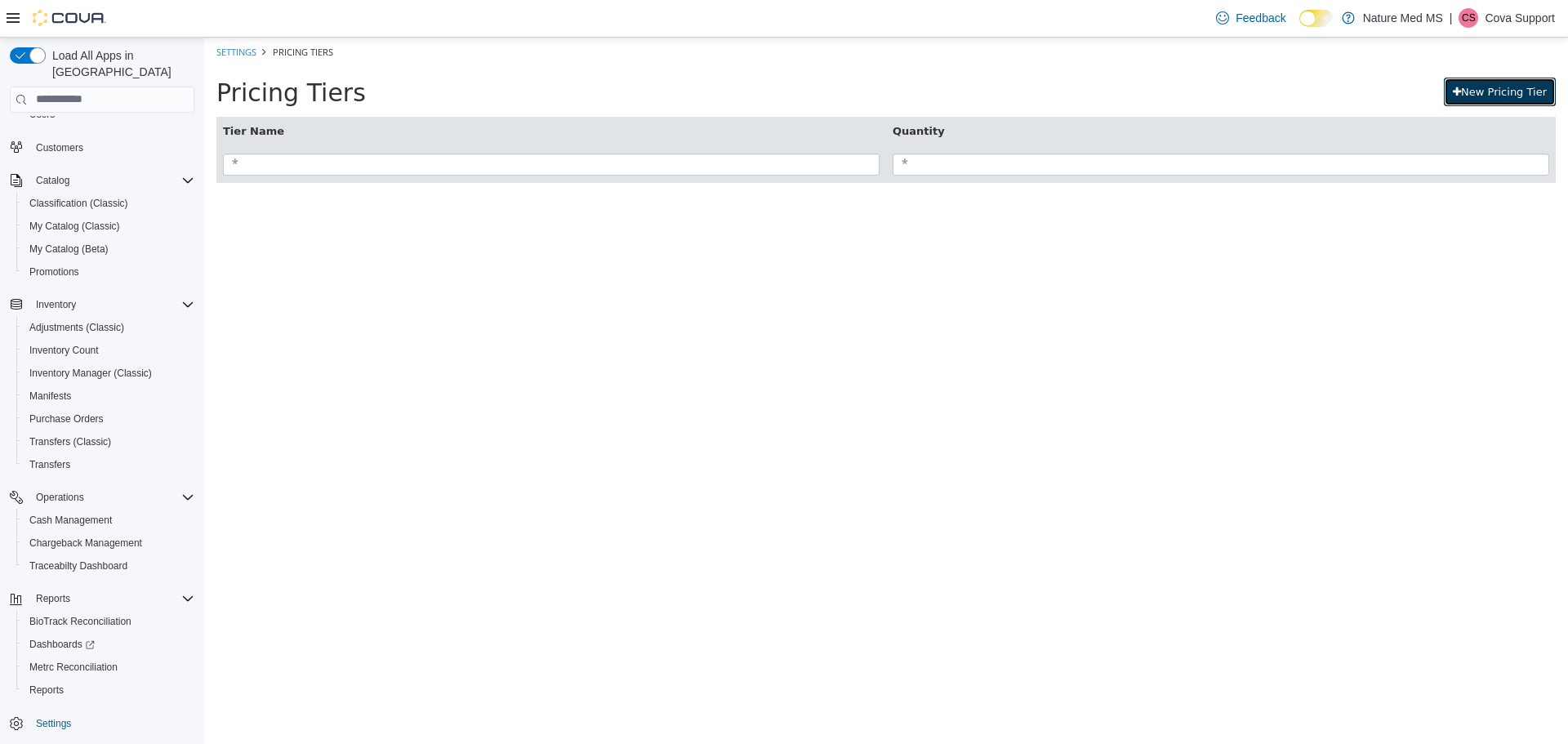
click at [1498, 93] on link "New Pricing Tier" at bounding box center [1500, 91] width 112 height 29
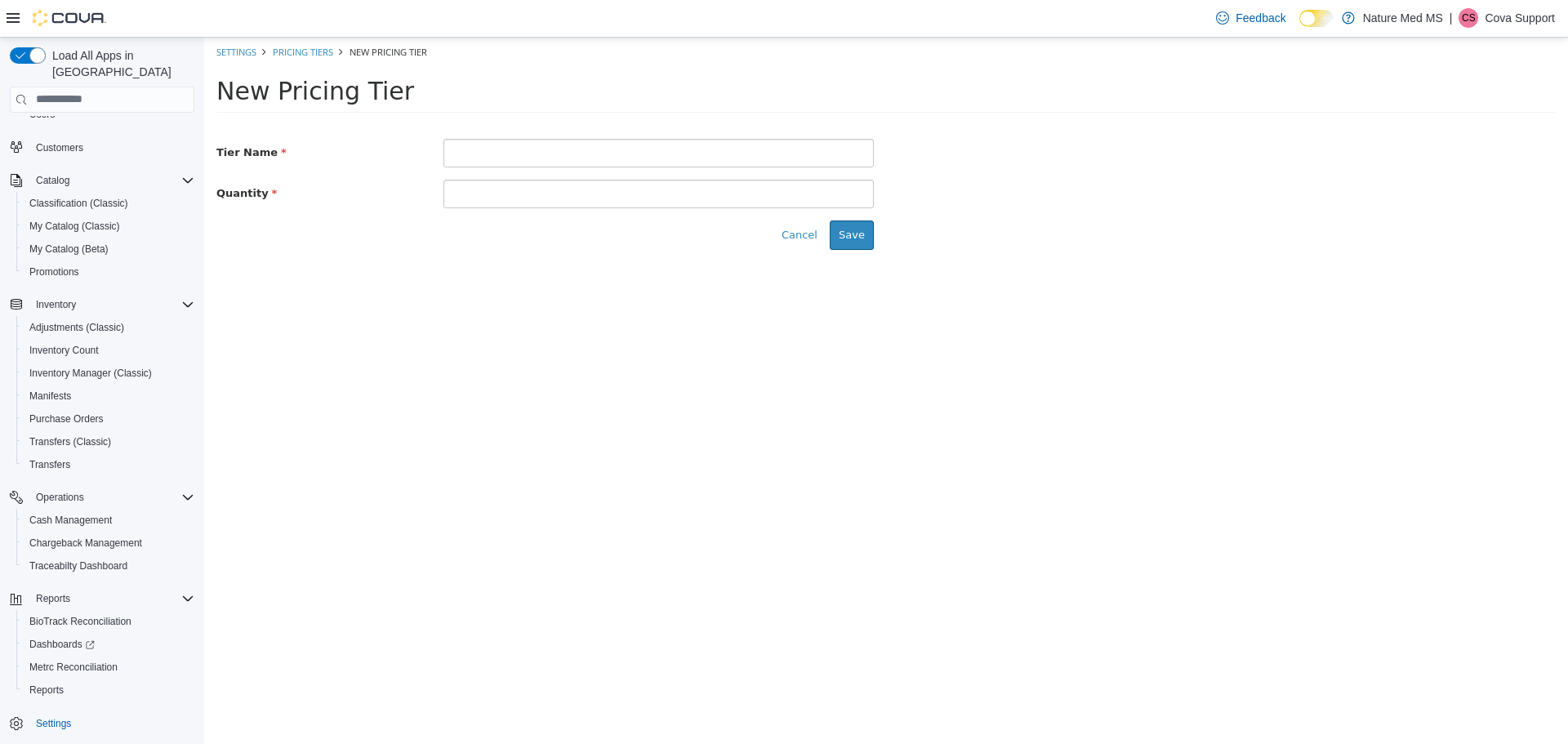
click at [480, 145] on input "text" at bounding box center [658, 152] width 430 height 28
type input "******"
click at [492, 193] on input at bounding box center [658, 192] width 430 height 28
type input "*"
click at [852, 238] on button "Save" at bounding box center [851, 235] width 44 height 29
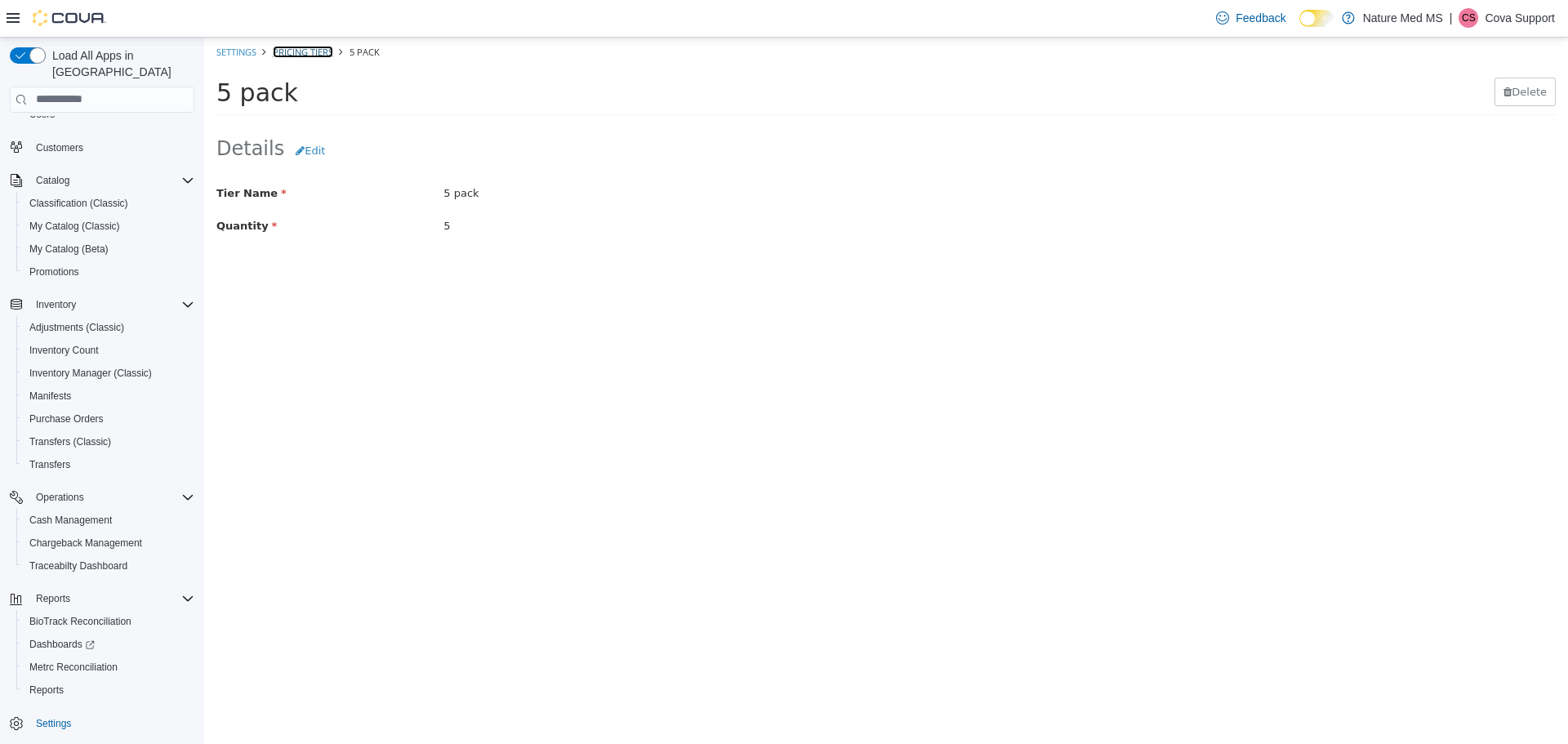
click at [310, 46] on link "Pricing Tiers" at bounding box center [303, 51] width 60 height 12
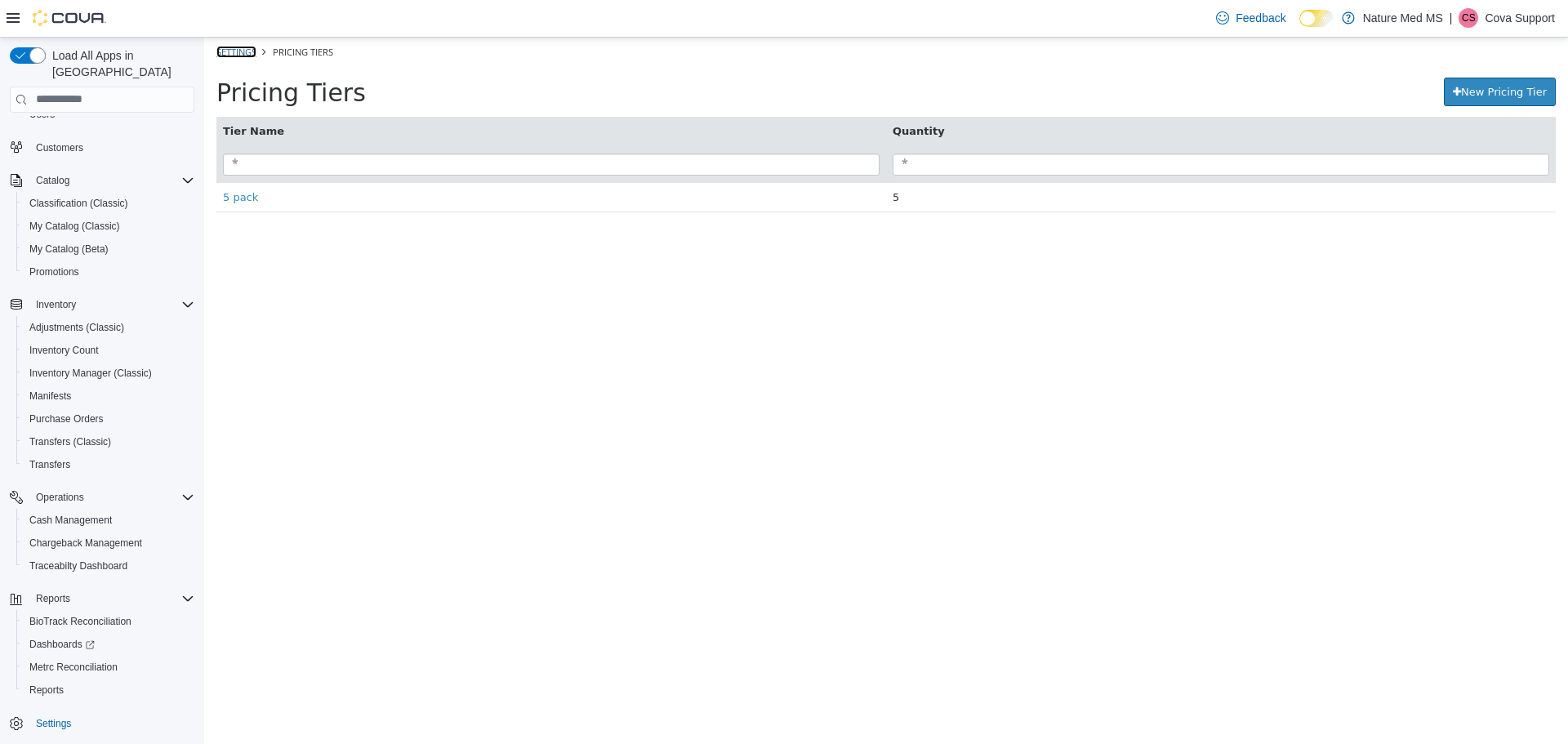
click at [241, 50] on link "Settings" at bounding box center [236, 51] width 40 height 12
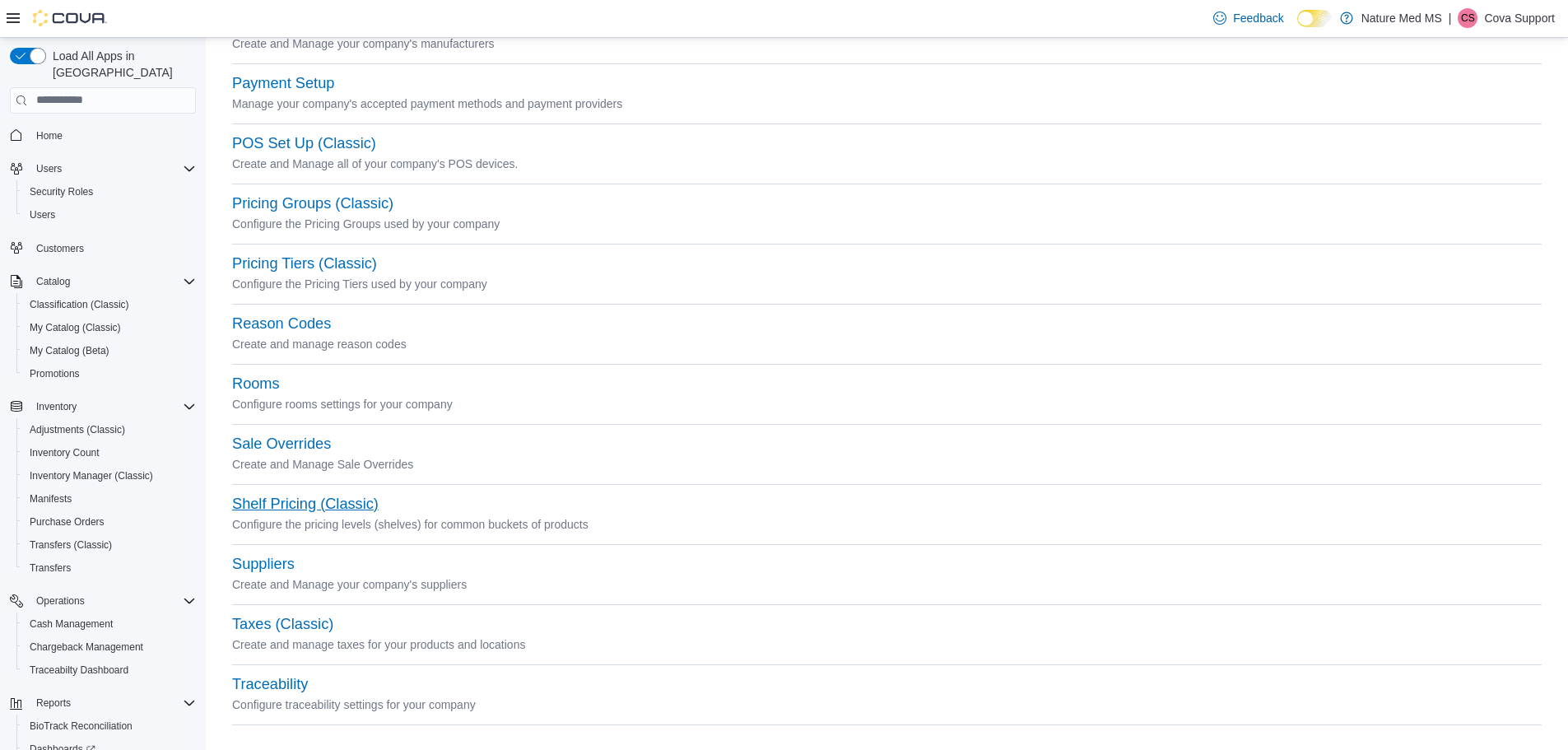
scroll to position [599, 0]
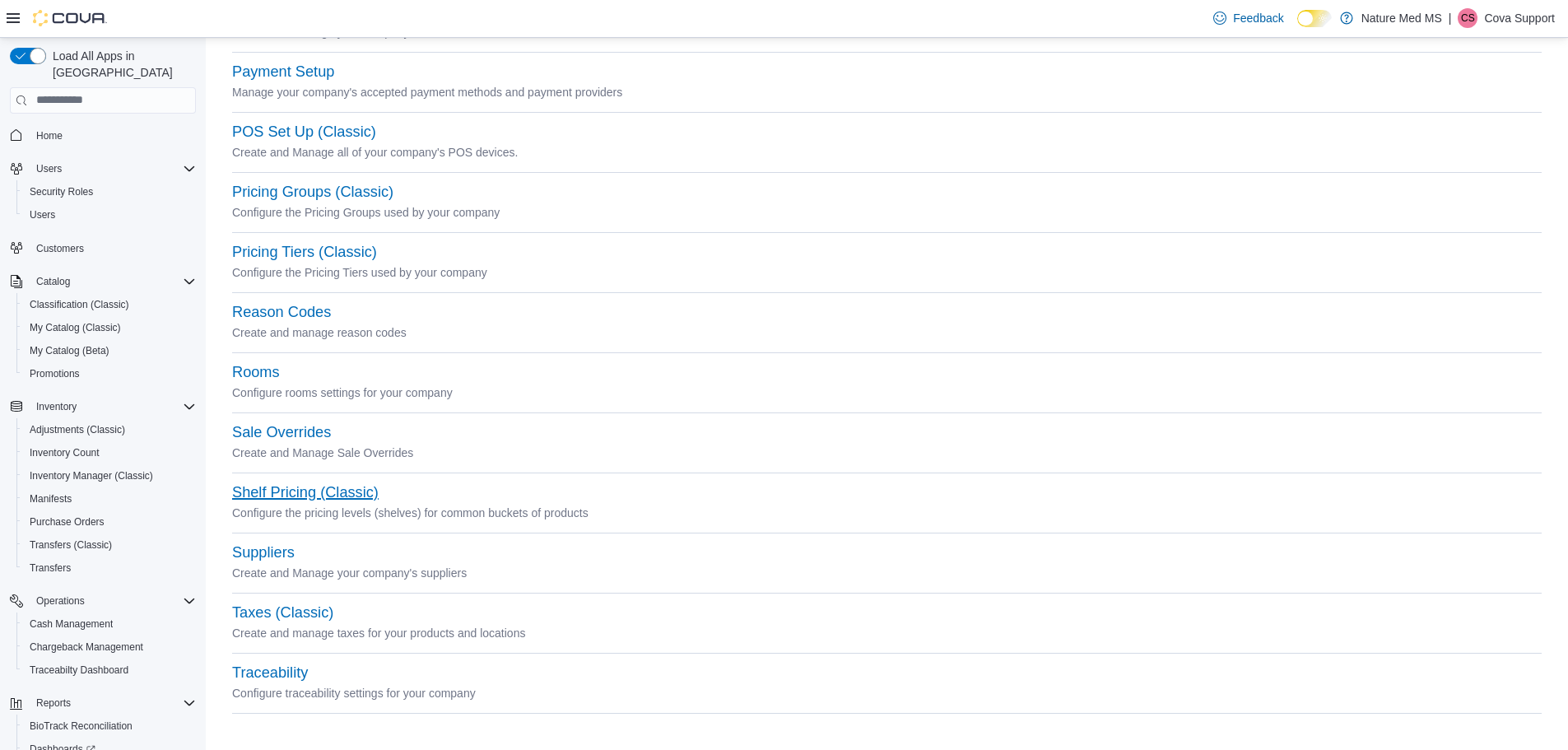
click at [274, 490] on button "Shelf Pricing (Classic)" at bounding box center [305, 493] width 146 height 17
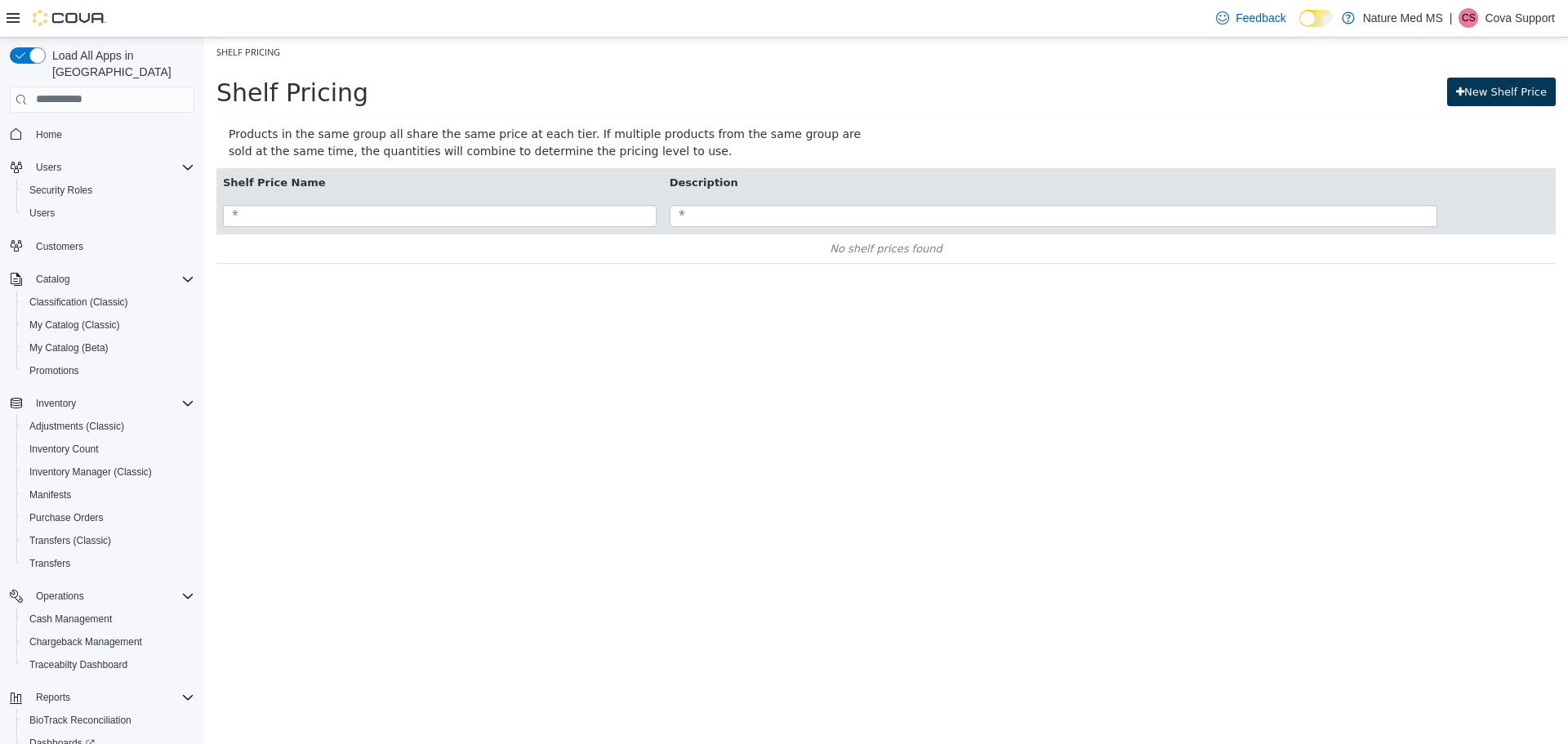
click at [1484, 91] on link "New Shelf Price" at bounding box center [1502, 91] width 108 height 29
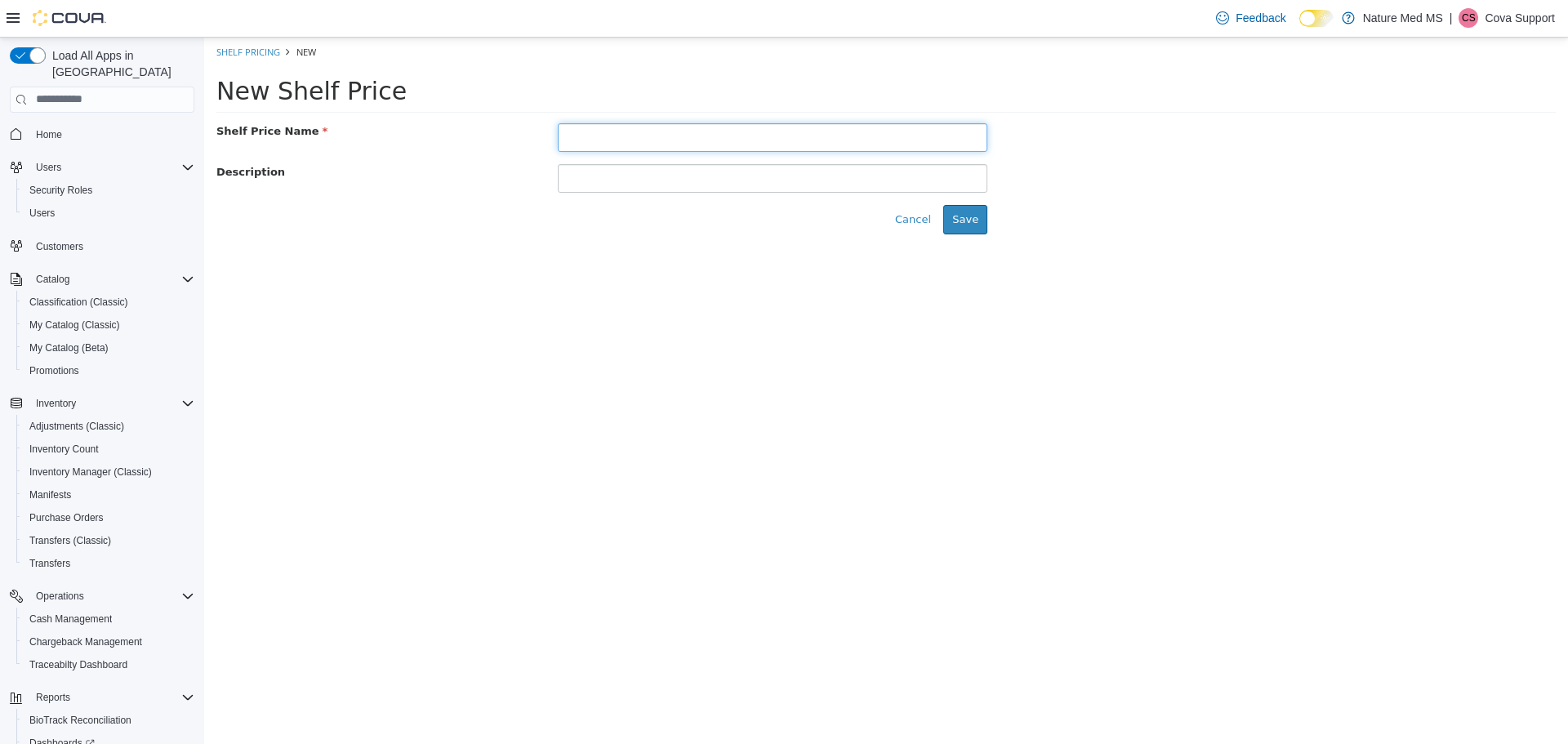
click at [668, 135] on input "text" at bounding box center [772, 137] width 430 height 28
click at [772, 136] on input "text" at bounding box center [772, 137] width 430 height 28
type input "**********"
click at [973, 222] on button "Save" at bounding box center [965, 219] width 44 height 29
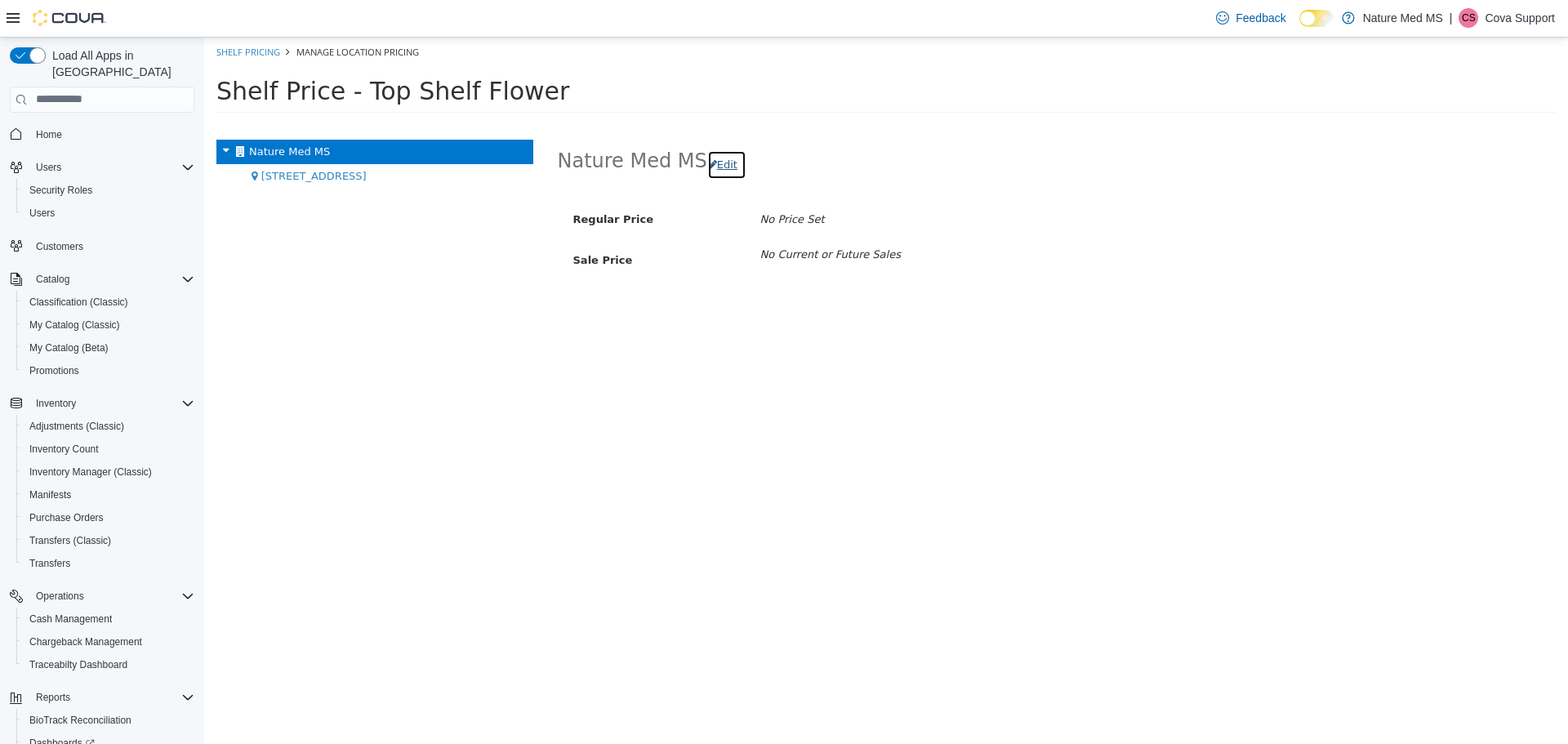
click at [724, 165] on button "Edit" at bounding box center [727, 164] width 40 height 29
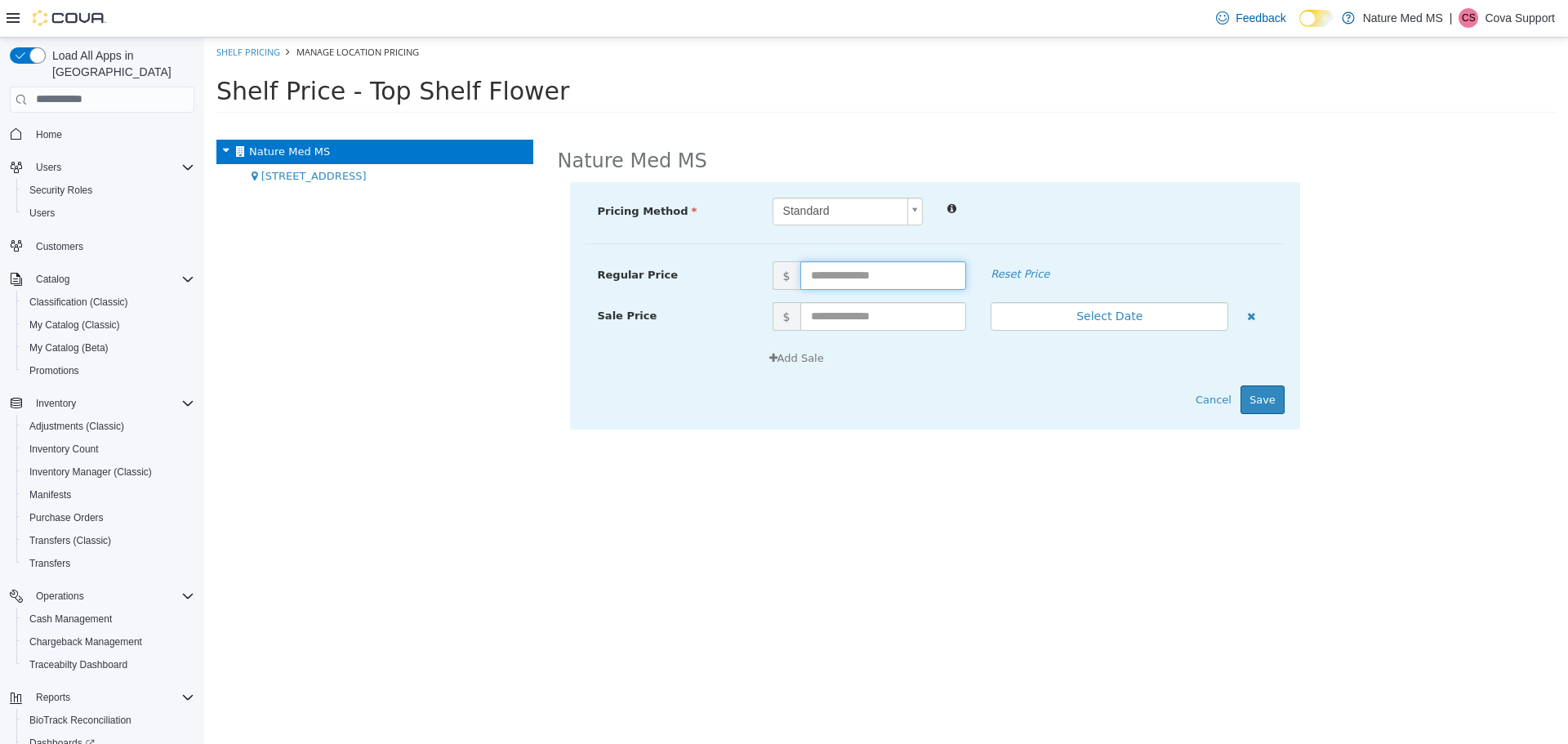
click at [859, 274] on input "text" at bounding box center [884, 274] width 167 height 28
type input "**"
click at [890, 353] on div "Add Sale" at bounding box center [1022, 357] width 524 height 29
click at [833, 270] on input "**" at bounding box center [884, 274] width 167 height 28
click at [934, 376] on div "Add Sale" at bounding box center [936, 363] width 699 height 41
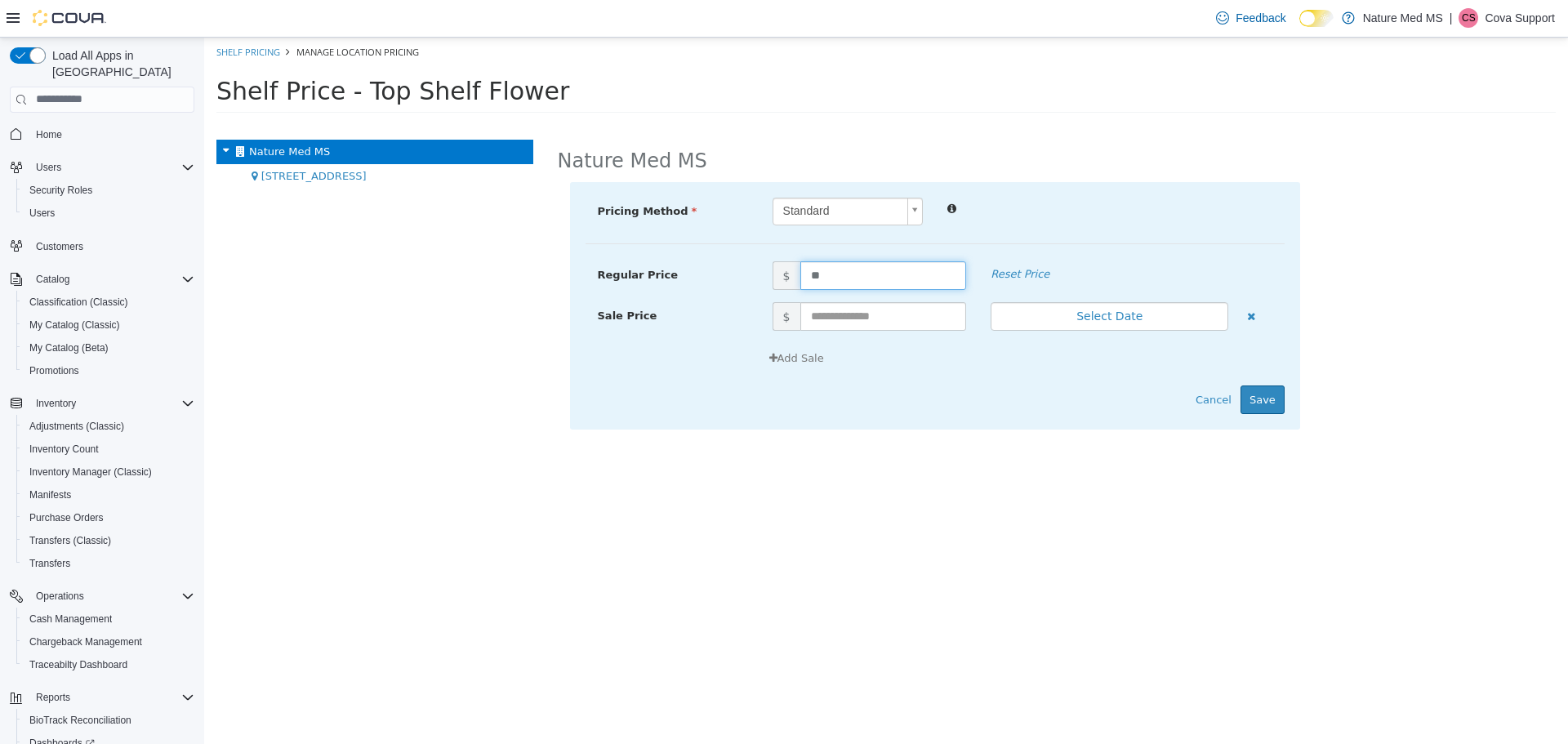
drag, startPoint x: 824, startPoint y: 276, endPoint x: 805, endPoint y: 277, distance: 19.0
click at [805, 277] on input "**" at bounding box center [884, 274] width 167 height 28
drag, startPoint x: 1223, startPoint y: 402, endPoint x: 989, endPoint y: 414, distance: 234.3
click at [989, 414] on div "Pricing Method Standard * Regular Price $ ** Reset Price Sale Price $ Select Da…" at bounding box center [936, 305] width 730 height 247
click at [911, 123] on body "× Save successful. Shelf Pricing Manage Location Pricing Shelf Price - Top Shel…" at bounding box center [887, 80] width 1364 height 86
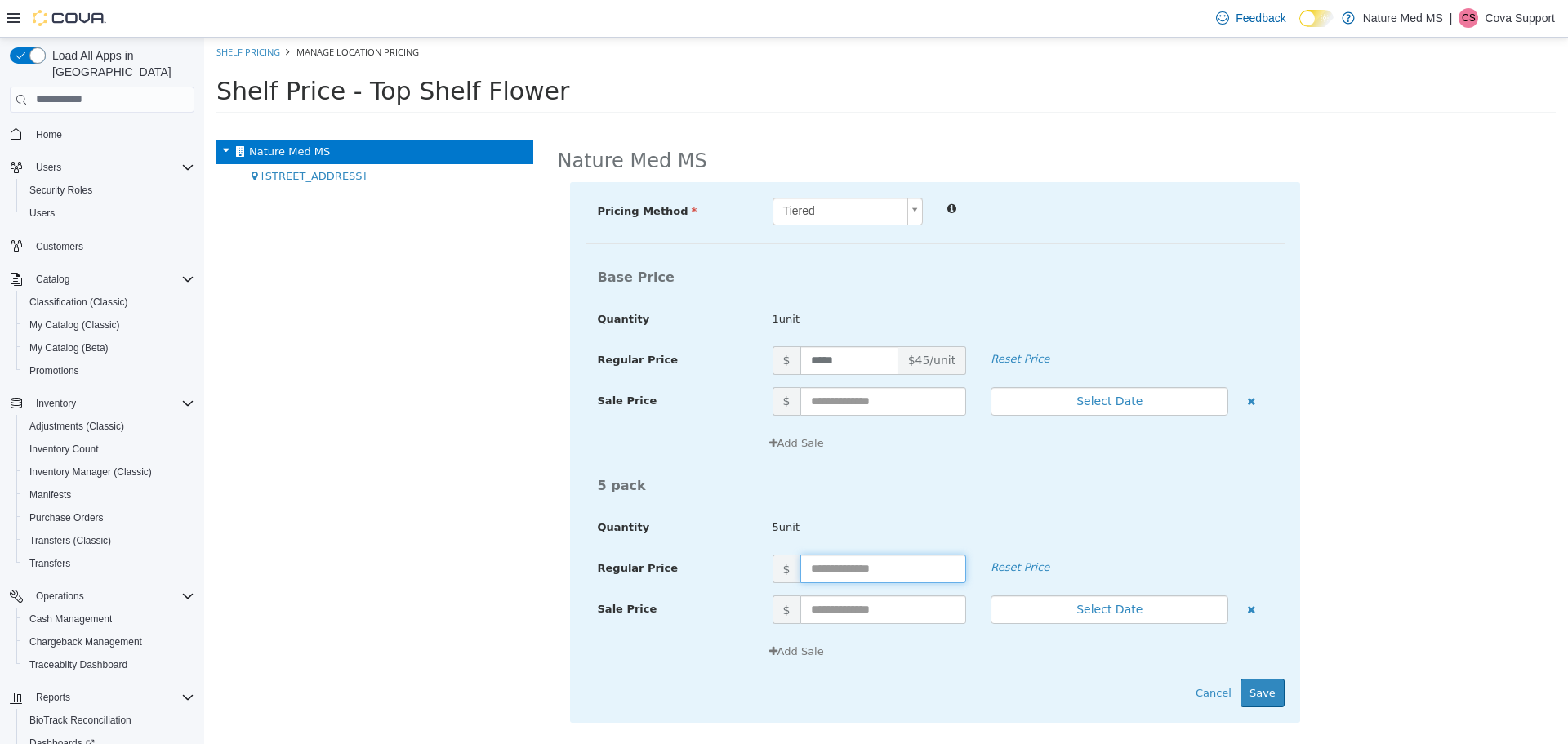
click at [874, 564] on input "text" at bounding box center [884, 568] width 167 height 28
type input "***"
click at [1068, 522] on div "5unit" at bounding box center [1022, 527] width 524 height 16
drag, startPoint x: 842, startPoint y: 568, endPoint x: 787, endPoint y: 570, distance: 55.0
click at [787, 570] on span "$ *** $27/unit" at bounding box center [869, 568] width 219 height 28
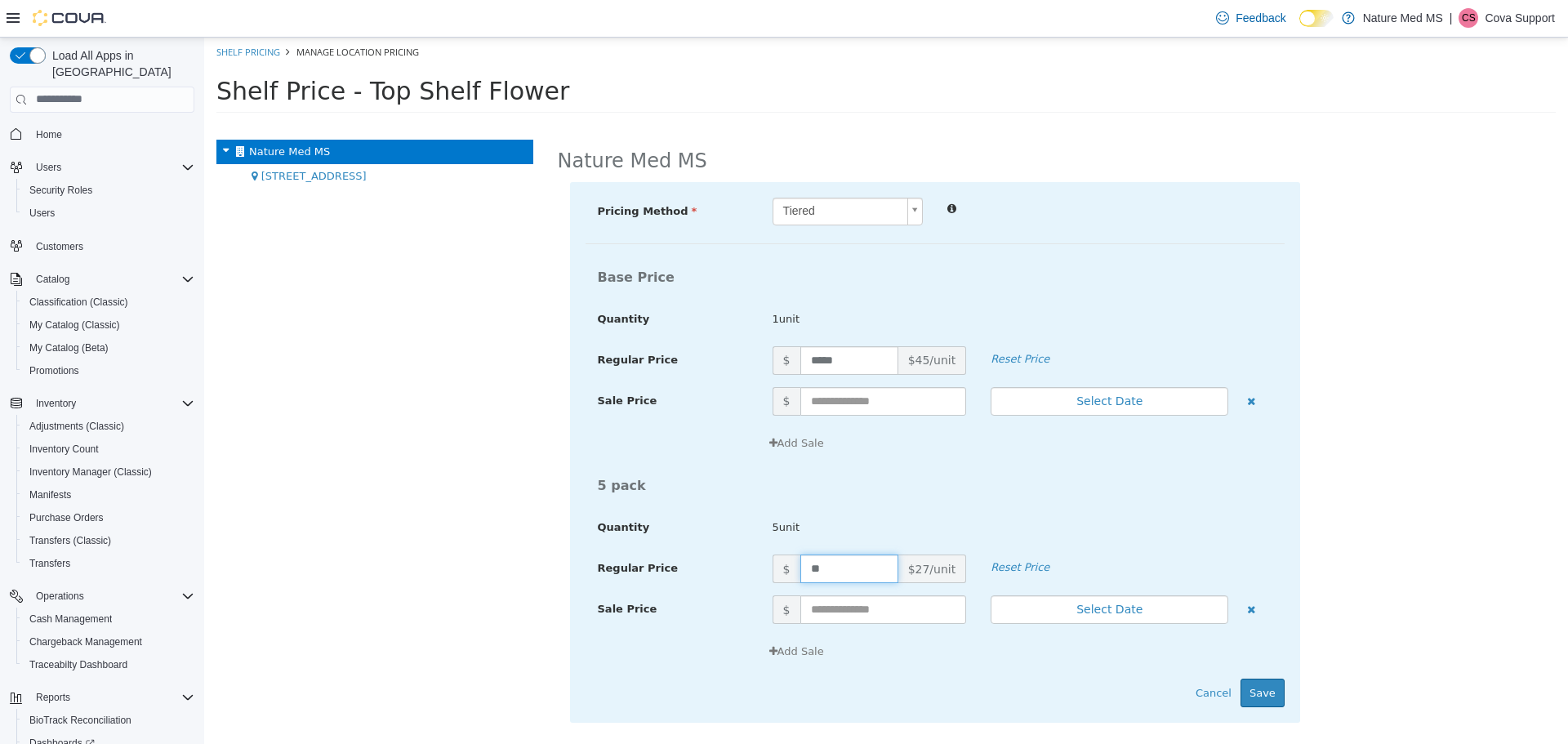
type input "***"
click at [961, 505] on div "5 pack Quantity 5unit" at bounding box center [936, 511] width 699 height 85
drag, startPoint x: 837, startPoint y: 570, endPoint x: 802, endPoint y: 566, distance: 35.2
click at [802, 566] on input "***" at bounding box center [850, 568] width 98 height 28
type input "***"
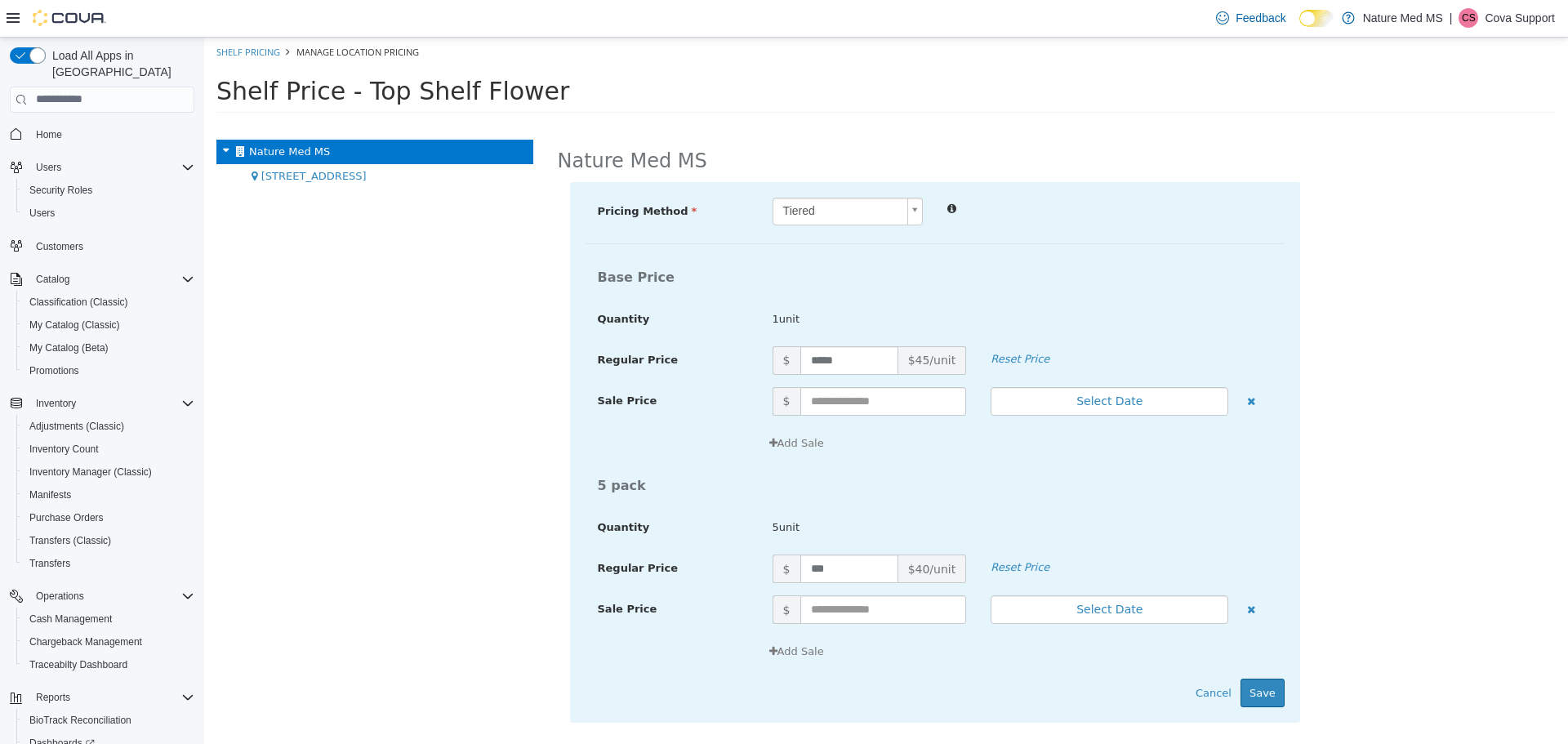
click at [917, 530] on span "5unit" at bounding box center [891, 527] width 262 height 16
drag, startPoint x: 845, startPoint y: 576, endPoint x: 774, endPoint y: 572, distance: 71.1
click at [774, 572] on span "$ *** $40/unit" at bounding box center [869, 568] width 219 height 28
type input "***"
click at [974, 525] on span "5unit" at bounding box center [891, 527] width 262 height 16
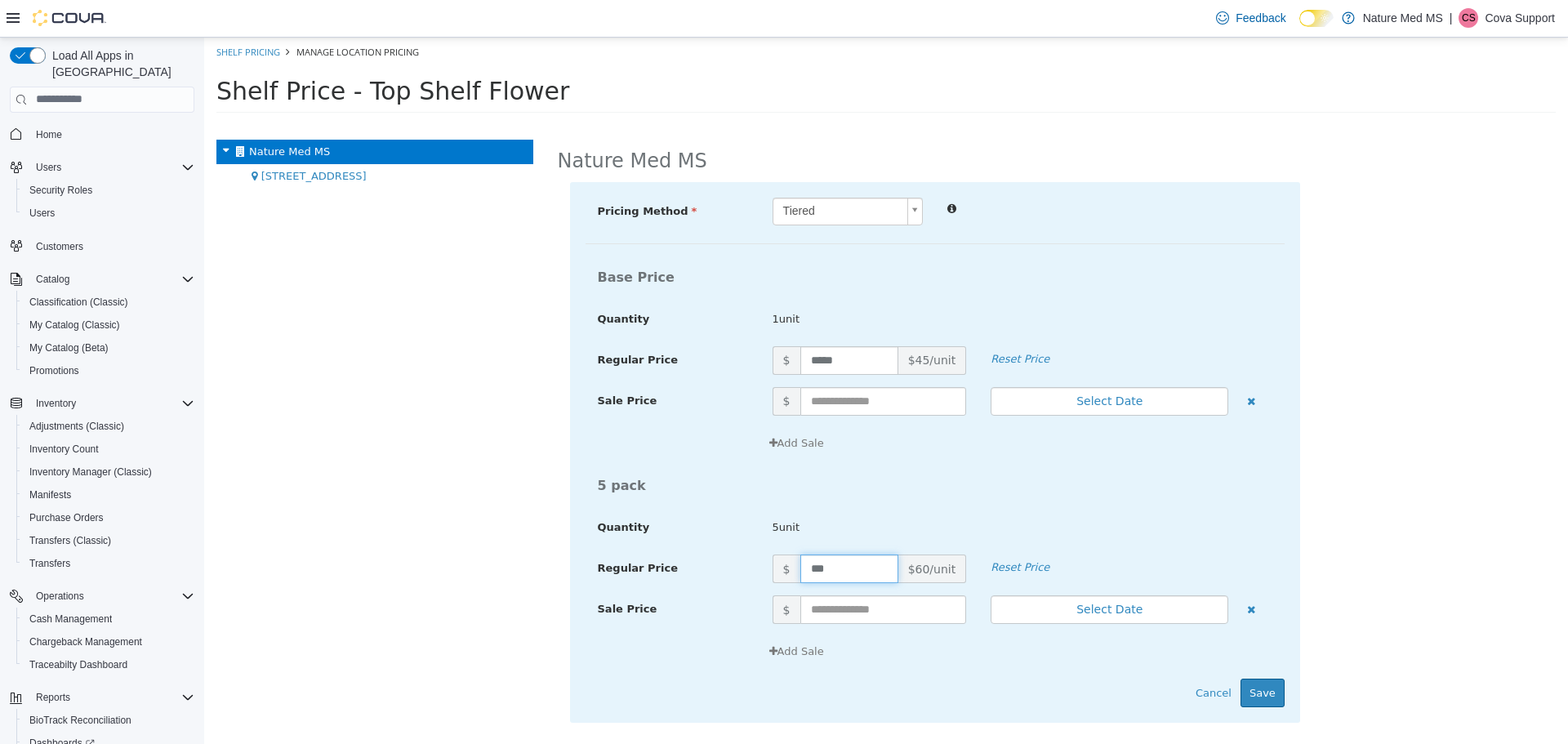
drag, startPoint x: 830, startPoint y: 568, endPoint x: 801, endPoint y: 568, distance: 29.0
click at [801, 568] on input "***" at bounding box center [850, 568] width 98 height 28
drag, startPoint x: 924, startPoint y: 363, endPoint x: 954, endPoint y: 361, distance: 30.1
click at [954, 361] on span "$45/unit" at bounding box center [933, 359] width 69 height 28
drag, startPoint x: 847, startPoint y: 568, endPoint x: 799, endPoint y: 569, distance: 48.0
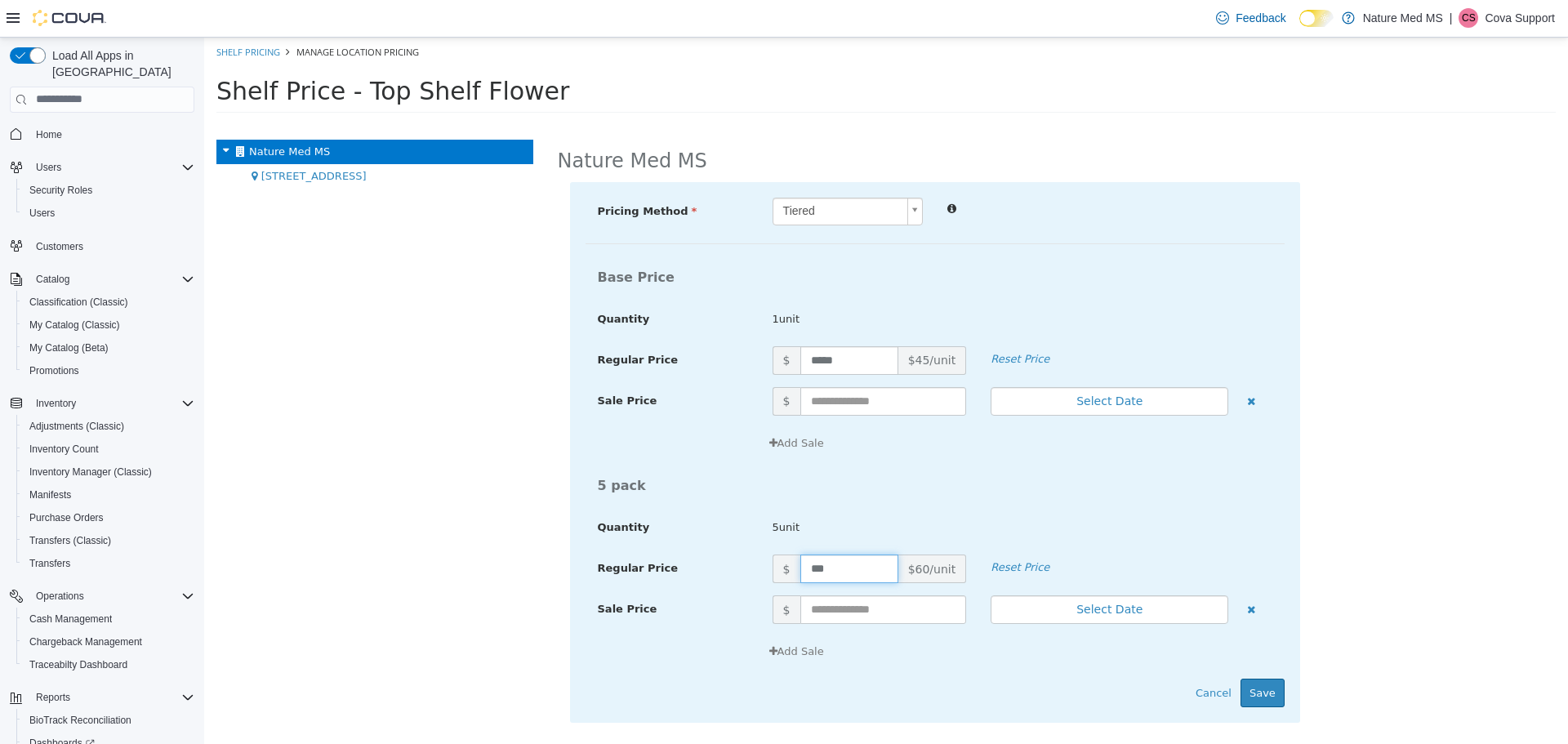
click at [801, 569] on input "***" at bounding box center [850, 568] width 98 height 28
type input "***"
click at [919, 534] on div "5unit" at bounding box center [1022, 527] width 524 height 28
click at [1269, 699] on button "Save" at bounding box center [1262, 692] width 44 height 29
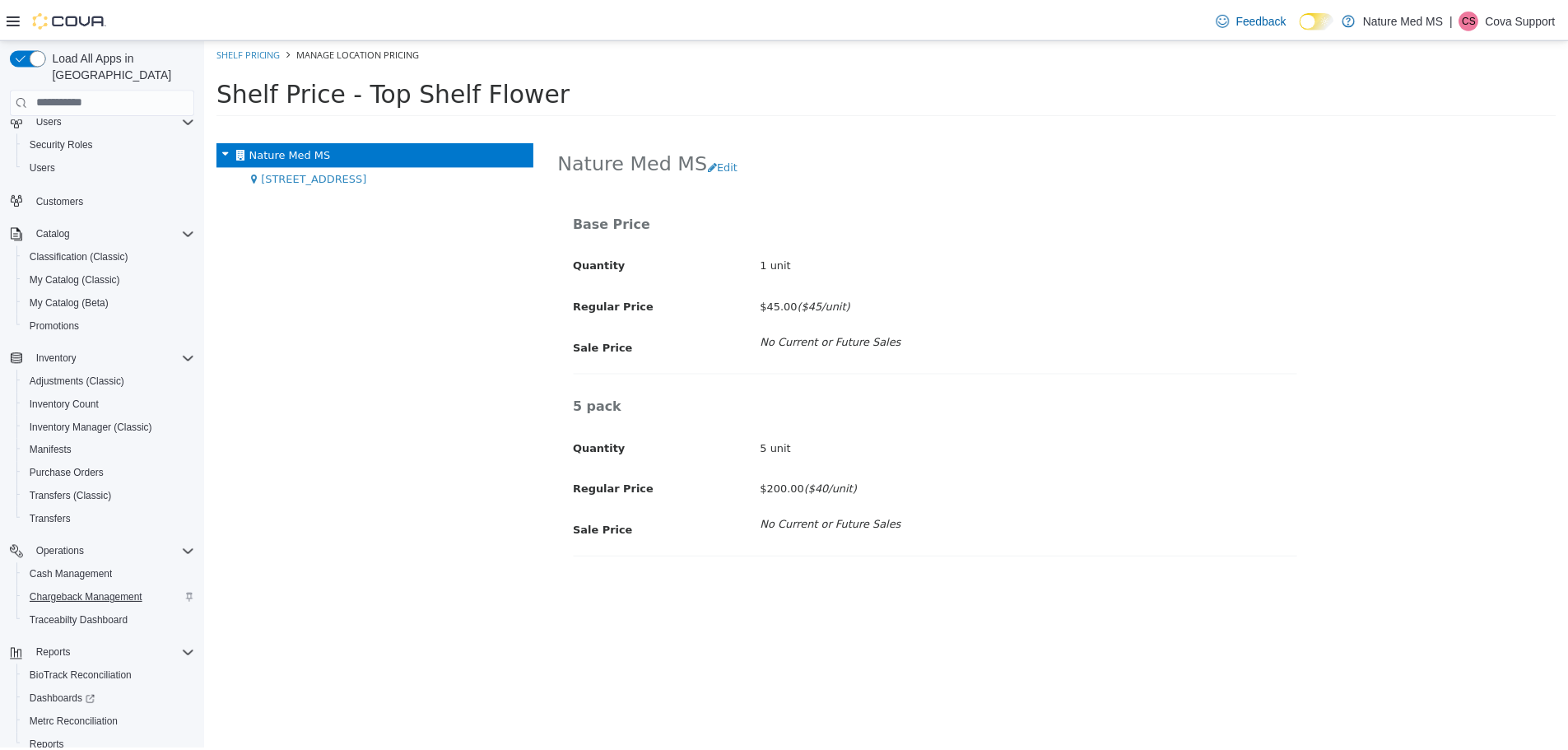
scroll to position [100, 0]
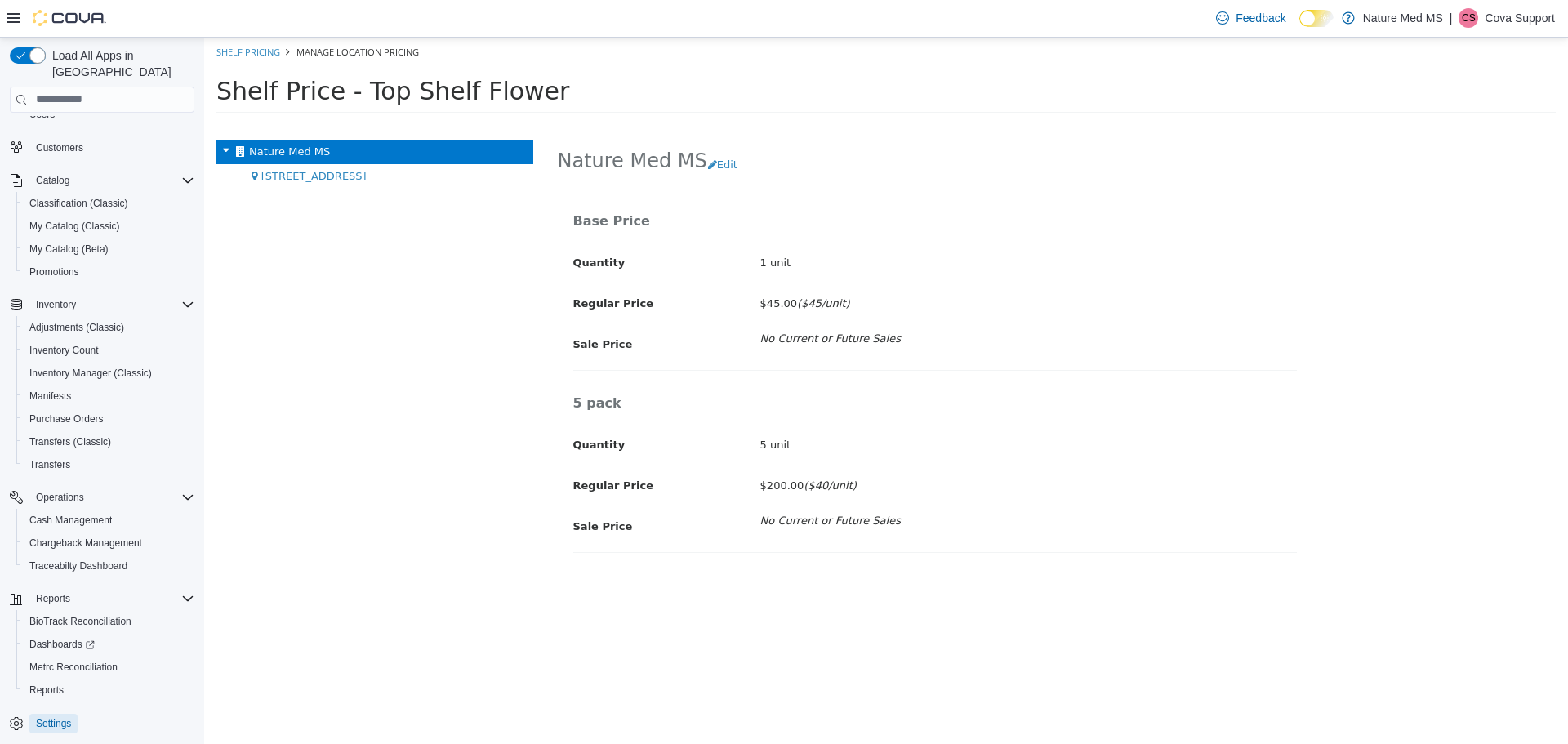
click at [52, 717] on span "Settings" at bounding box center [53, 723] width 35 height 13
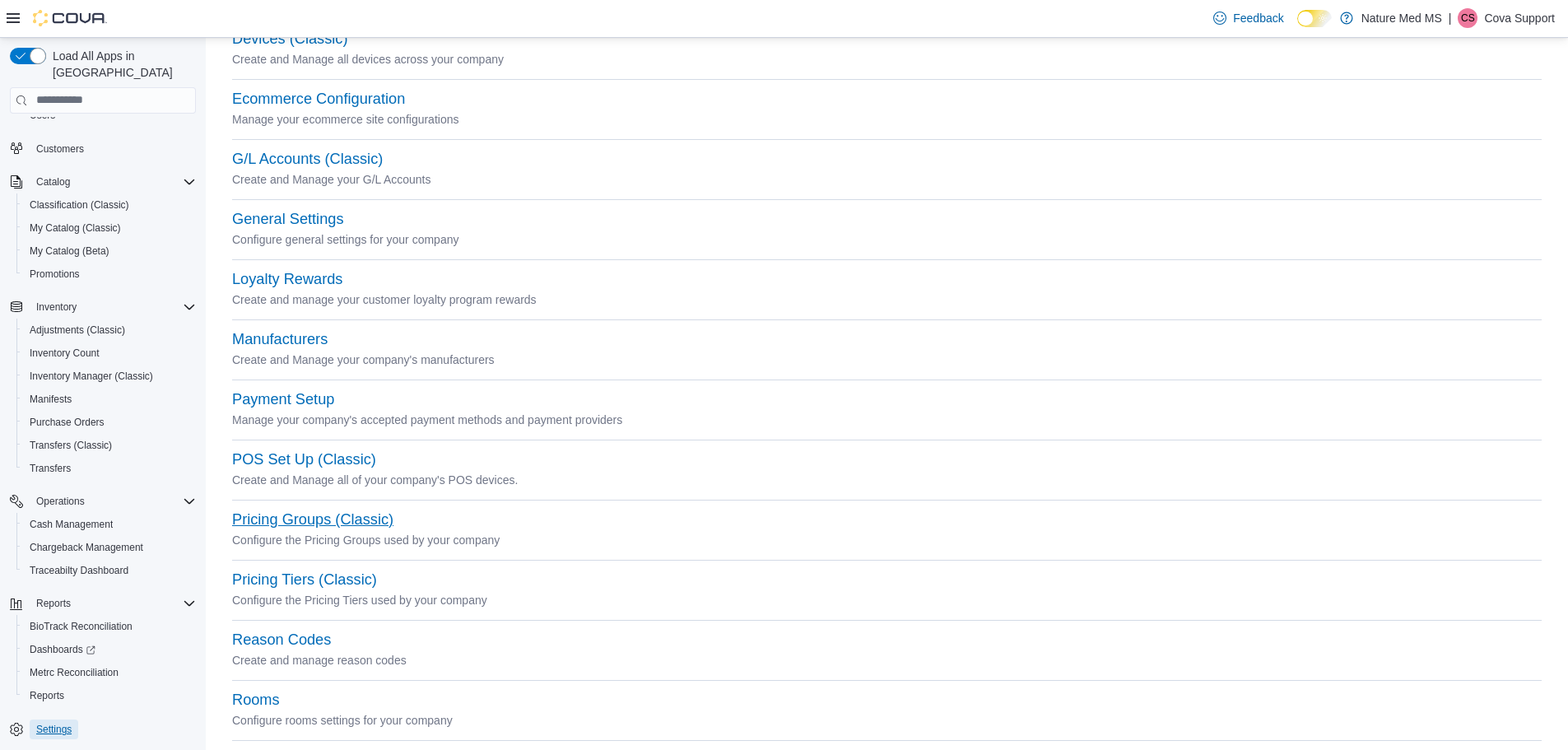
scroll to position [329, 0]
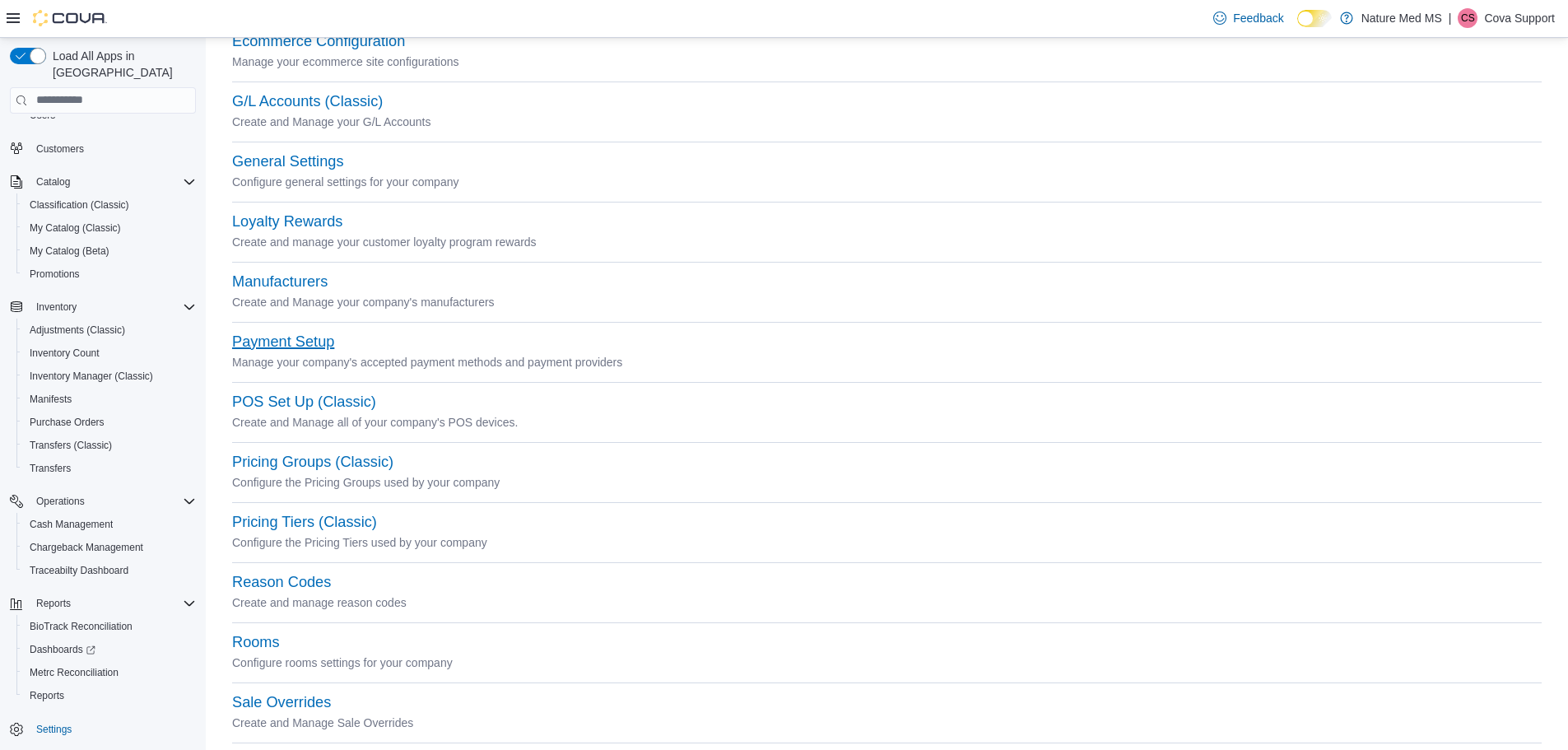
click at [307, 340] on button "Payment Setup" at bounding box center [283, 342] width 102 height 17
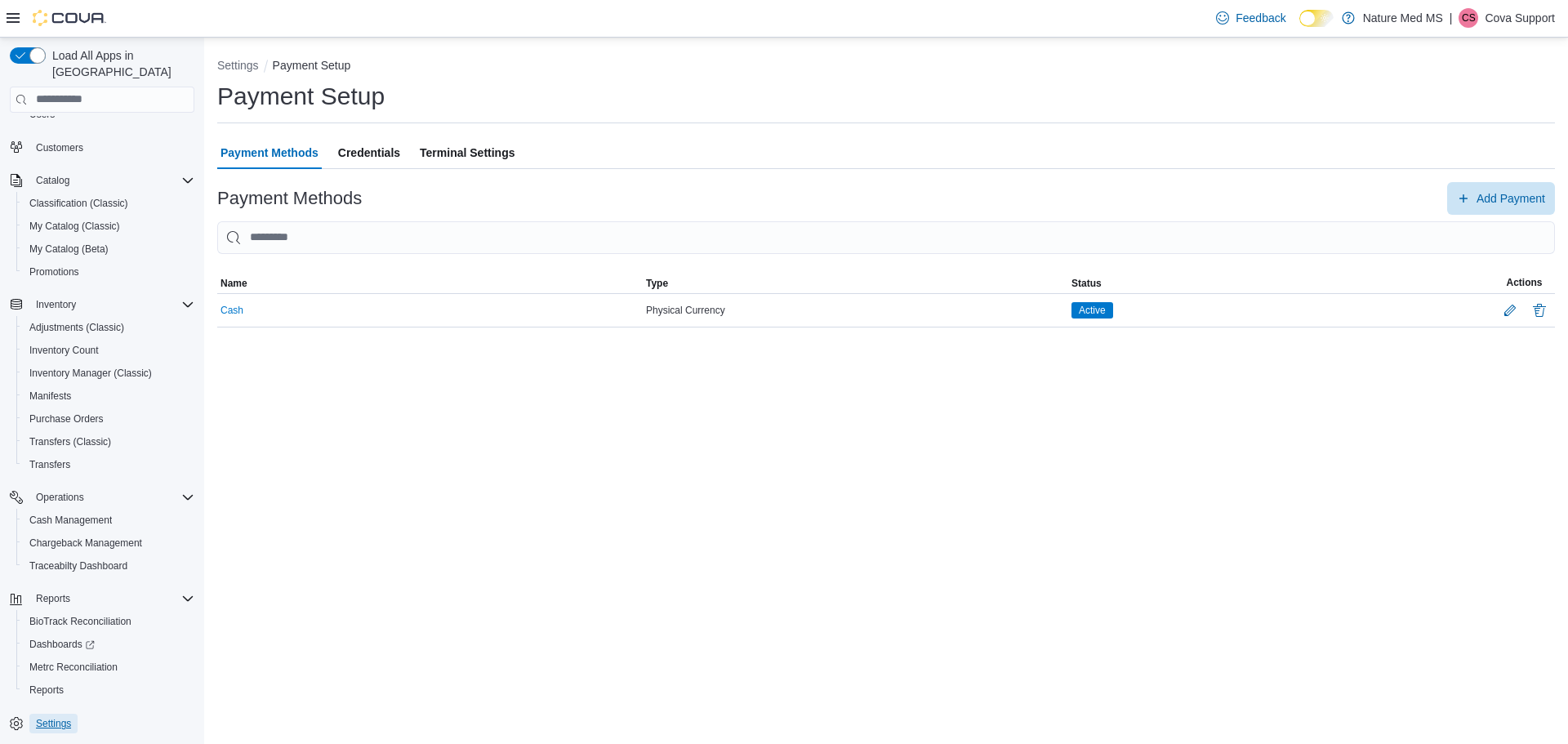
click at [54, 717] on span "Settings" at bounding box center [53, 723] width 35 height 13
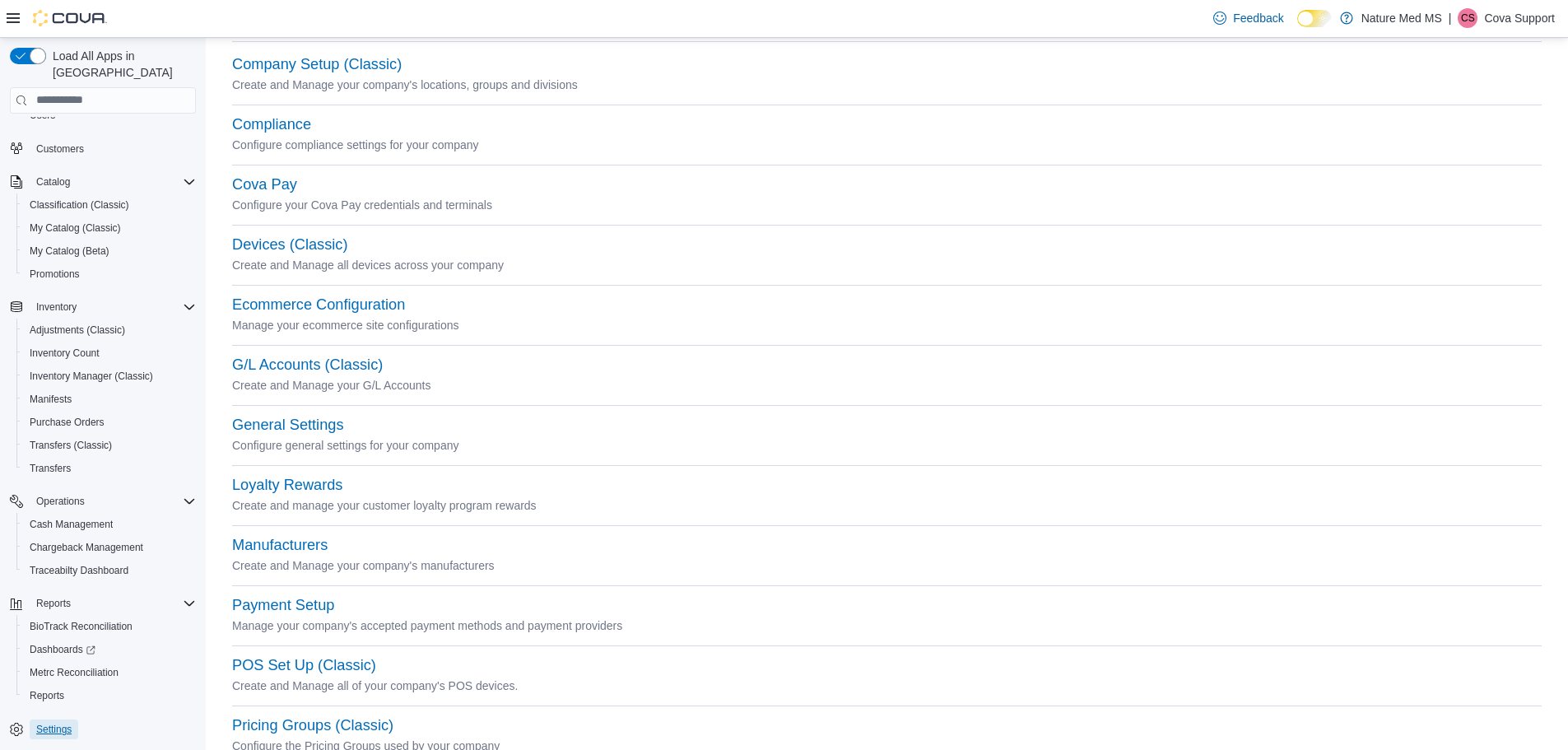
scroll to position [329, 0]
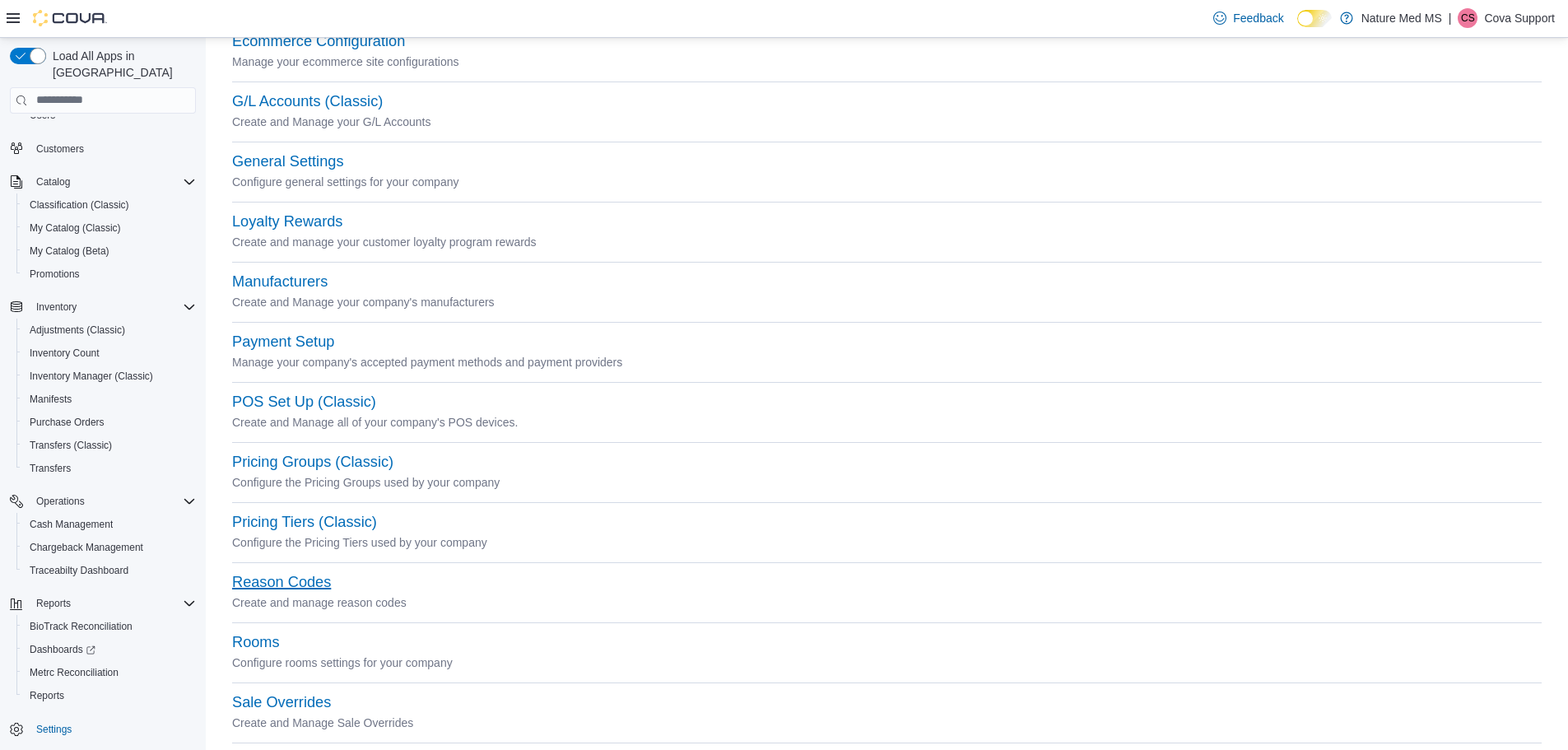
click at [306, 584] on button "Reason Codes" at bounding box center [281, 583] width 99 height 17
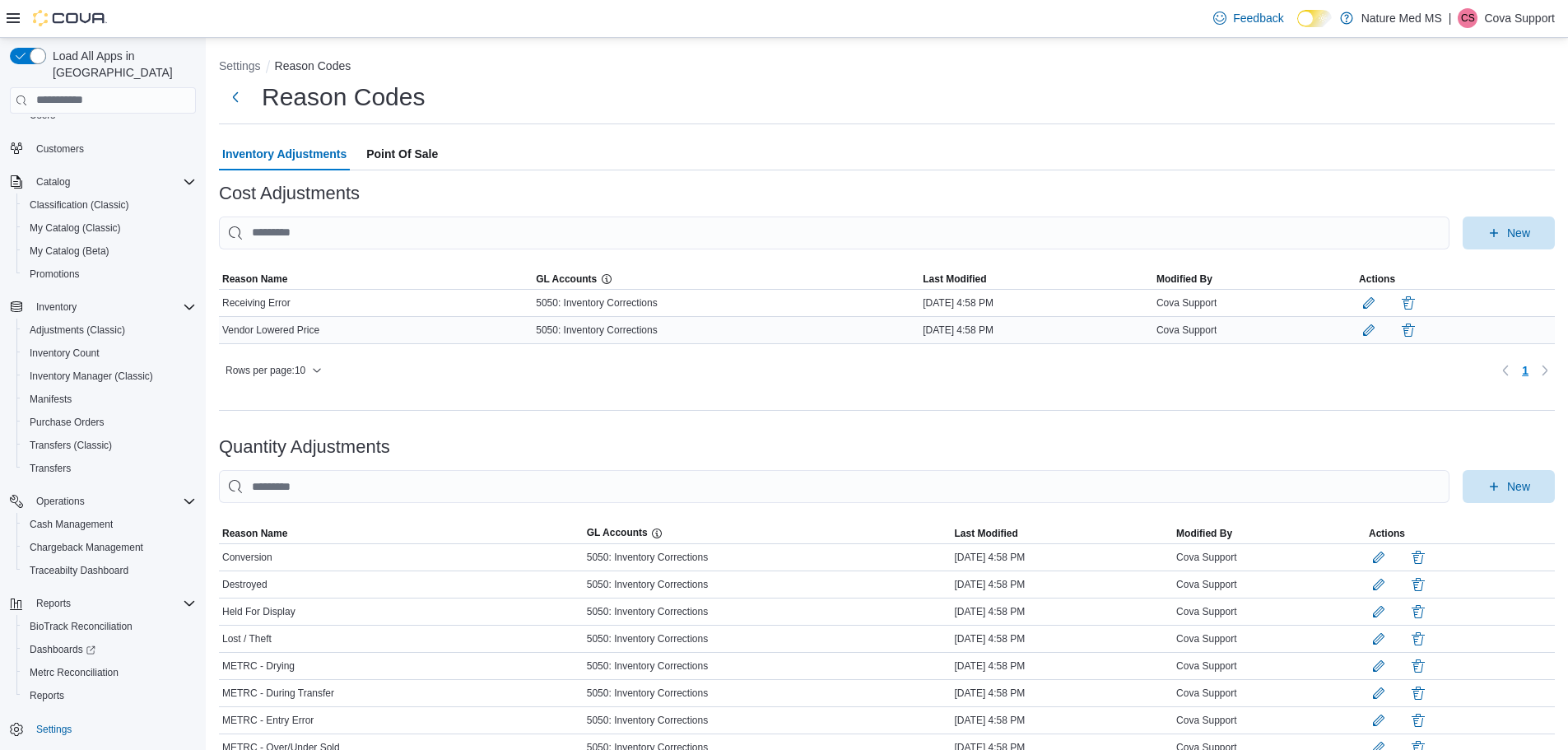
click at [318, 330] on span "Vendor Lowered Price" at bounding box center [271, 330] width 97 height 13
drag, startPoint x: 224, startPoint y: 301, endPoint x: 307, endPoint y: 302, distance: 83.0
click at [307, 302] on div "Receiving Error" at bounding box center [376, 302] width 313 height 20
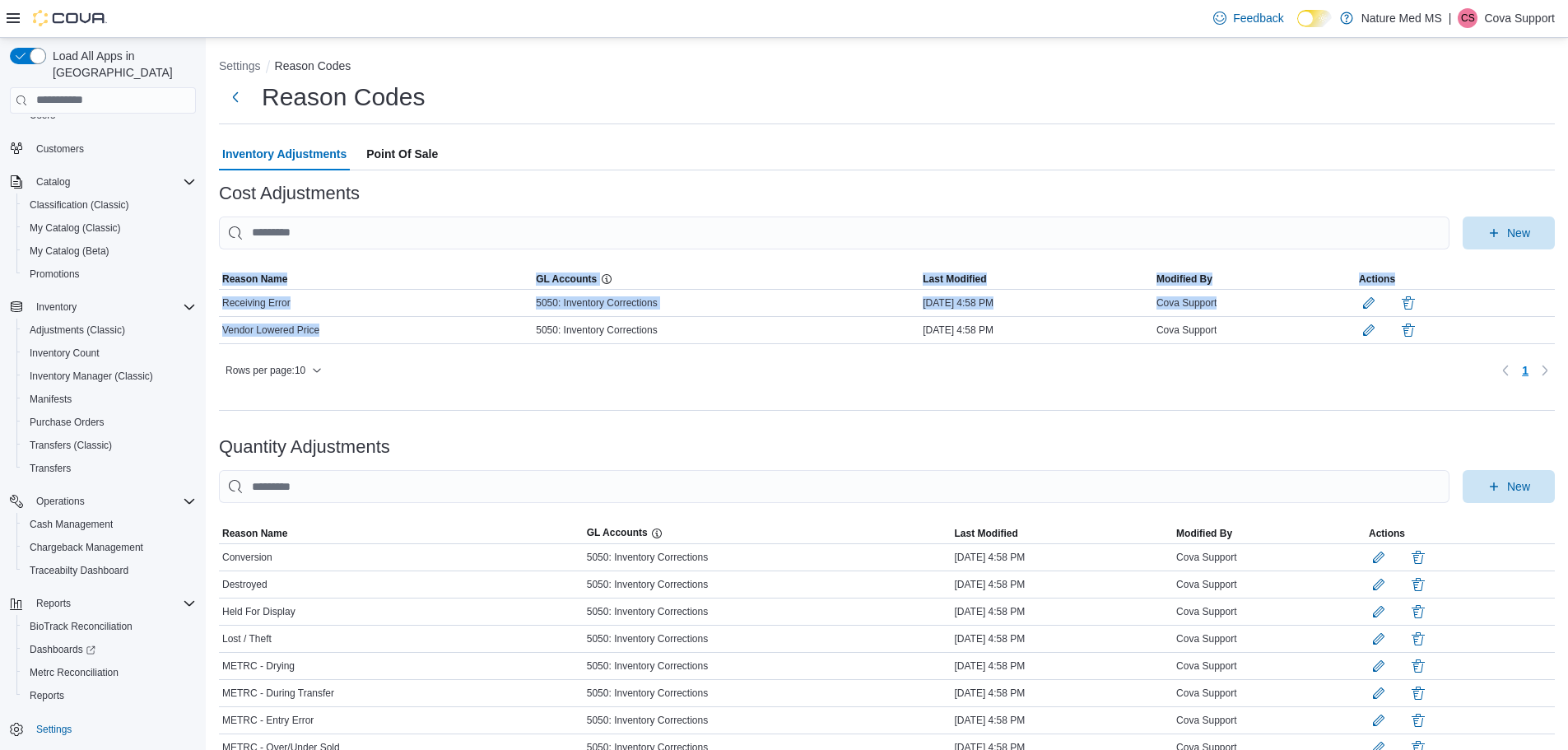
drag, startPoint x: 319, startPoint y: 330, endPoint x: 217, endPoint y: 332, distance: 102.0
click at [217, 332] on div "Settings Reason Codes Reason Codes Inventory Adjustments Point Of Sale Cost Adj…" at bounding box center [887, 454] width 1363 height 831
click at [1519, 236] on span "New" at bounding box center [1519, 232] width 23 height 16
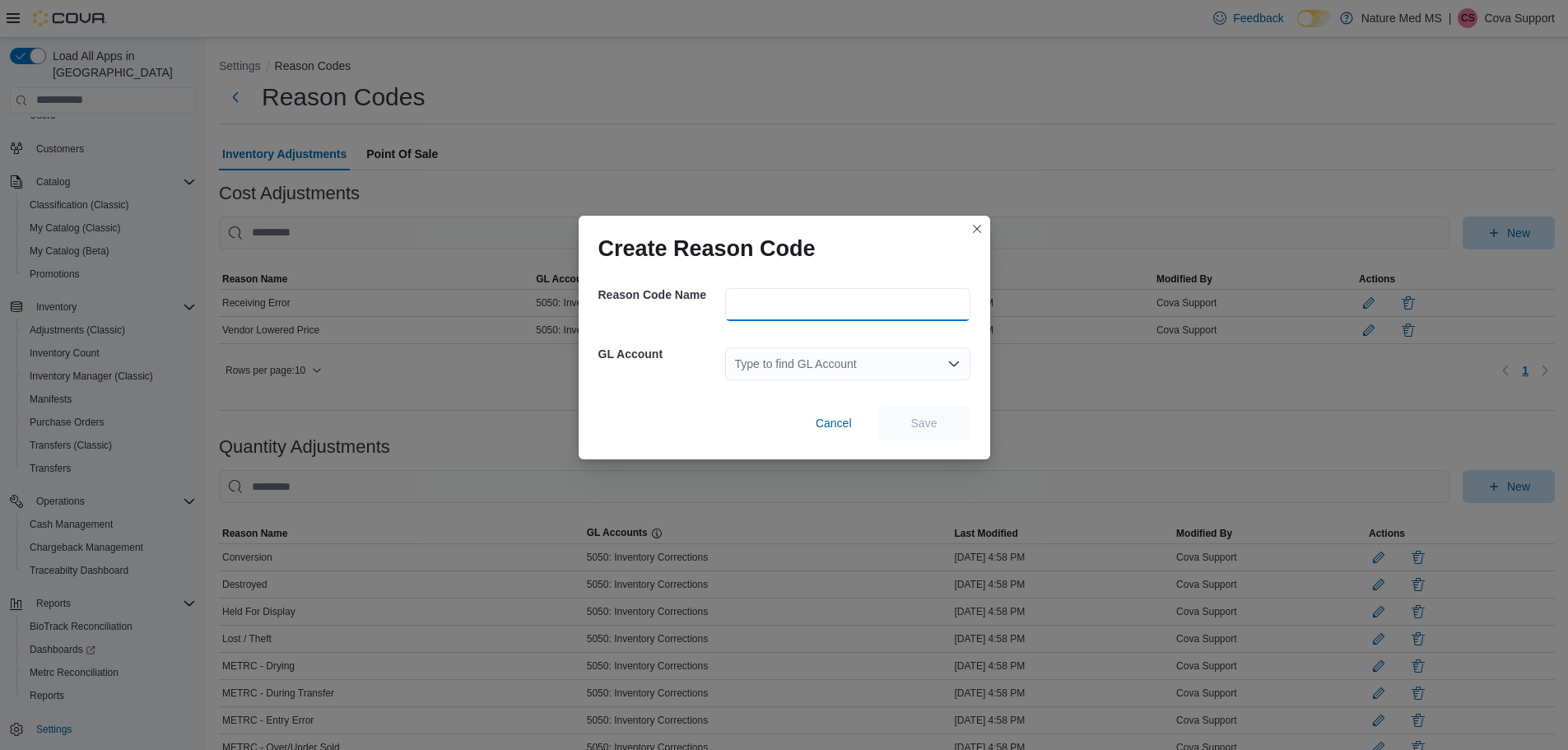
click at [784, 305] on input "text" at bounding box center [848, 305] width 245 height 33
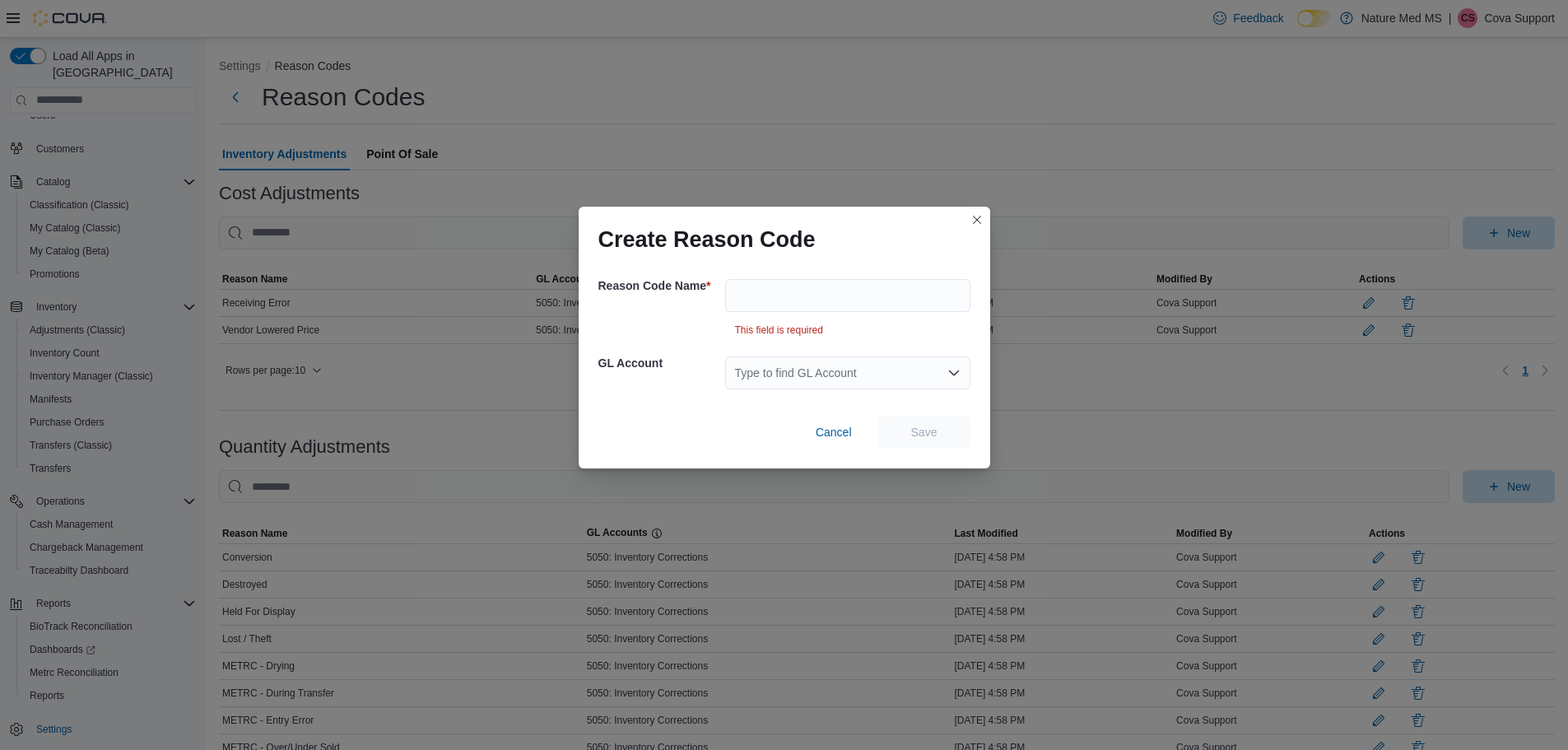
click at [754, 367] on div "Type to find GL Account" at bounding box center [848, 373] width 245 height 33
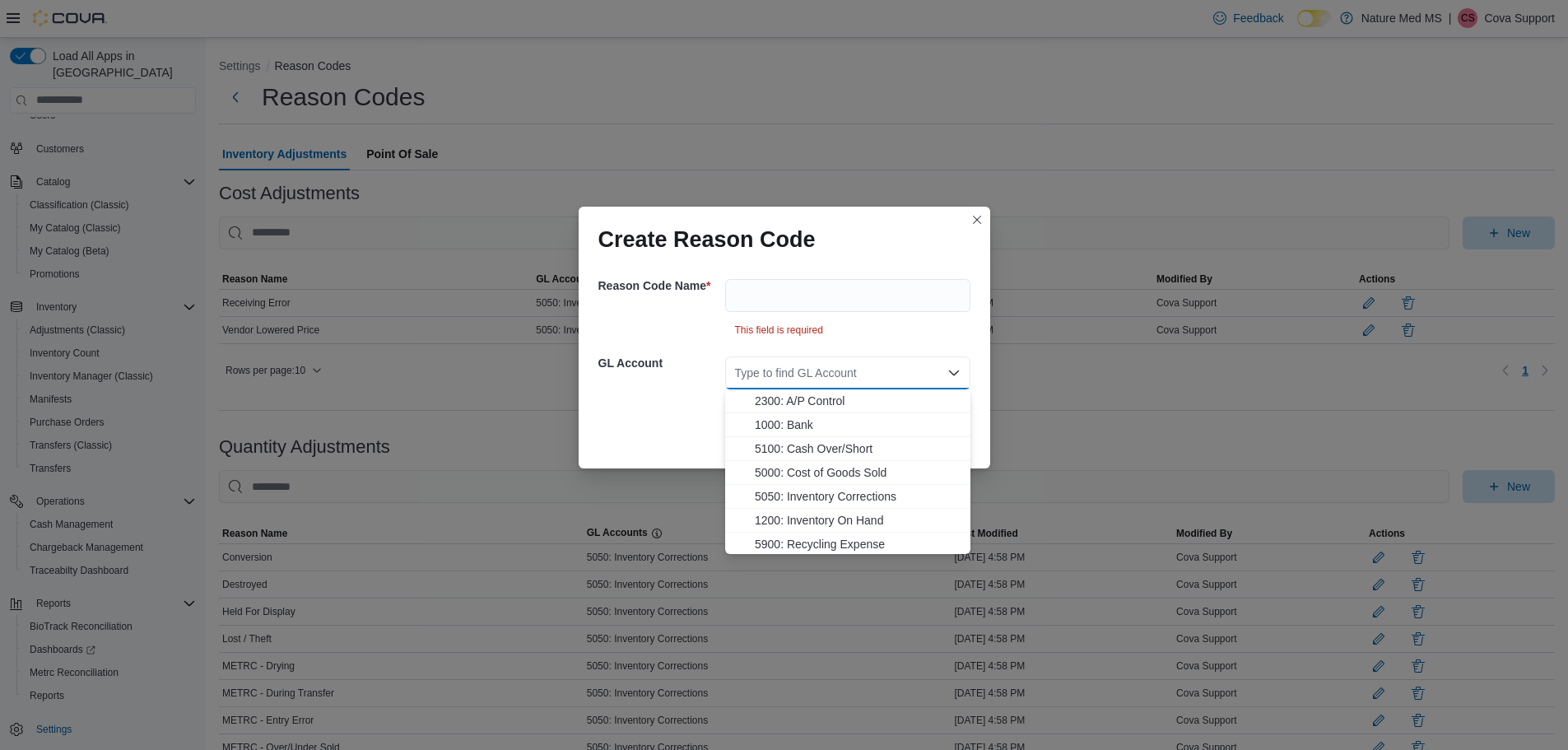
click at [658, 426] on div "Cancel Save" at bounding box center [784, 432] width 372 height 33
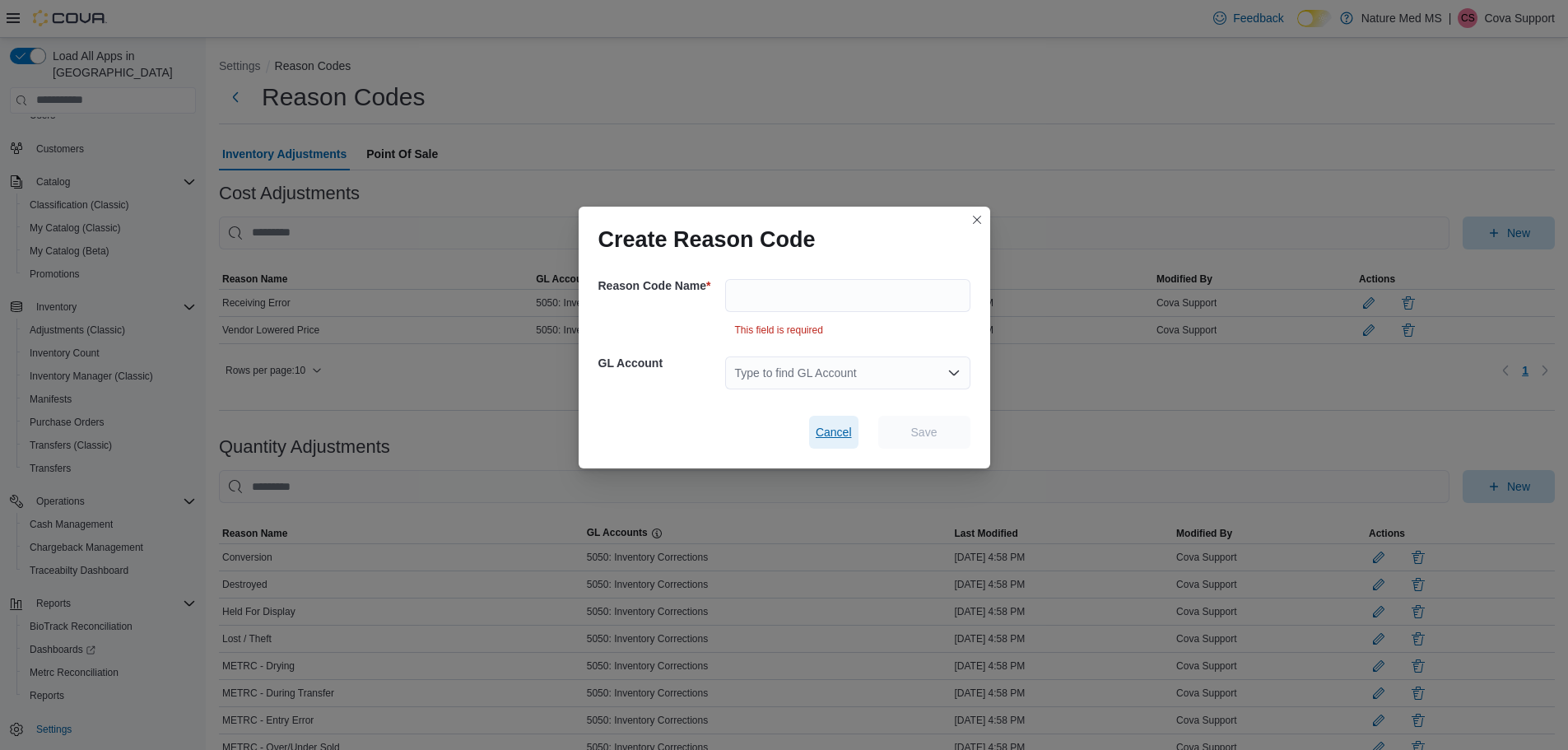
click at [836, 431] on span "Cancel" at bounding box center [834, 432] width 36 height 16
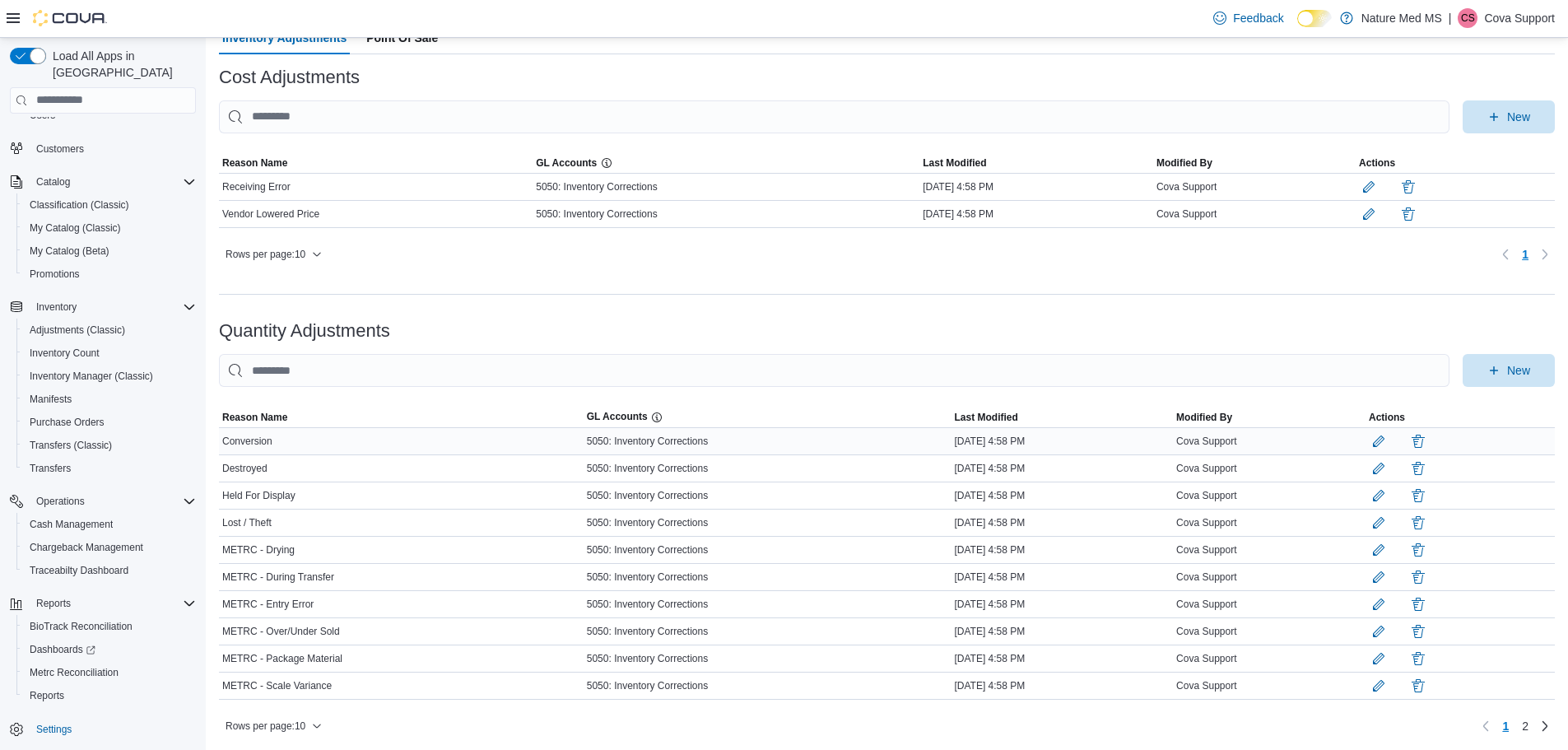
scroll to position [143, 0]
click at [294, 518] on div "Lost / Theft" at bounding box center [401, 520] width 365 height 20
click at [302, 490] on div "Held For Display" at bounding box center [401, 493] width 365 height 20
click at [304, 456] on div "Destroyed" at bounding box center [401, 466] width 365 height 20
click at [305, 429] on div "Conversion" at bounding box center [401, 438] width 365 height 20
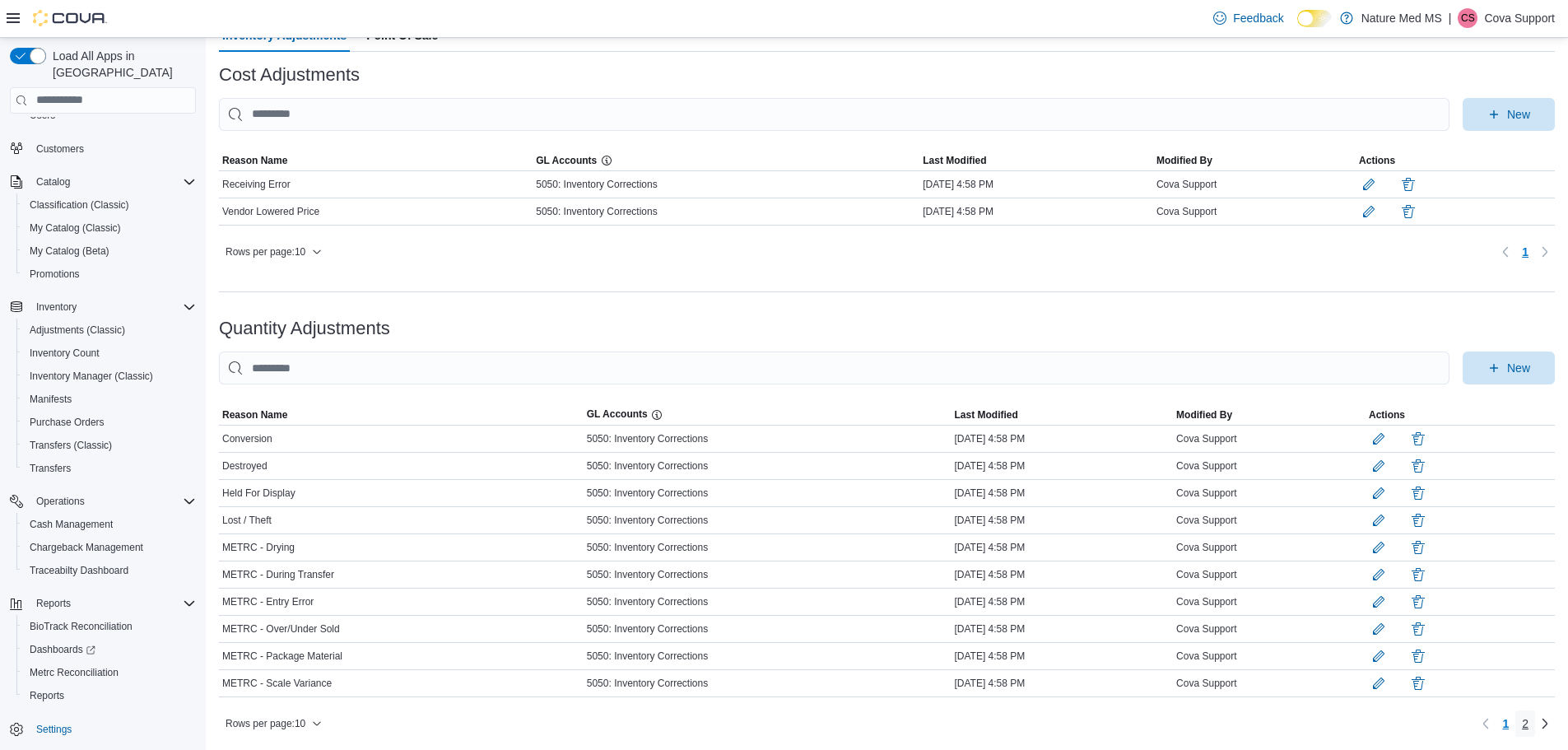
click at [1535, 723] on link "2" at bounding box center [1525, 724] width 20 height 26
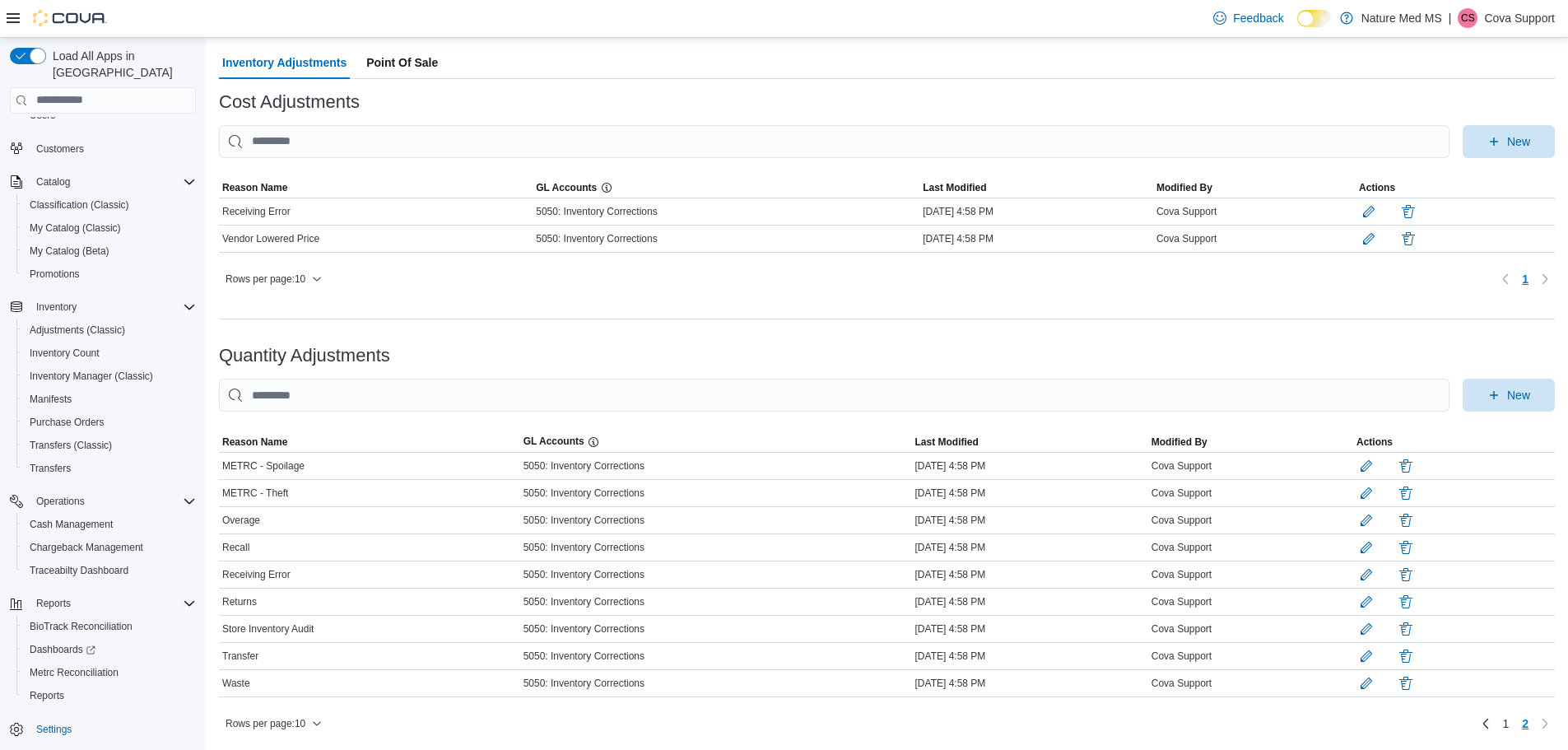
scroll to position [116, 0]
click at [1515, 385] on span "New" at bounding box center [1509, 394] width 73 height 33
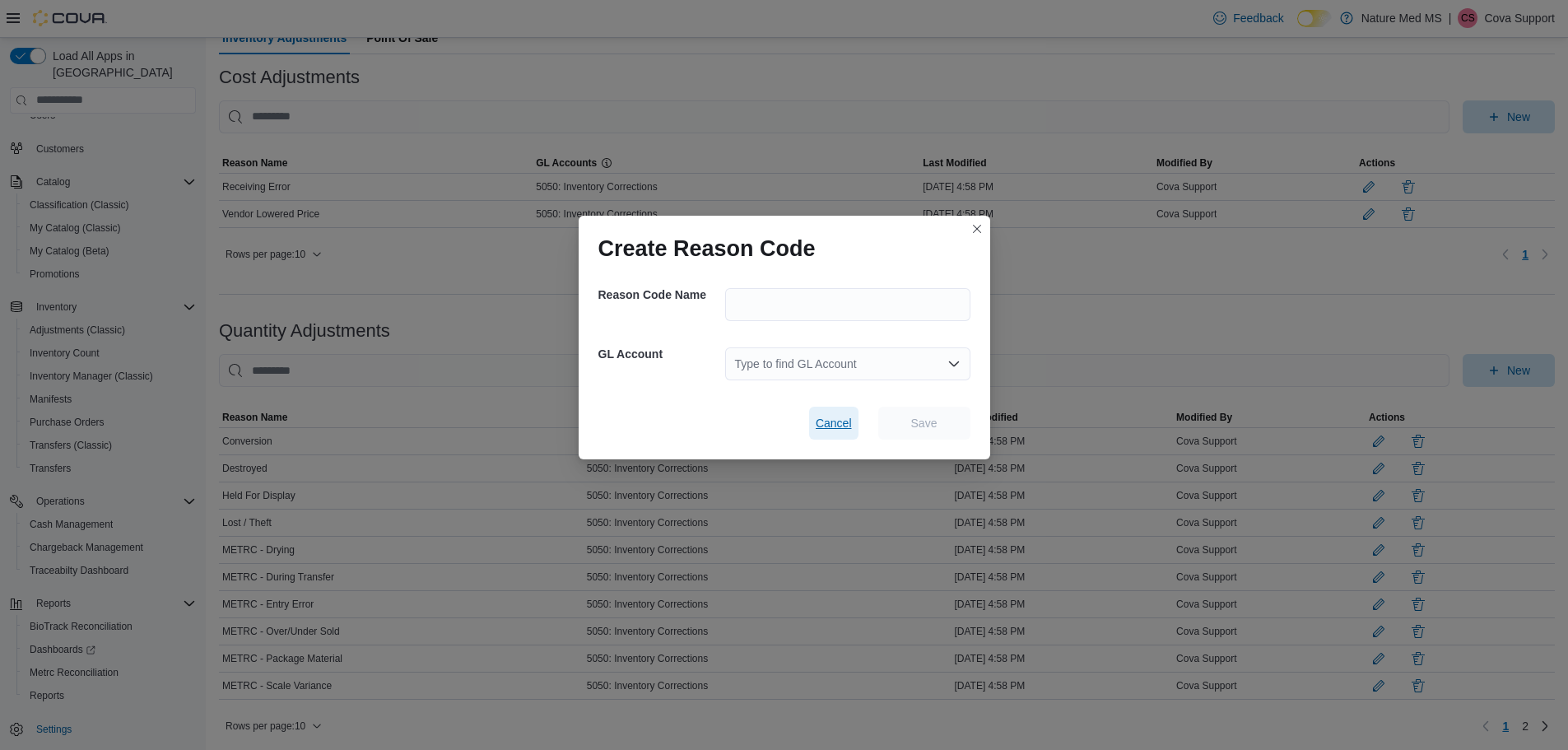
click at [829, 423] on span "Cancel" at bounding box center [834, 423] width 36 height 16
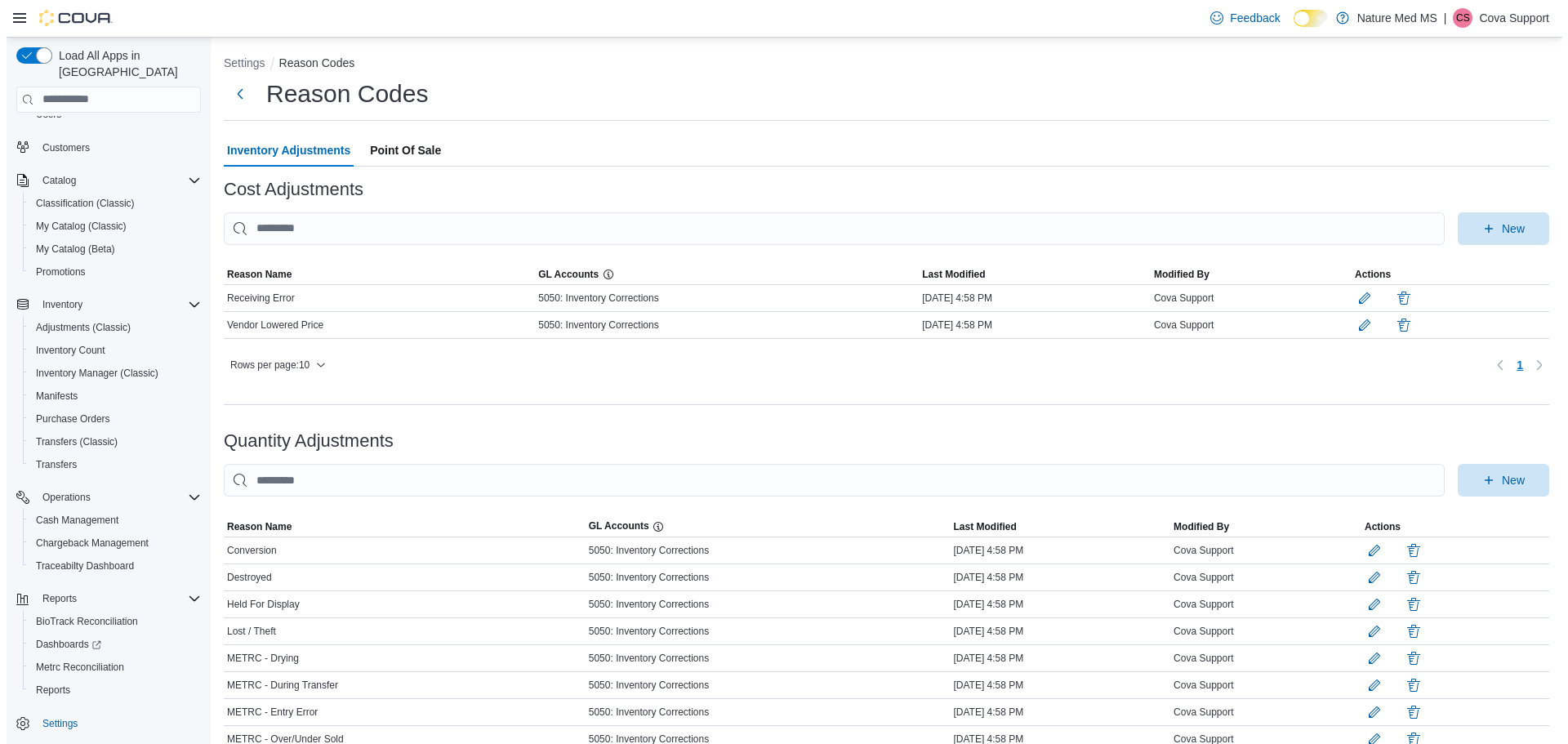
scroll to position [0, 0]
click at [399, 154] on span "Point Of Sale" at bounding box center [399, 153] width 71 height 33
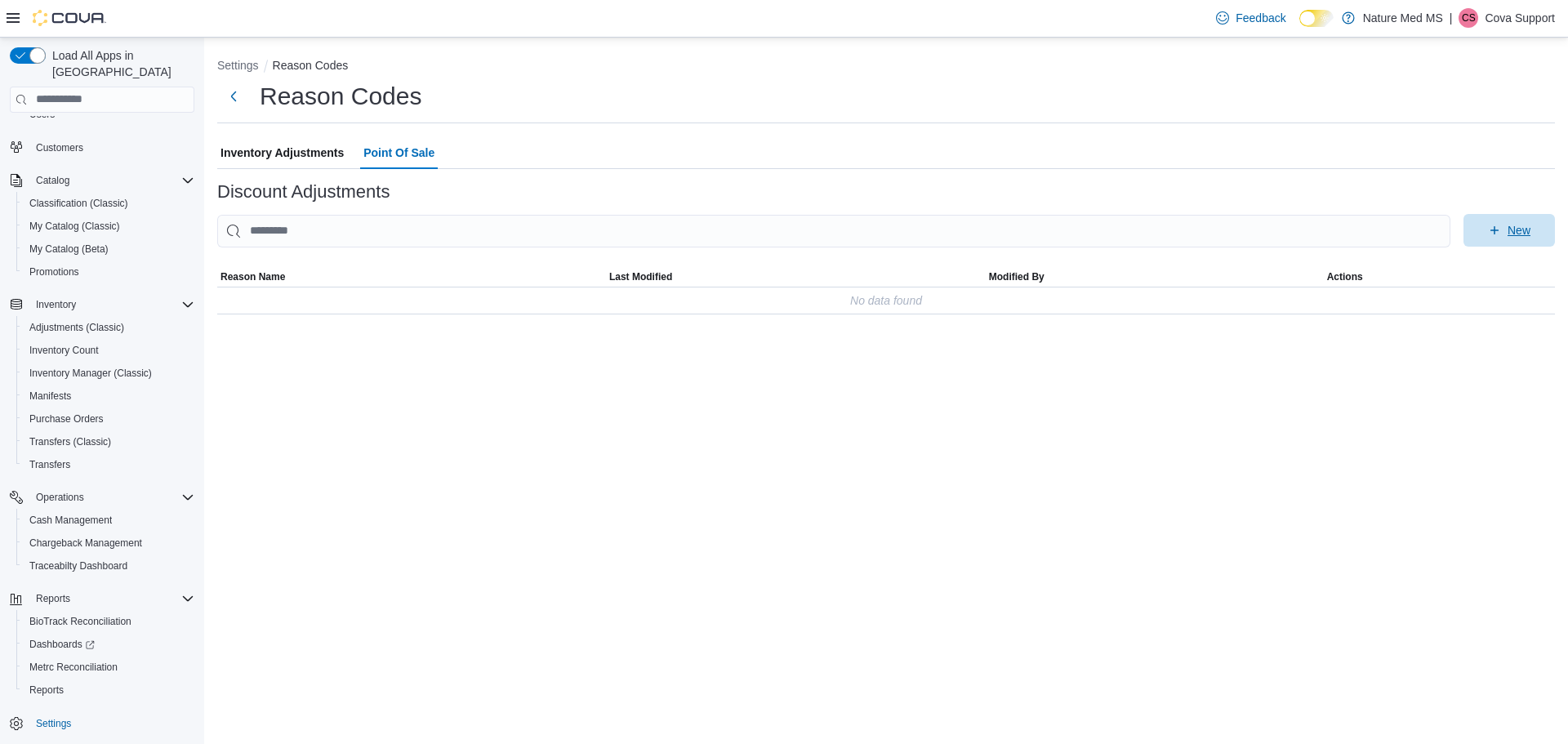
click at [1527, 235] on span "New" at bounding box center [1519, 230] width 23 height 16
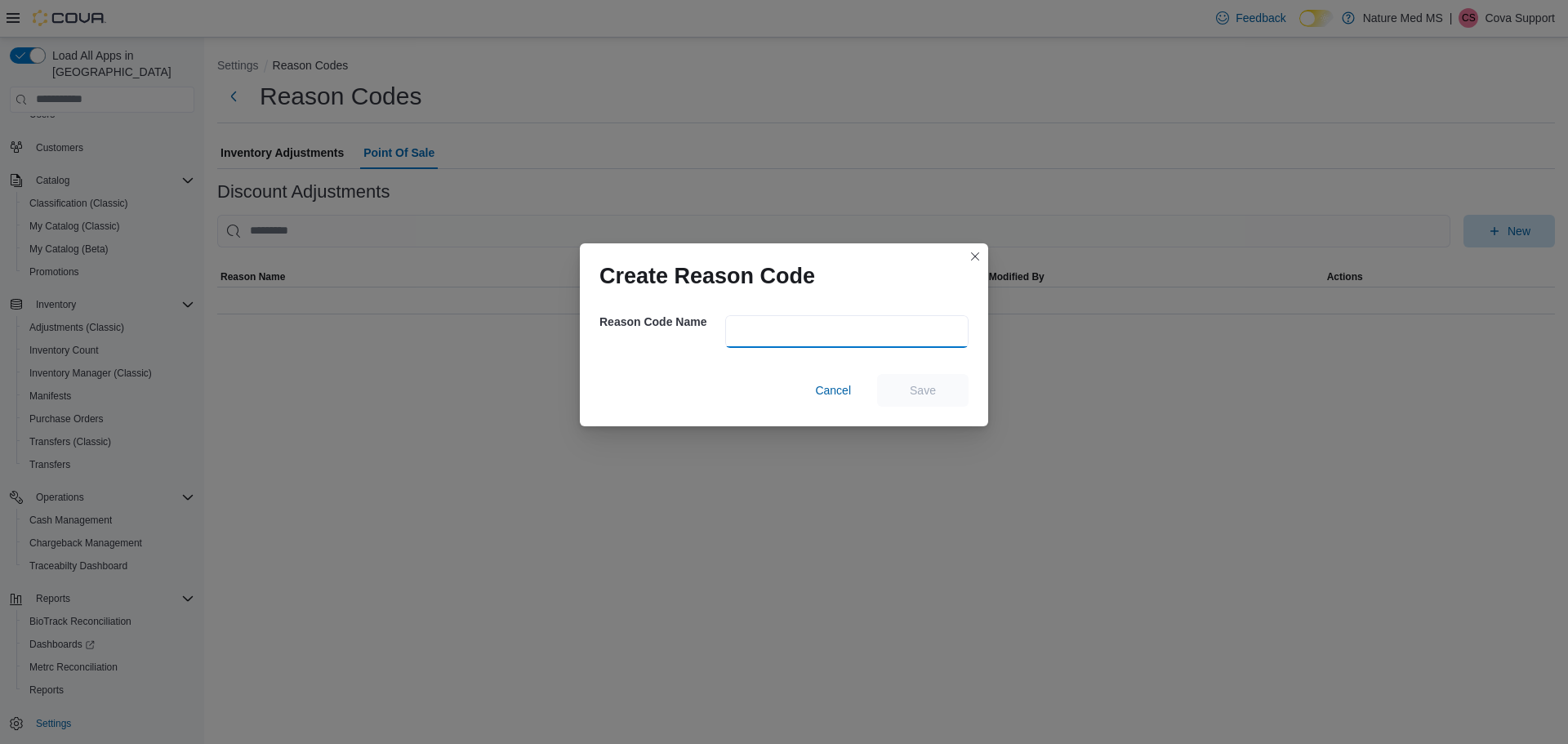
click at [800, 331] on input "text" at bounding box center [846, 332] width 243 height 33
type input "**********"
click at [931, 385] on span "Save" at bounding box center [923, 389] width 26 height 16
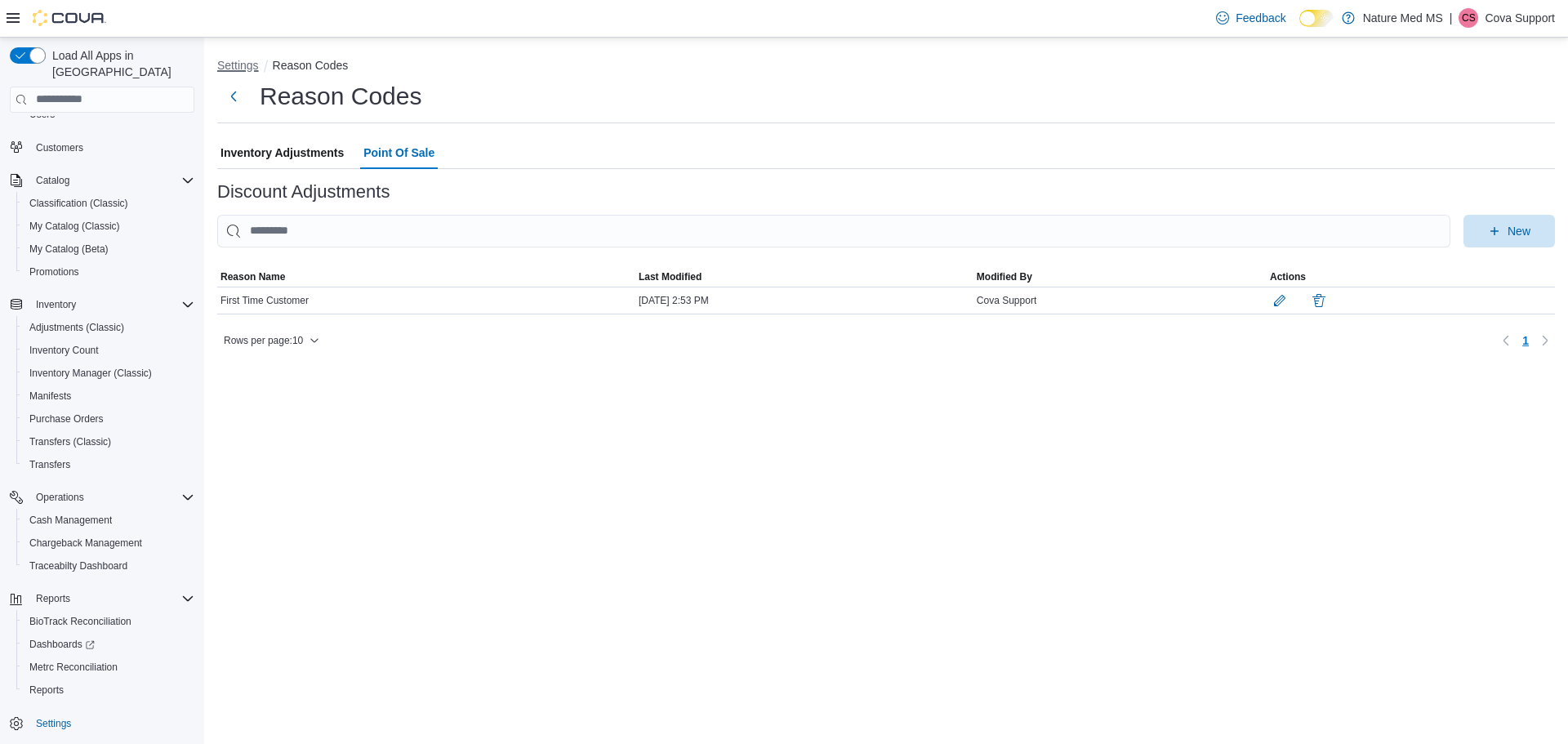
click at [250, 69] on button "Settings" at bounding box center [238, 64] width 41 height 13
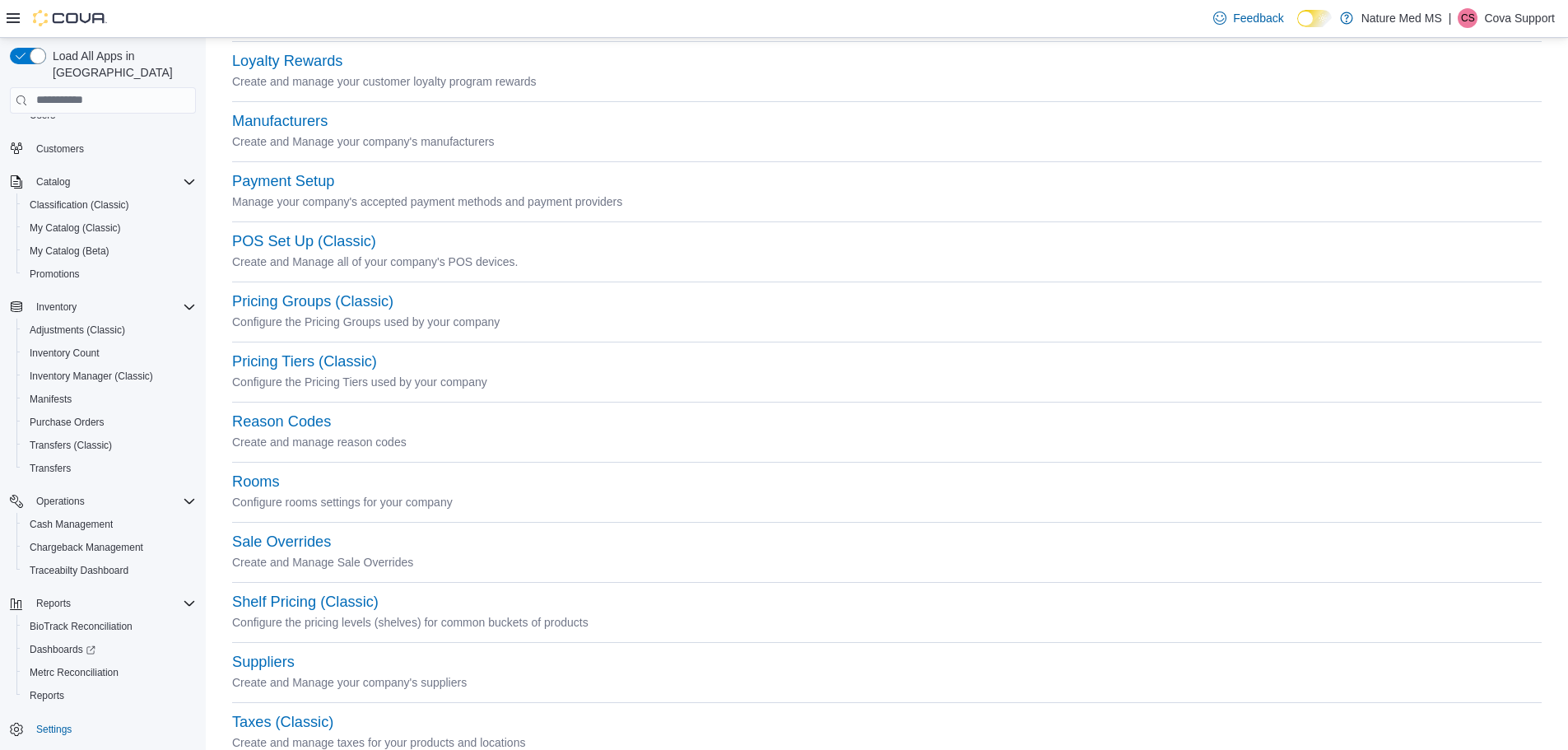
scroll to position [494, 0]
click at [291, 539] on button "Sale Overrides" at bounding box center [281, 538] width 99 height 17
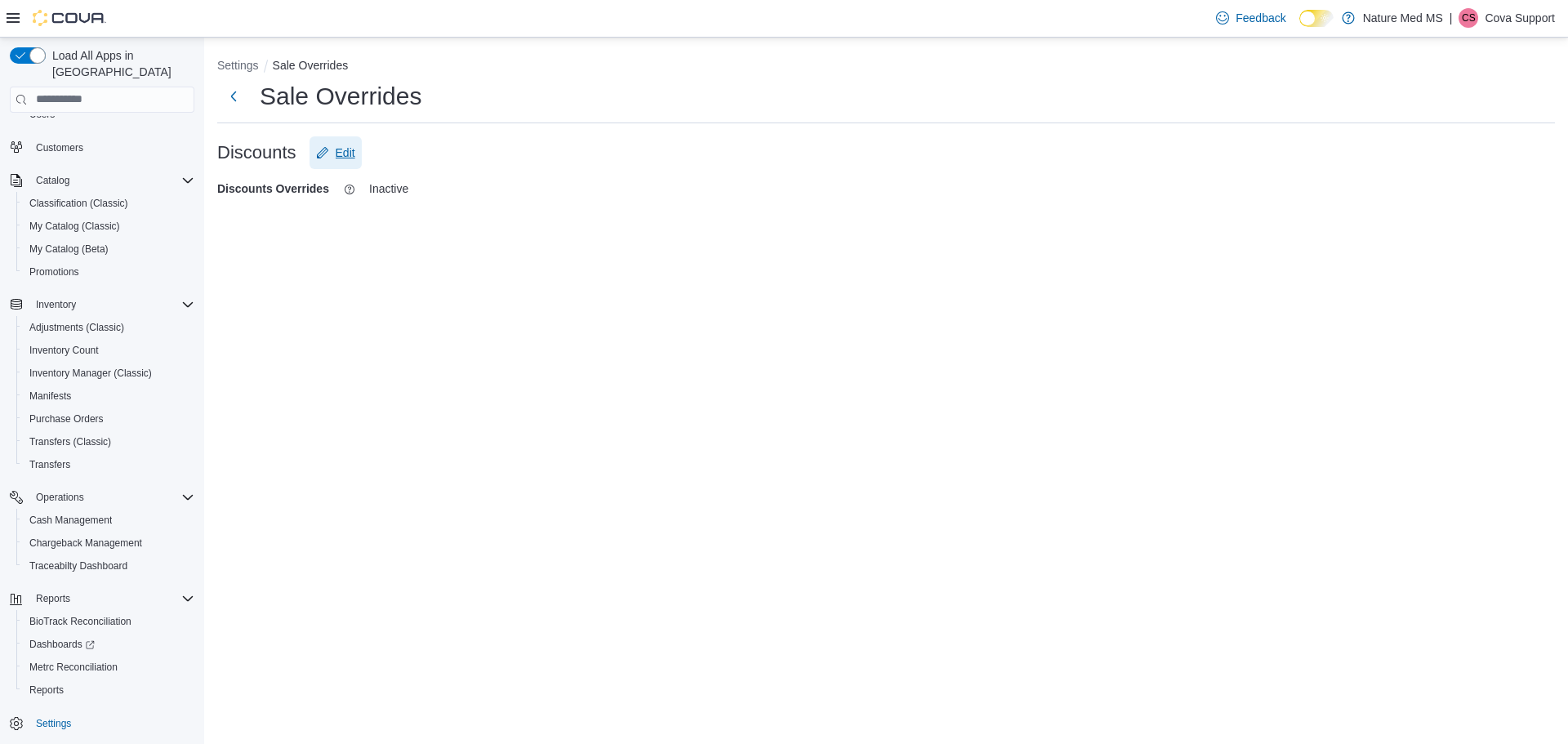
click at [341, 156] on span "Edit" at bounding box center [345, 152] width 20 height 16
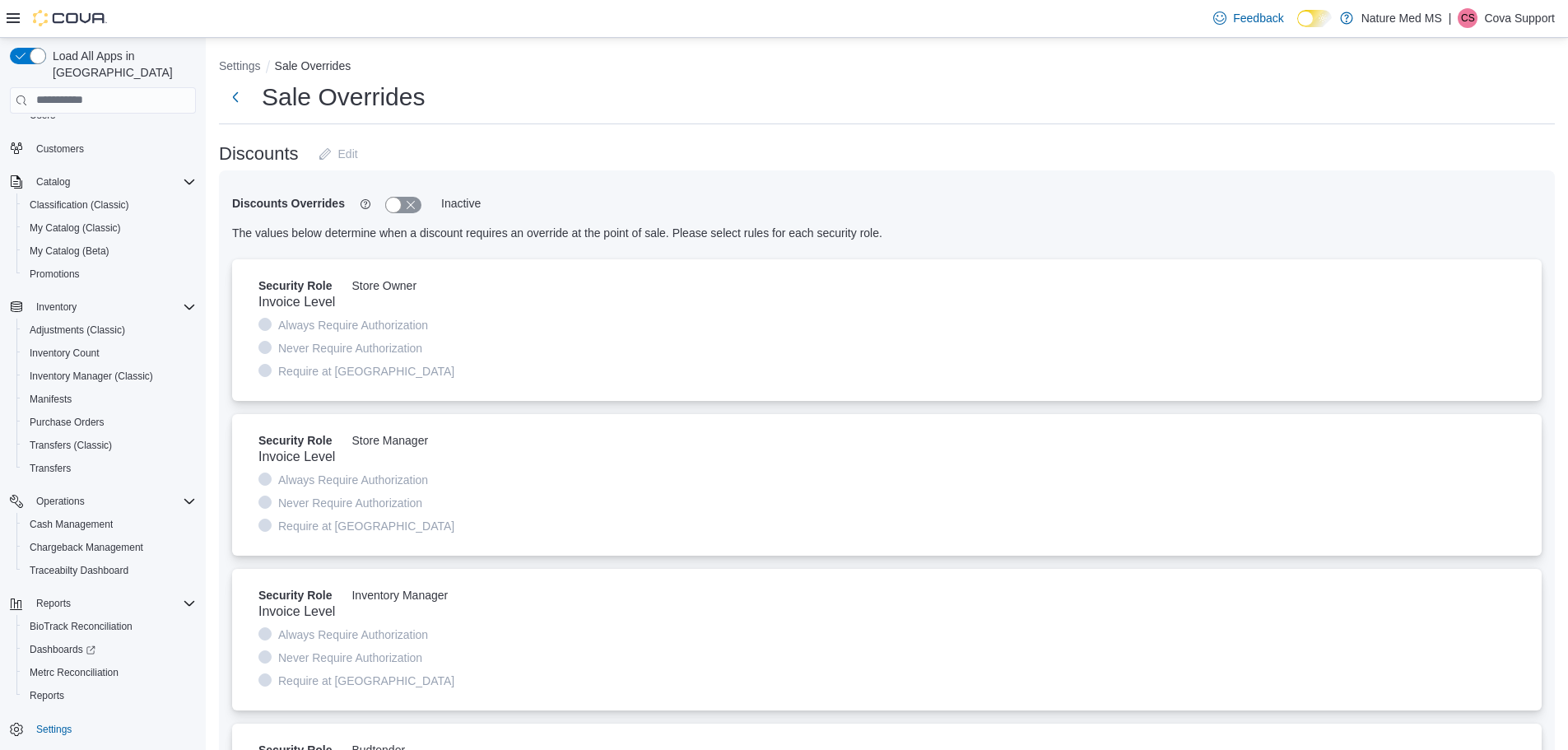
drag, startPoint x: 406, startPoint y: 201, endPoint x: 431, endPoint y: 179, distance: 33.3
click at [431, 179] on div "Discounts Overrides Inactive The values below determine when a discount require…" at bounding box center [887, 547] width 1336 height 754
click at [404, 204] on button "button" at bounding box center [403, 204] width 36 height 16
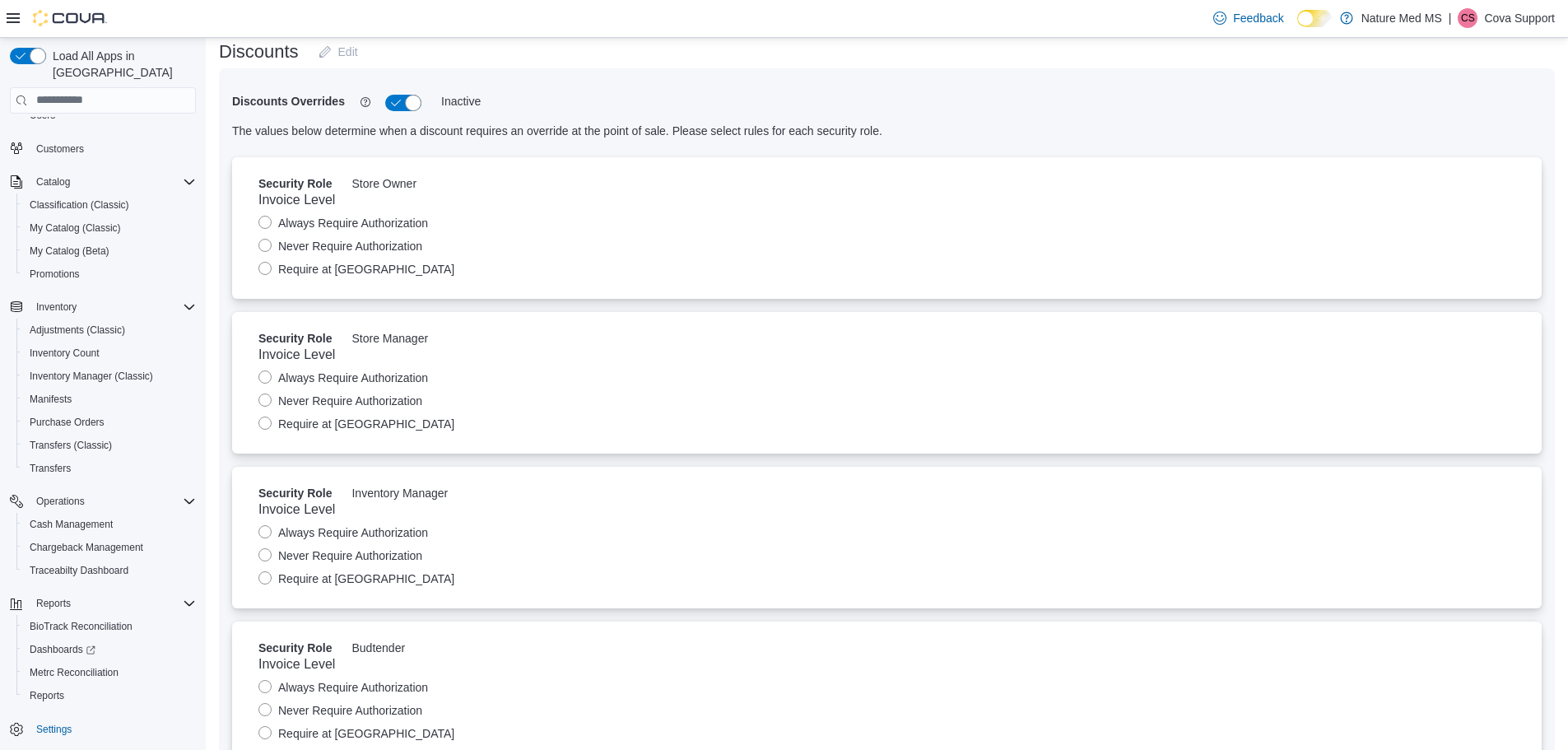
scroll to position [165, 0]
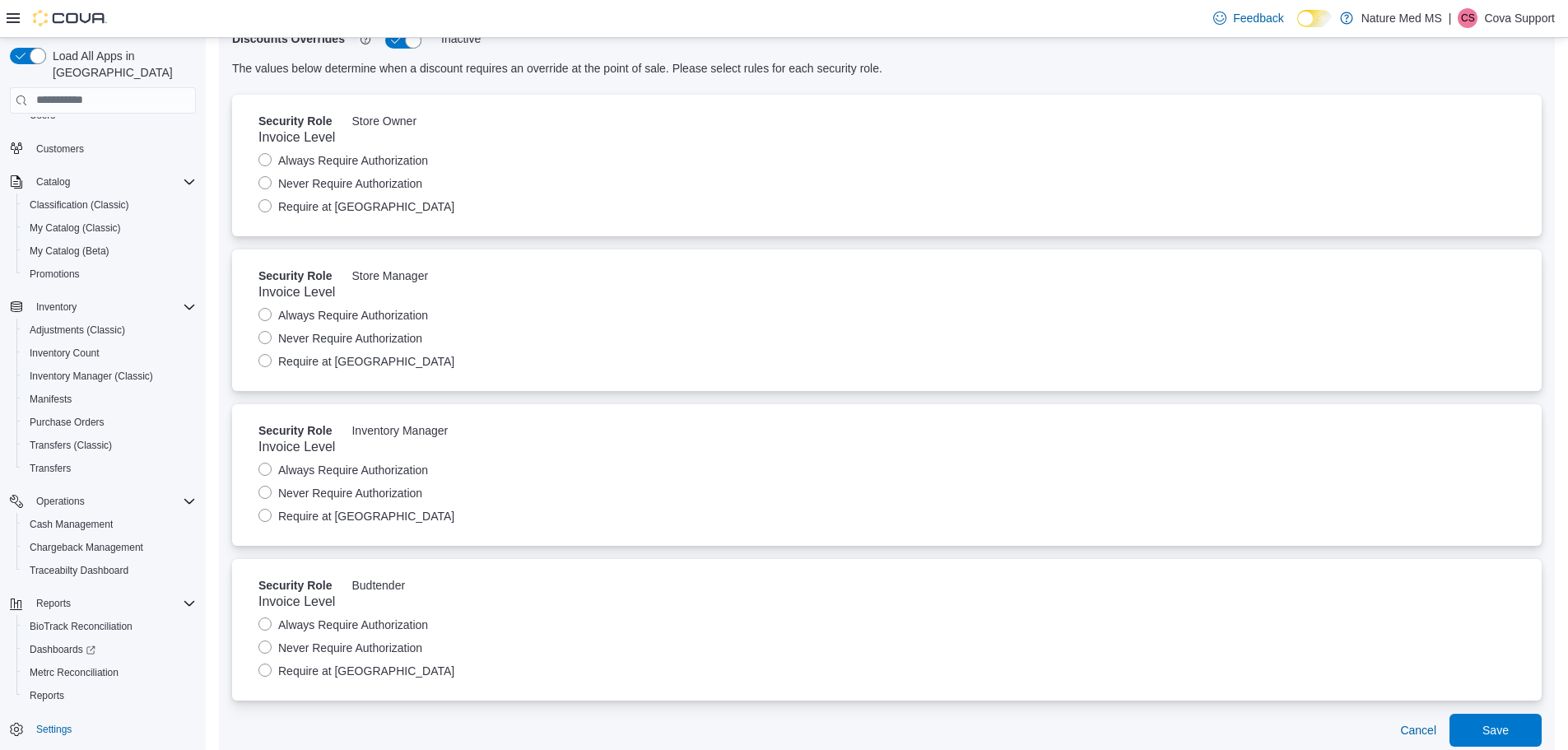
click at [267, 672] on label "Require at Threshold" at bounding box center [357, 670] width 196 height 20
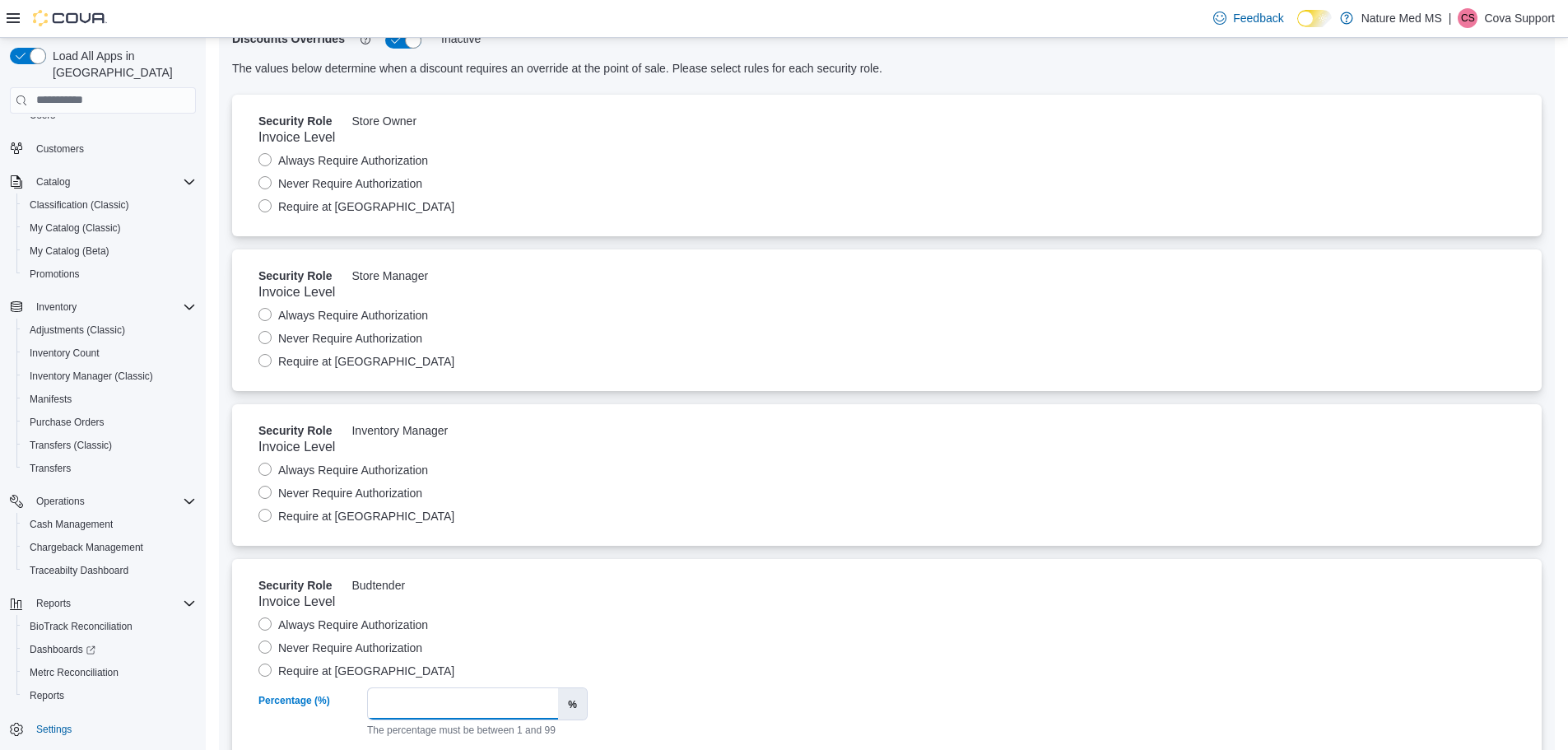
click at [404, 702] on input "*" at bounding box center [463, 704] width 190 height 31
type input "**"
click at [496, 650] on div "Never Require Authorization" at bounding box center [887, 648] width 1257 height 20
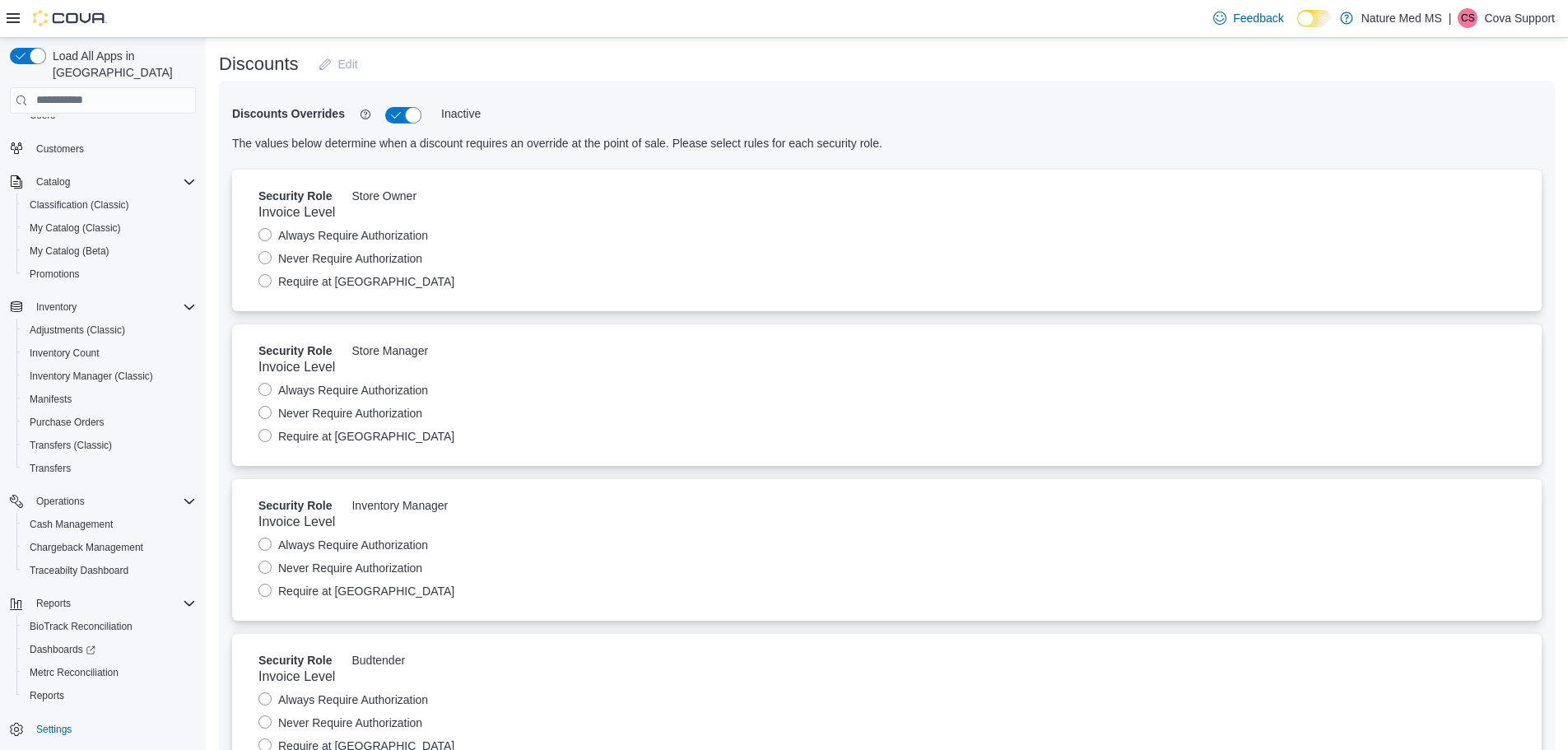
scroll to position [0, 0]
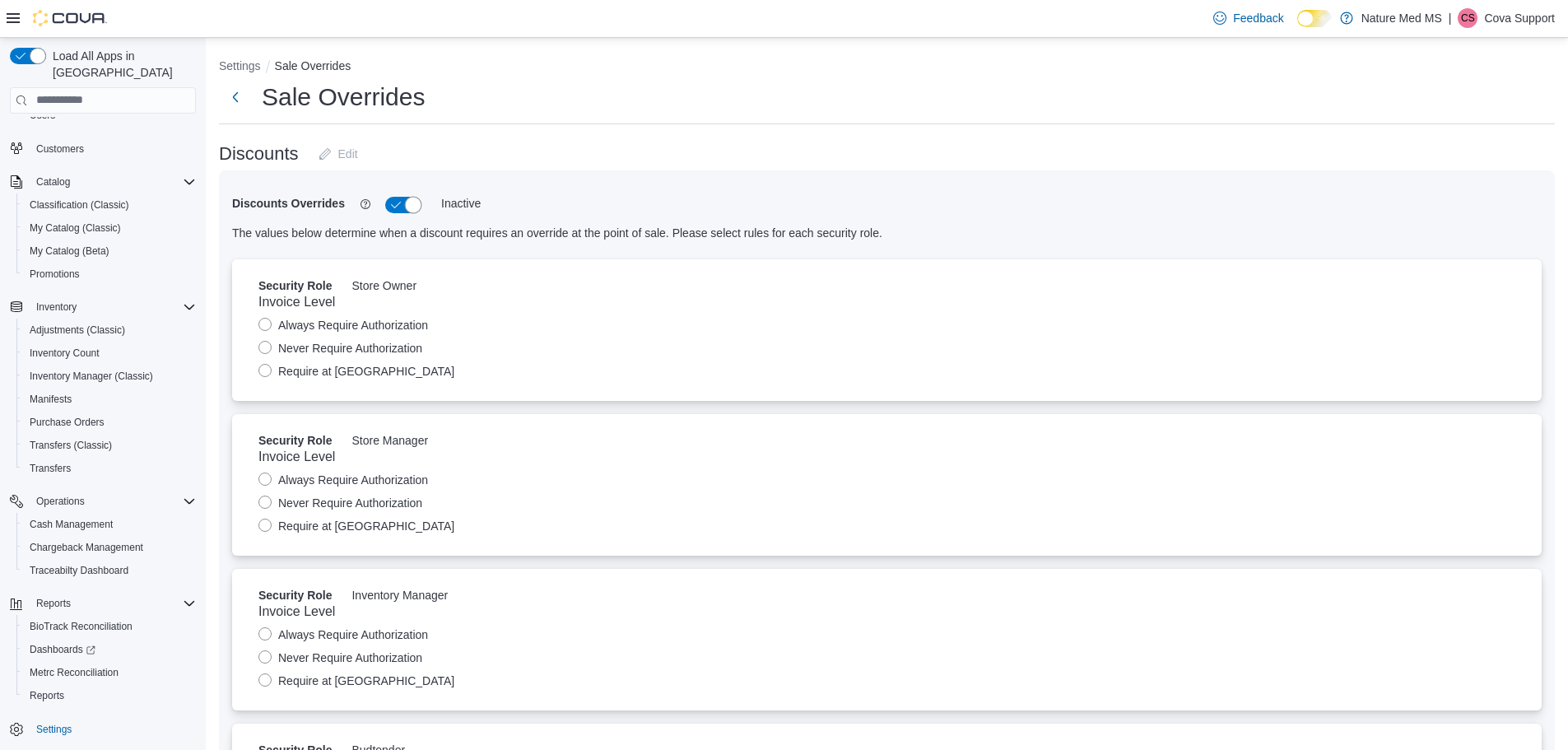
click at [397, 201] on button "button" at bounding box center [403, 204] width 36 height 16
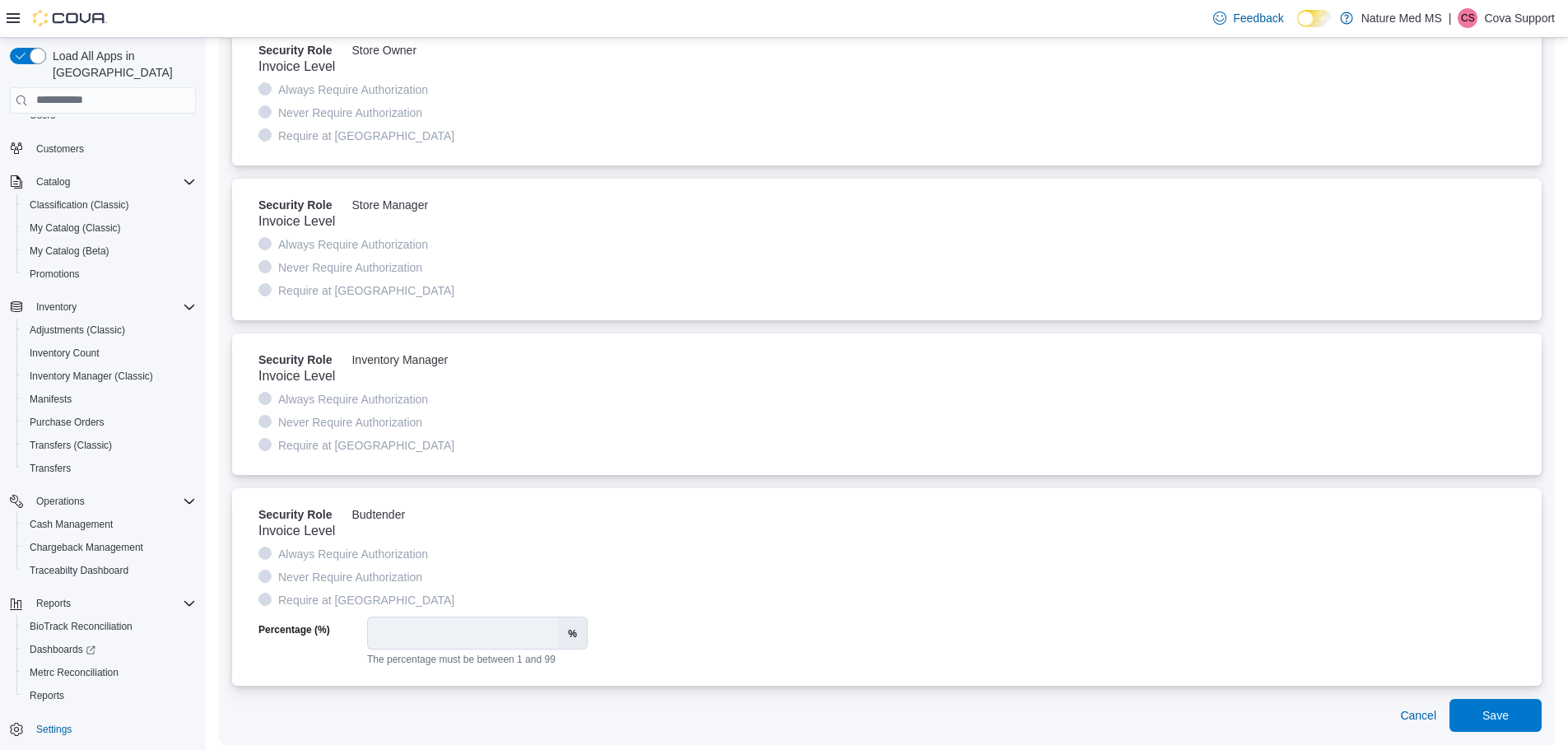
scroll to position [243, 0]
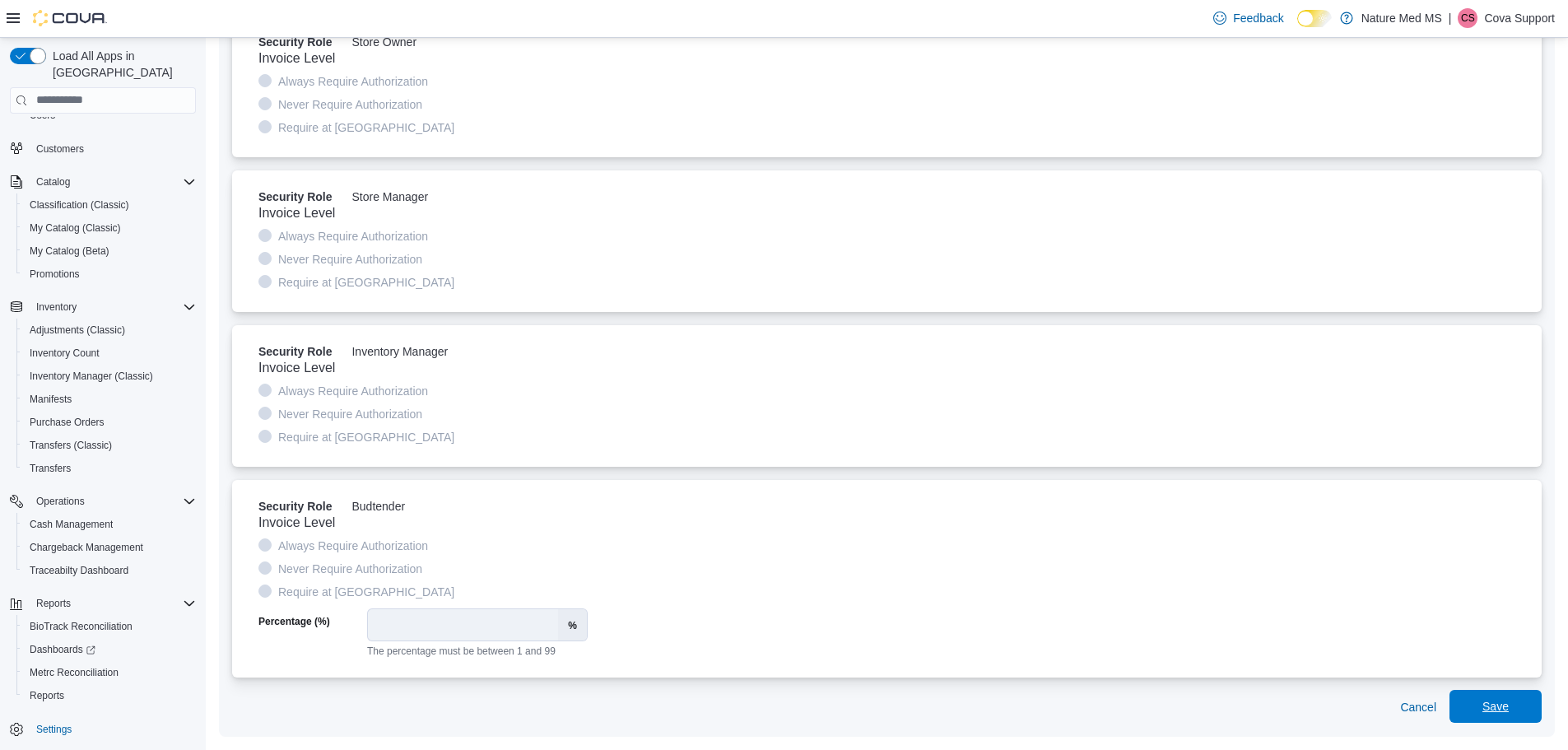
click at [1530, 711] on span "Save" at bounding box center [1496, 707] width 73 height 33
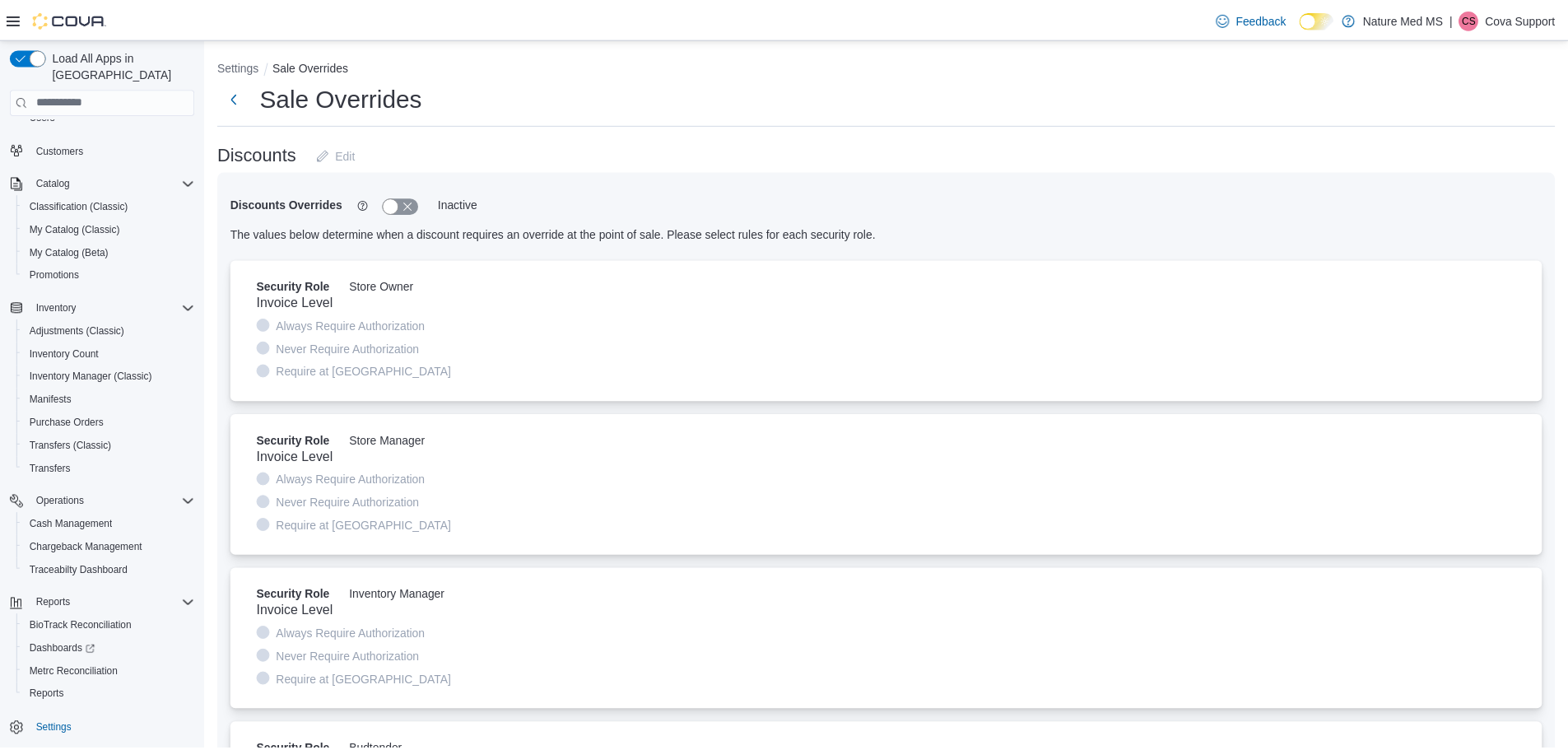
scroll to position [0, 0]
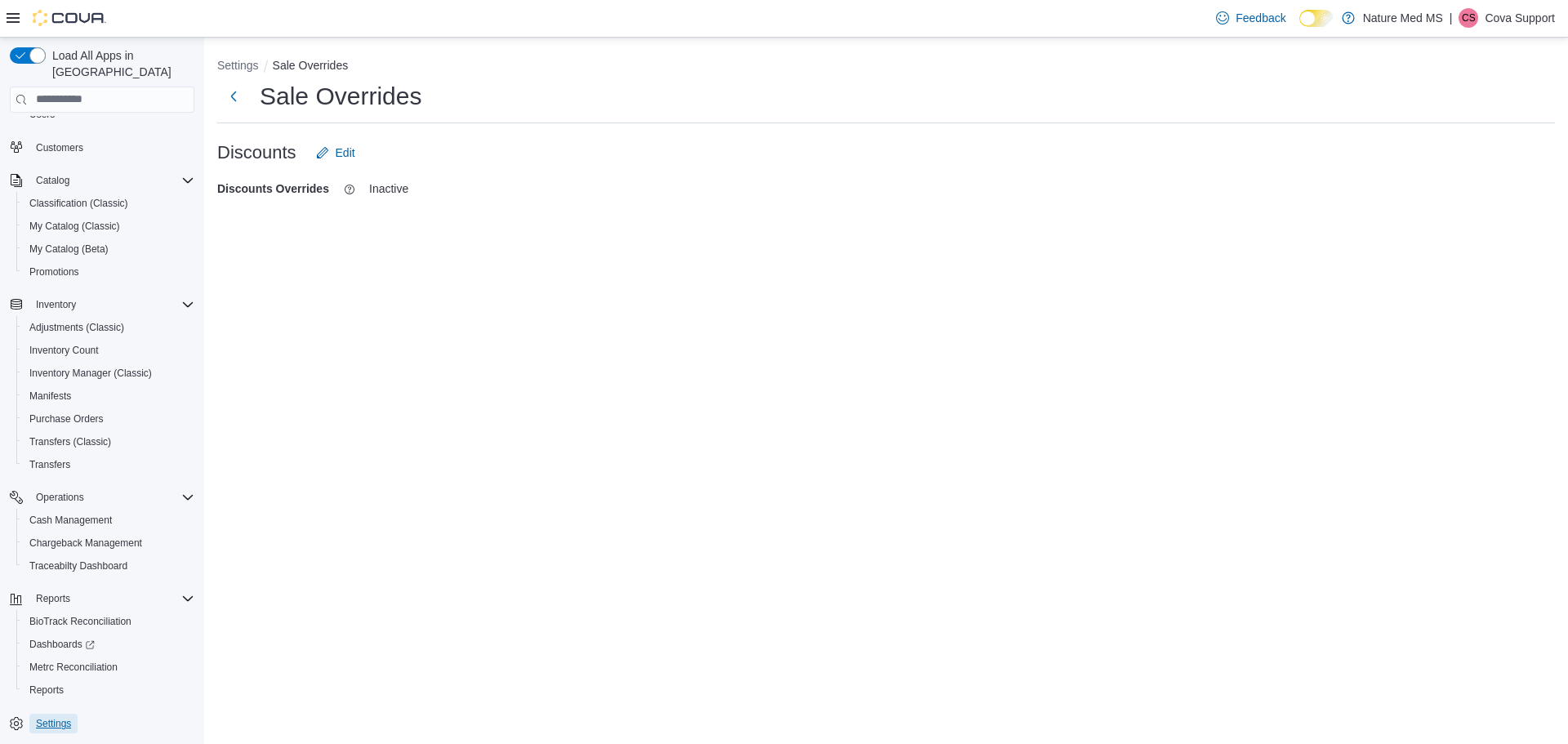
click at [58, 717] on span "Settings" at bounding box center [53, 723] width 35 height 13
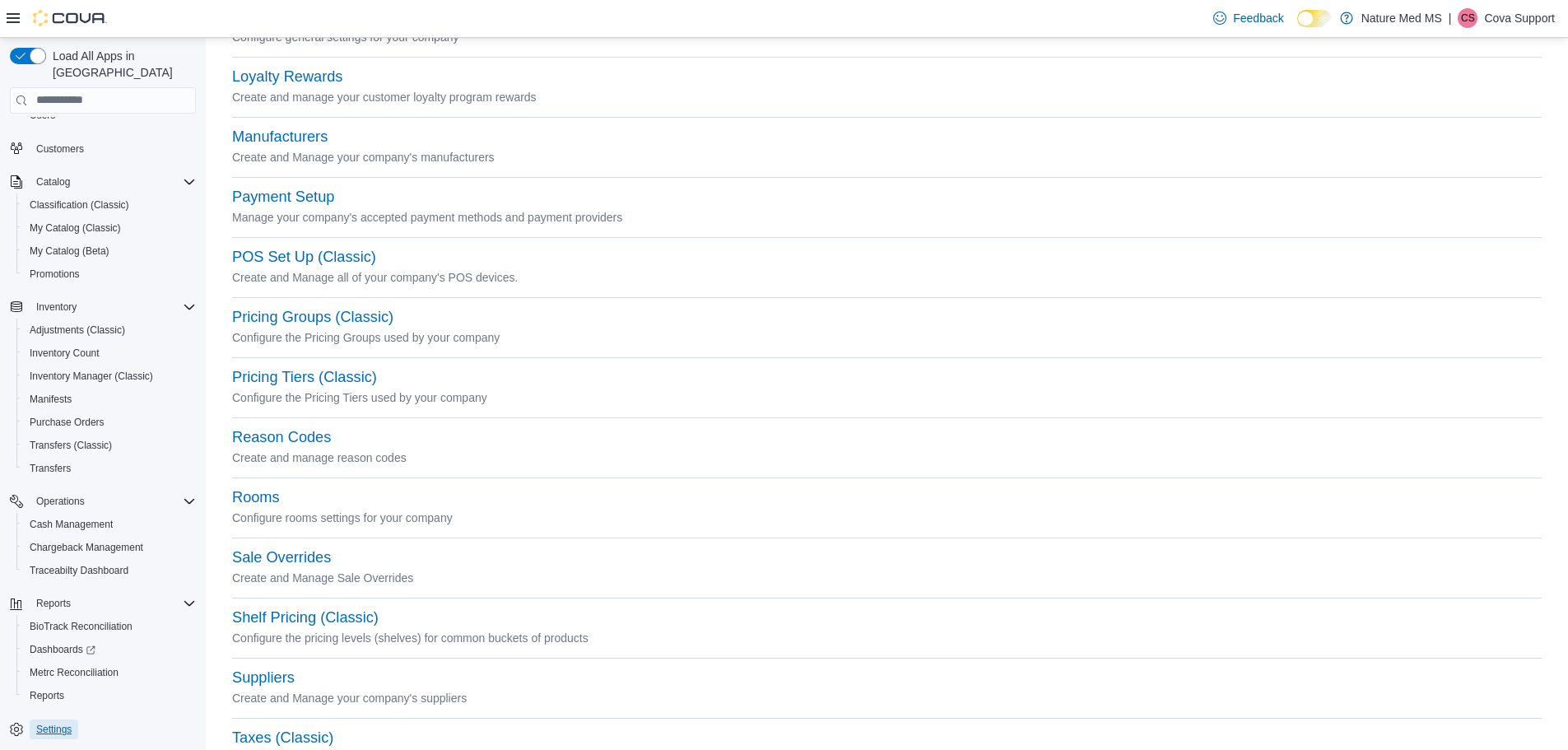
scroll to position [494, 0]
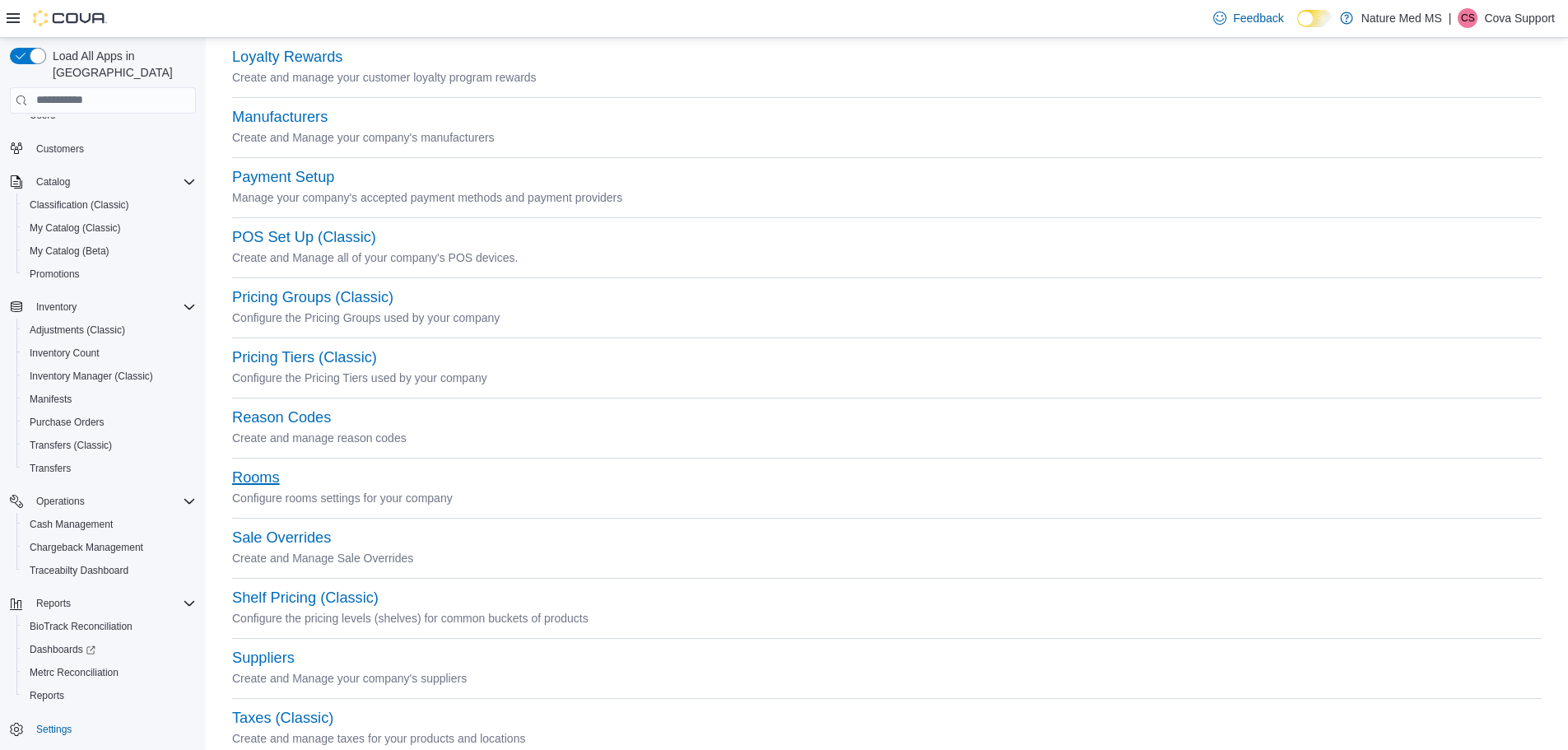
click at [253, 476] on button "Rooms" at bounding box center [255, 478] width 48 height 17
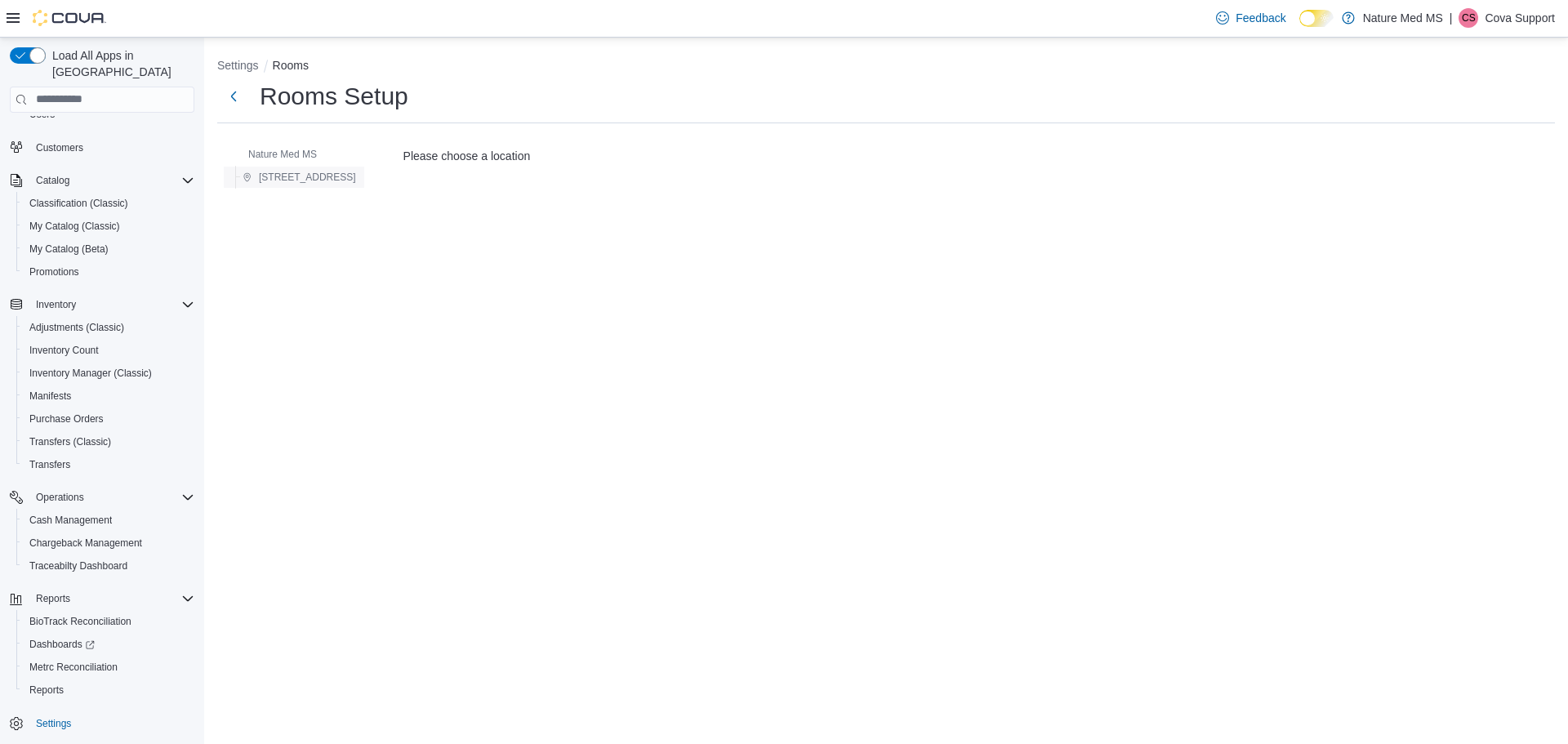
click at [308, 178] on span "[STREET_ADDRESS]" at bounding box center [307, 177] width 97 height 13
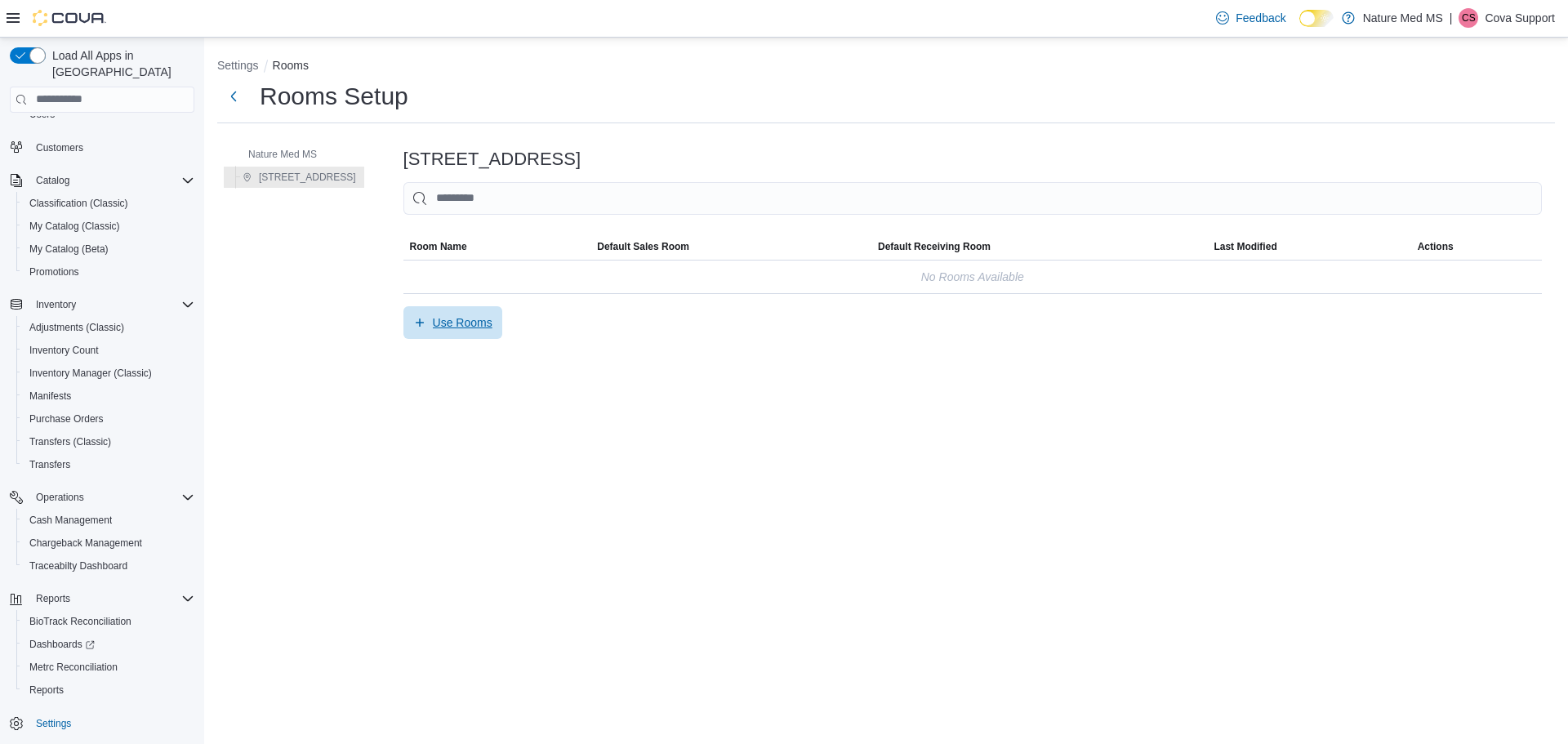
click at [433, 331] on span "Use Rooms" at bounding box center [462, 322] width 59 height 16
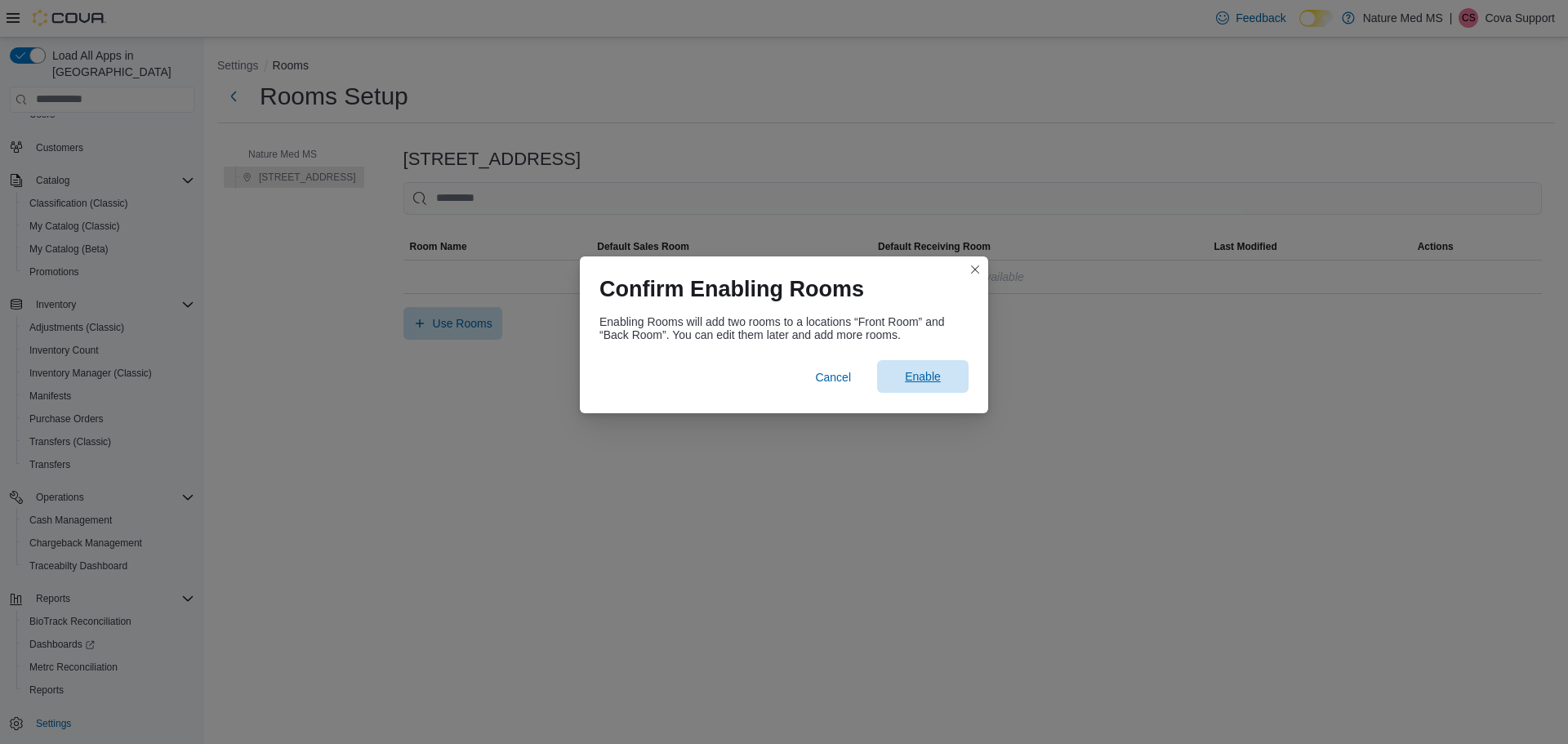
click at [914, 377] on span "Enable" at bounding box center [923, 376] width 36 height 16
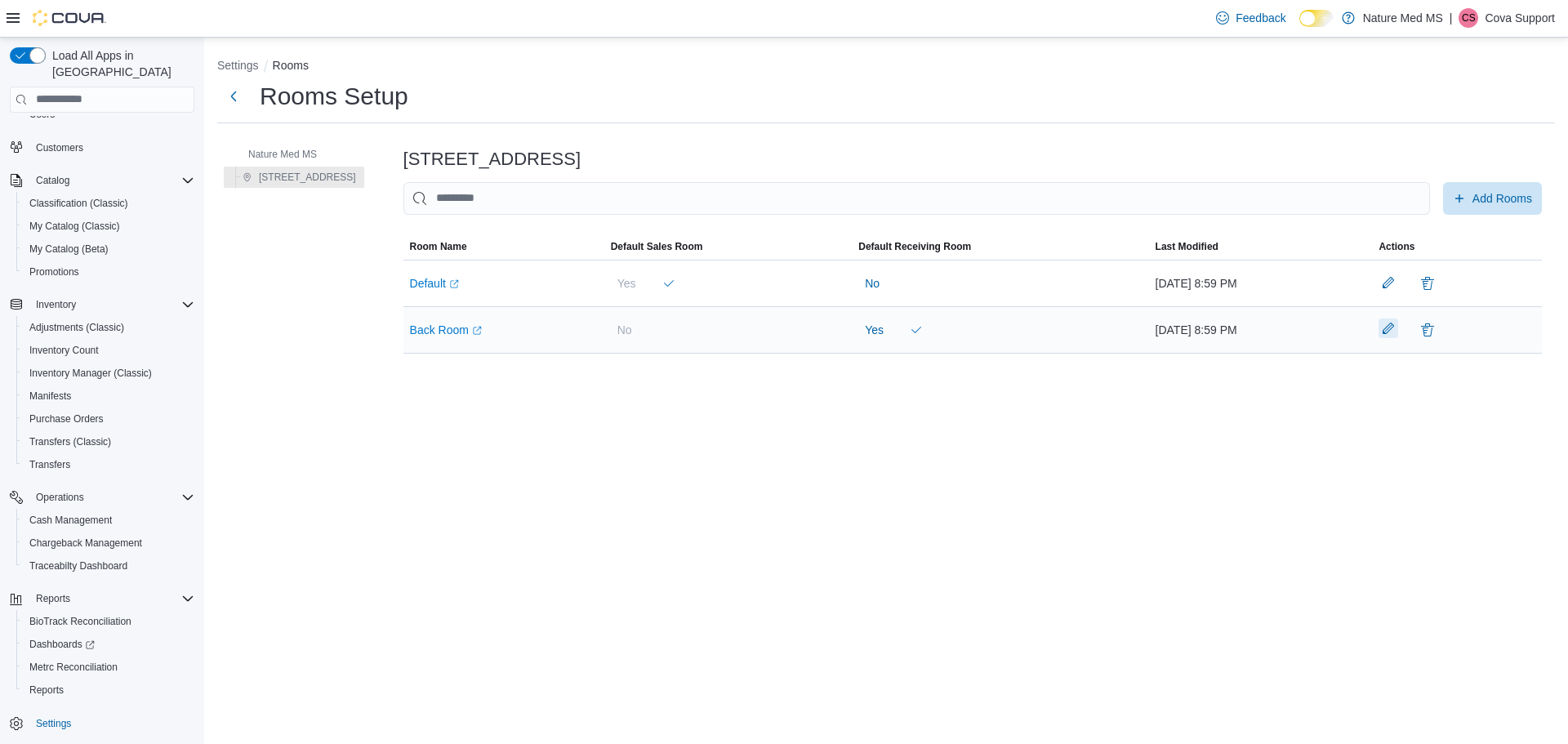
click at [1399, 328] on button "button" at bounding box center [1388, 328] width 20 height 20
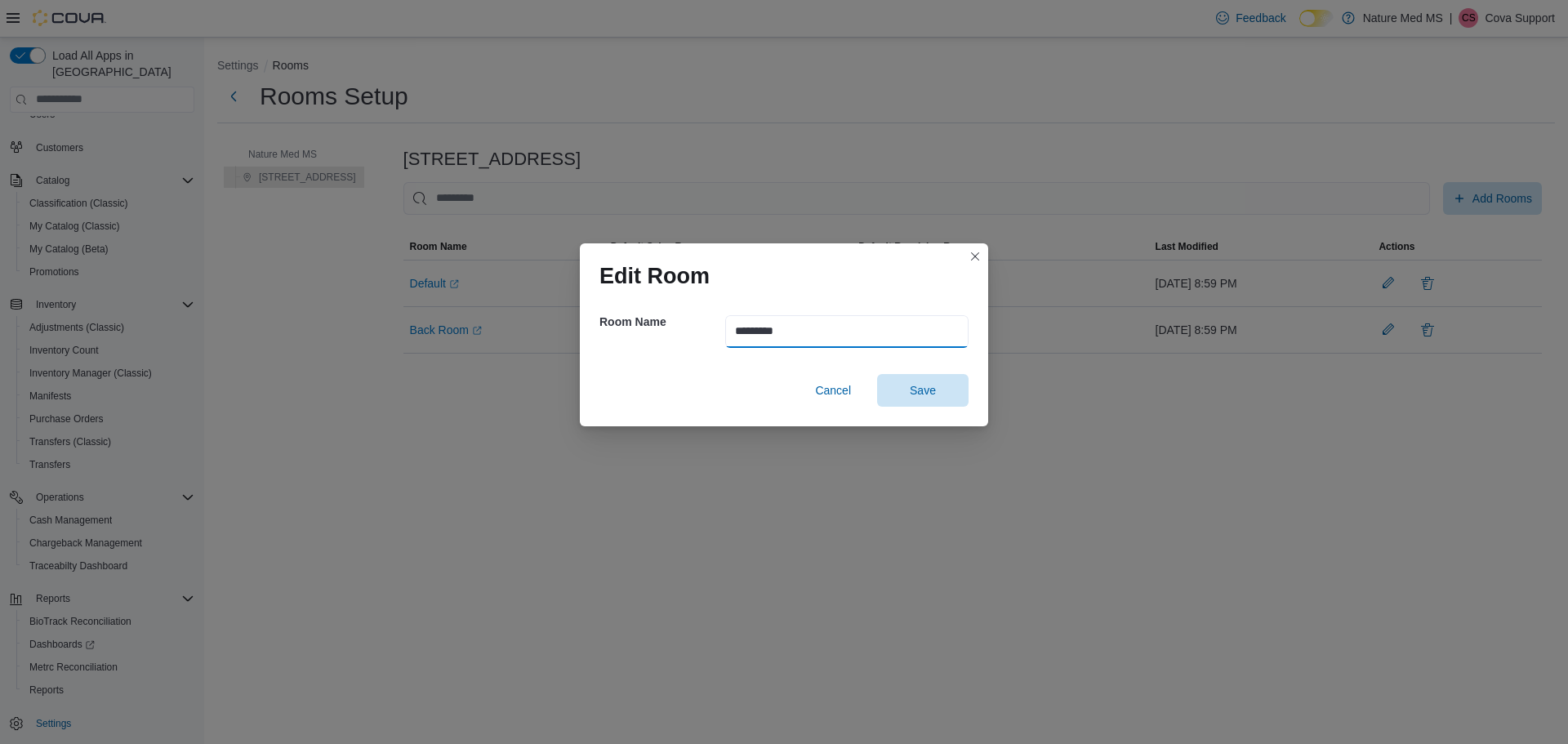
drag, startPoint x: 717, startPoint y: 318, endPoint x: 657, endPoint y: 312, distance: 60.3
click at [657, 312] on div "Room Name *********" at bounding box center [784, 332] width 369 height 58
type input "**********"
click at [898, 387] on span "Save" at bounding box center [924, 389] width 72 height 33
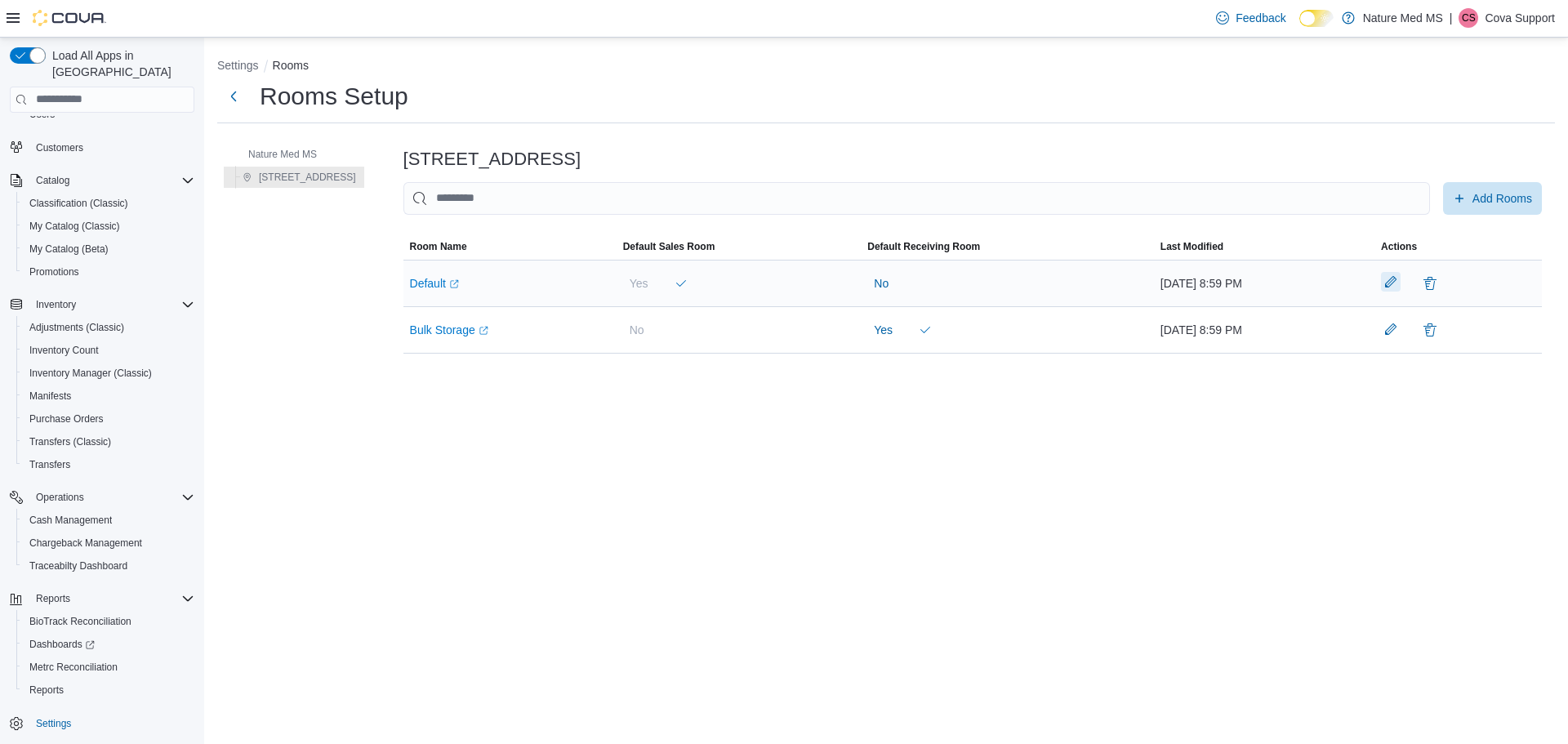
click at [1401, 279] on button "button" at bounding box center [1391, 282] width 20 height 20
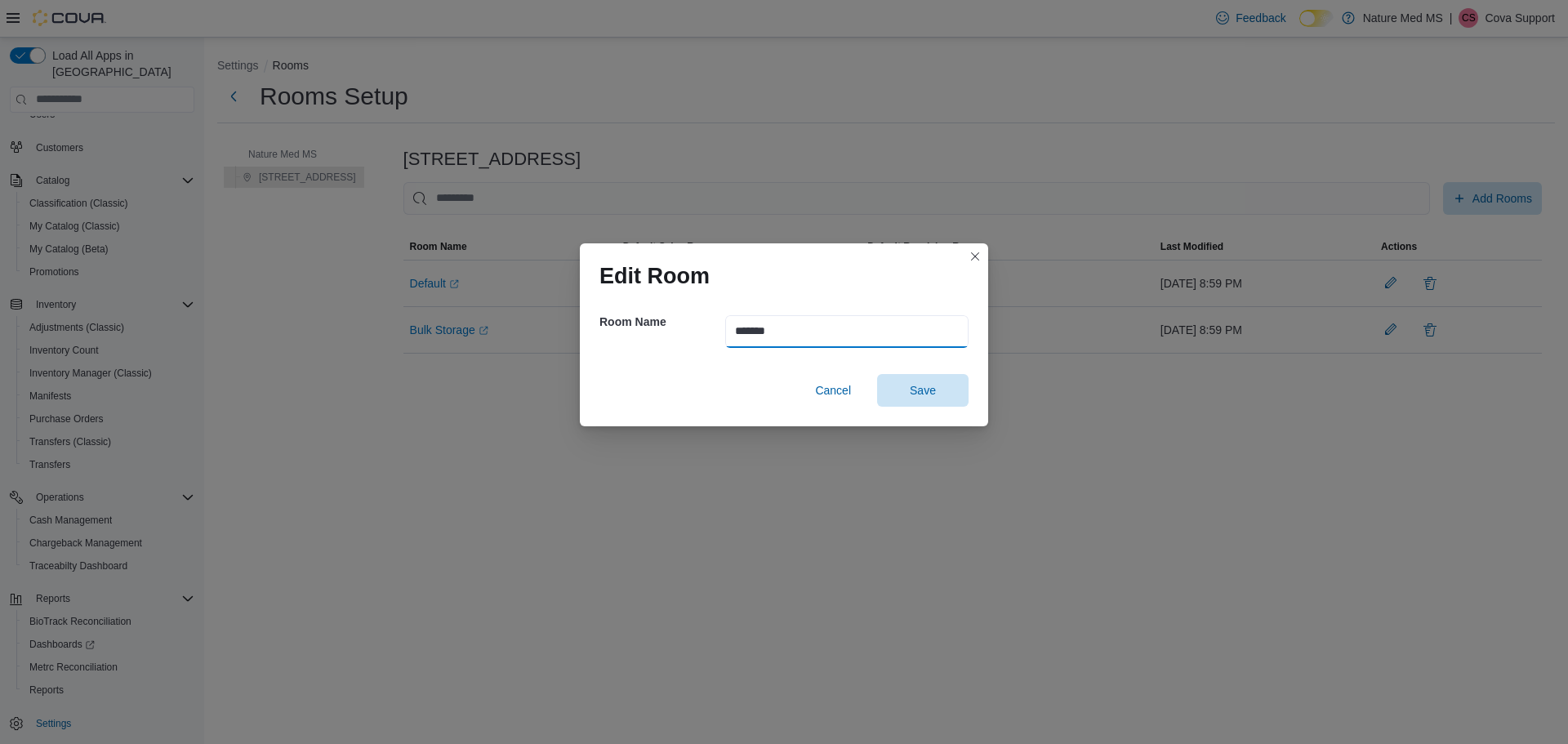
drag, startPoint x: 784, startPoint y: 325, endPoint x: 684, endPoint y: 326, distance: 100.0
click at [684, 326] on div "Room Name *******" at bounding box center [784, 332] width 369 height 58
type input "**********"
click at [930, 396] on span "Save" at bounding box center [923, 389] width 26 height 16
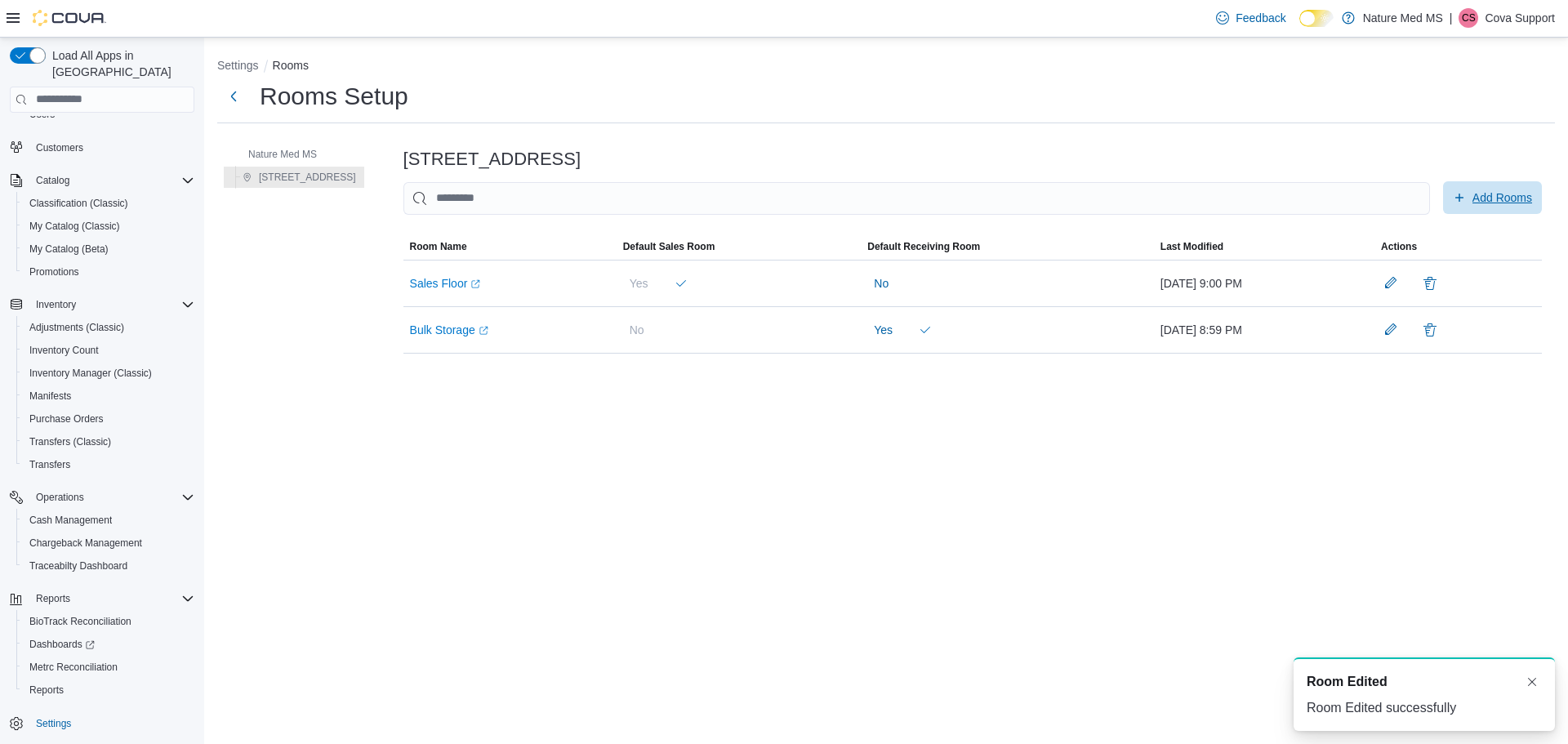
click at [1480, 194] on span "Add Rooms" at bounding box center [1502, 198] width 59 height 16
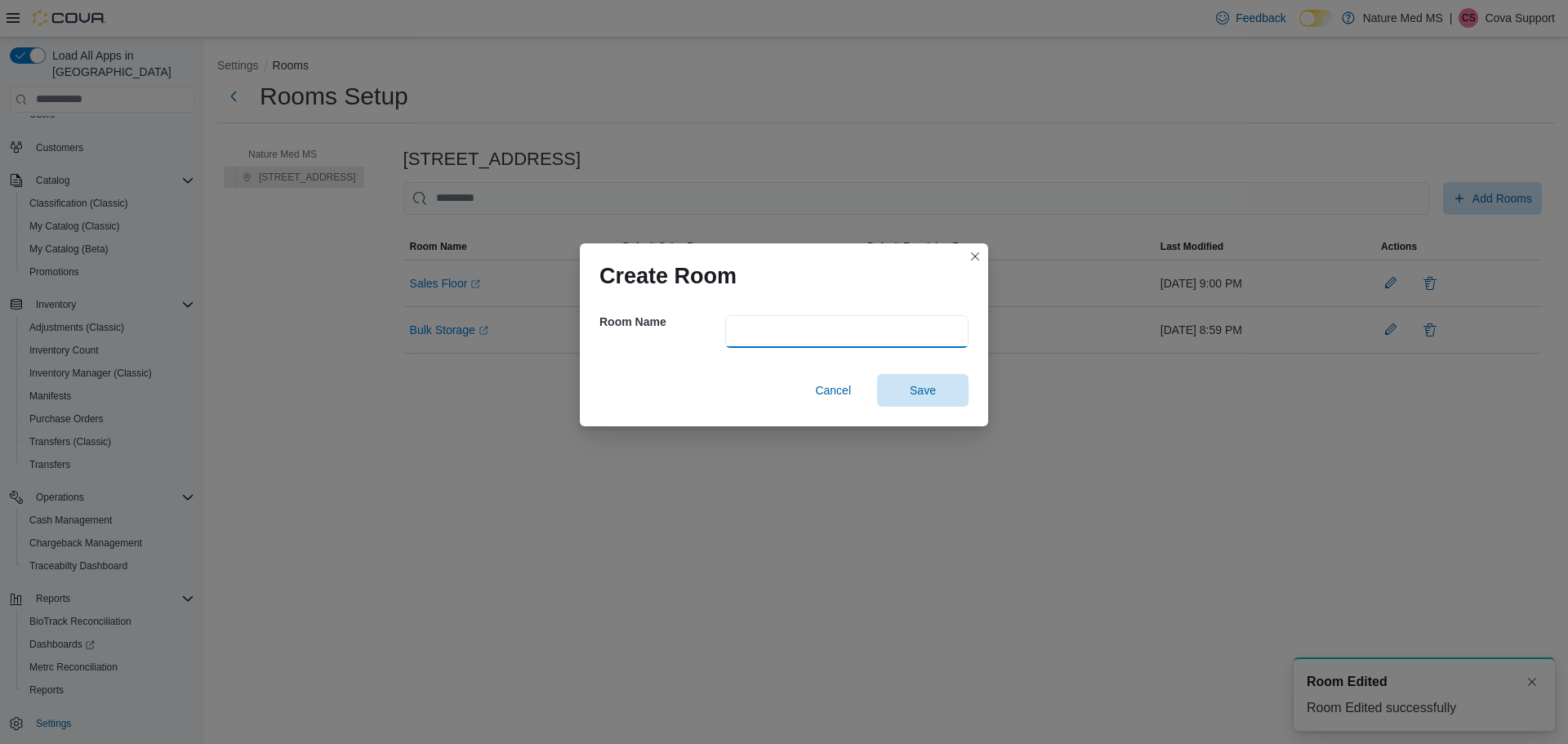
click at [762, 335] on input "text" at bounding box center [846, 332] width 243 height 33
type input "**********"
click at [913, 390] on span "Save" at bounding box center [923, 389] width 26 height 16
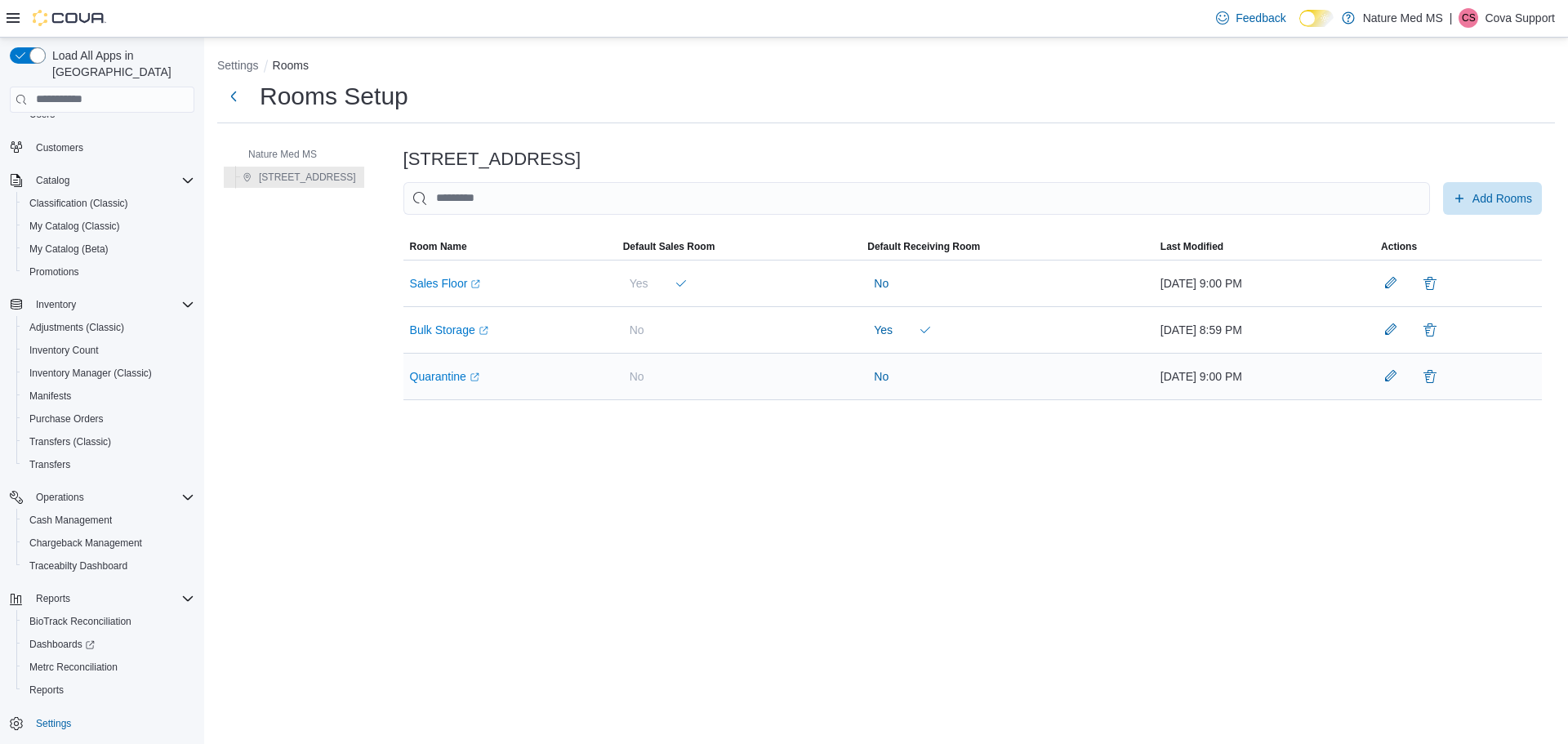
drag, startPoint x: 802, startPoint y: 383, endPoint x: 811, endPoint y: 393, distance: 13.5
drag, startPoint x: 811, startPoint y: 393, endPoint x: 846, endPoint y: 440, distance: 58.6
click at [846, 440] on div "Settings Rooms Rooms Setup Nature Med MS 6401 US Hwy 49 6401 US Hwy 49 Add Room…" at bounding box center [887, 391] width 1364 height 706
click at [1505, 197] on span "Add Rooms" at bounding box center [1502, 198] width 59 height 16
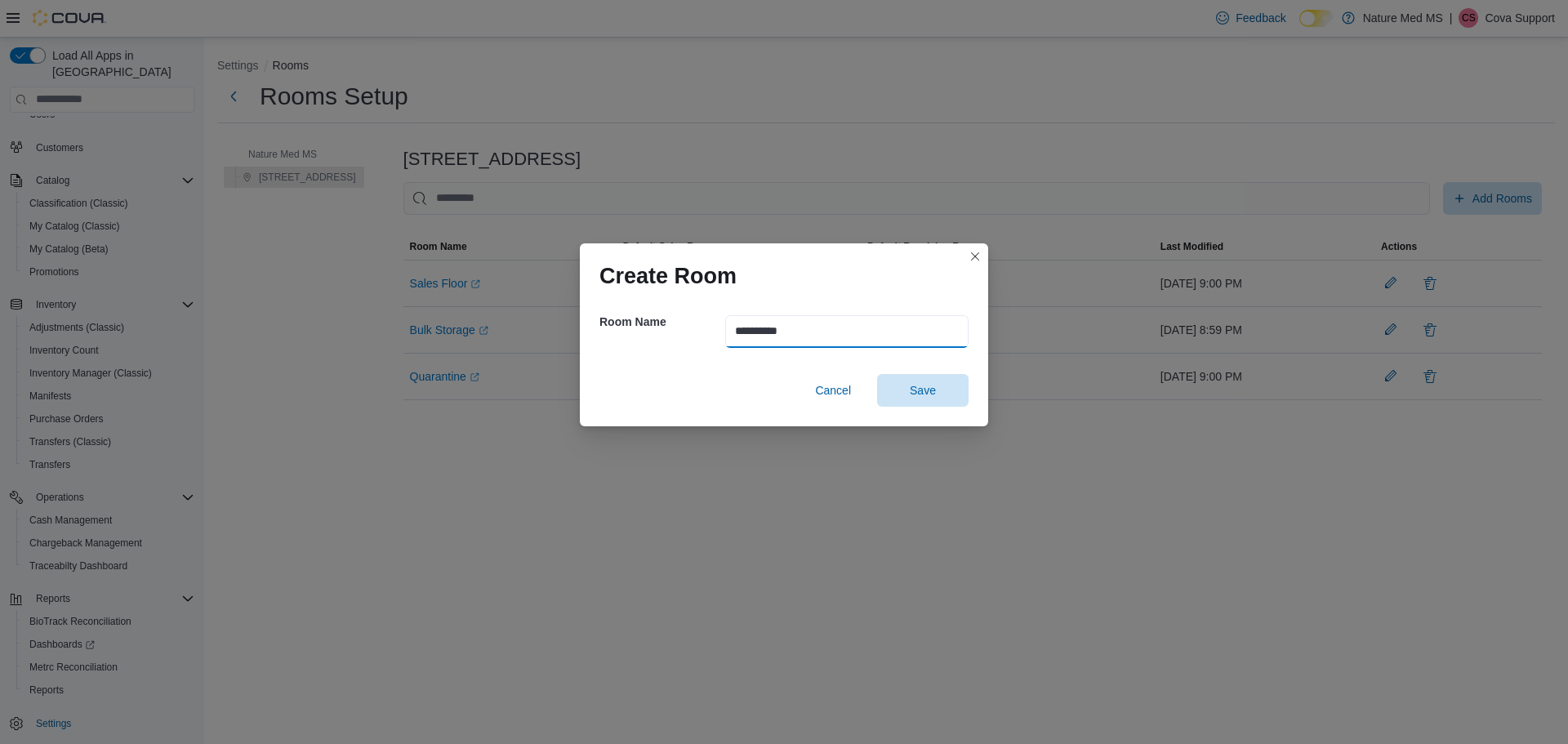
drag, startPoint x: 815, startPoint y: 340, endPoint x: 677, endPoint y: 337, distance: 138.0
click at [669, 337] on div "**********" at bounding box center [784, 332] width 369 height 58
click at [844, 389] on span "Cancel" at bounding box center [833, 390] width 36 height 16
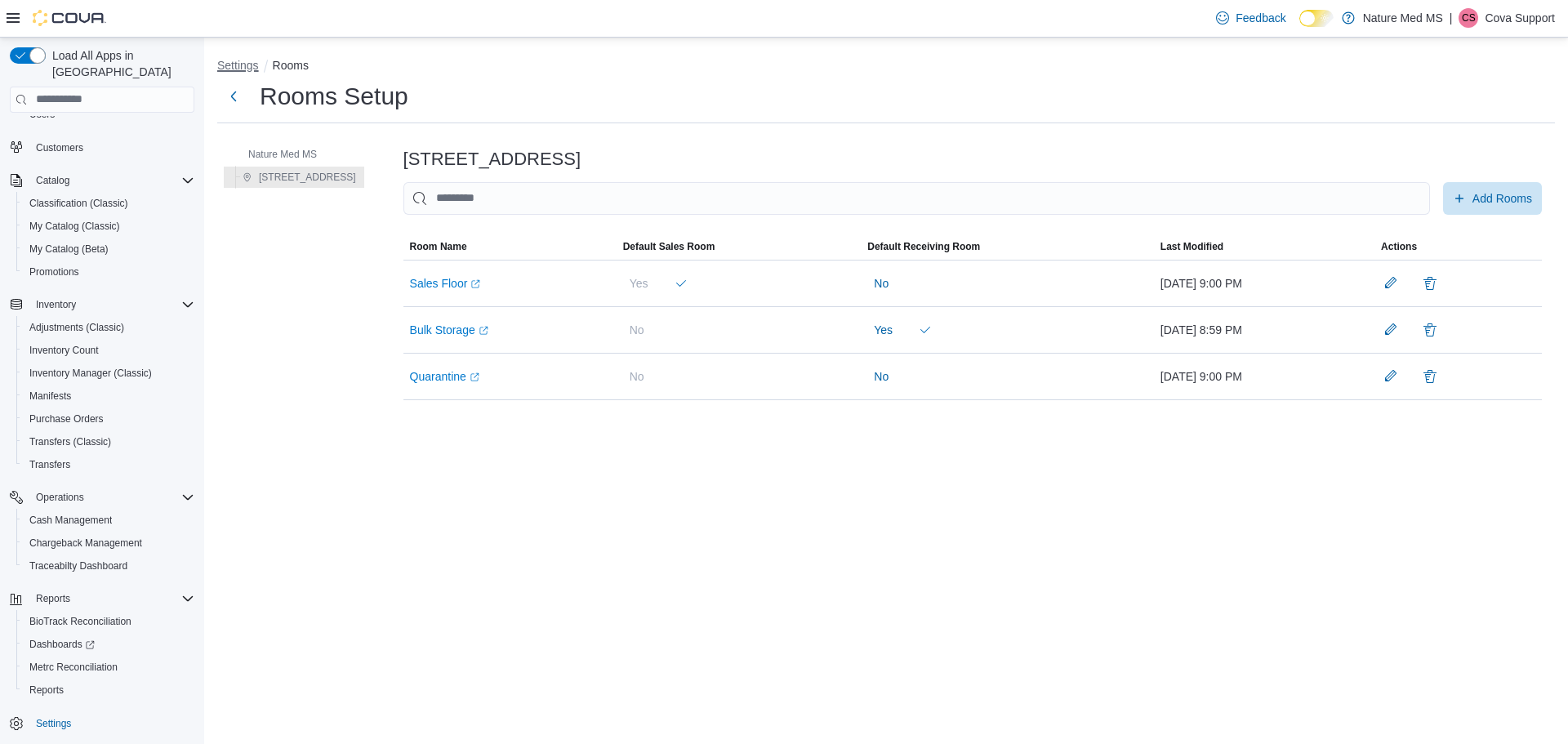
click at [232, 63] on button "Settings" at bounding box center [238, 64] width 41 height 13
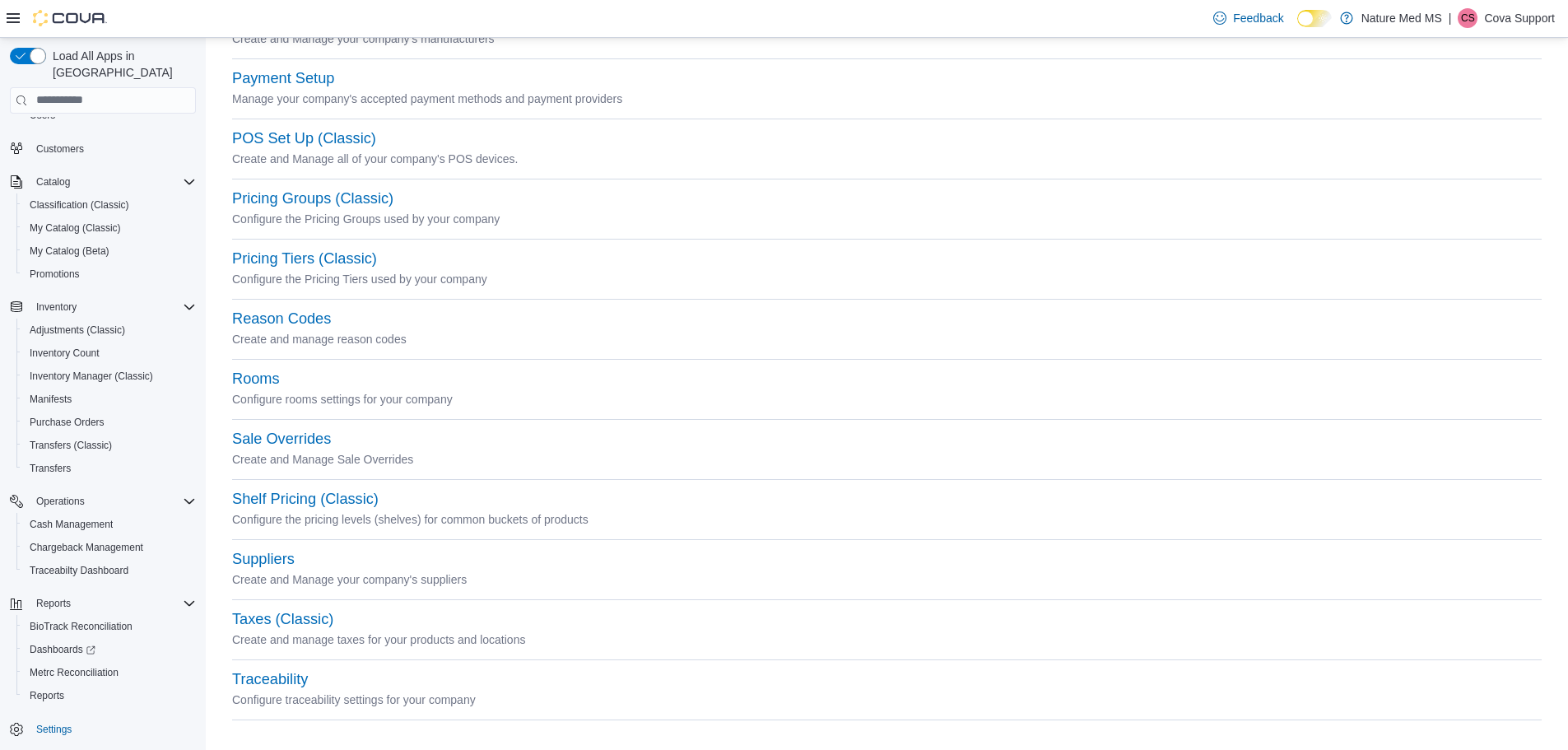
scroll to position [599, 0]
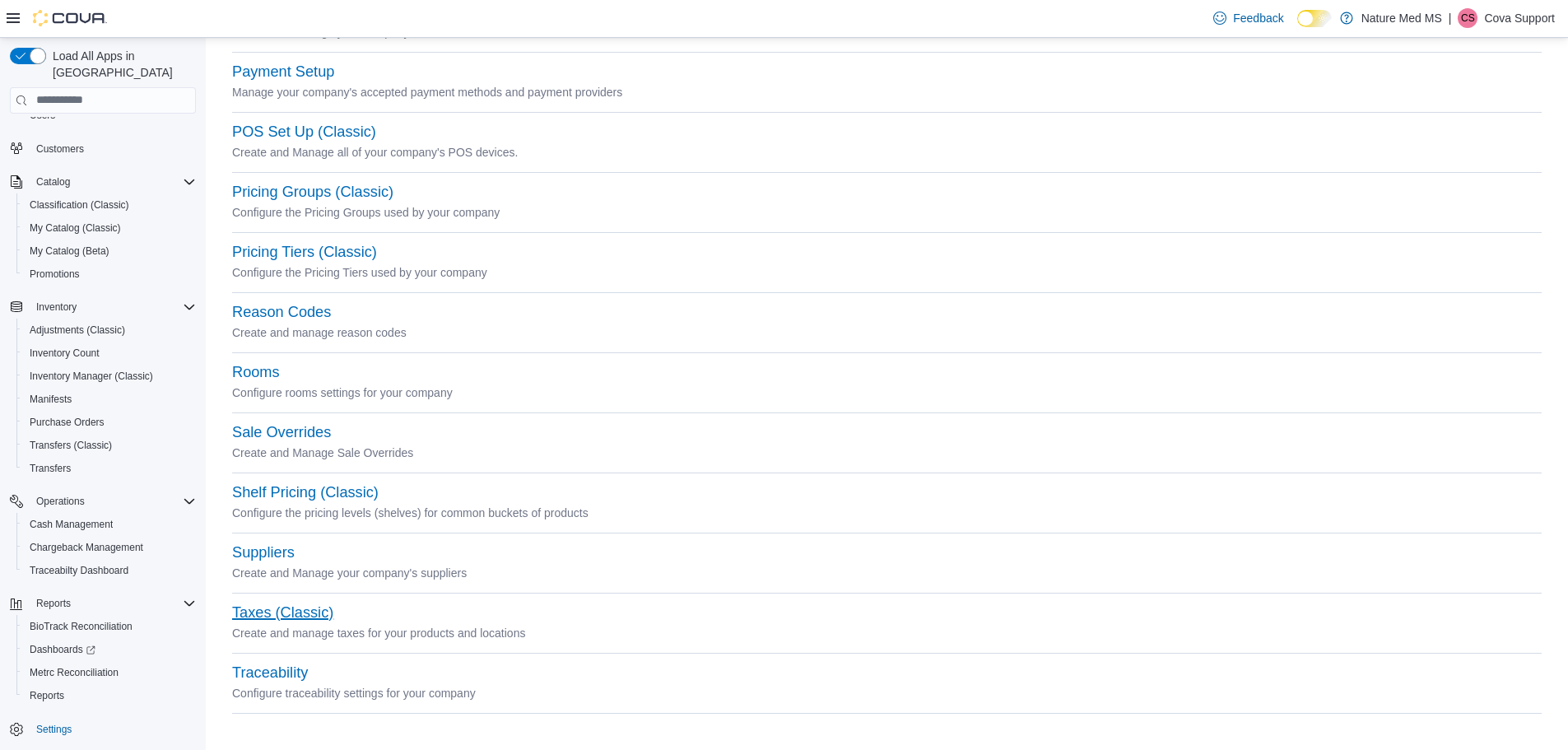
click at [294, 608] on button "Taxes (Classic)" at bounding box center [282, 613] width 101 height 17
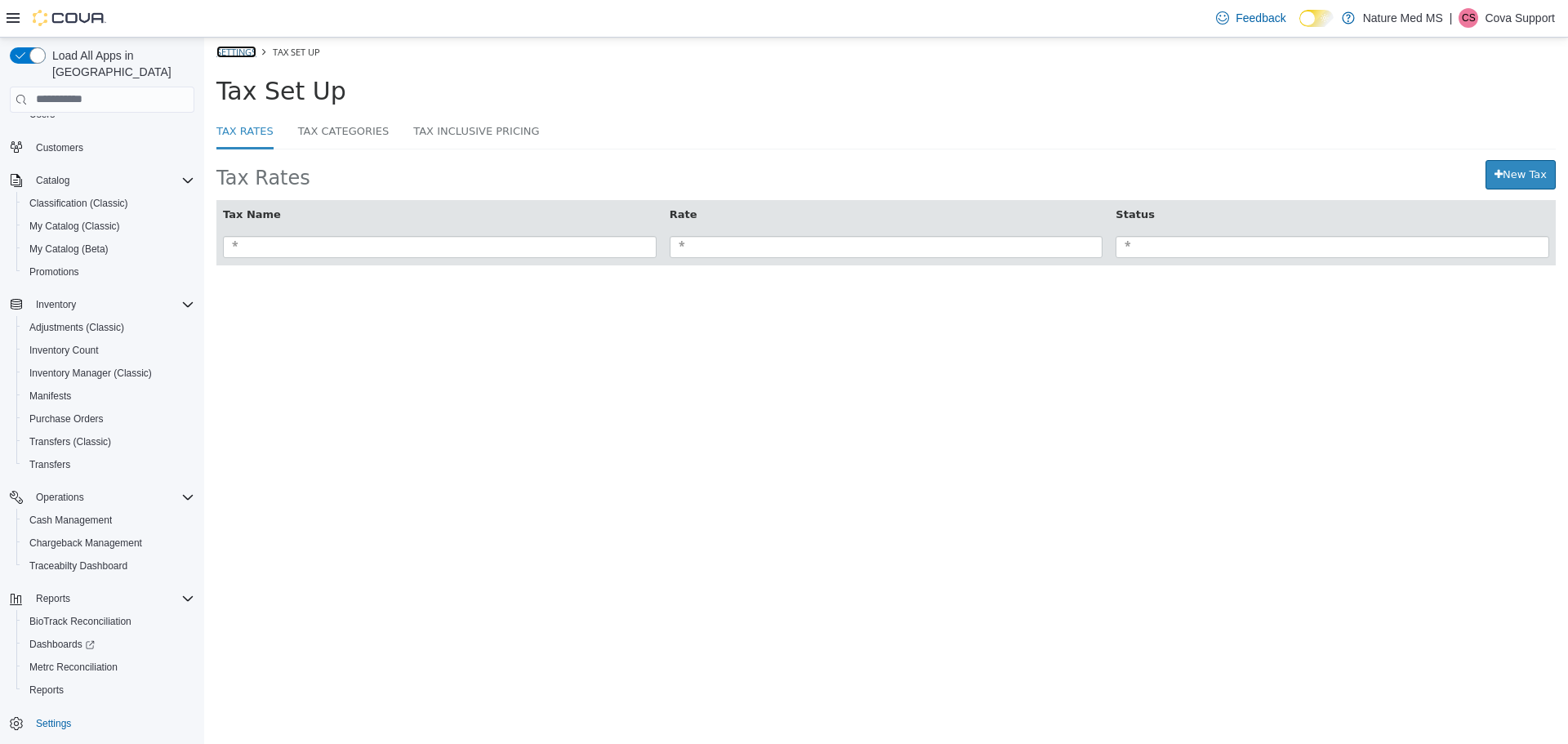
click at [243, 52] on link "Settings" at bounding box center [236, 51] width 40 height 12
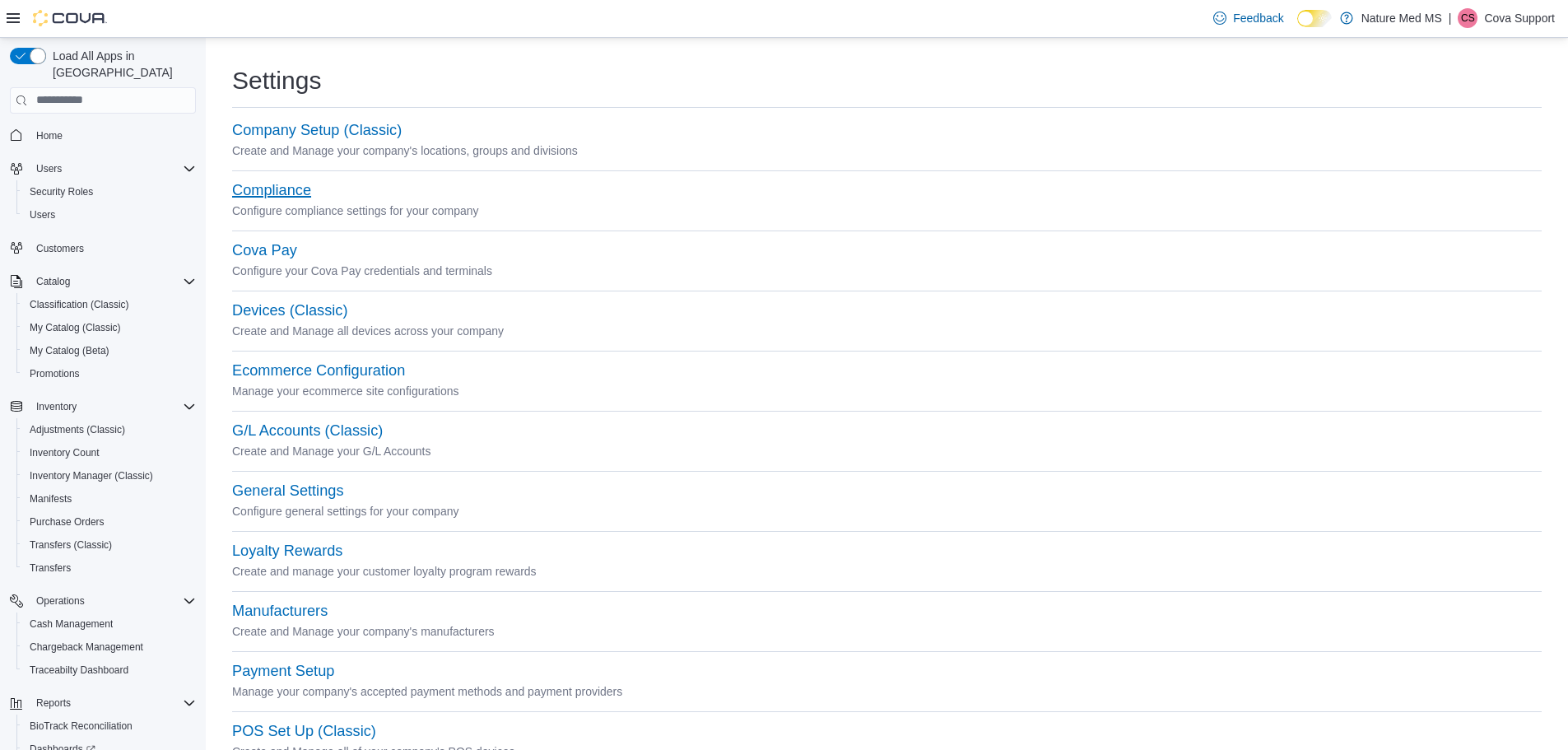
click at [276, 191] on button "Compliance" at bounding box center [271, 191] width 79 height 17
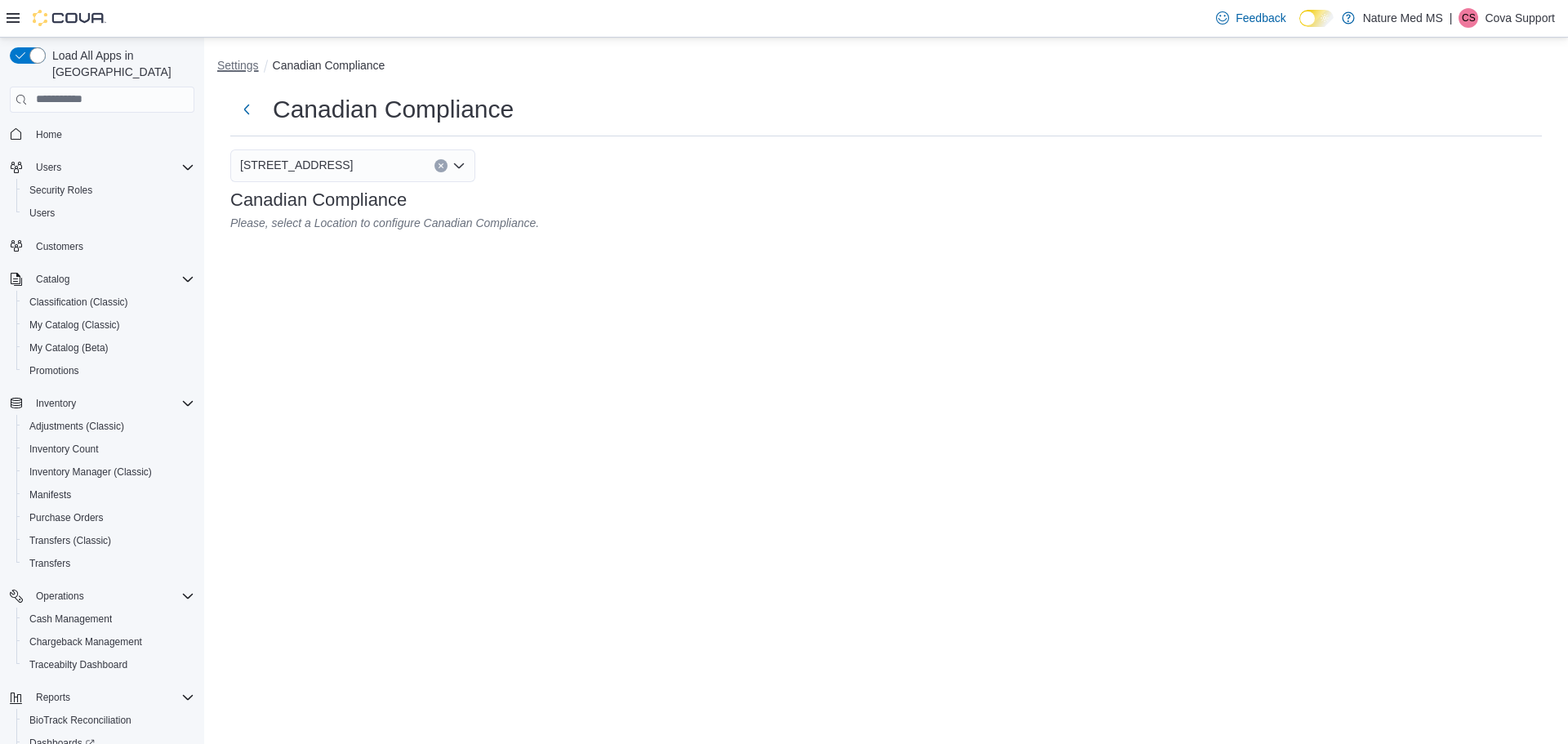
click at [248, 63] on button "Settings" at bounding box center [238, 64] width 41 height 13
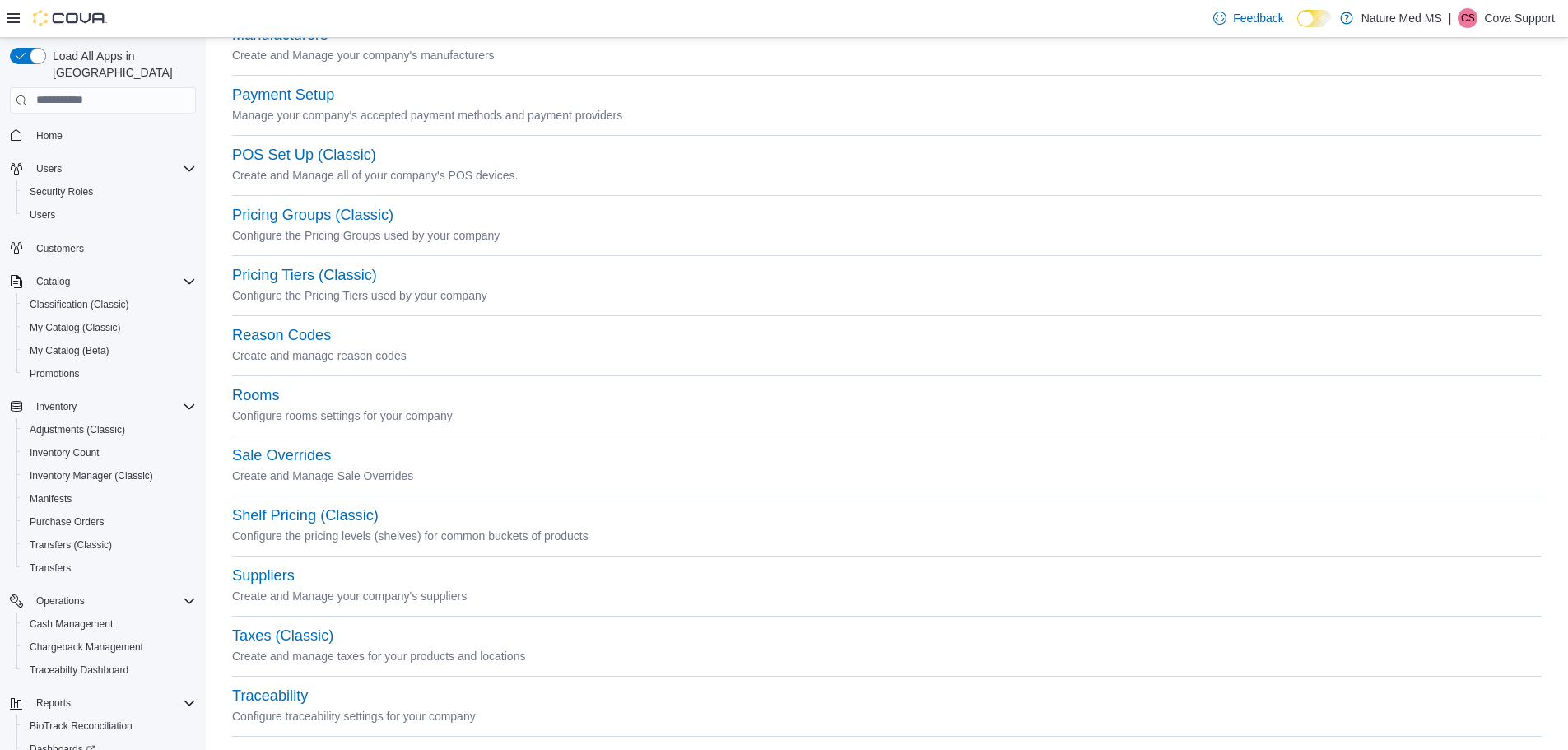
scroll to position [599, 0]
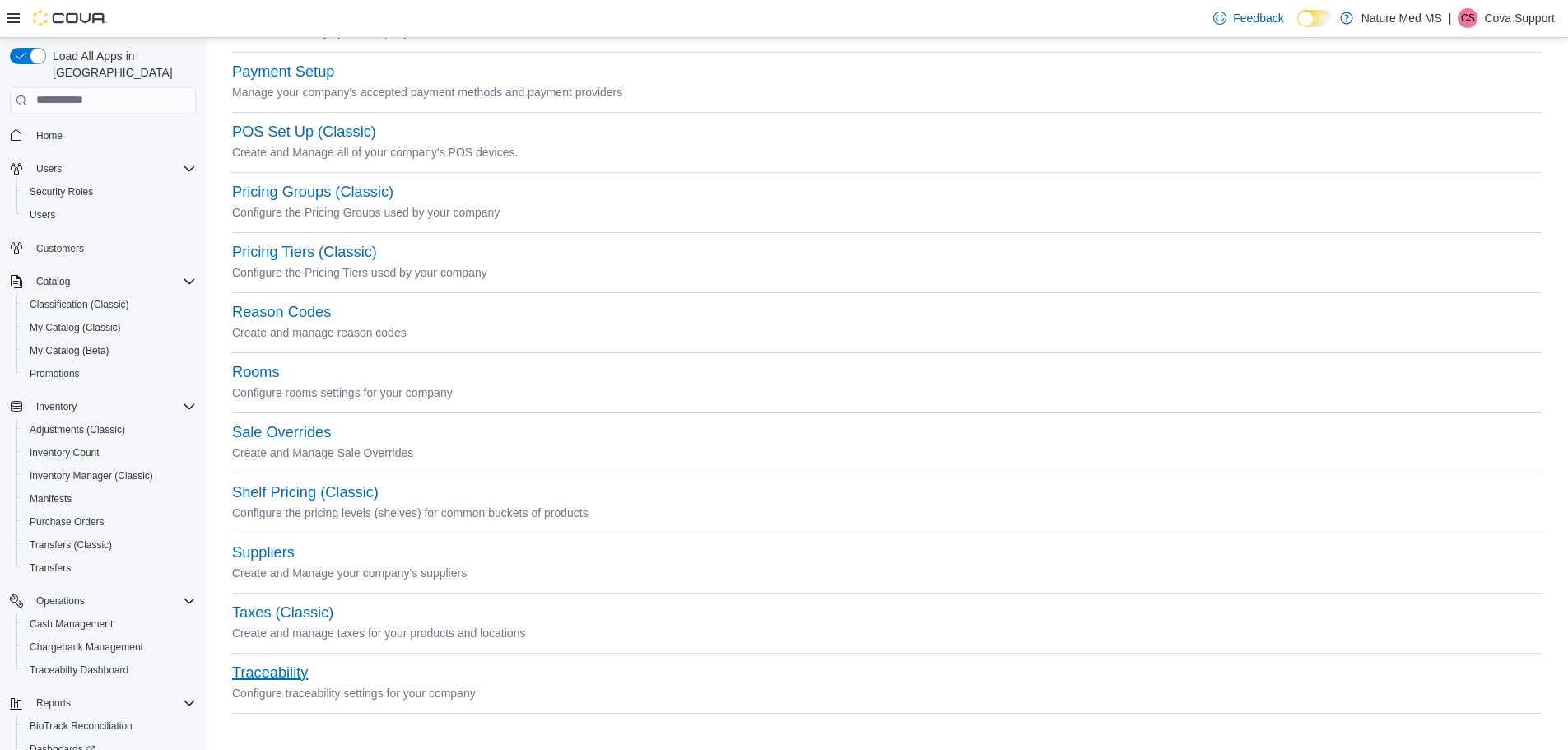
click at [281, 672] on button "Traceability" at bounding box center [269, 673] width 75 height 17
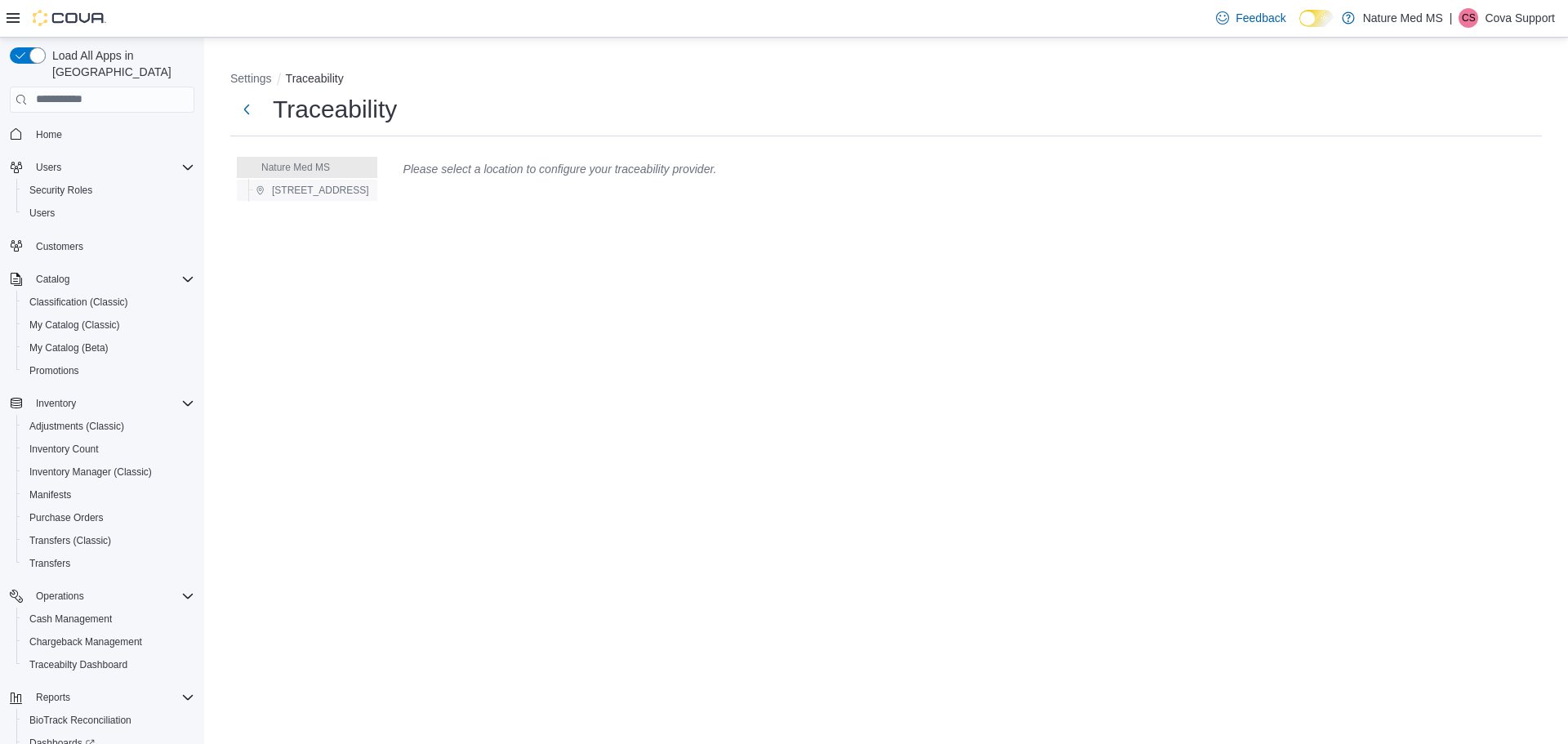
click at [333, 188] on span "[STREET_ADDRESS]" at bounding box center [320, 190] width 97 height 13
click at [666, 164] on icon "button" at bounding box center [672, 165] width 13 height 13
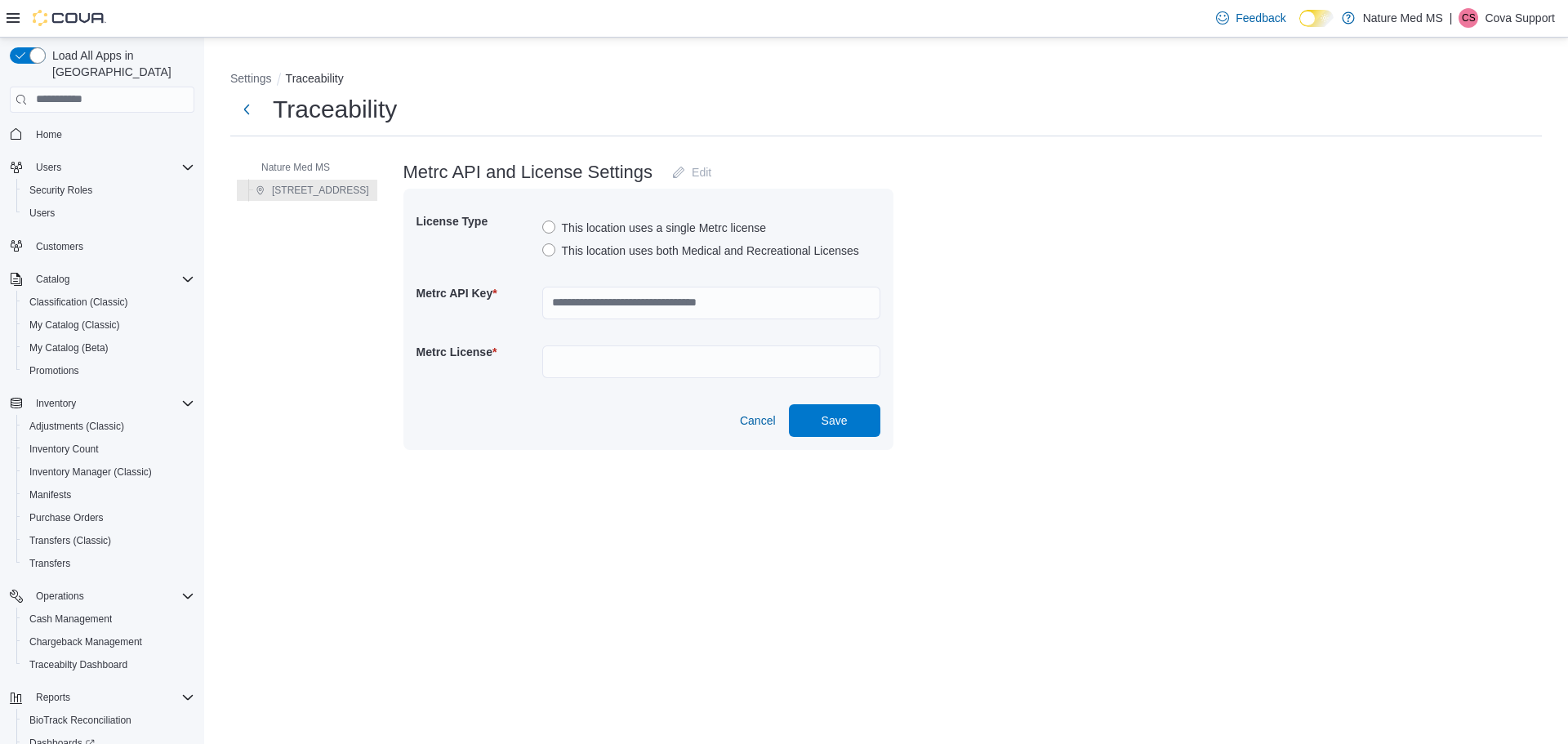
drag, startPoint x: 721, startPoint y: 332, endPoint x: 456, endPoint y: 336, distance: 265.0
click at [456, 336] on h5 "Metrc License *" at bounding box center [478, 352] width 123 height 33
drag, startPoint x: 768, startPoint y: 299, endPoint x: 755, endPoint y: 302, distance: 13.3
click at [758, 301] on input "text" at bounding box center [711, 303] width 339 height 33
drag, startPoint x: 736, startPoint y: 302, endPoint x: 597, endPoint y: 300, distance: 139.0
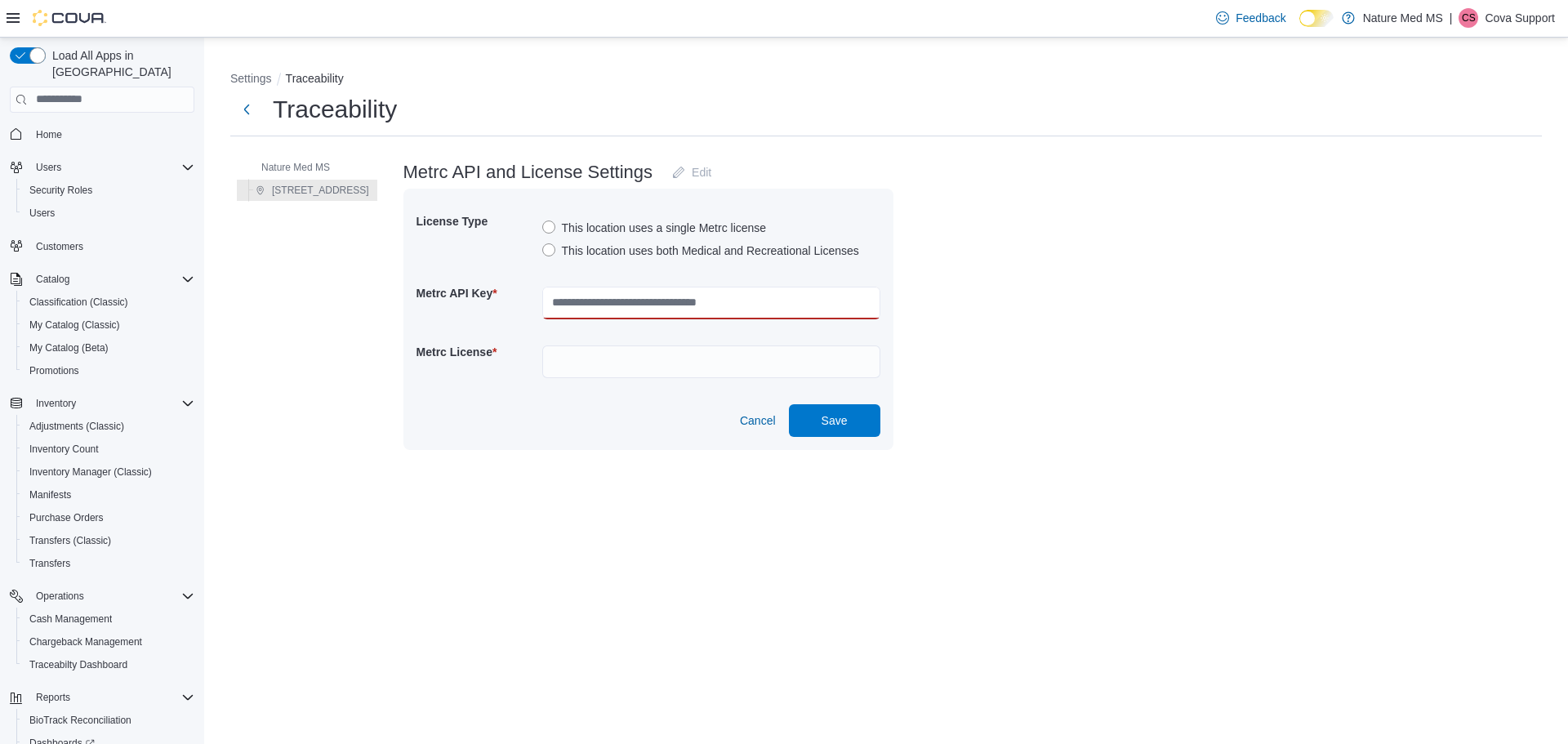
click at [601, 300] on input "text" at bounding box center [711, 303] width 339 height 33
click at [740, 422] on span "Cancel" at bounding box center [758, 420] width 36 height 16
